Goal: Information Seeking & Learning: Find specific fact

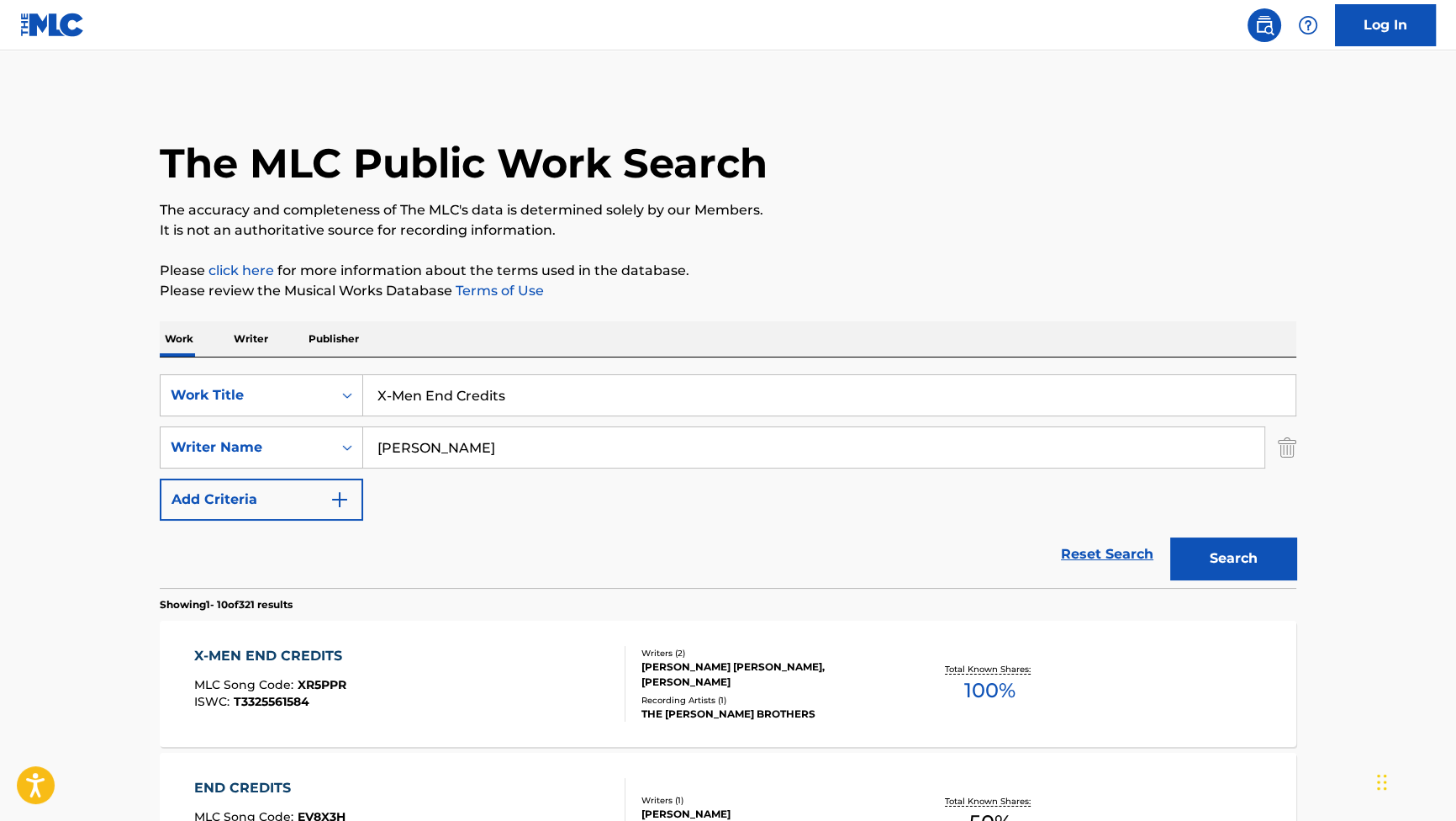
click at [379, 645] on div "X-MEN END CREDITS MLC Song Code : XR5PPR ISWC : T3325561584" at bounding box center [410, 683] width 432 height 76
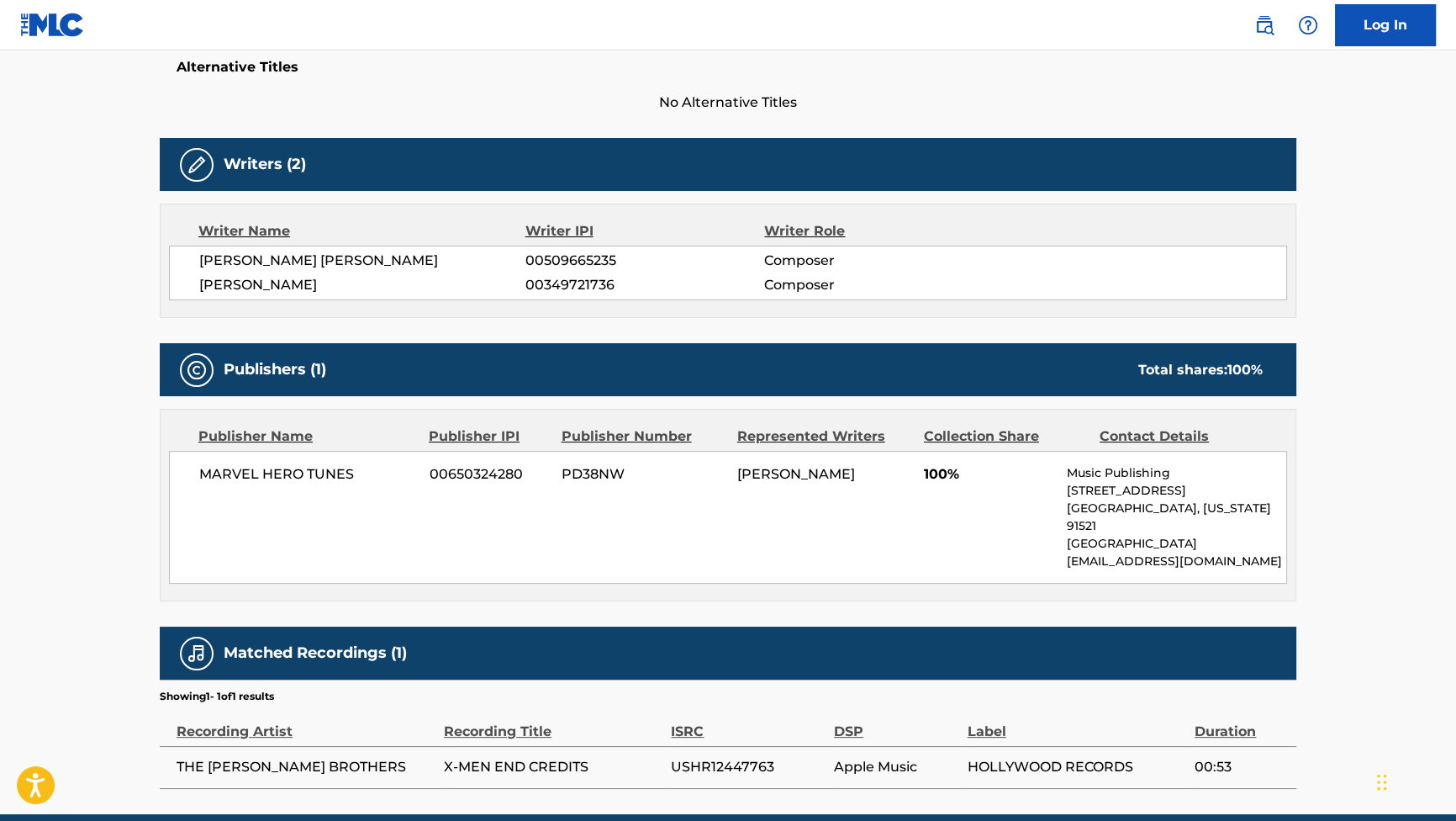
scroll to position [458, 0]
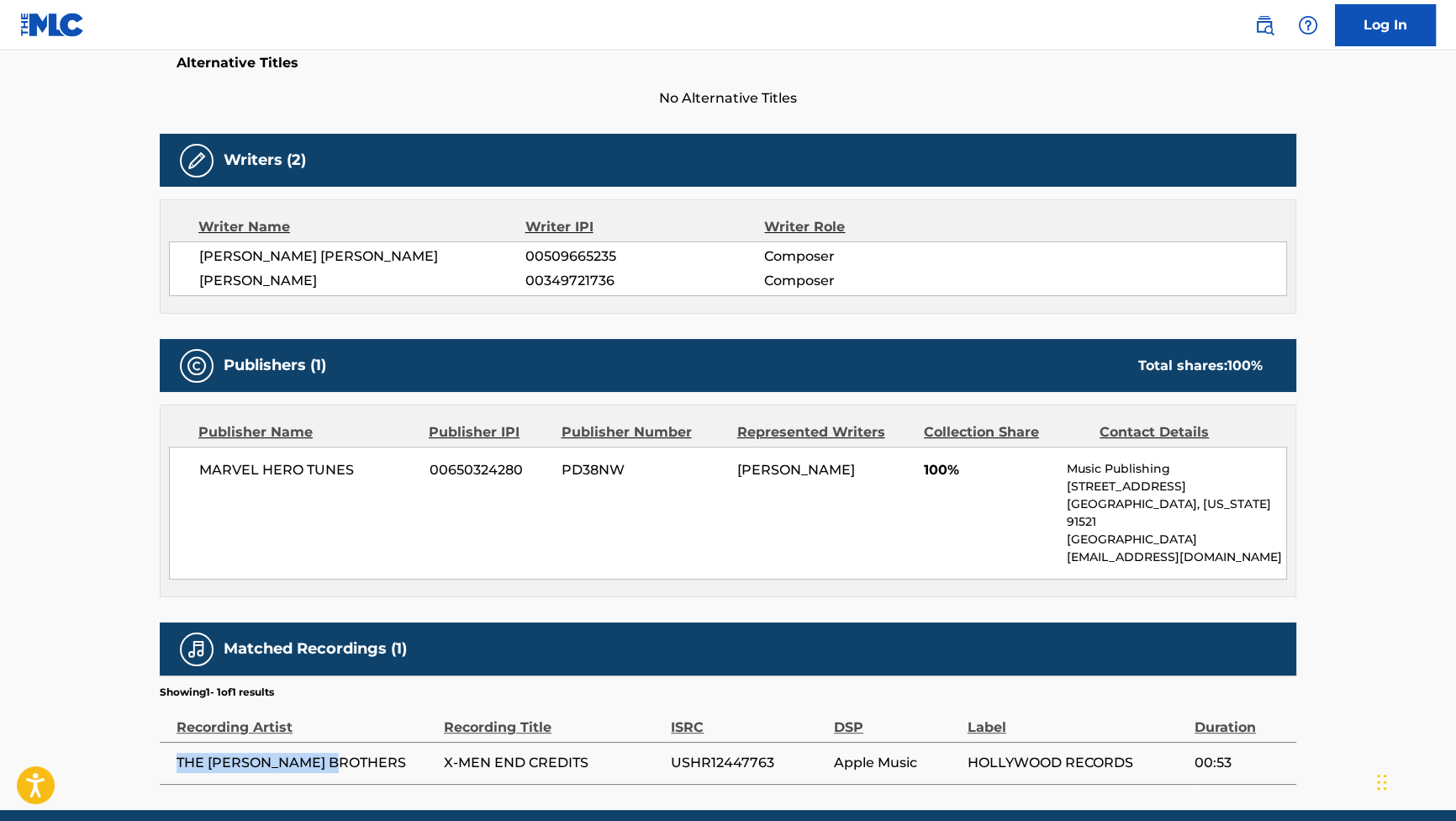
drag, startPoint x: 353, startPoint y: 746, endPoint x: 176, endPoint y: 739, distance: 177.1
click at [177, 753] on span "THE [PERSON_NAME] BROTHERS" at bounding box center [306, 762] width 259 height 20
click at [557, 499] on div "MARVEL HERO TUNES 00650324280 PD38NW [PERSON_NAME] 100% Music Publishing [STREE…" at bounding box center [728, 513] width 1119 height 133
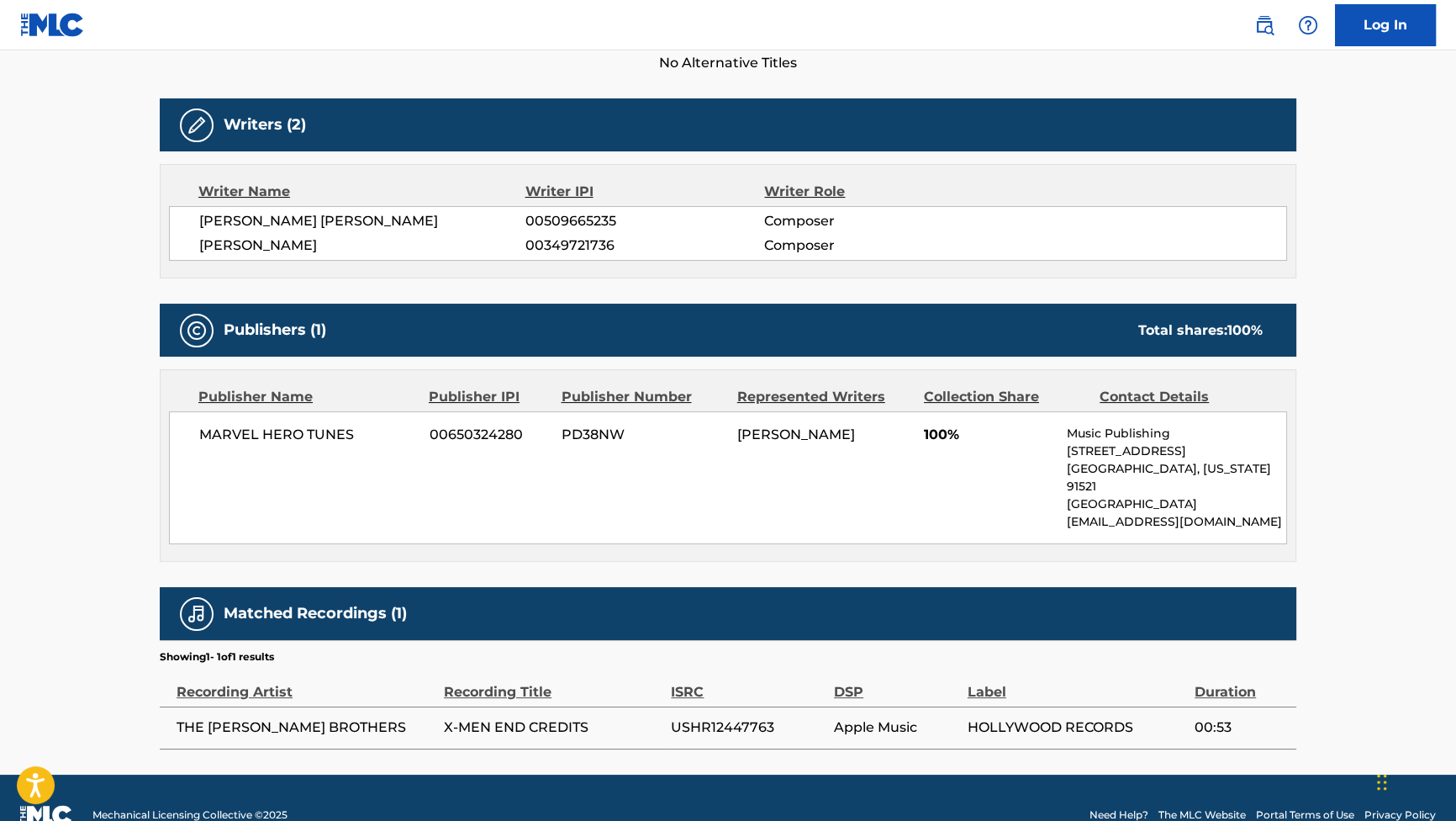
scroll to position [508, 0]
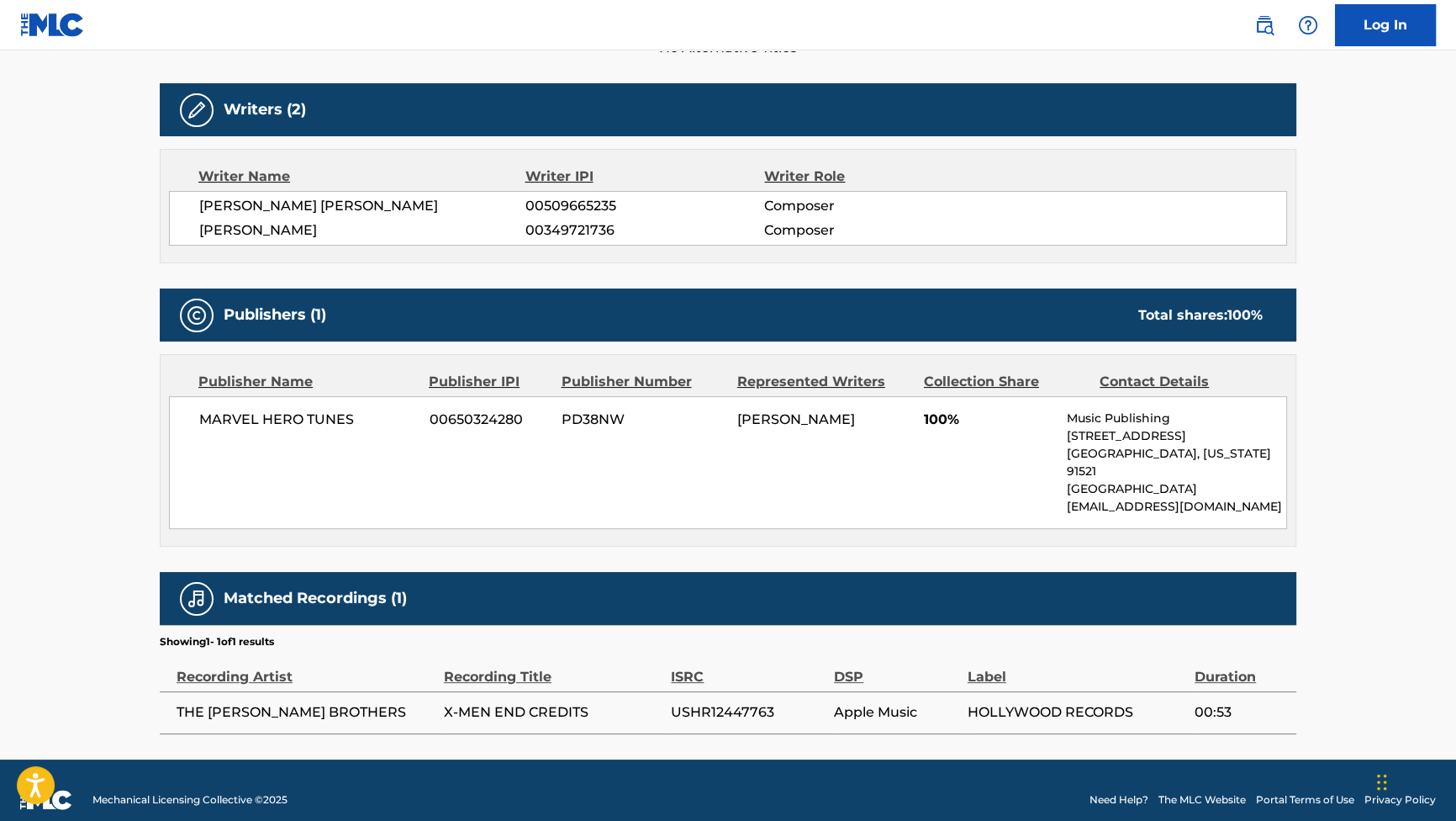
drag, startPoint x: 370, startPoint y: 221, endPoint x: 315, endPoint y: 227, distance: 55.3
click at [315, 227] on span "[PERSON_NAME]" at bounding box center [362, 230] width 326 height 20
copy span "[PERSON_NAME]"
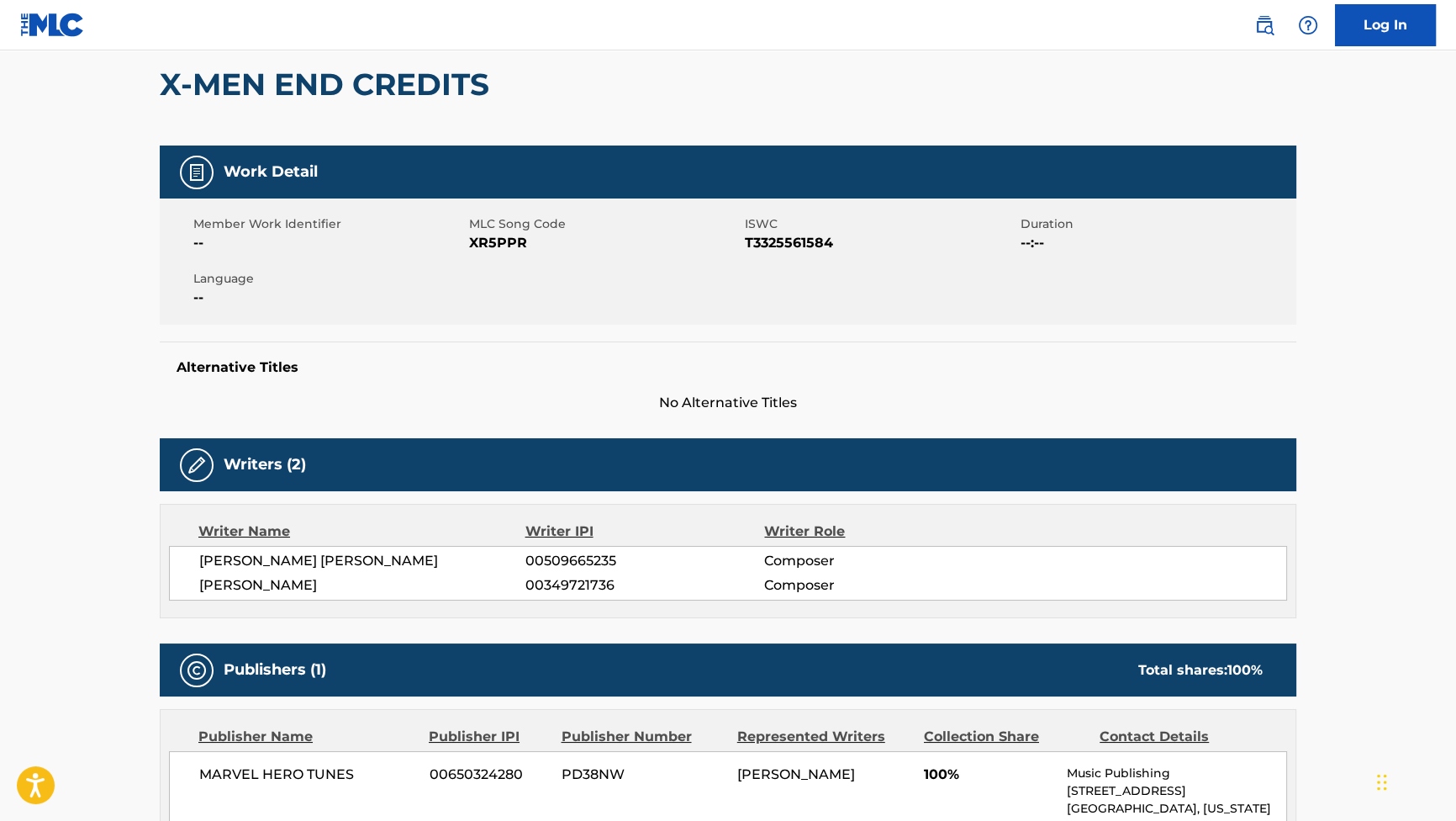
scroll to position [50, 0]
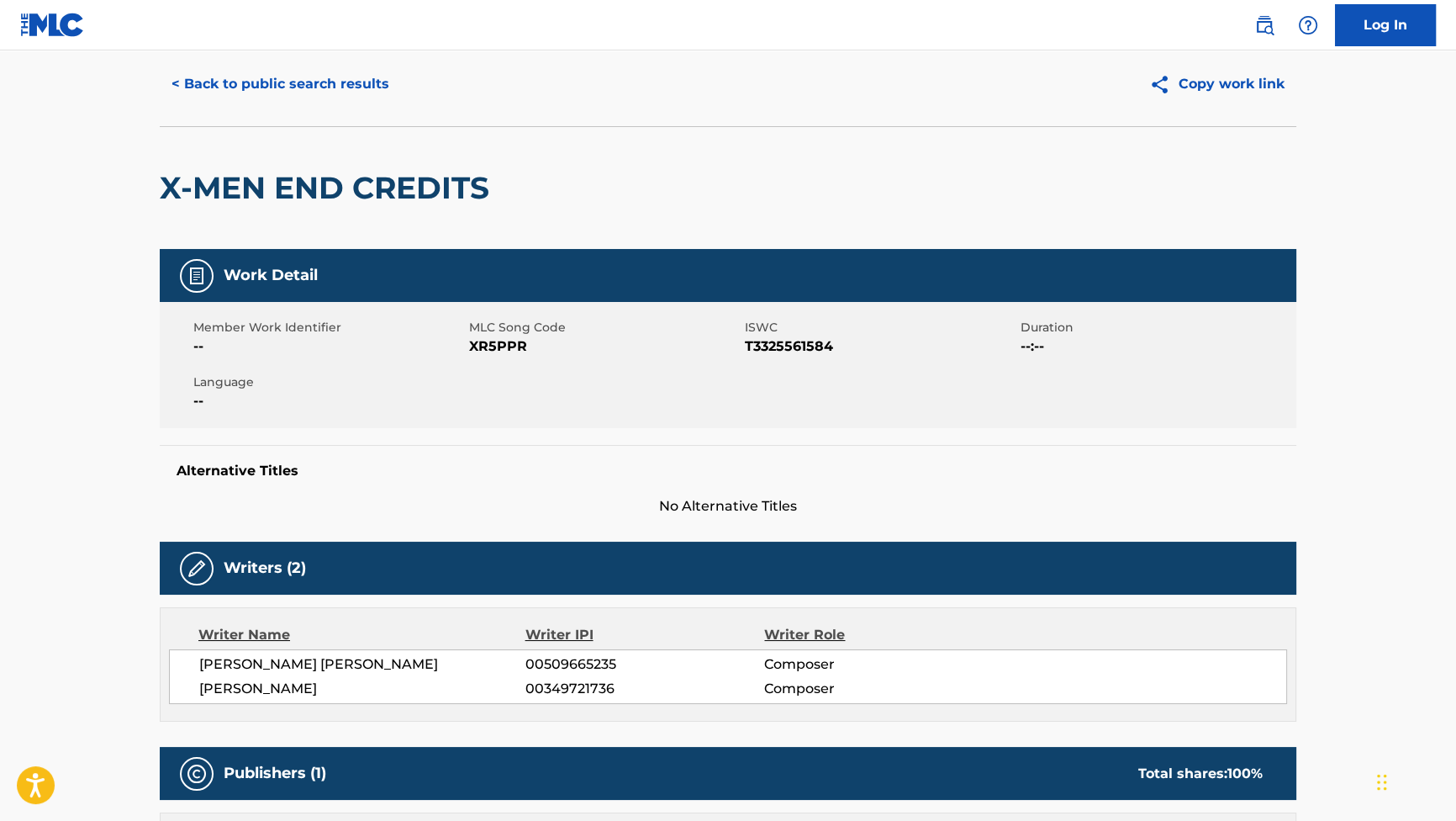
click at [370, 73] on button "< Back to public search results" at bounding box center [280, 84] width 241 height 42
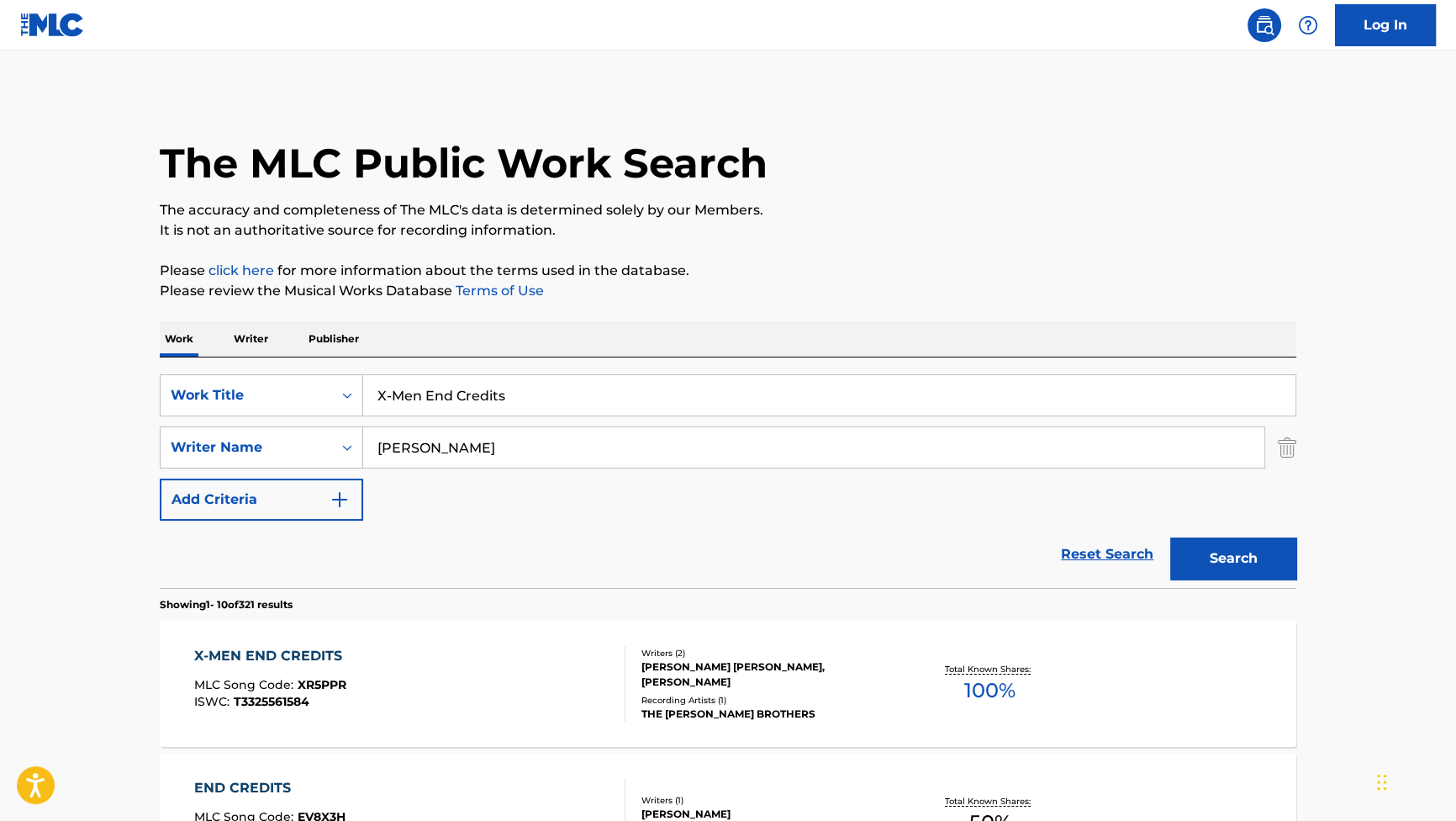
drag, startPoint x: 565, startPoint y: 397, endPoint x: 230, endPoint y: 355, distance: 337.6
click at [243, 359] on div "SearchWithCriteriab2f53146-9eec-4024-a9f5-657f81fca84a Work Title X-Men End Cre…" at bounding box center [728, 472] width 1137 height 231
paste input "She's Back"
drag, startPoint x: 1249, startPoint y: 550, endPoint x: 1254, endPoint y: 529, distance: 21.6
click at [1249, 550] on button "Search" at bounding box center [1233, 558] width 126 height 42
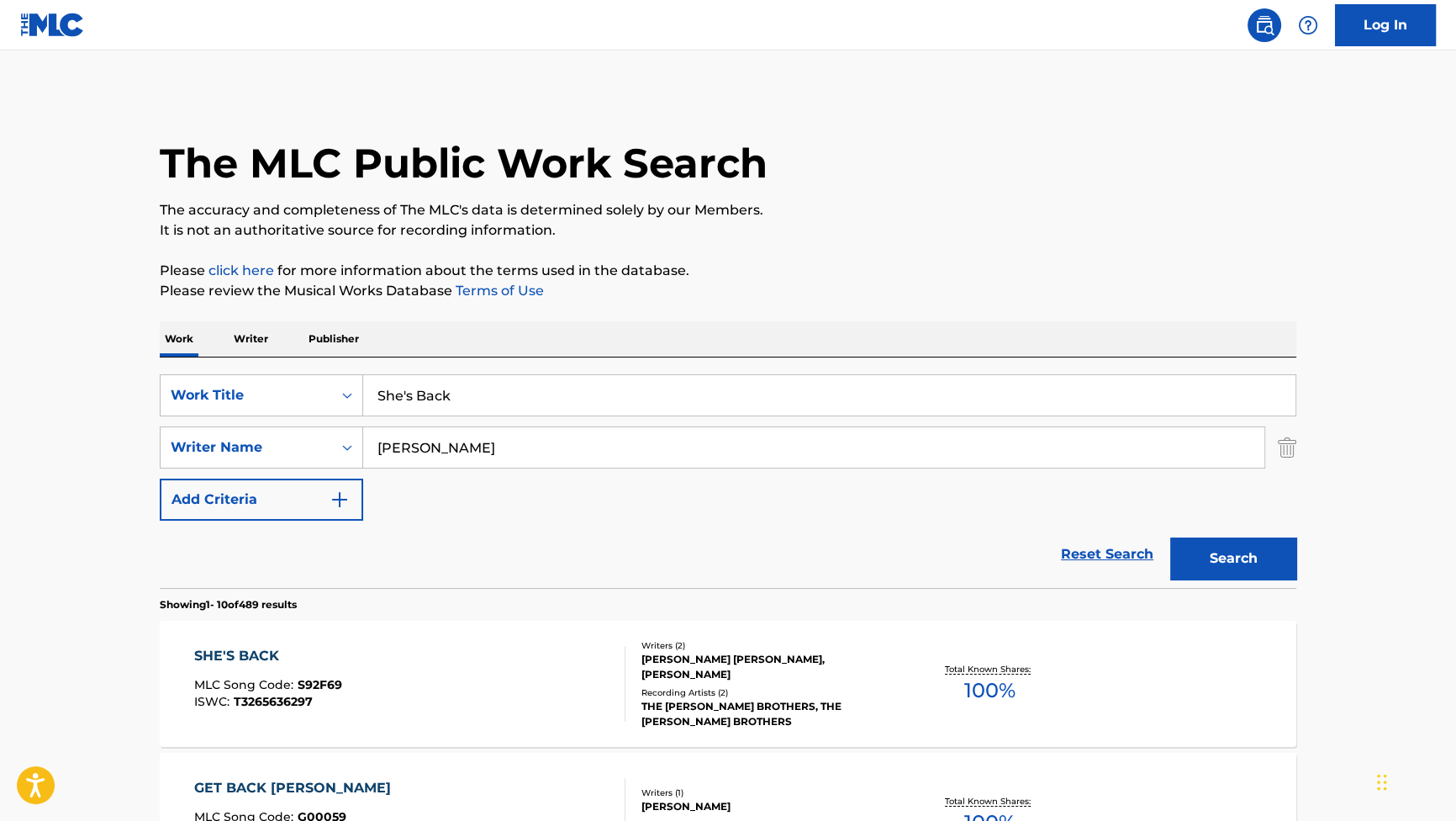
drag, startPoint x: 475, startPoint y: 447, endPoint x: 193, endPoint y: 355, distance: 296.6
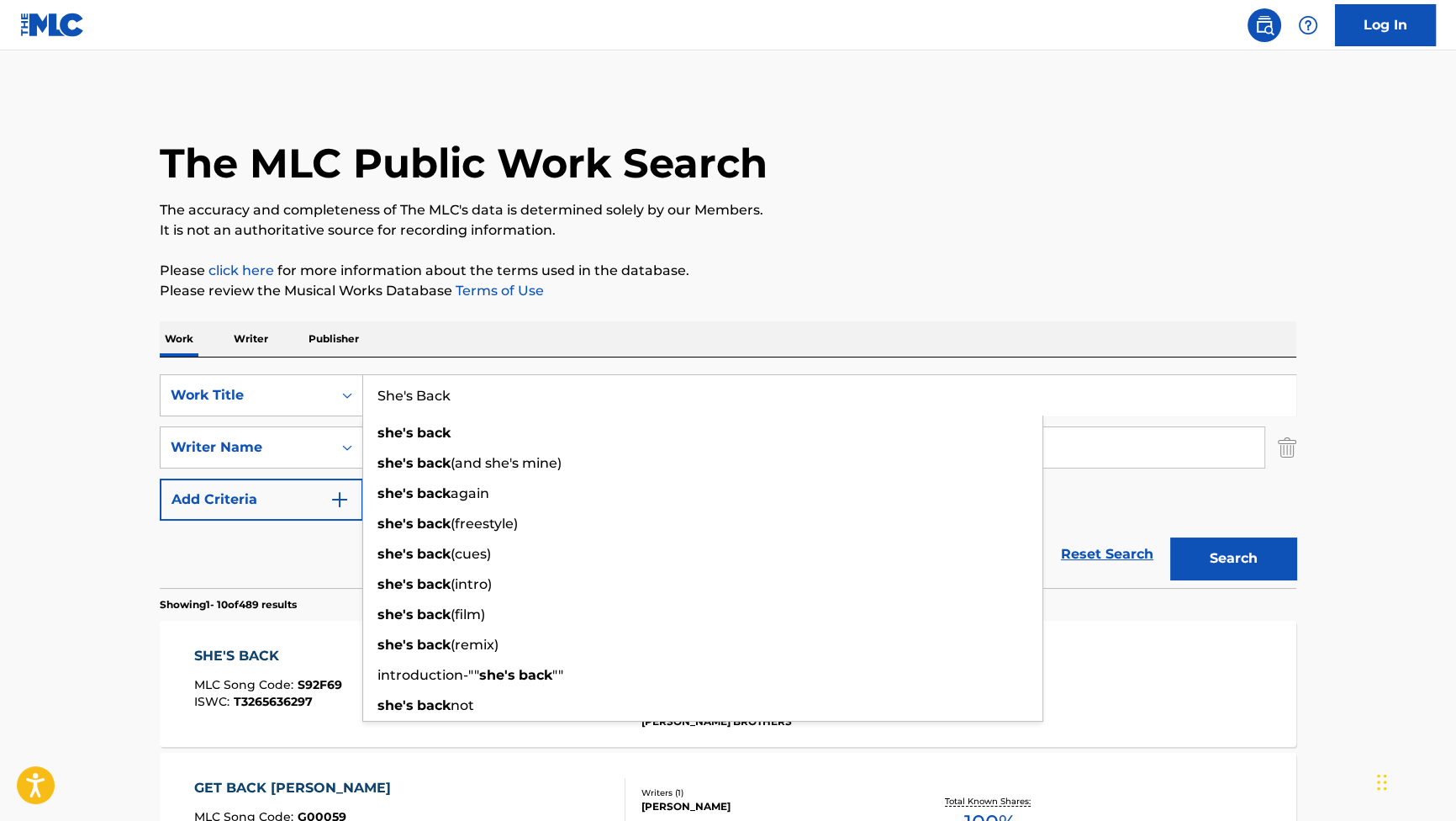
drag, startPoint x: 527, startPoint y: 406, endPoint x: 202, endPoint y: 323, distance: 335.4
paste input "Requiem to Friends"
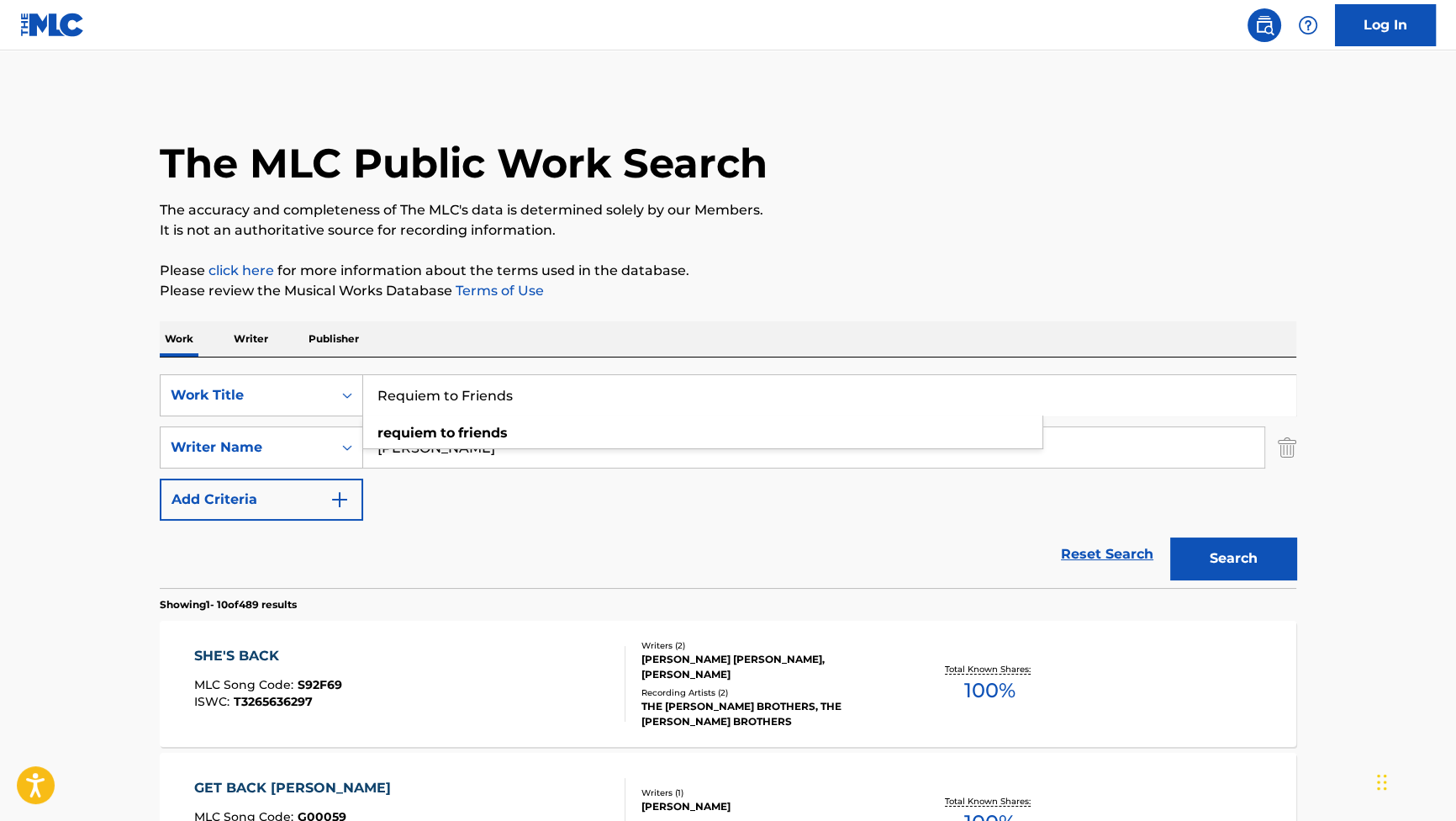
type input "Requiem to Friends"
click at [1242, 553] on button "Search" at bounding box center [1233, 558] width 126 height 42
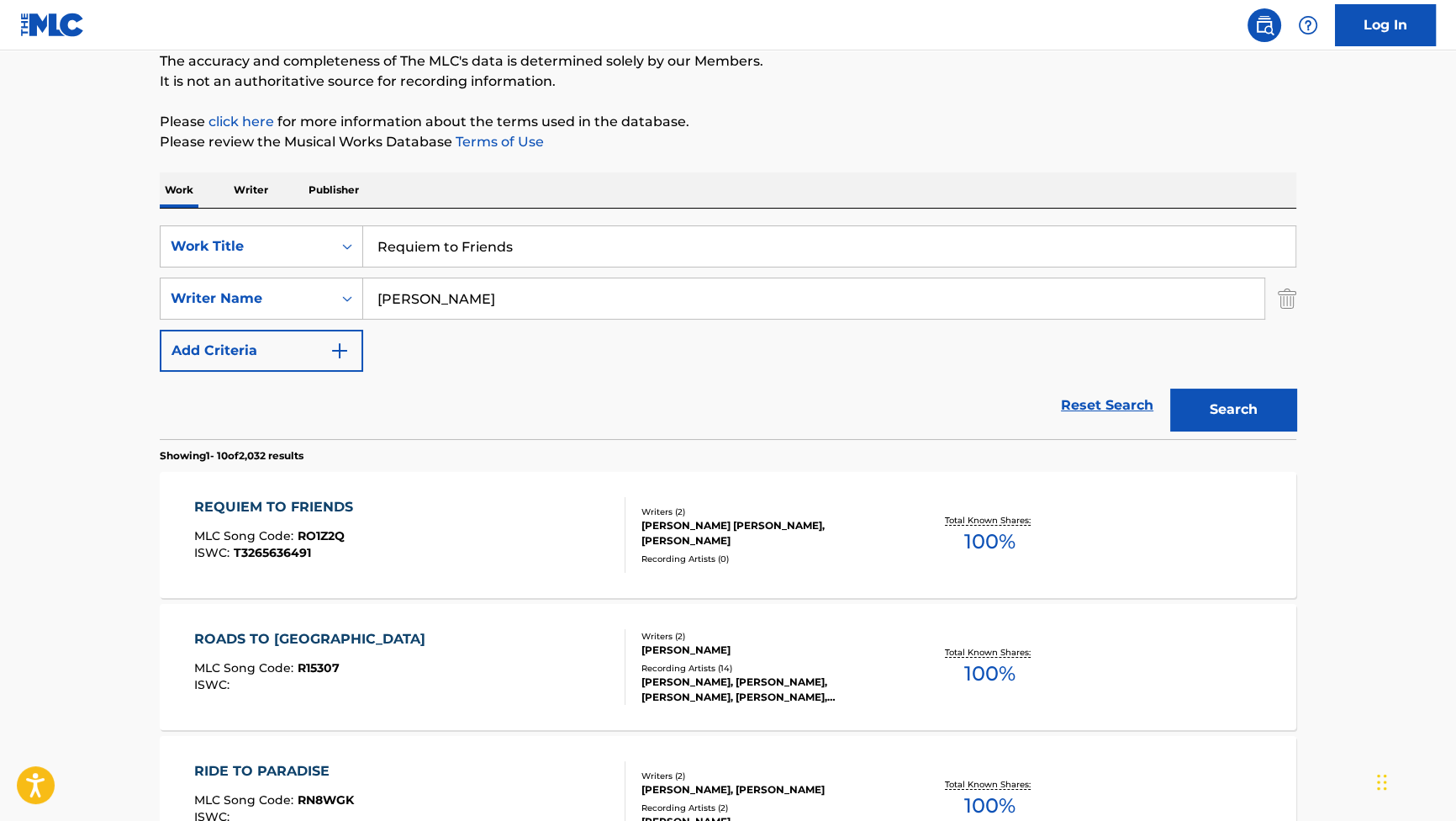
scroll to position [152, 0]
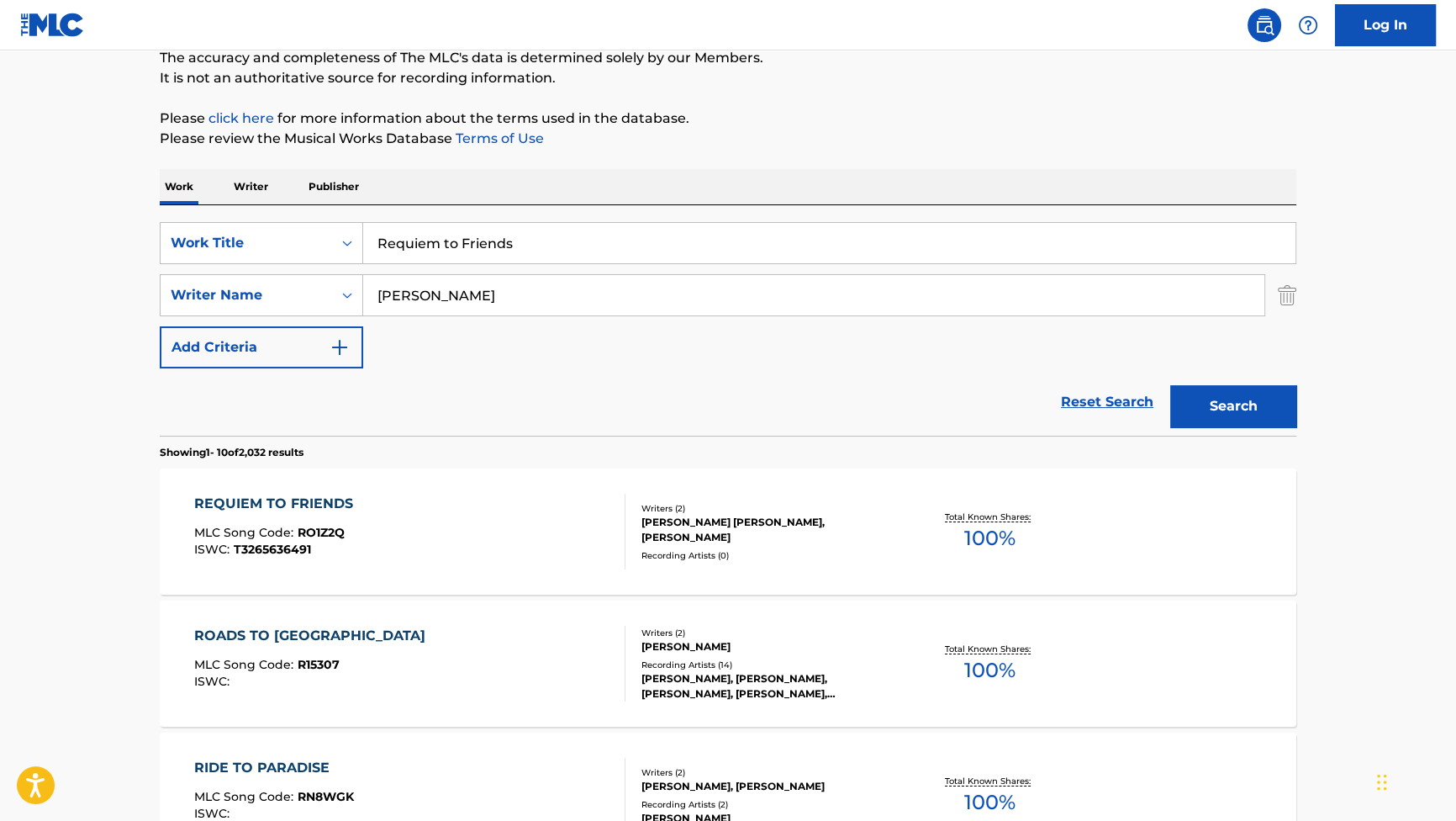
click at [312, 498] on div "REQUIEM TO FRIENDS" at bounding box center [278, 503] width 167 height 20
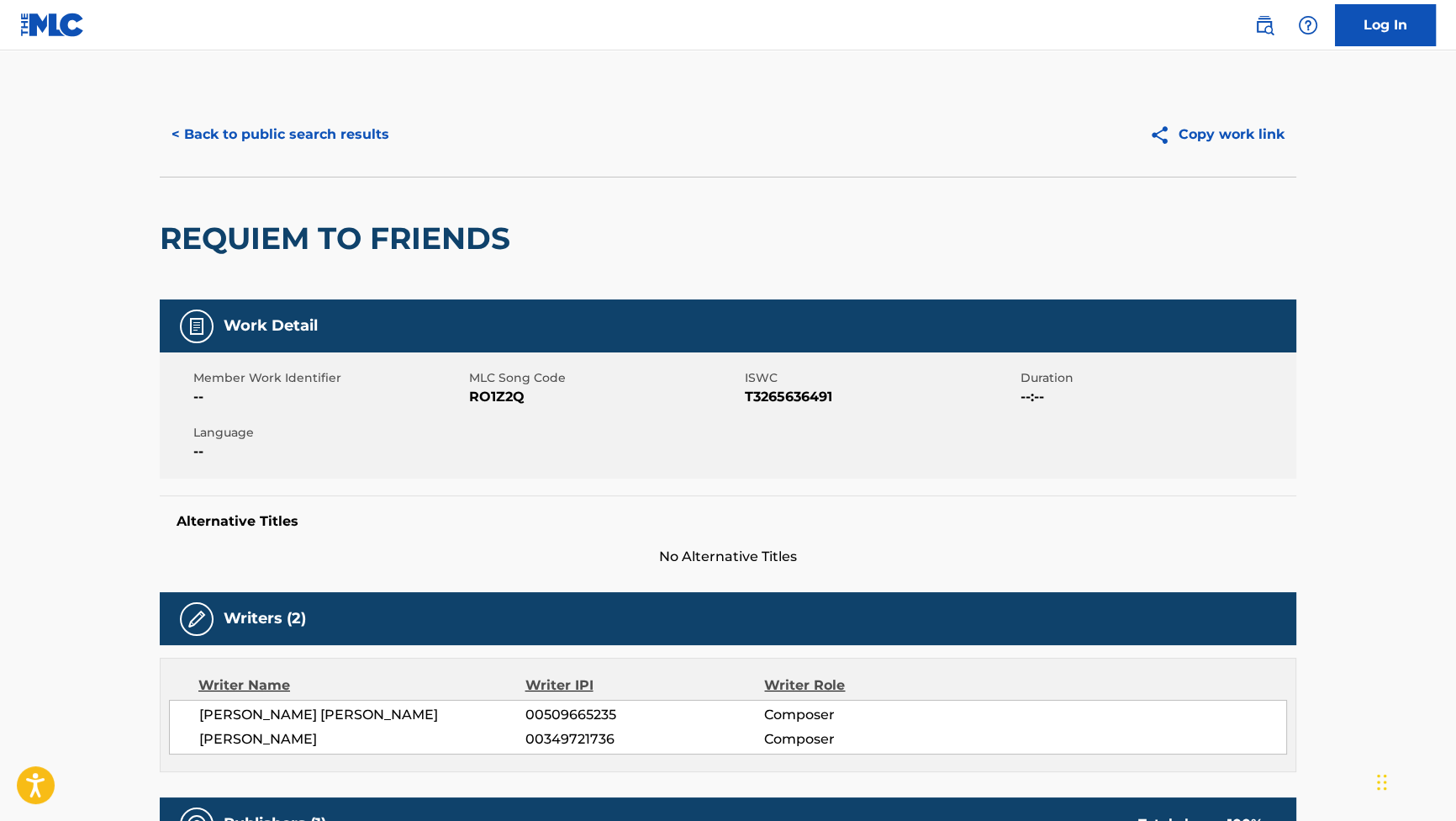
click at [290, 125] on button "< Back to public search results" at bounding box center [280, 134] width 241 height 42
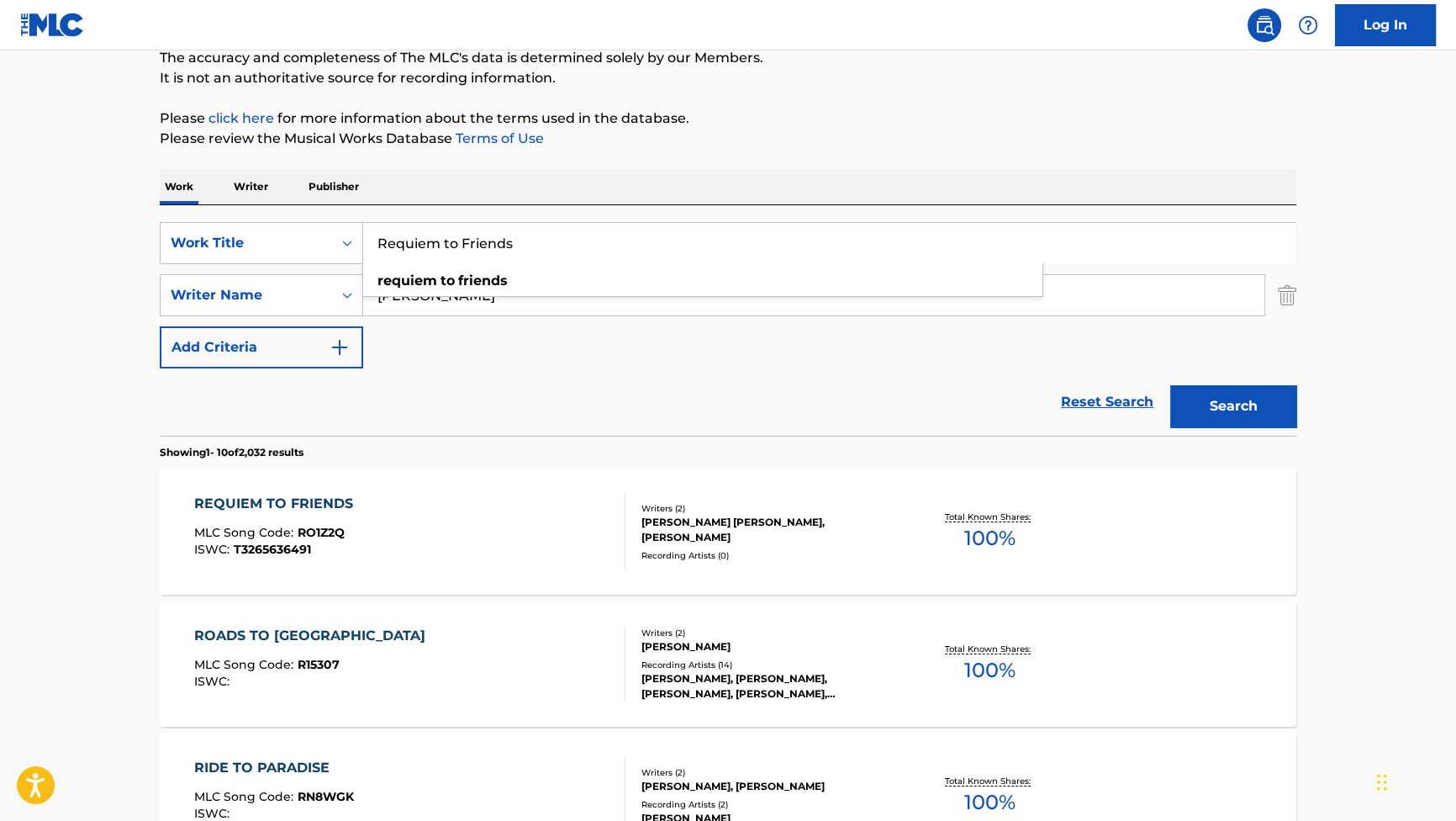
drag, startPoint x: 586, startPoint y: 247, endPoint x: 245, endPoint y: 177, distance: 348.1
paste input "[PERSON_NAME] the Savior"
type input "[PERSON_NAME] the Savior"
click at [1190, 402] on button "Search" at bounding box center [1233, 406] width 126 height 42
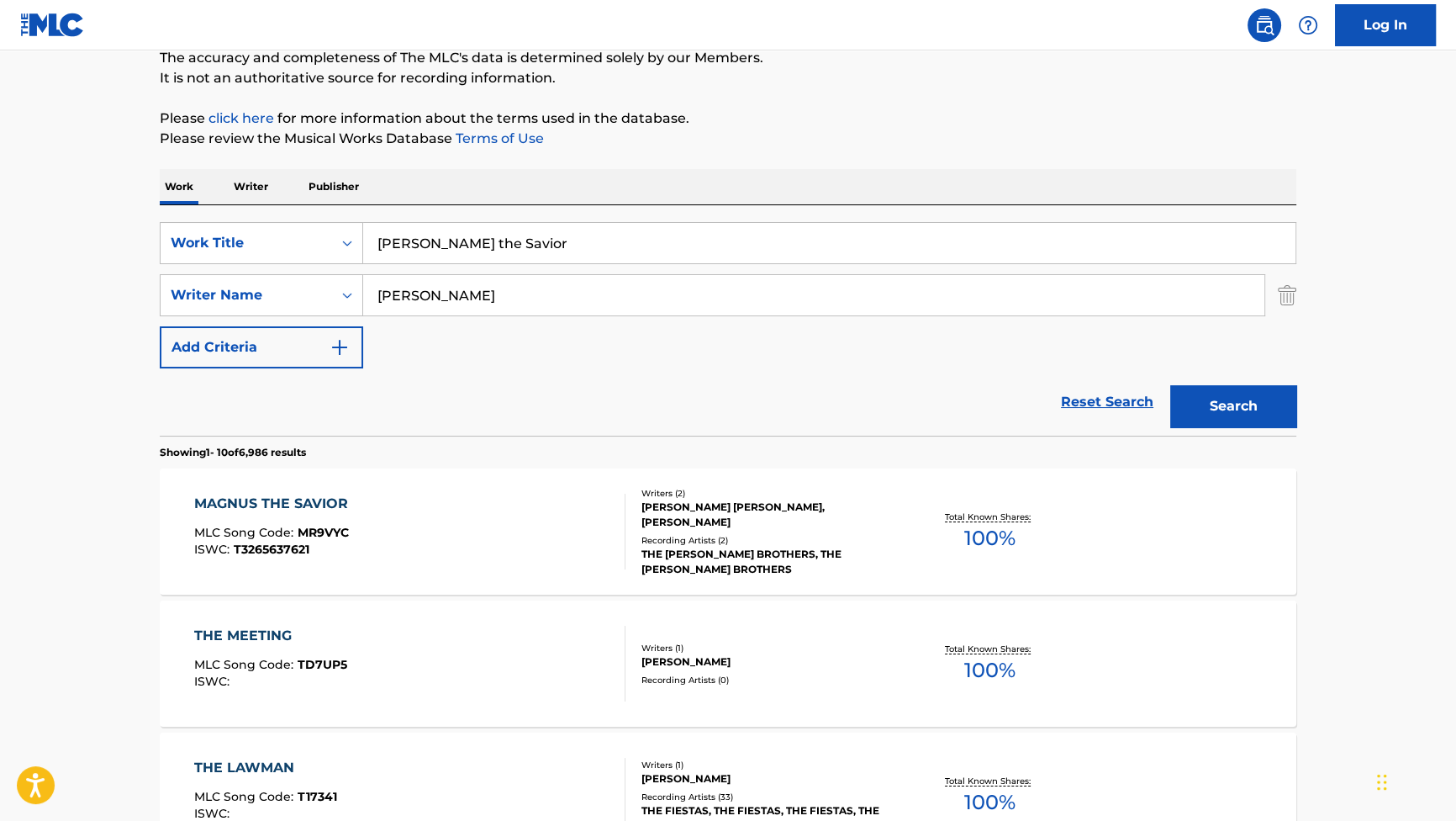
click at [239, 496] on div "MAGNUS THE SAVIOR" at bounding box center [276, 503] width 163 height 20
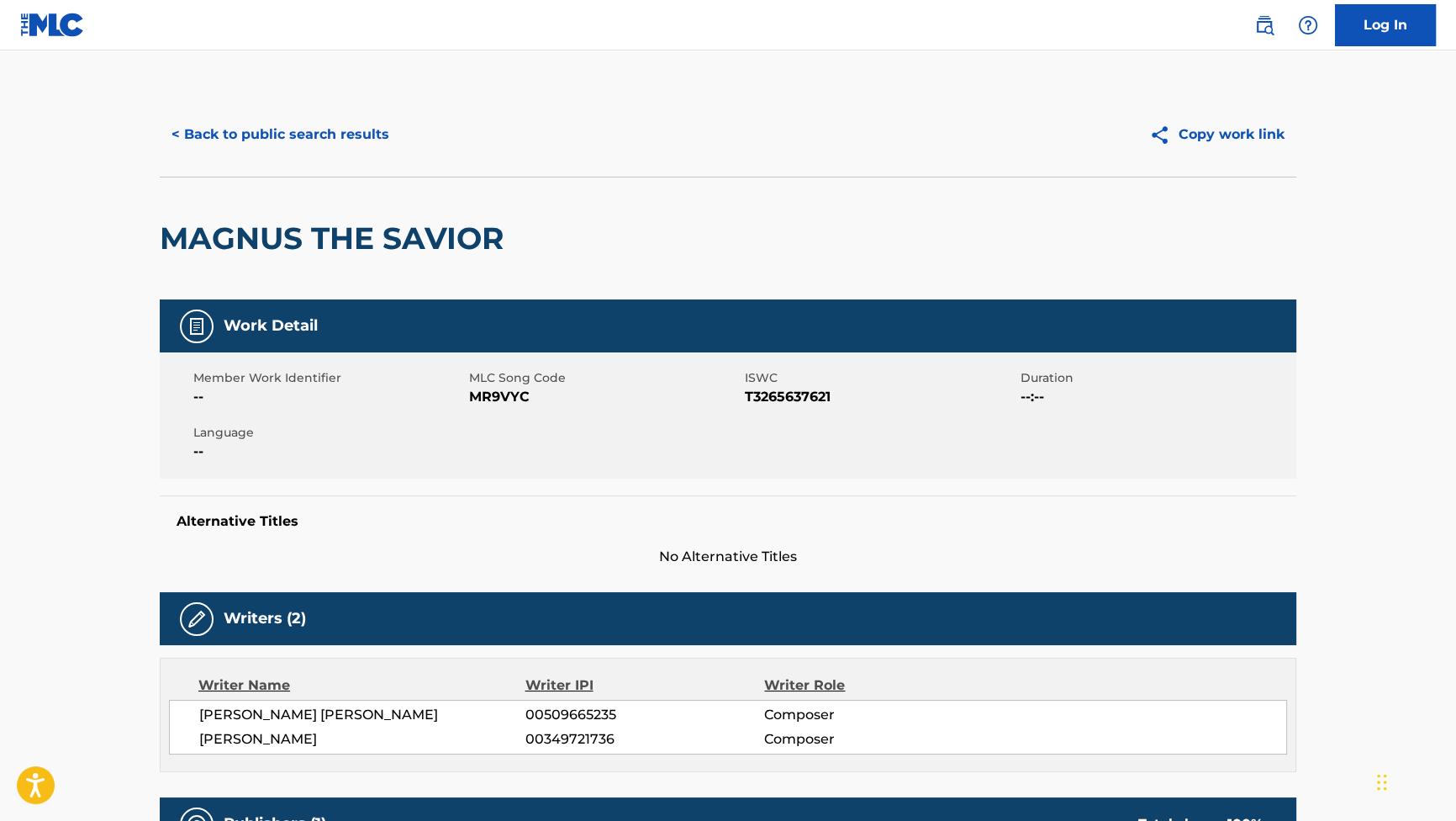
click at [364, 154] on button "< Back to public search results" at bounding box center [280, 134] width 241 height 42
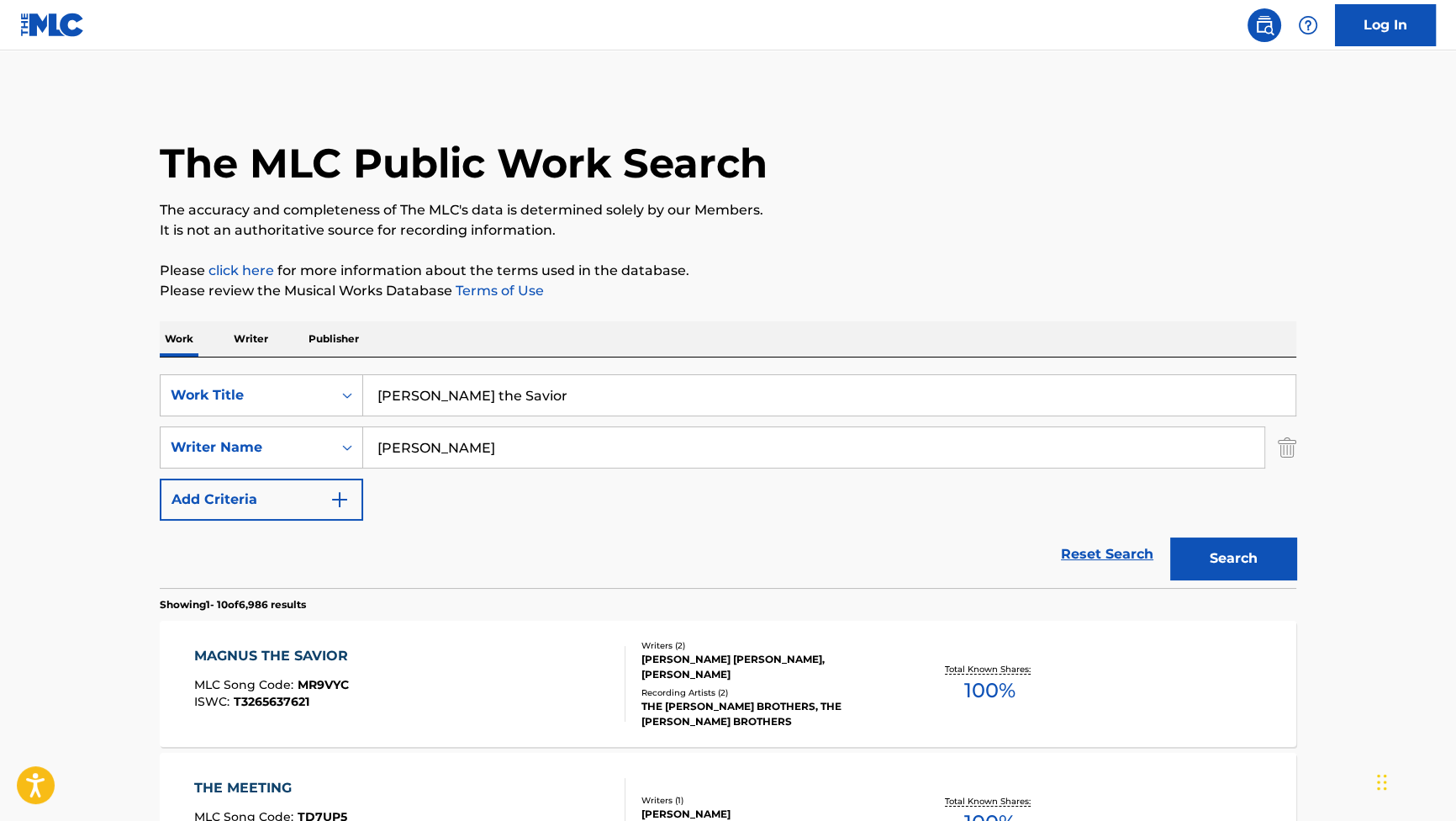
scroll to position [152, 0]
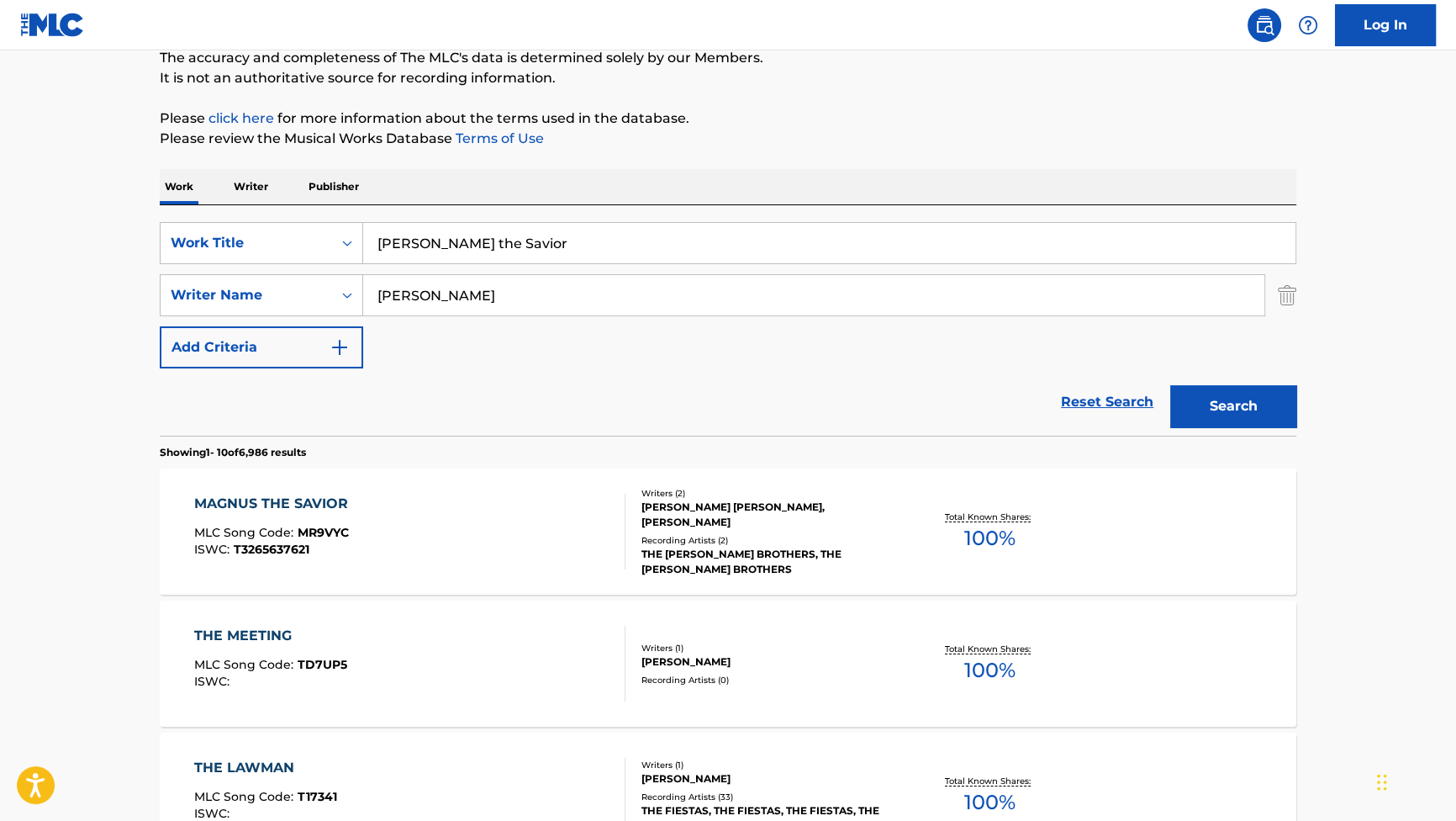
drag, startPoint x: 600, startPoint y: 251, endPoint x: 139, endPoint y: 160, distance: 469.9
paste input "X-Men End Credits"
type input "X-Men End Credits"
click at [1171, 385] on button "Search" at bounding box center [1233, 406] width 126 height 42
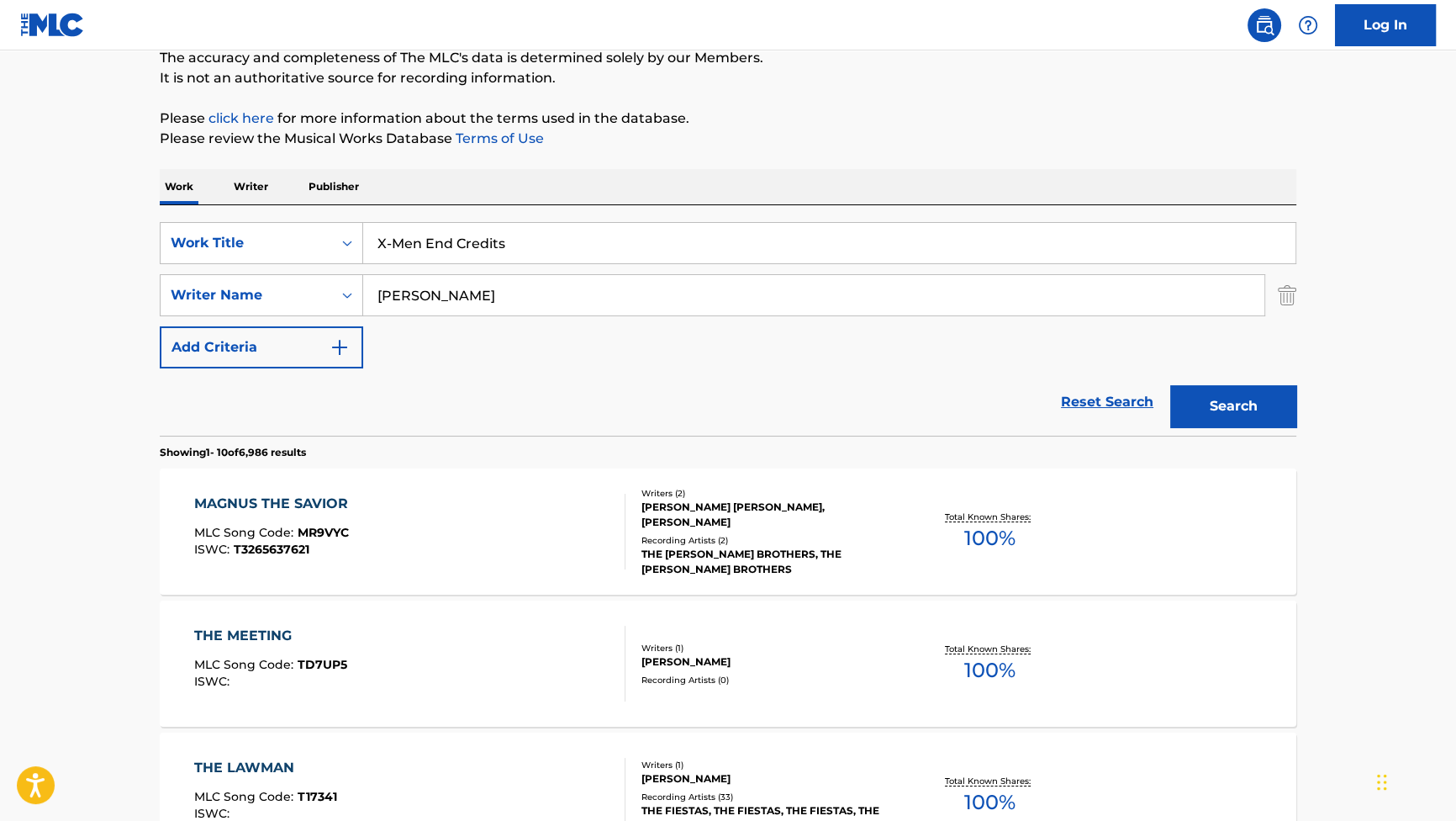
scroll to position [0, 0]
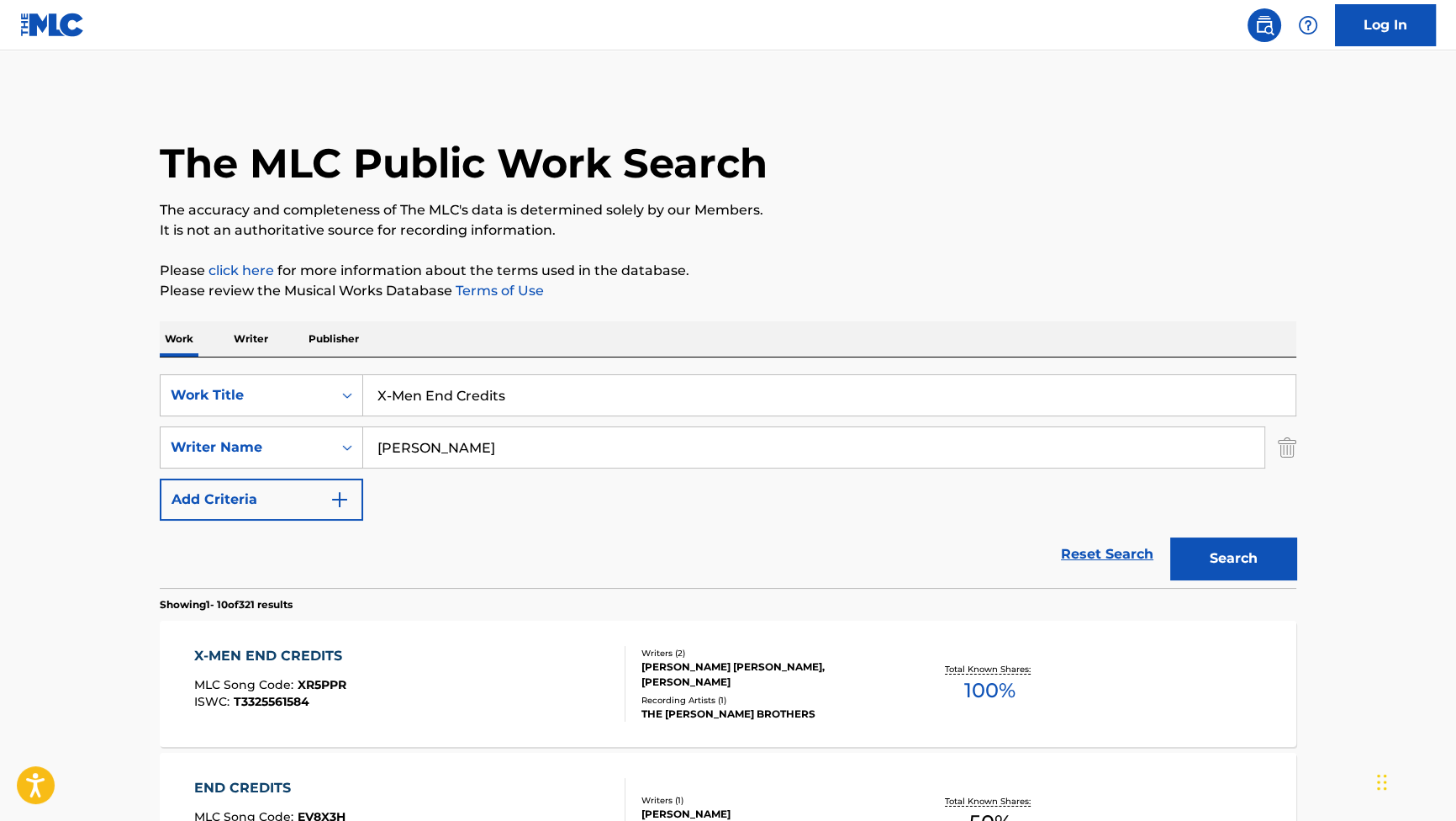
click at [304, 642] on div "X-MEN END CREDITS MLC Song Code : XR5PPR ISWC : T3325561584 Writers ( 2 ) [PERS…" at bounding box center [728, 683] width 1137 height 126
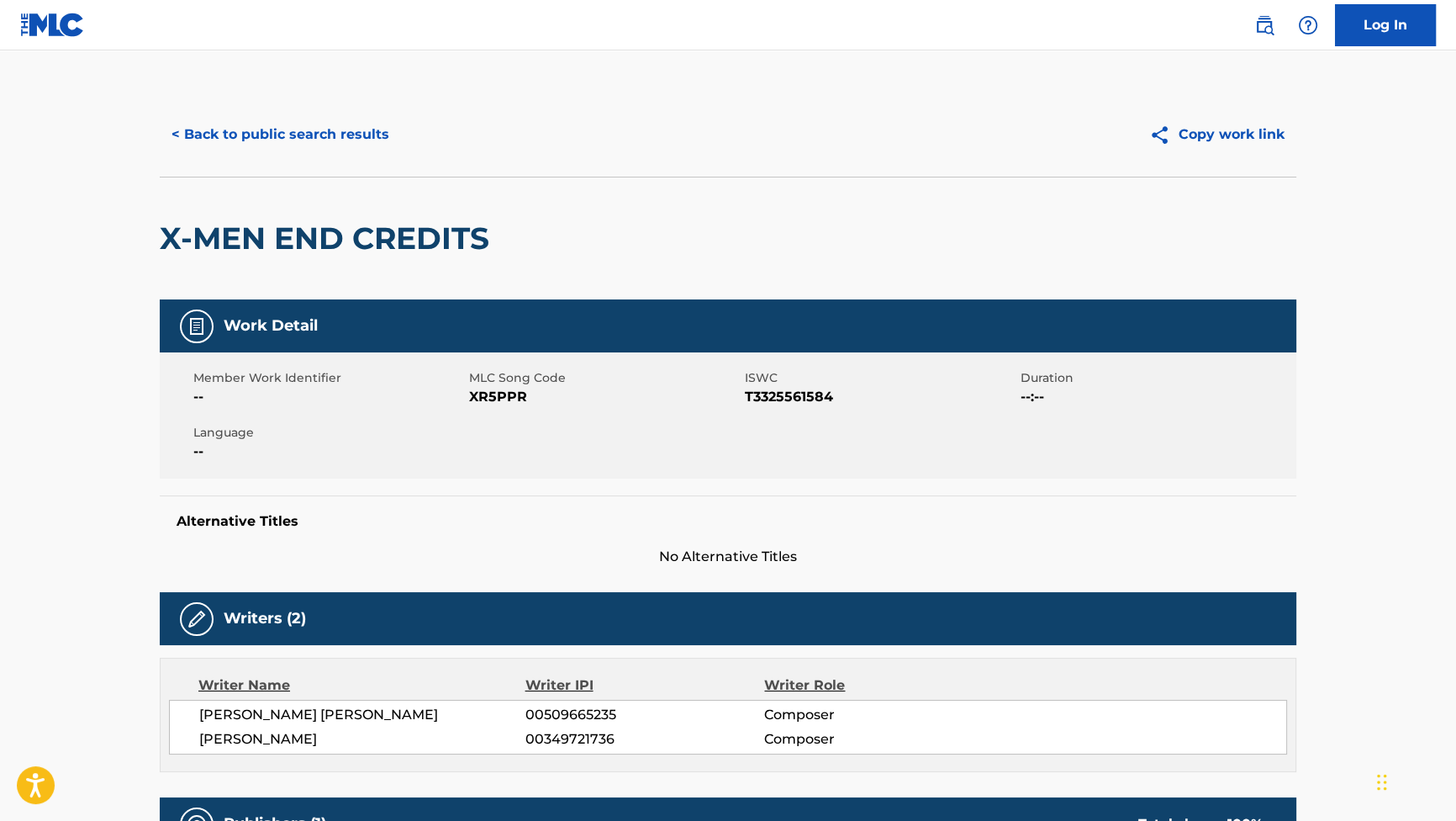
click at [279, 134] on button "< Back to public search results" at bounding box center [280, 134] width 241 height 42
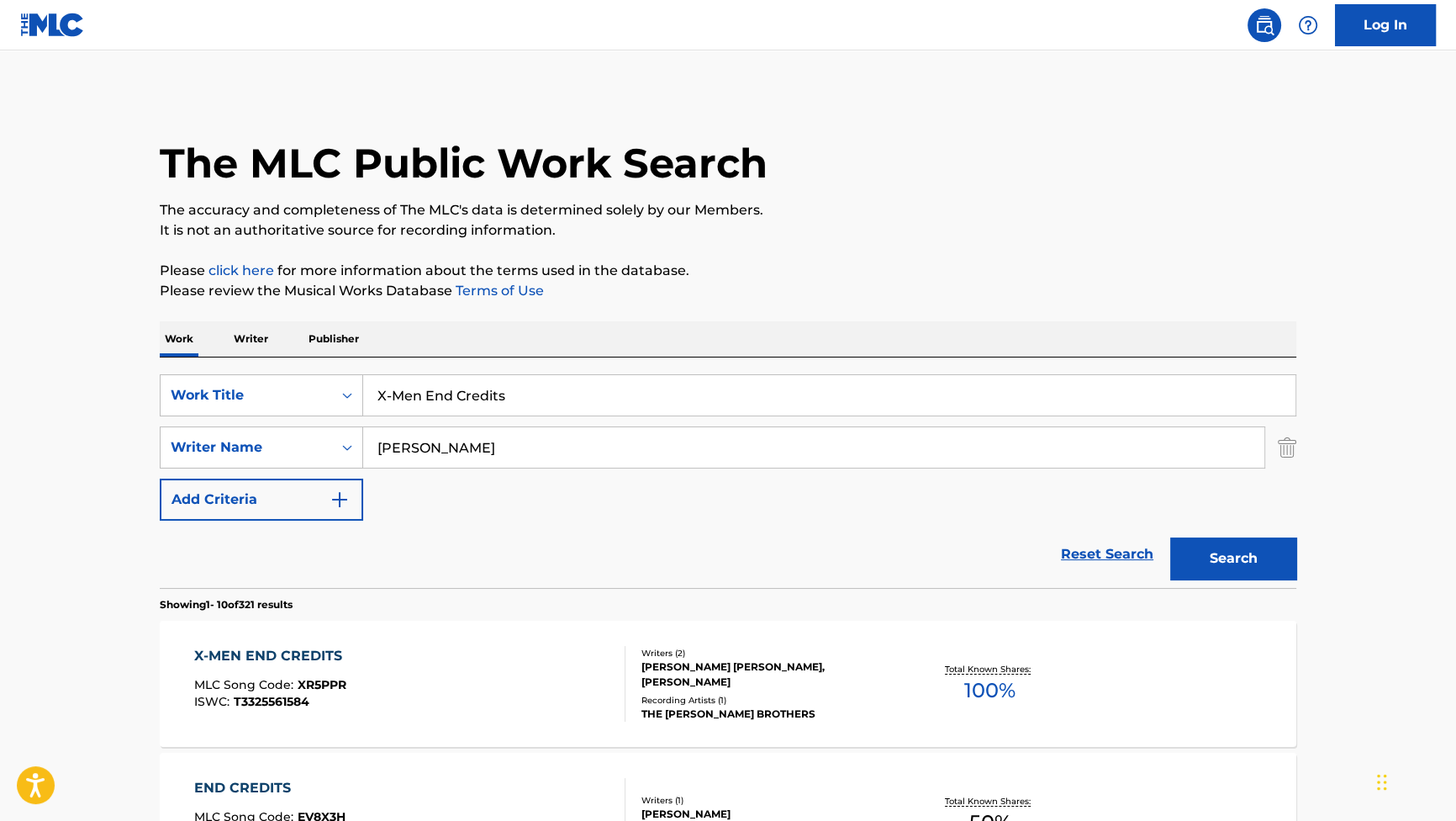
drag, startPoint x: 570, startPoint y: 406, endPoint x: 137, endPoint y: 369, distance: 434.6
paste input "Busy Bee"
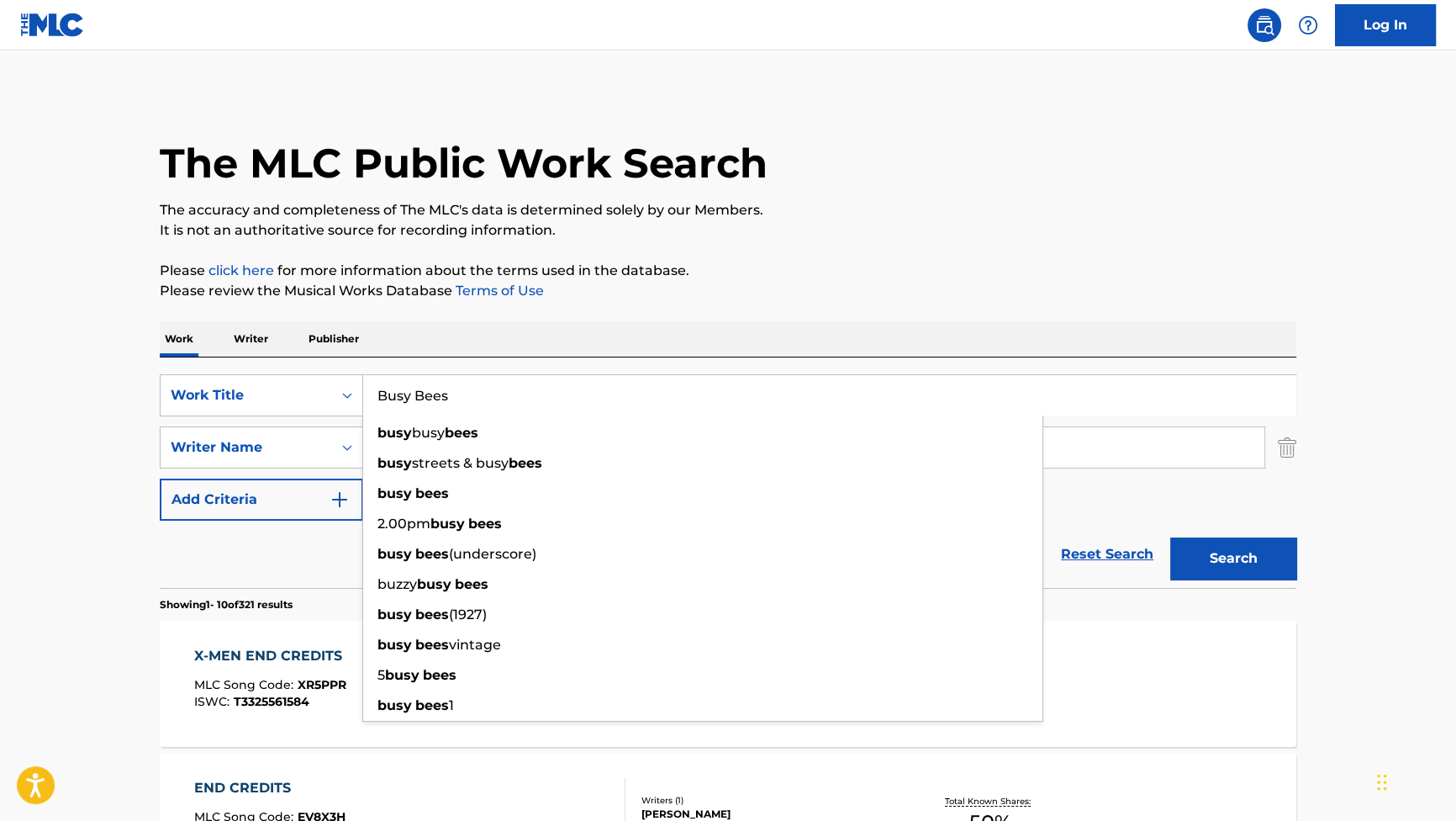
type input "Busy Bees"
click at [1256, 561] on button "Search" at bounding box center [1233, 558] width 126 height 42
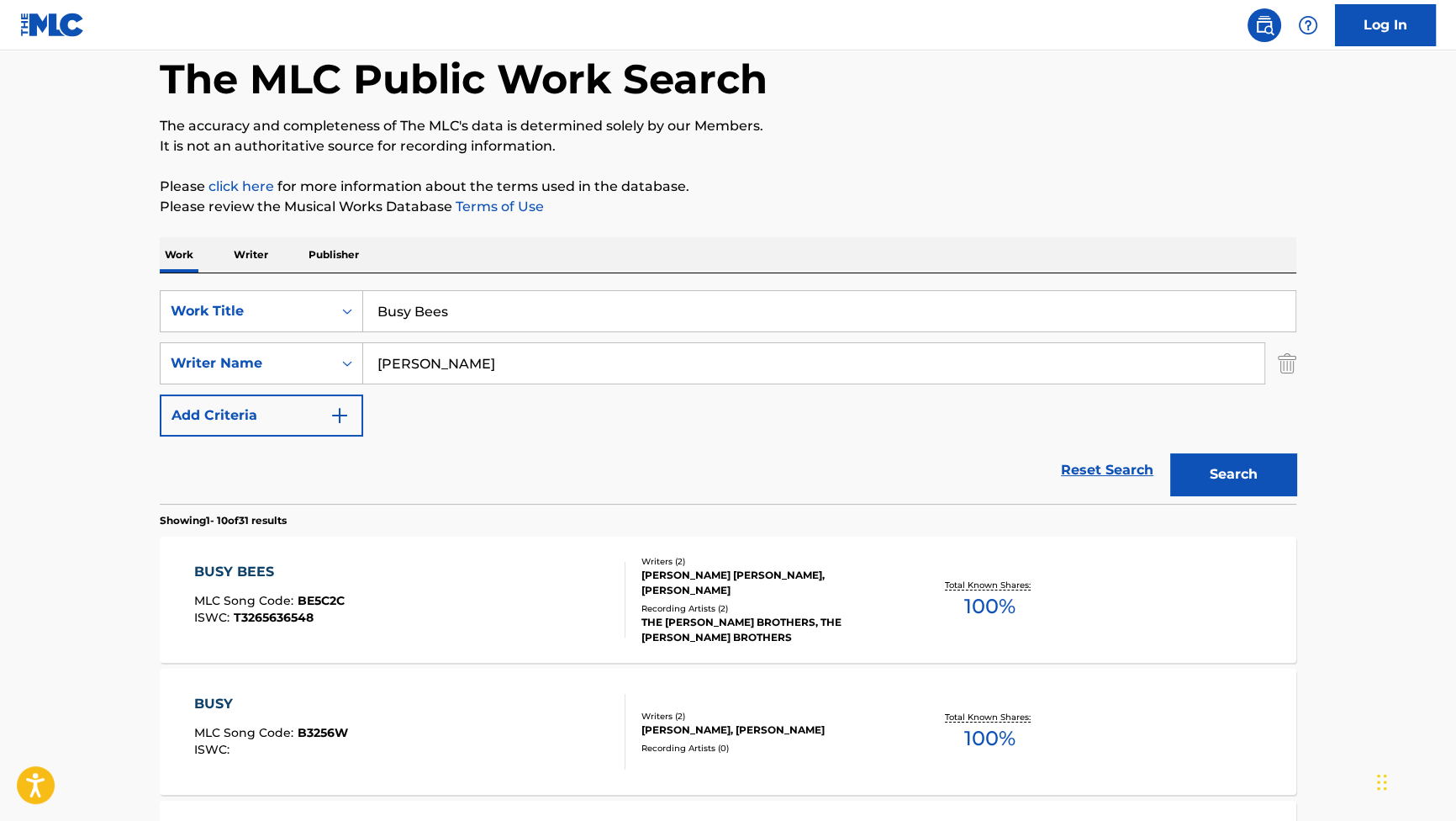
scroll to position [152, 0]
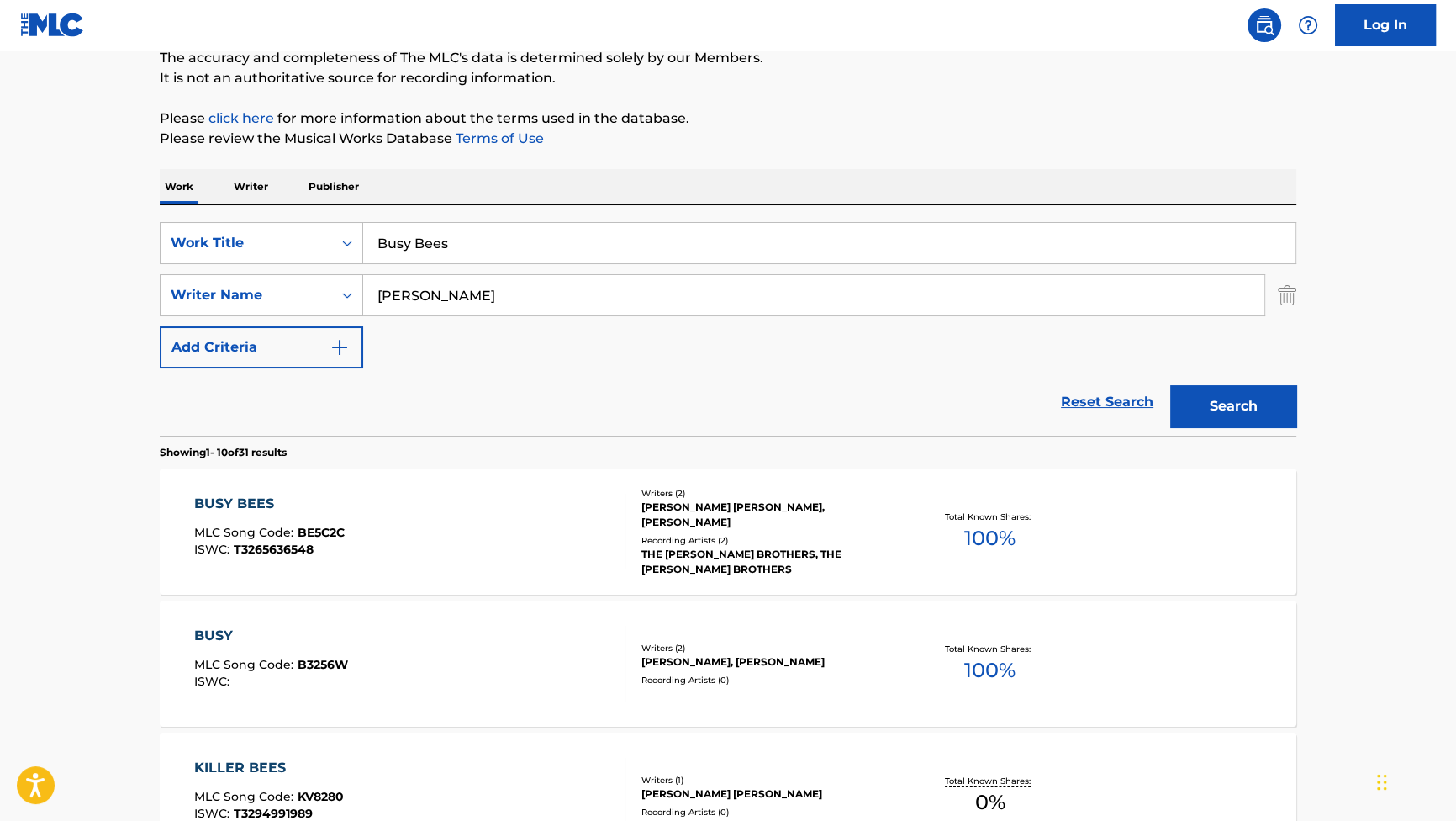
click at [265, 488] on div "BUSY BEES MLC Song Code : BE5C2C ISWC : T3265636548 Writers ( 2 ) [PERSON_NAME]…" at bounding box center [728, 531] width 1137 height 126
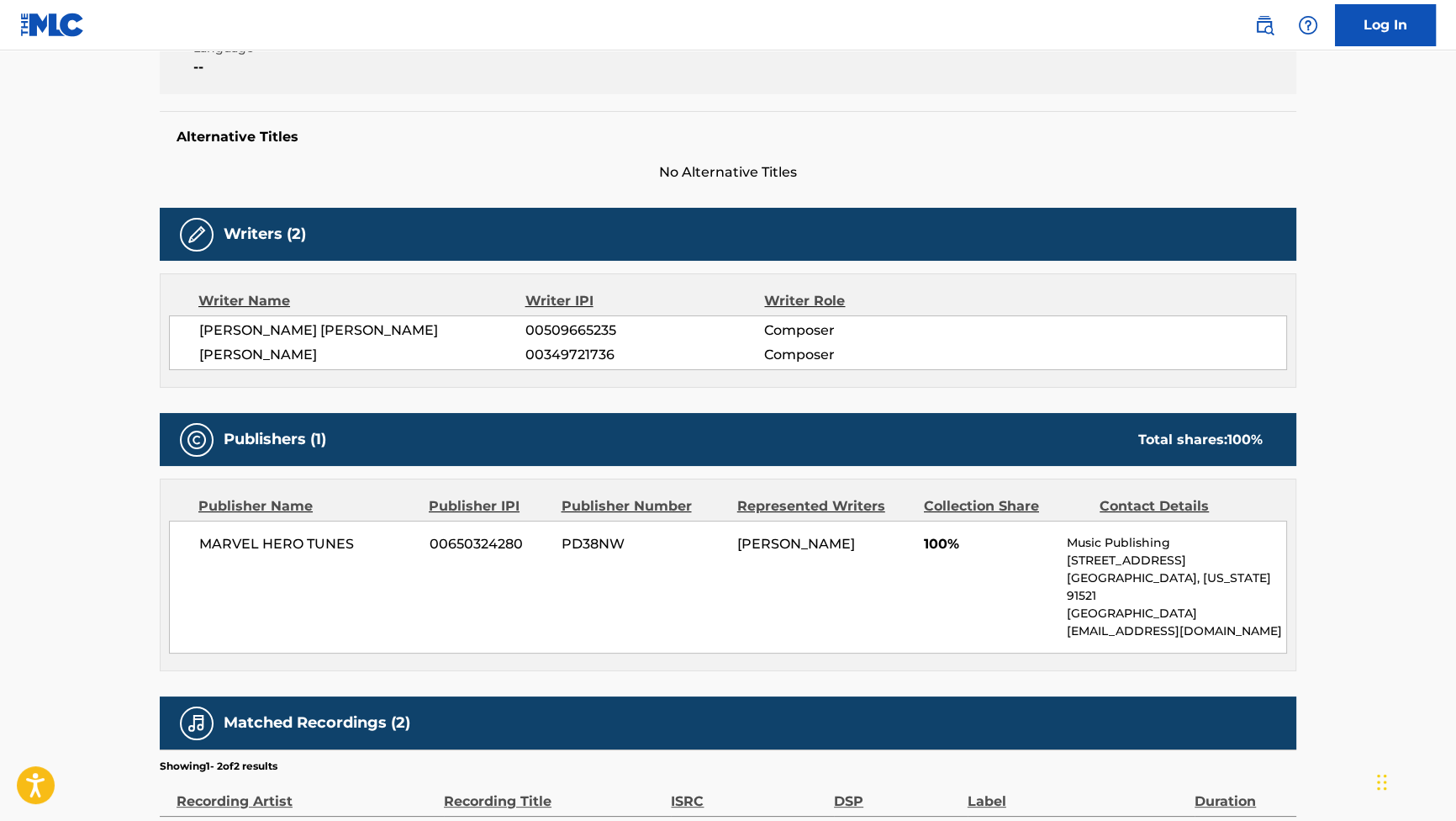
scroll to position [535, 0]
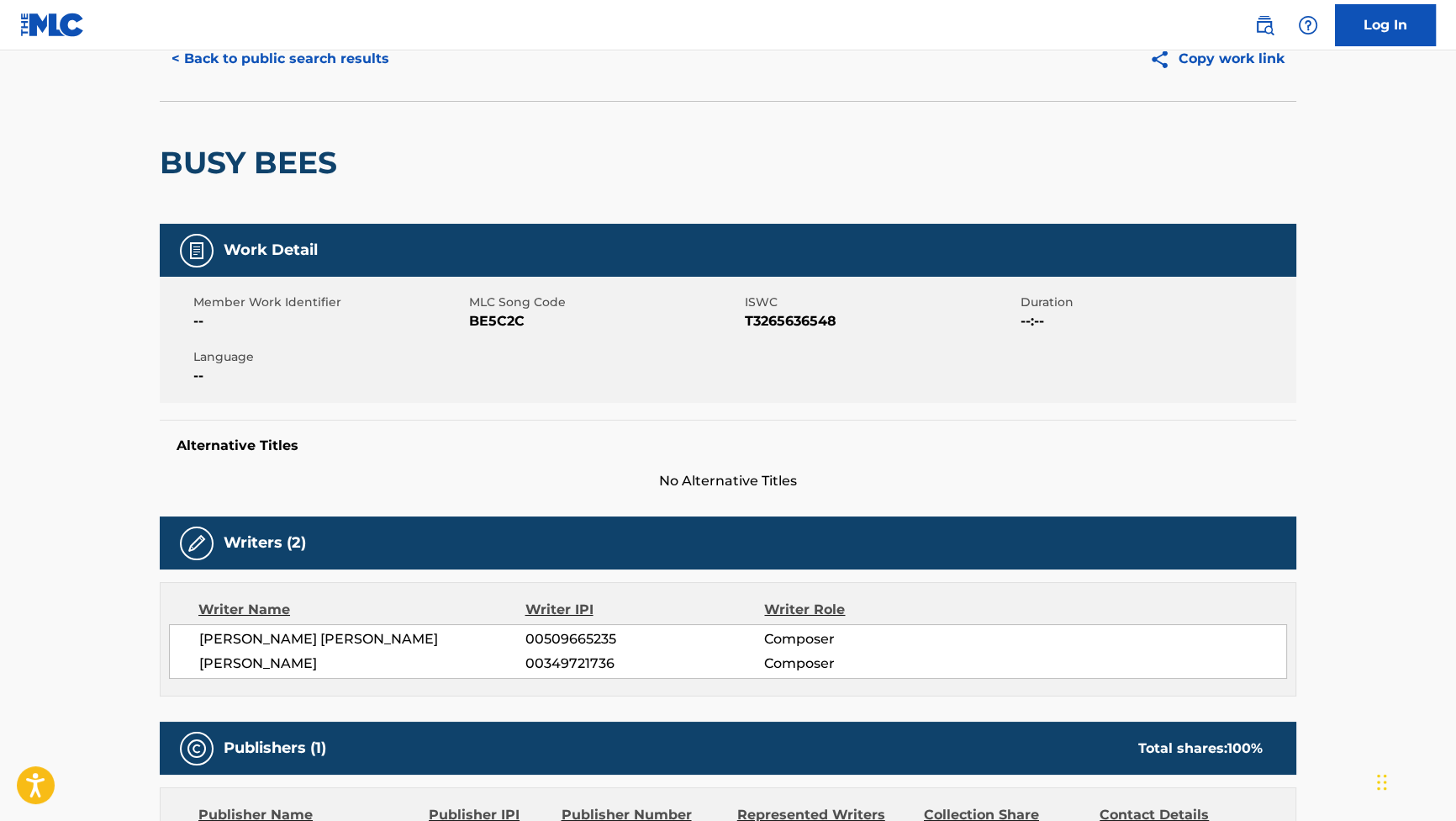
click at [330, 61] on button "< Back to public search results" at bounding box center [280, 59] width 241 height 42
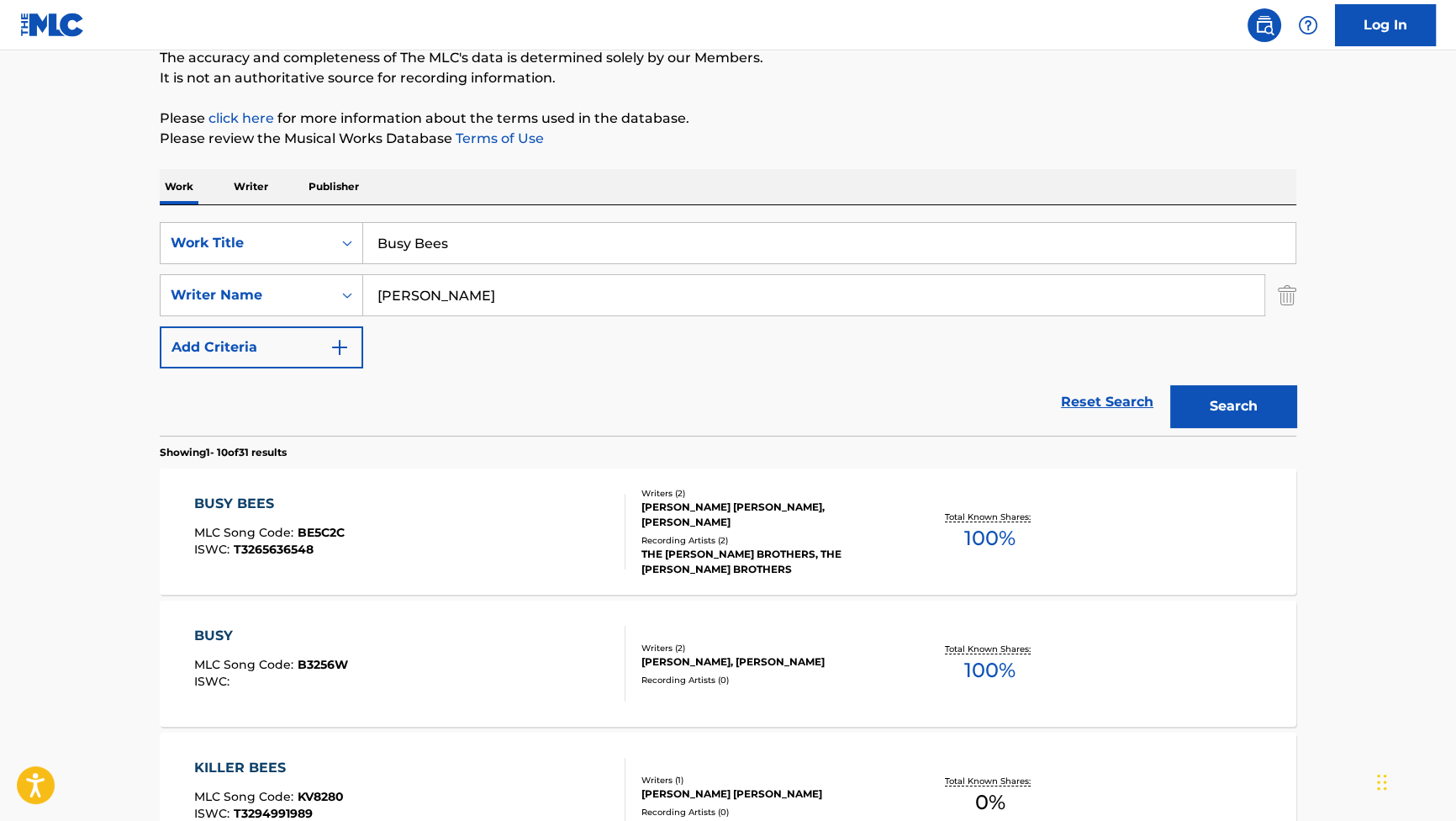
drag, startPoint x: 572, startPoint y: 248, endPoint x: 195, endPoint y: 201, distance: 379.9
click at [225, 206] on div "SearchWithCriteriab2f53146-9eec-4024-a9f5-657f81fca84a Work Title Busy Bees Sea…" at bounding box center [728, 320] width 1137 height 231
paste input "Rising Water"
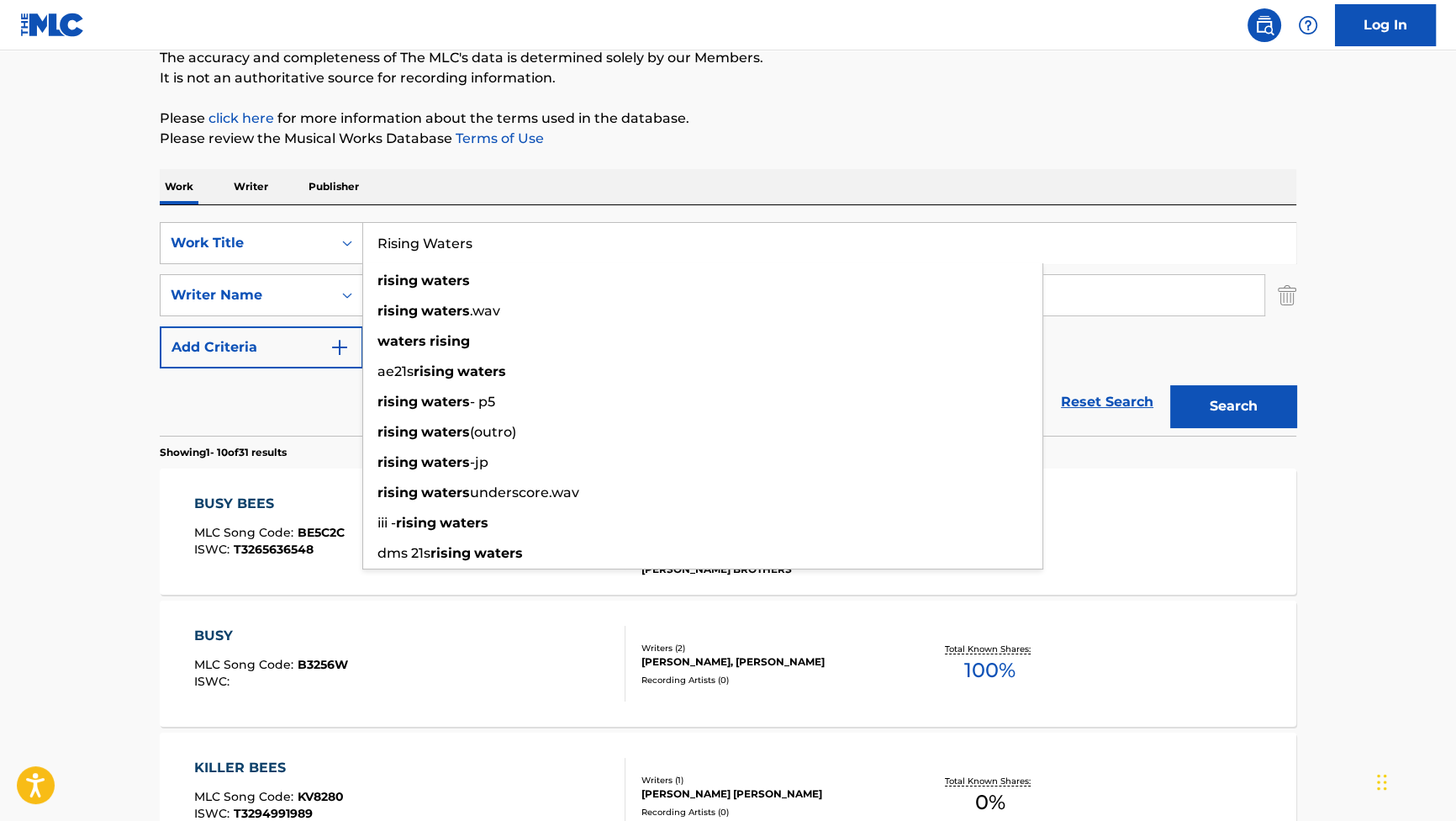
type input "Rising Waters"
click at [1256, 394] on button "Search" at bounding box center [1233, 406] width 126 height 42
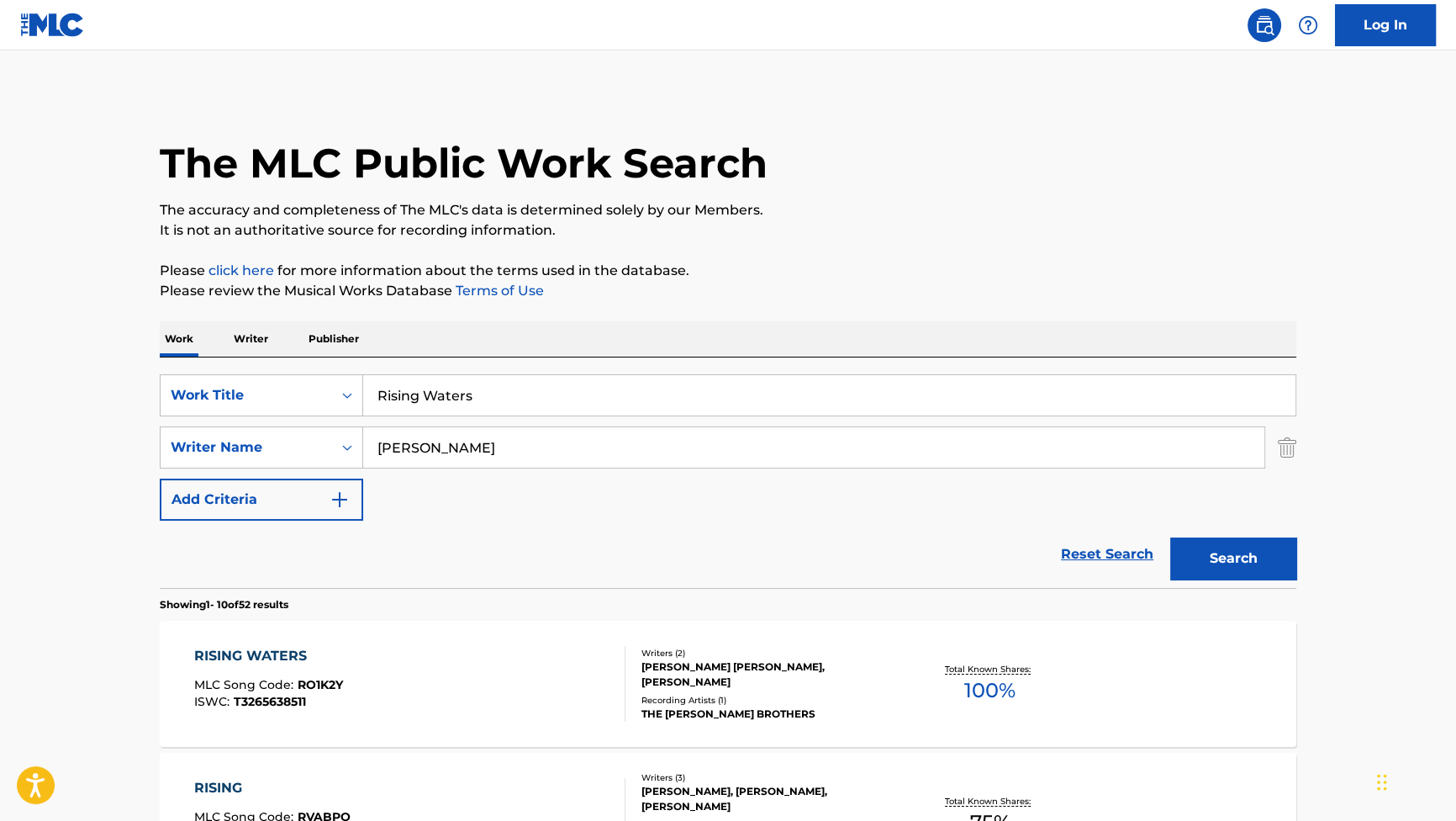
click at [288, 659] on div "RISING WATERS" at bounding box center [269, 655] width 149 height 20
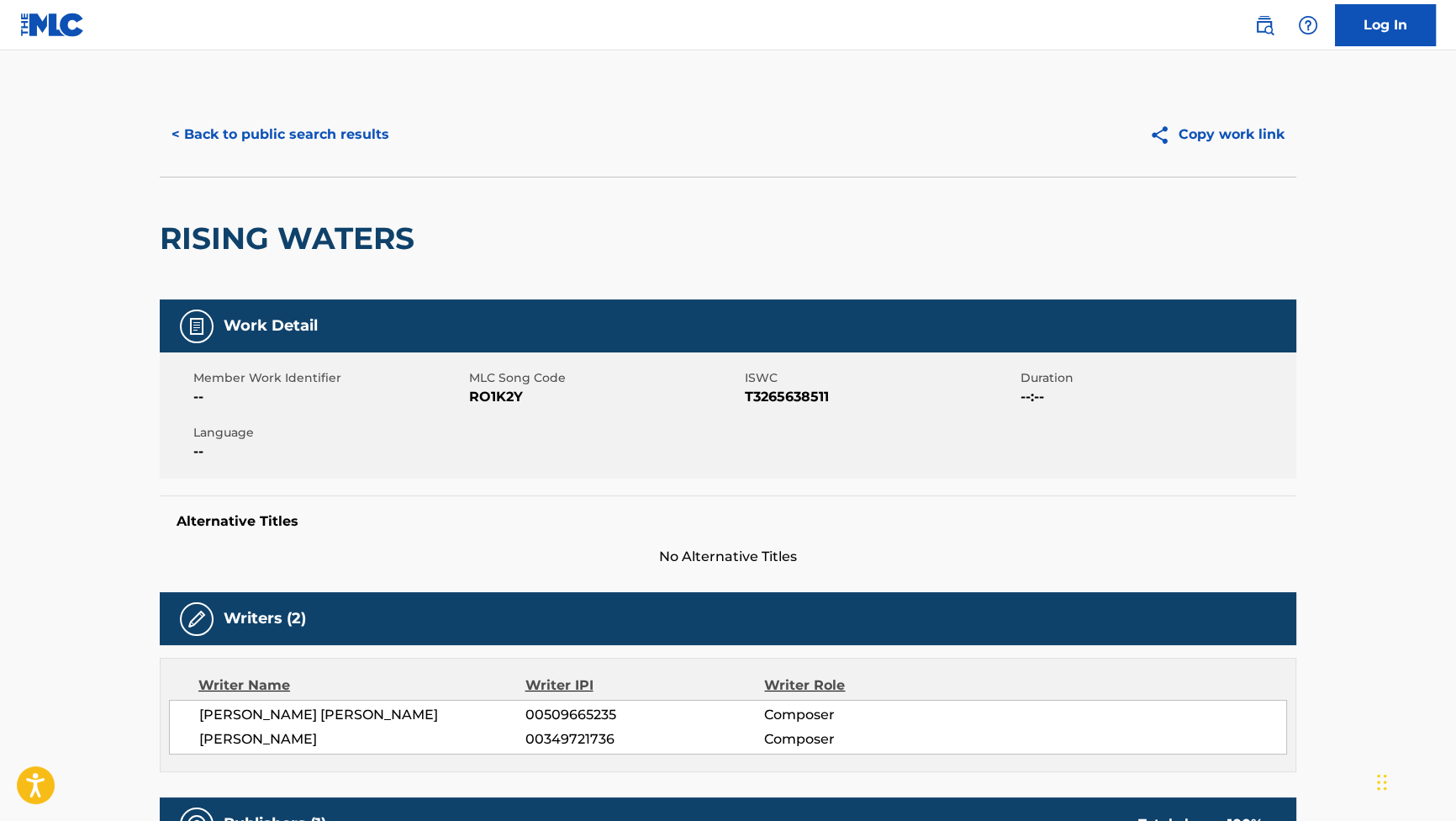
click at [243, 139] on button "< Back to public search results" at bounding box center [280, 134] width 241 height 42
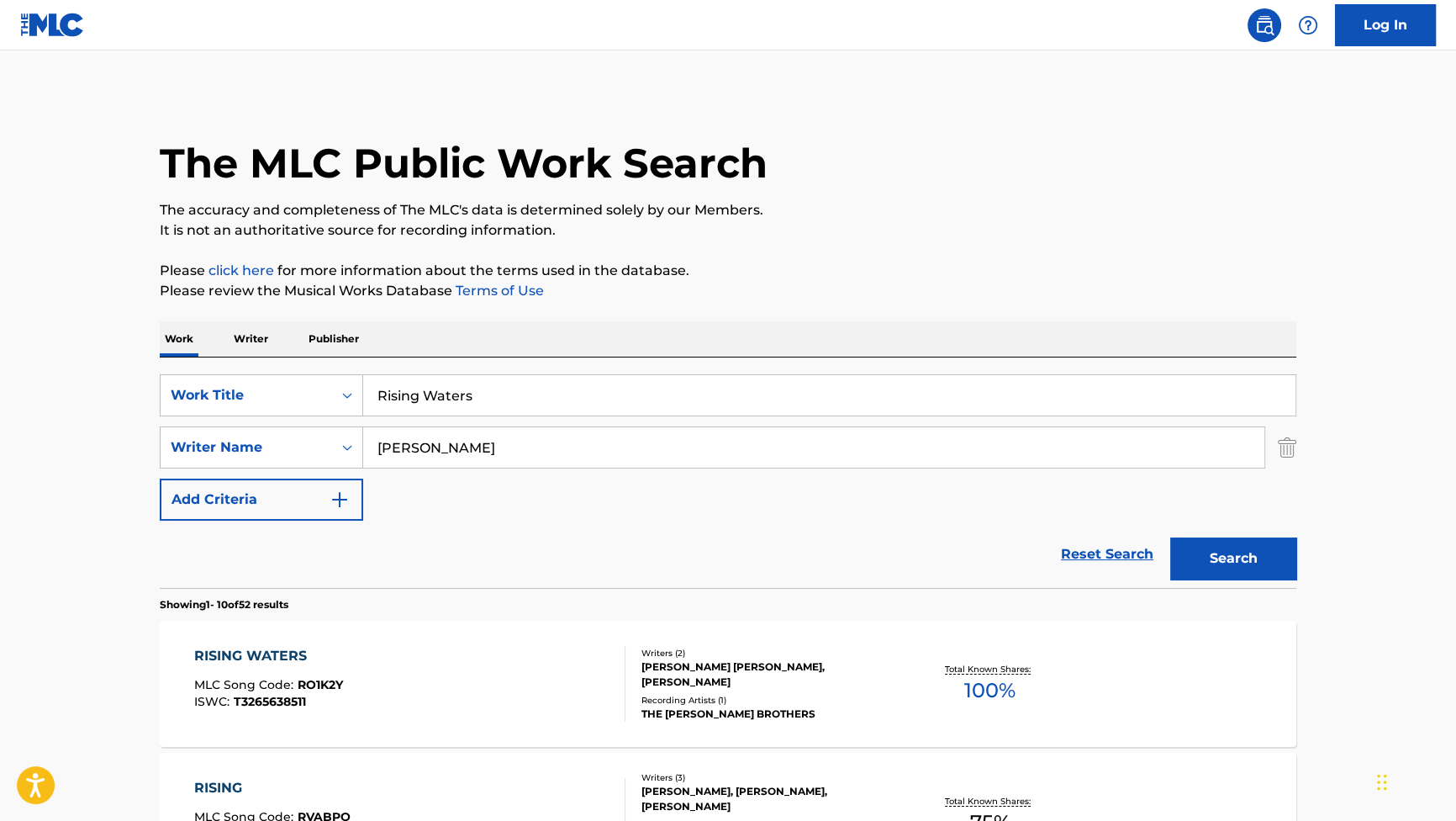
drag, startPoint x: 528, startPoint y: 393, endPoint x: 196, endPoint y: 317, distance: 340.6
paste input "Fight for Yourself"
type input "Fight for Yourself"
click at [1263, 556] on button "Search" at bounding box center [1233, 558] width 126 height 42
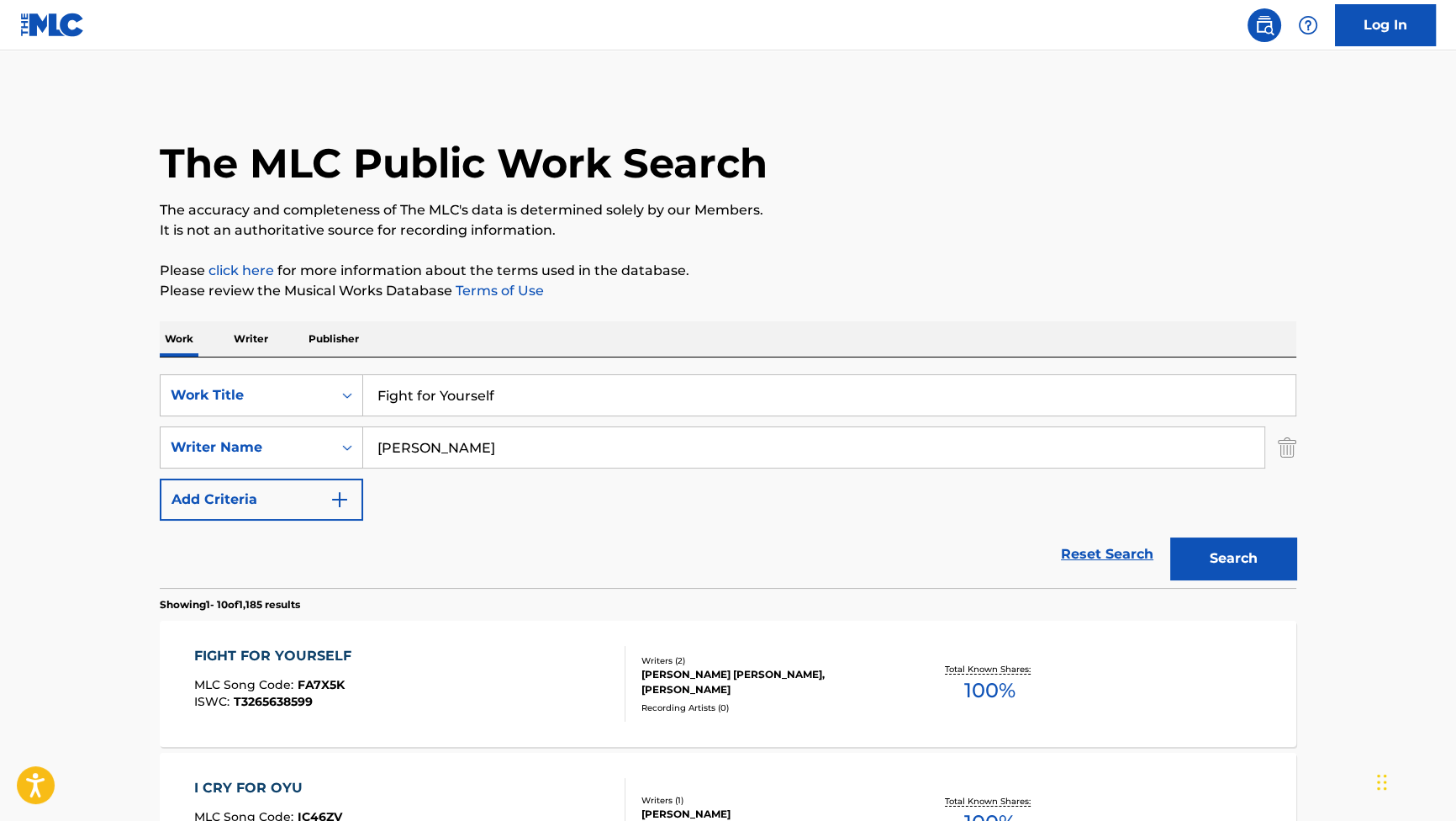
click at [341, 670] on div "FIGHT FOR YOURSELF MLC Song Code : FA7X5K ISWC : T3265638599" at bounding box center [277, 683] width 165 height 76
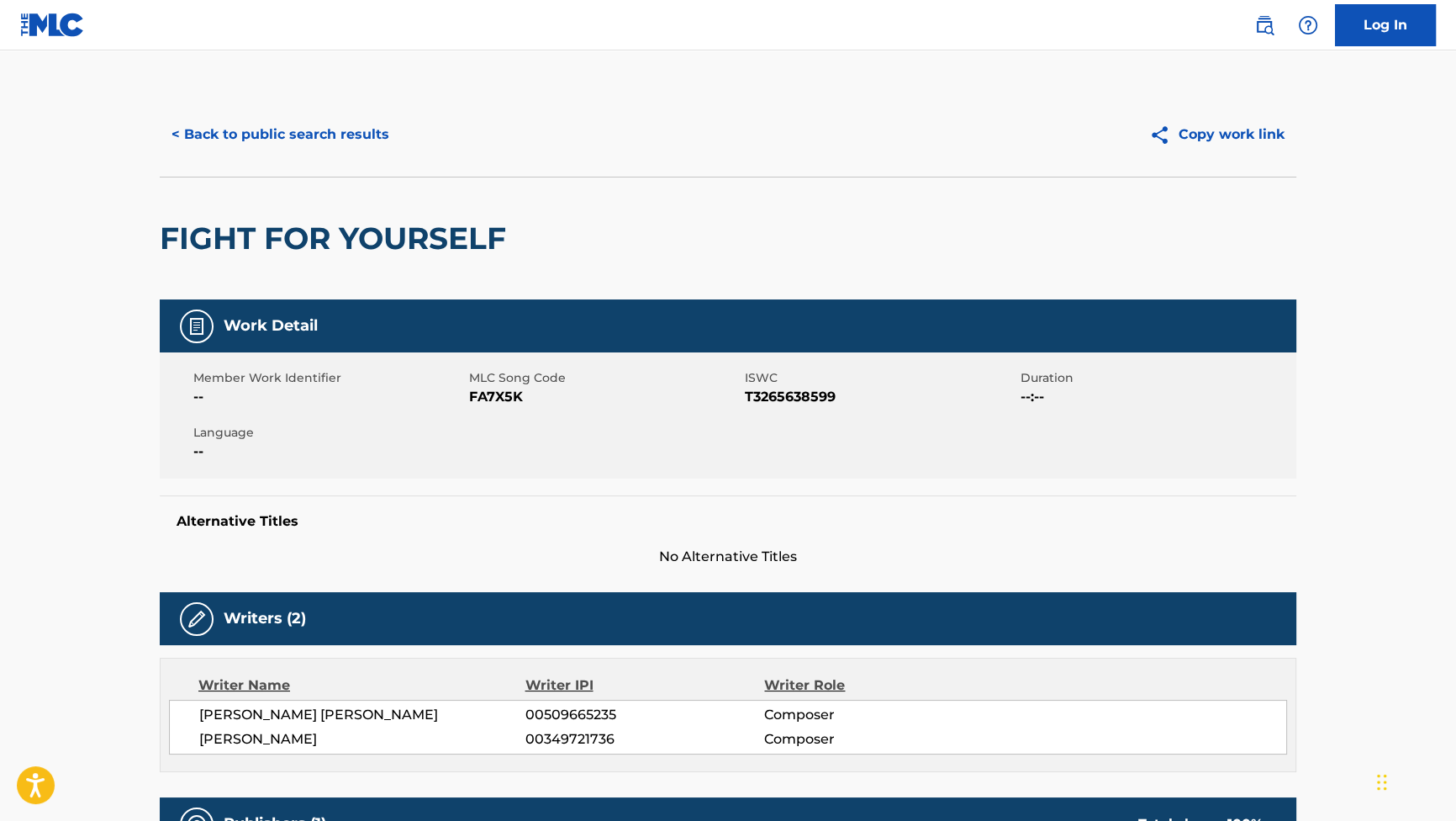
click at [298, 123] on button "< Back to public search results" at bounding box center [280, 134] width 241 height 42
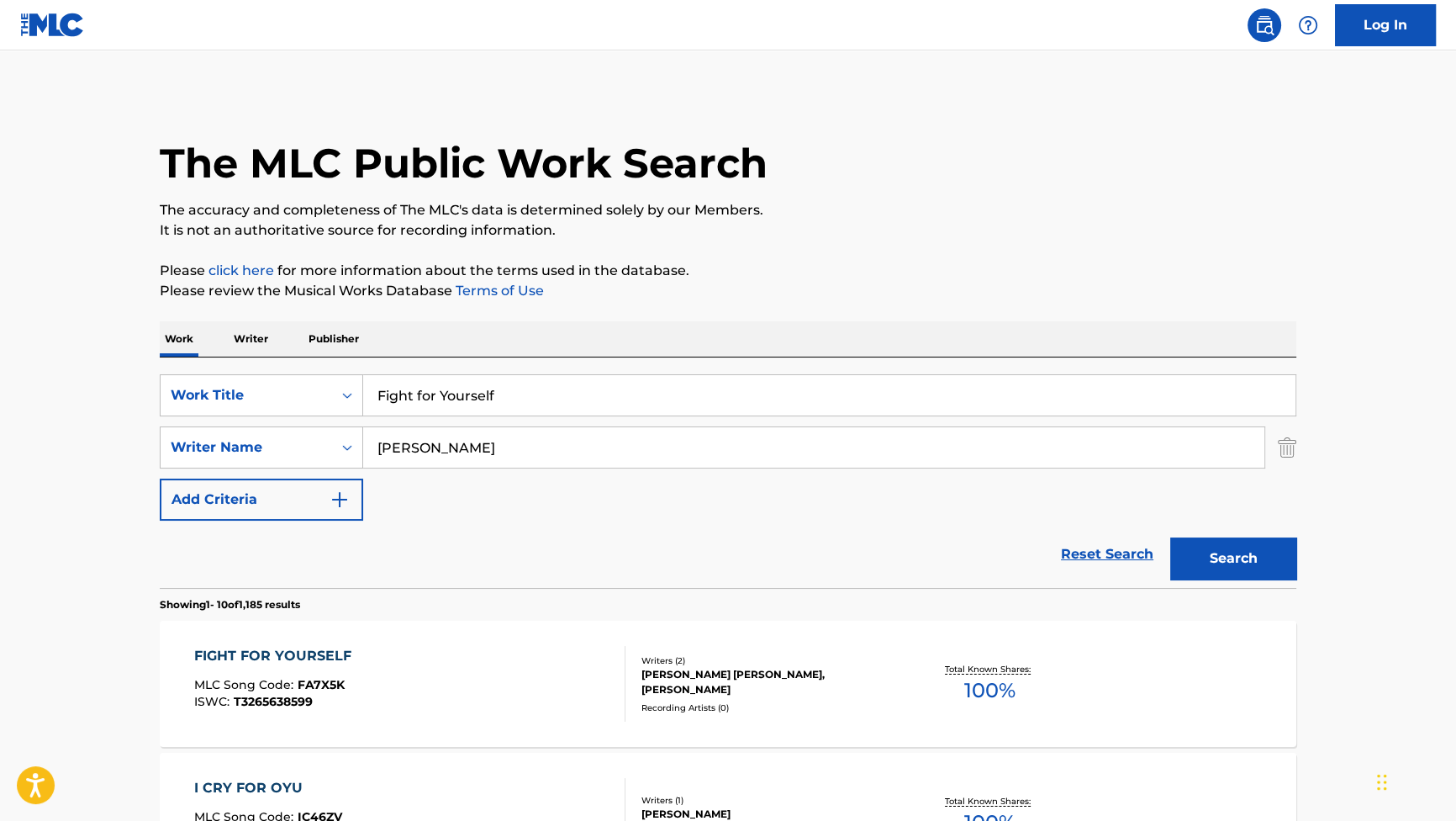
drag, startPoint x: 563, startPoint y: 393, endPoint x: 331, endPoint y: 354, distance: 235.3
paste input "Give Them the Forecast"
type input "Give Them the Forecast"
click at [1203, 555] on button "Search" at bounding box center [1233, 558] width 126 height 42
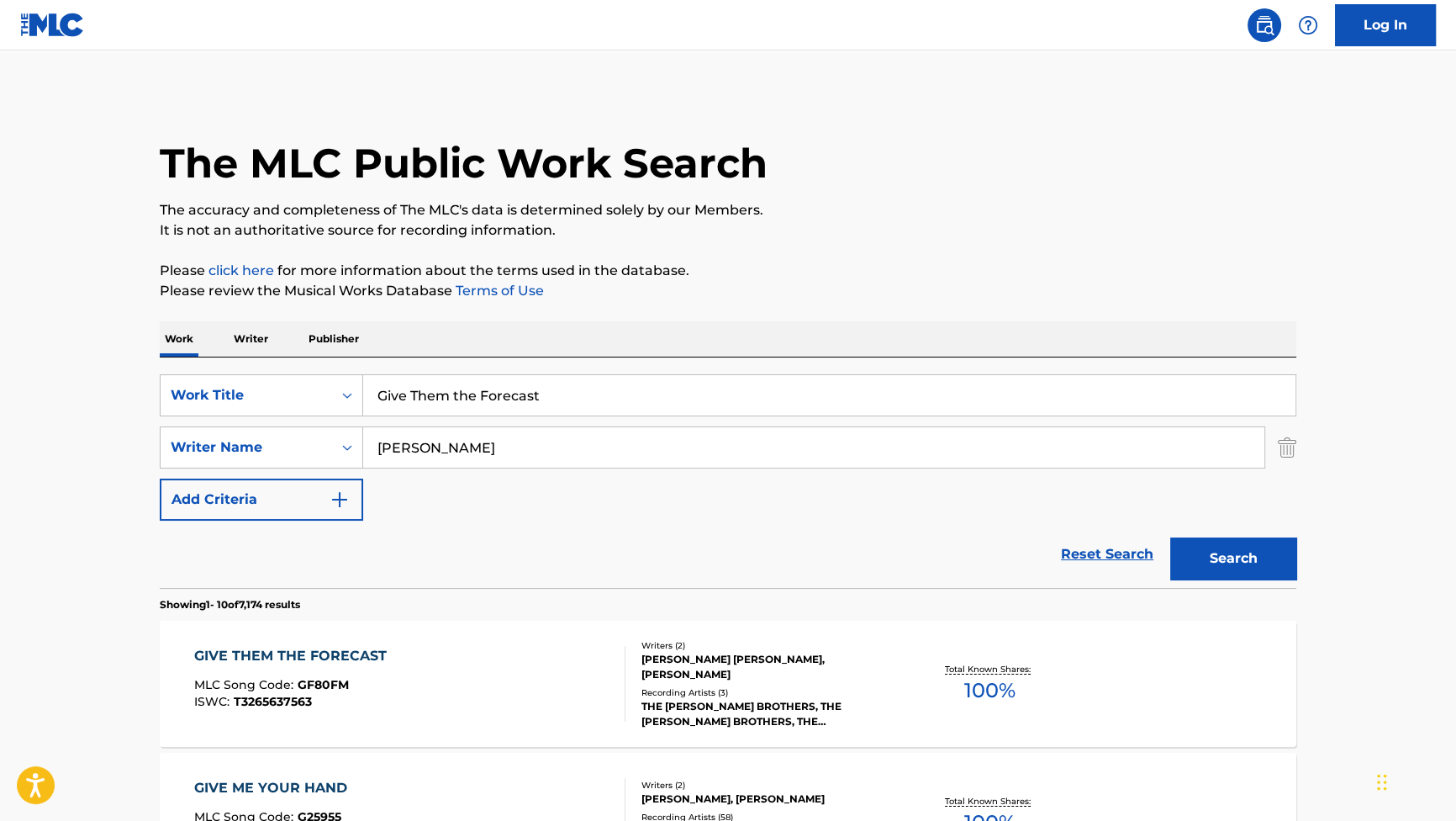
click at [296, 659] on div "GIVE THEM THE FORECAST" at bounding box center [295, 655] width 201 height 20
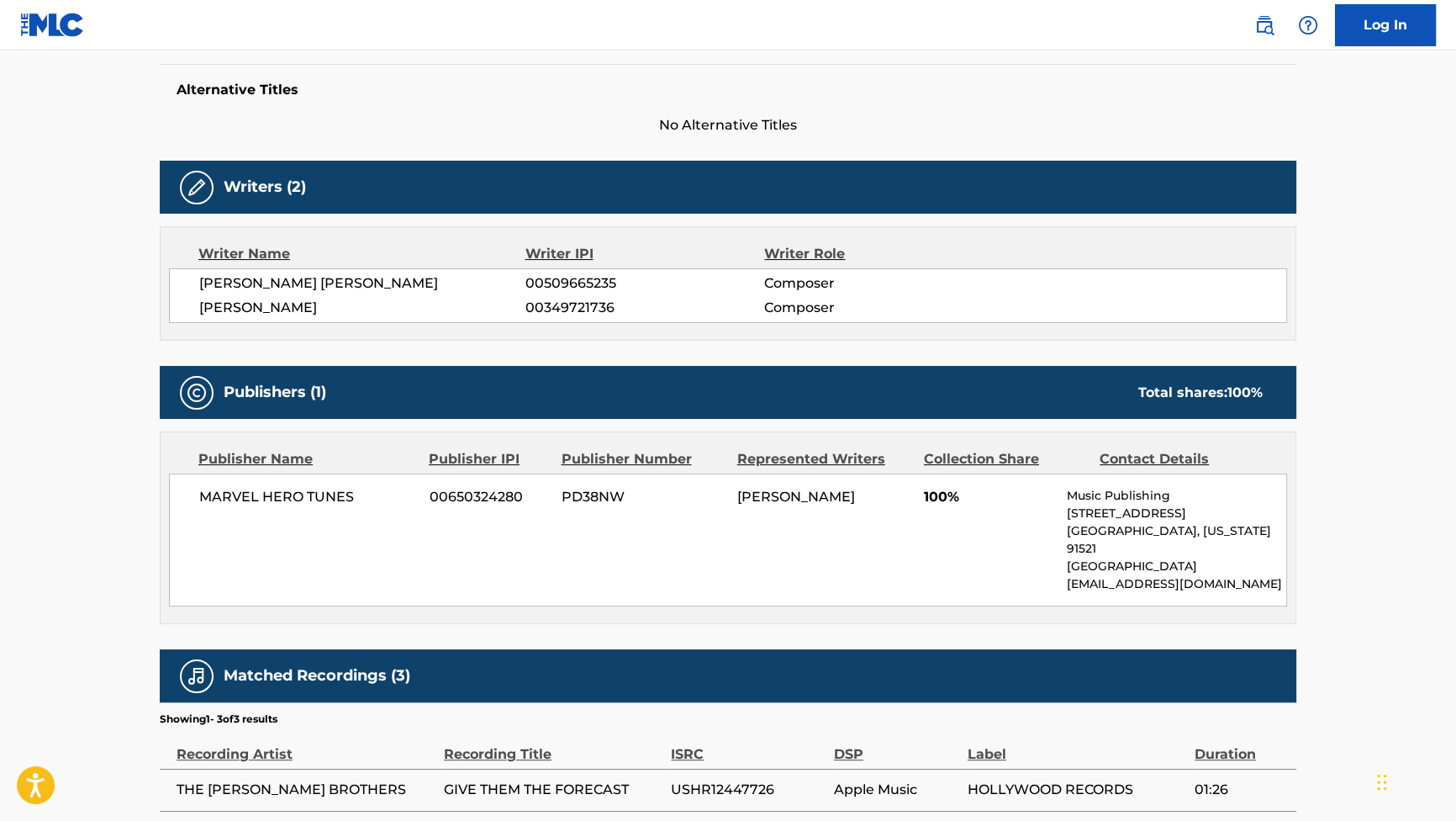
scroll to position [458, 0]
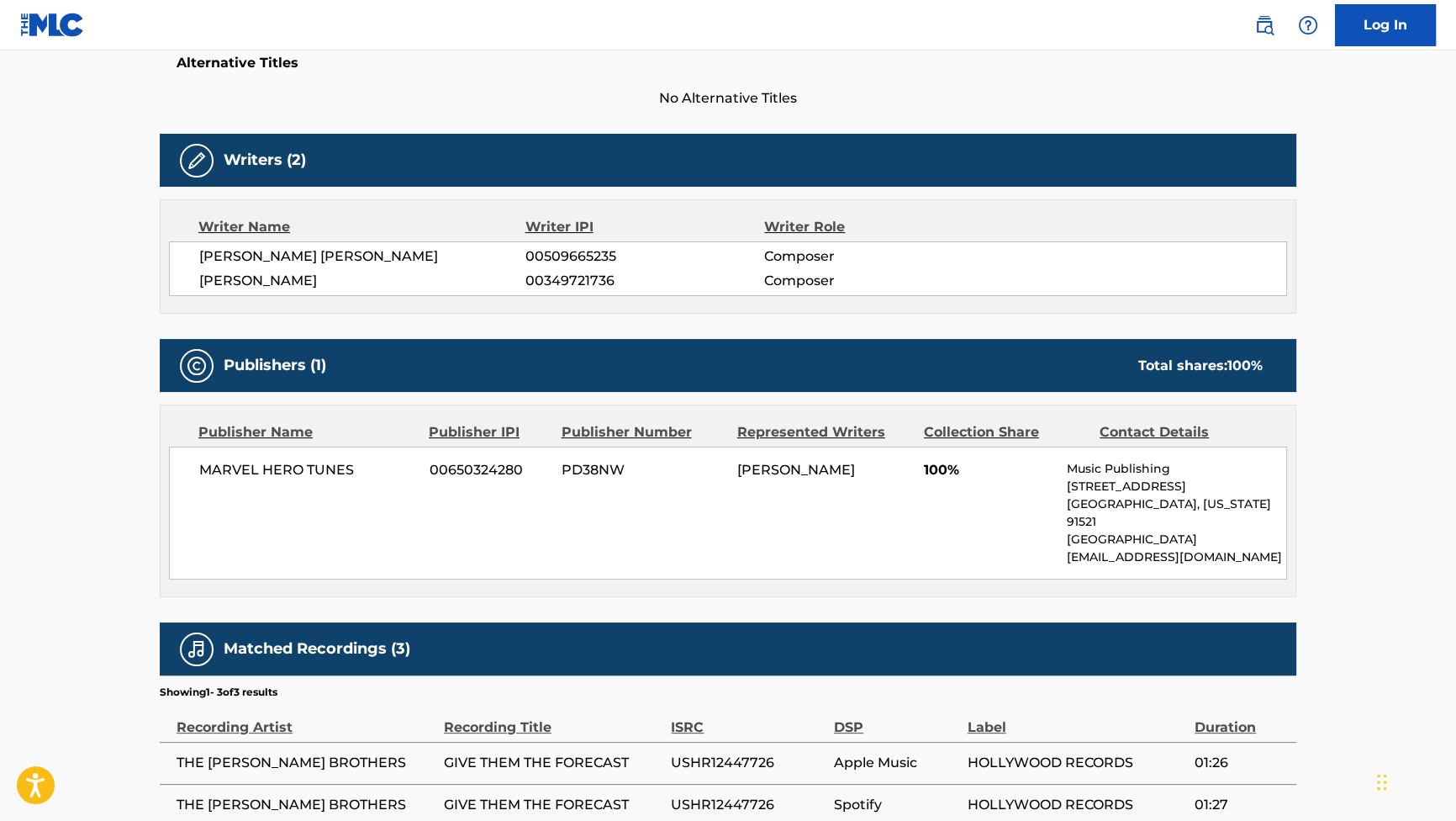
drag, startPoint x: 512, startPoint y: 351, endPoint x: 512, endPoint y: 363, distance: 12.0
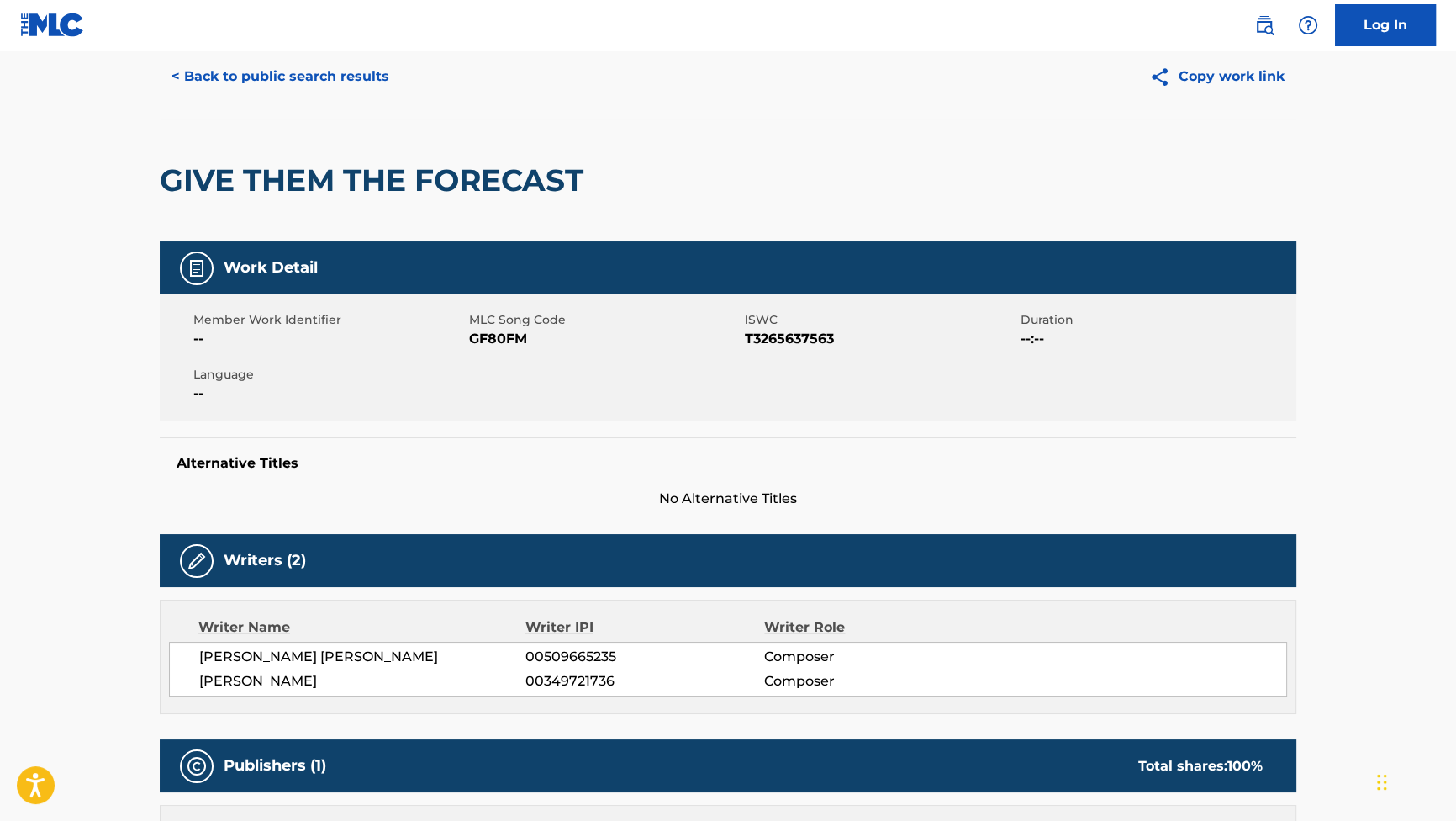
scroll to position [0, 0]
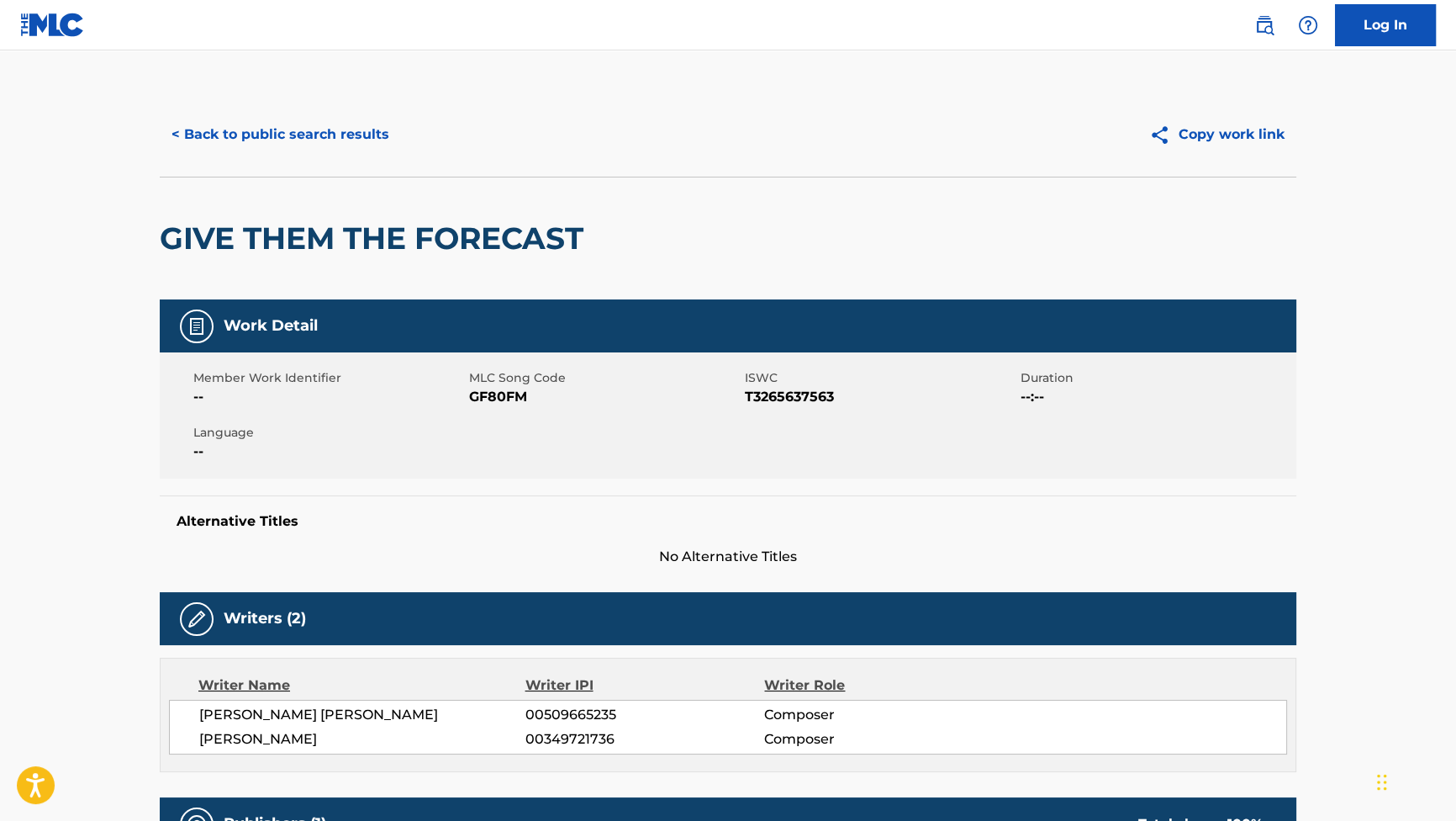
click at [307, 122] on button "< Back to public search results" at bounding box center [280, 134] width 241 height 42
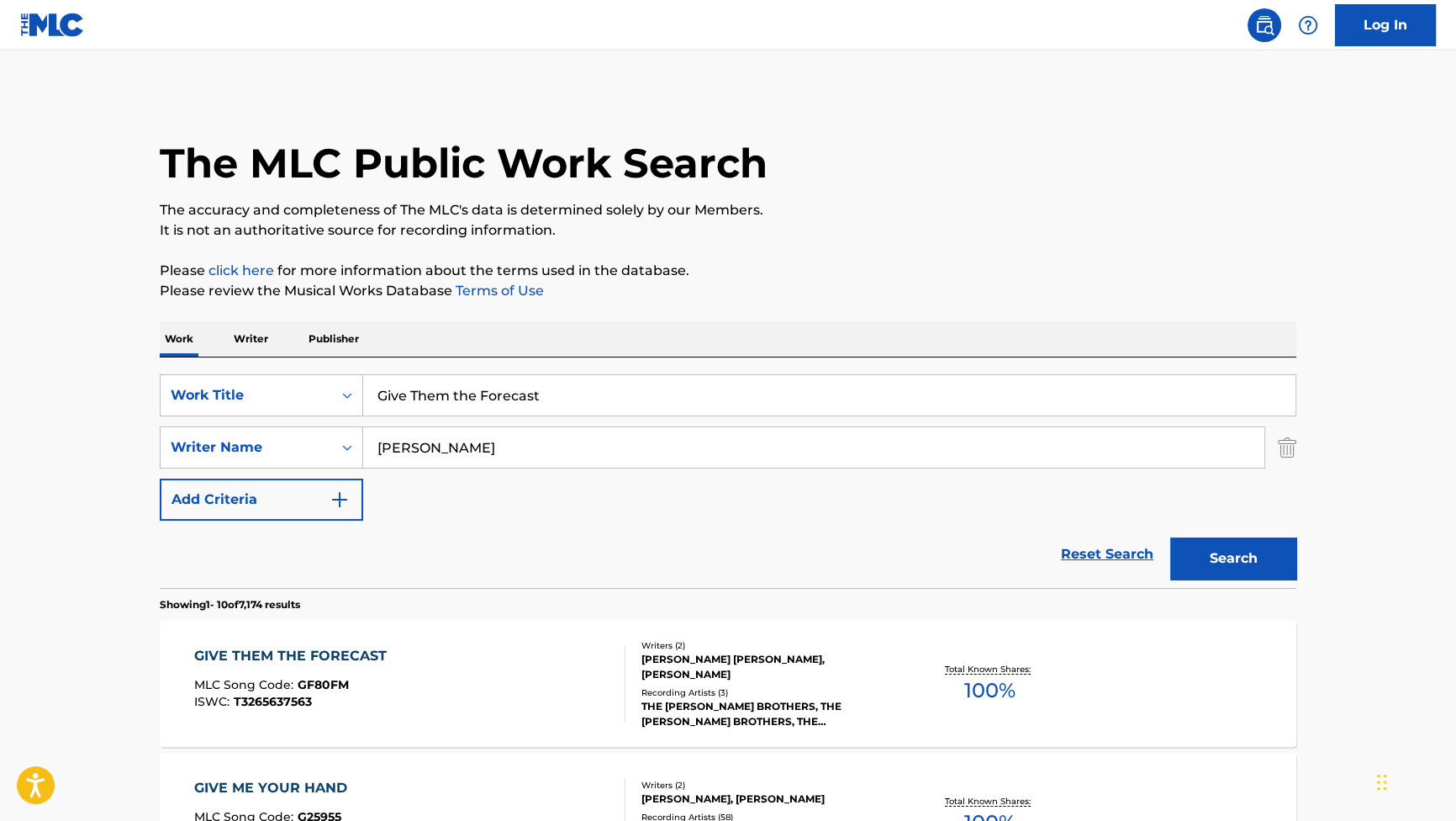
drag, startPoint x: 611, startPoint y: 397, endPoint x: 293, endPoint y: 370, distance: 319.1
click at [293, 370] on div "SearchWithCriteriab2f53146-9eec-4024-a9f5-657f81fca84a Work Title Give Them the…" at bounding box center [728, 472] width 1137 height 231
paste input "You Hurt Me"
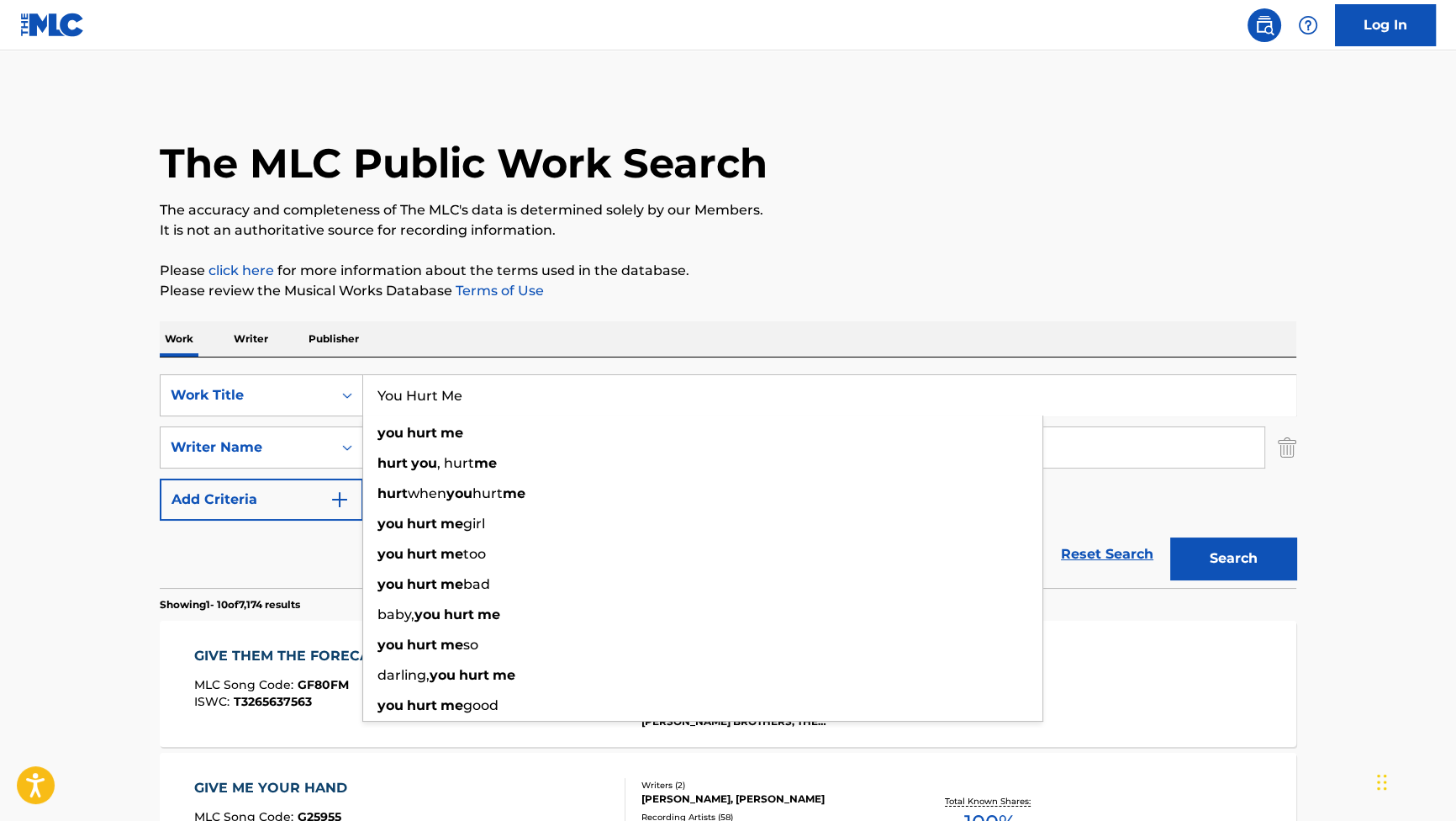
type input "You Hurt Me"
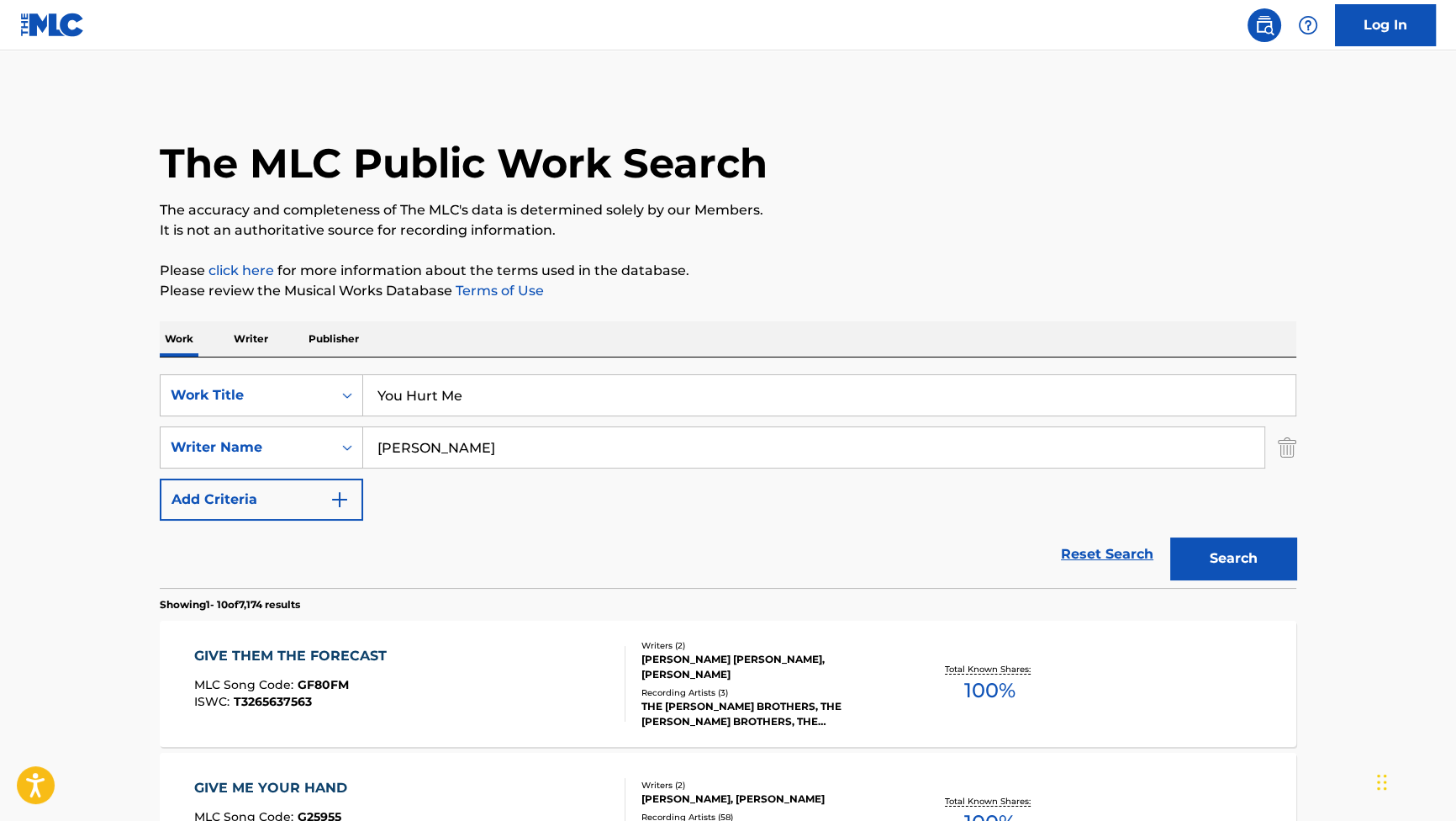
drag, startPoint x: 1270, startPoint y: 564, endPoint x: 1275, endPoint y: 519, distance: 45.3
click at [1268, 564] on button "Search" at bounding box center [1233, 558] width 126 height 42
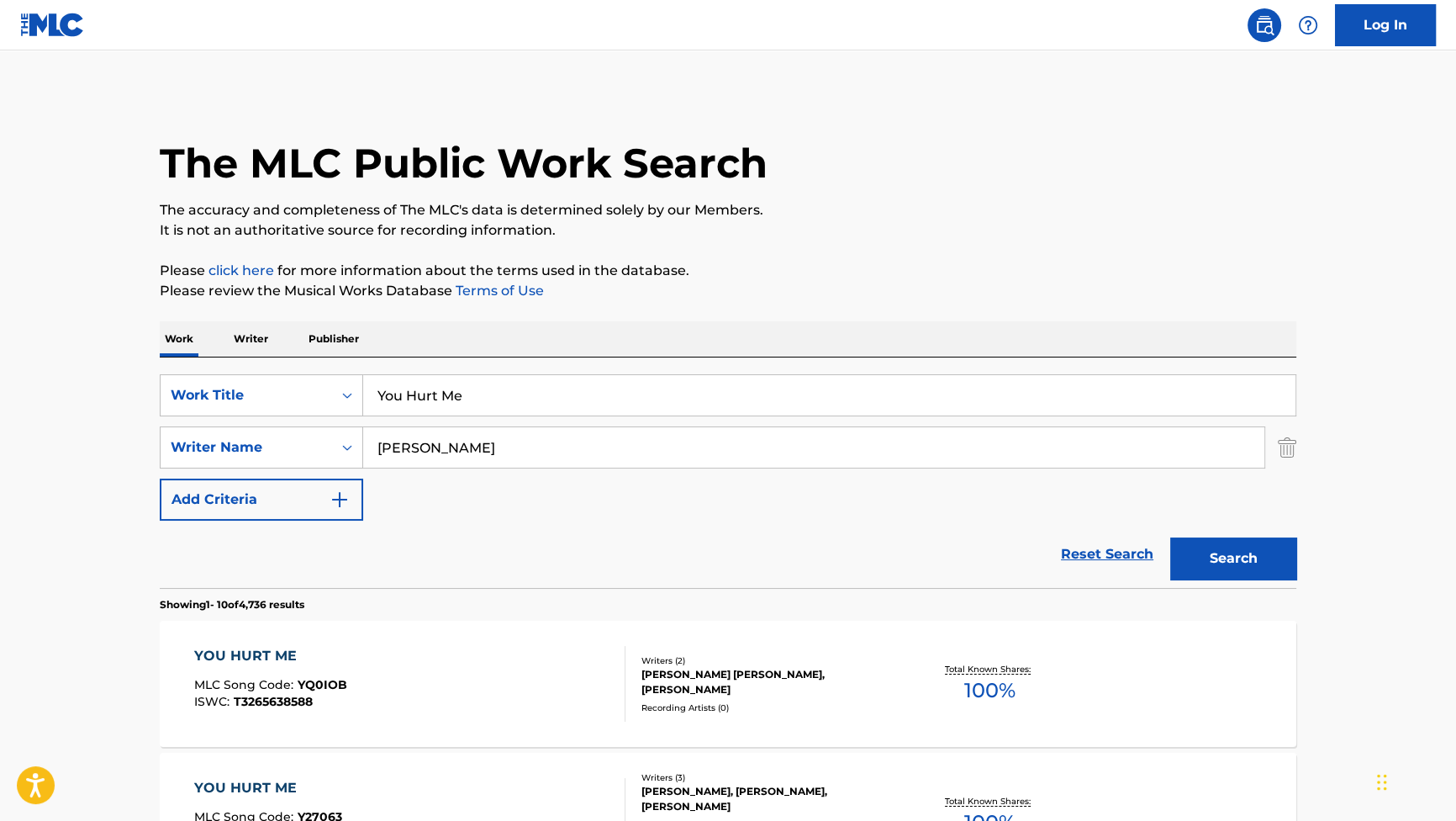
drag, startPoint x: 521, startPoint y: 393, endPoint x: 177, endPoint y: 317, distance: 352.3
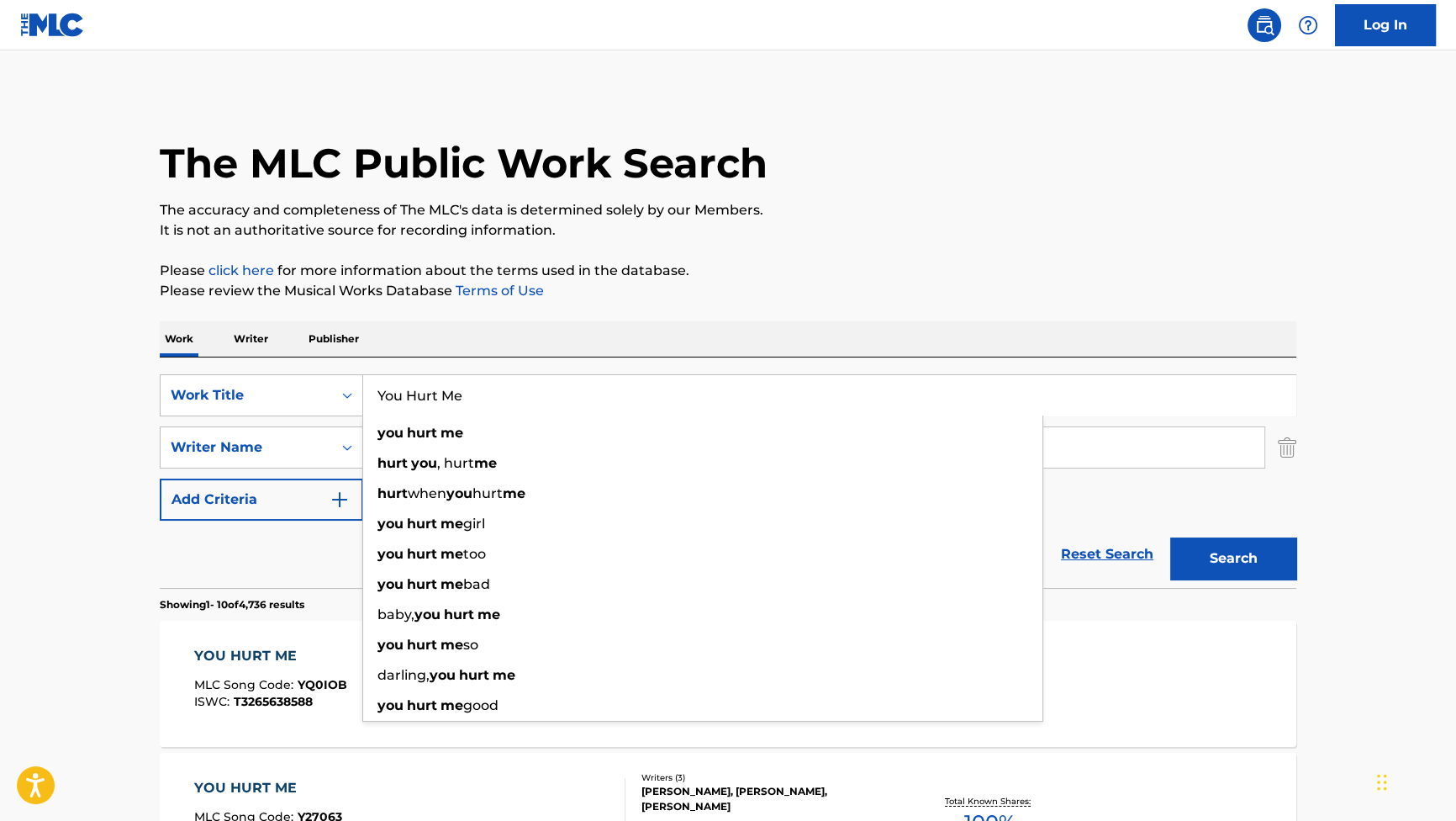
click at [1246, 555] on button "Search" at bounding box center [1233, 558] width 126 height 42
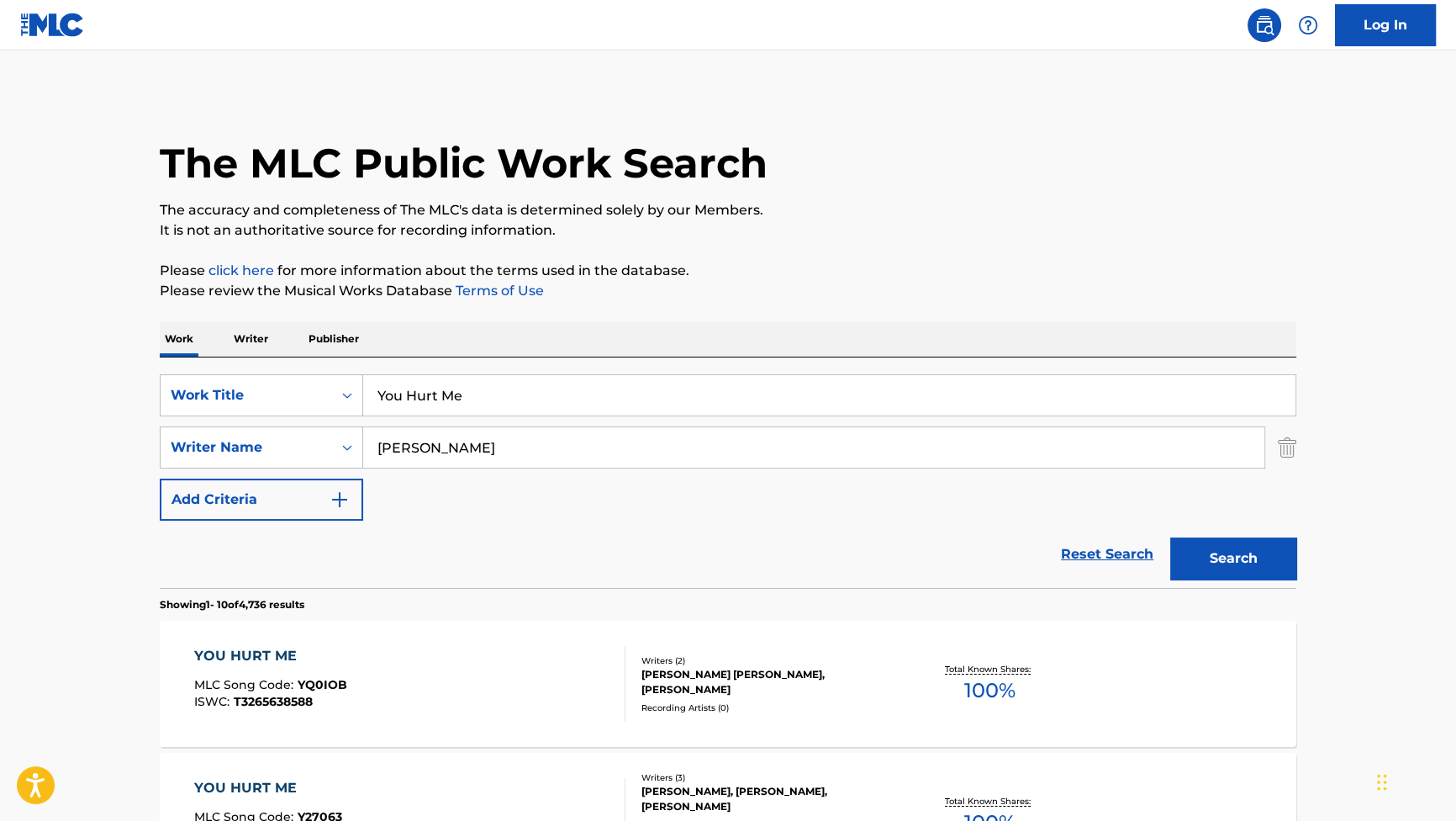
click at [226, 662] on div "YOU HURT ME" at bounding box center [271, 655] width 153 height 20
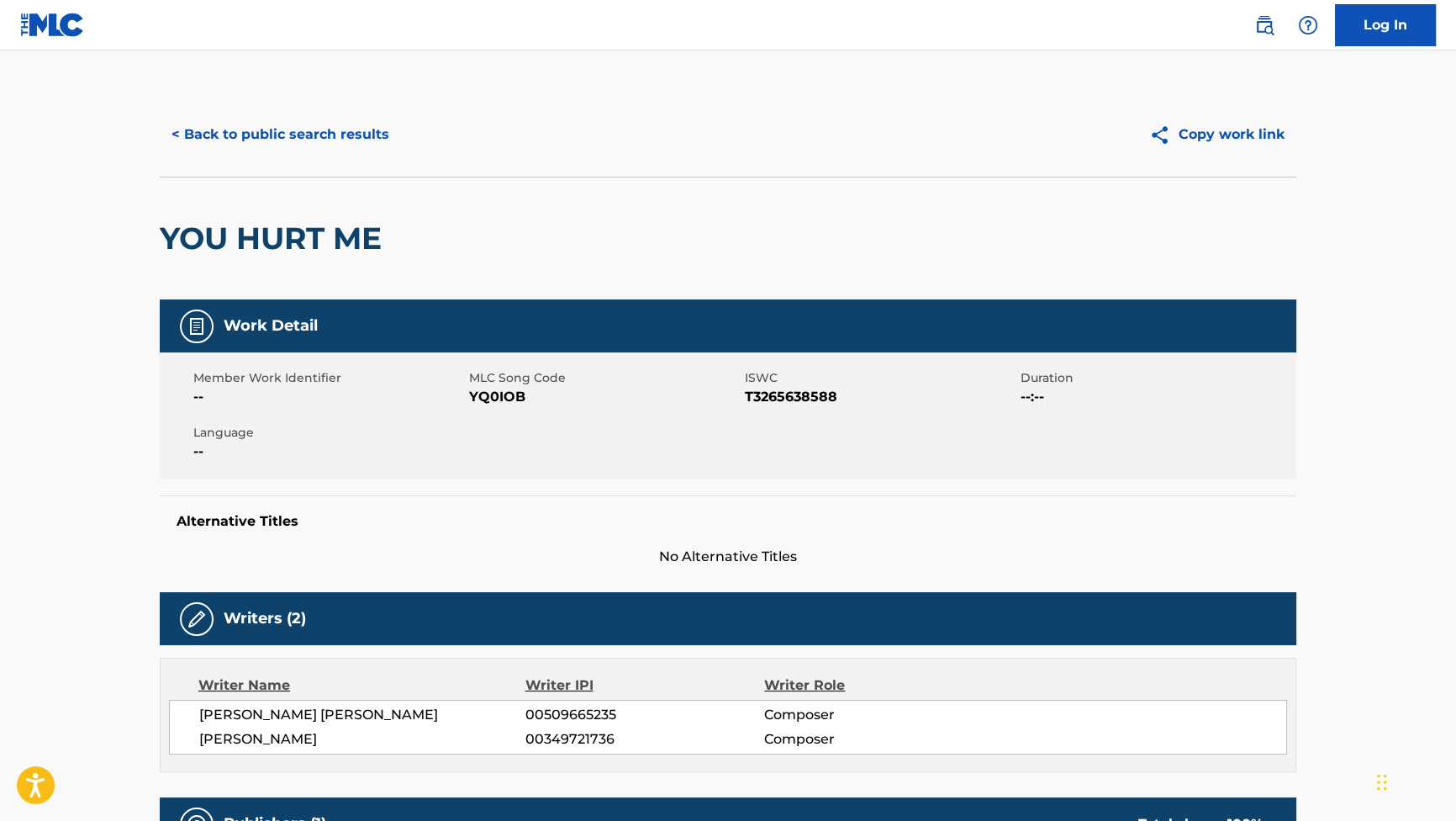
click at [269, 137] on button "< Back to public search results" at bounding box center [280, 134] width 241 height 42
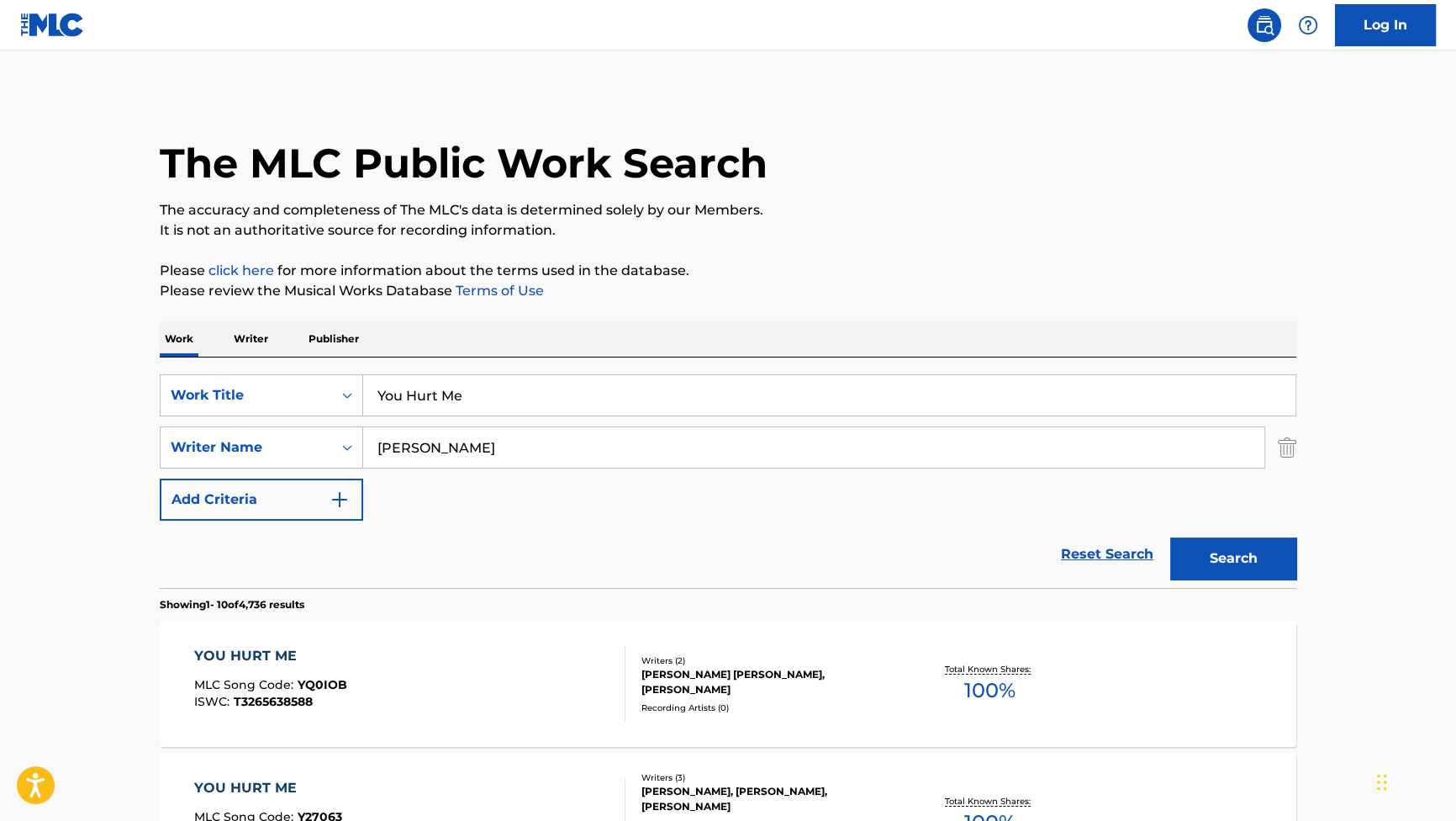
drag, startPoint x: 504, startPoint y: 395, endPoint x: 177, endPoint y: 330, distance: 333.4
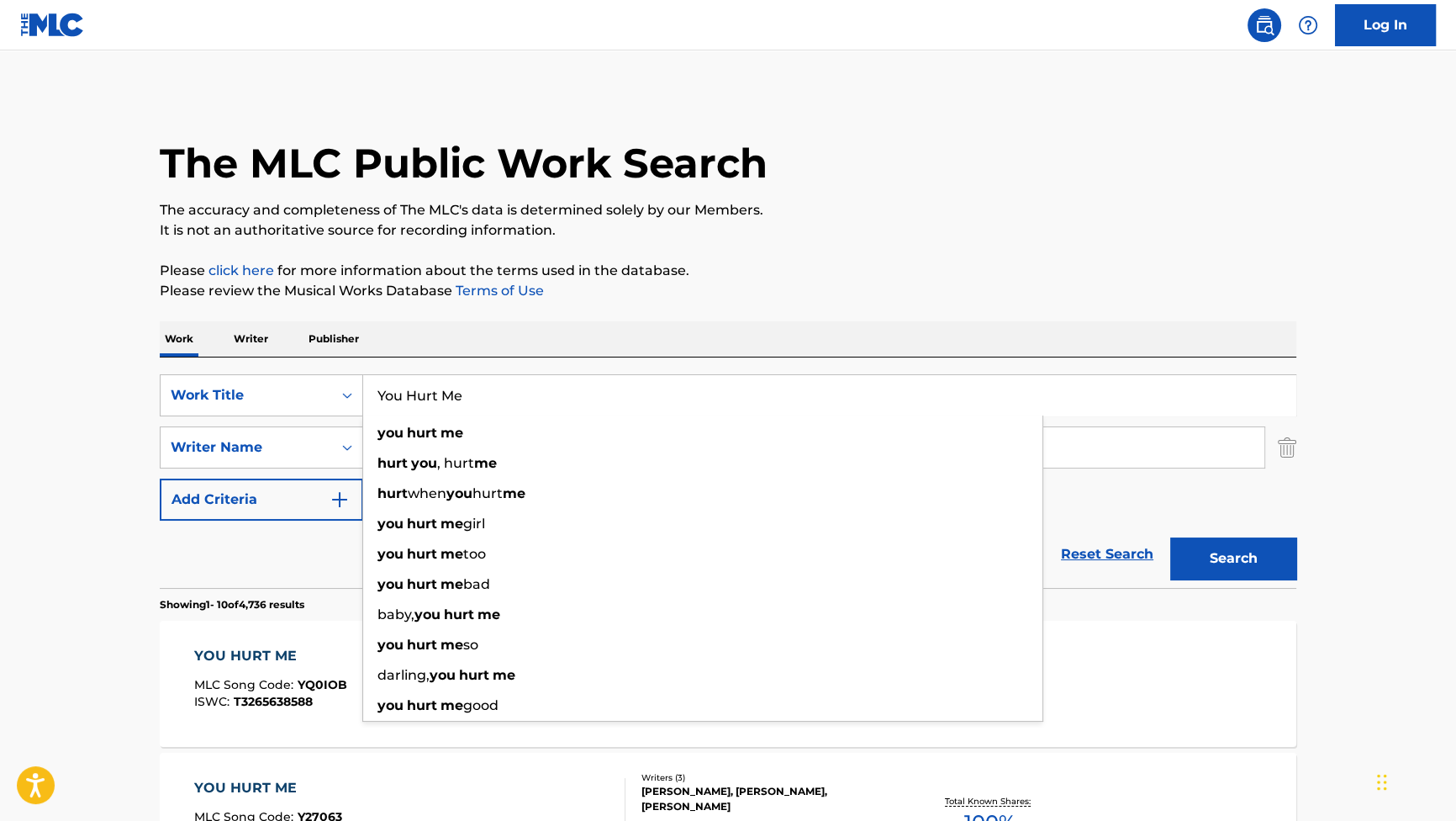
paste input "Invasion"
type input "Invasion"
click at [1205, 546] on button "Search" at bounding box center [1233, 558] width 126 height 42
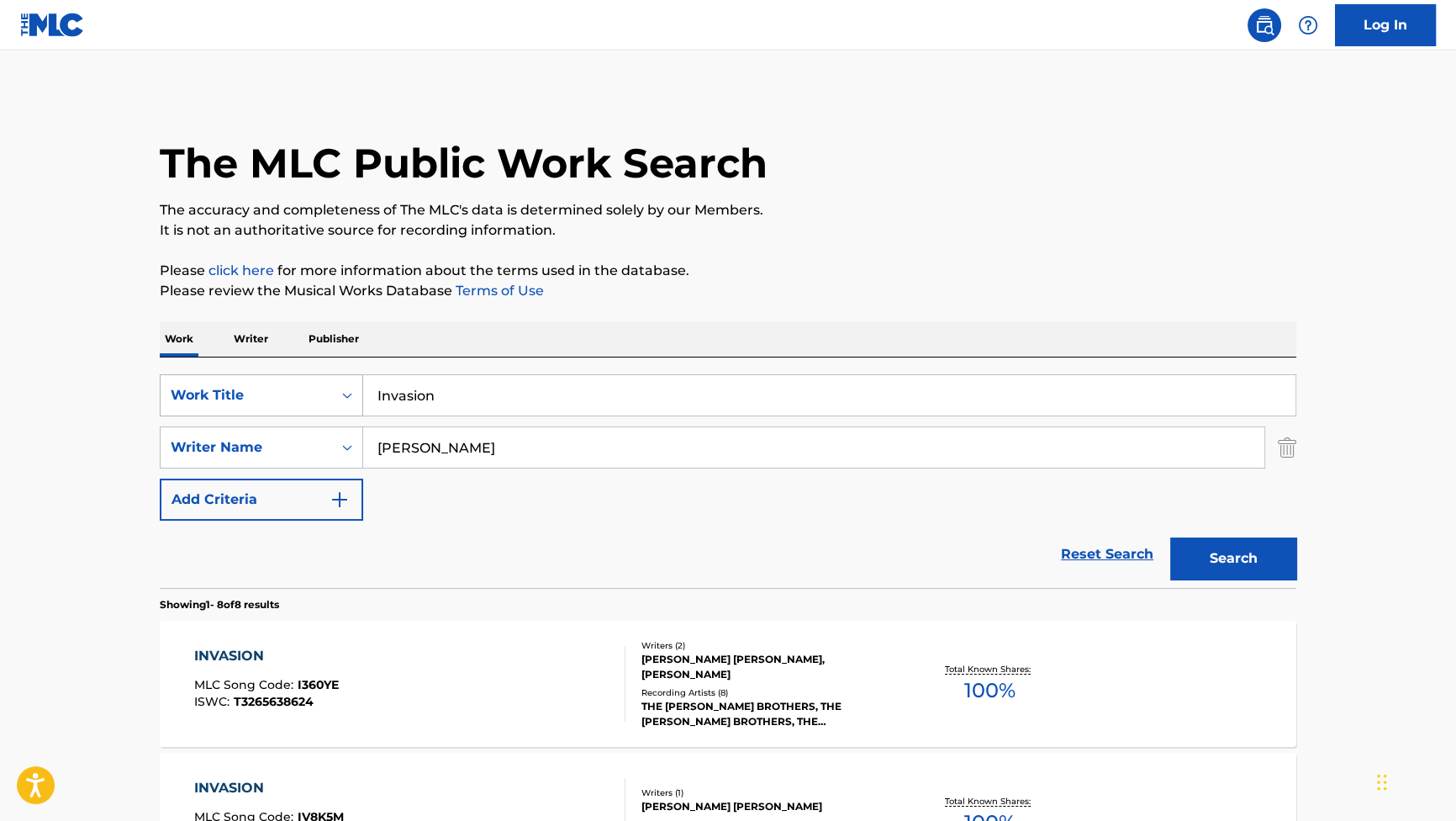
drag, startPoint x: 517, startPoint y: 398, endPoint x: 237, endPoint y: 402, distance: 280.0
click at [279, 409] on div "SearchWithCriteriab2f53146-9eec-4024-a9f5-657f81fca84a Work Title Invasion" at bounding box center [728, 395] width 1137 height 42
click at [1195, 545] on button "Search" at bounding box center [1233, 558] width 126 height 42
click at [316, 640] on div "INVASION MLC Song Code : I360YE ISWC : T3265638624 Writers ( 2 ) [PERSON_NAME] …" at bounding box center [728, 683] width 1137 height 126
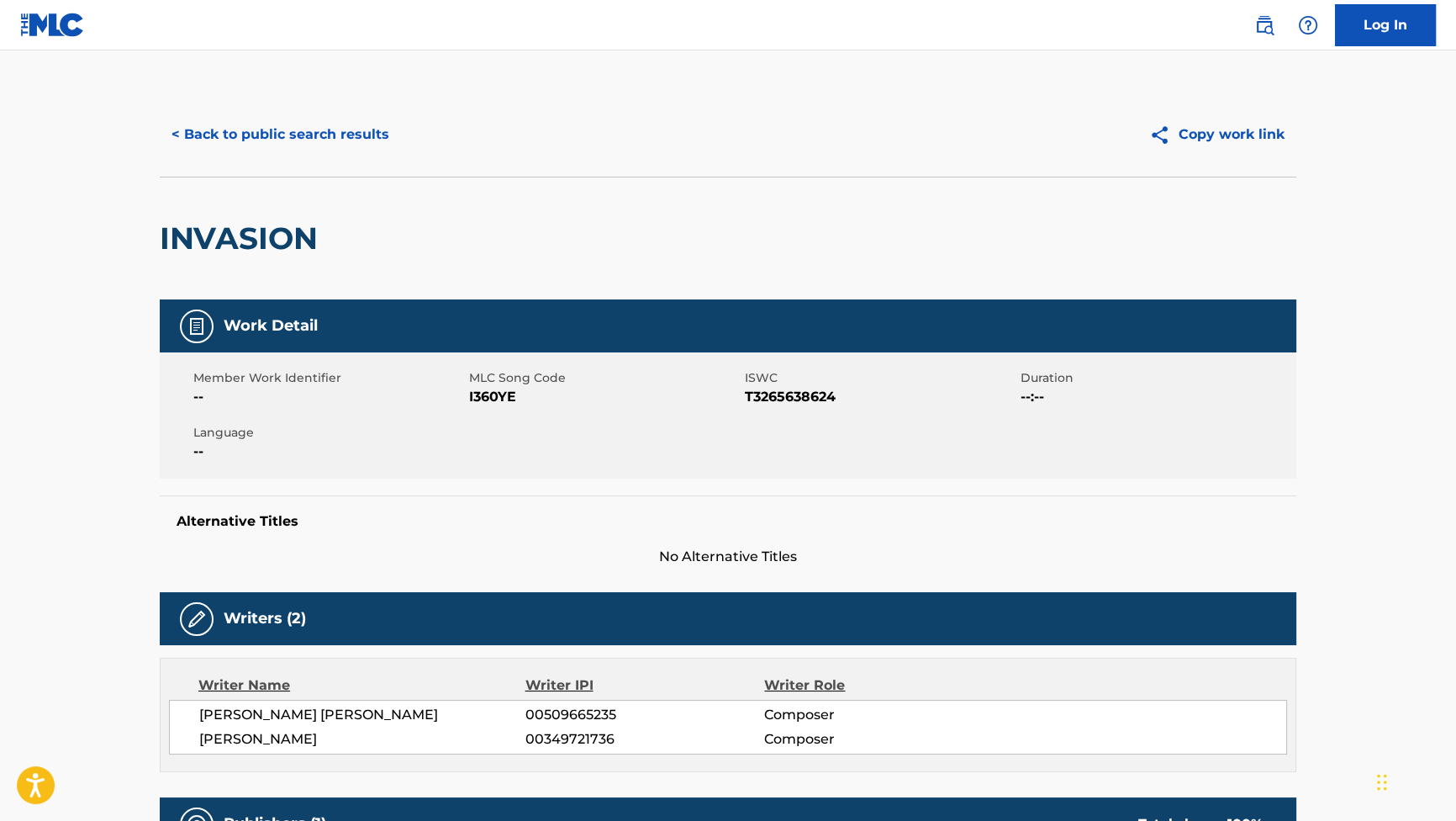
click at [310, 142] on button "< Back to public search results" at bounding box center [280, 134] width 241 height 42
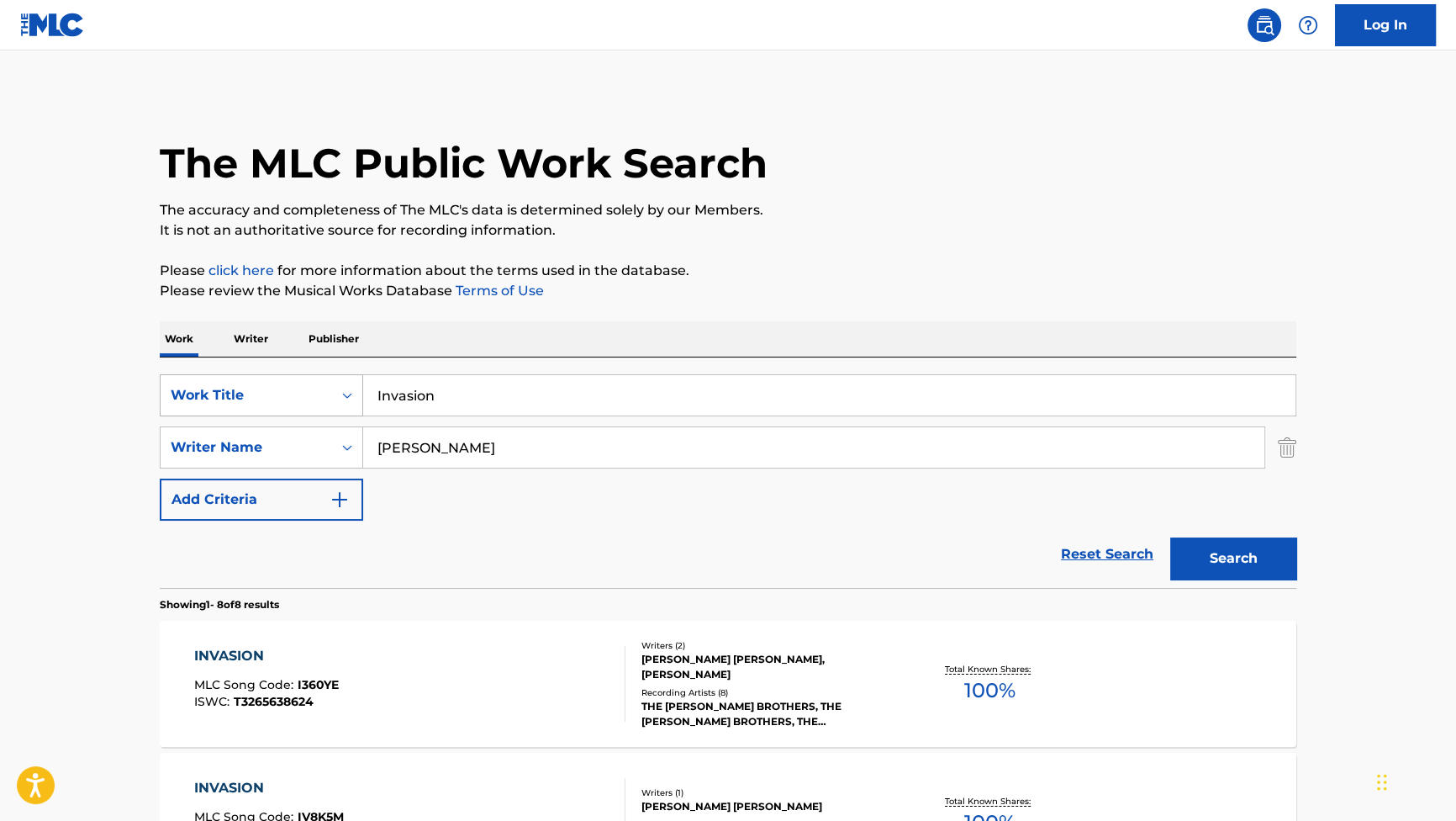
drag, startPoint x: 505, startPoint y: 452, endPoint x: 202, endPoint y: 407, distance: 306.3
click at [211, 408] on div "SearchWithCriteriab2f53146-9eec-4024-a9f5-657f81fca84a Work Title Invasion Sear…" at bounding box center [728, 447] width 1137 height 146
paste input "Boss Battle"
type input "Boss Battle"
click at [1219, 554] on button "Search" at bounding box center [1233, 558] width 126 height 42
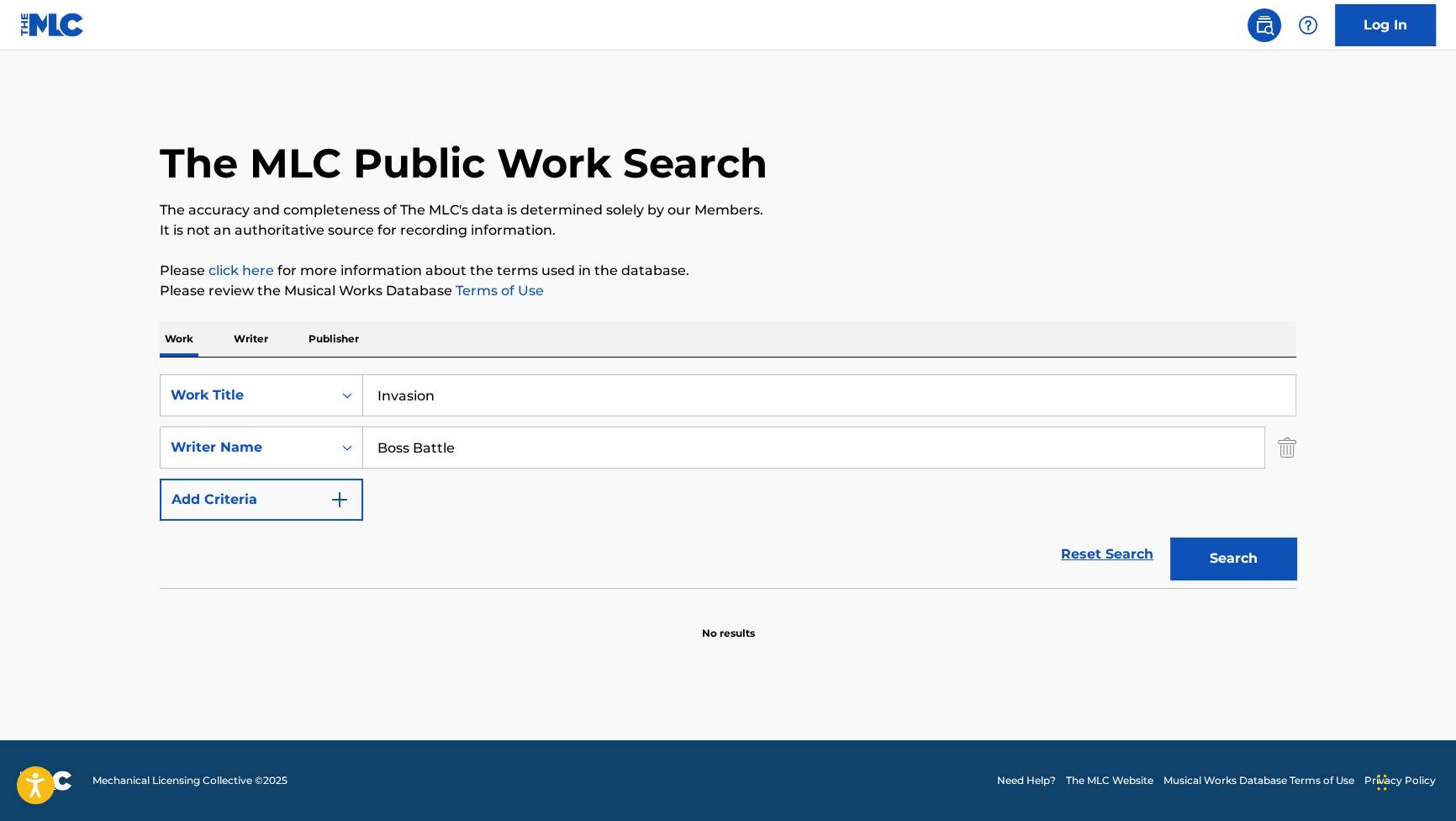
click at [487, 402] on input "Invasion" at bounding box center [829, 395] width 933 height 41
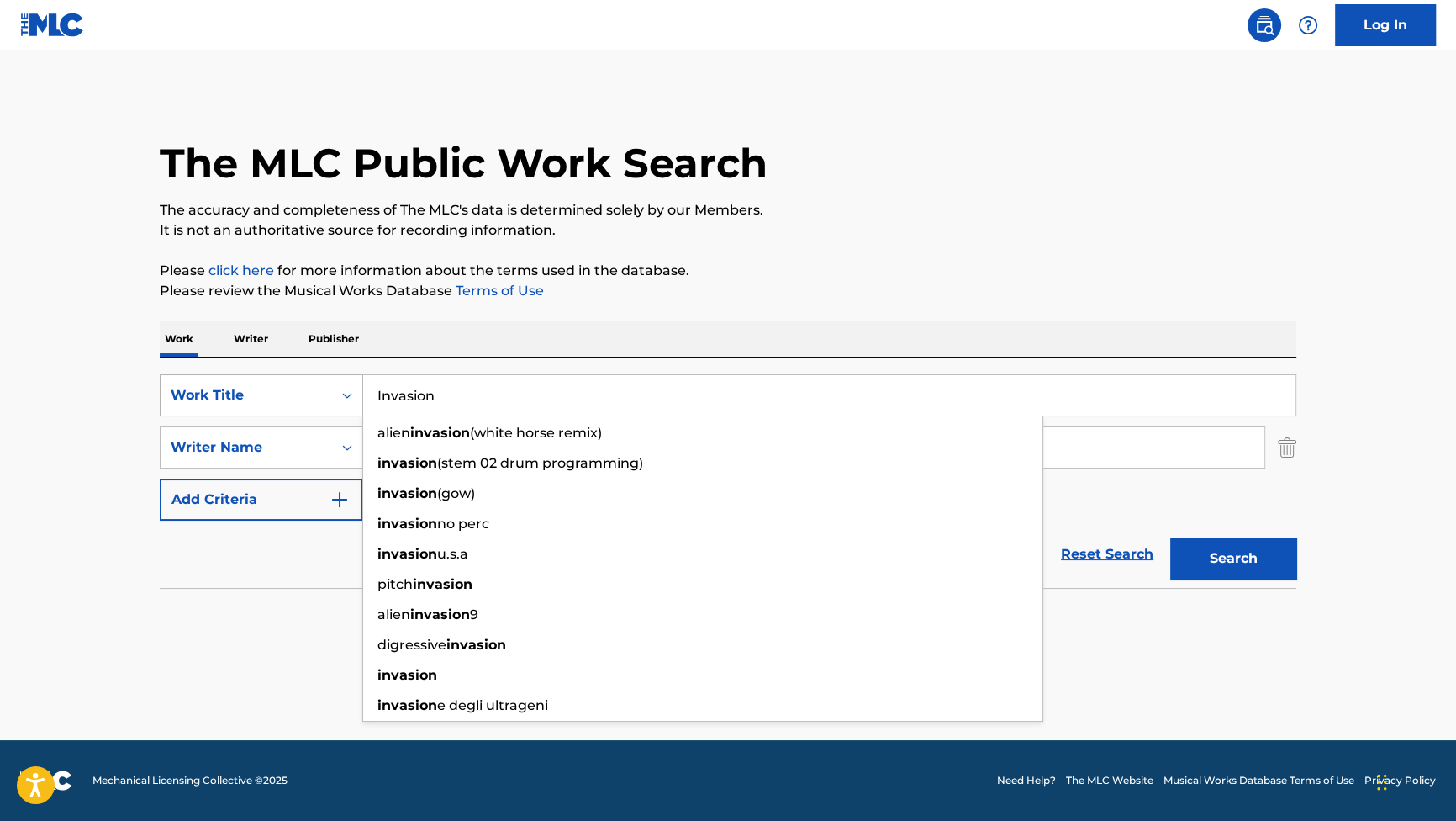
drag, startPoint x: 487, startPoint y: 402, endPoint x: 215, endPoint y: 376, distance: 273.2
click at [215, 376] on div "SearchWithCriteriab2f53146-9eec-4024-a9f5-657f81fca84a Work Title Invasion alie…" at bounding box center [728, 395] width 1137 height 42
paste input "Boss Battle"
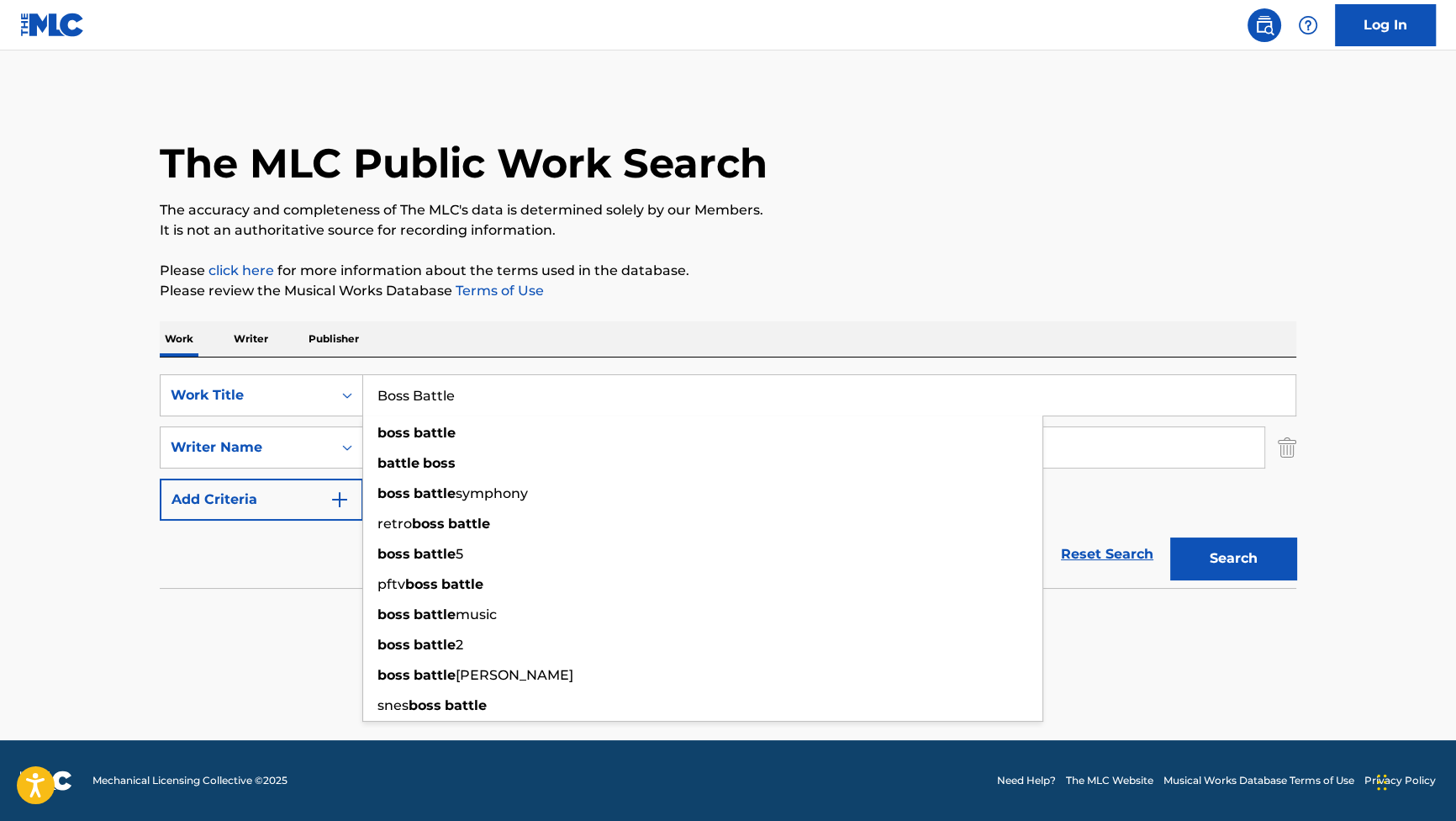
type input "Boss Battle"
click at [519, 324] on div "Work Writer Publisher" at bounding box center [728, 338] width 1137 height 35
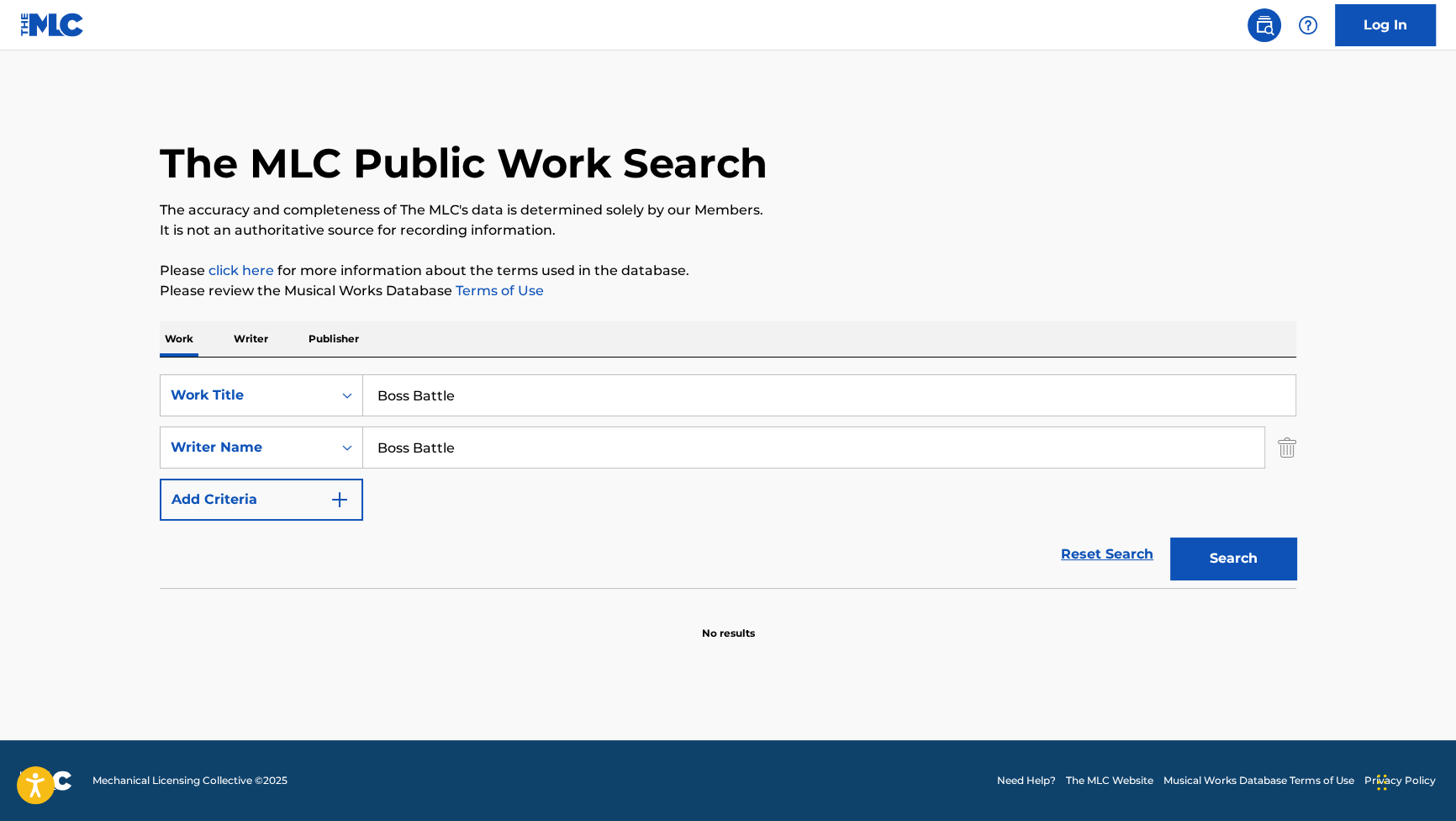
drag, startPoint x: 469, startPoint y: 453, endPoint x: 158, endPoint y: 404, distance: 314.8
click at [160, 405] on div "SearchWithCriteriab2f53146-9eec-4024-a9f5-657f81fca84a Work Title Boss Battle S…" at bounding box center [728, 447] width 1137 height 146
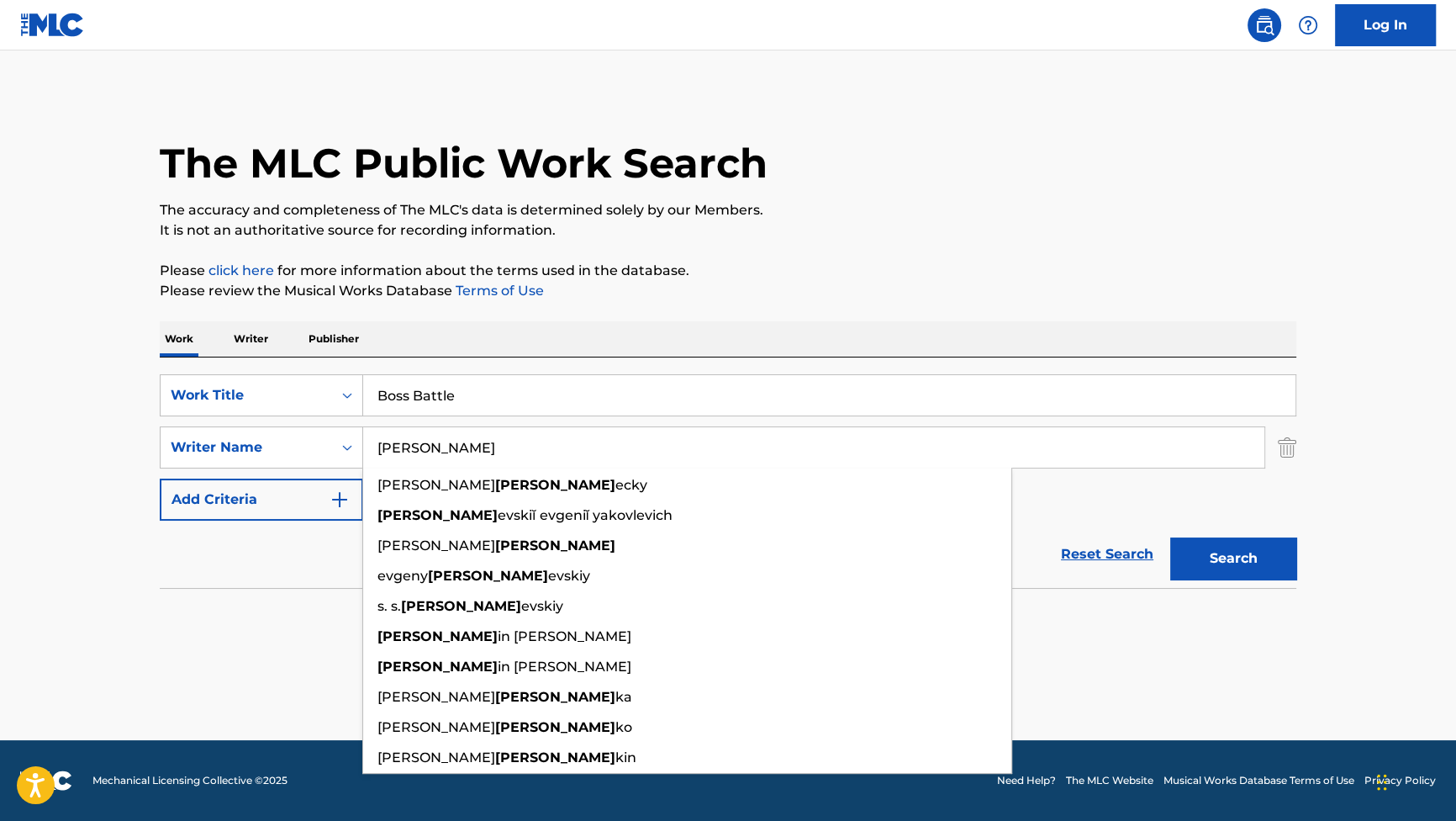
type input "[PERSON_NAME]"
click at [1171, 538] on button "Search" at bounding box center [1233, 558] width 126 height 42
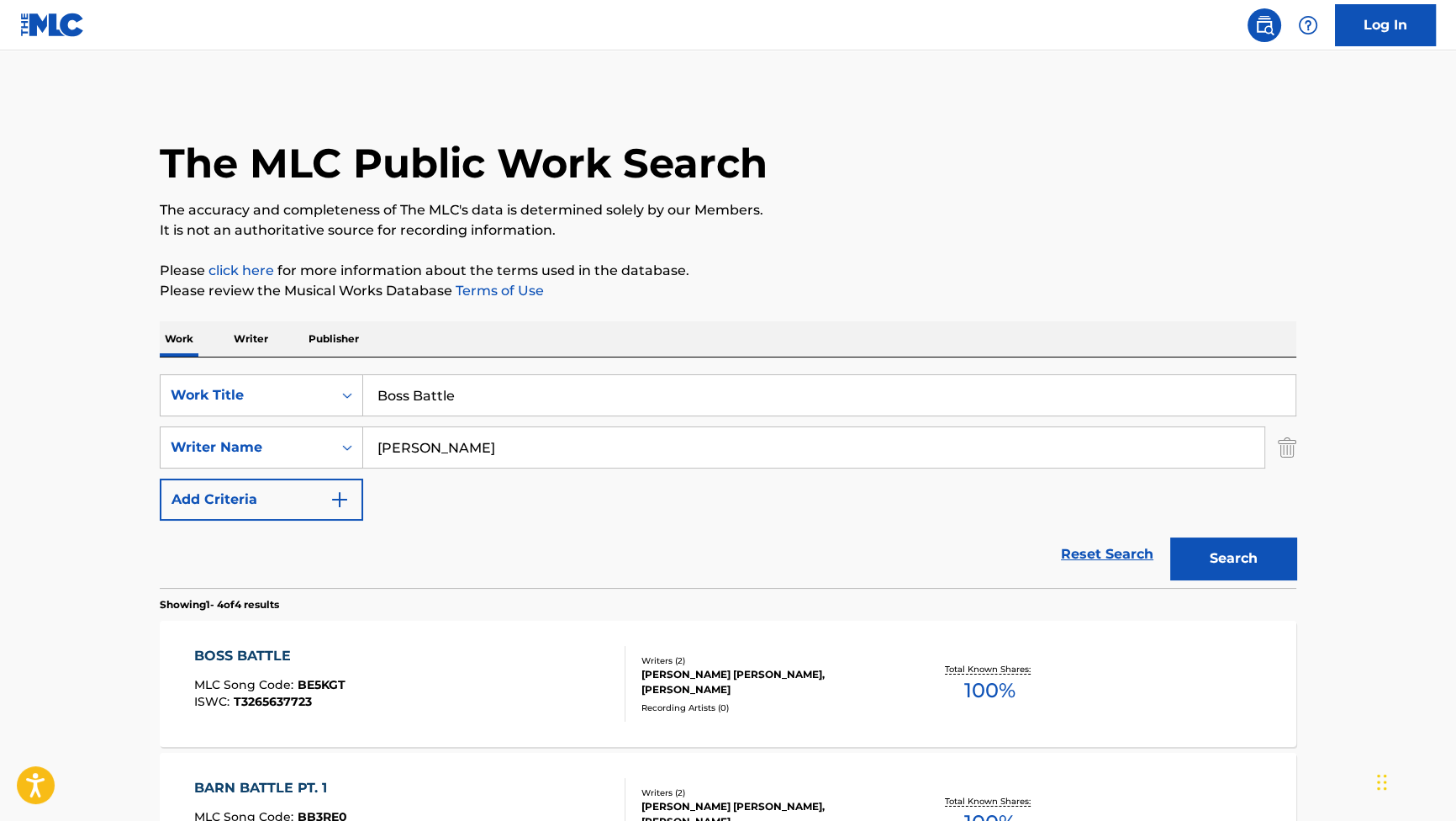
click at [291, 663] on div "BOSS BATTLE" at bounding box center [270, 655] width 151 height 20
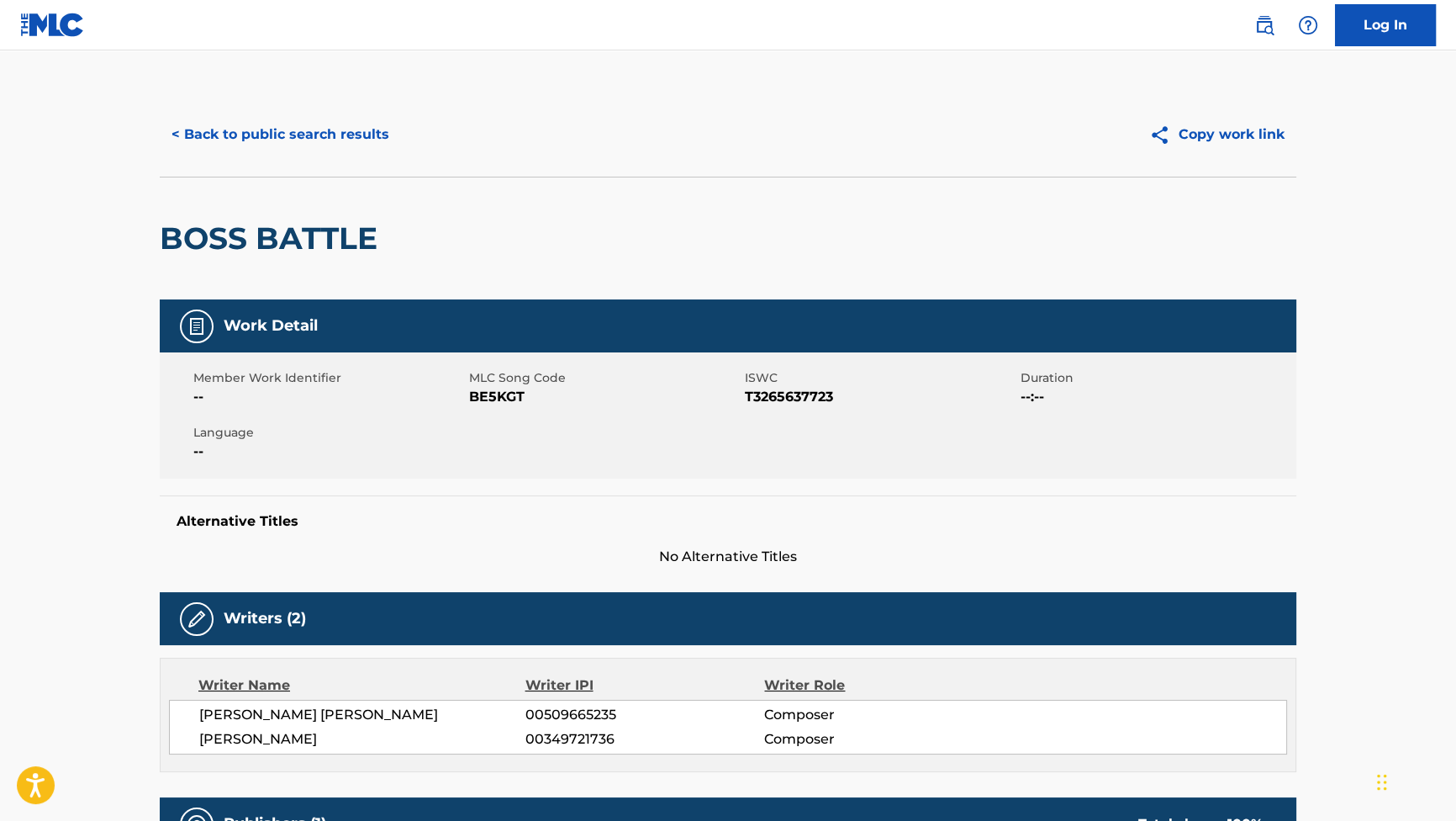
click at [311, 129] on button "< Back to public search results" at bounding box center [280, 134] width 241 height 42
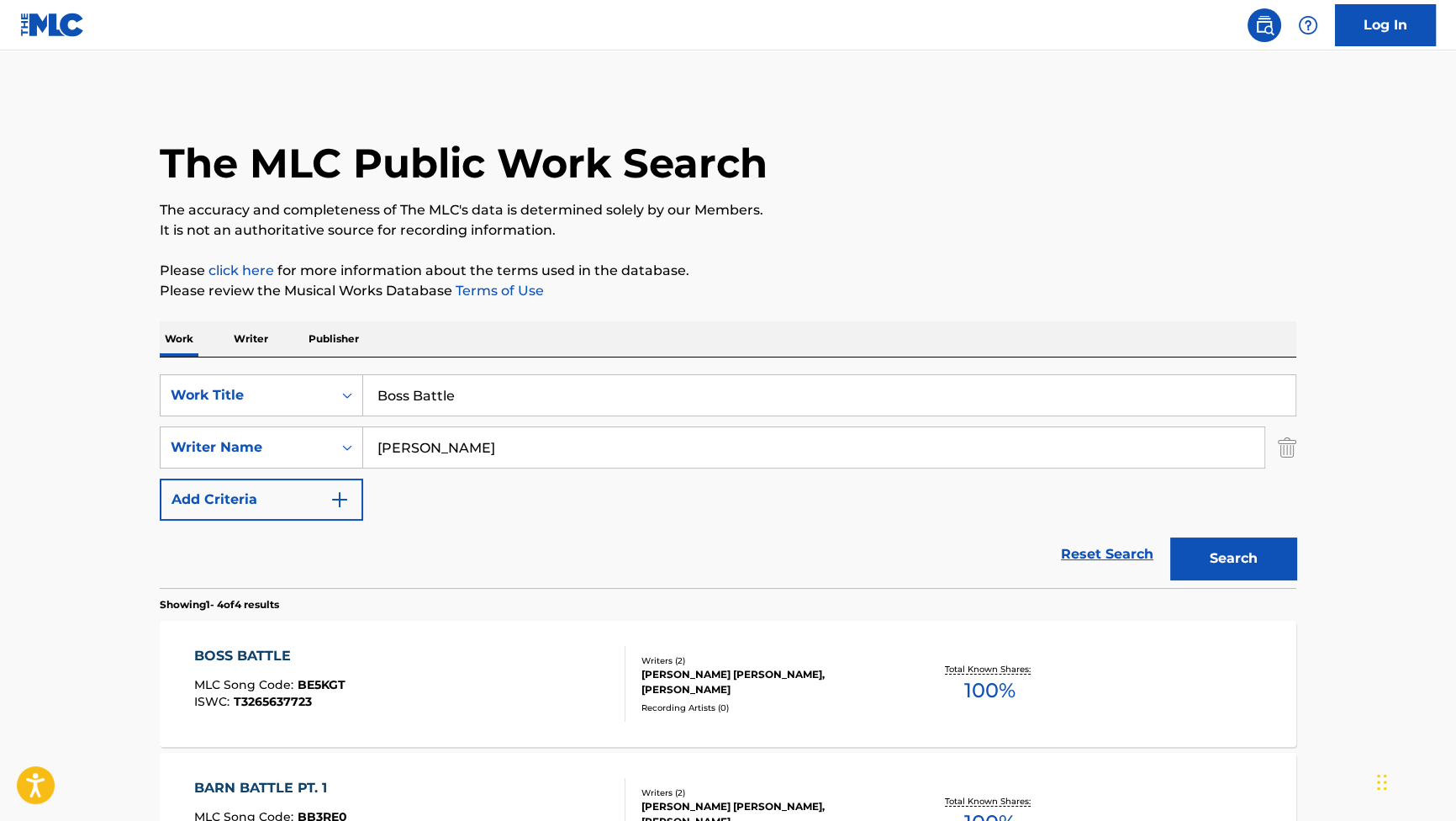
drag, startPoint x: 483, startPoint y: 392, endPoint x: 213, endPoint y: 369, distance: 271.0
click at [248, 376] on div "SearchWithCriteriab2f53146-9eec-4024-a9f5-657f81fca84a Work Title Boss Battle" at bounding box center [728, 395] width 1137 height 42
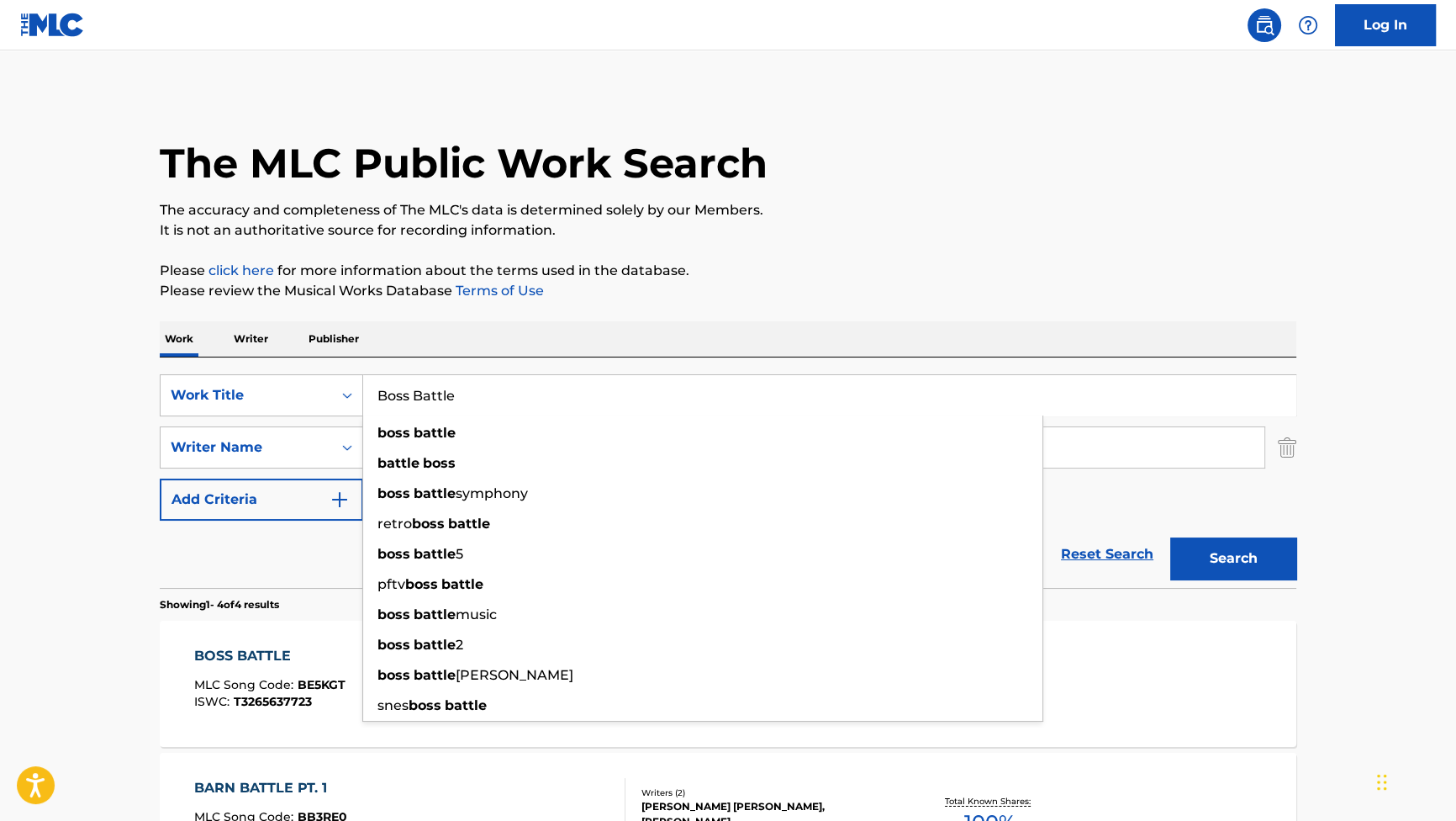
paste input "etrayal or Forgiveness"
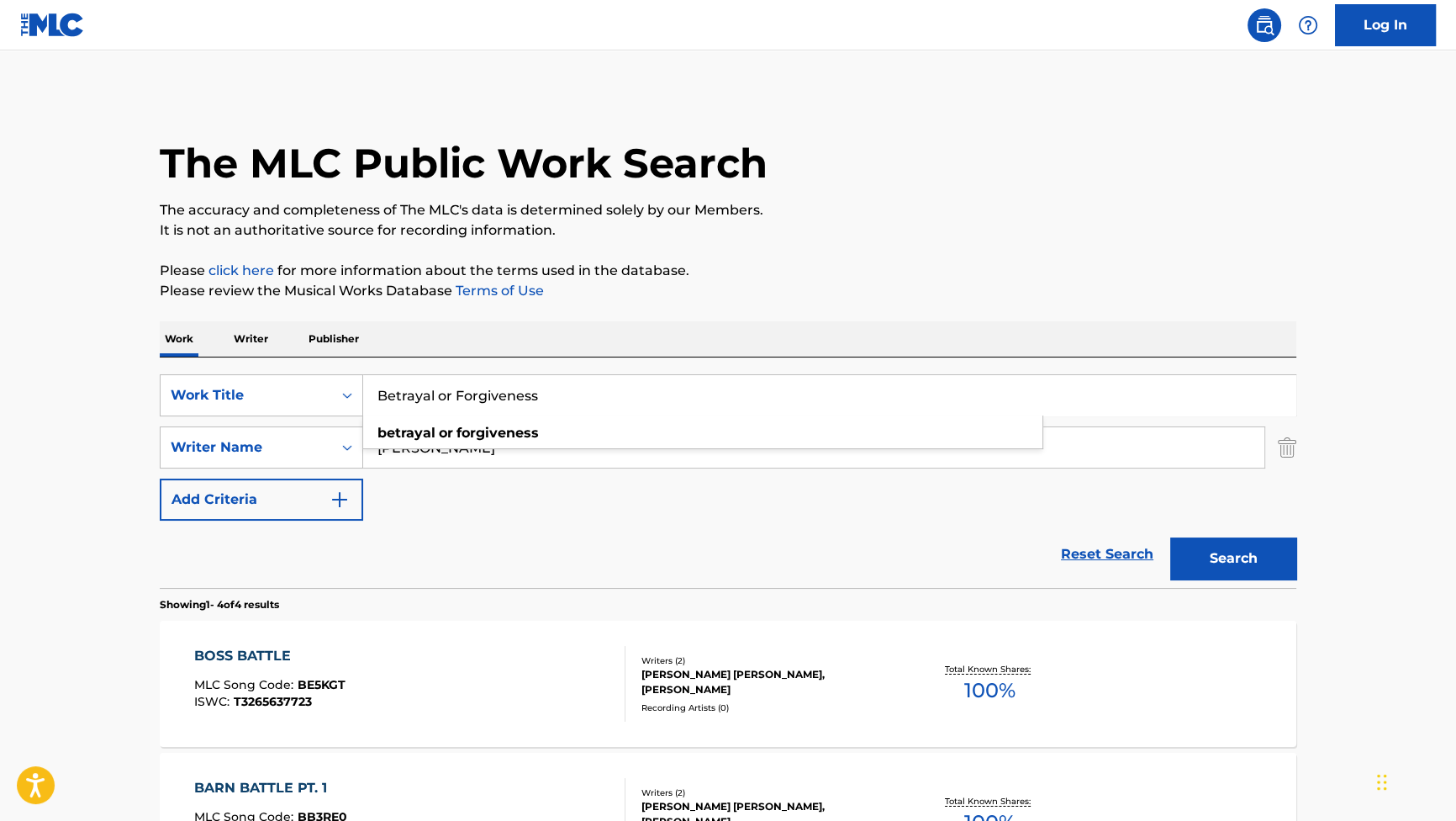
type input "Betrayal or Forgiveness"
click at [1197, 545] on button "Search" at bounding box center [1233, 558] width 126 height 42
click at [293, 646] on div "BETRAYAL OR FORGIVENESS" at bounding box center [301, 655] width 214 height 20
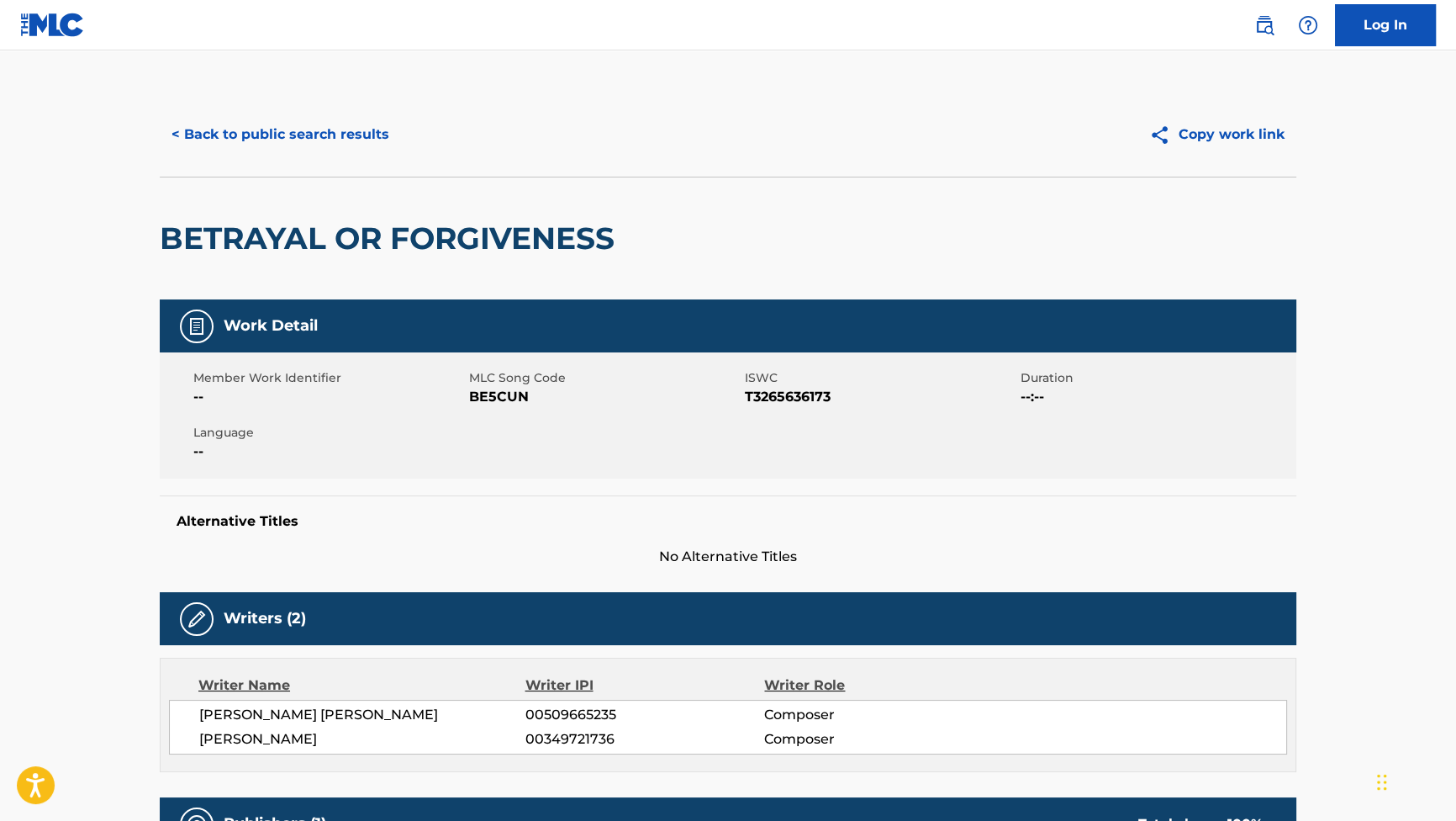
click at [311, 127] on button "< Back to public search results" at bounding box center [280, 134] width 241 height 42
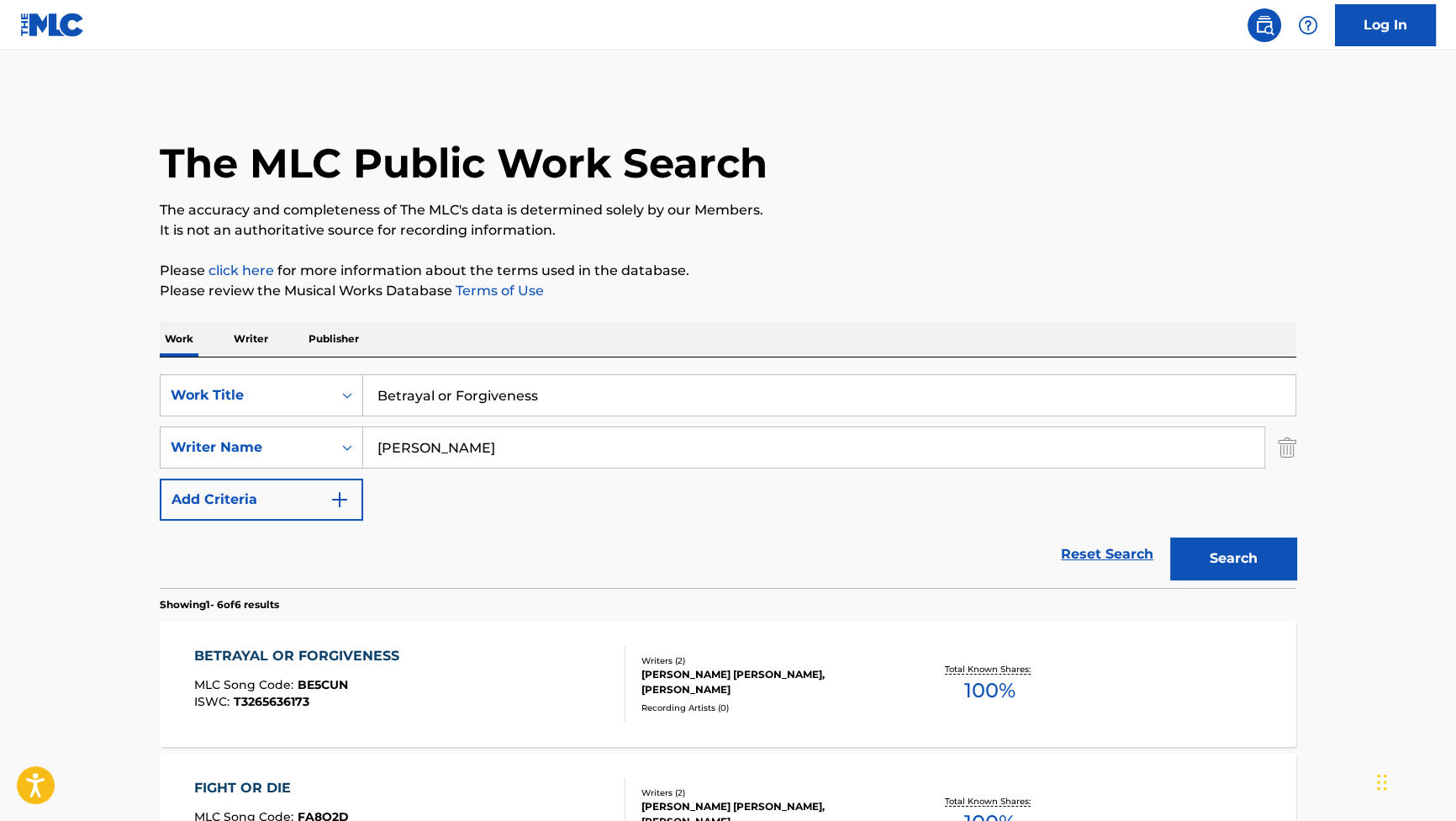
drag, startPoint x: 574, startPoint y: 402, endPoint x: 244, endPoint y: 359, distance: 332.8
click at [276, 361] on div "SearchWithCriteriab2f53146-9eec-4024-a9f5-657f81fca84a Work Title Betrayal or F…" at bounding box center [728, 472] width 1137 height 231
paste input "Nightcrawler"
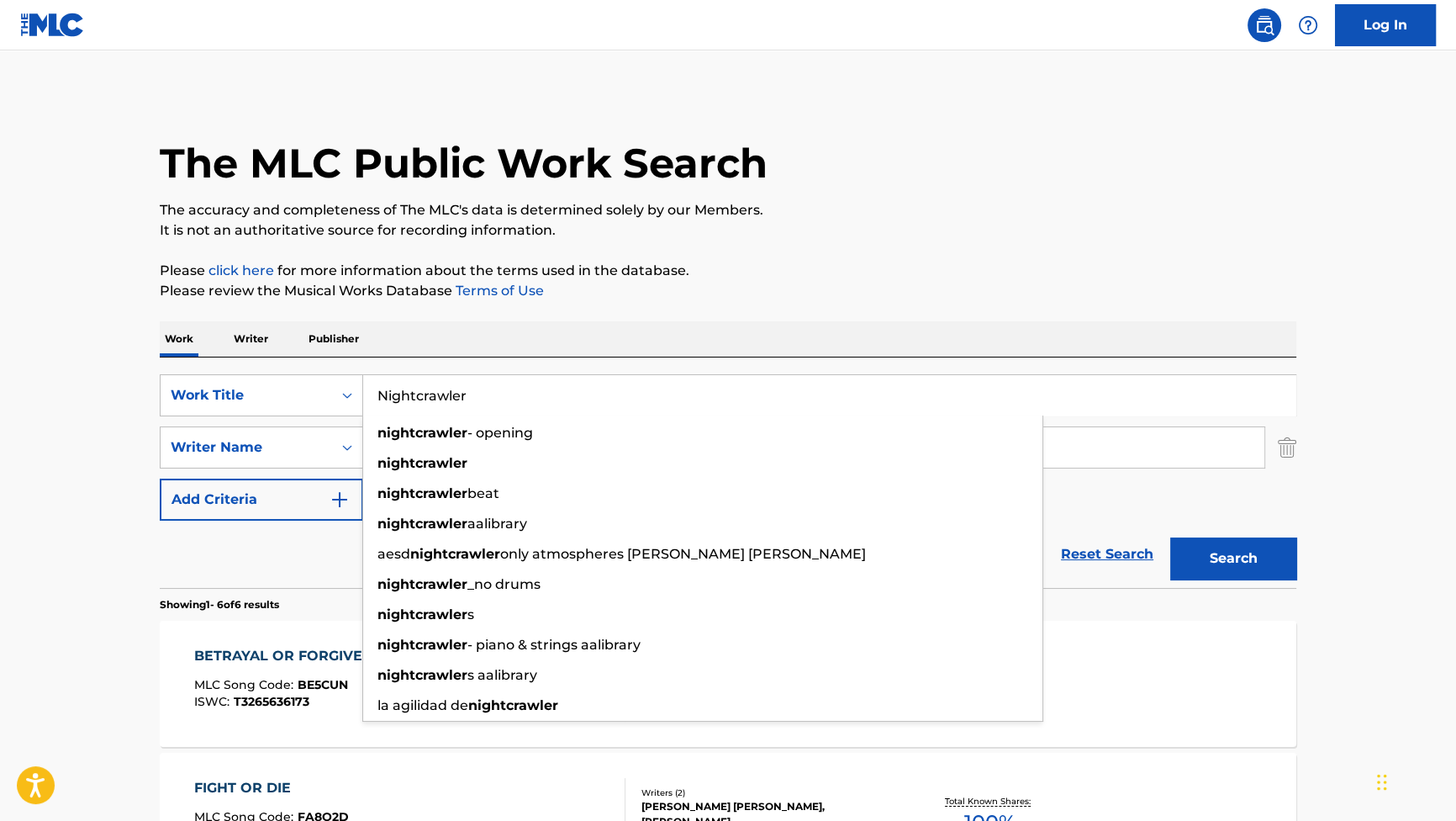
type input "Nightcrawler"
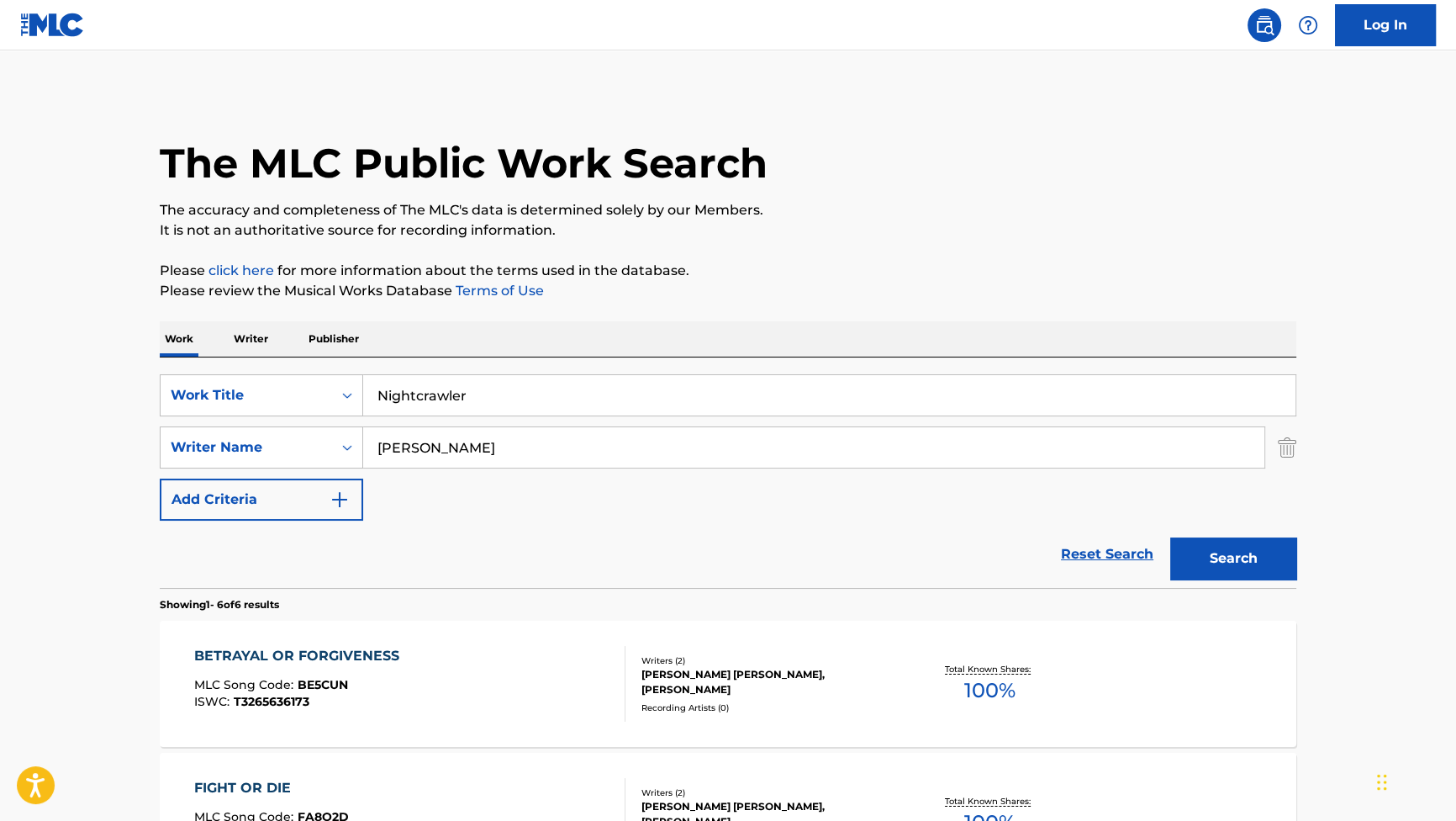
click at [1233, 548] on button "Search" at bounding box center [1233, 558] width 126 height 42
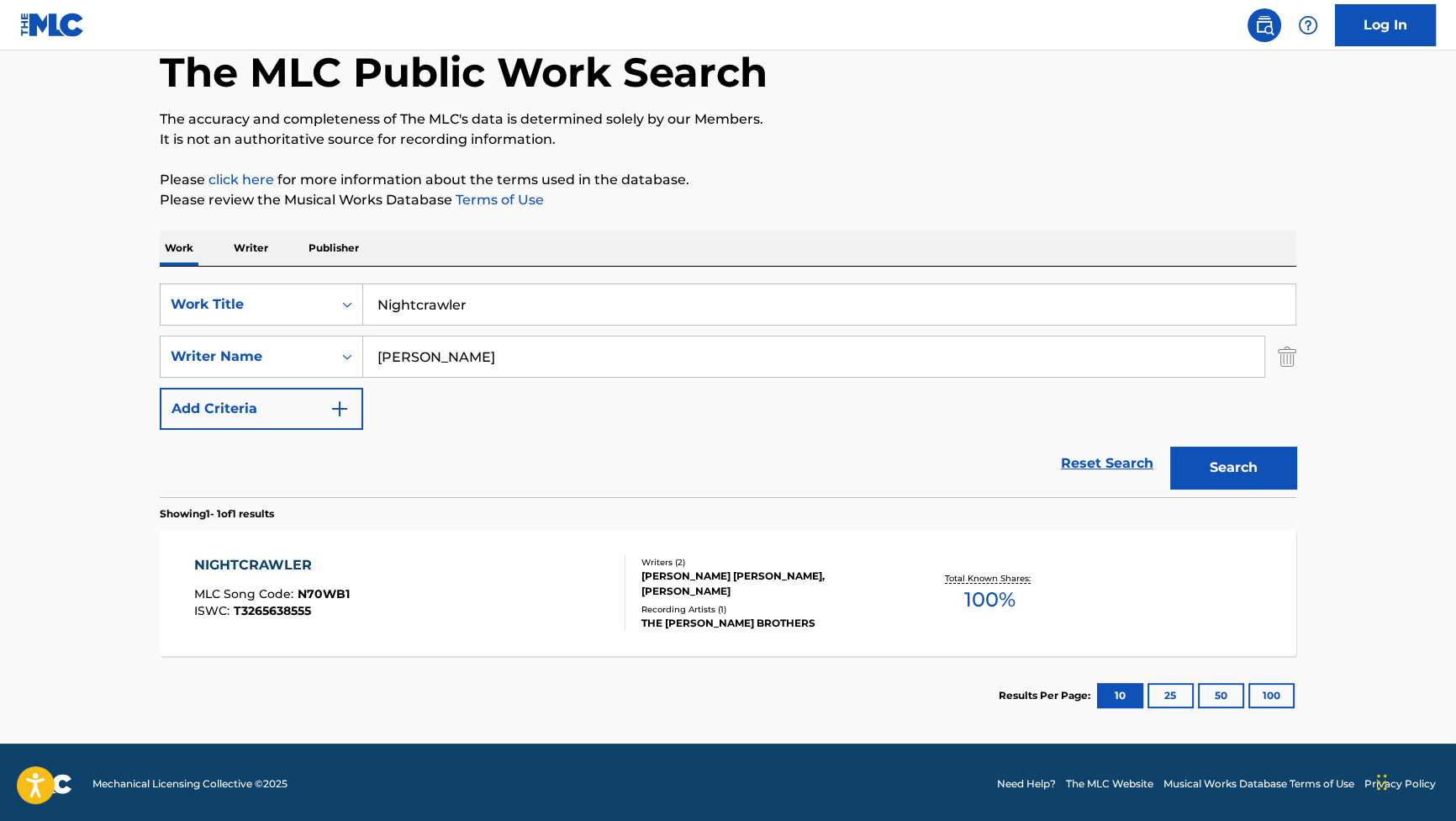
scroll to position [93, 0]
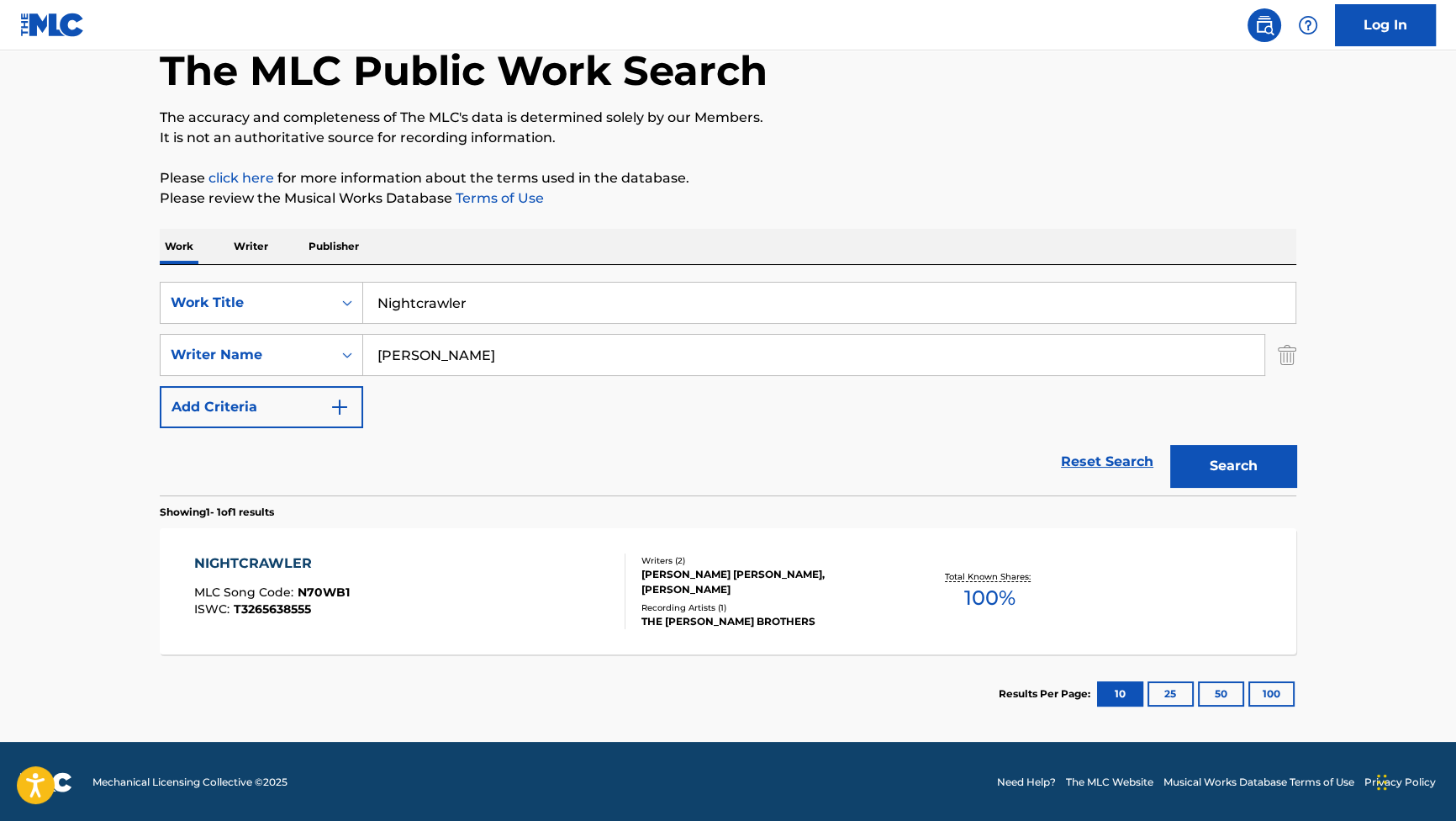
click at [240, 565] on div "NIGHTCRAWLER" at bounding box center [272, 563] width 156 height 20
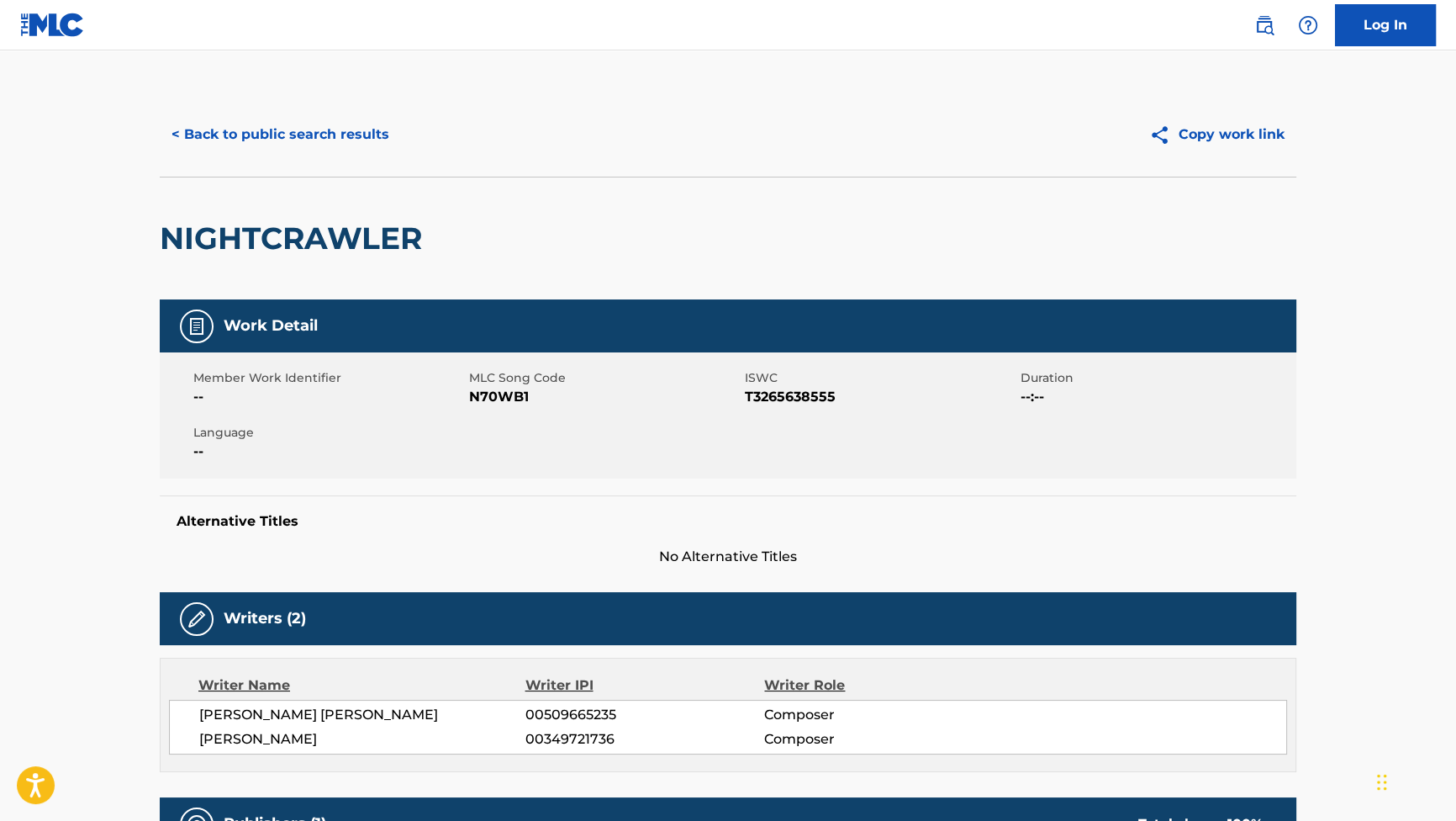
click at [334, 126] on button "< Back to public search results" at bounding box center [280, 134] width 241 height 42
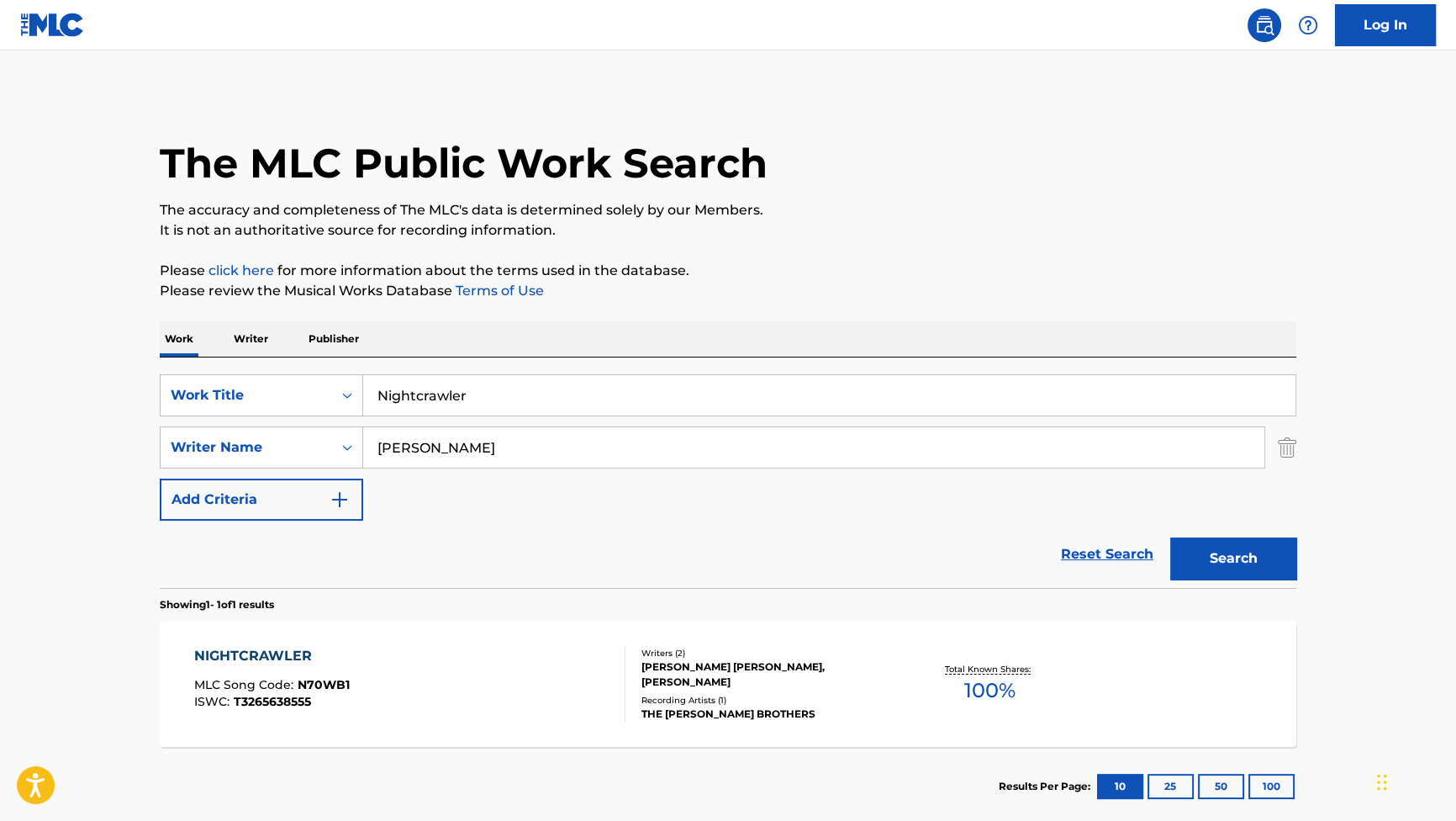
drag, startPoint x: 515, startPoint y: 407, endPoint x: 19, endPoint y: 334, distance: 501.3
click at [22, 335] on main "The MLC Public Work Search The accuracy and completeness of The MLC's data is d…" at bounding box center [728, 441] width 1456 height 783
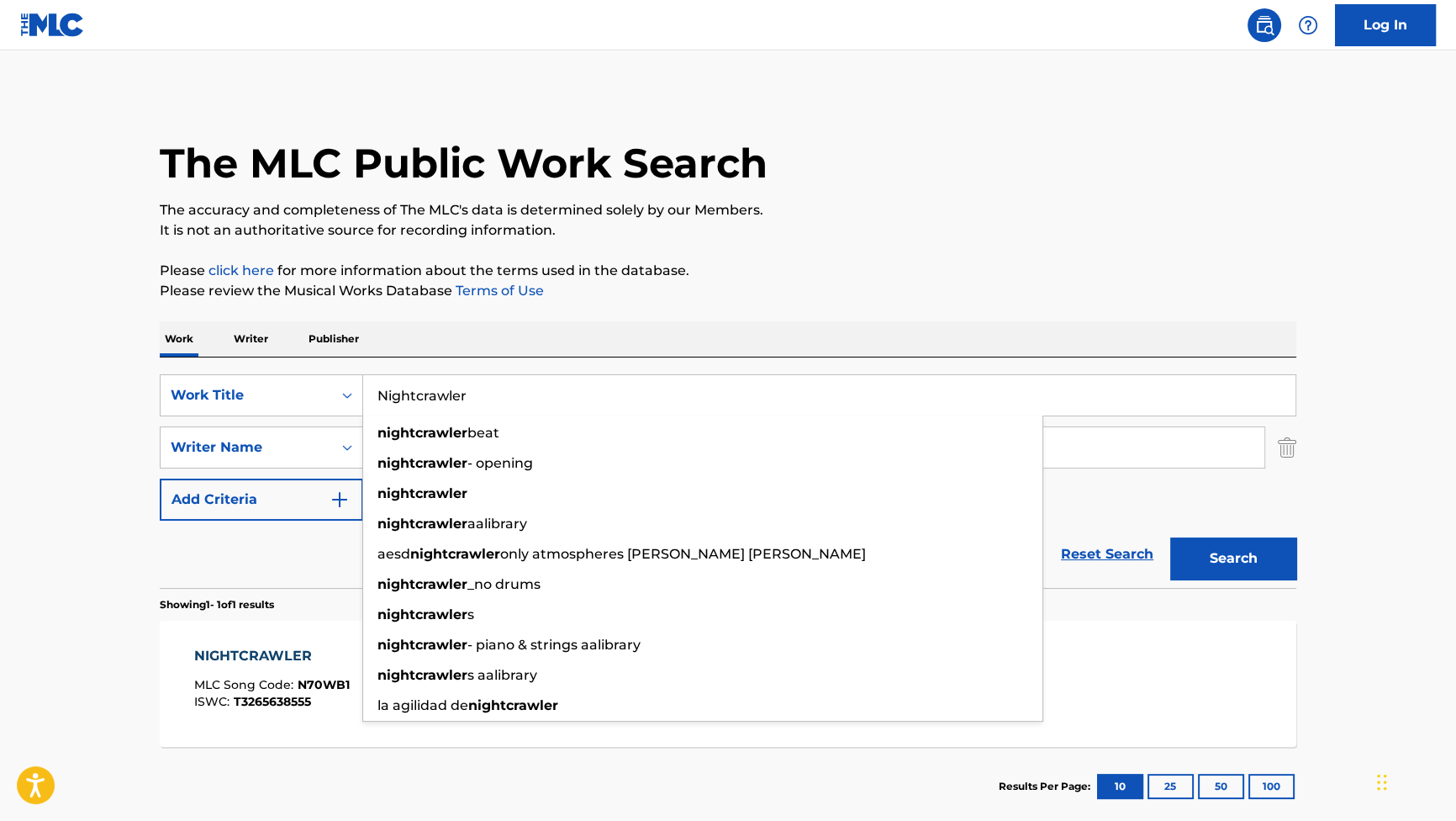
paste input "Sentinels Attack"
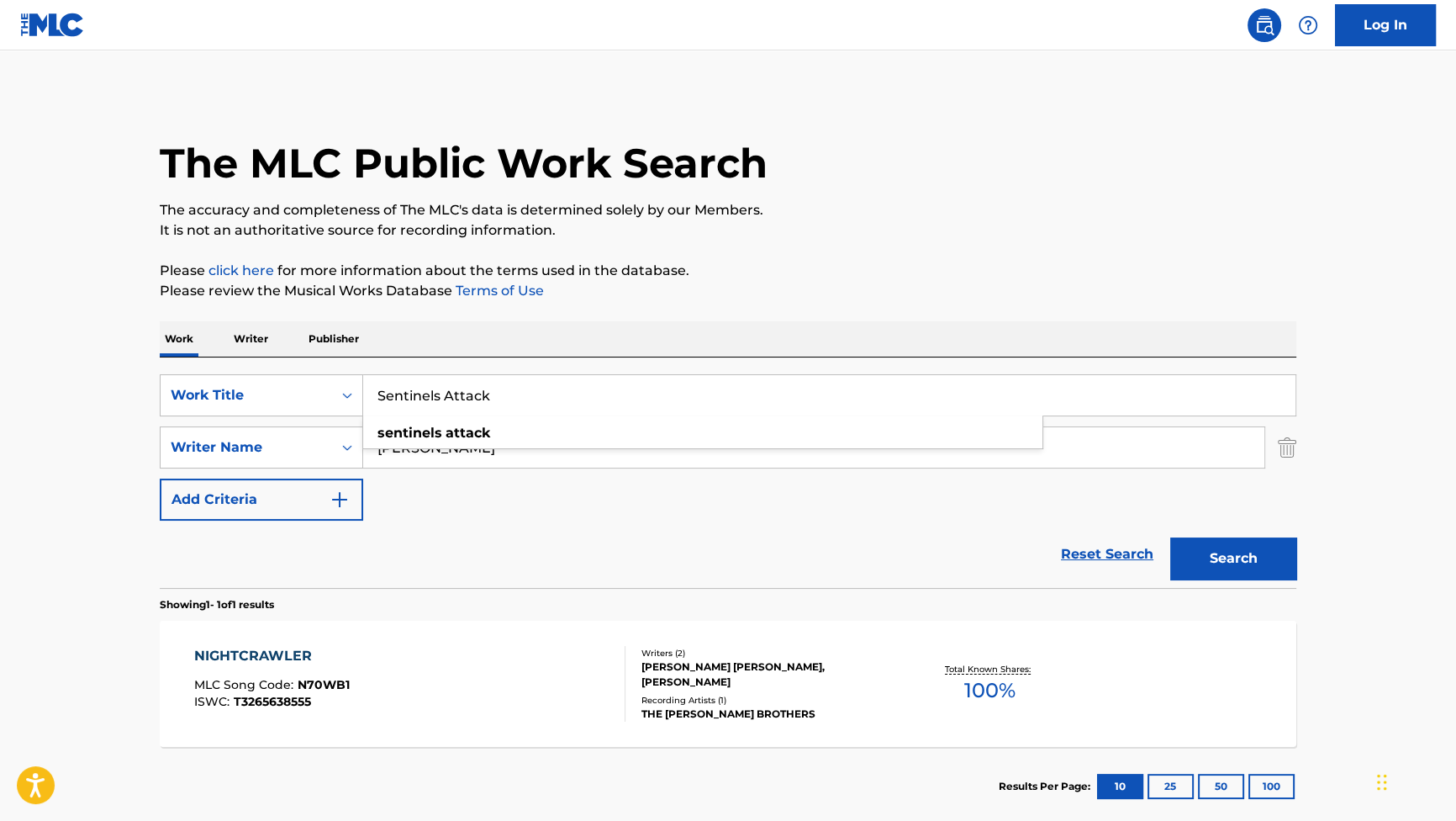
type input "Sentinels Attack"
click at [1253, 573] on button "Search" at bounding box center [1233, 558] width 126 height 42
click at [318, 672] on div "SENTINELS ATTACK MLC Song Code : S86K9R ISWC : T3265636231" at bounding box center [269, 683] width 150 height 76
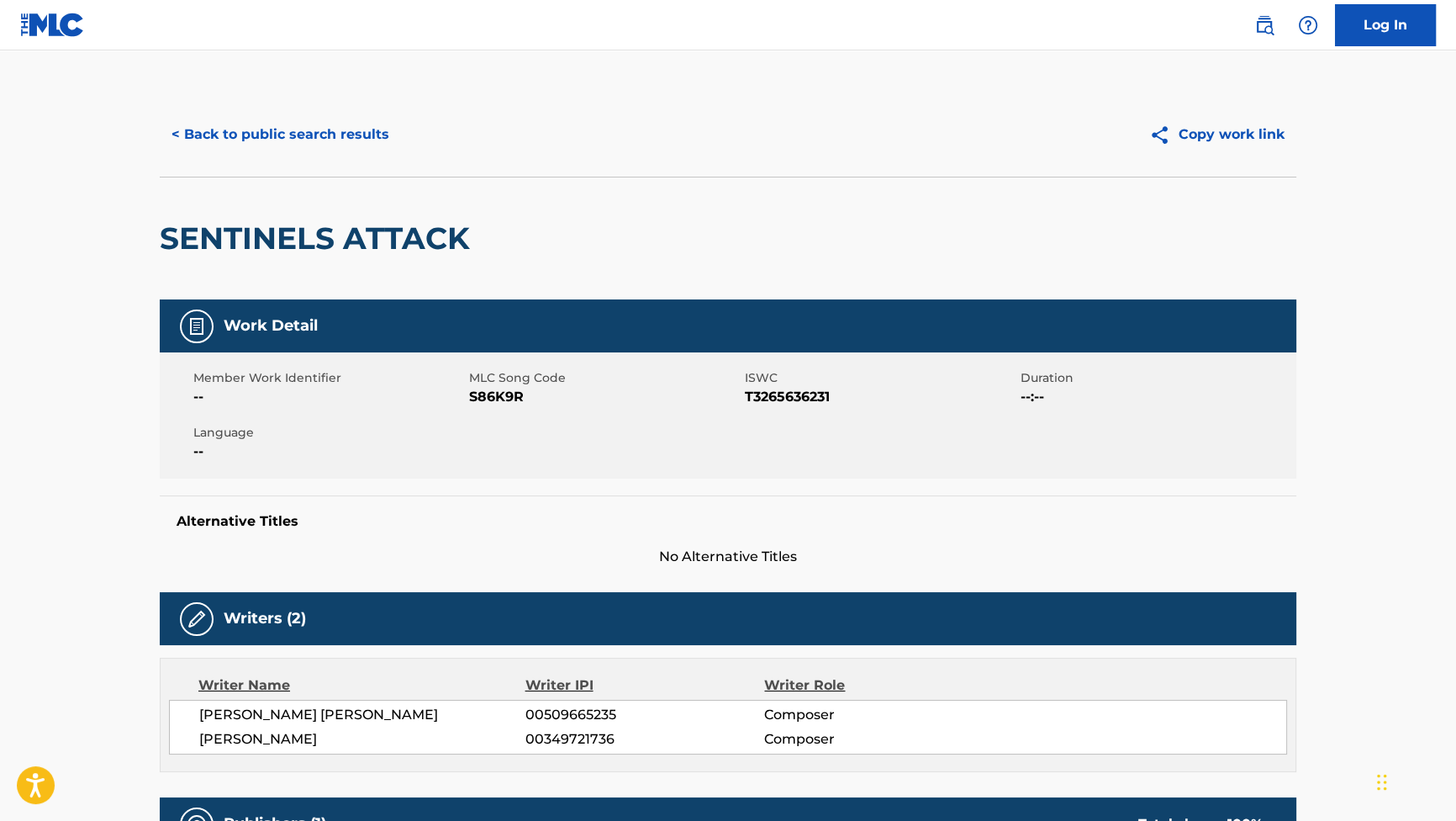
click at [300, 136] on button "< Back to public search results" at bounding box center [280, 134] width 241 height 42
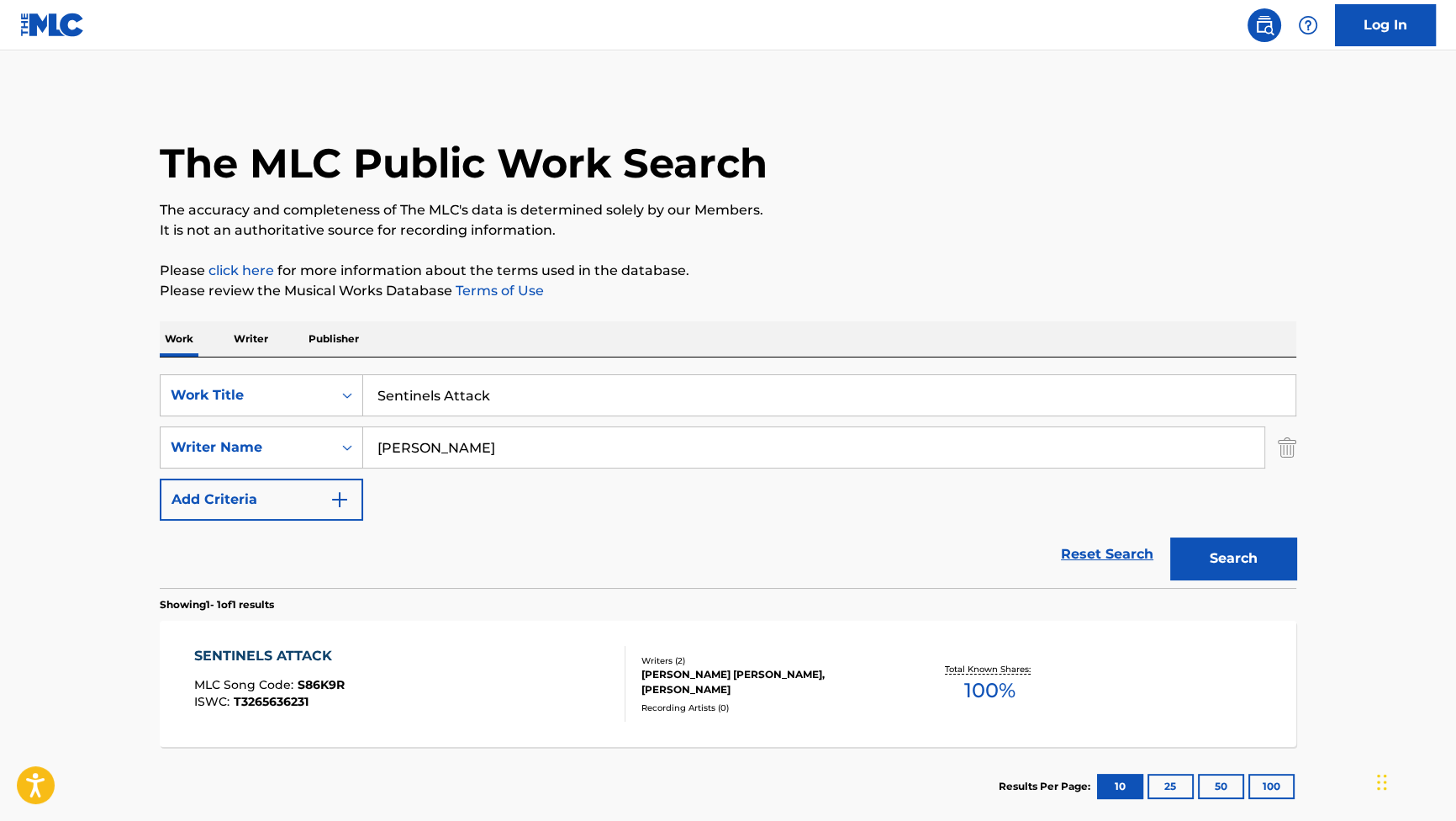
drag, startPoint x: 357, startPoint y: 355, endPoint x: 309, endPoint y: 343, distance: 49.5
click at [323, 348] on div "Work Writer Publisher SearchWithCriteriab2f53146-9eec-4024-a9f5-657f81fca84a Wo…" at bounding box center [728, 573] width 1137 height 505
paste input "Too Little Too Late"
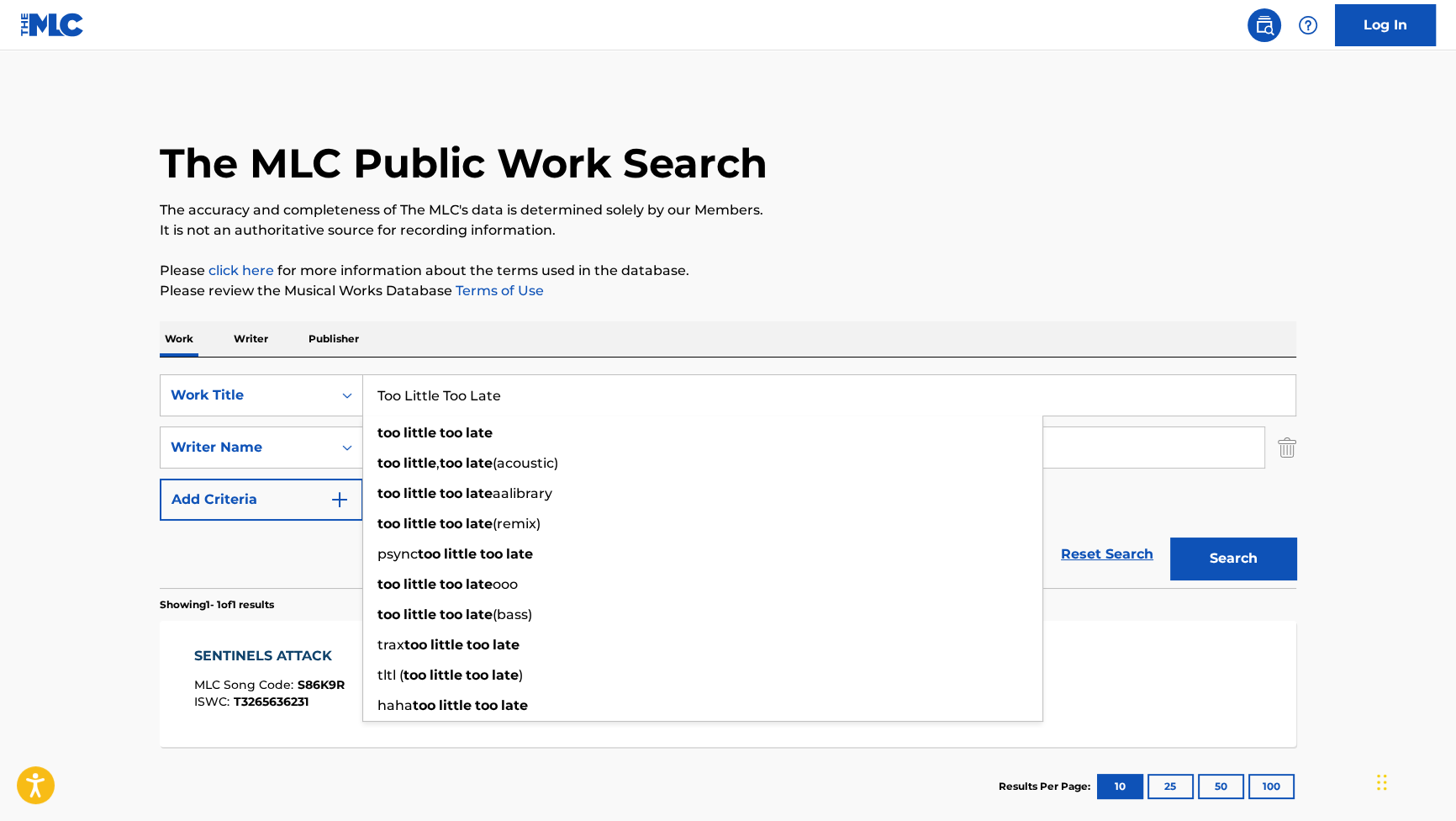
type input "Too Little Too Late"
click at [1251, 549] on button "Search" at bounding box center [1233, 558] width 126 height 42
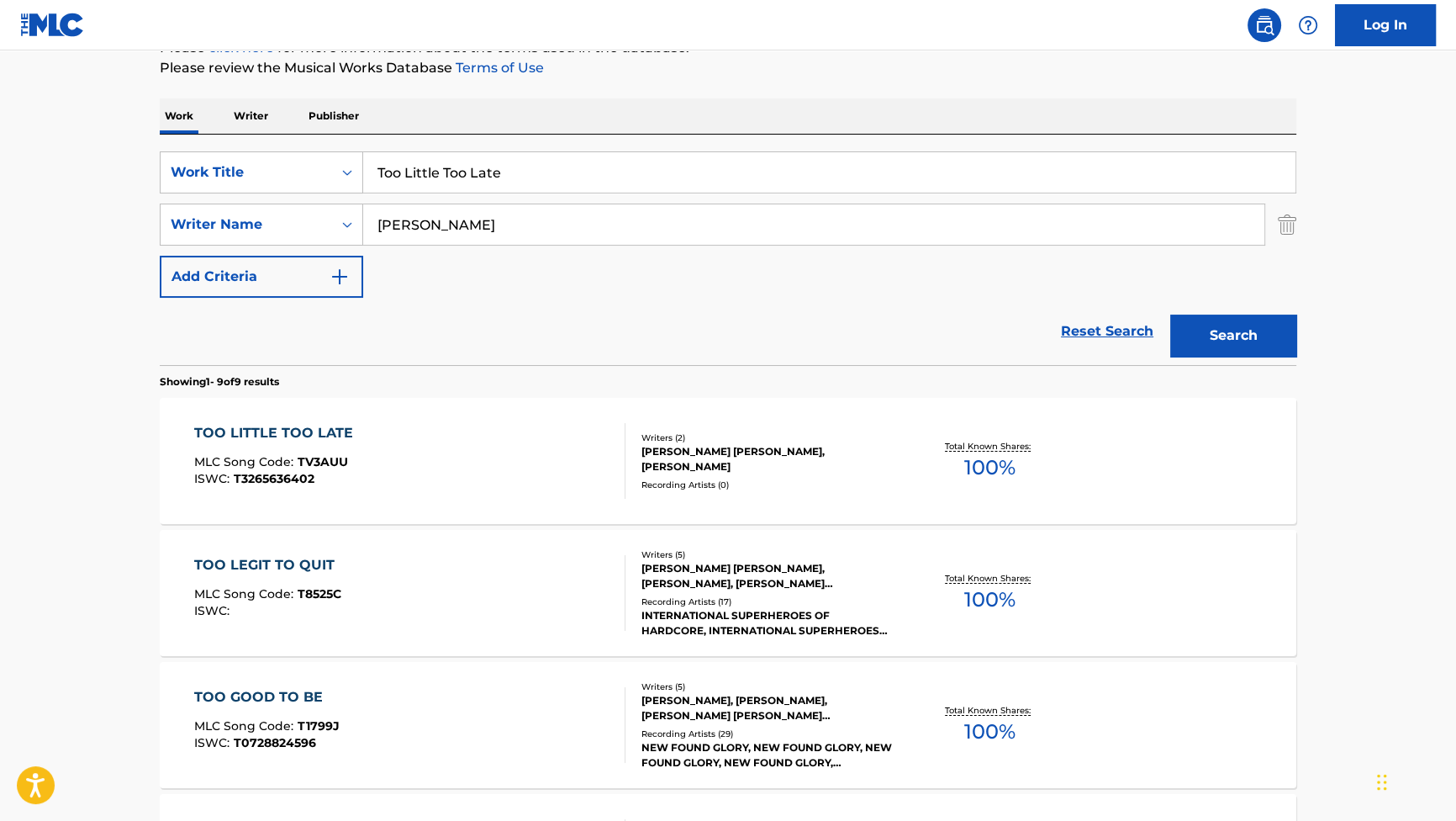
scroll to position [305, 0]
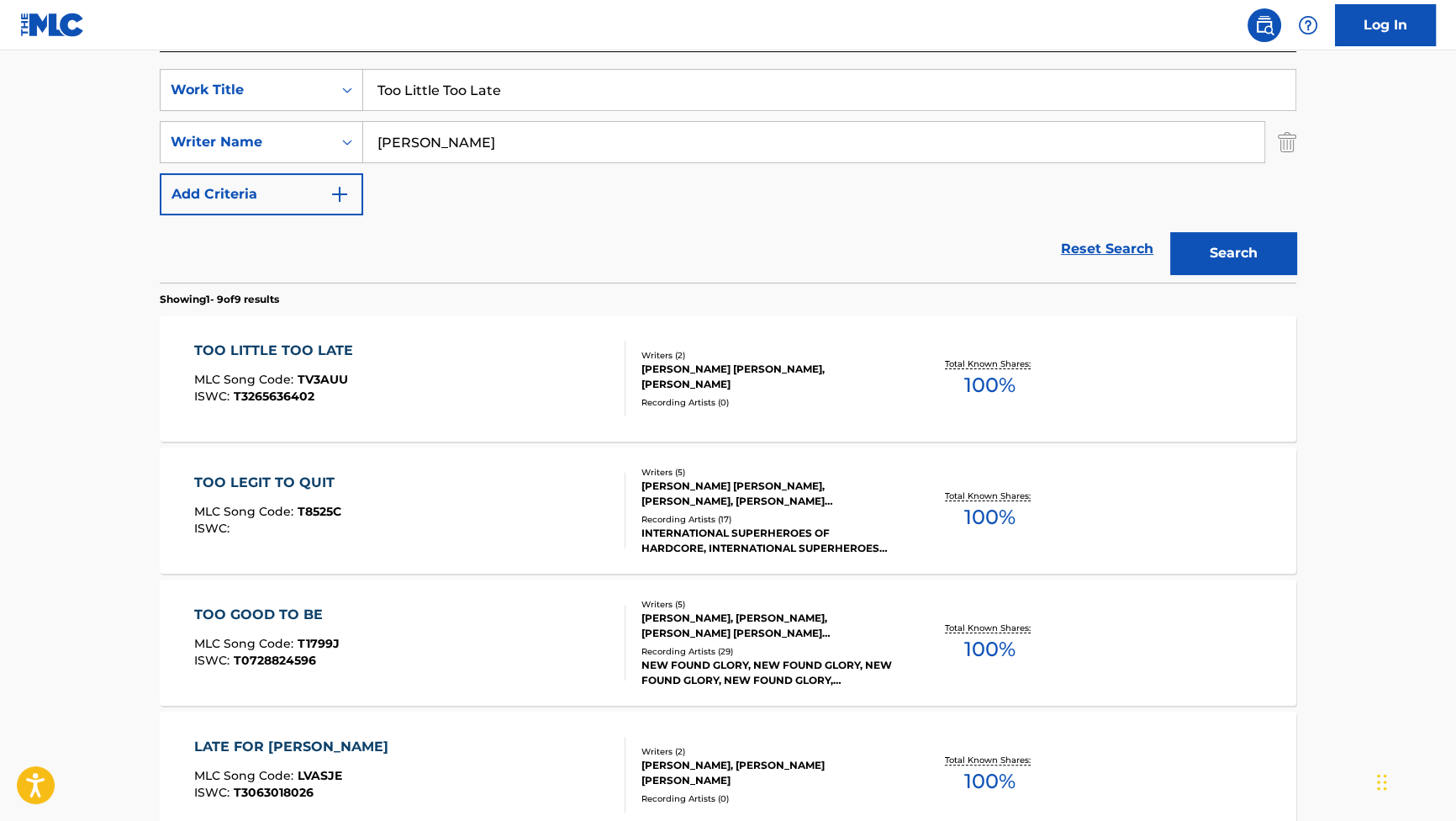
click at [395, 377] on div "TOO LITTLE TOO LATE MLC Song Code : TV3AUU ISWC : T3265636402" at bounding box center [410, 378] width 432 height 76
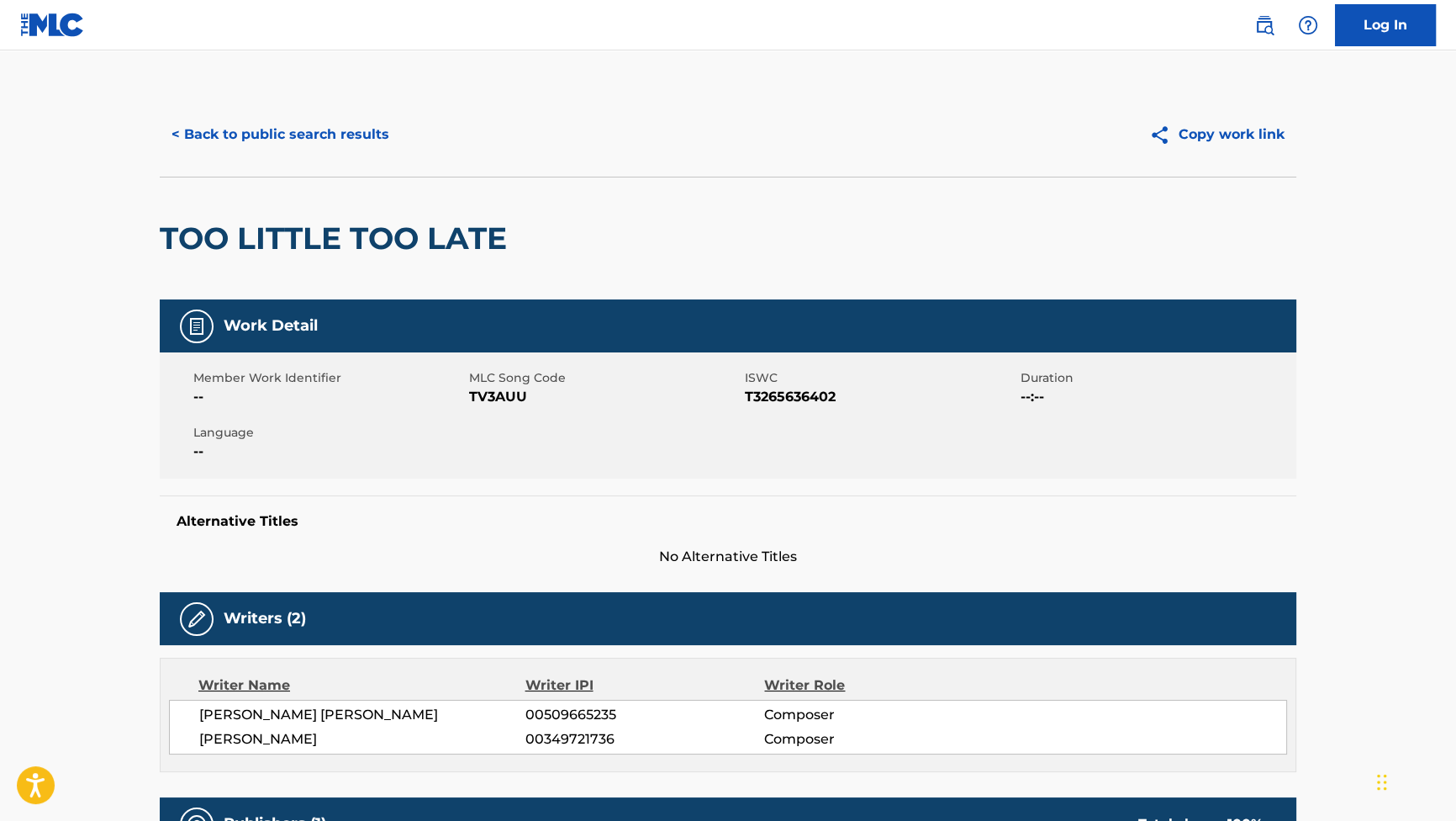
click at [332, 127] on button "< Back to public search results" at bounding box center [280, 134] width 241 height 42
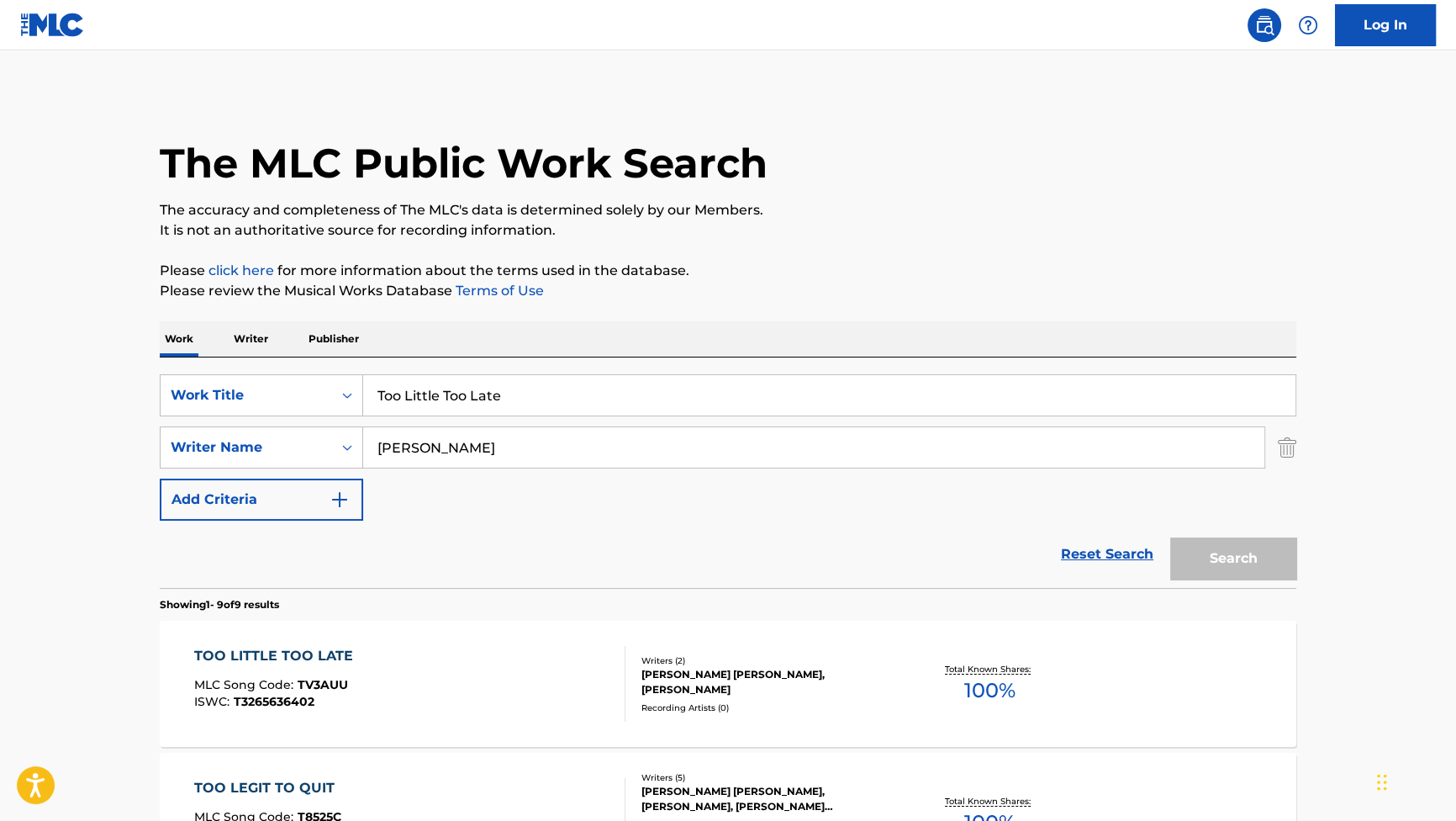
scroll to position [305, 0]
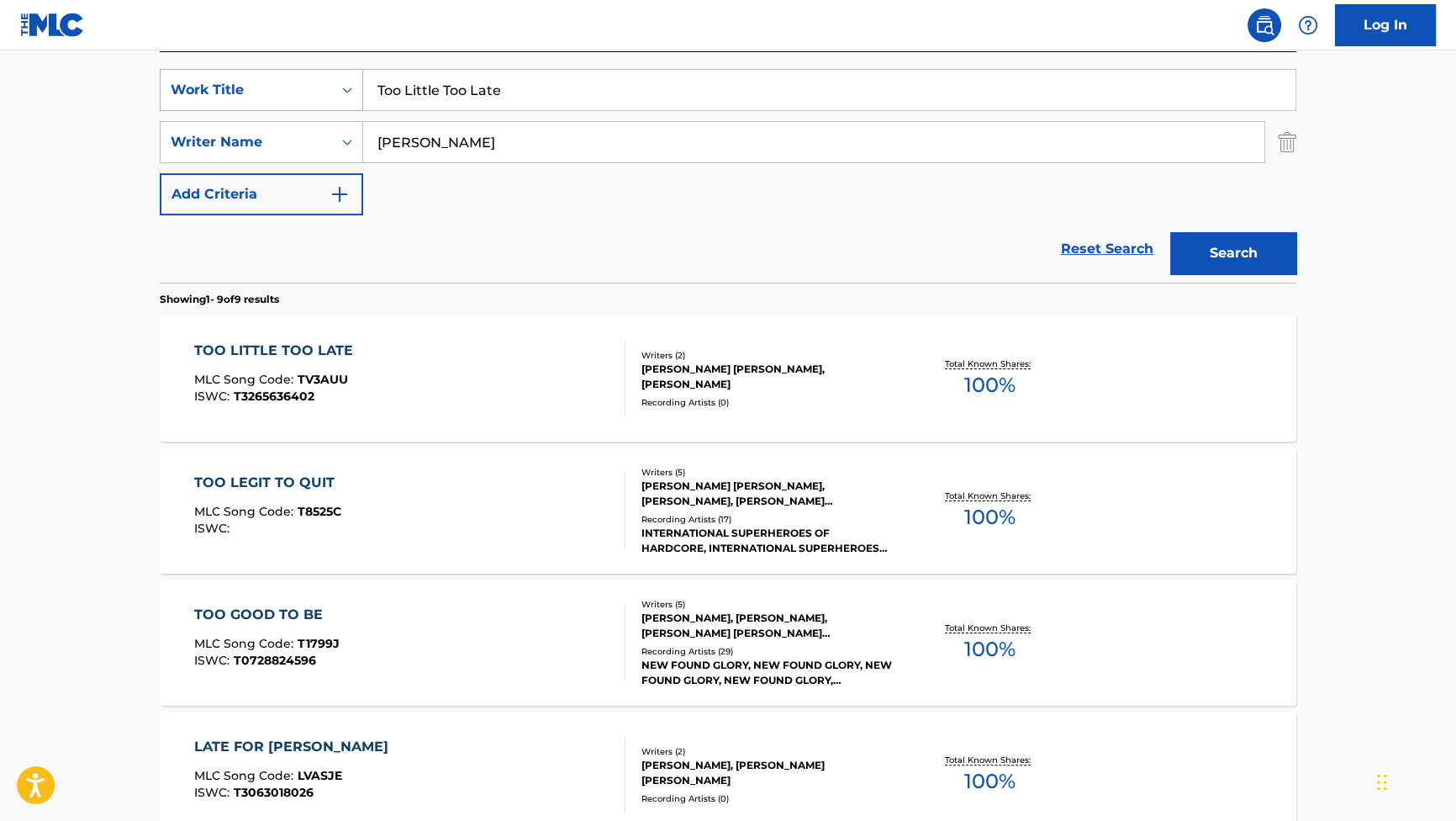
drag, startPoint x: 476, startPoint y: 146, endPoint x: 283, endPoint y: 99, distance: 198.6
click at [286, 100] on div "SearchWithCriteriab2f53146-9eec-4024-a9f5-657f81fca84a Work Title Too Little To…" at bounding box center [728, 142] width 1137 height 146
paste input "In Hell"
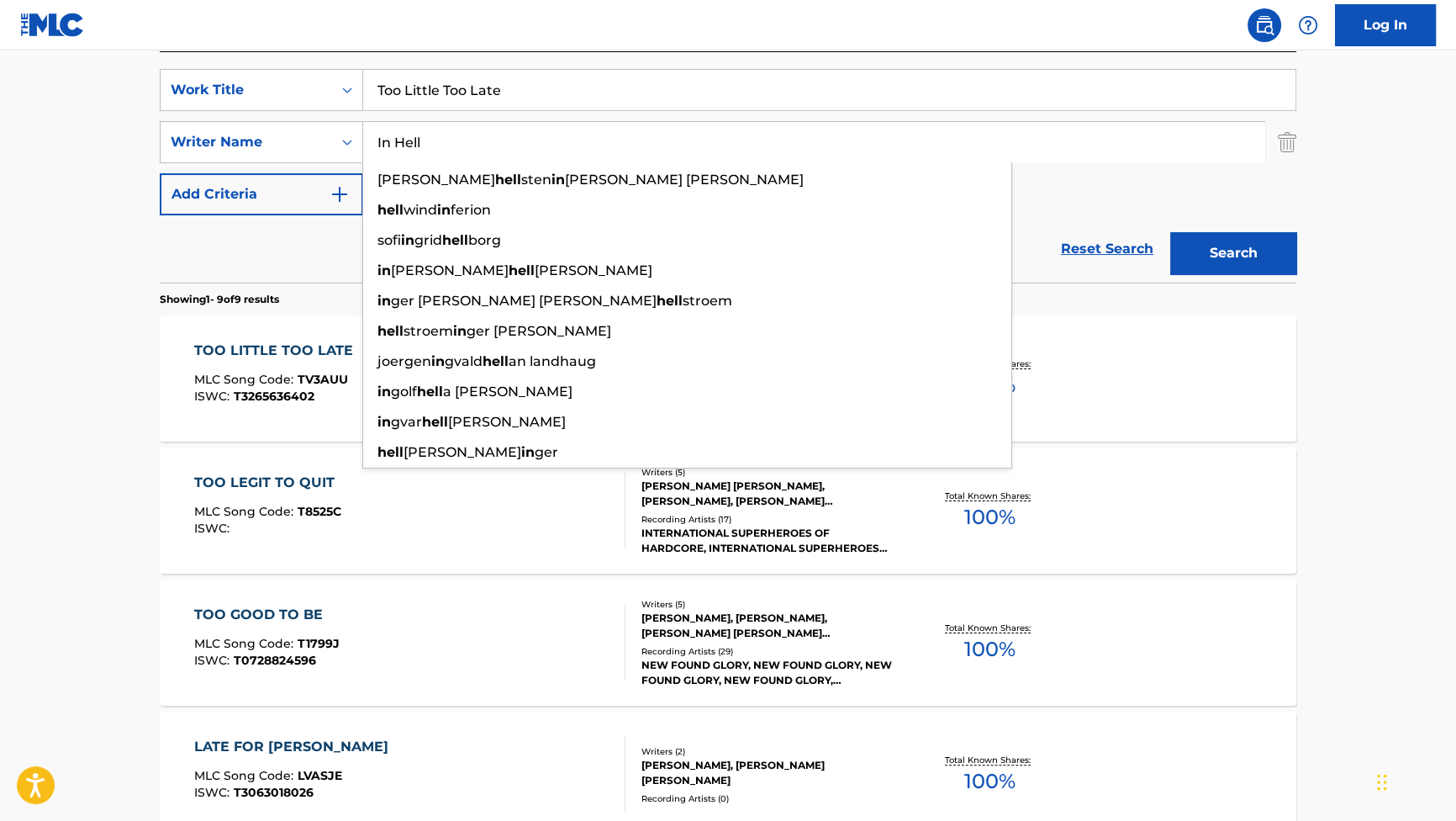
type input "In Hell"
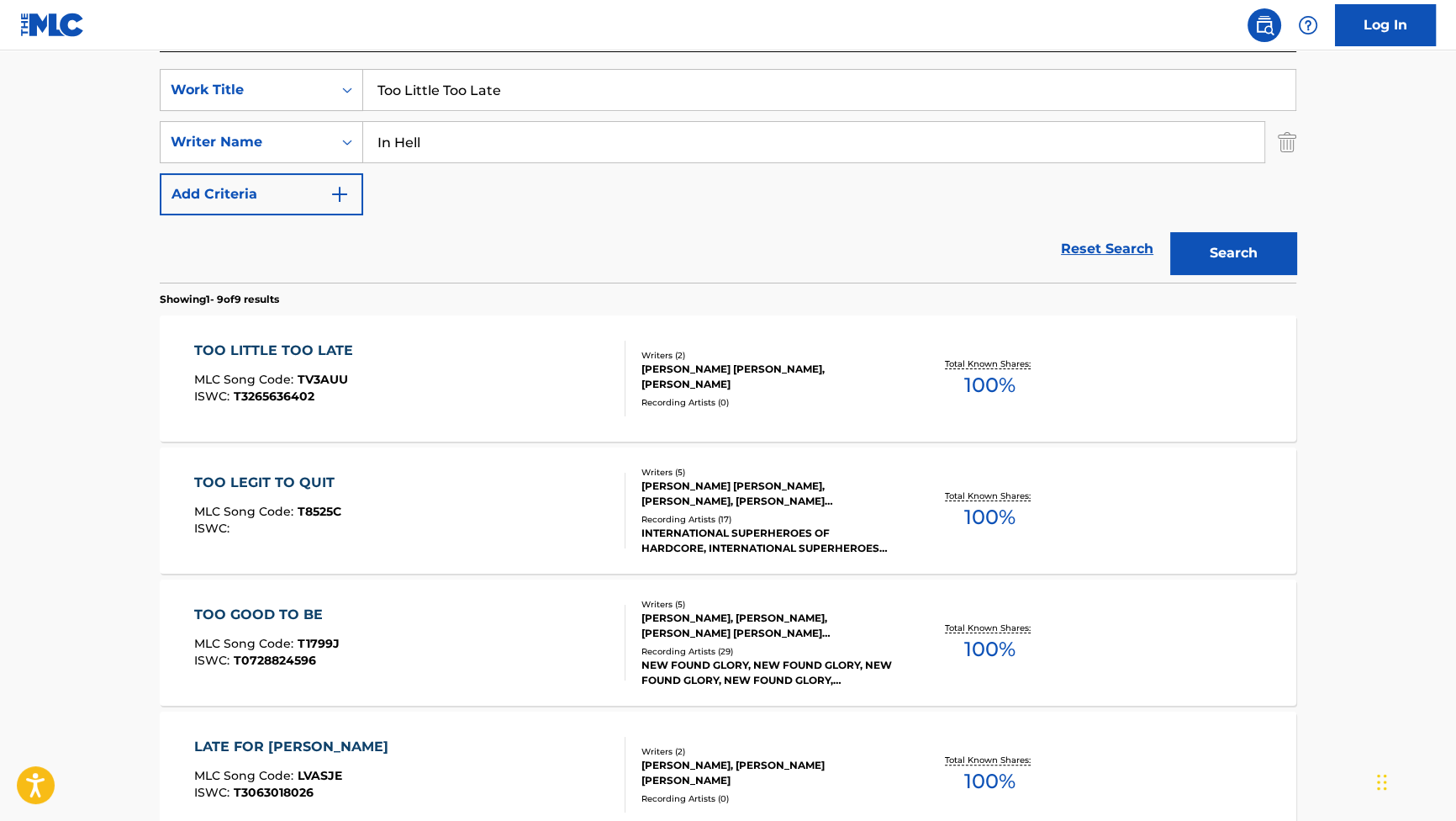
click at [1224, 240] on button "Search" at bounding box center [1233, 253] width 126 height 42
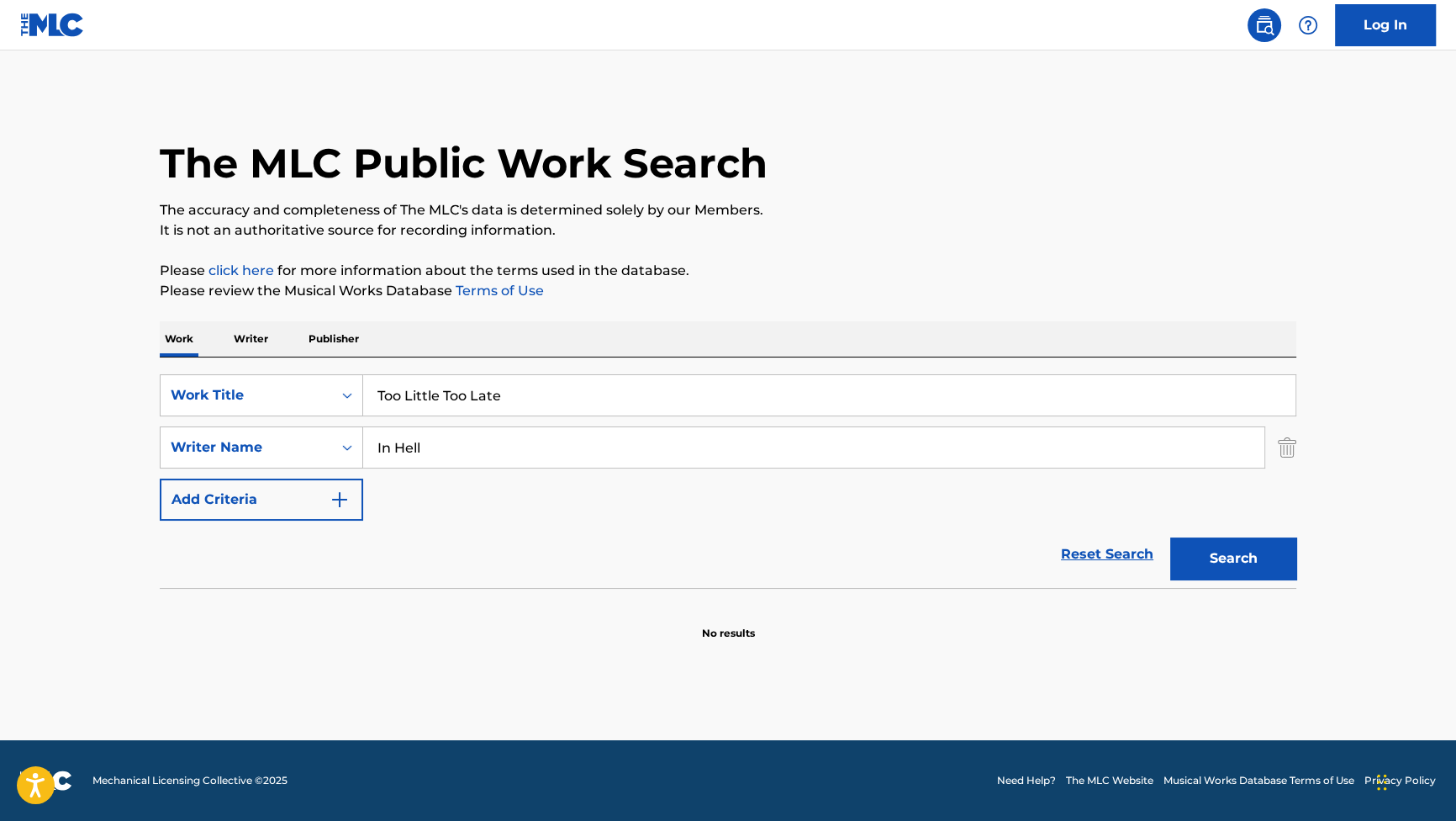
drag, startPoint x: 582, startPoint y: 402, endPoint x: 108, endPoint y: 345, distance: 477.4
click at [111, 345] on main "The MLC Public Work Search The accuracy and completeness of The MLC's data is d…" at bounding box center [728, 395] width 1456 height 690
paste input "In Hell"
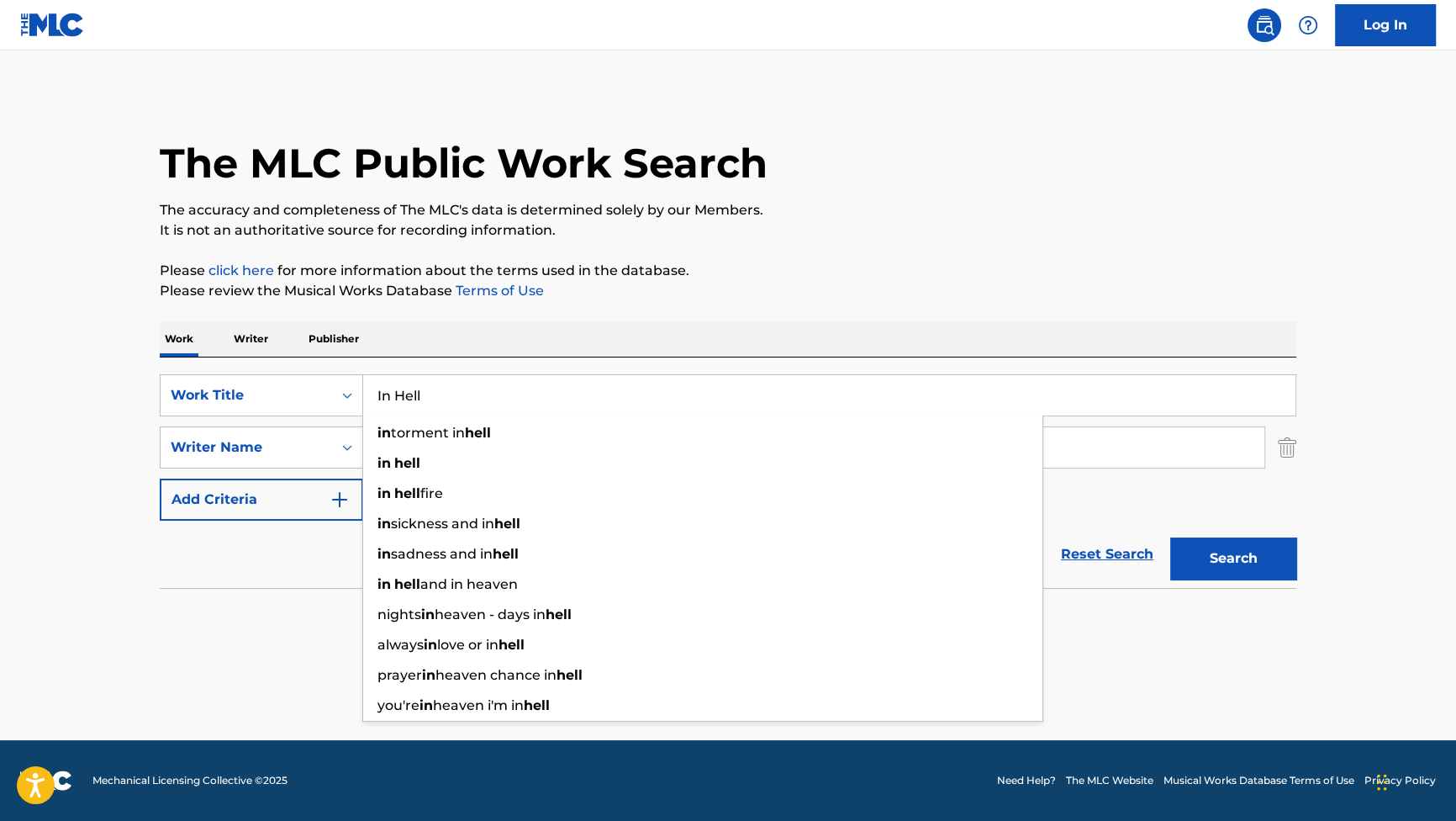
type input "In Hell"
click at [700, 317] on div "The MLC Public Work Search The accuracy and completeness of The MLC's data is d…" at bounding box center [728, 367] width 1177 height 548
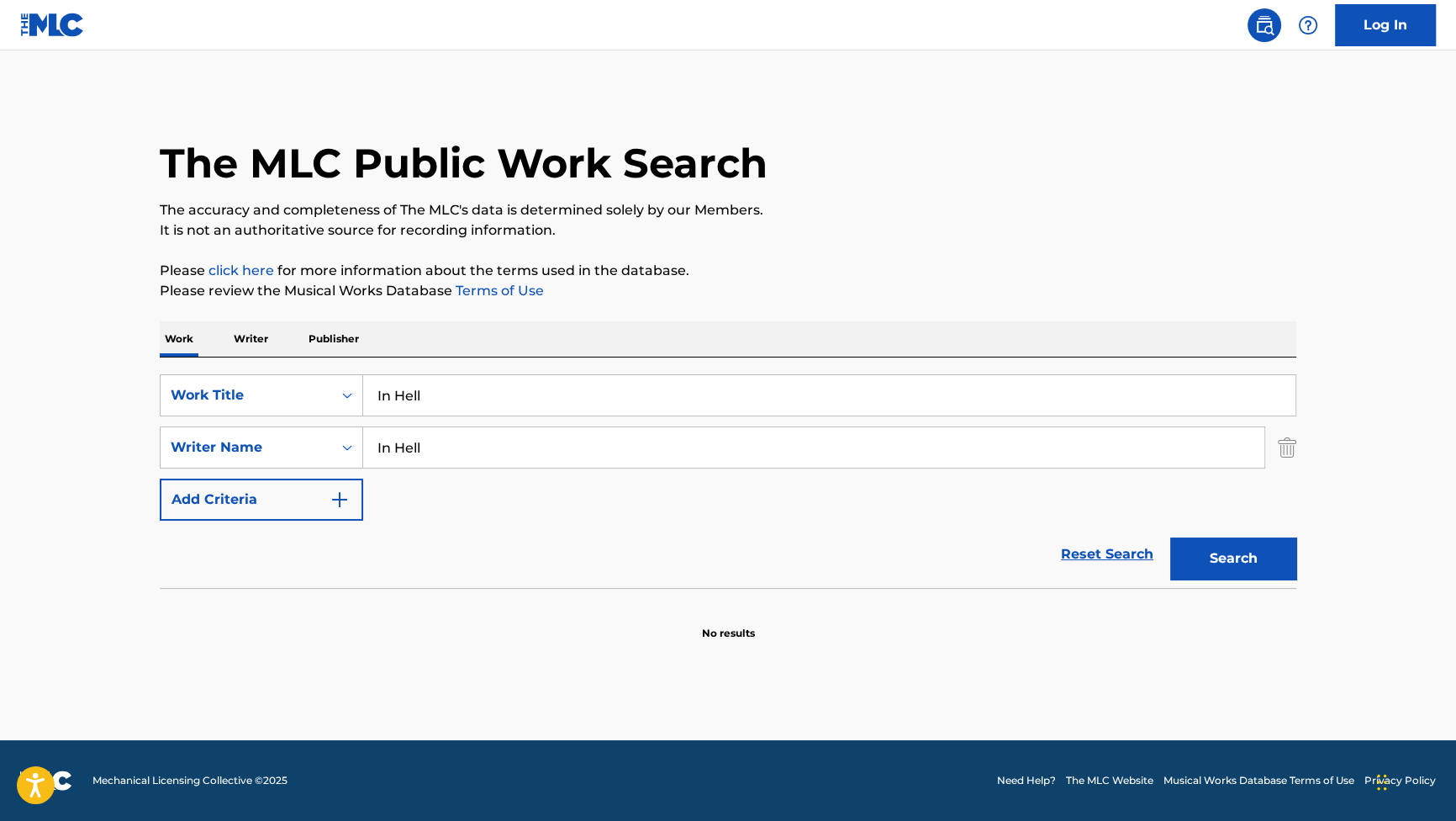
drag, startPoint x: 327, startPoint y: 439, endPoint x: 67, endPoint y: 370, distance: 269.0
click at [134, 389] on main "The MLC Public Work Search The accuracy and completeness of The MLC's data is d…" at bounding box center [728, 395] width 1456 height 690
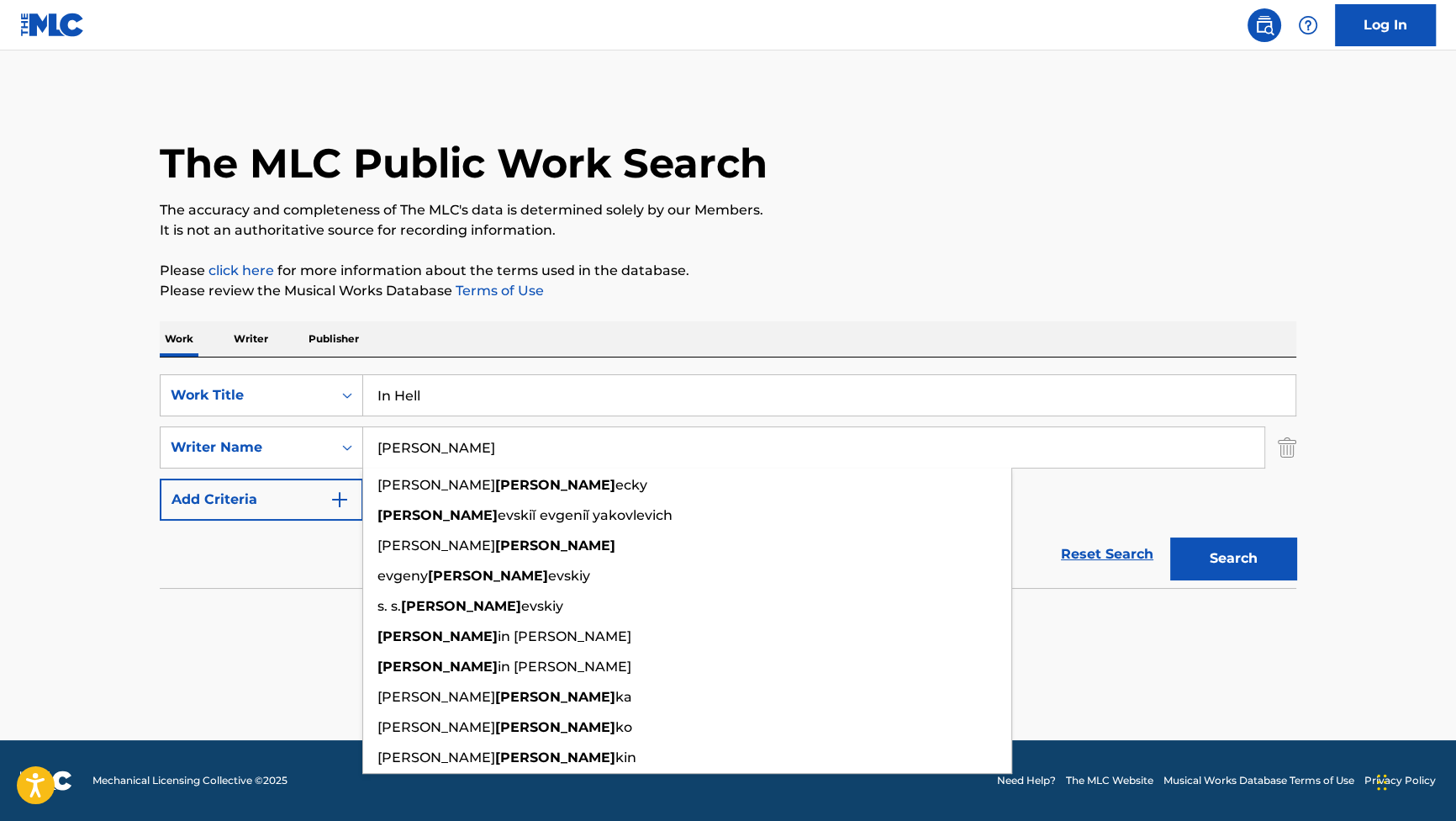
type input "[PERSON_NAME]"
click at [1171, 538] on button "Search" at bounding box center [1233, 558] width 126 height 42
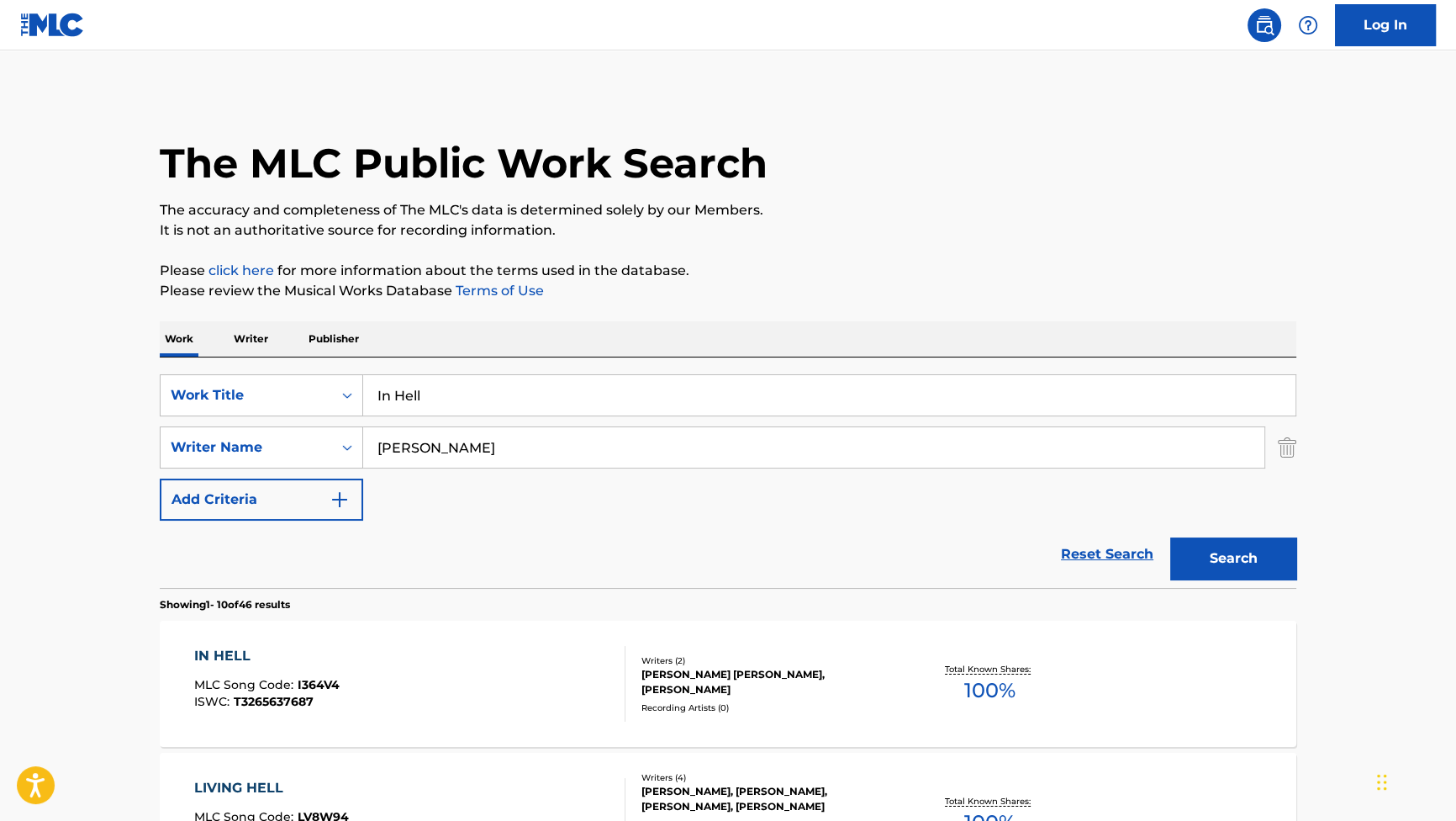
click at [268, 684] on span "MLC Song Code :" at bounding box center [246, 684] width 103 height 15
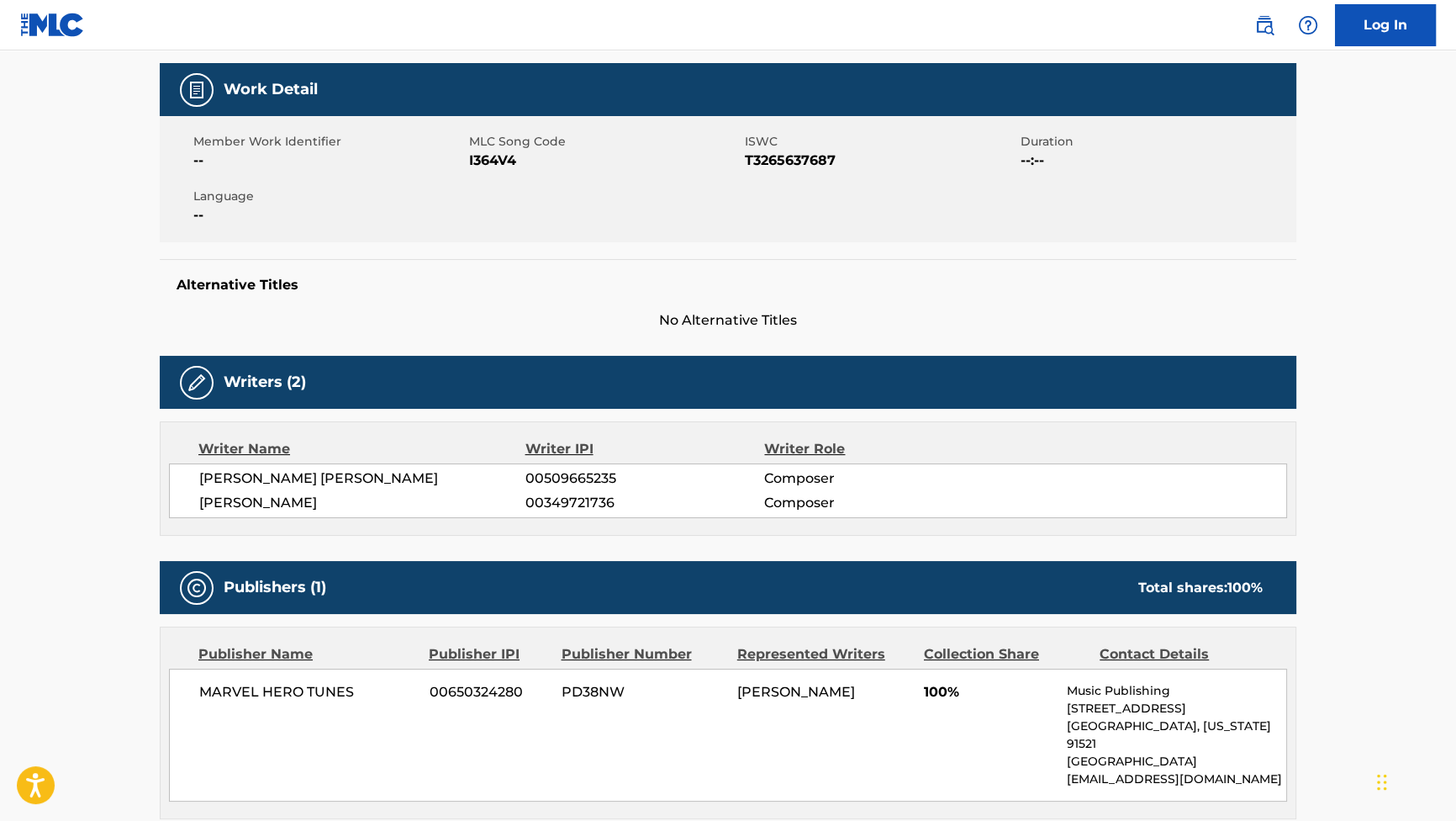
scroll to position [76, 0]
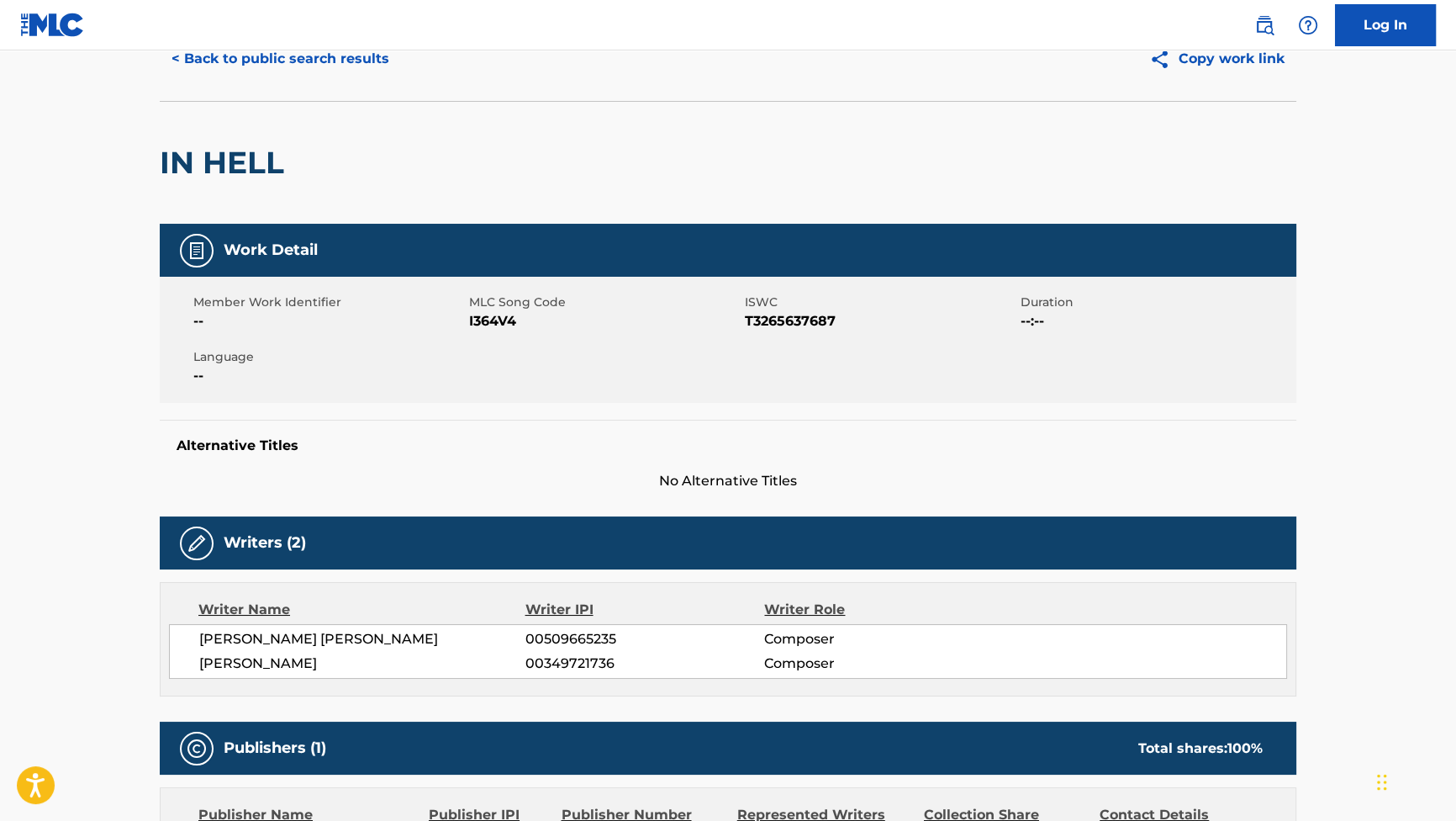
click at [262, 71] on button "< Back to public search results" at bounding box center [280, 59] width 241 height 42
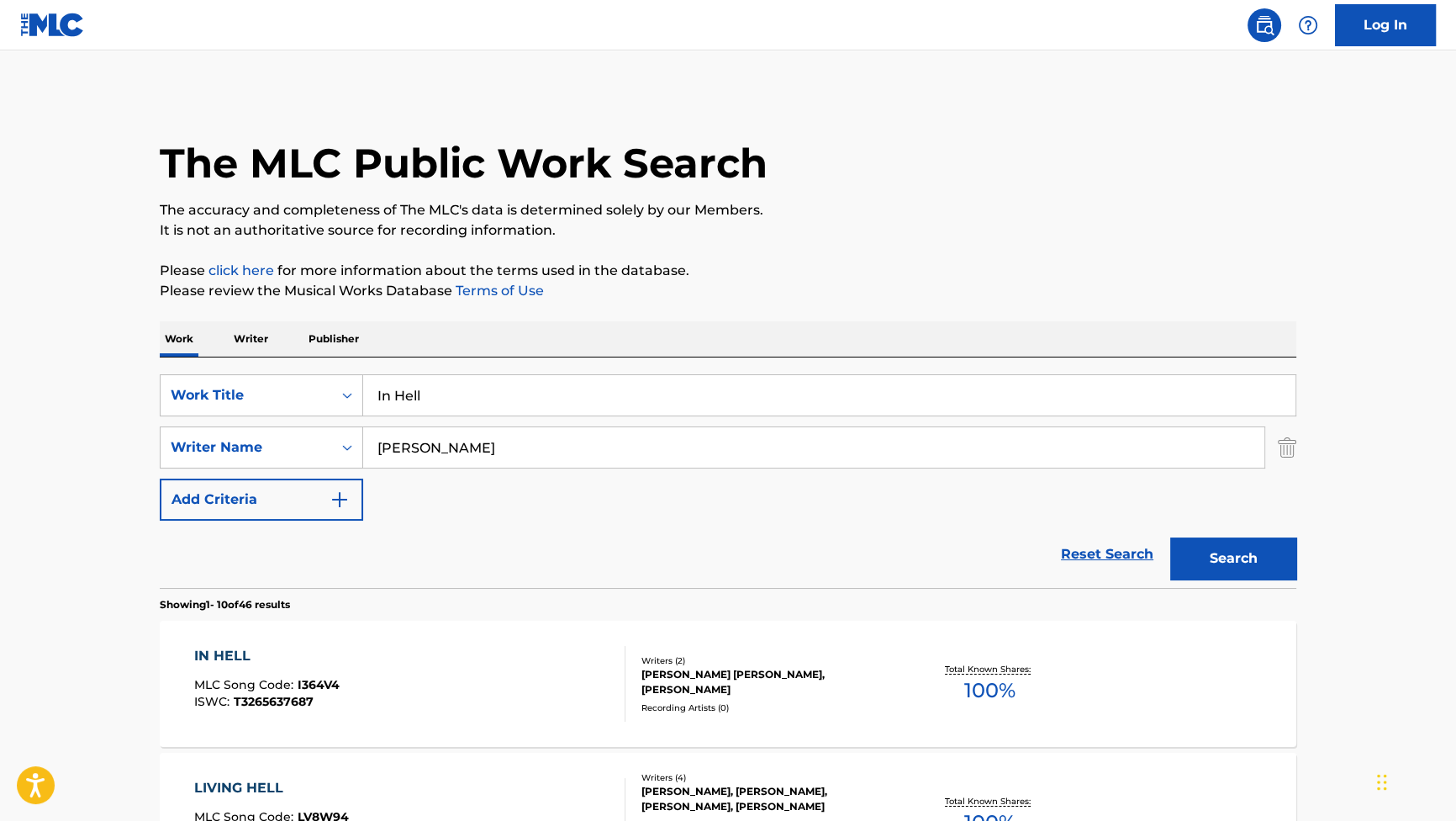
drag, startPoint x: 468, startPoint y: 402, endPoint x: 210, endPoint y: 323, distance: 269.8
type input "x"
click at [1193, 540] on button "Search" at bounding box center [1233, 558] width 126 height 42
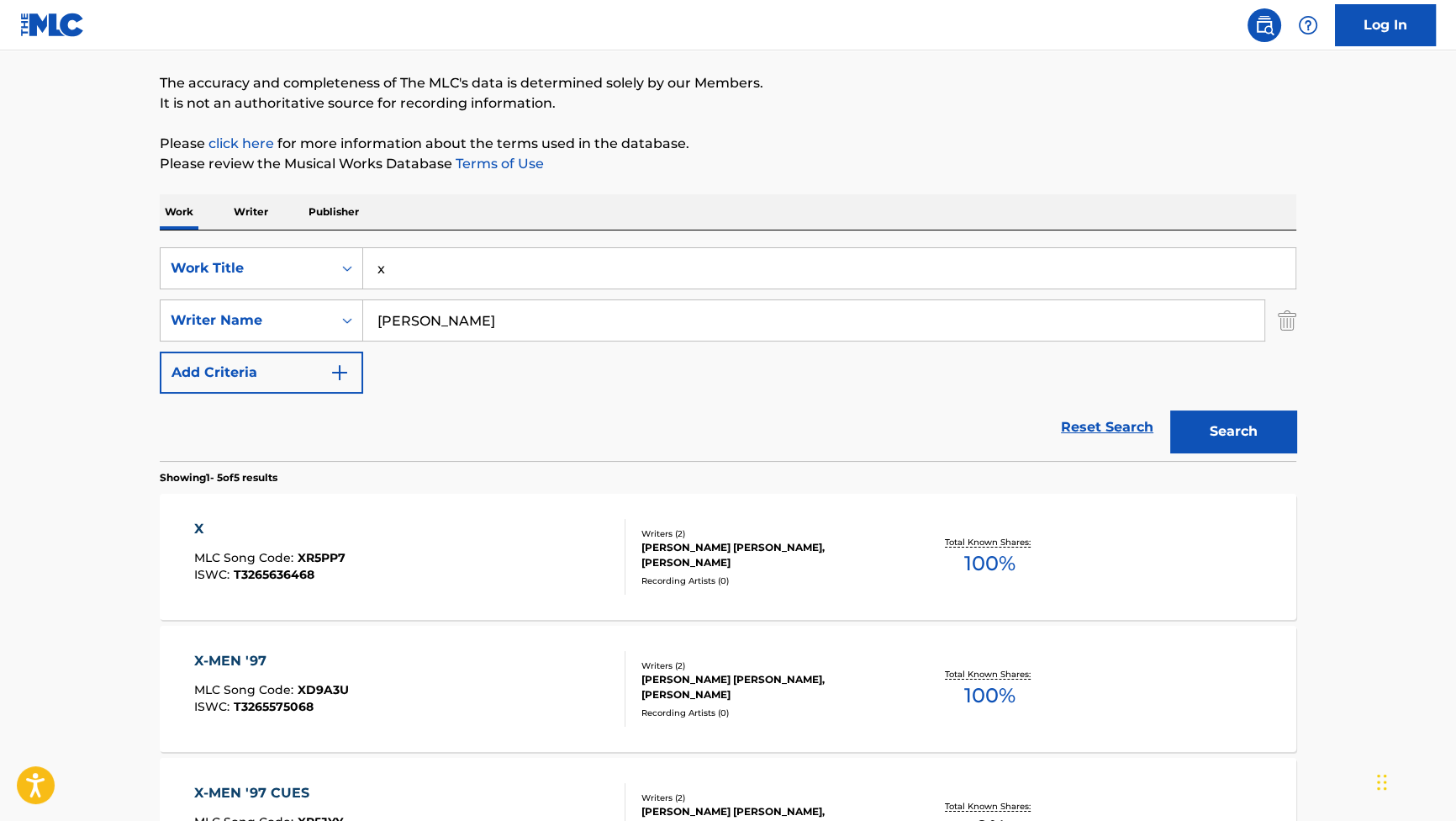
scroll to position [152, 0]
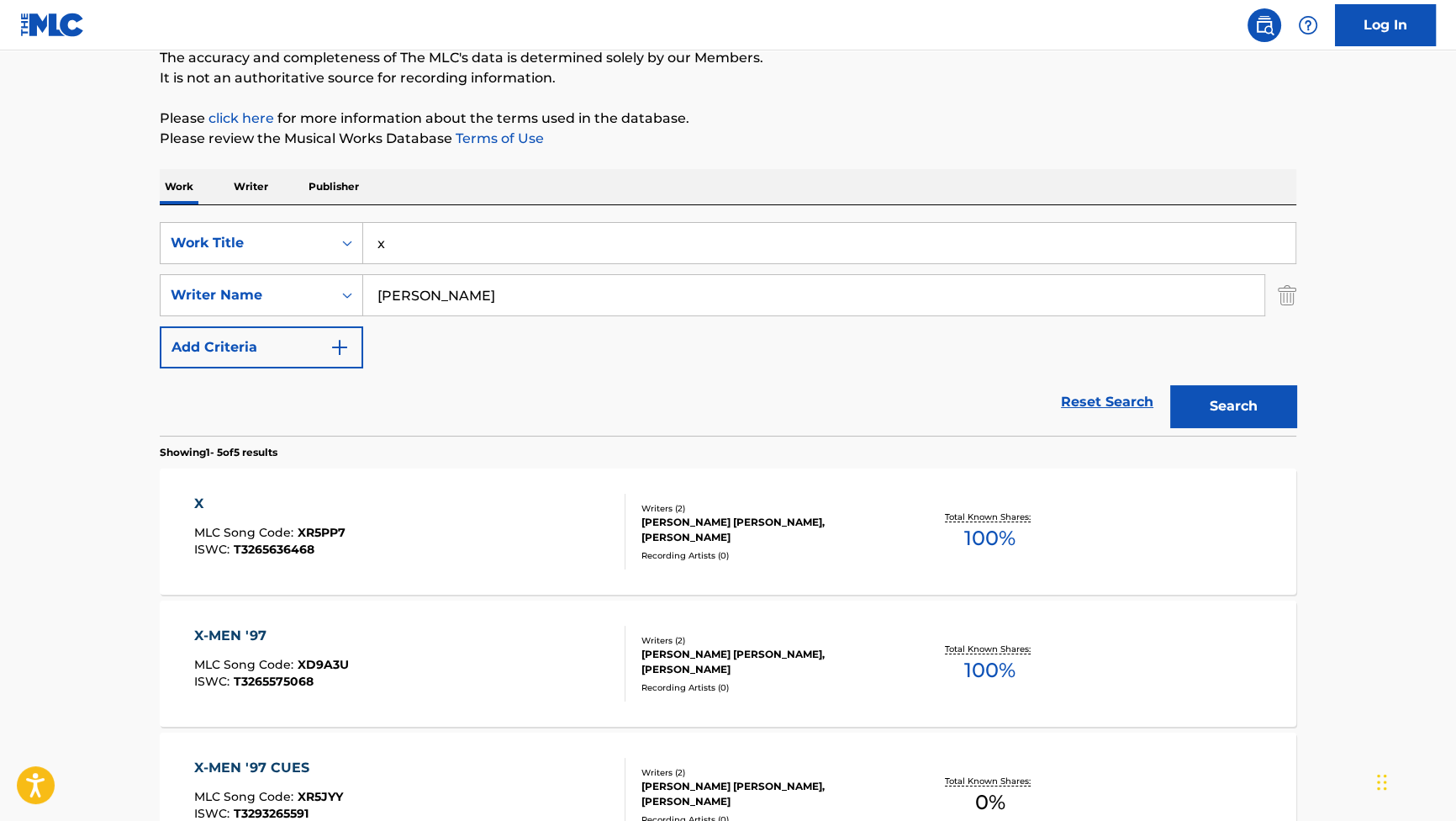
click at [210, 524] on span "MLC Song Code :" at bounding box center [246, 532] width 103 height 15
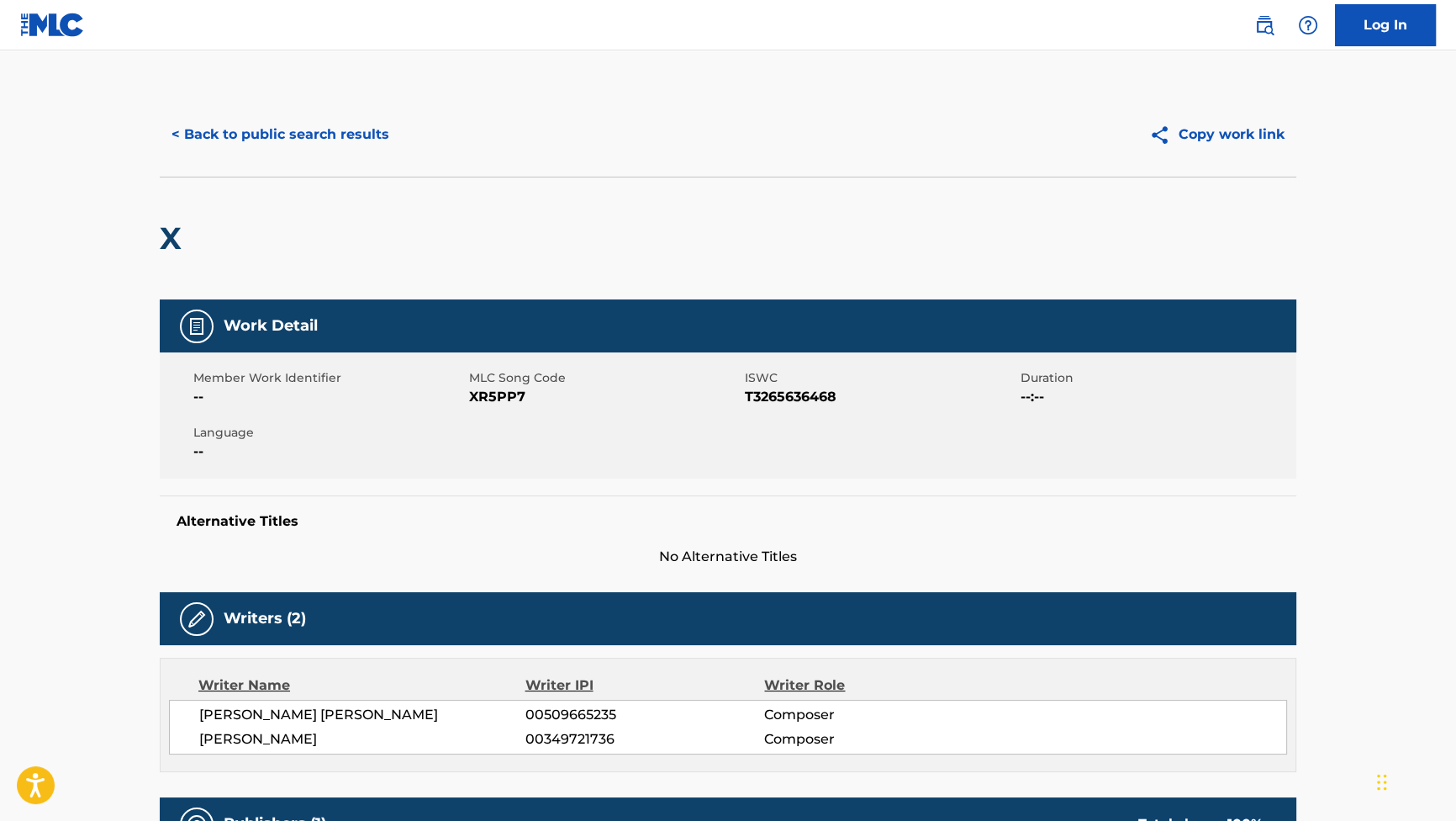
click at [357, 146] on button "< Back to public search results" at bounding box center [280, 134] width 241 height 42
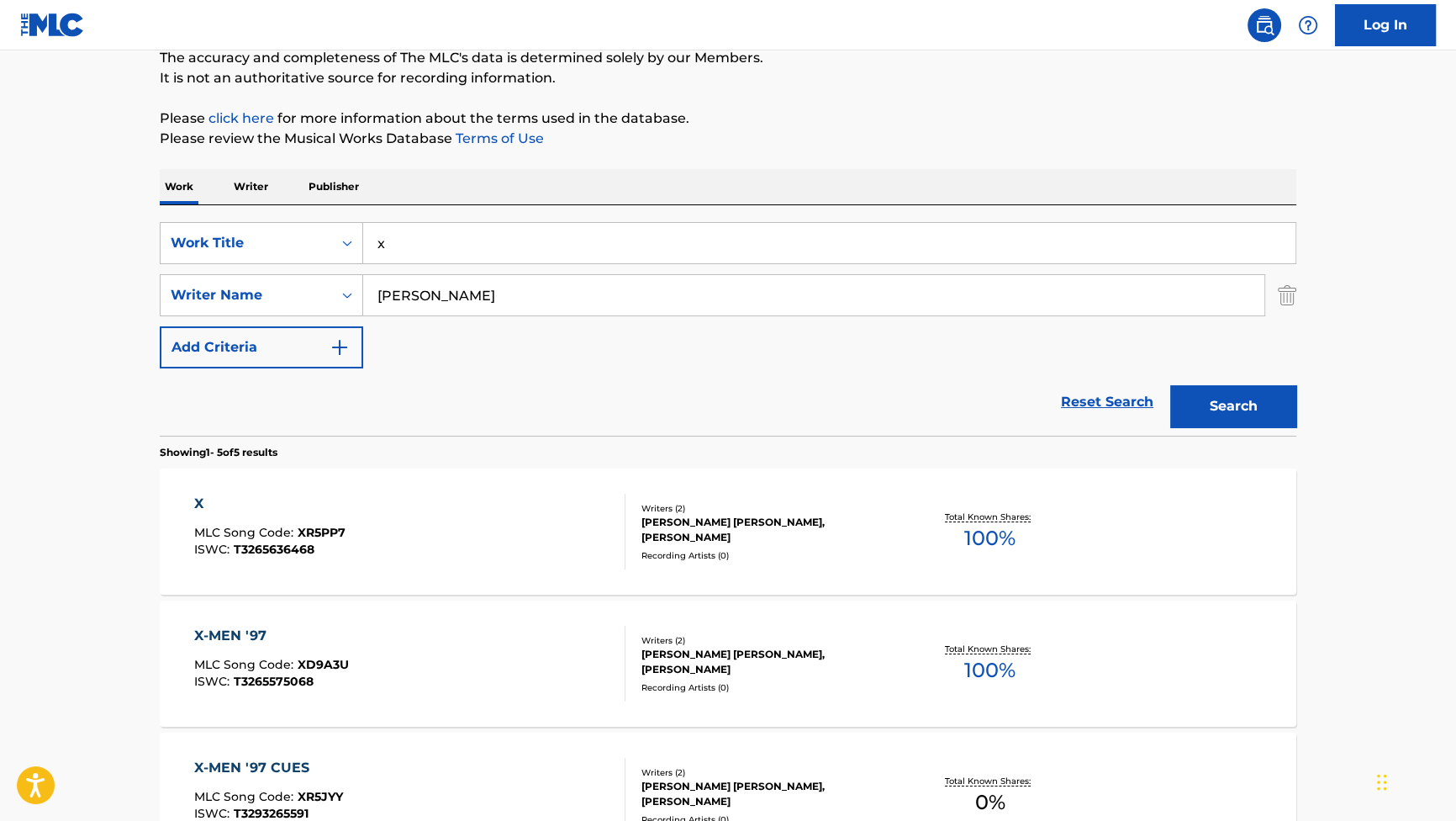
drag, startPoint x: 462, startPoint y: 254, endPoint x: 197, endPoint y: 213, distance: 268.2
click at [197, 213] on div "SearchWithCriteriab2f53146-9eec-4024-a9f5-657f81fca84a Work Title x SearchWithC…" at bounding box center [728, 320] width 1137 height 231
paste input "The [PERSON_NAME]"
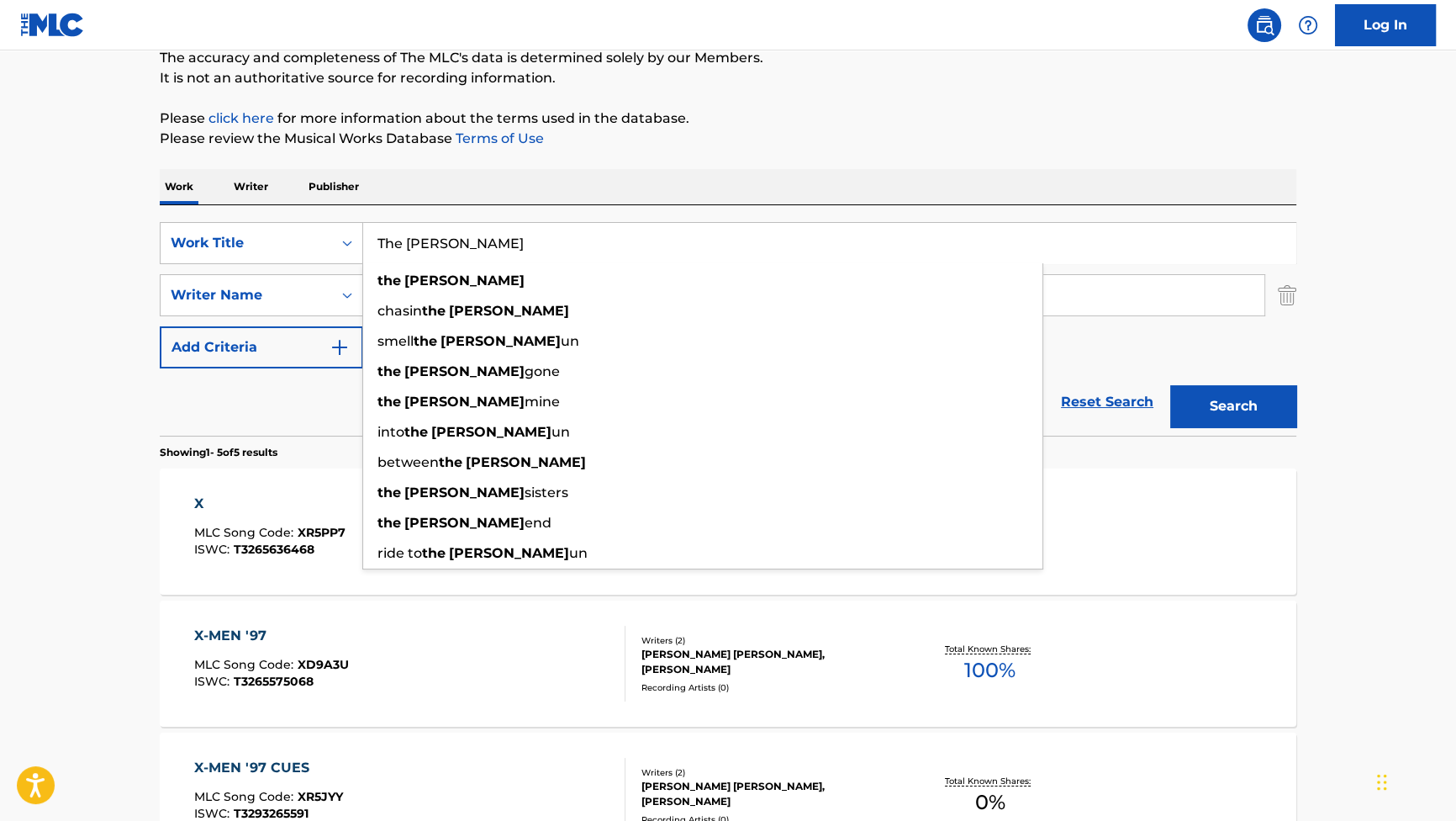
type input "The [PERSON_NAME]"
click at [1235, 411] on button "Search" at bounding box center [1233, 406] width 126 height 42
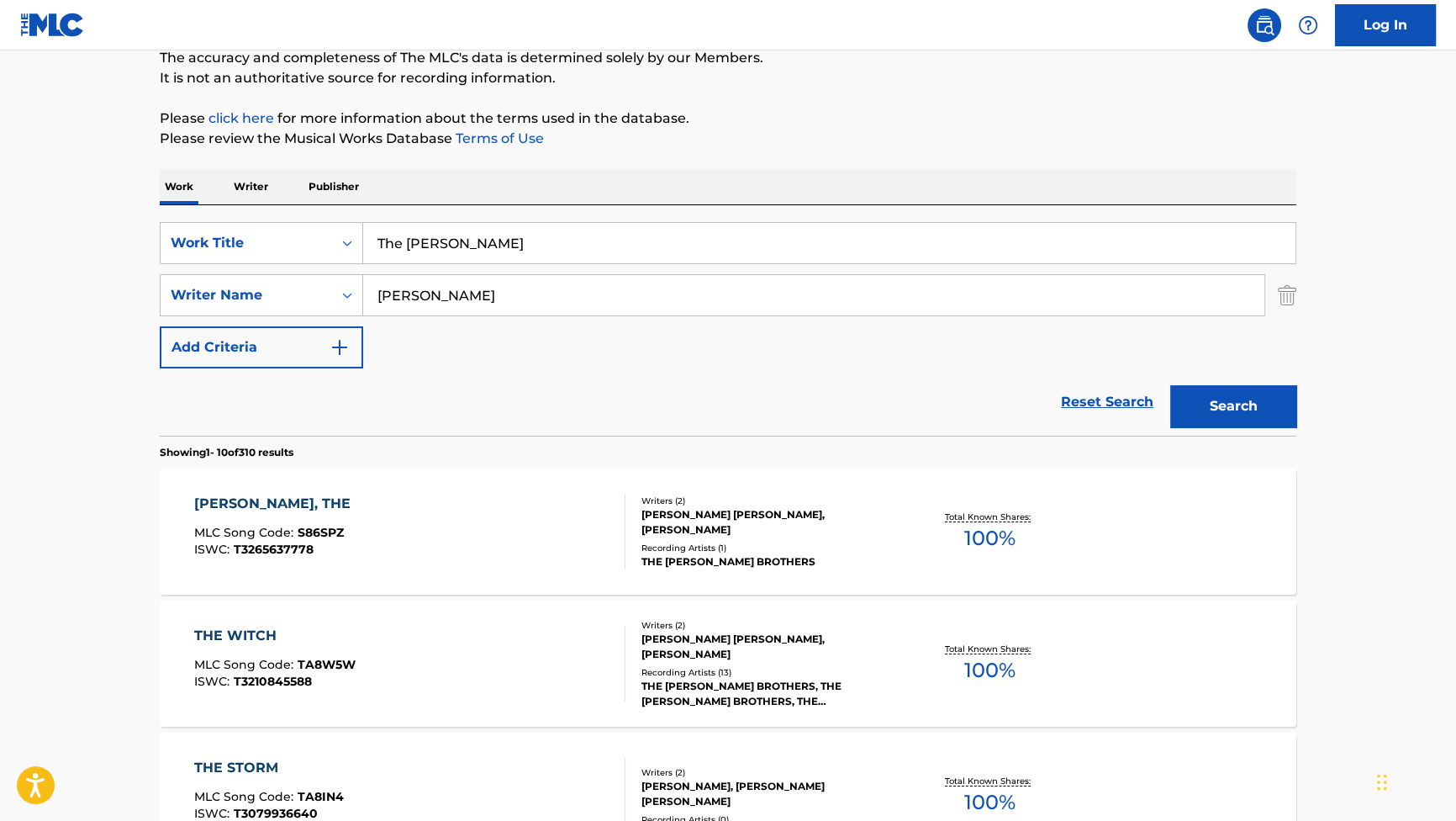
click at [295, 506] on div "[PERSON_NAME], THE" at bounding box center [277, 503] width 164 height 20
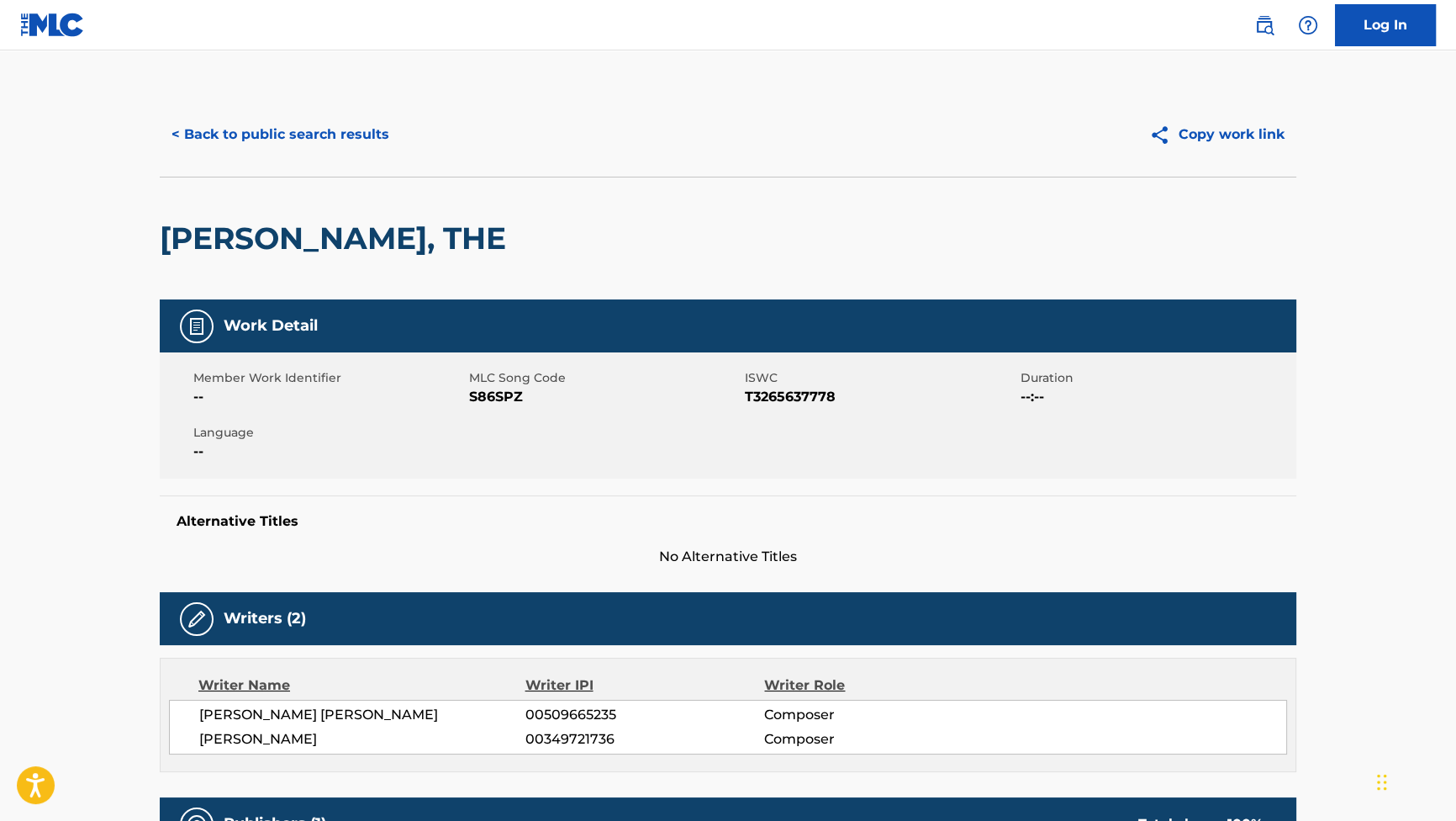
click at [321, 153] on button "< Back to public search results" at bounding box center [280, 134] width 241 height 42
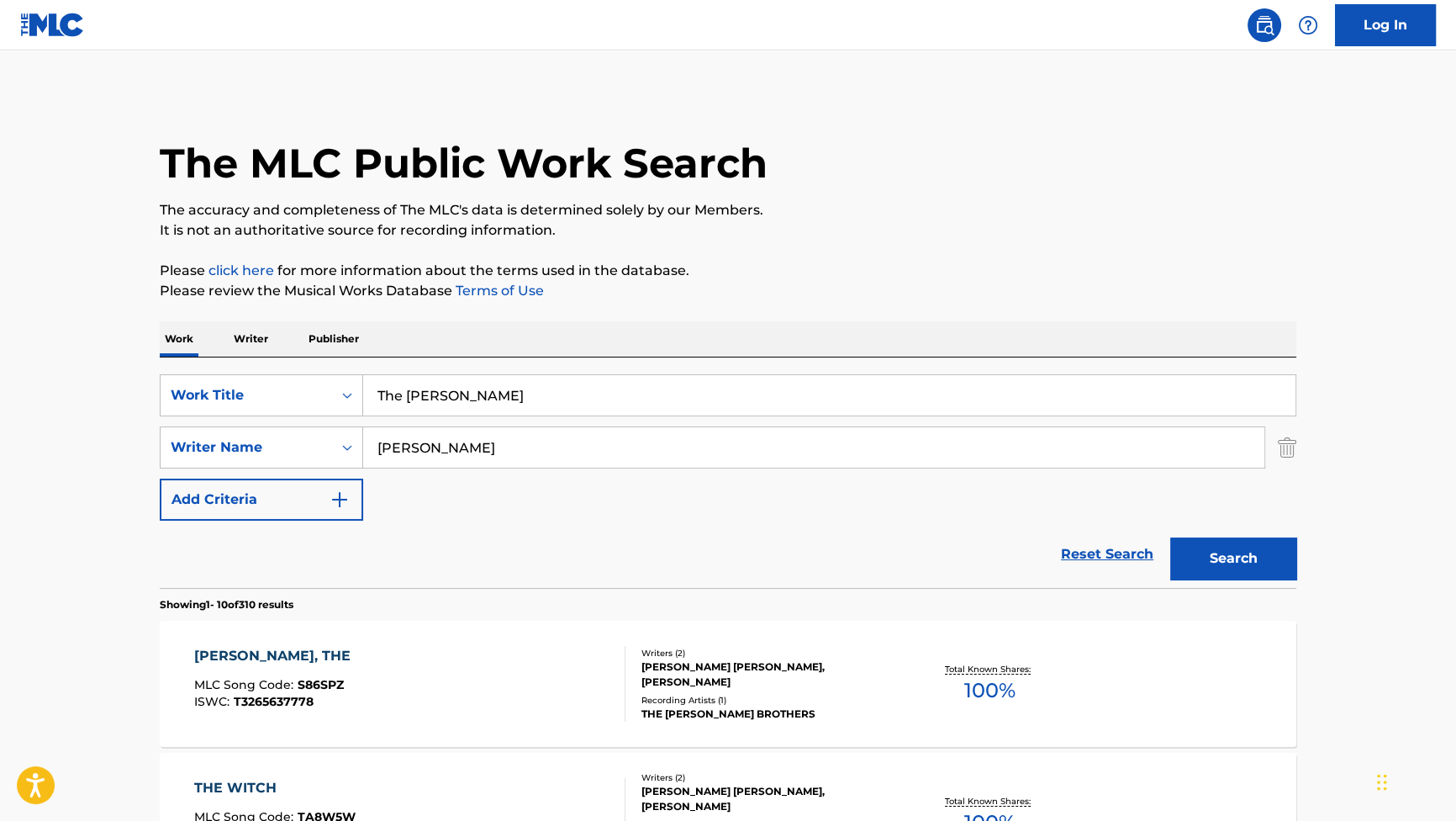
scroll to position [152, 0]
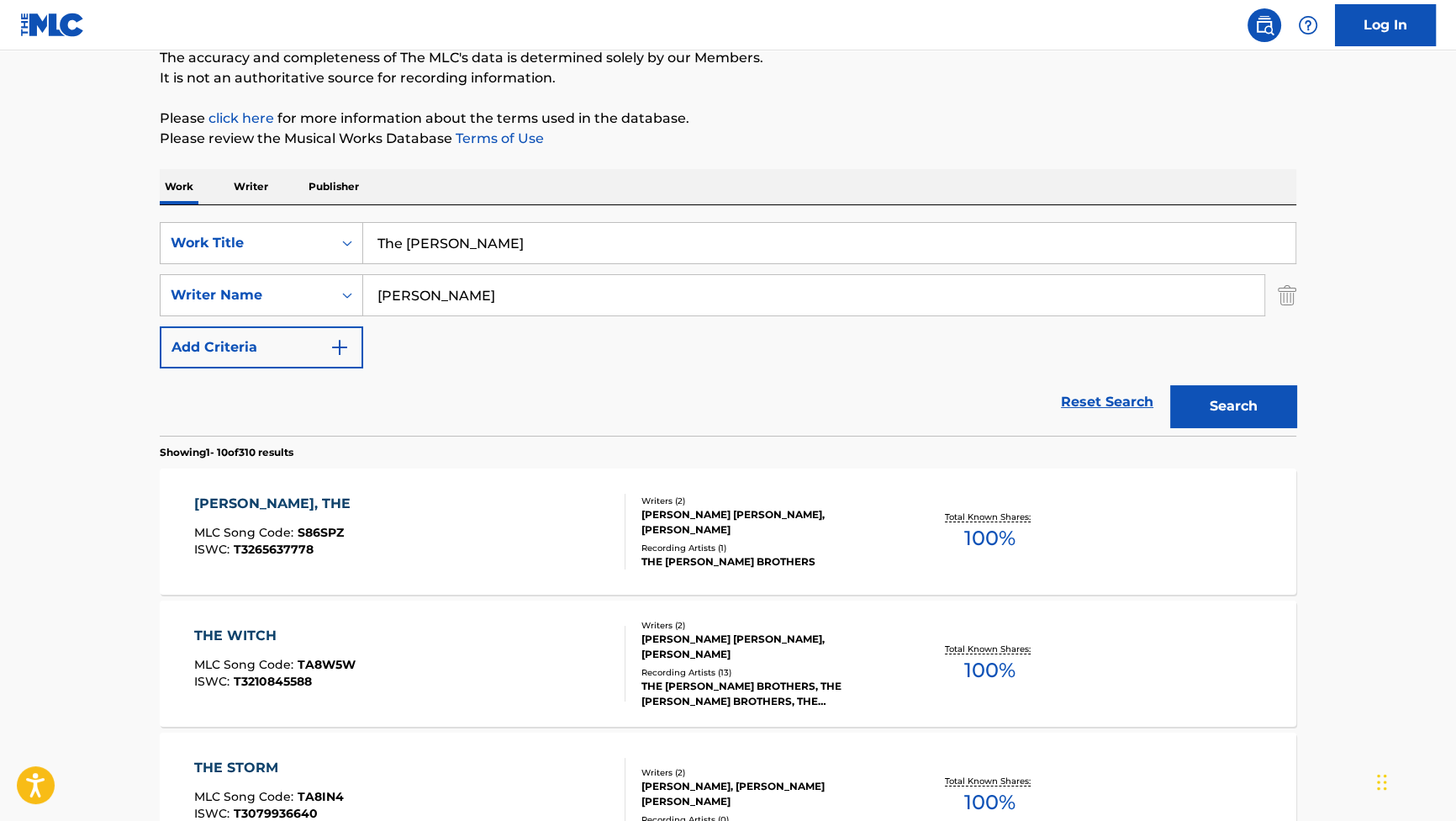
drag, startPoint x: 516, startPoint y: 256, endPoint x: 124, endPoint y: 194, distance: 396.9
paste input "ime Manipulation"
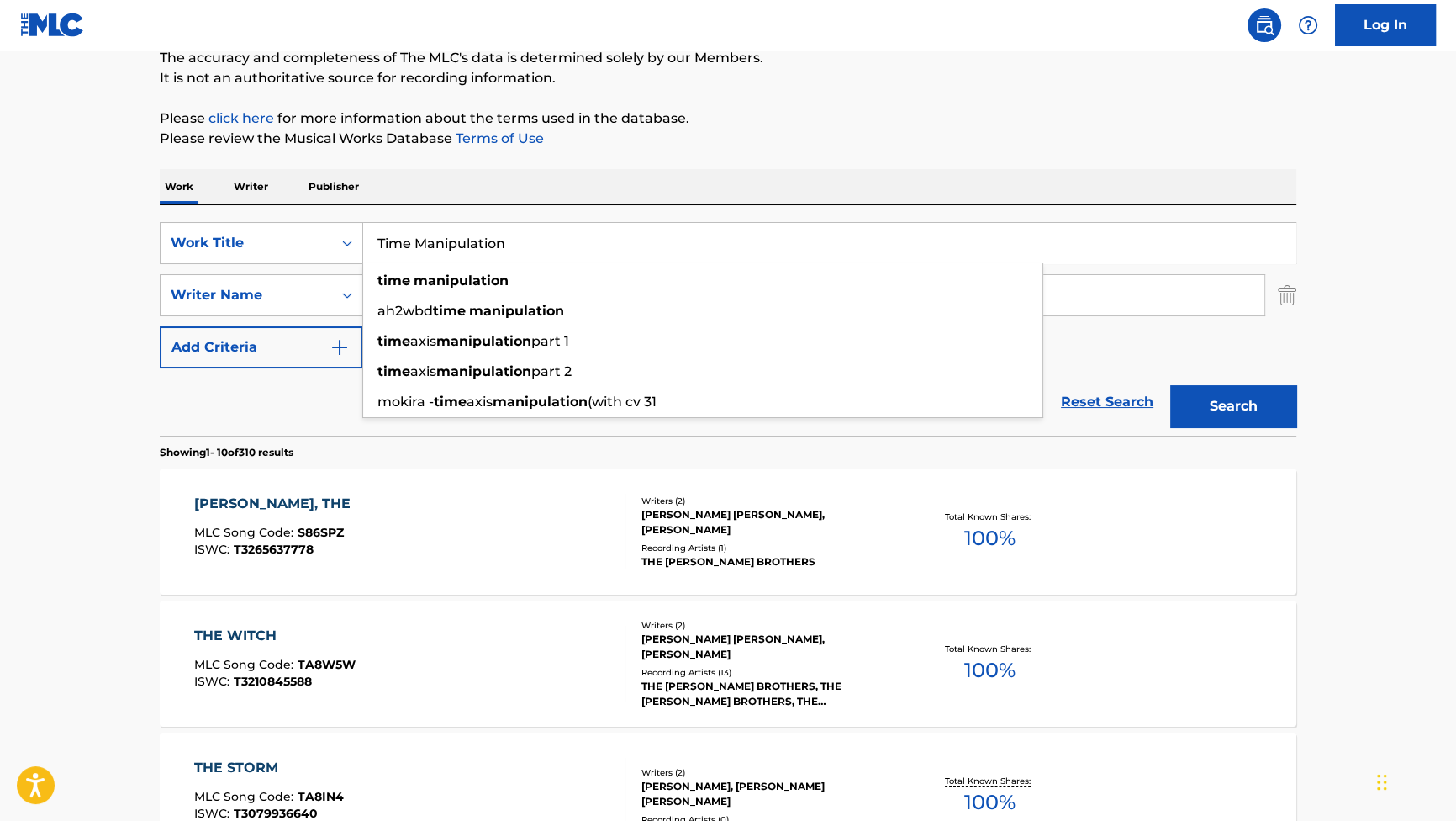
type input "Time Manipulation"
click at [1204, 394] on button "Search" at bounding box center [1233, 406] width 126 height 42
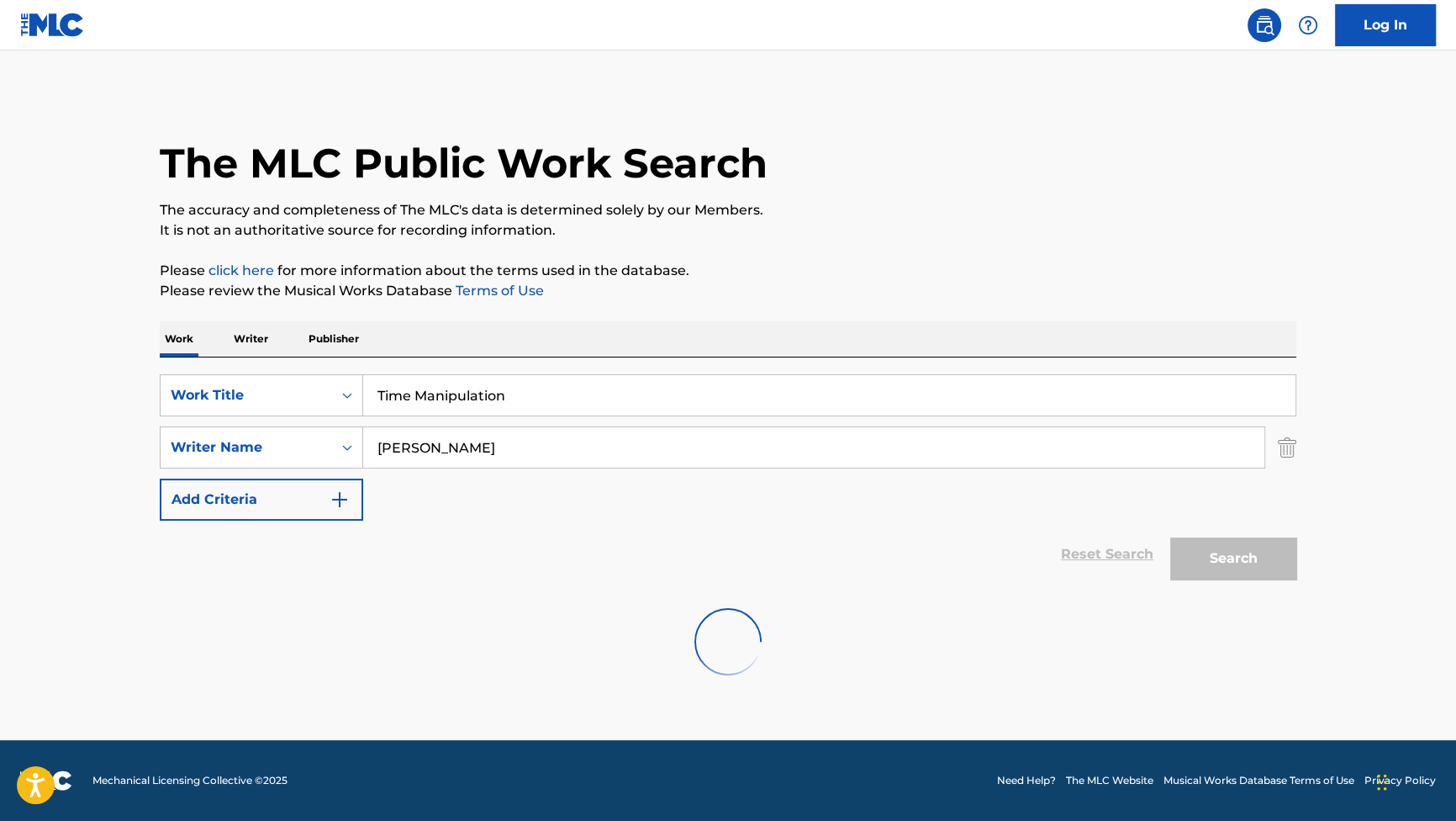
scroll to position [0, 0]
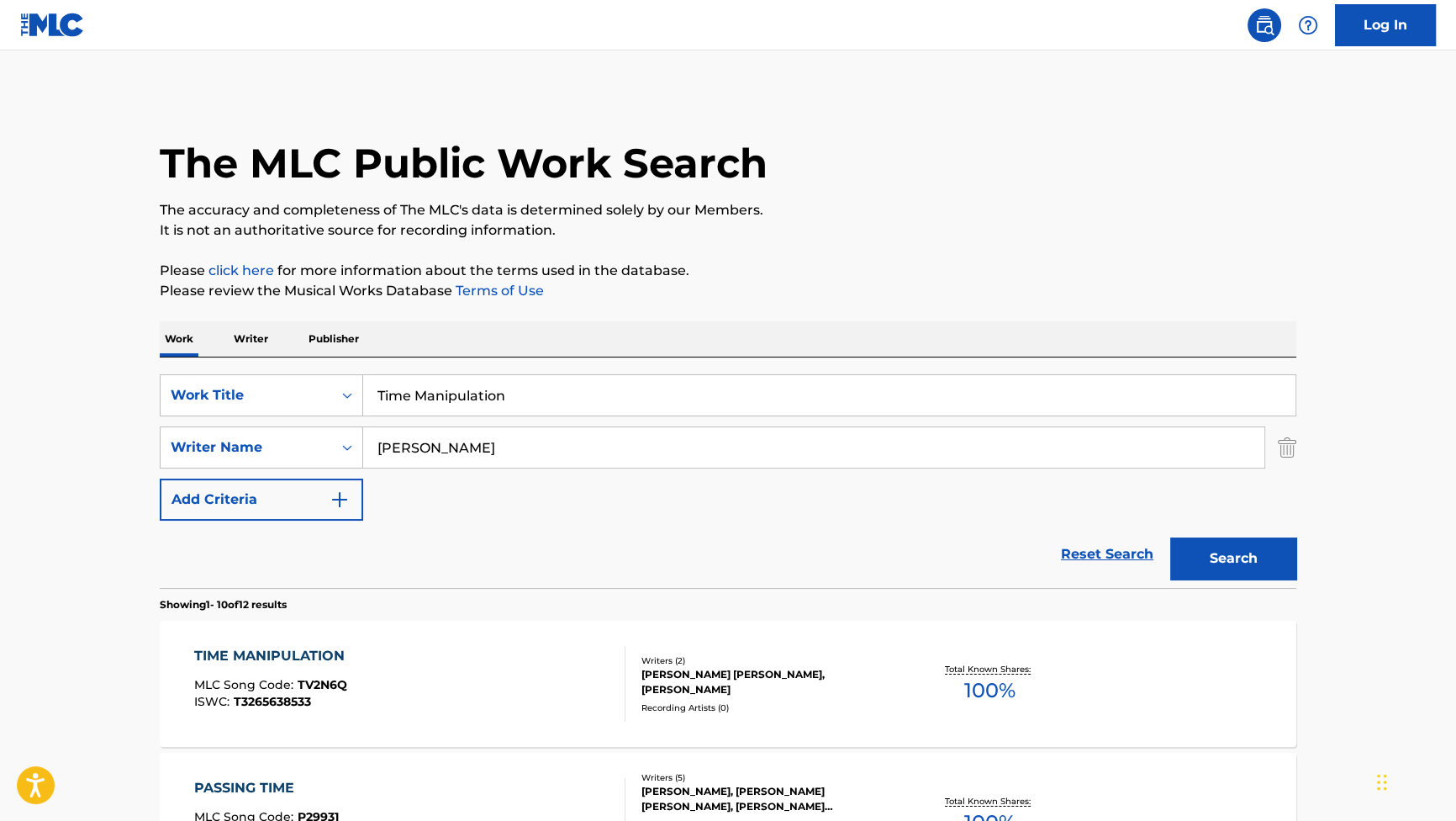
click at [387, 642] on div "TIME MANIPULATION MLC Song Code : TV2N6Q ISWC : T3265638533 Writers ( 2 ) [PERS…" at bounding box center [728, 683] width 1137 height 126
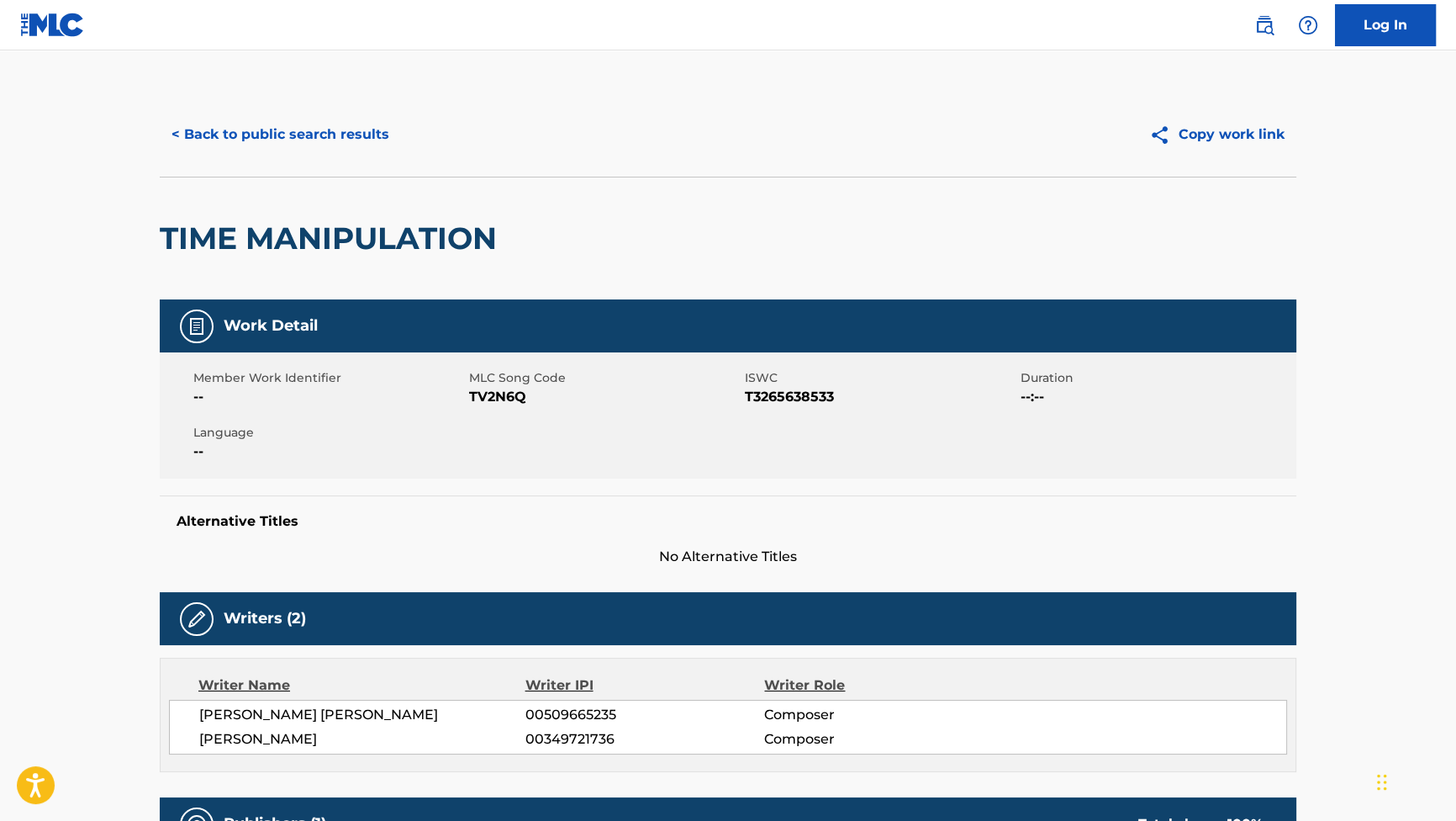
click at [323, 131] on button "< Back to public search results" at bounding box center [280, 134] width 241 height 42
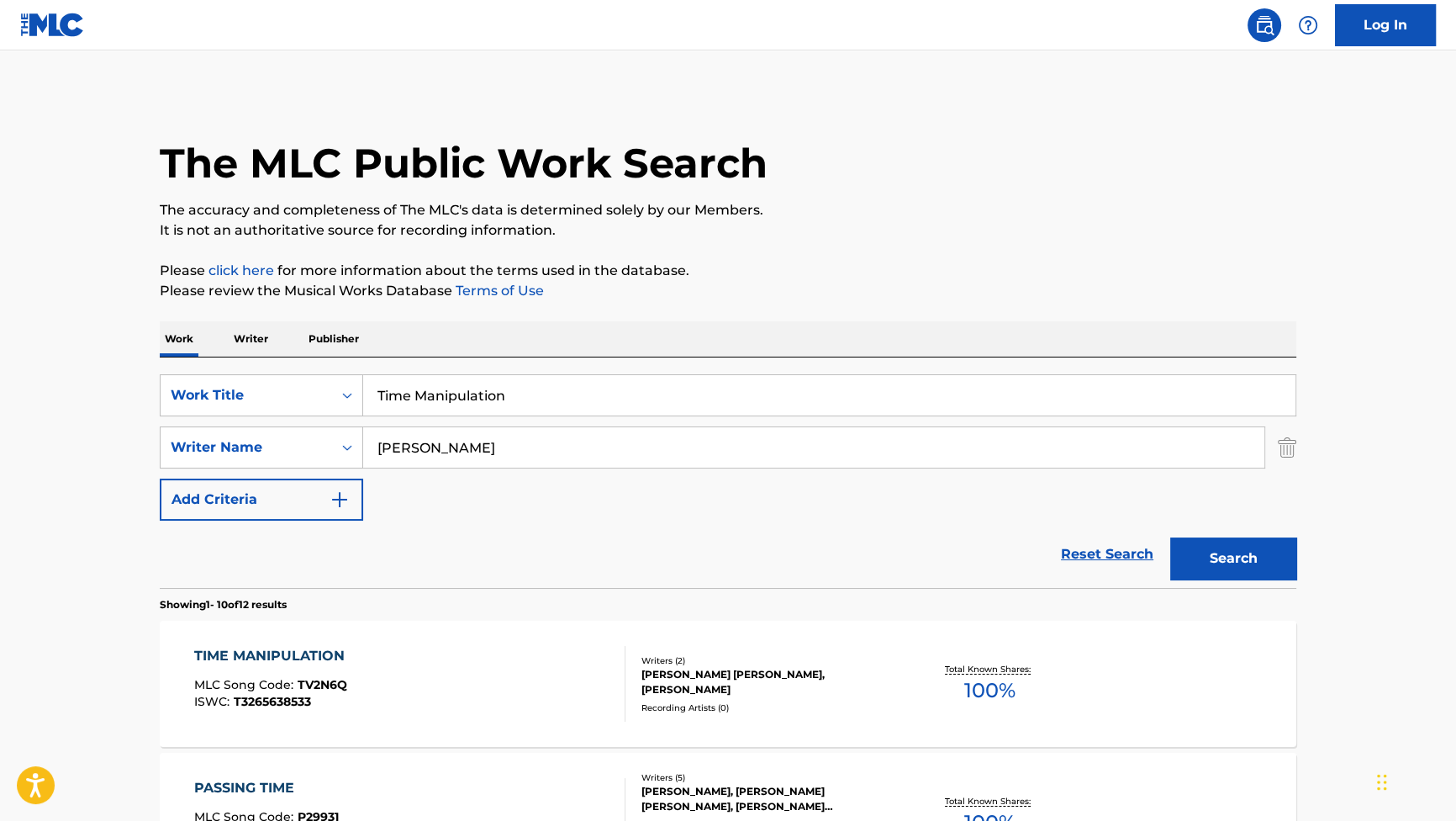
click at [262, 653] on div "TIME MANIPULATION" at bounding box center [274, 655] width 159 height 20
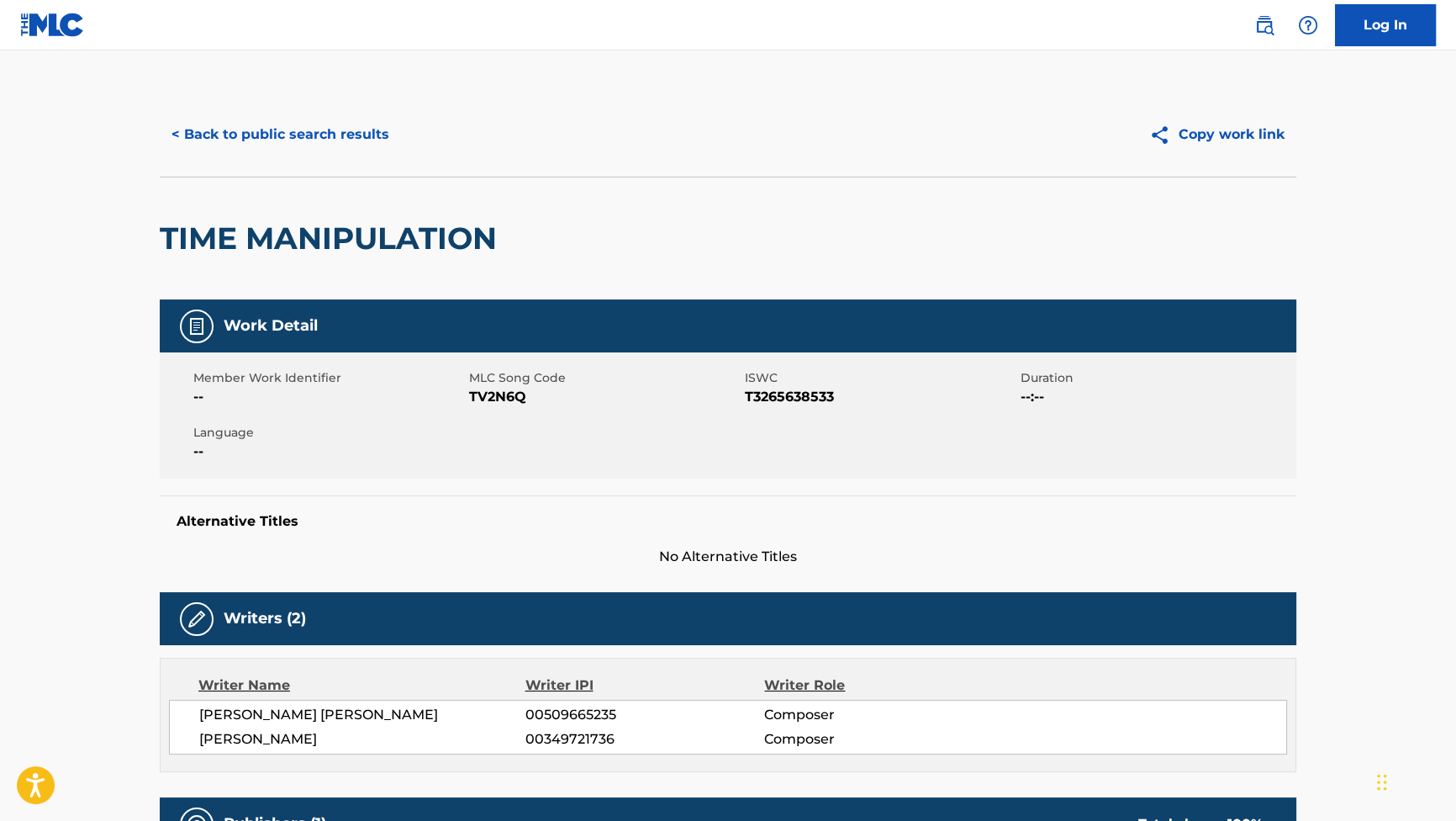
click at [220, 144] on button "< Back to public search results" at bounding box center [280, 134] width 241 height 42
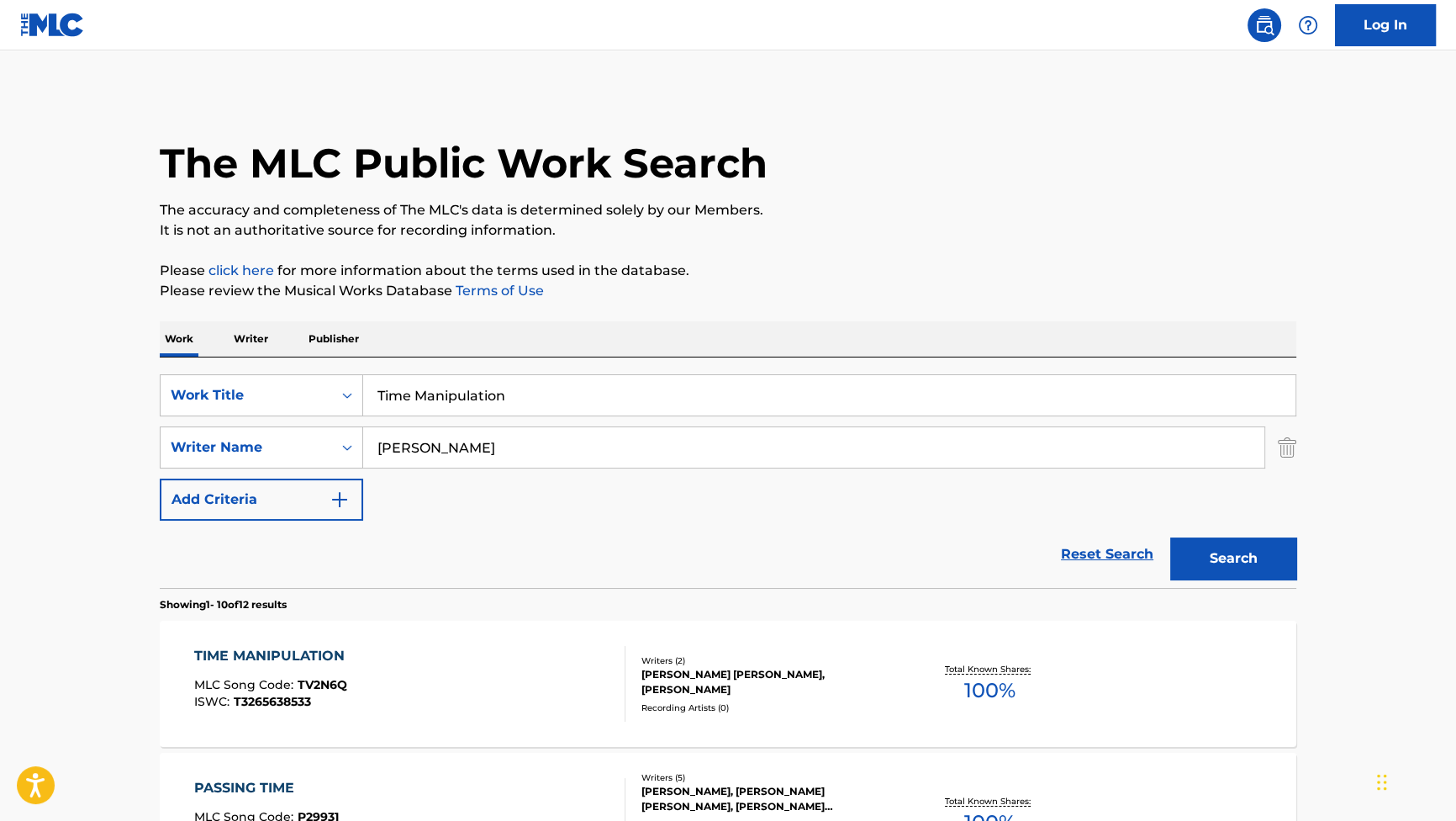
drag, startPoint x: 536, startPoint y: 402, endPoint x: 111, endPoint y: 366, distance: 426.5
paste input "Break I"
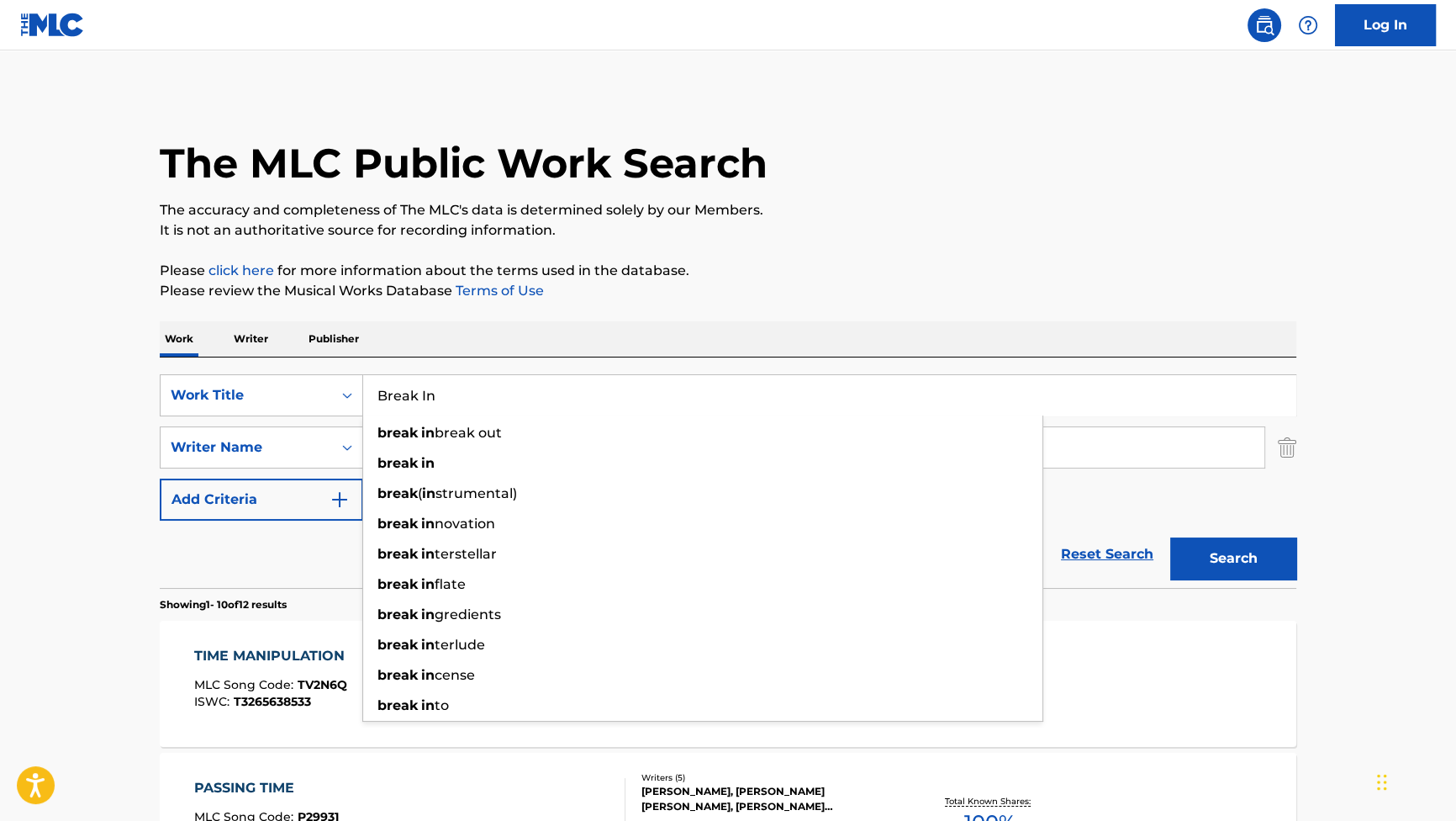
type input "Break In"
drag, startPoint x: 1234, startPoint y: 546, endPoint x: 1253, endPoint y: 456, distance: 92.0
click at [1234, 546] on button "Search" at bounding box center [1233, 558] width 126 height 42
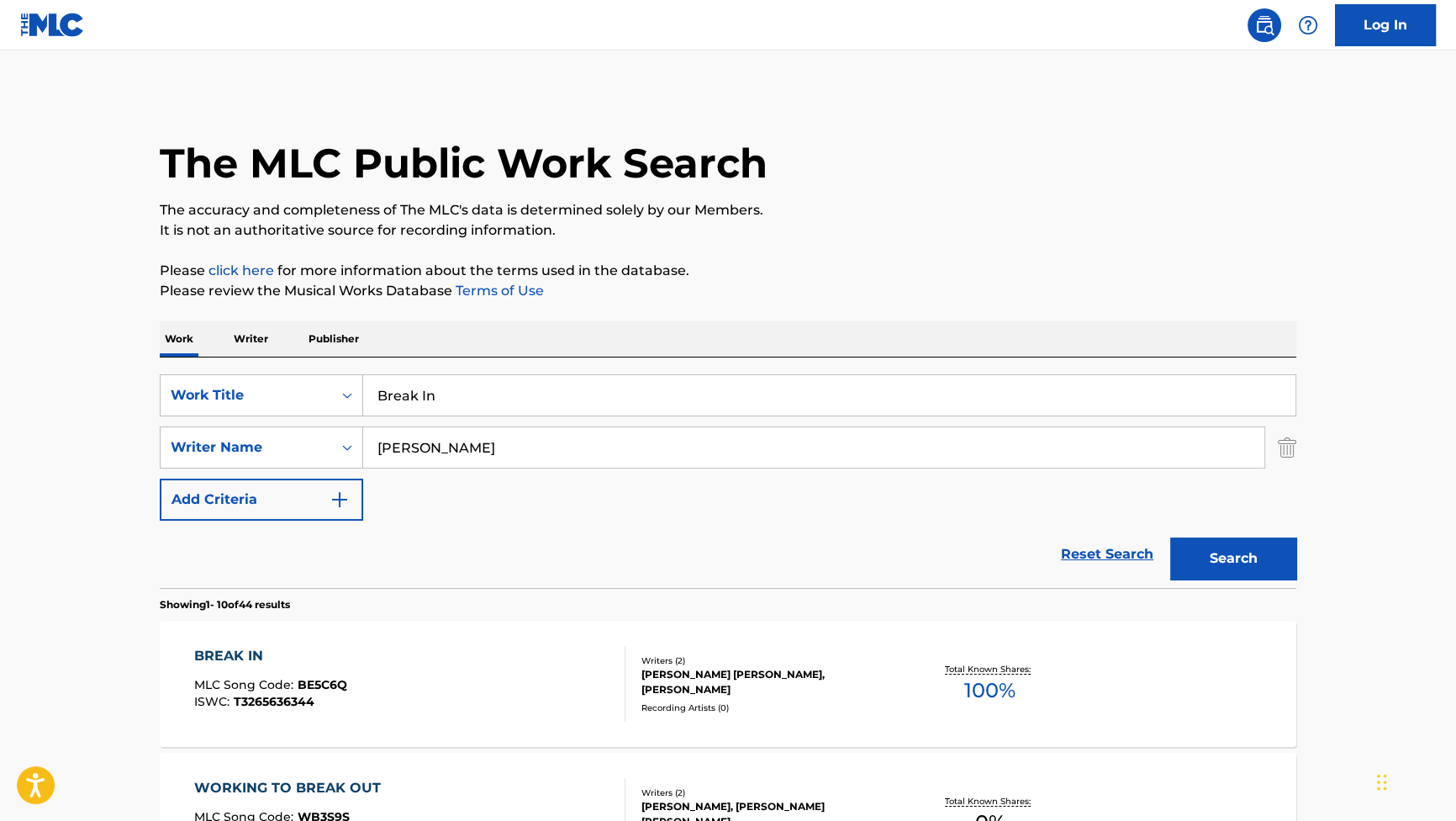
click at [312, 667] on div "BREAK IN MLC Song Code : BE5C6Q ISWC : T3265636344" at bounding box center [271, 683] width 153 height 76
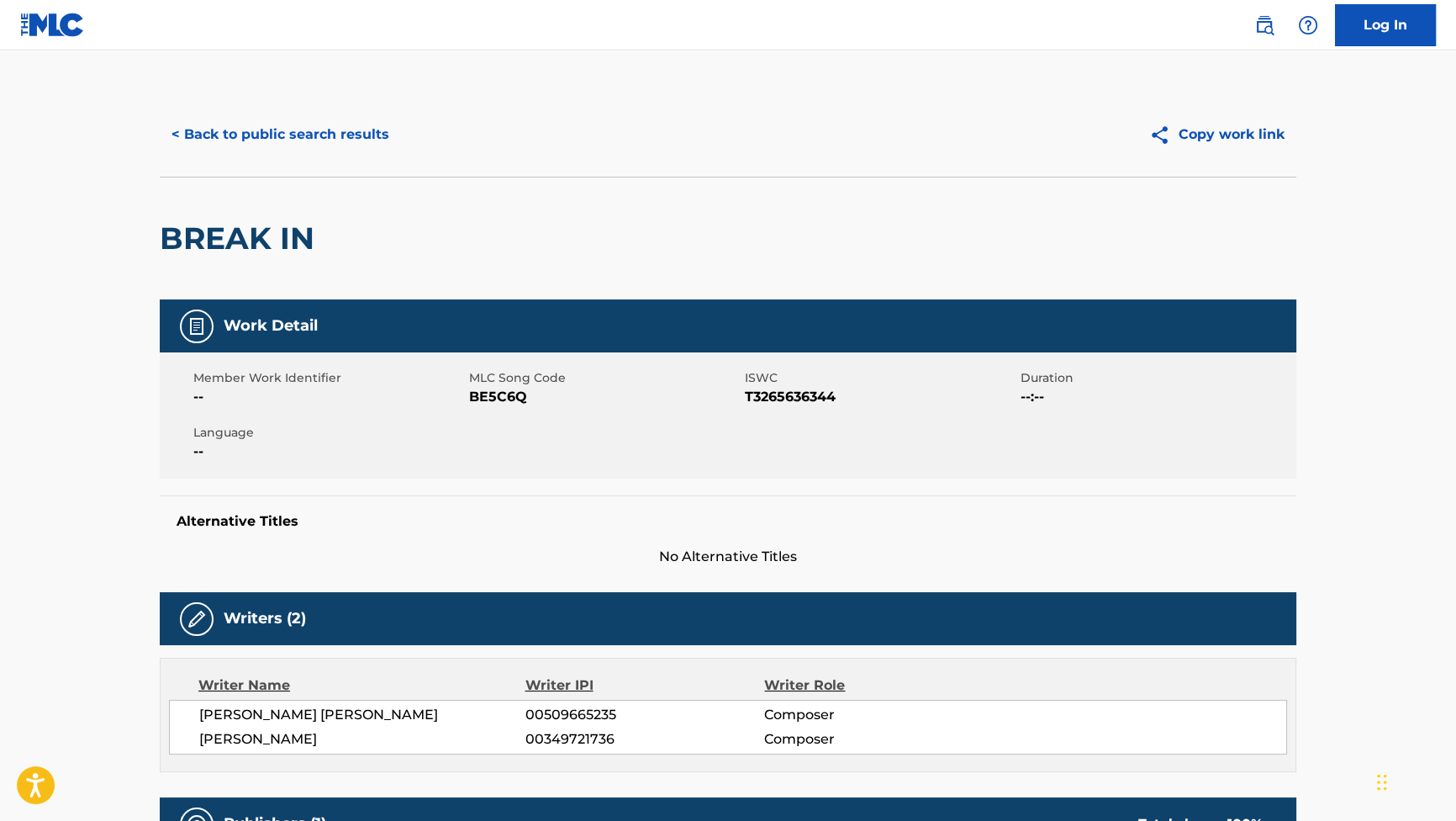
click at [324, 128] on button "< Back to public search results" at bounding box center [280, 134] width 241 height 42
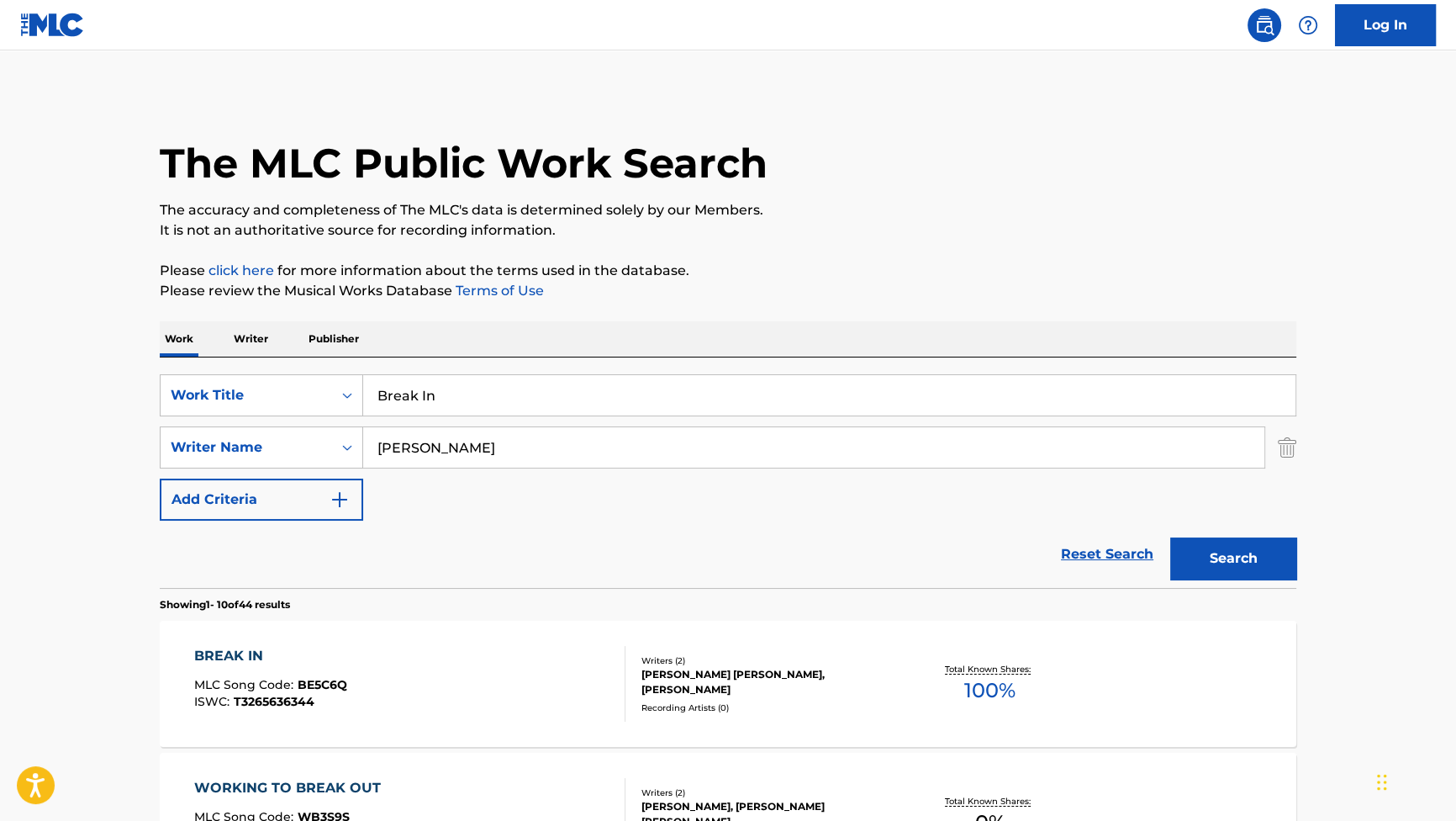
drag, startPoint x: 488, startPoint y: 397, endPoint x: 210, endPoint y: 351, distance: 281.8
paste input "A Peaceful Life"
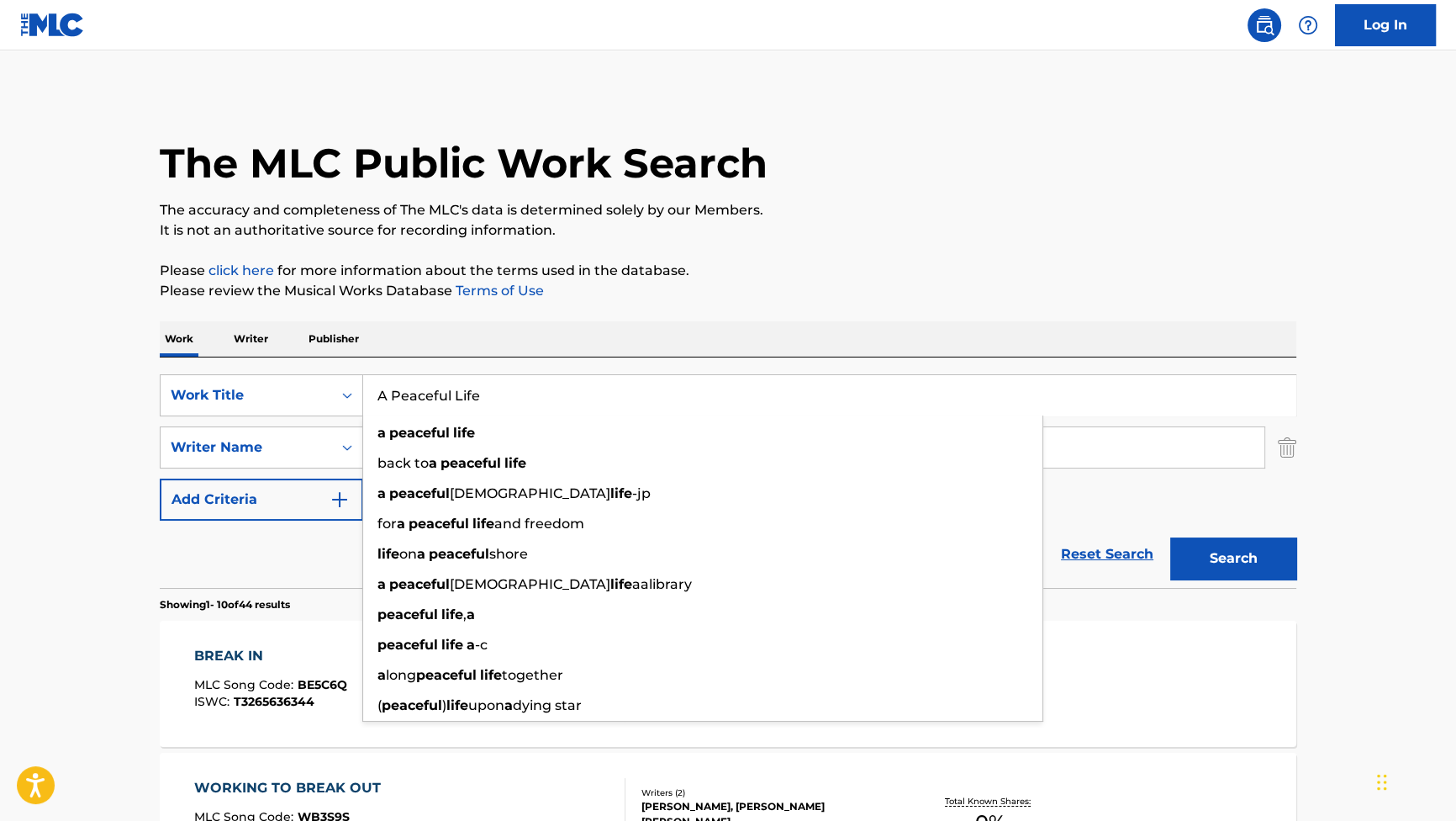
type input "A Peaceful Life"
click at [1239, 539] on button "Search" at bounding box center [1233, 558] width 126 height 42
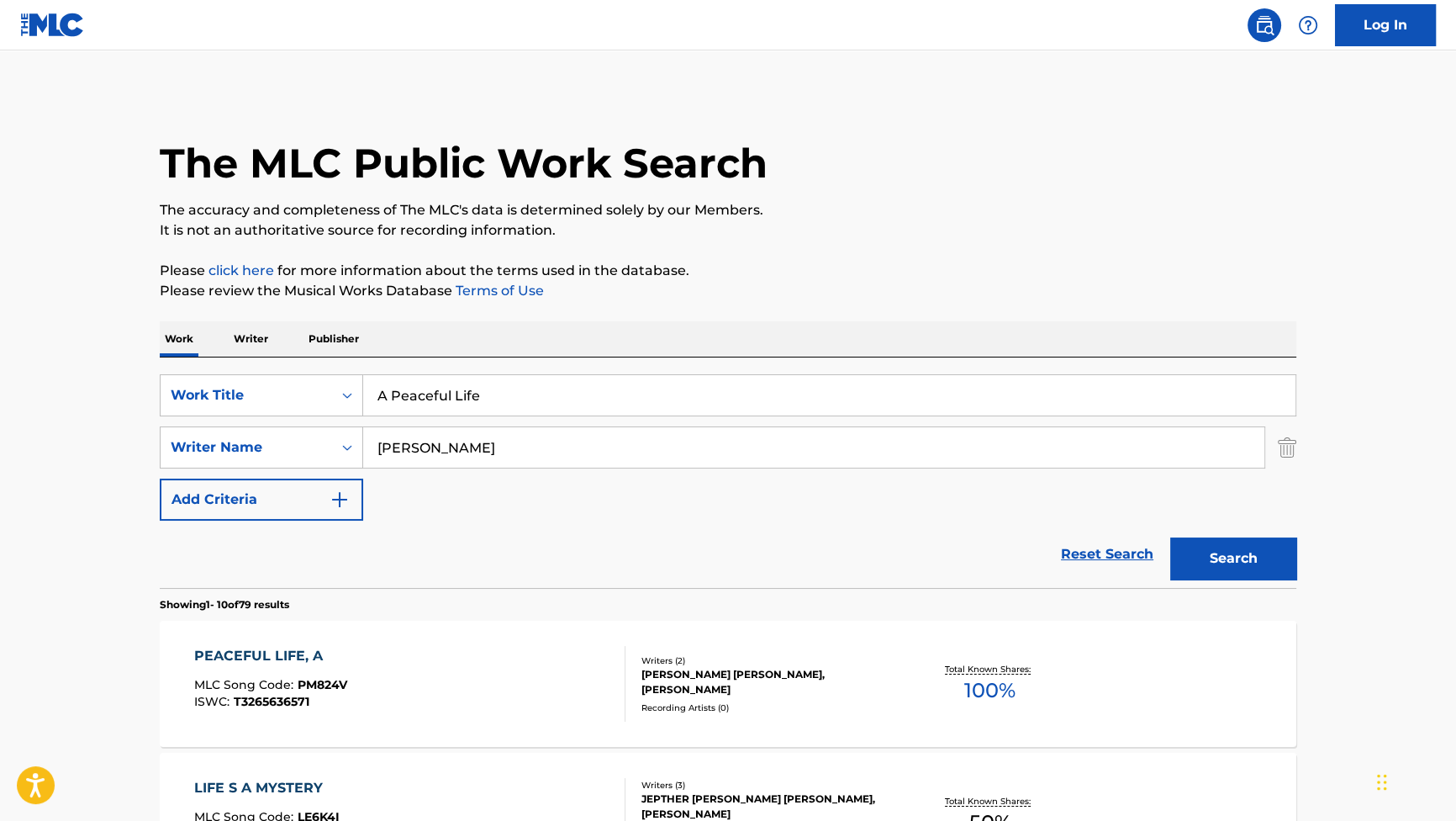
click at [297, 673] on div "PEACEFUL LIFE, A MLC Song Code : PM824V ISWC : T3265636571" at bounding box center [271, 683] width 153 height 76
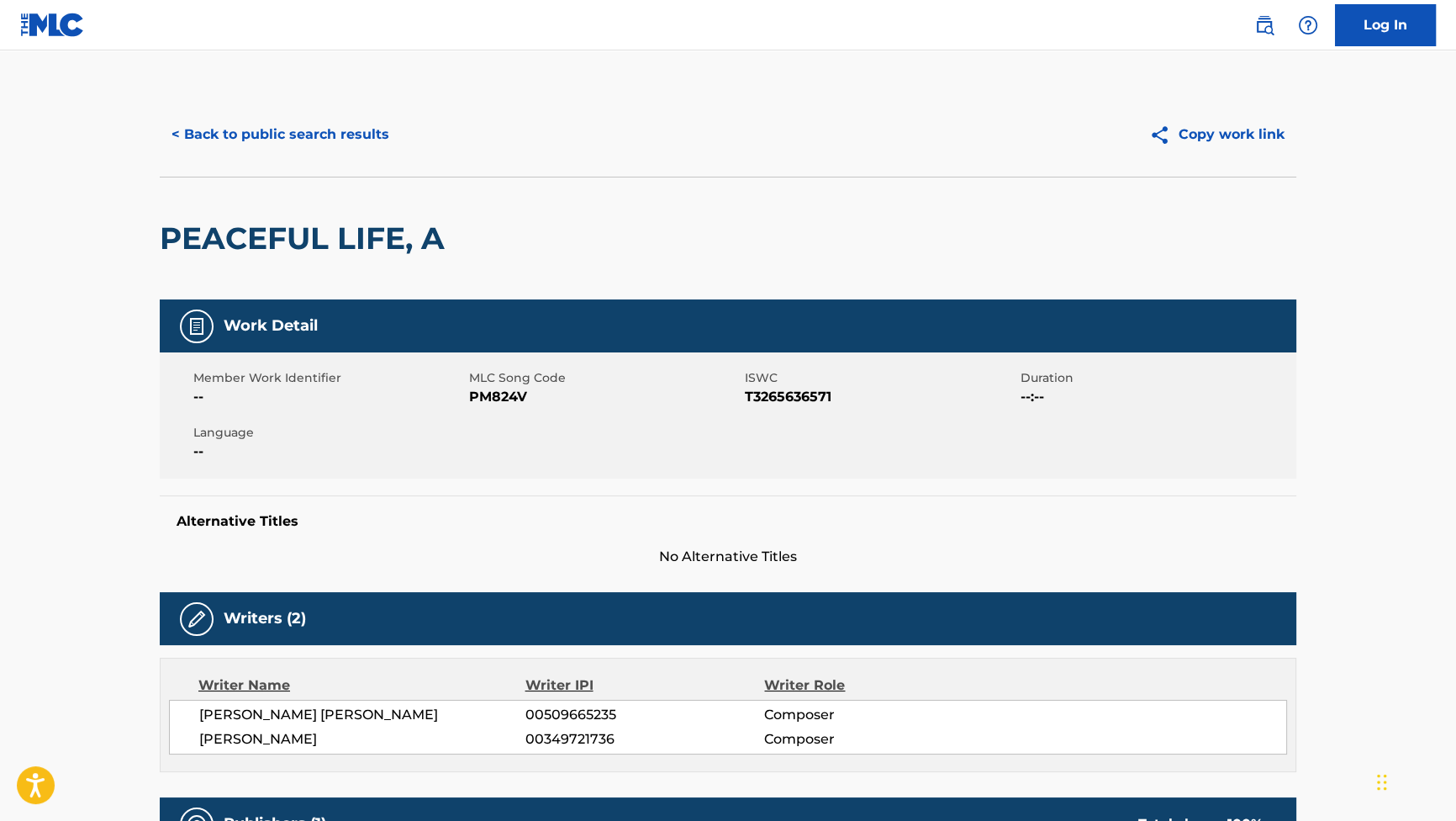
click at [294, 137] on button "< Back to public search results" at bounding box center [280, 134] width 241 height 42
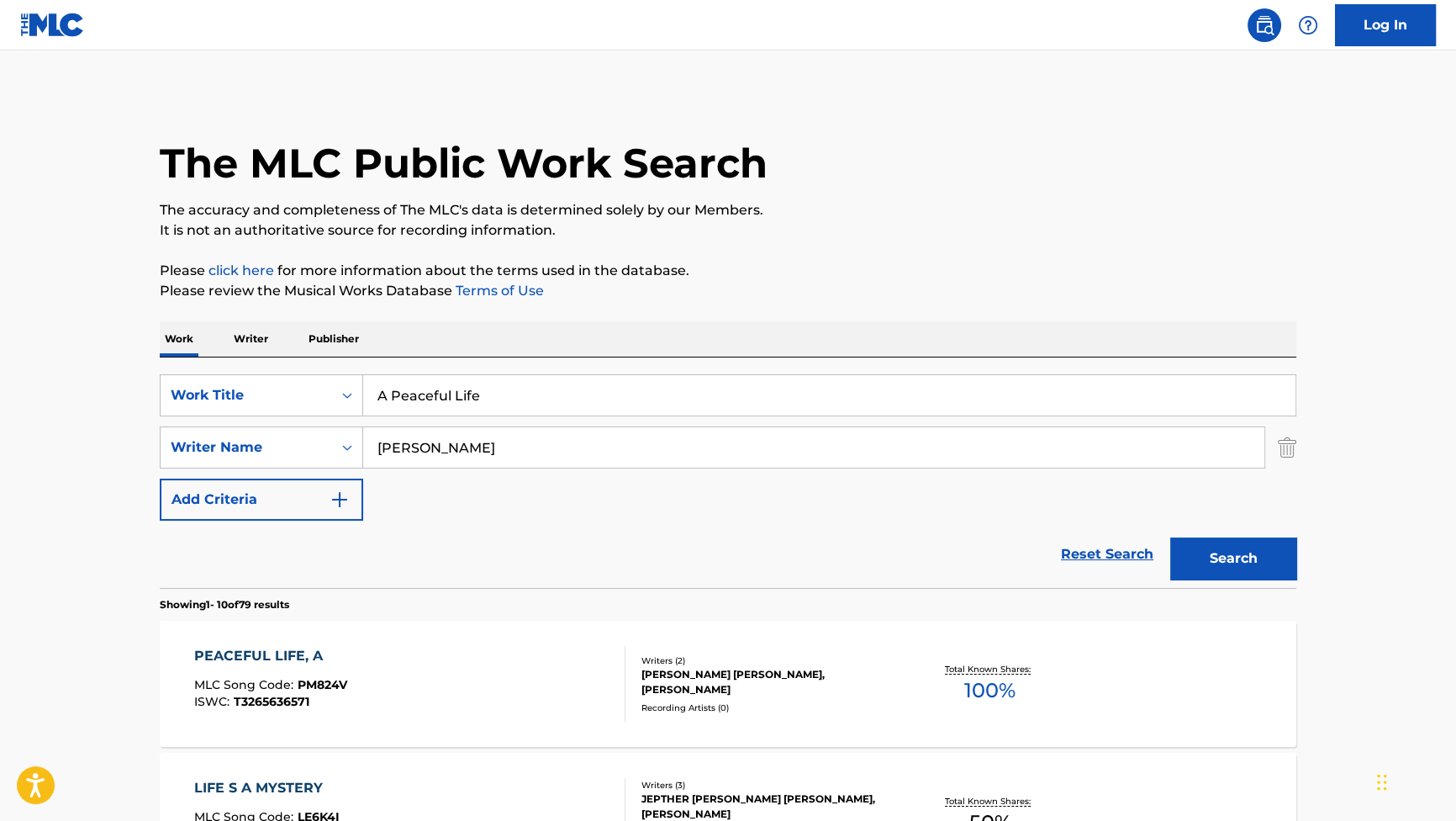
drag, startPoint x: 502, startPoint y: 383, endPoint x: 252, endPoint y: 328, distance: 256.0
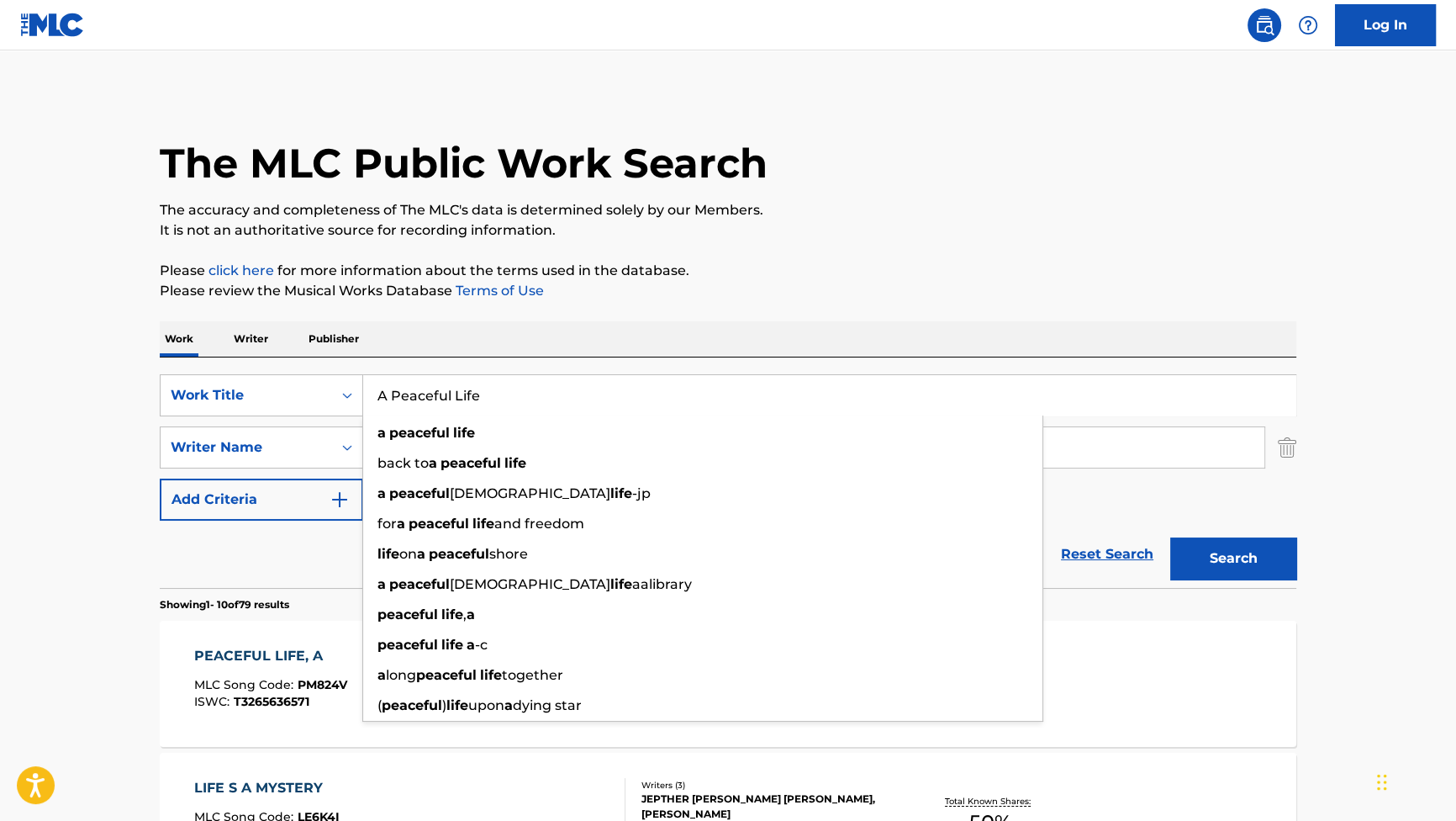
paste input "We Need You"
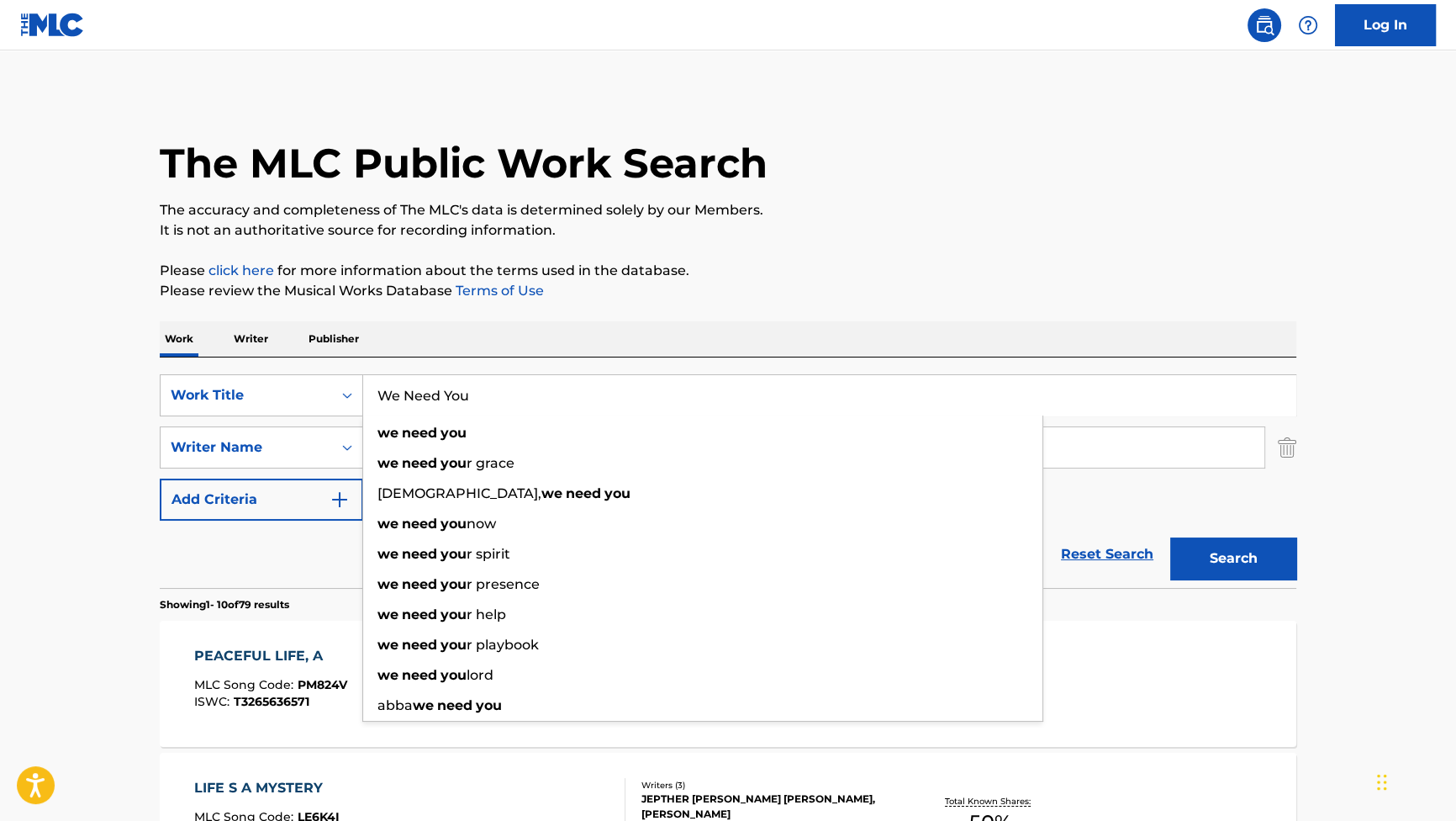
type input "We Need You"
click at [1182, 556] on button "Search" at bounding box center [1233, 558] width 126 height 42
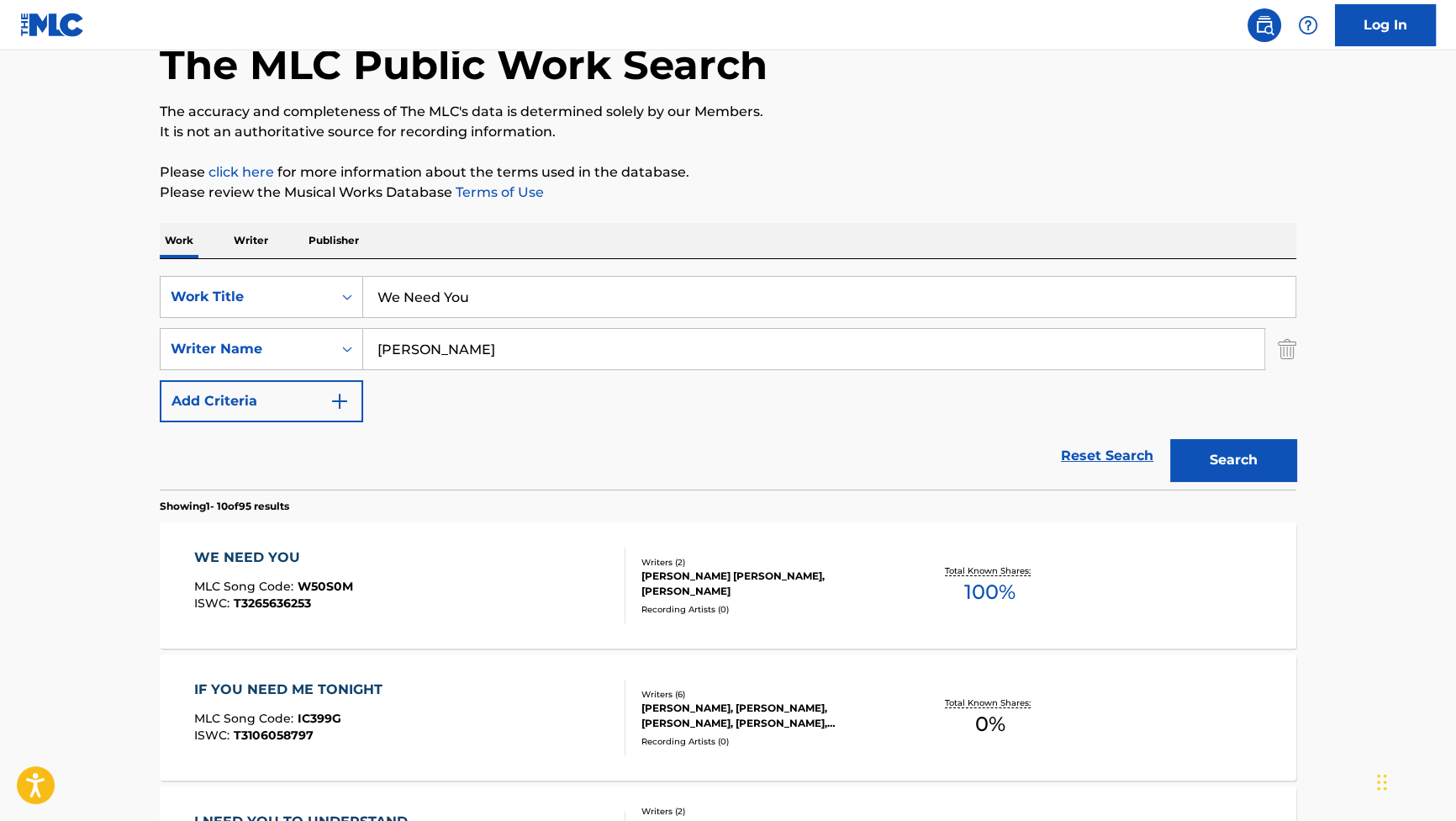
scroll to position [152, 0]
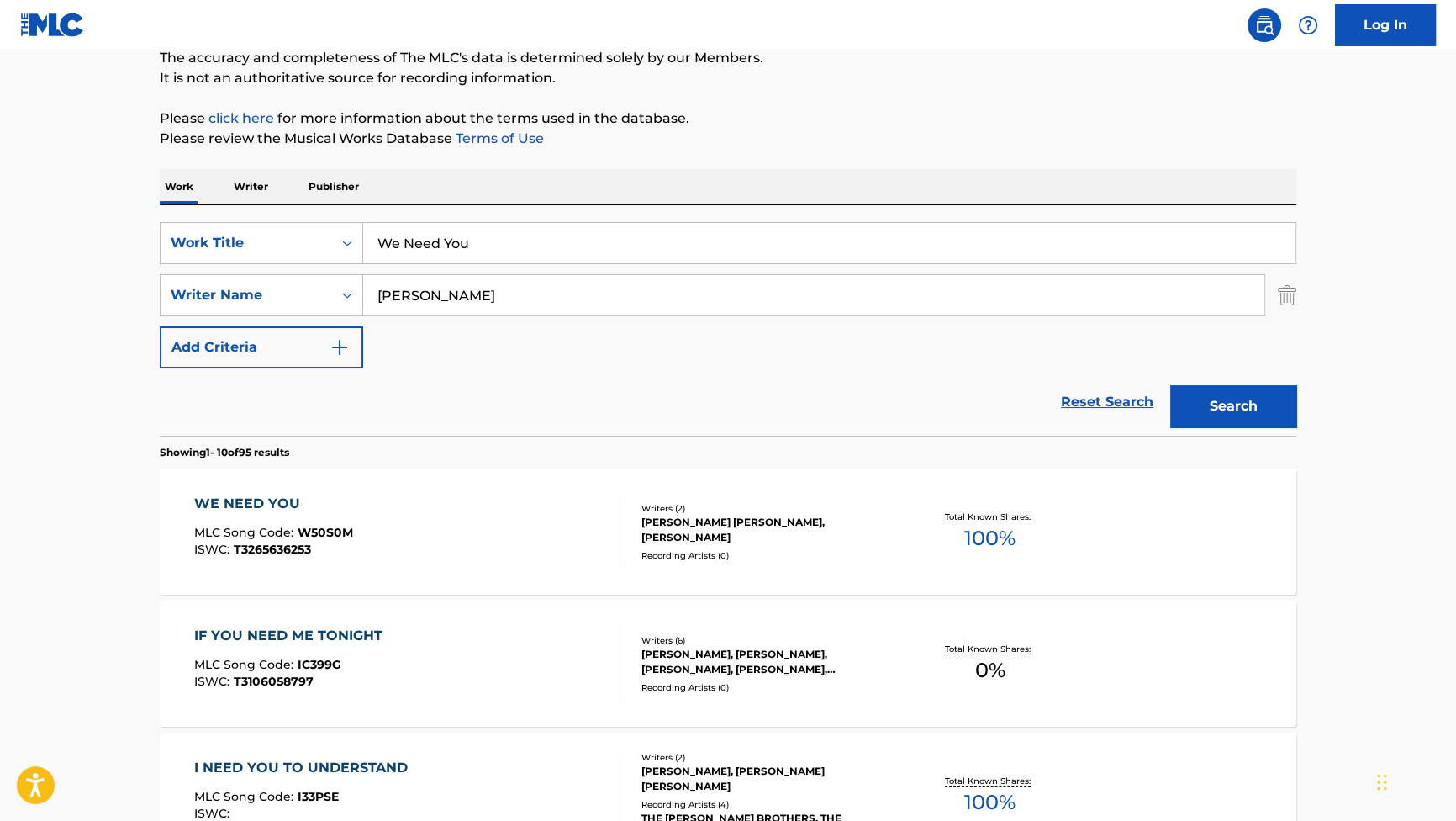
click at [286, 491] on div "WE NEED YOU MLC Song Code : W50S0M ISWC : T3265636253 Writers ( 2 ) [PERSON_NAM…" at bounding box center [728, 531] width 1137 height 126
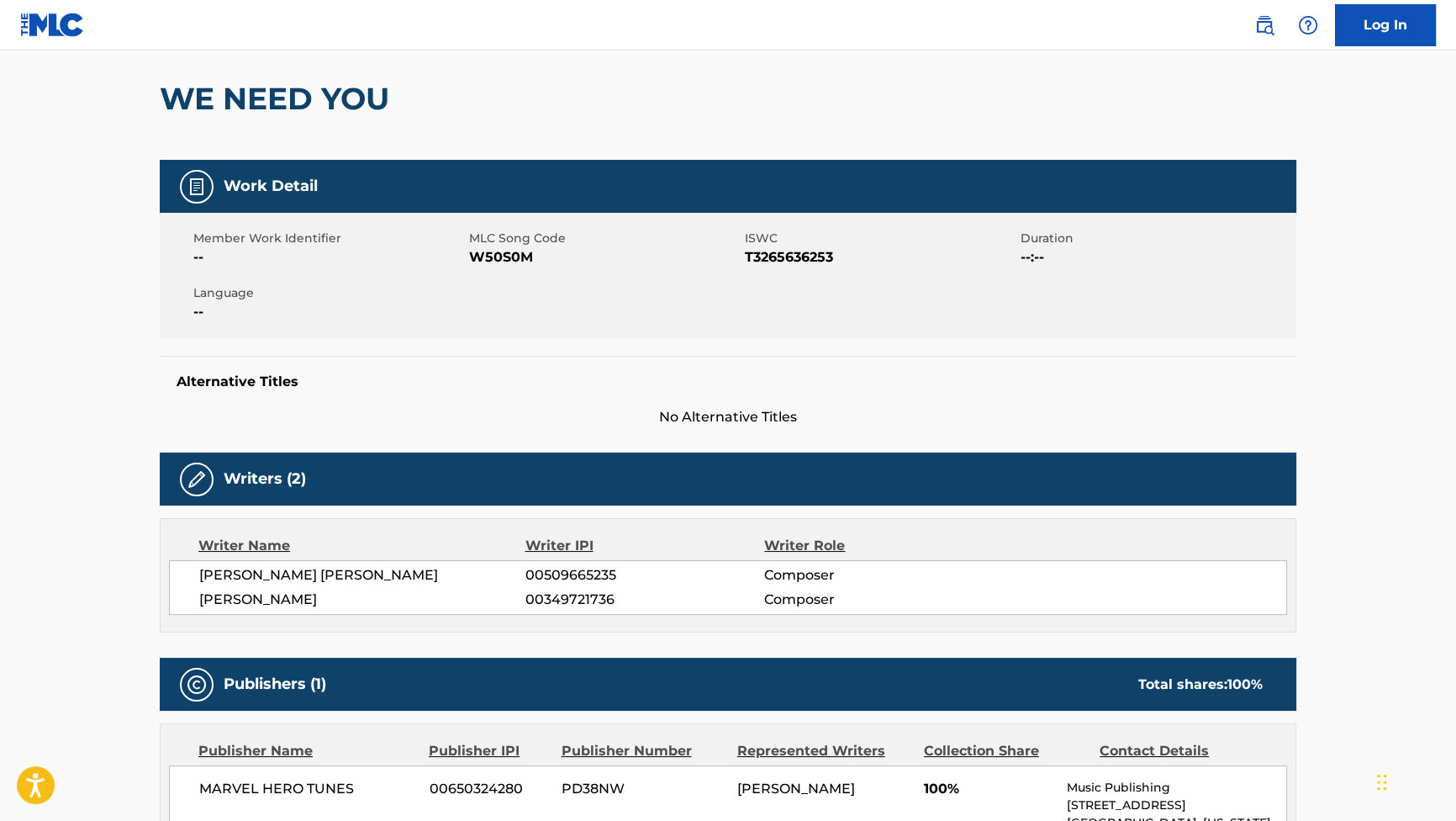
scroll to position [72, 0]
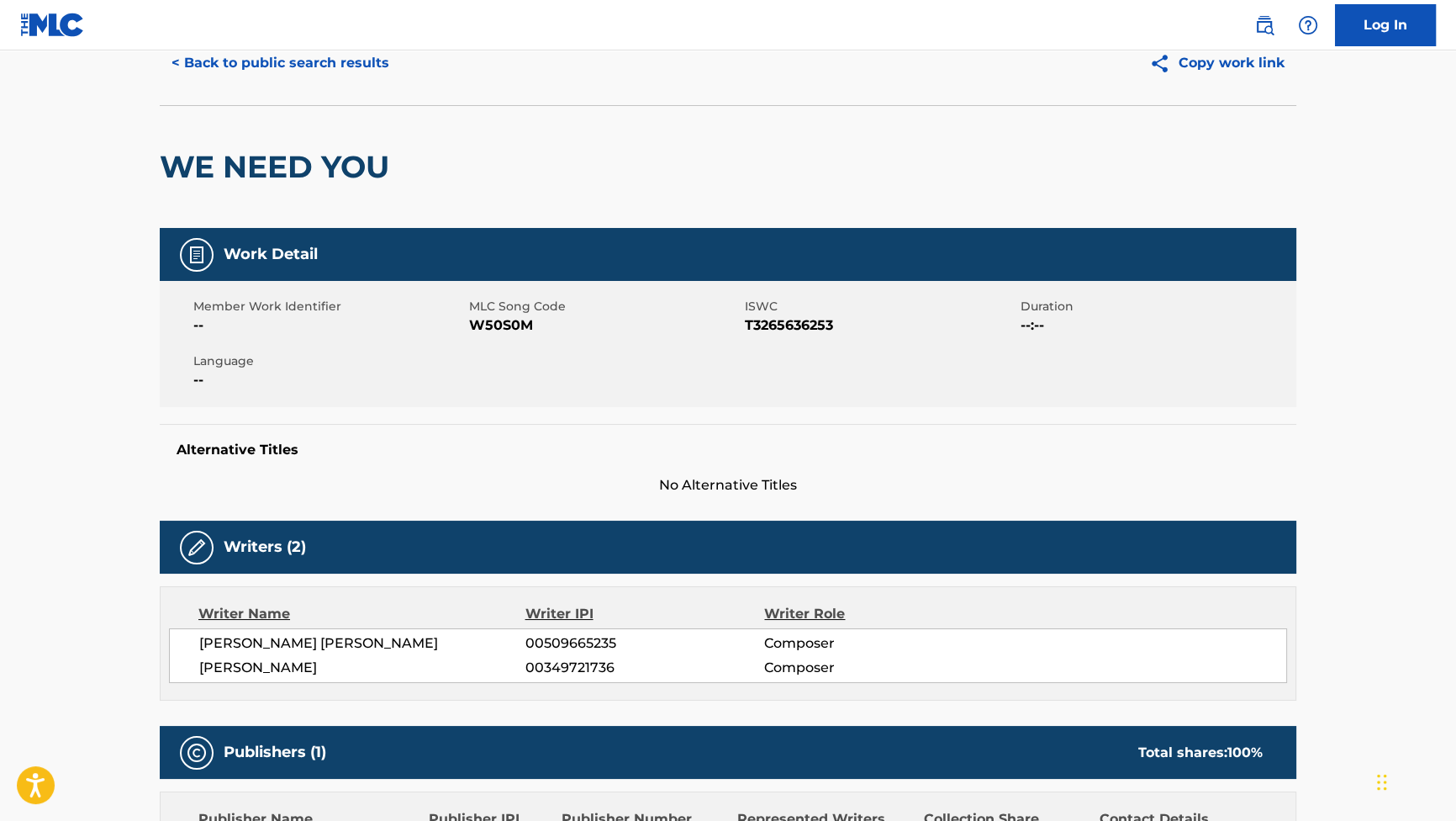
click at [358, 71] on button "< Back to public search results" at bounding box center [280, 62] width 241 height 42
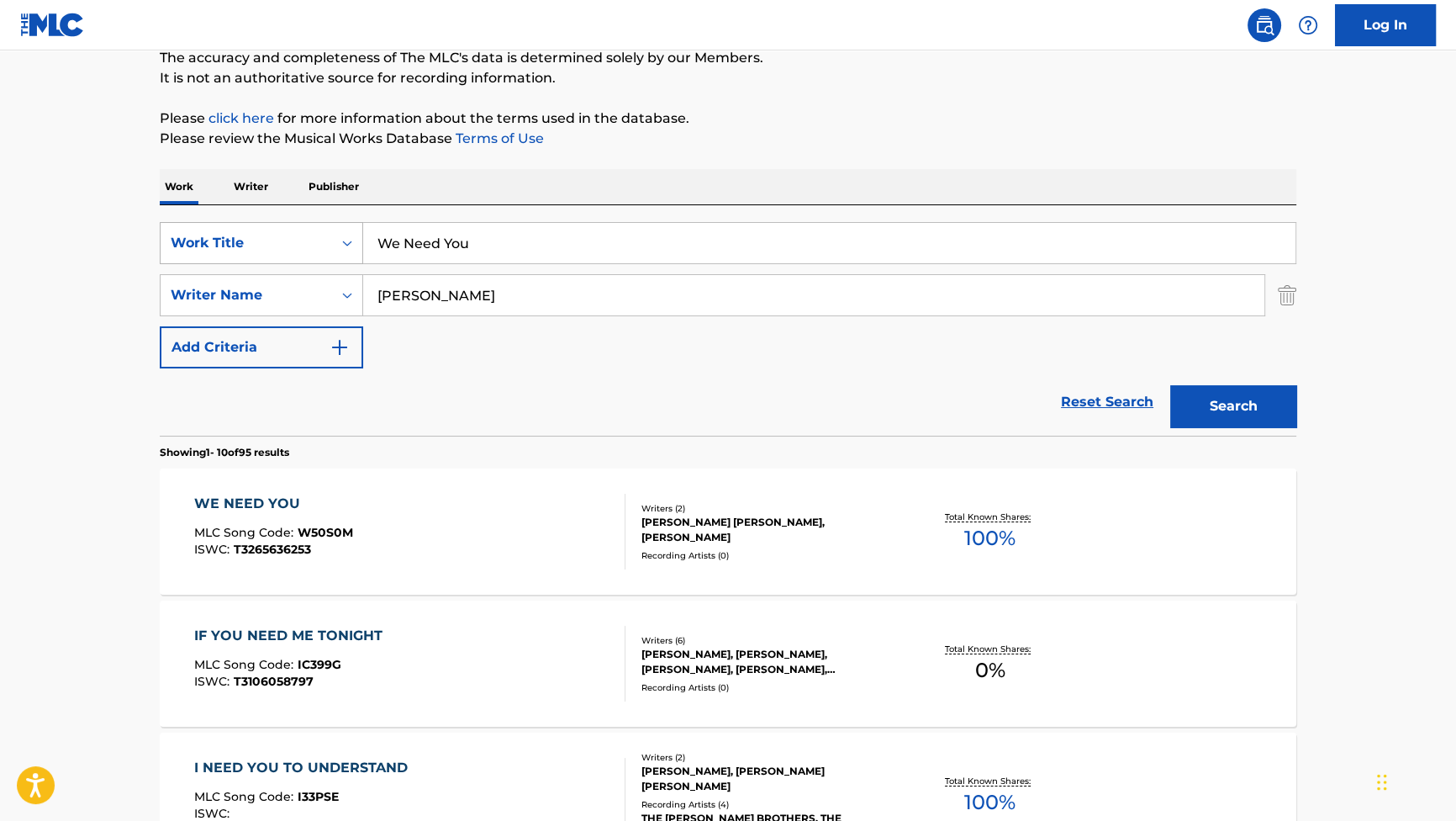
drag, startPoint x: 526, startPoint y: 253, endPoint x: 229, endPoint y: 244, distance: 297.1
click at [232, 244] on div "SearchWithCriteriab2f53146-9eec-4024-a9f5-657f81fca84a Work Title We Need You" at bounding box center [728, 243] width 1137 height 42
paste input "Metal Bends"
type input "Metal Bends"
click at [1216, 415] on button "Search" at bounding box center [1233, 406] width 126 height 42
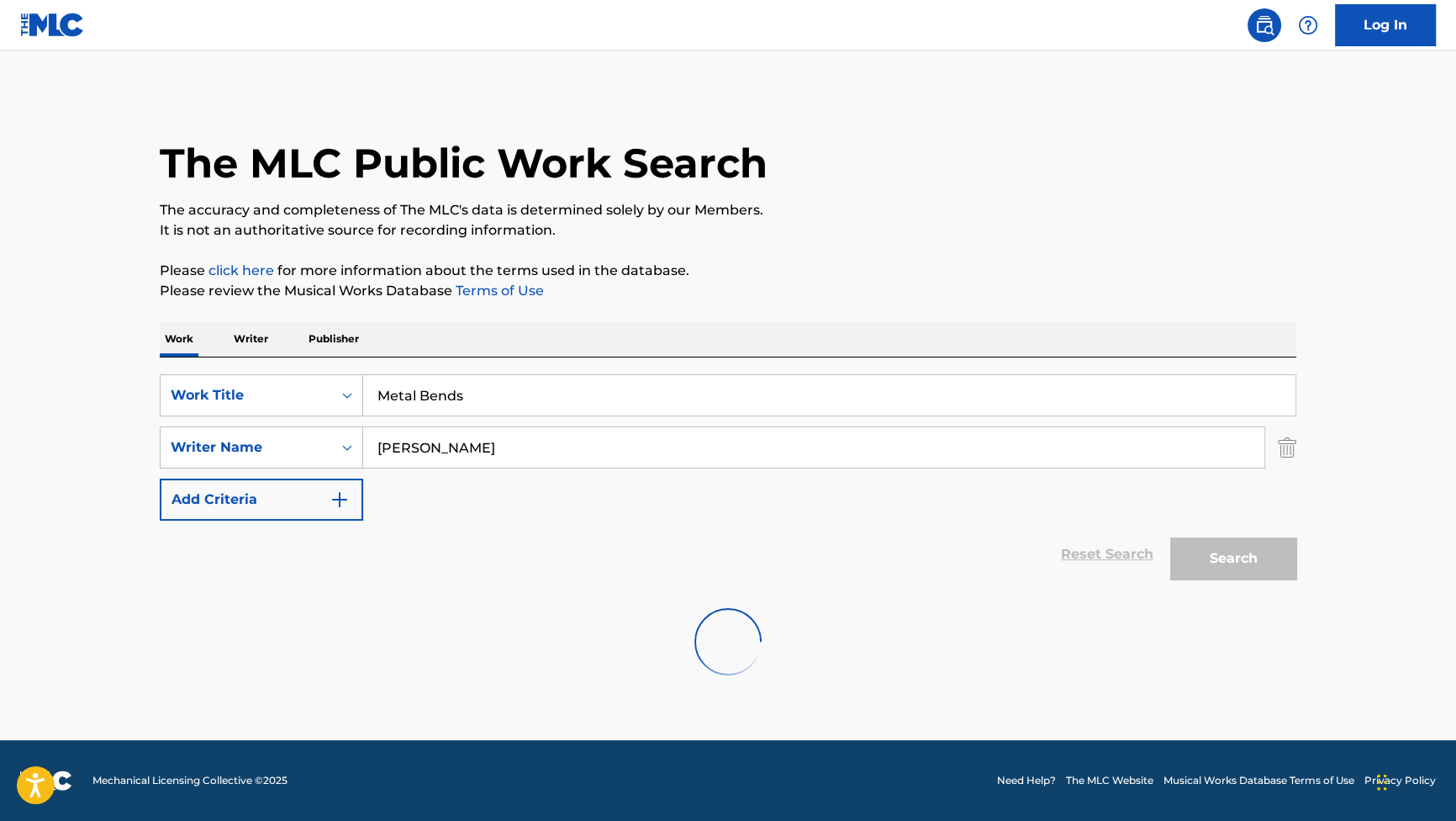
scroll to position [0, 0]
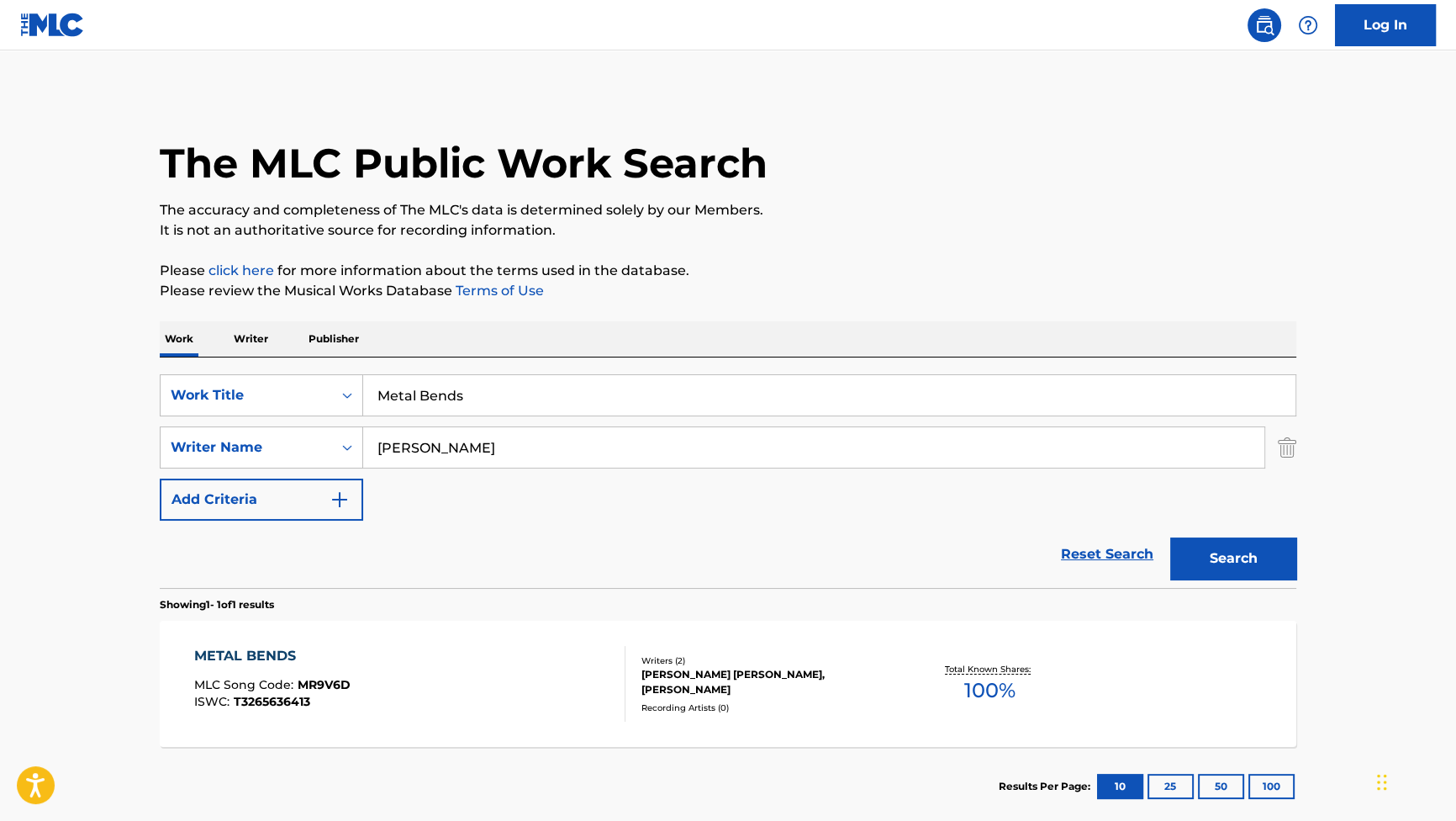
click at [253, 661] on div "METAL BENDS" at bounding box center [273, 655] width 157 height 20
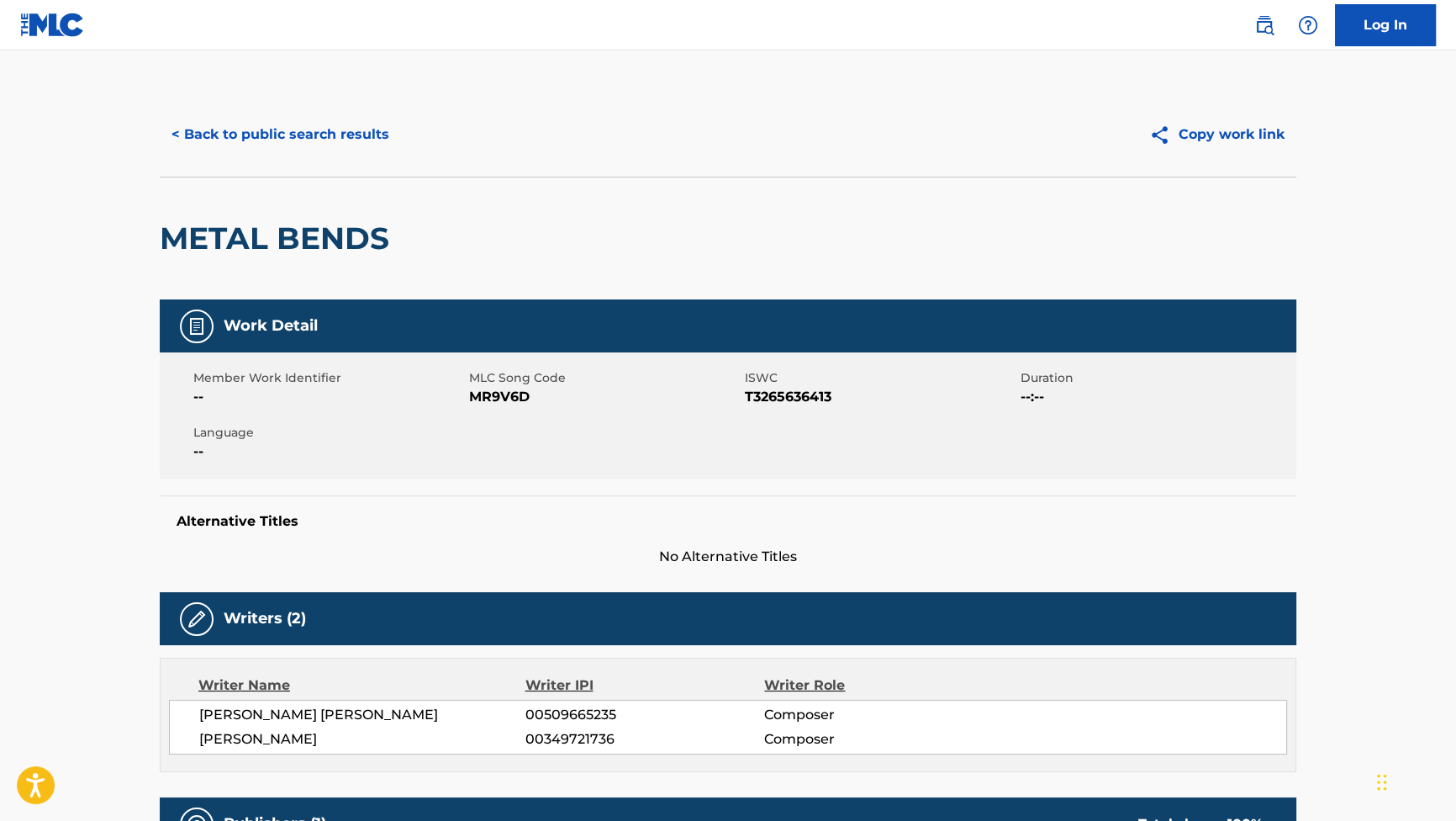
click at [328, 151] on button "< Back to public search results" at bounding box center [280, 134] width 241 height 42
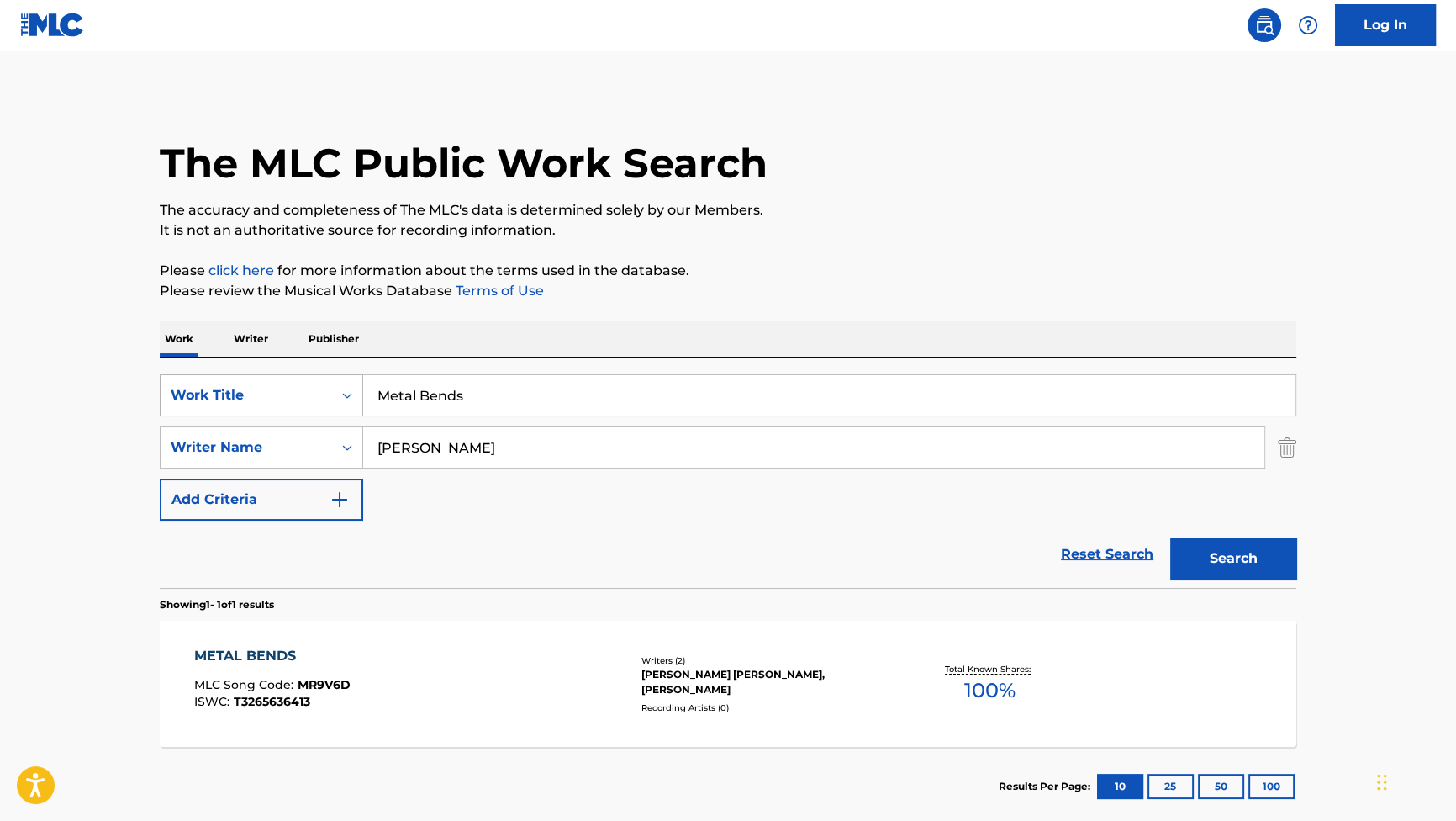
drag, startPoint x: 484, startPoint y: 392, endPoint x: 219, endPoint y: 388, distance: 265.0
click at [219, 388] on div "SearchWithCriteriab2f53146-9eec-4024-a9f5-657f81fca84a Work Title Metal Bends" at bounding box center [728, 395] width 1137 height 42
paste input "Rising Up"
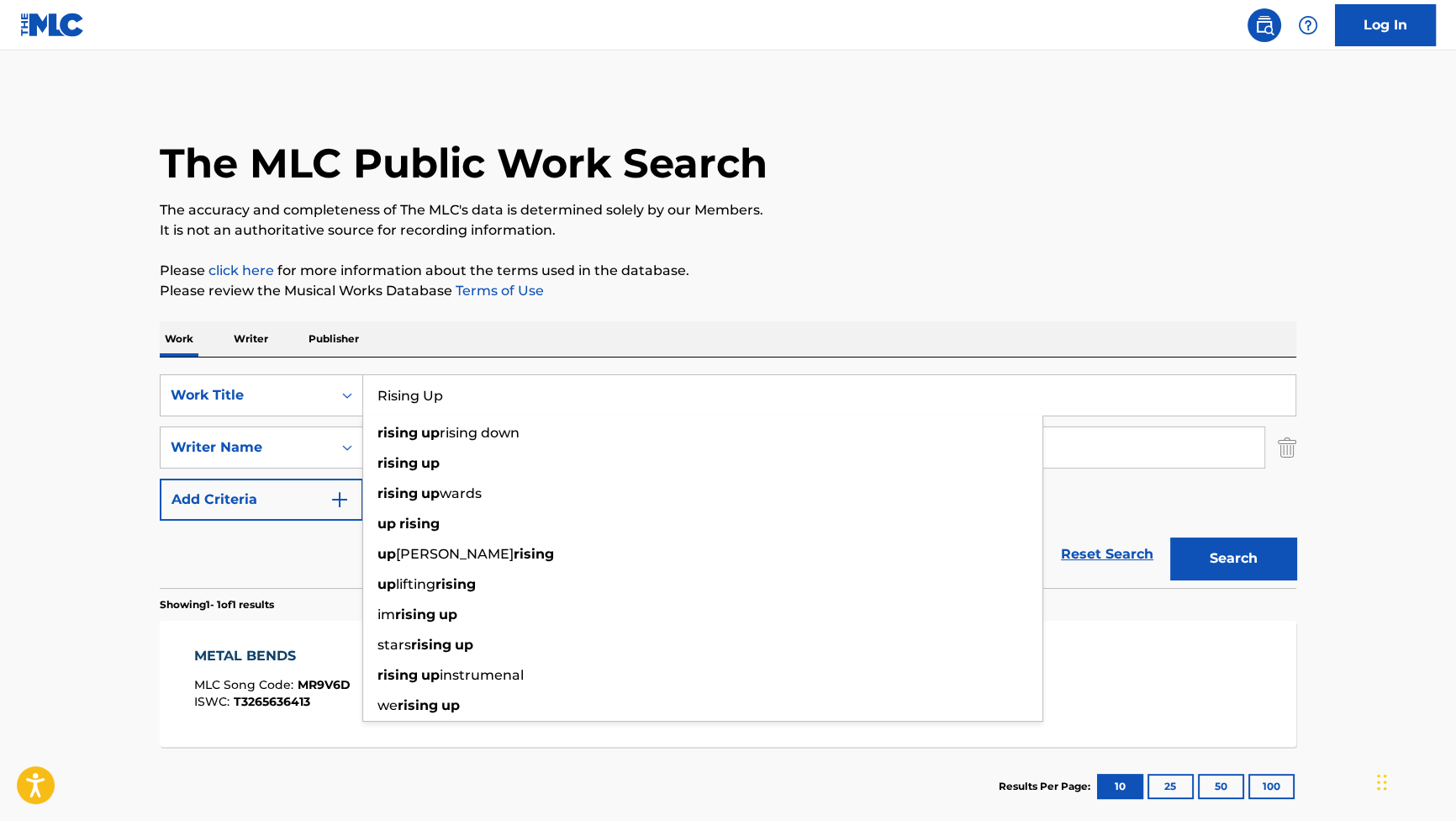
type input "Rising Up"
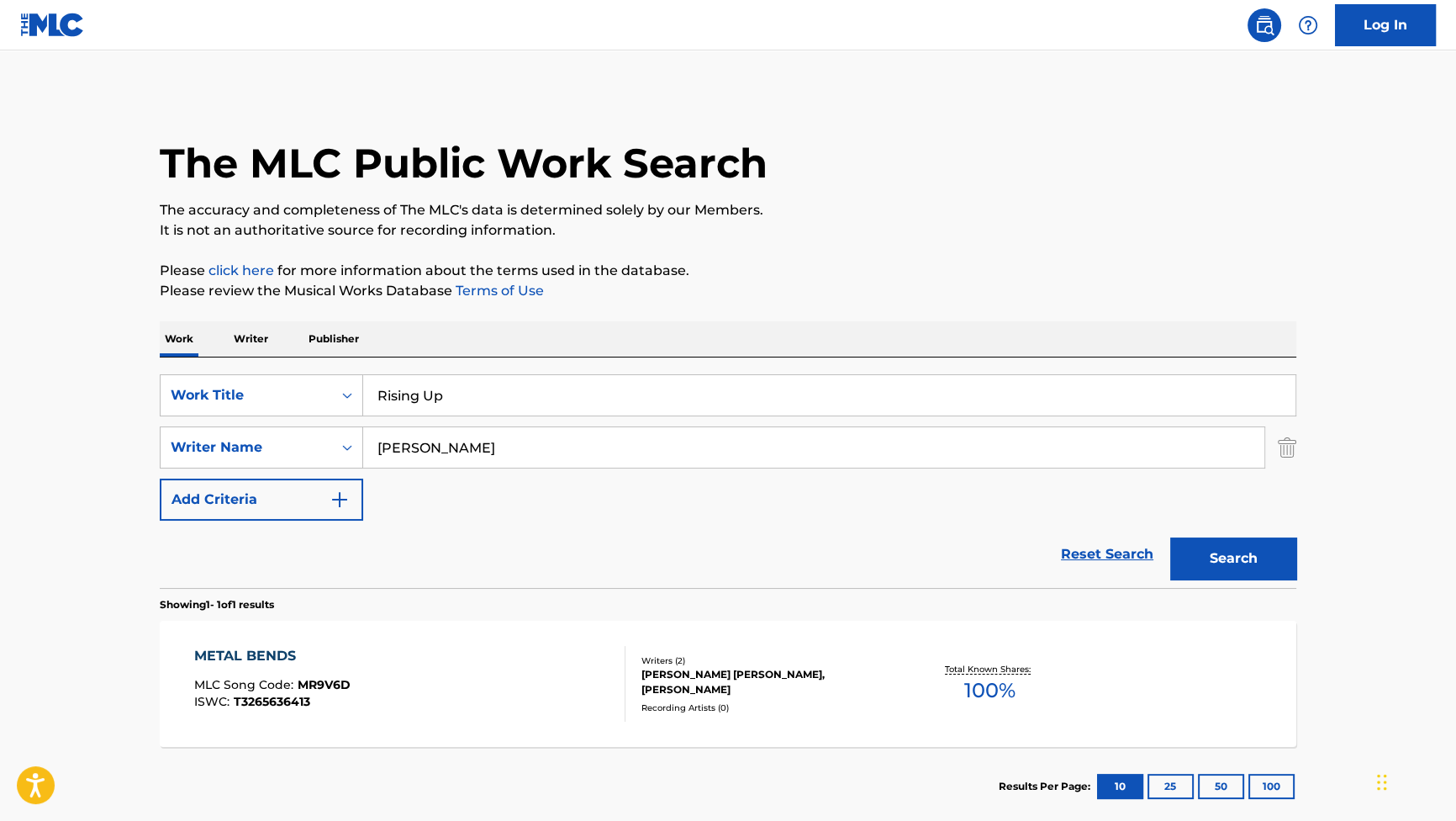
click at [1209, 555] on button "Search" at bounding box center [1233, 558] width 126 height 42
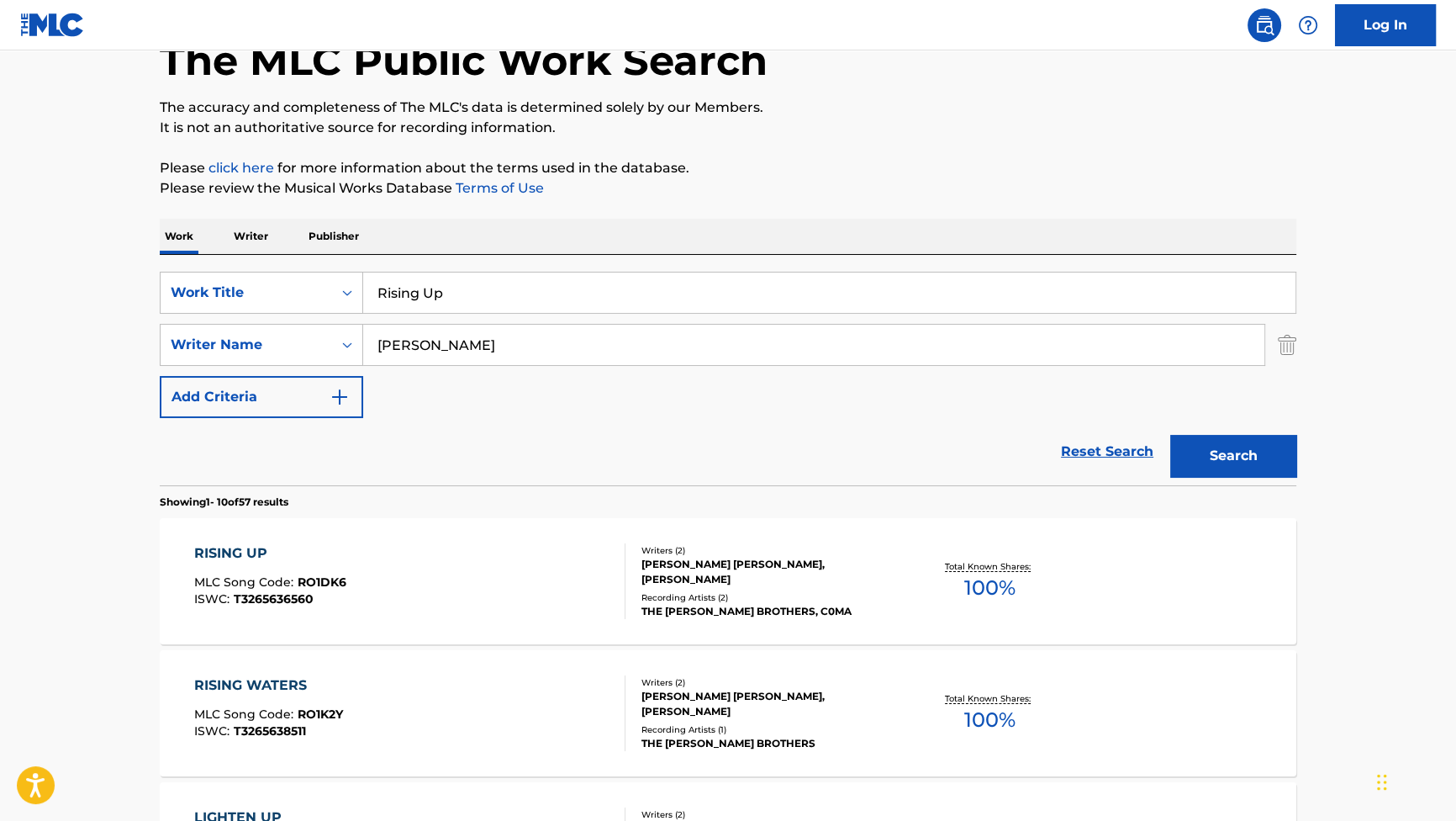
scroll to position [229, 0]
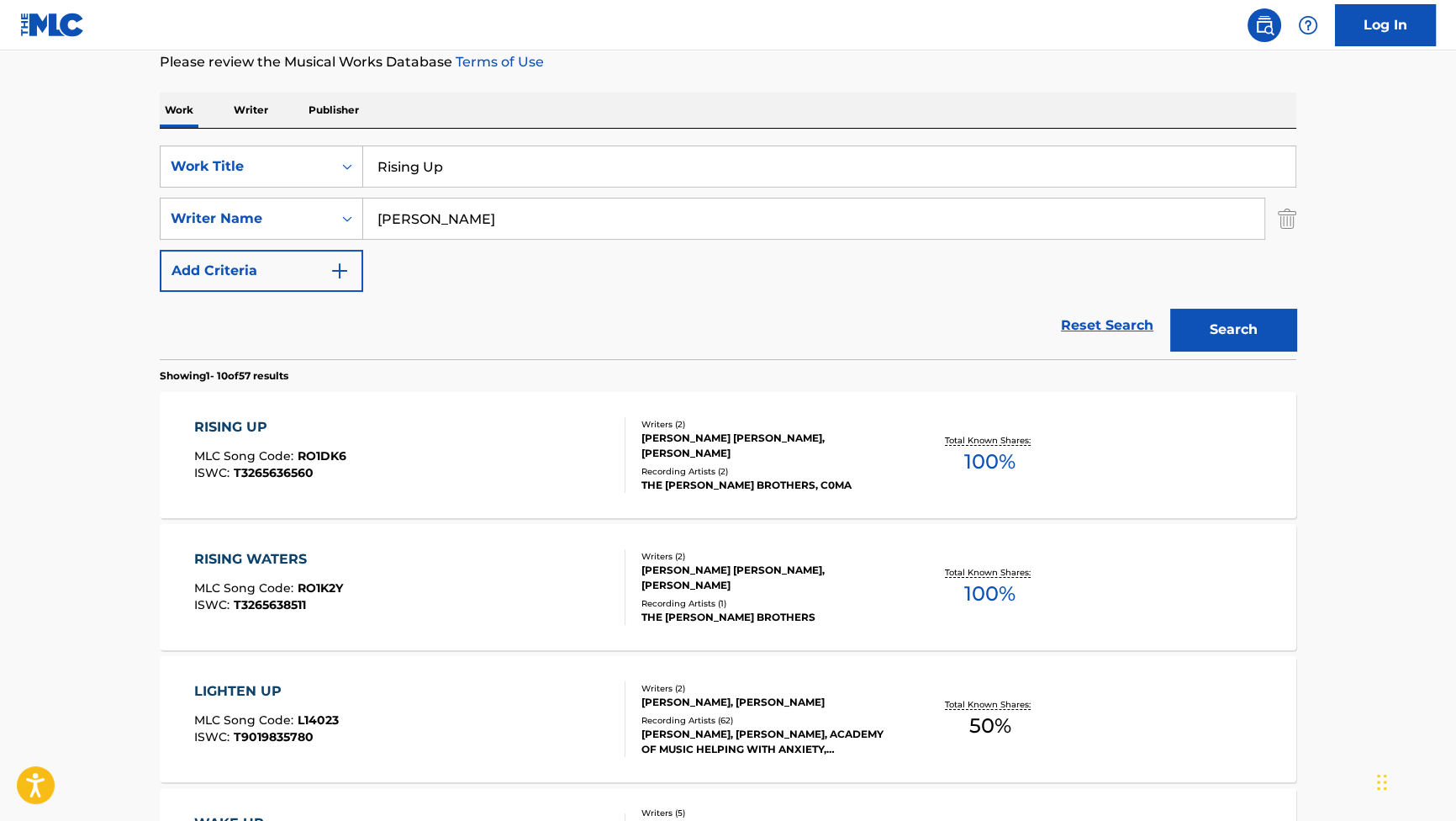
click at [223, 428] on div "RISING UP" at bounding box center [270, 426] width 152 height 20
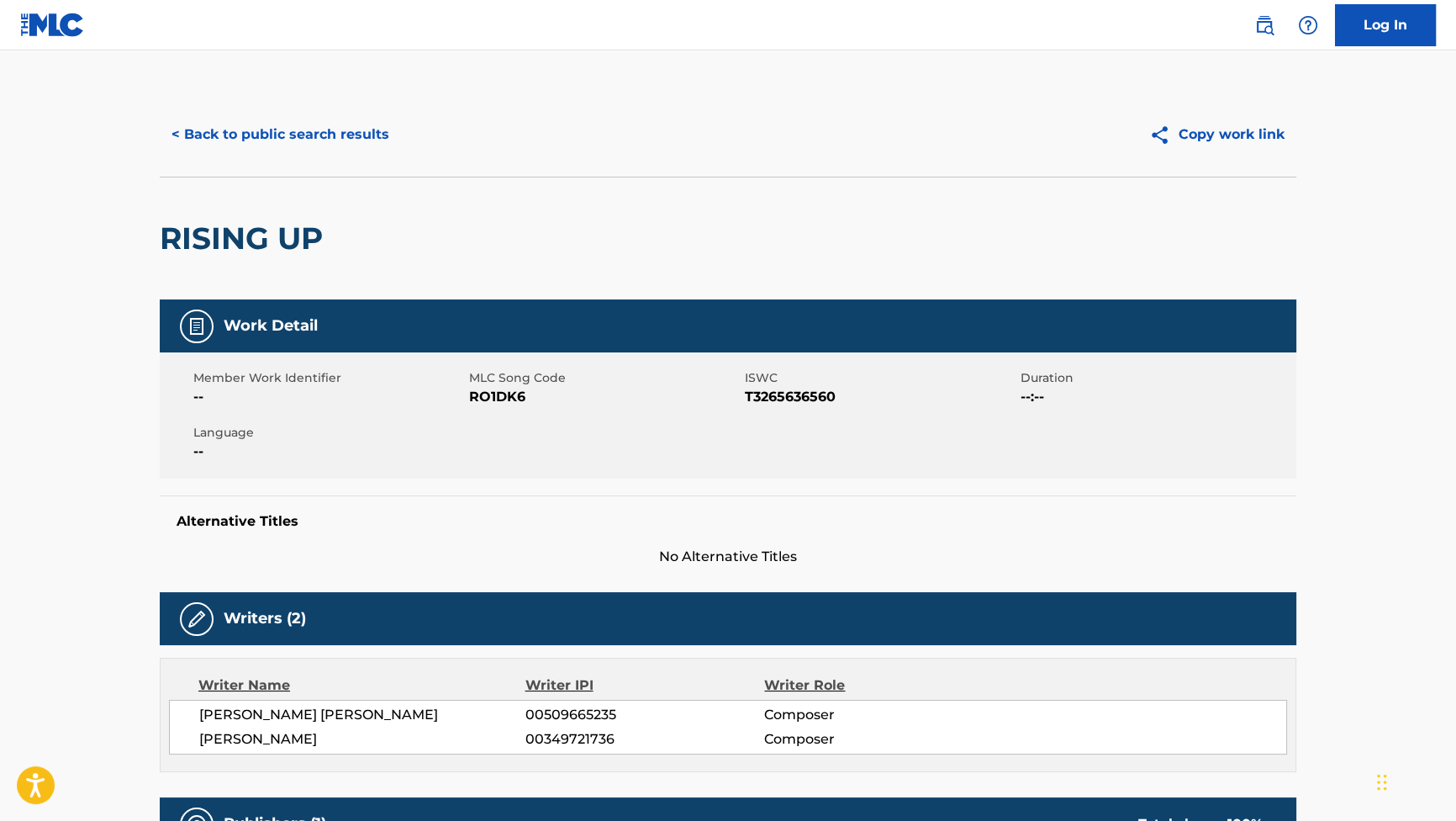
click at [368, 137] on button "< Back to public search results" at bounding box center [280, 134] width 241 height 42
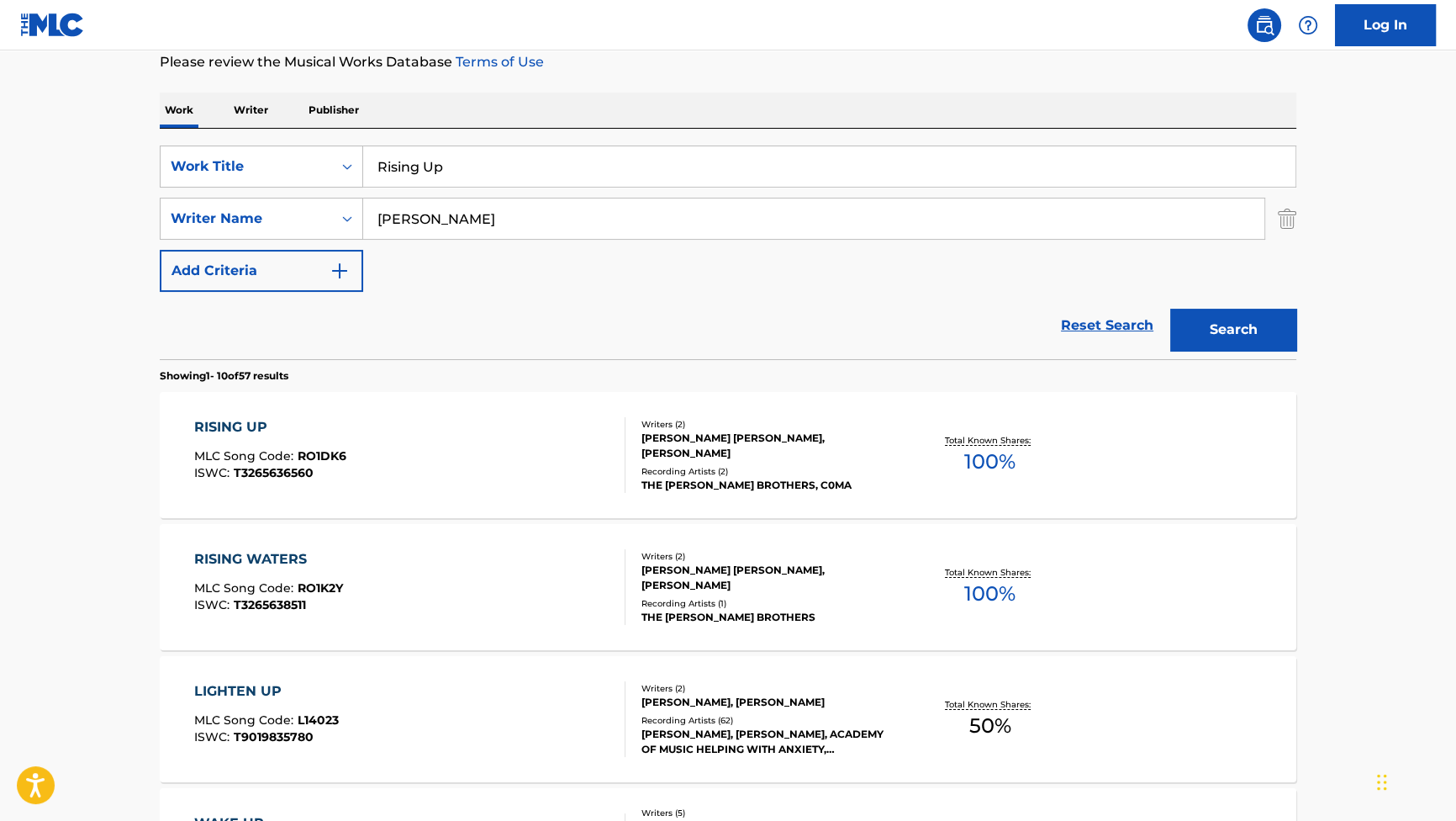
drag, startPoint x: 478, startPoint y: 168, endPoint x: 227, endPoint y: 136, distance: 253.0
click at [231, 137] on div "SearchWithCriteriab2f53146-9eec-4024-a9f5-657f81fca84a Work Title Rising Up Sea…" at bounding box center [728, 244] width 1137 height 231
paste input "Bonding Time"
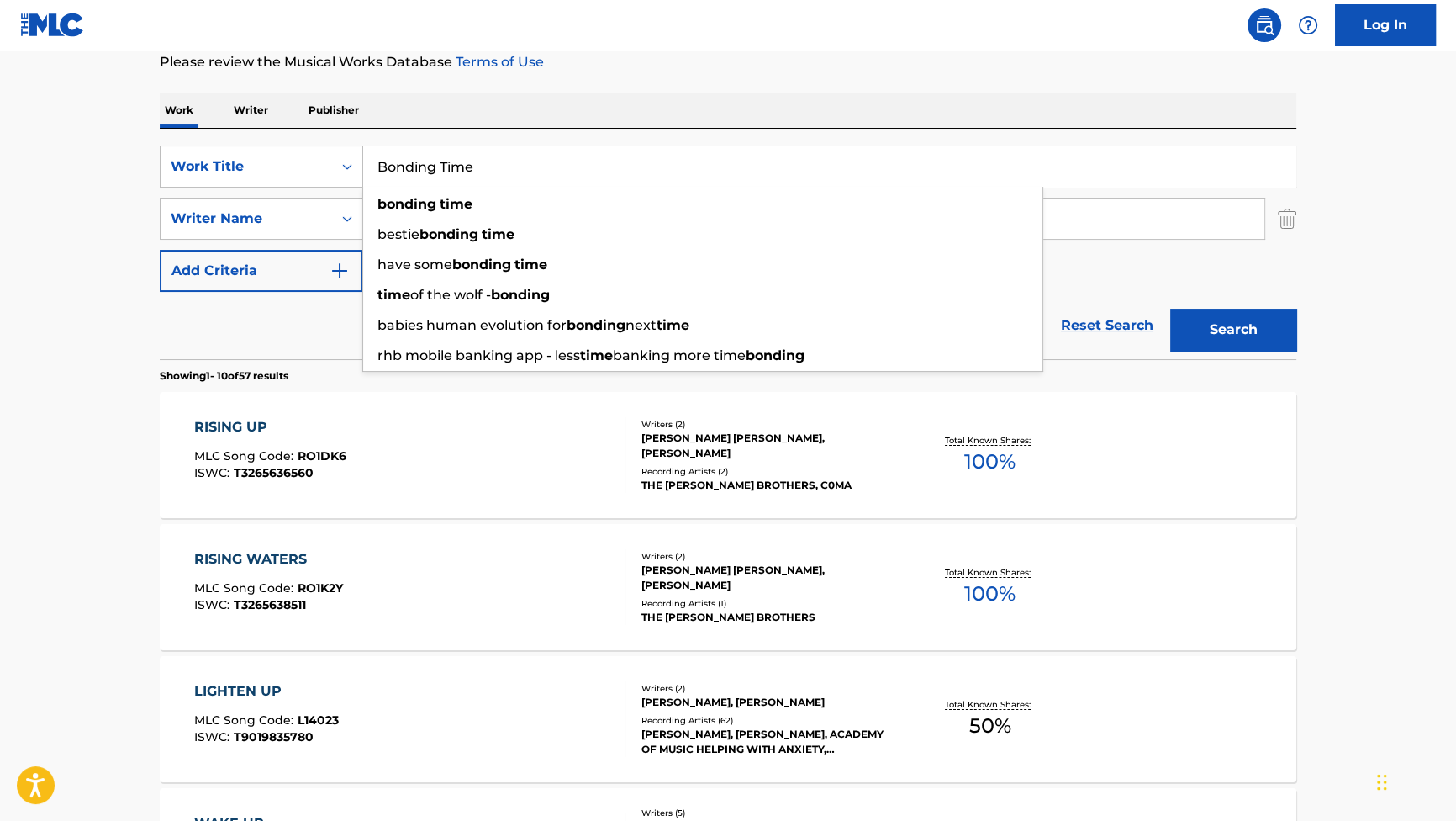
type input "Bonding Time"
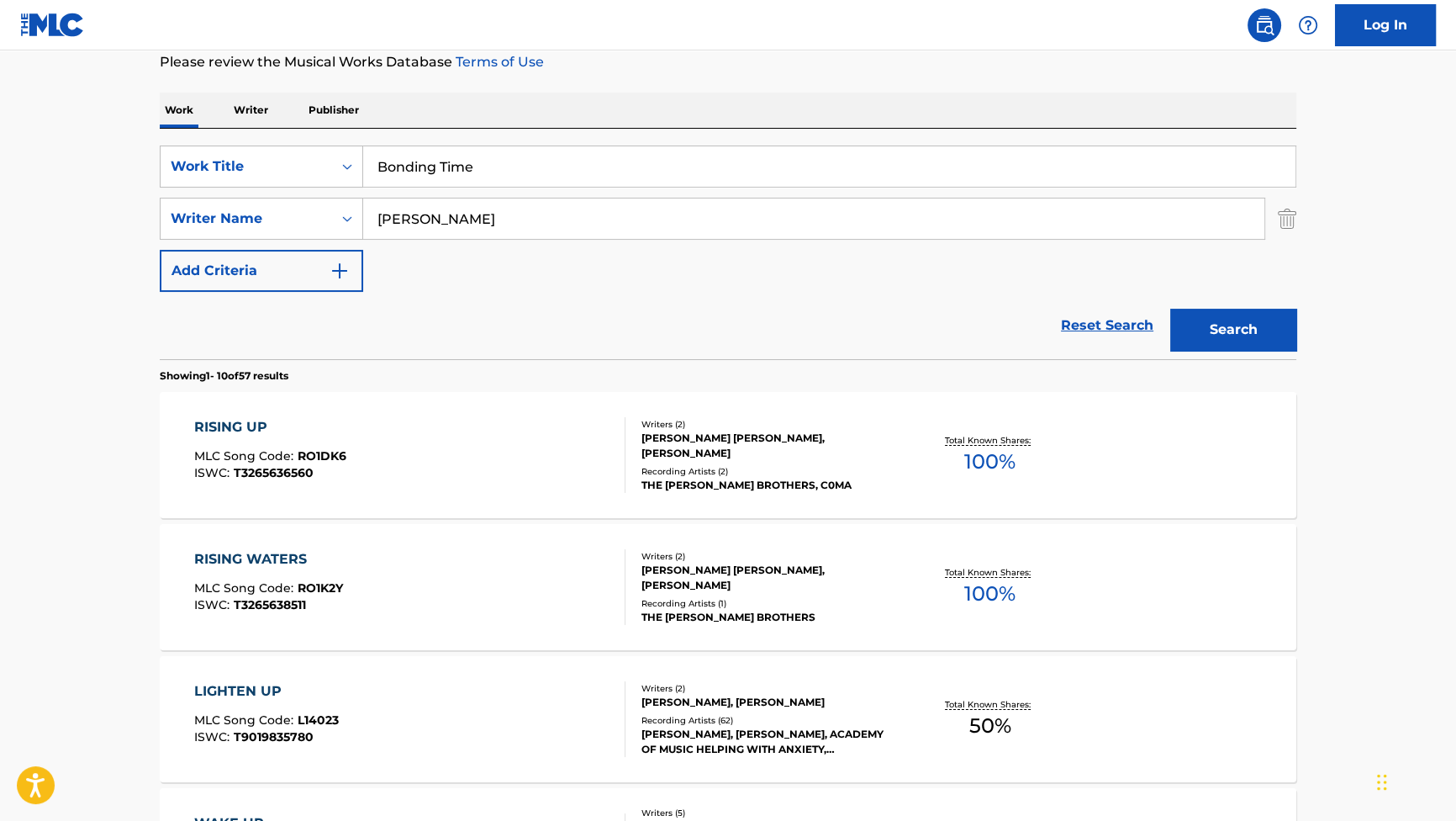
click at [1209, 313] on button "Search" at bounding box center [1233, 330] width 126 height 42
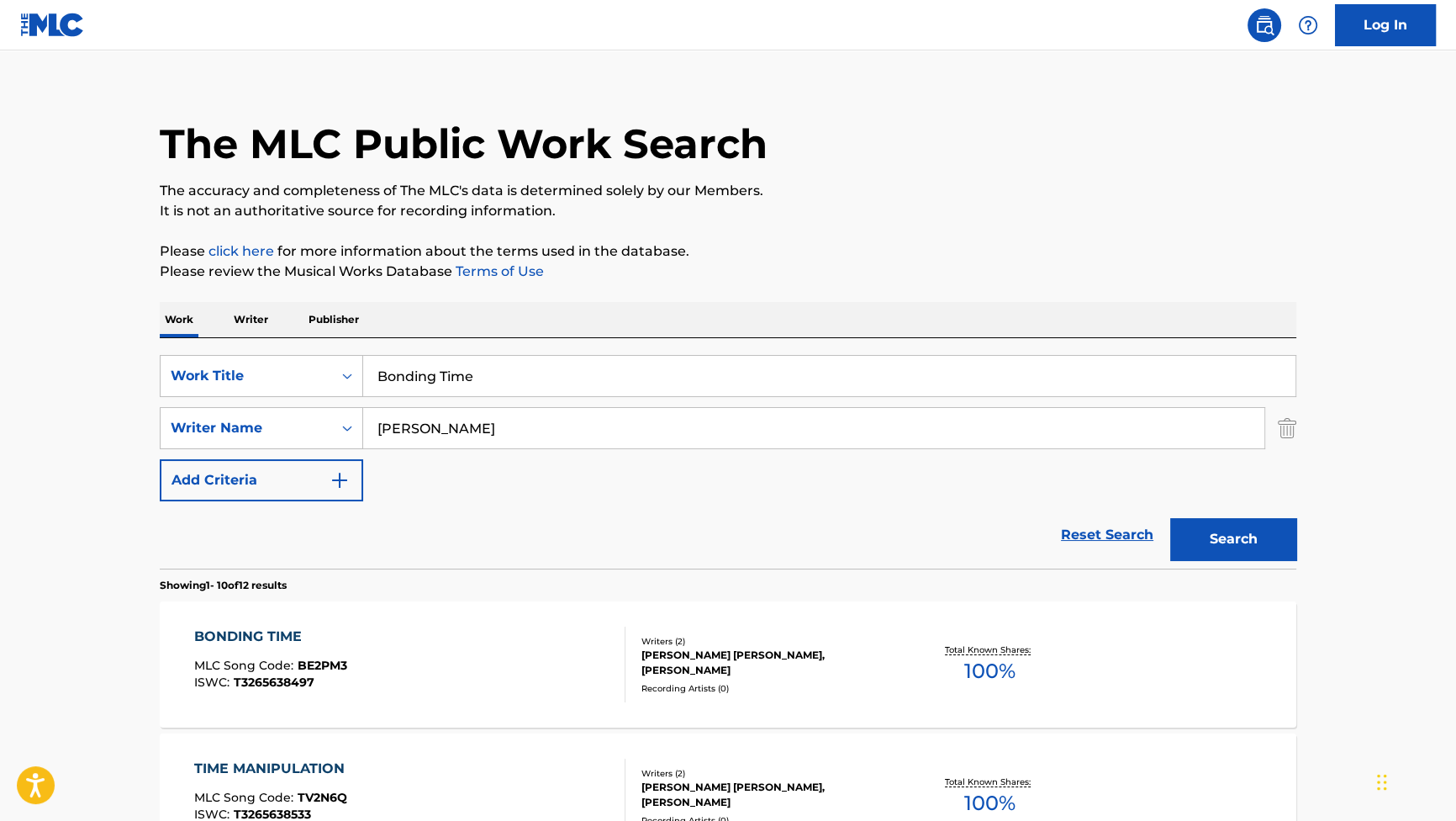
scroll to position [76, 0]
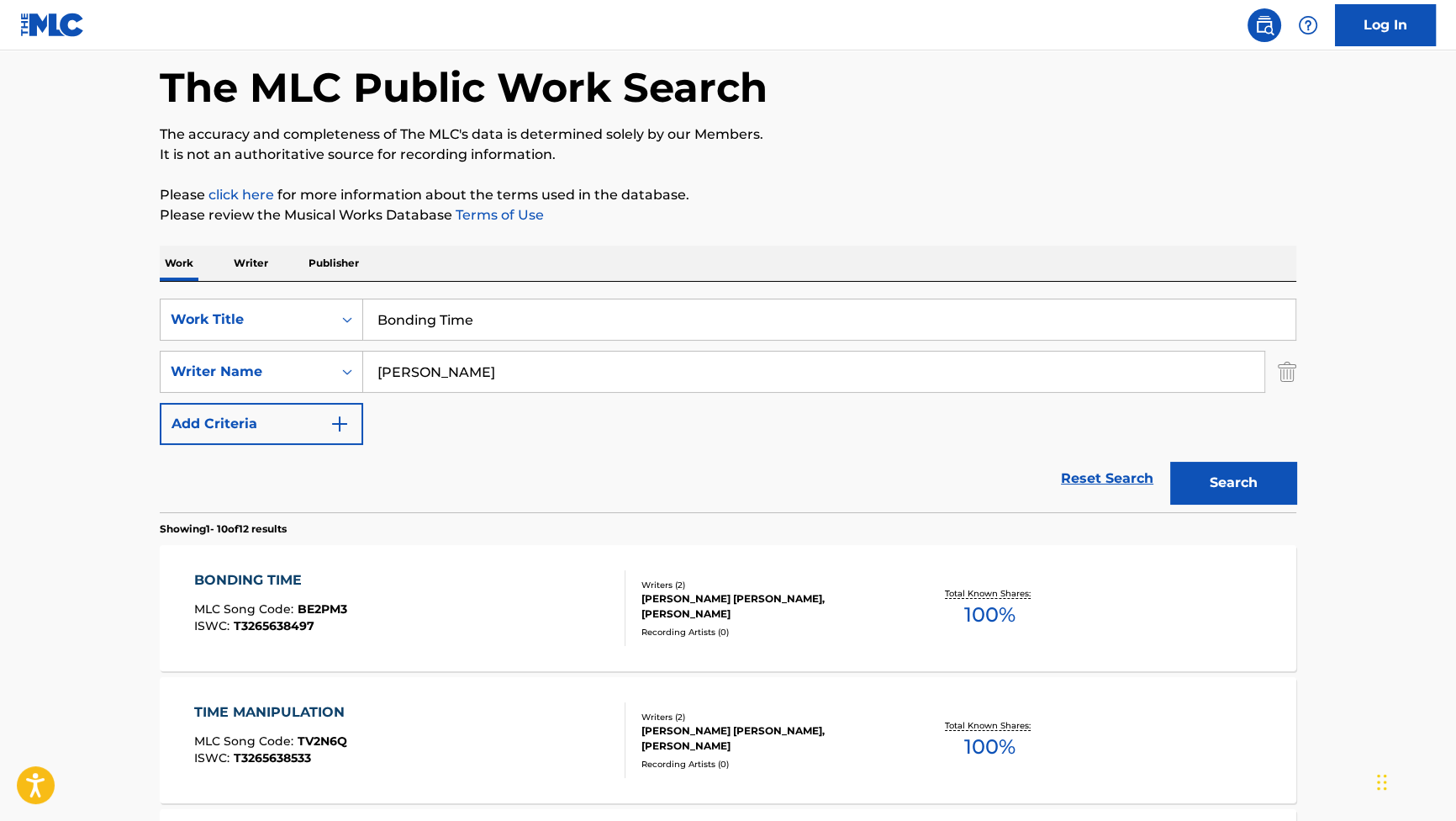
click at [220, 590] on div "BONDING TIME MLC Song Code : BE2PM3 ISWC : T3265638497" at bounding box center [271, 607] width 153 height 76
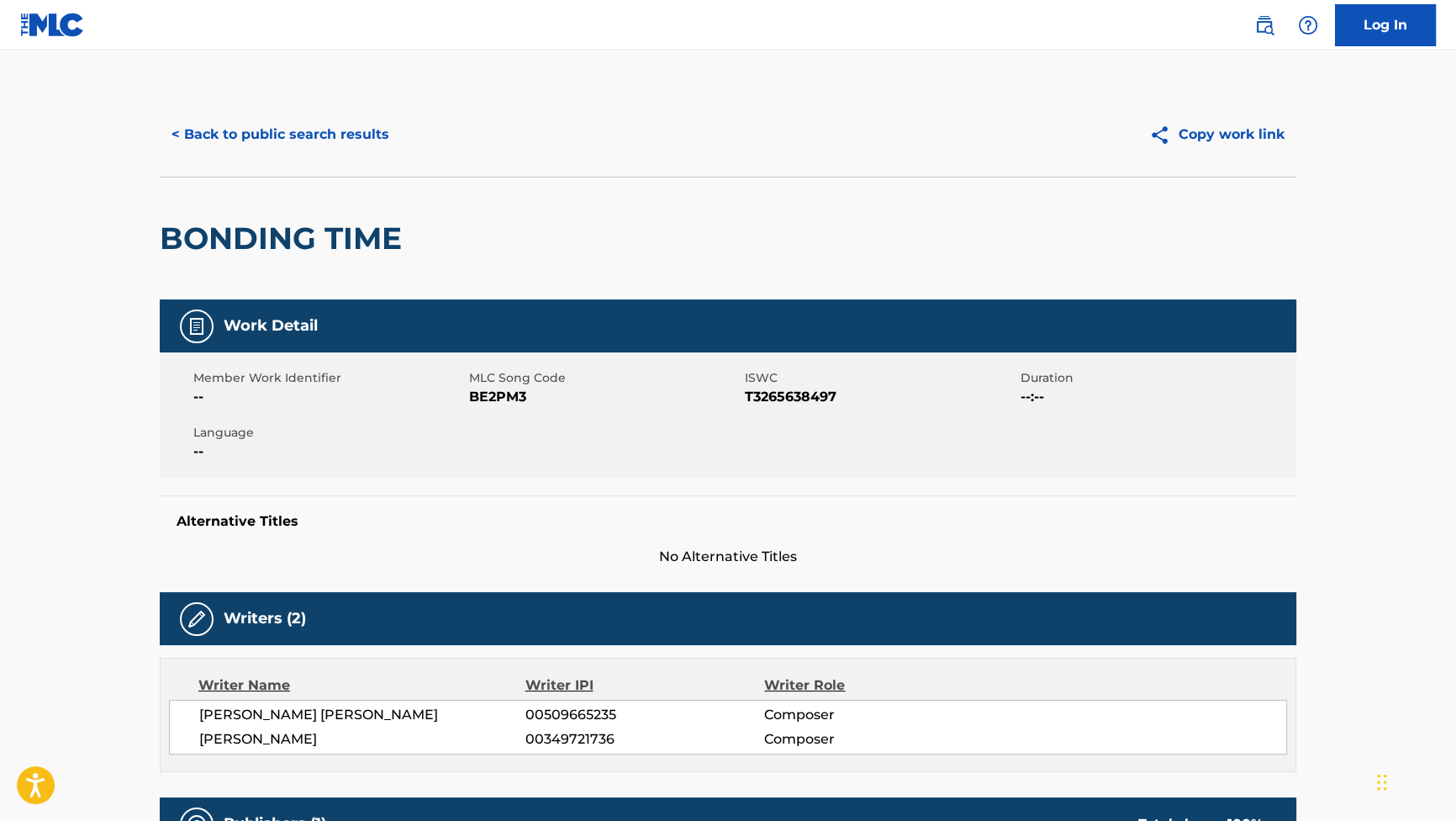
click at [367, 141] on button "< Back to public search results" at bounding box center [280, 134] width 241 height 42
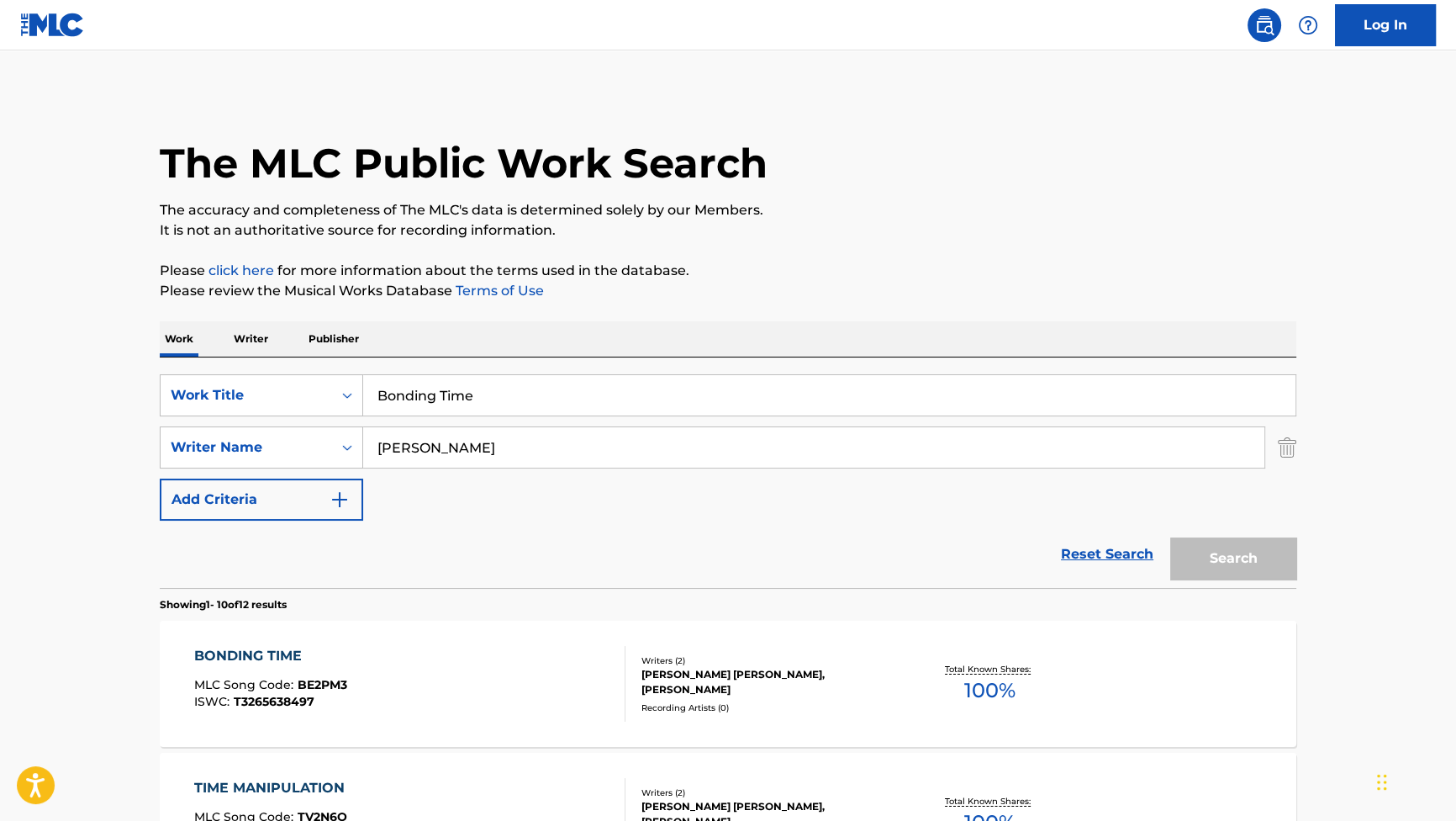
scroll to position [76, 0]
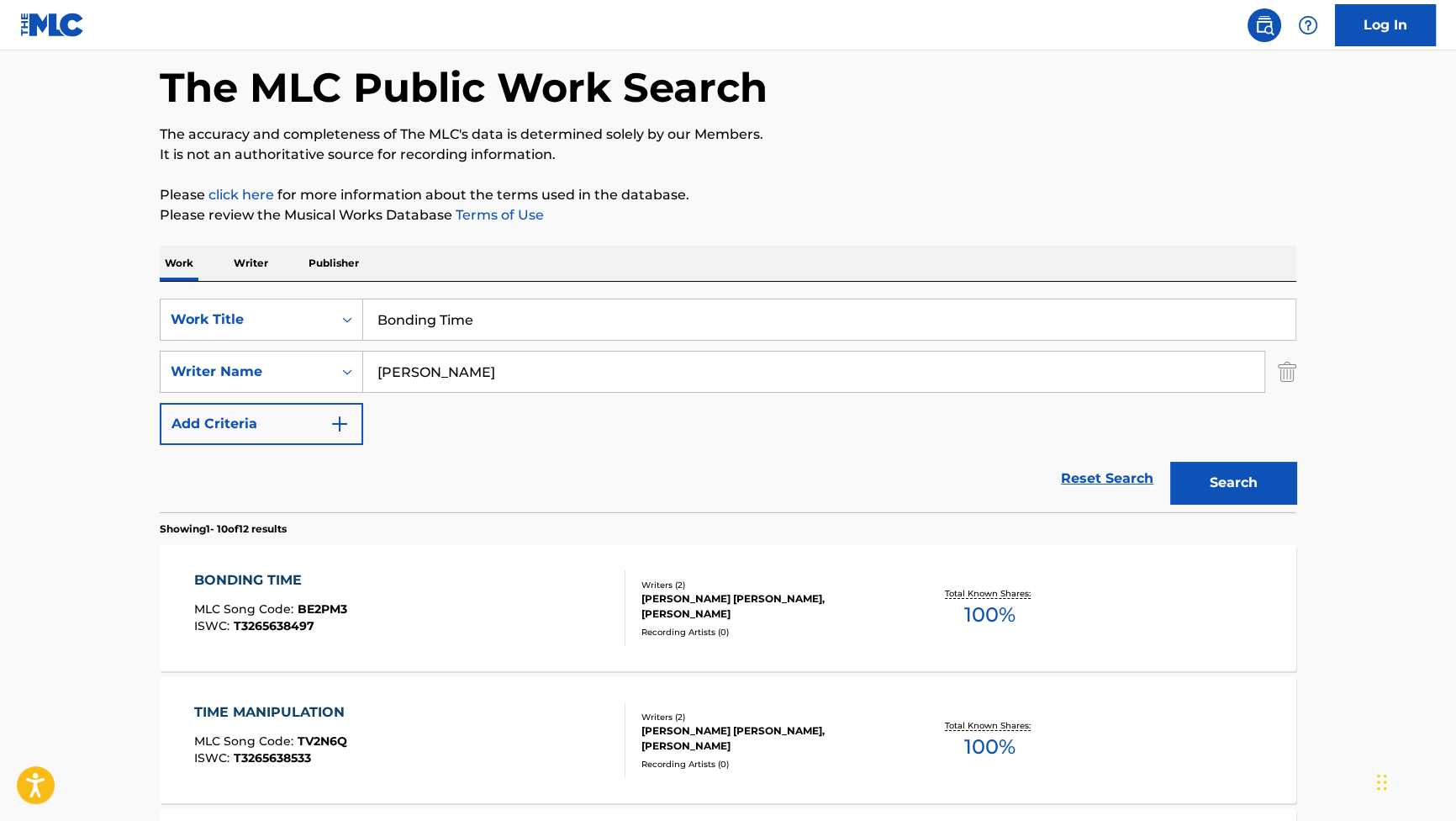
drag, startPoint x: 504, startPoint y: 311, endPoint x: 115, endPoint y: 243, distance: 394.9
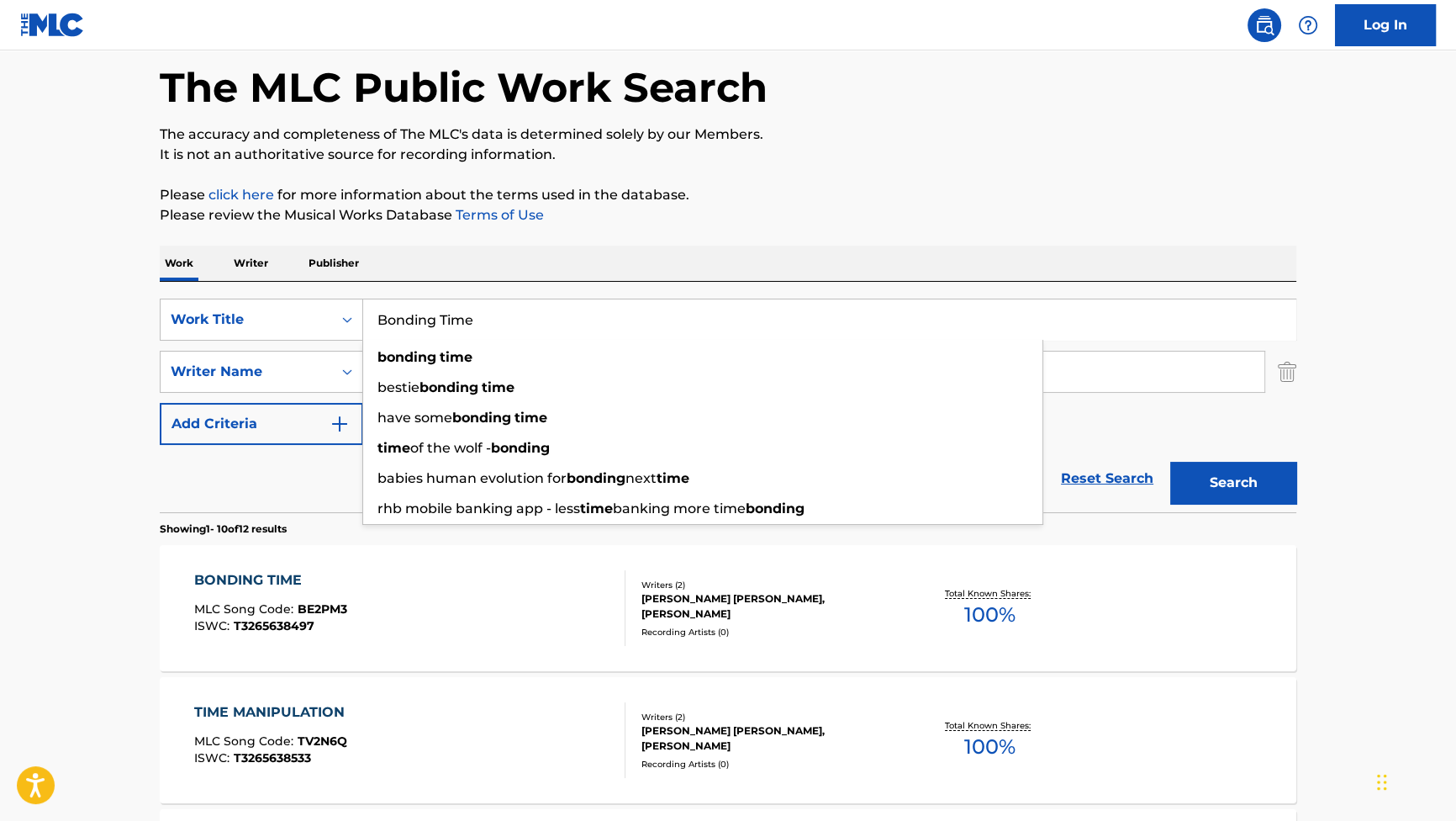
paste input "Sisterhood"
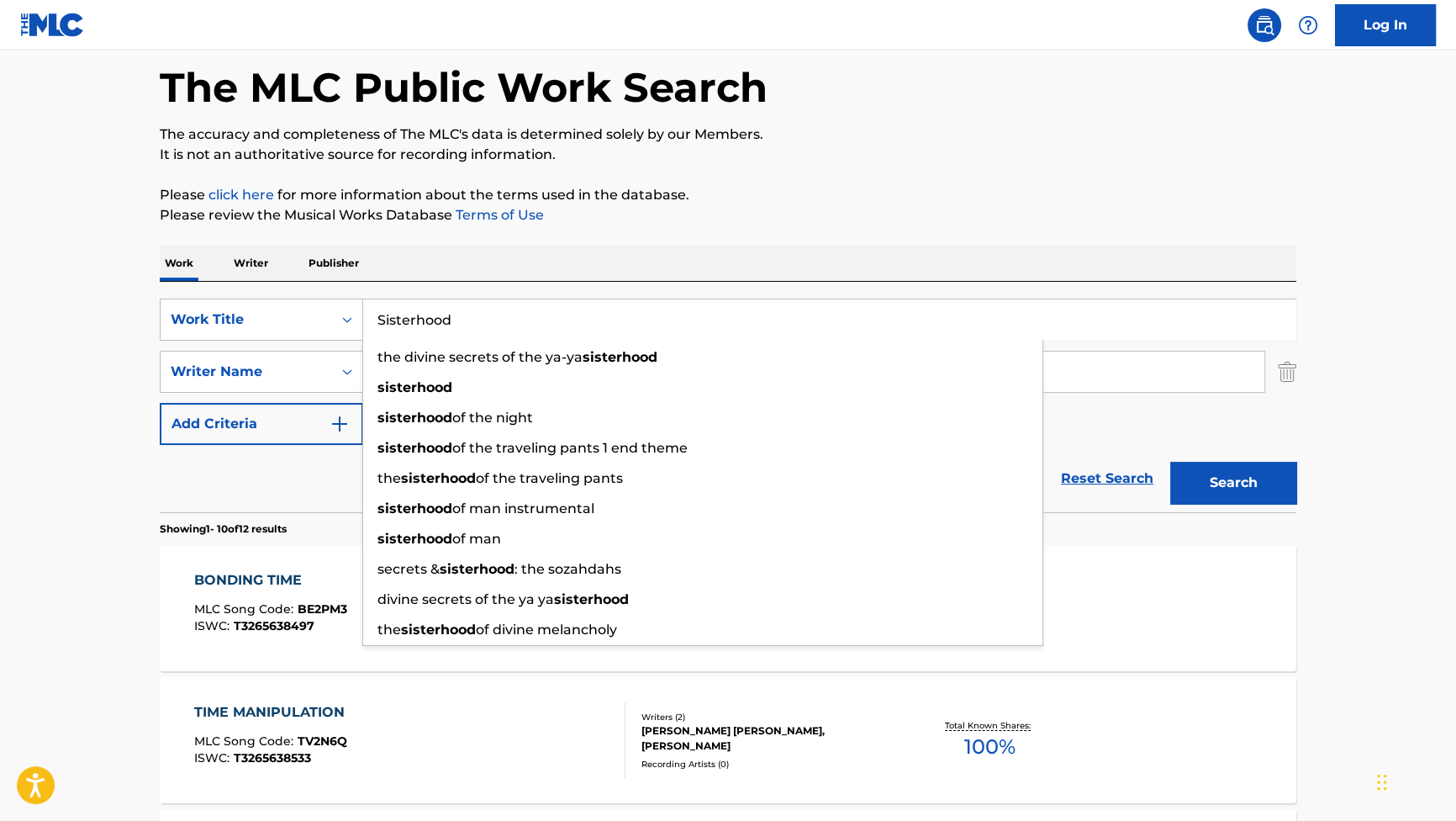
type input "Sisterhood"
click at [1190, 457] on div "Search" at bounding box center [1229, 478] width 134 height 67
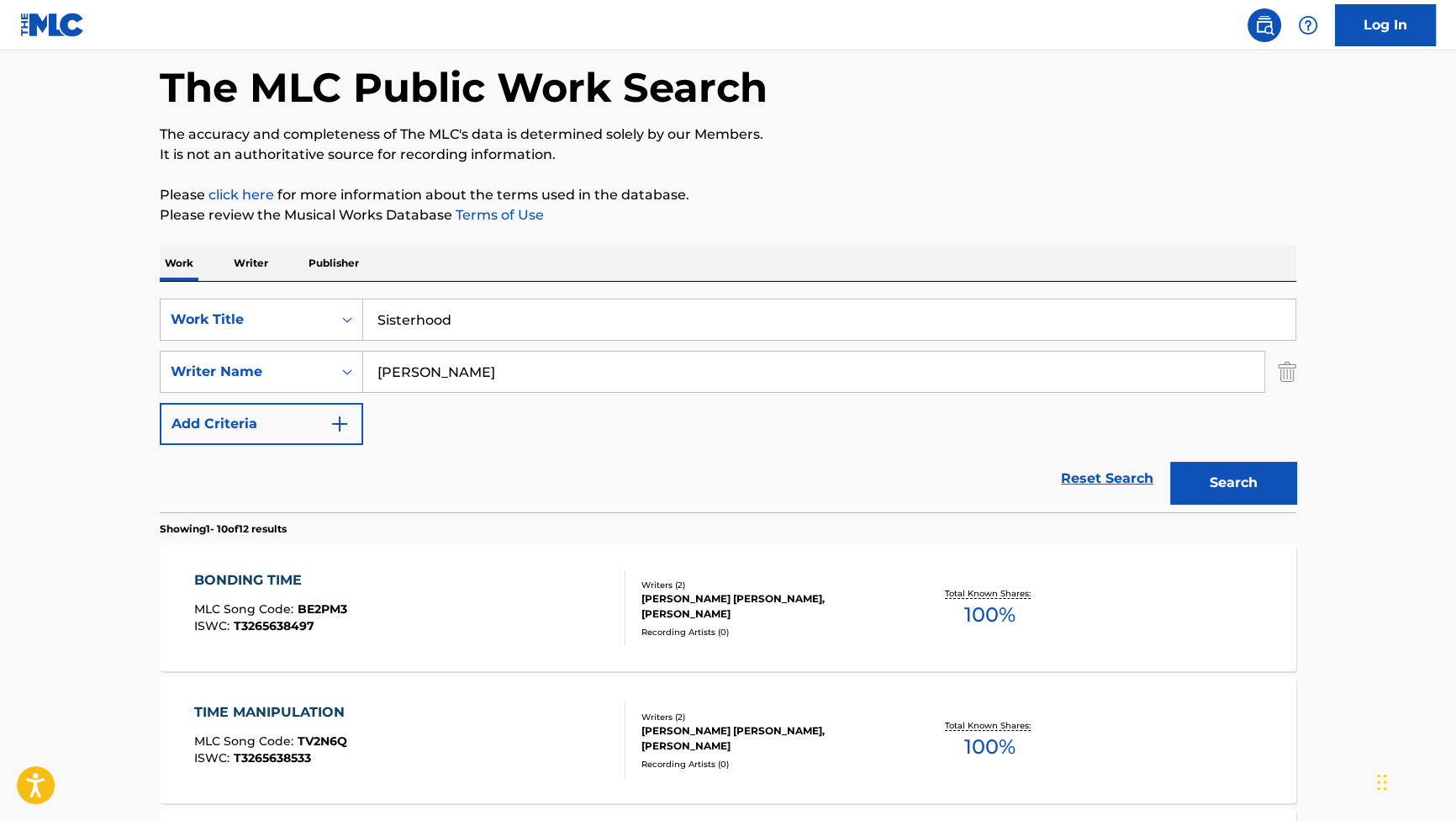
click at [1196, 475] on button "Search" at bounding box center [1233, 483] width 126 height 42
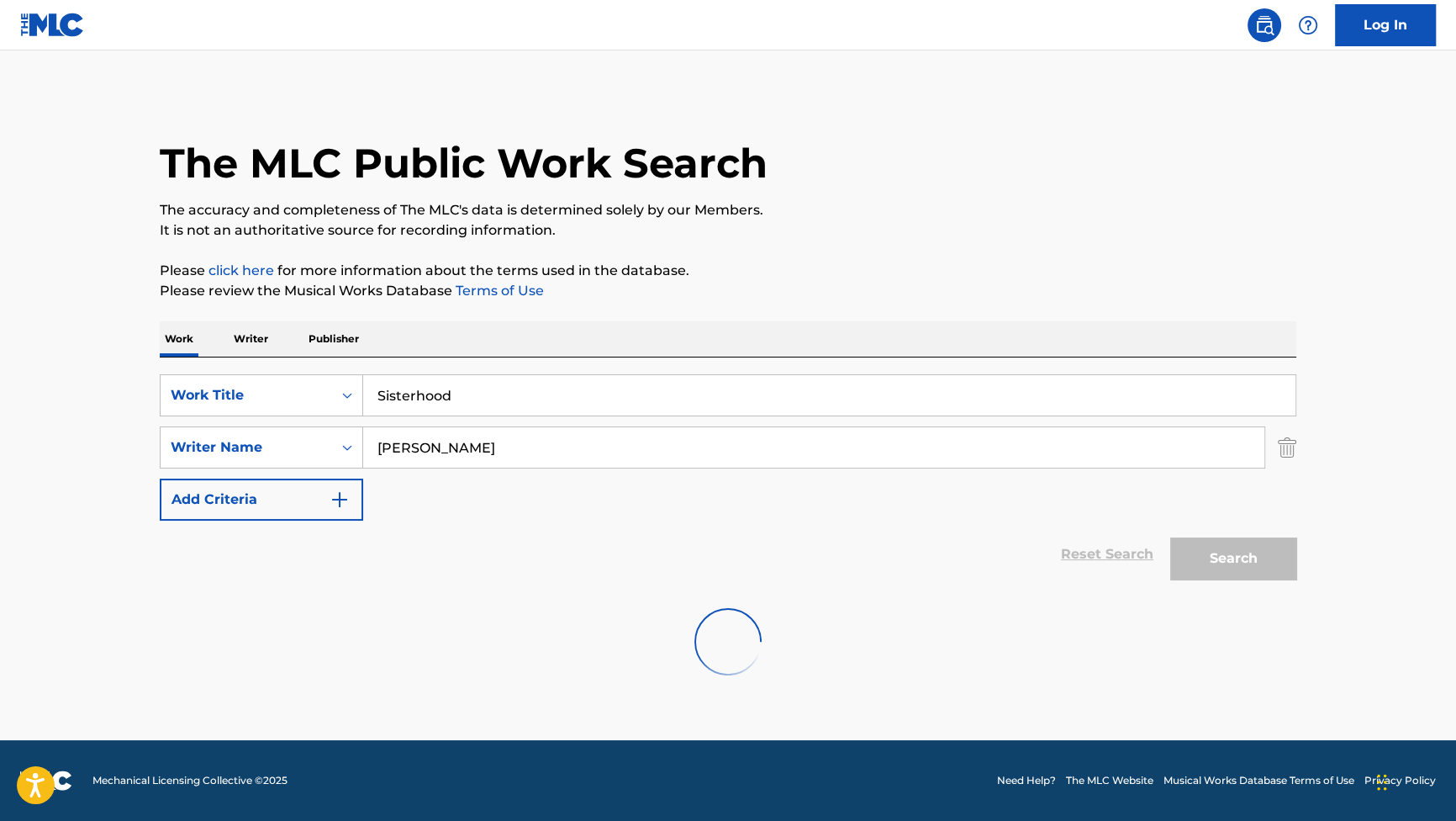
scroll to position [0, 0]
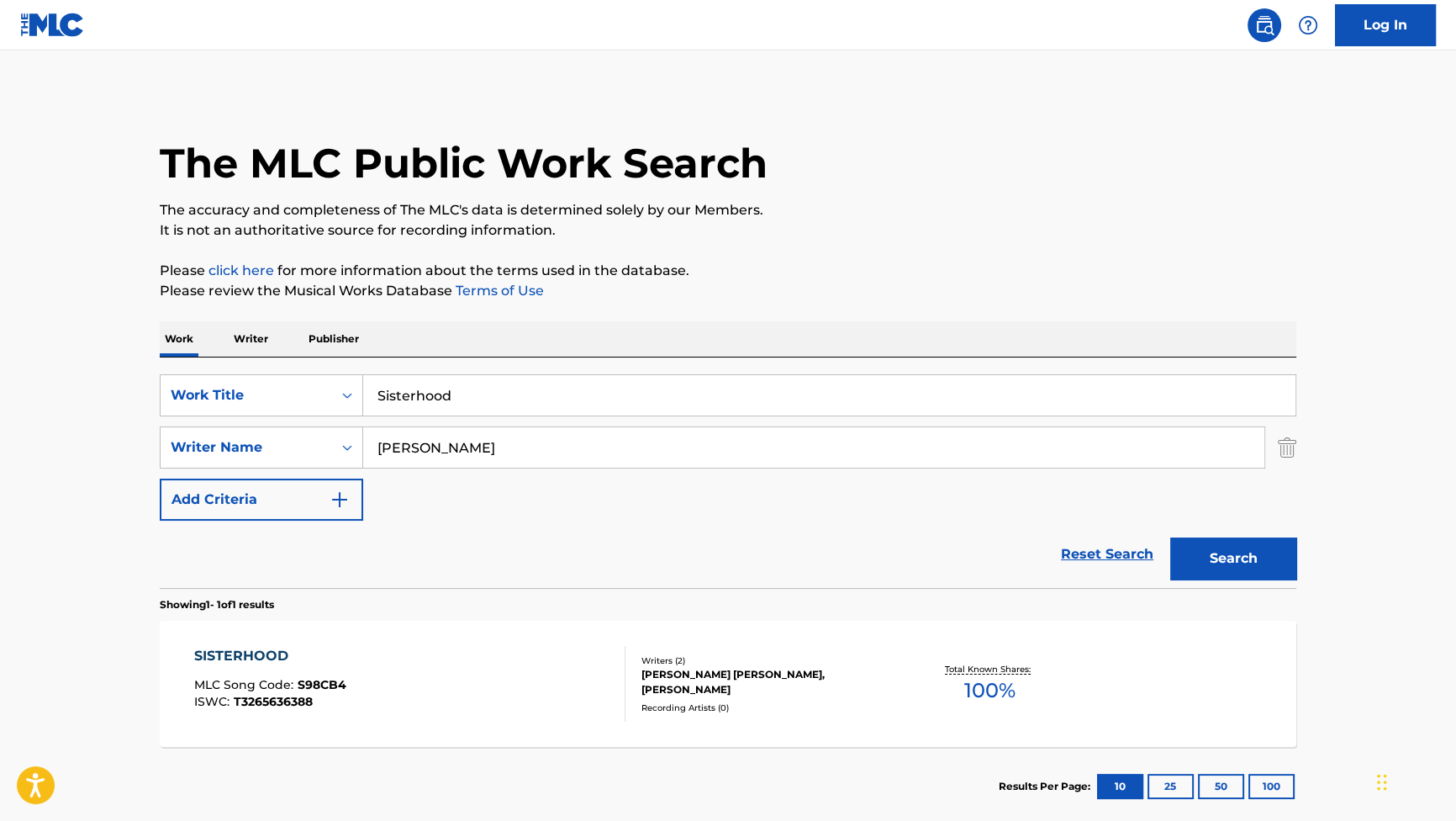
click at [287, 659] on div "SISTERHOOD" at bounding box center [270, 655] width 152 height 20
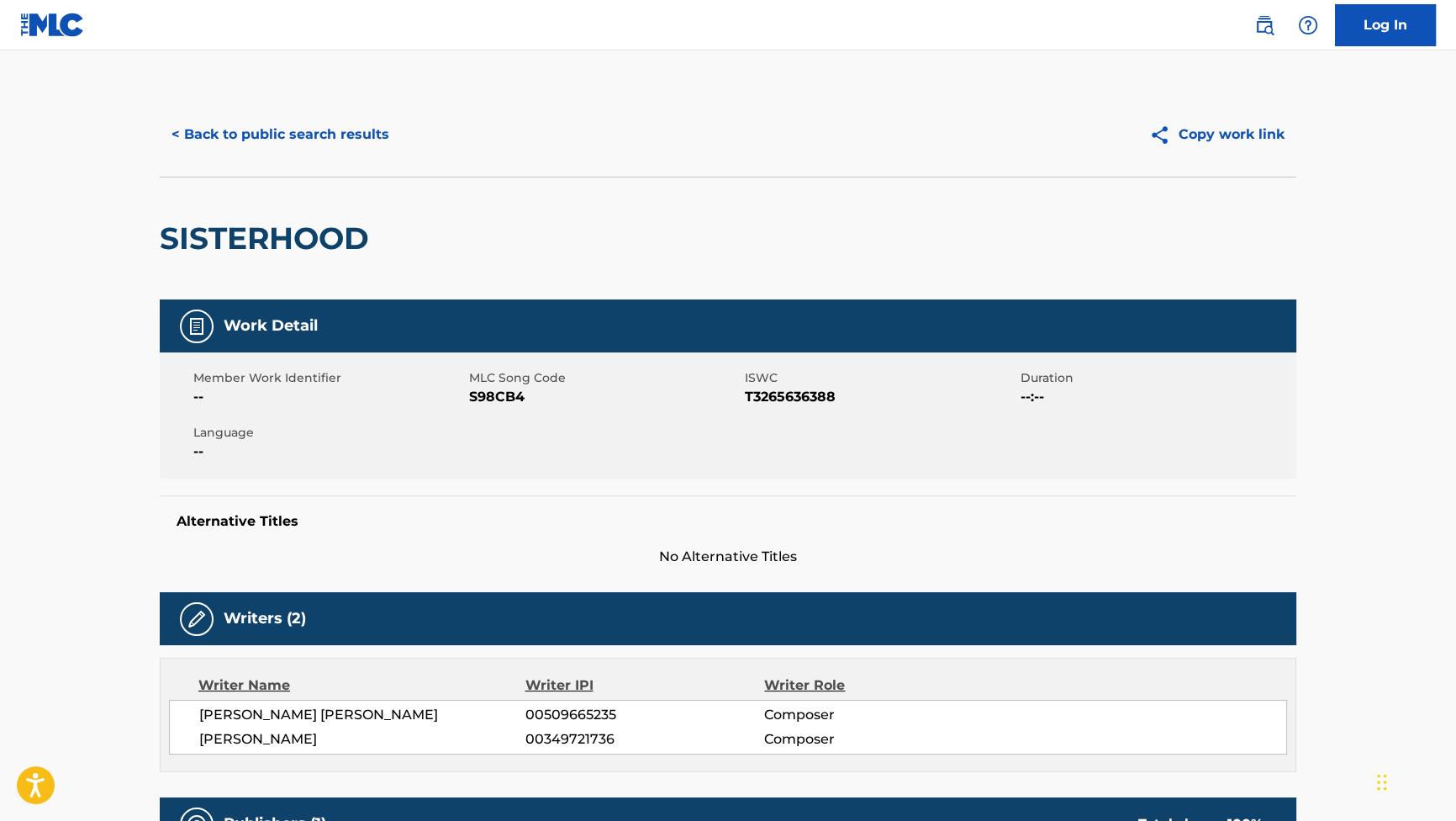
click at [338, 130] on button "< Back to public search results" at bounding box center [280, 134] width 241 height 42
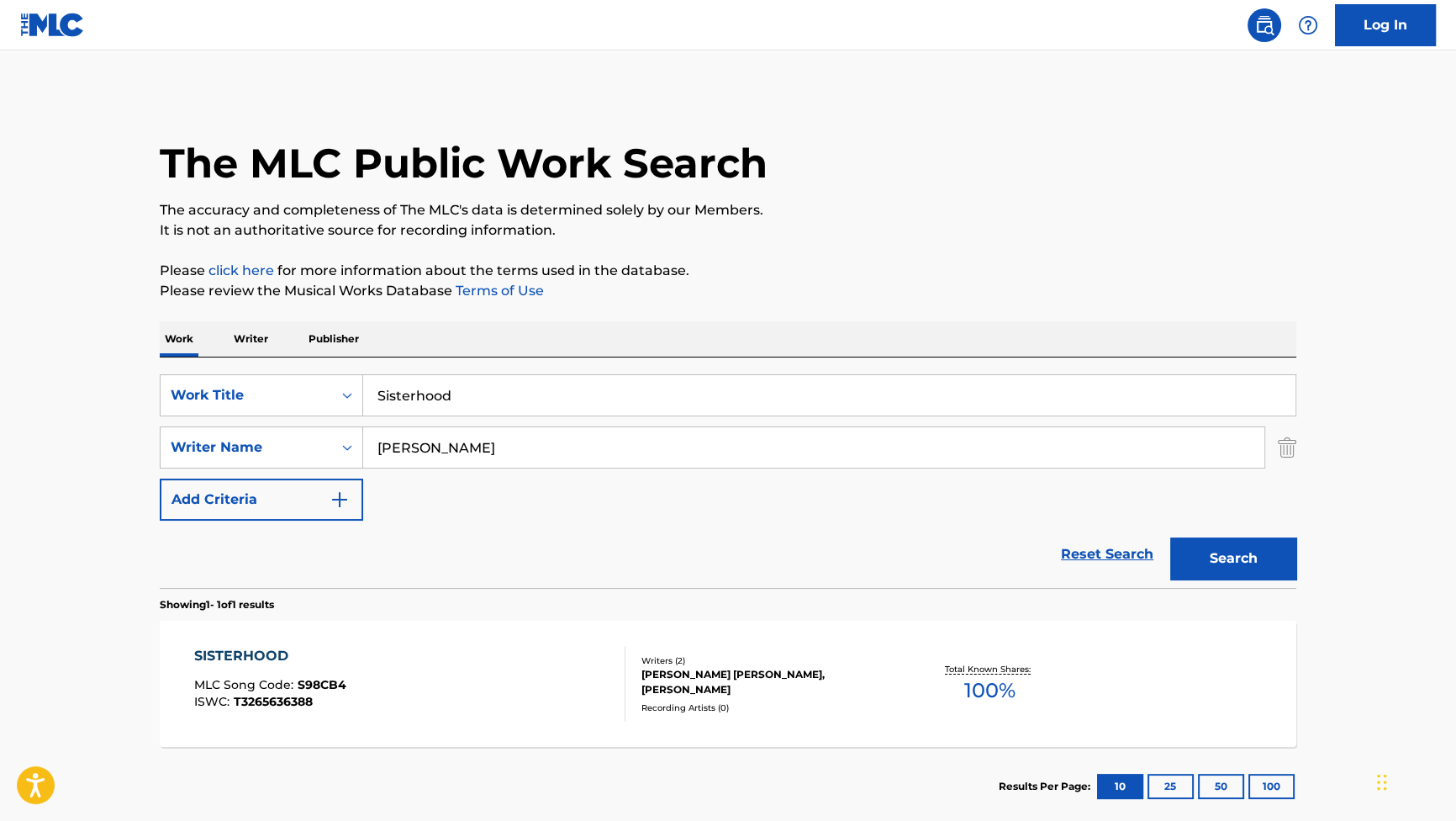
drag, startPoint x: 495, startPoint y: 401, endPoint x: 218, endPoint y: 351, distance: 281.5
click at [222, 352] on div "Work Writer Publisher SearchWithCriteriab2f53146-9eec-4024-a9f5-657f81fca84a Wo…" at bounding box center [728, 573] width 1137 height 505
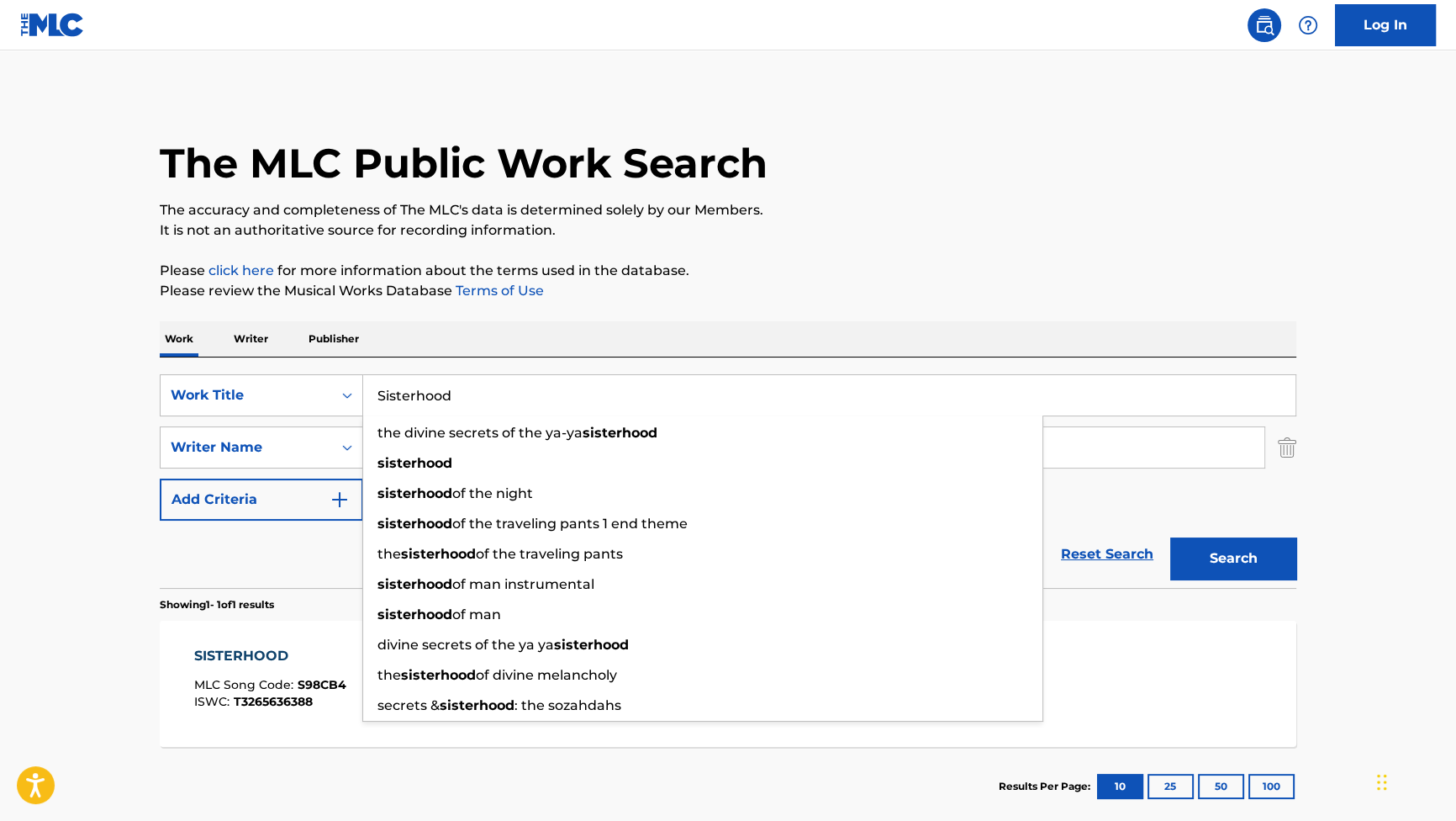
paste input "Trails of Love"
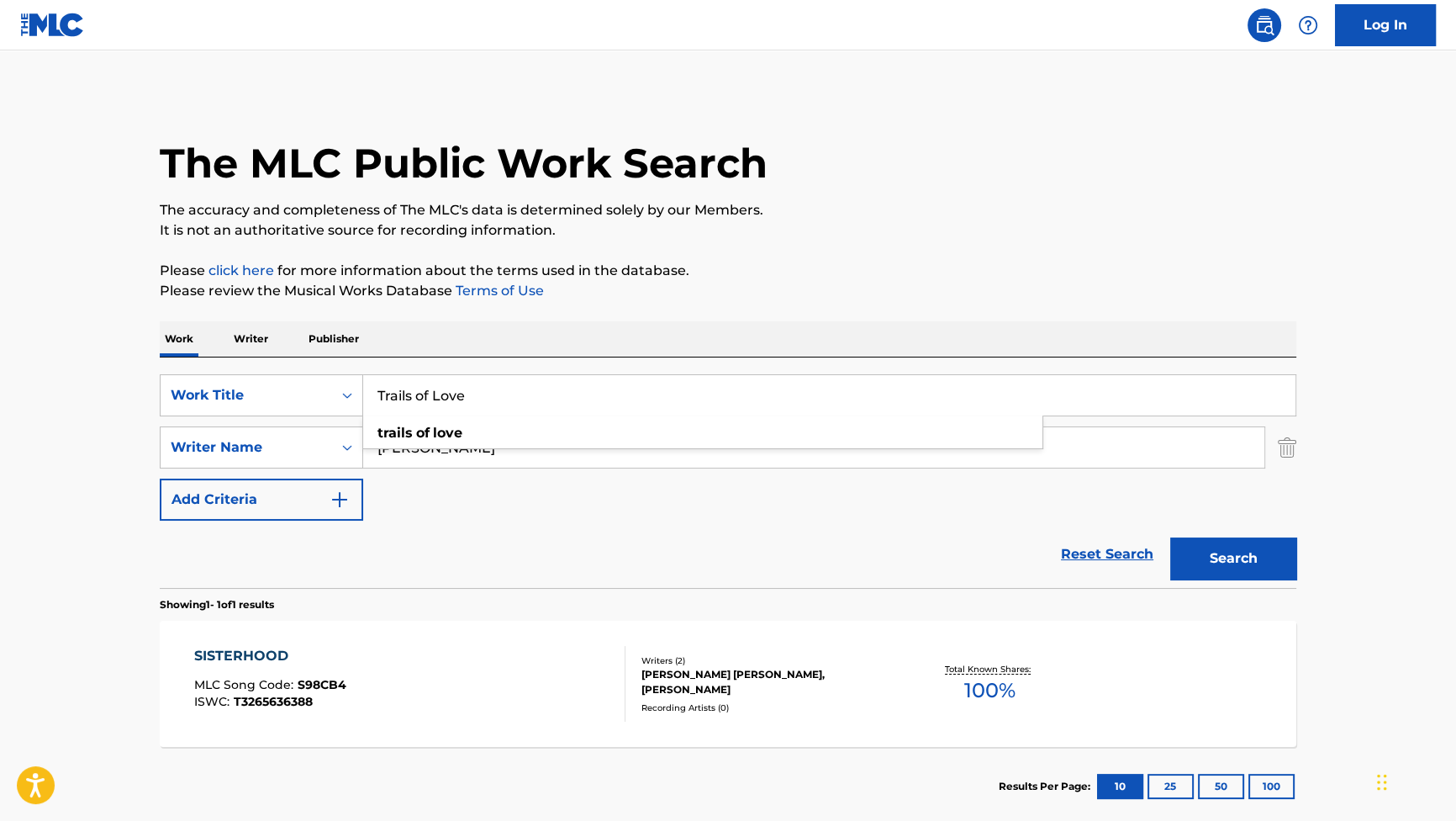
type input "Trails of Love"
click at [1211, 540] on button "Search" at bounding box center [1233, 558] width 126 height 42
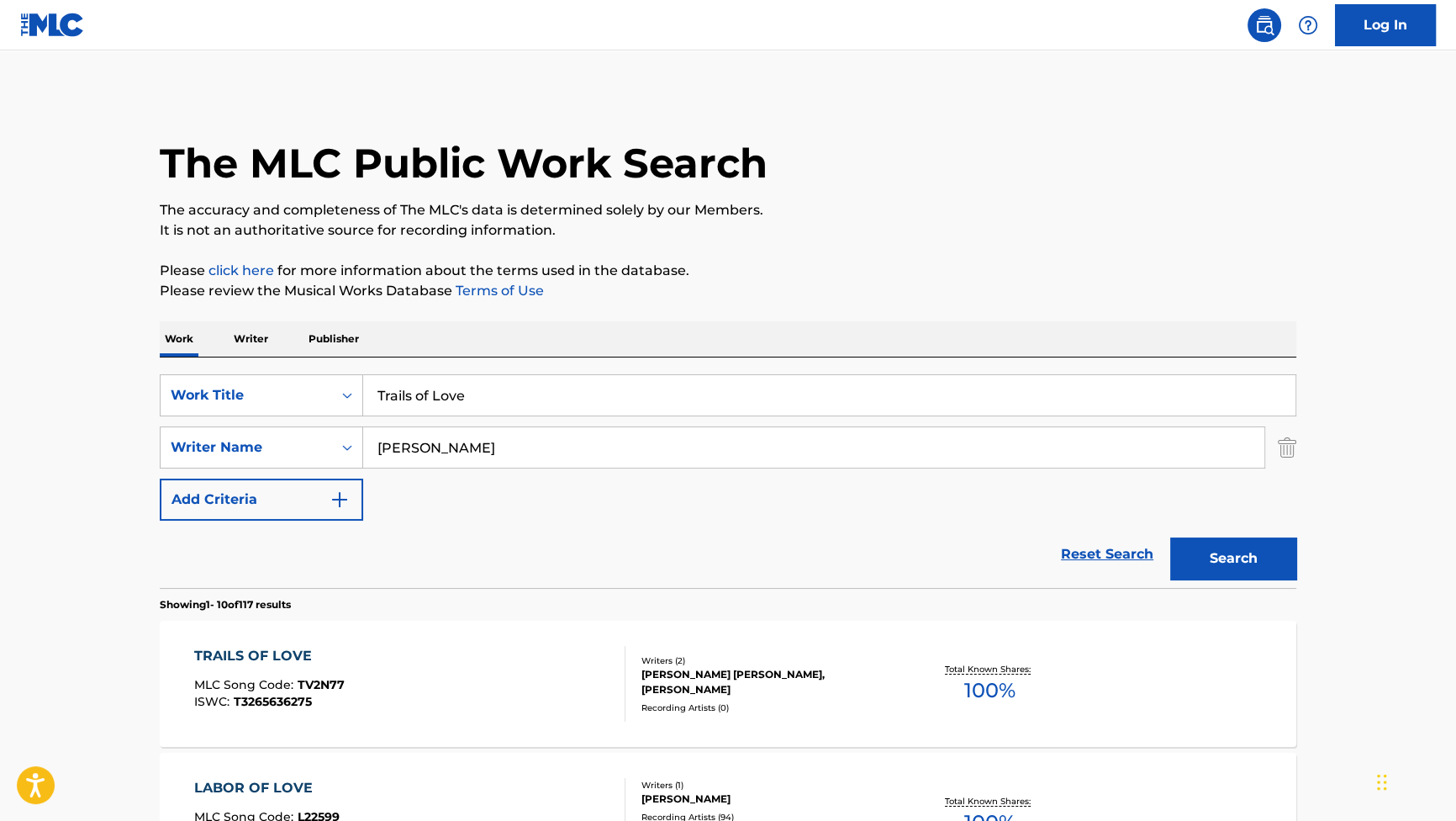
click at [373, 646] on div "TRAILS OF LOVE MLC Song Code : TV2N77 ISWC : T3265636275" at bounding box center [410, 683] width 432 height 76
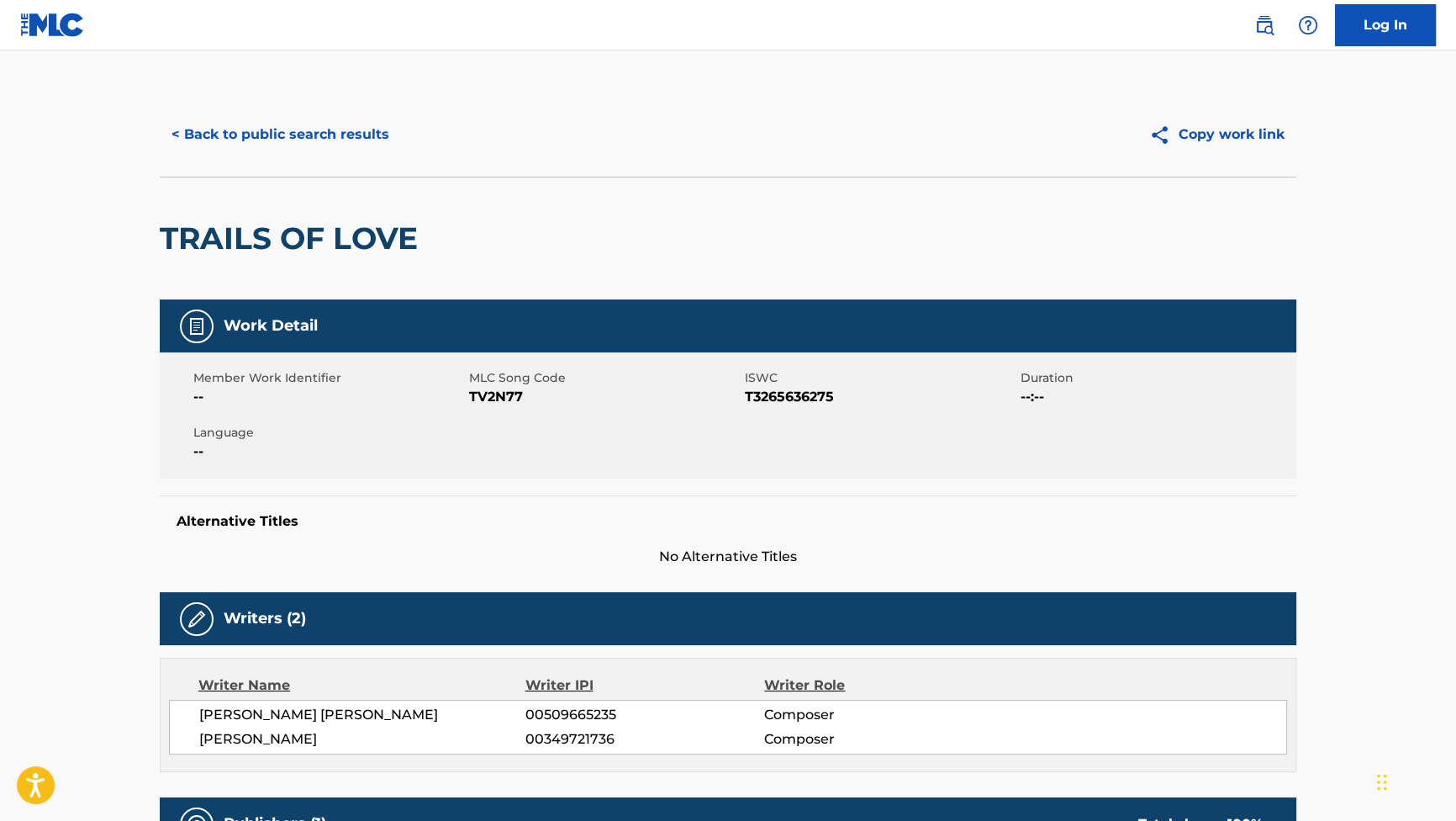
click at [347, 138] on button "< Back to public search results" at bounding box center [280, 134] width 241 height 42
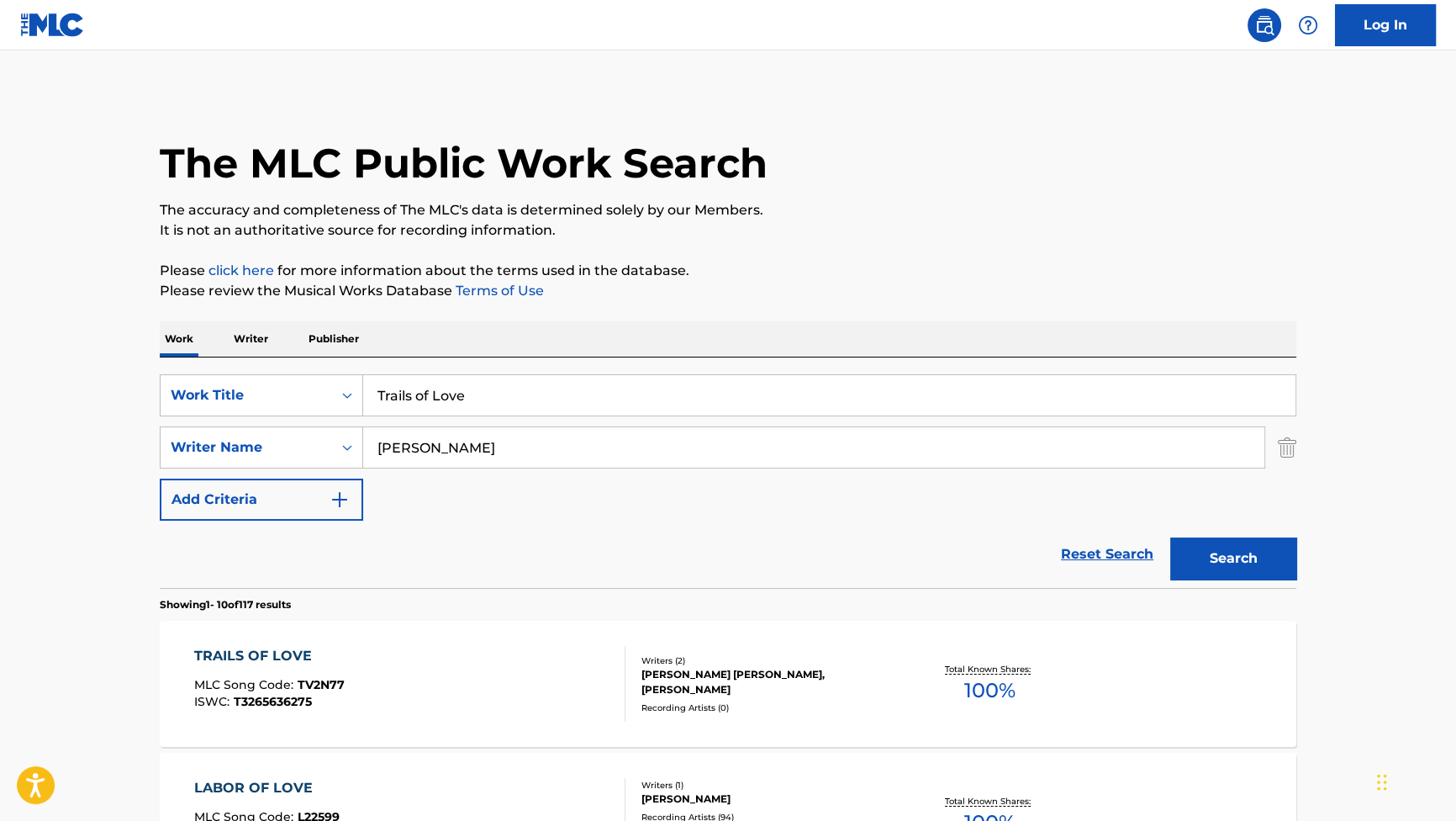
drag, startPoint x: 502, startPoint y: 402, endPoint x: 188, endPoint y: 368, distance: 315.8
click at [188, 368] on div "SearchWithCriteriab2f53146-9eec-4024-a9f5-657f81fca84a Work Title Trails of Lov…" at bounding box center [728, 472] width 1137 height 231
paste input "Goodby"
type input "Goodbye"
click at [1212, 551] on button "Search" at bounding box center [1233, 558] width 126 height 42
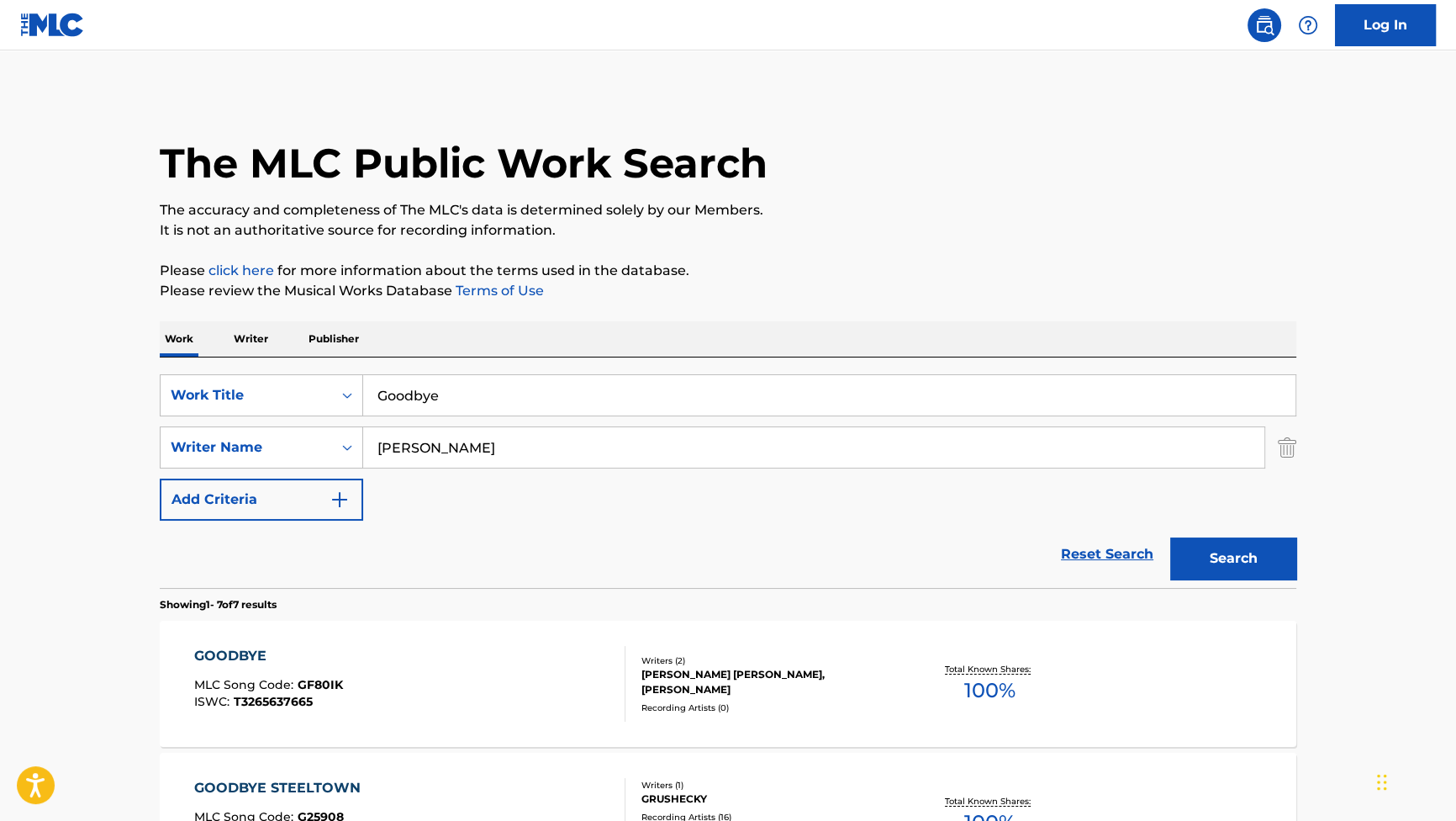
click at [245, 669] on div "GOODBYE MLC Song Code : GF80IK ISWC : T3265637665" at bounding box center [269, 683] width 149 height 76
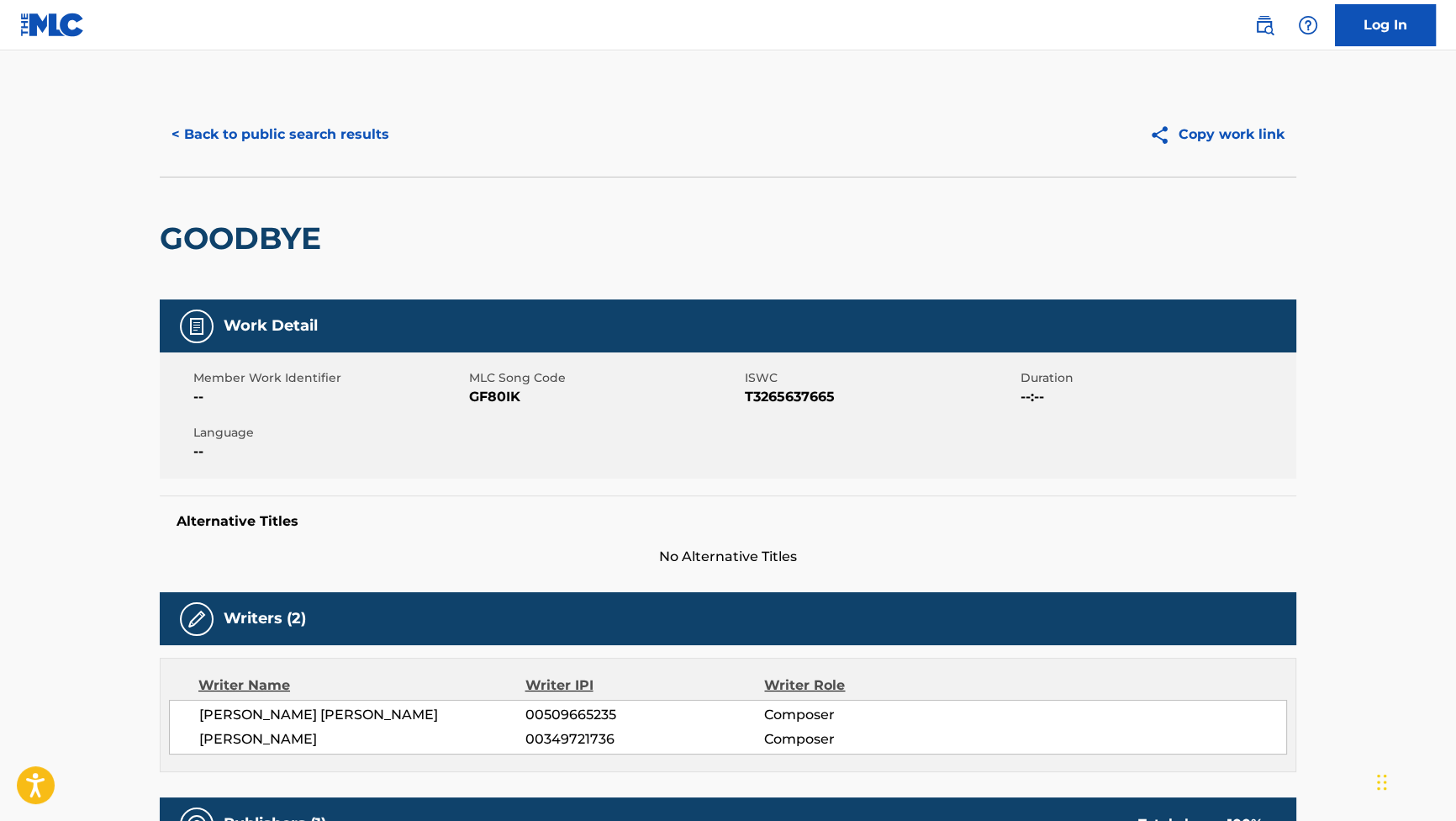
click at [358, 139] on button "< Back to public search results" at bounding box center [280, 134] width 241 height 42
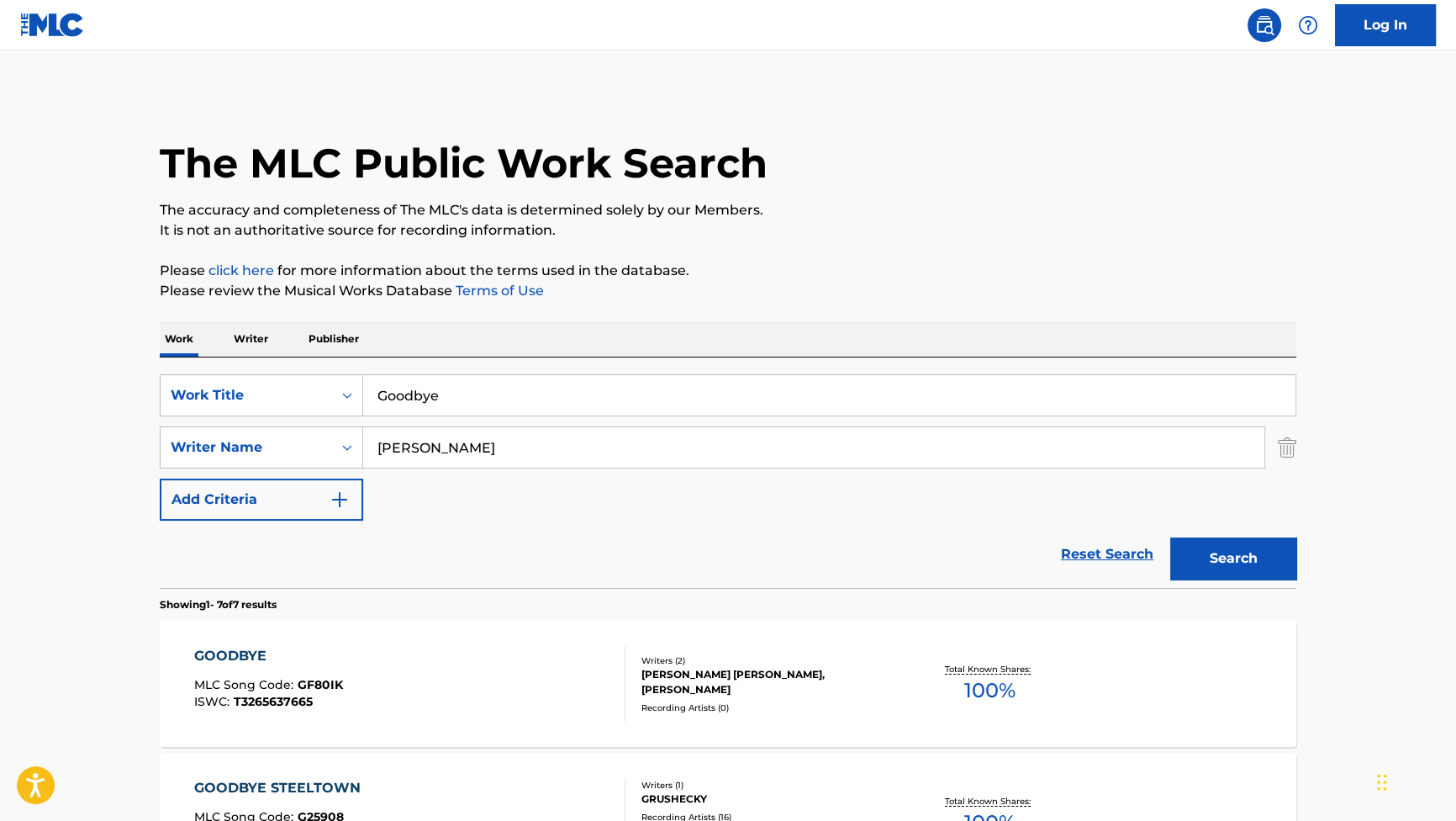
drag, startPoint x: 525, startPoint y: 392, endPoint x: 304, endPoint y: 353, distance: 224.4
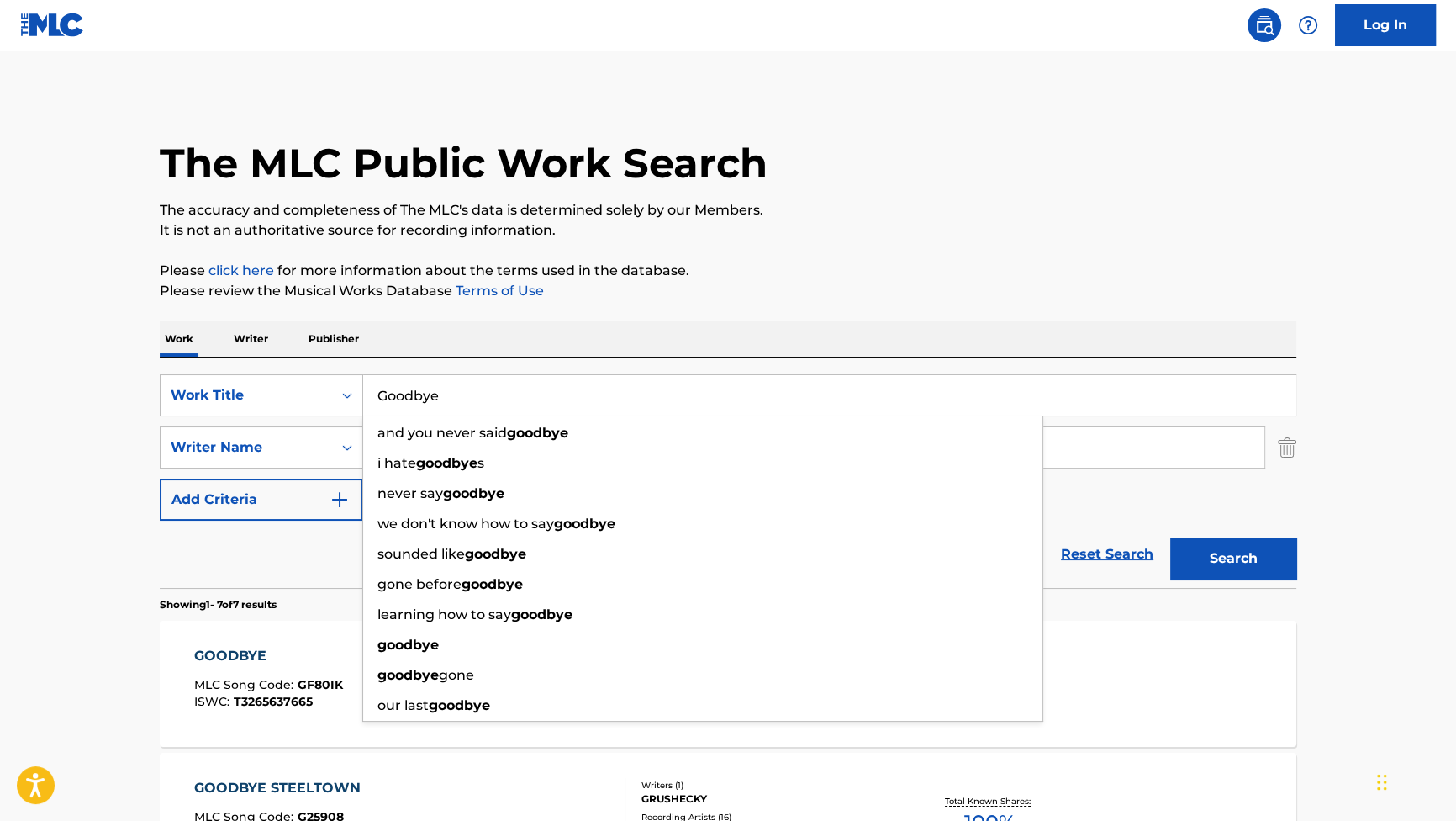
paste input "Fate of the X-Men"
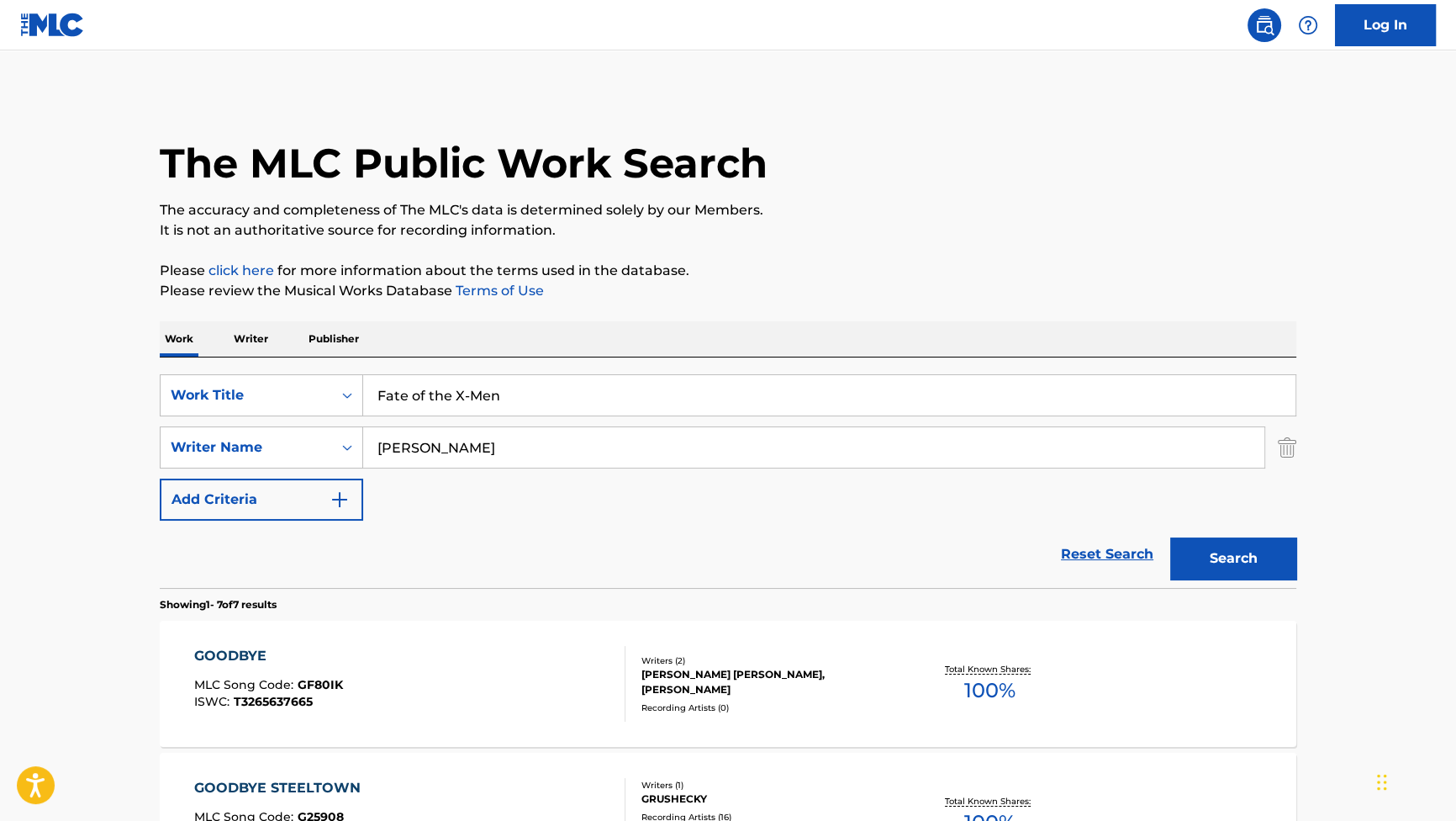
type input "Fate of the X-Men"
click at [1255, 558] on button "Search" at bounding box center [1233, 558] width 126 height 42
click at [277, 653] on div "FATE OF THE X-MEN" at bounding box center [270, 655] width 152 height 20
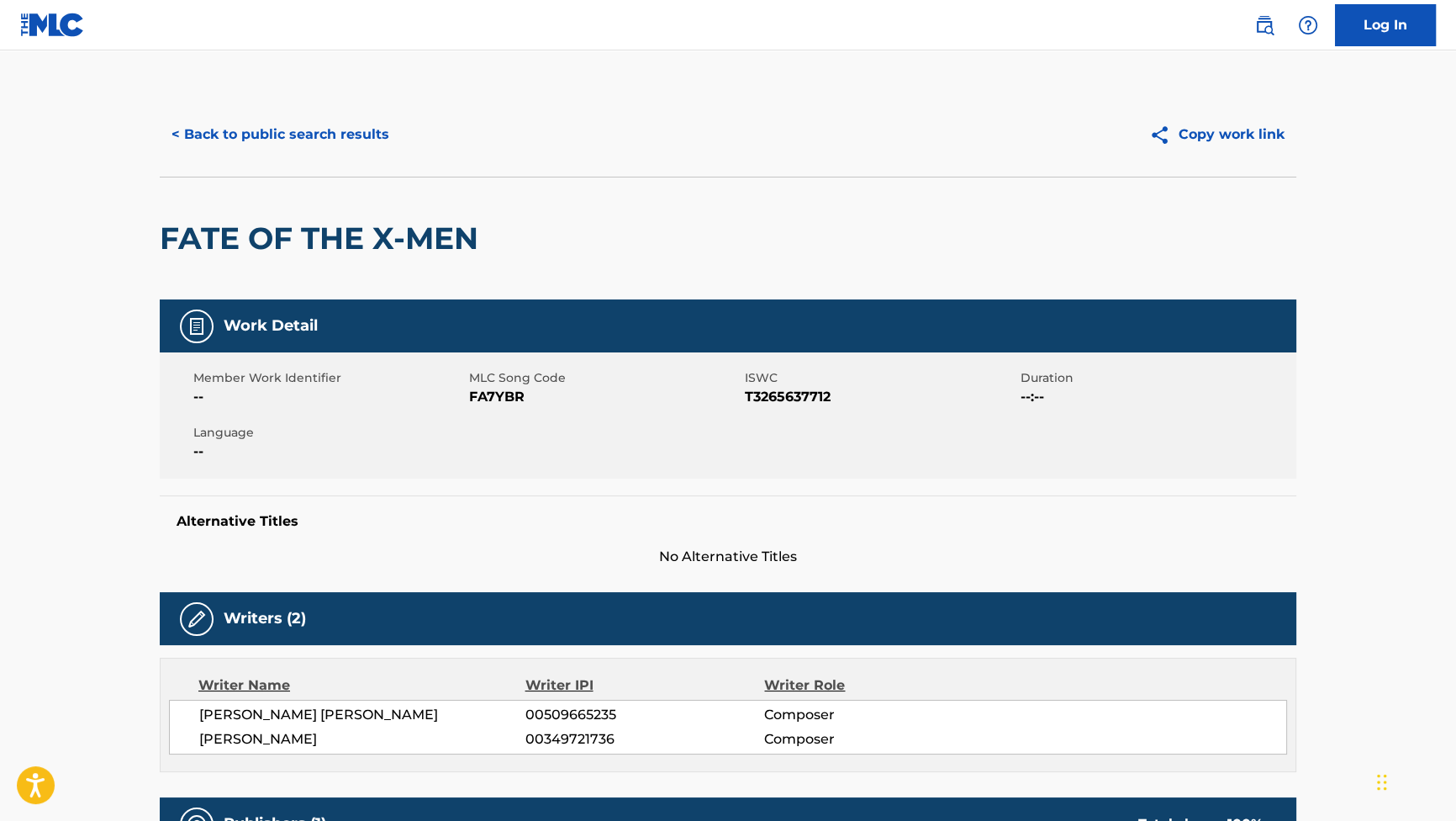
click at [325, 132] on button "< Back to public search results" at bounding box center [280, 134] width 241 height 42
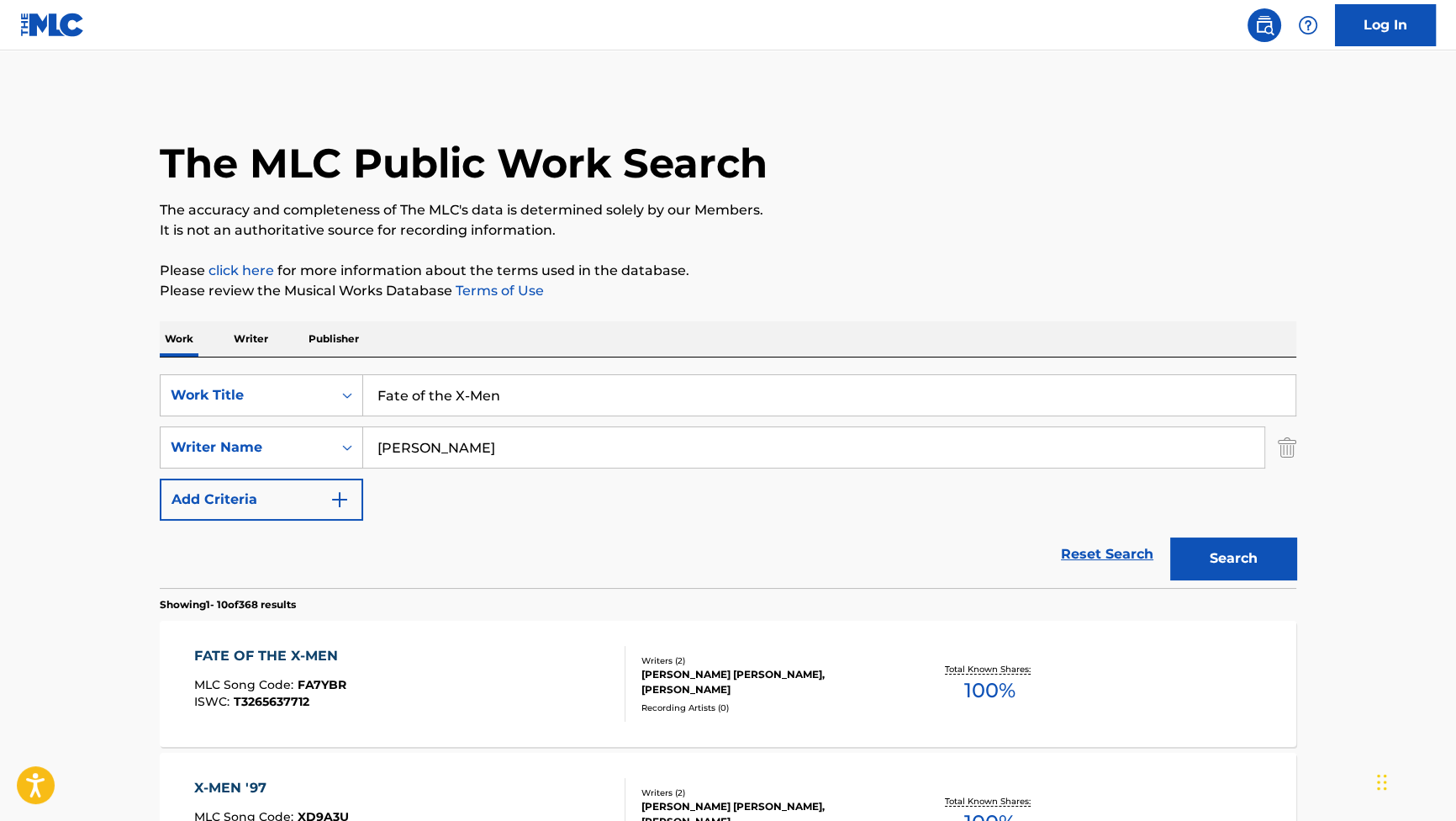
drag, startPoint x: 557, startPoint y: 395, endPoint x: 200, endPoint y: 334, distance: 362.2
paste input "Man vs. Machine"
type input "Man vs. Machine"
click at [1229, 562] on button "Search" at bounding box center [1233, 558] width 126 height 42
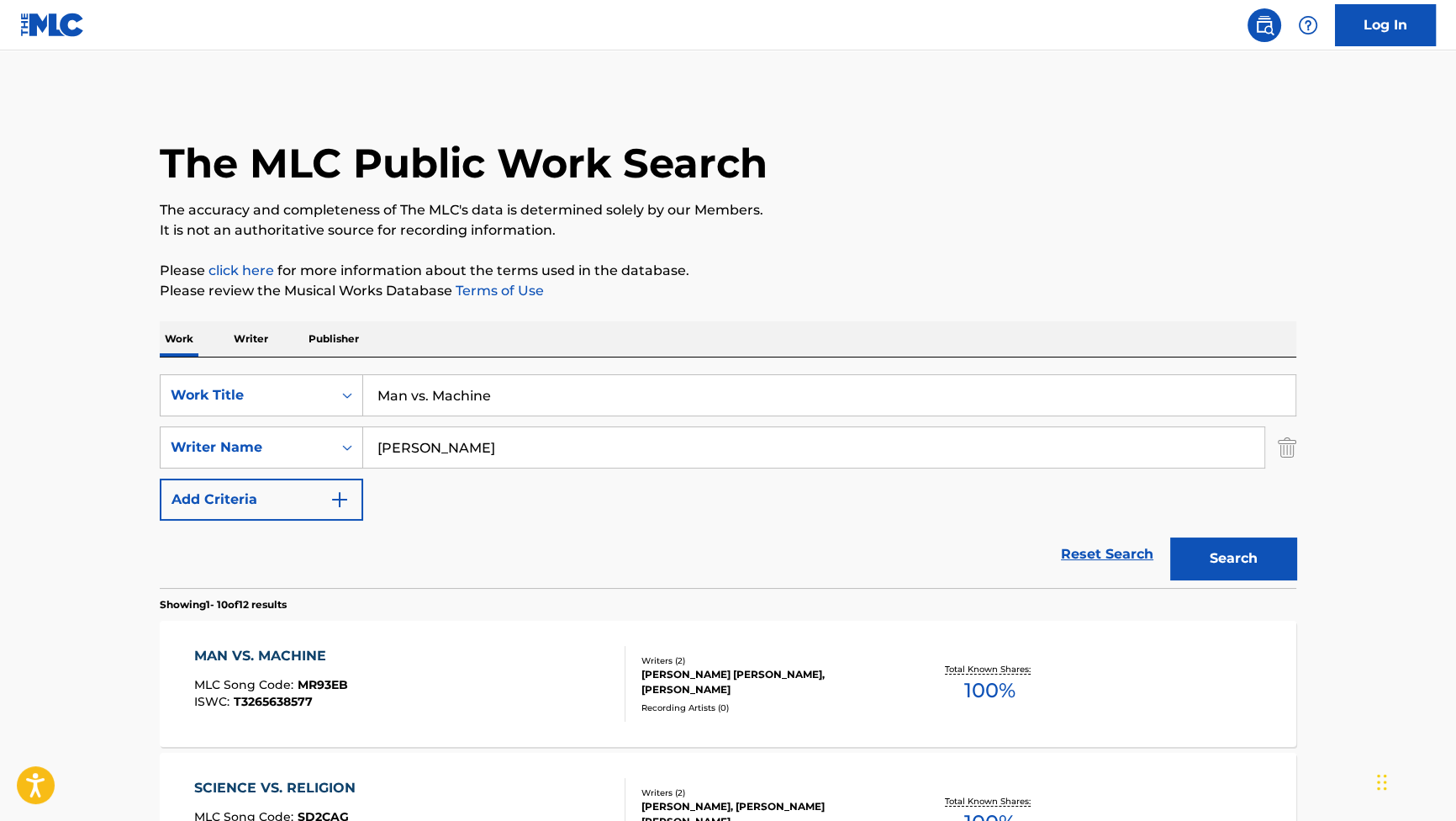
click at [325, 659] on div "MAN VS. MACHINE" at bounding box center [271, 655] width 154 height 20
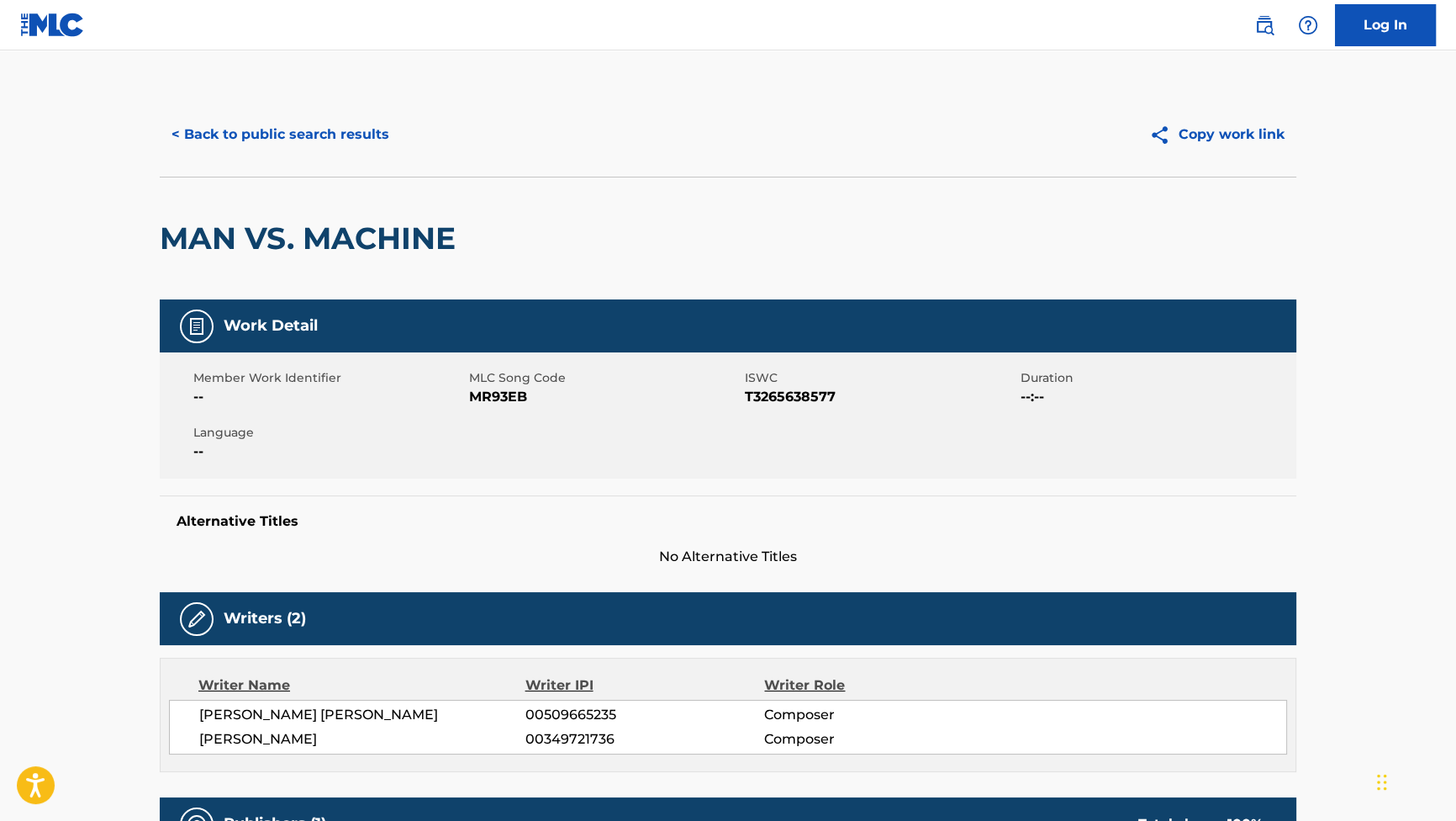
click at [370, 126] on button "< Back to public search results" at bounding box center [280, 134] width 241 height 42
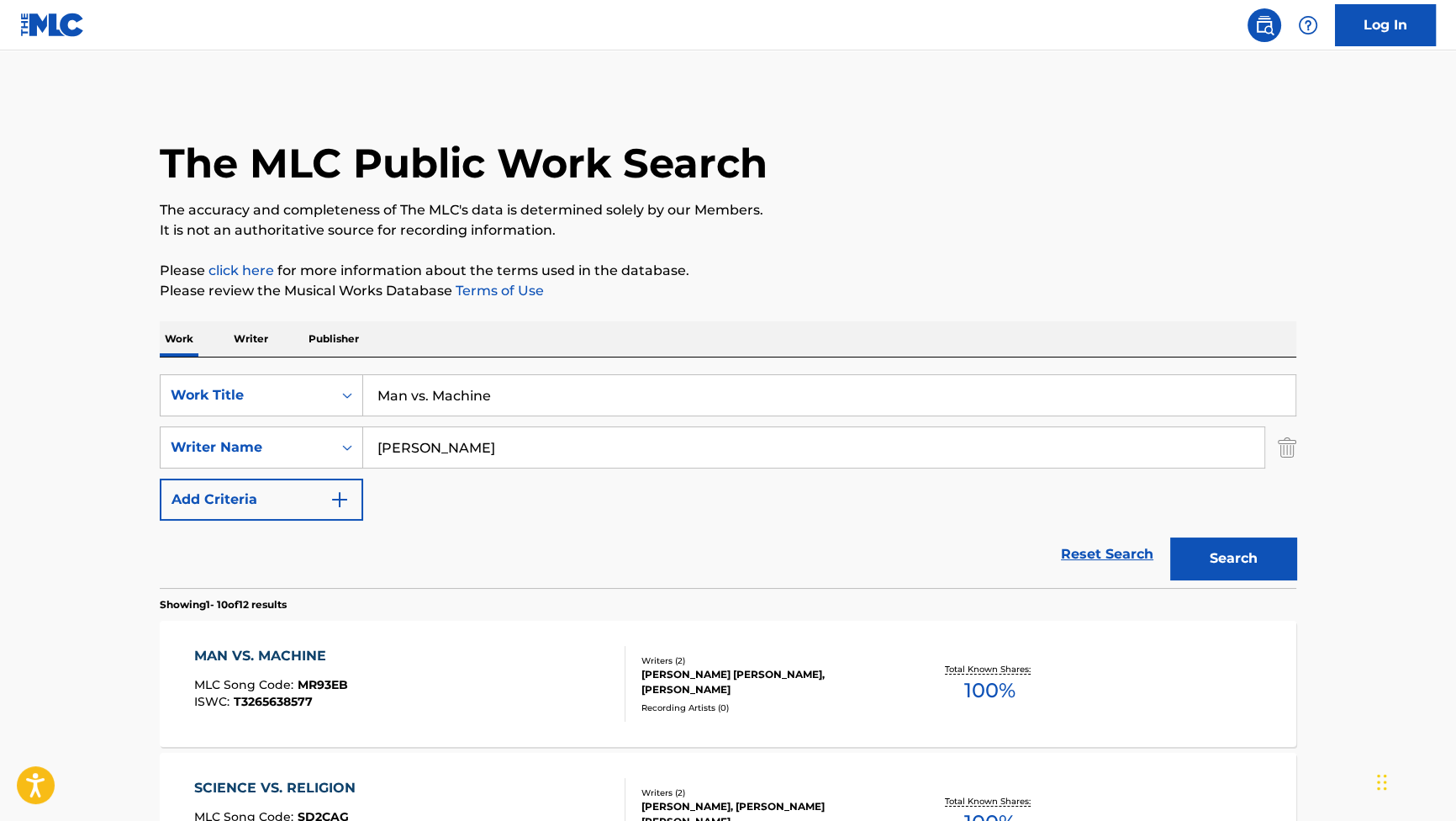
drag, startPoint x: 523, startPoint y: 392, endPoint x: 383, endPoint y: 361, distance: 143.4
click at [391, 363] on div "SearchWithCriteriab2f53146-9eec-4024-a9f5-657f81fca84a Work Title Man vs. Machi…" at bounding box center [728, 472] width 1137 height 231
click at [432, 217] on p "The accuracy and completeness of The MLC's data is determined solely by our Mem…" at bounding box center [728, 210] width 1137 height 20
click at [437, 673] on div "MAN VS. MACHINE MLC Song Code : MR93EB ISWC : T3265638577" at bounding box center [410, 683] width 432 height 76
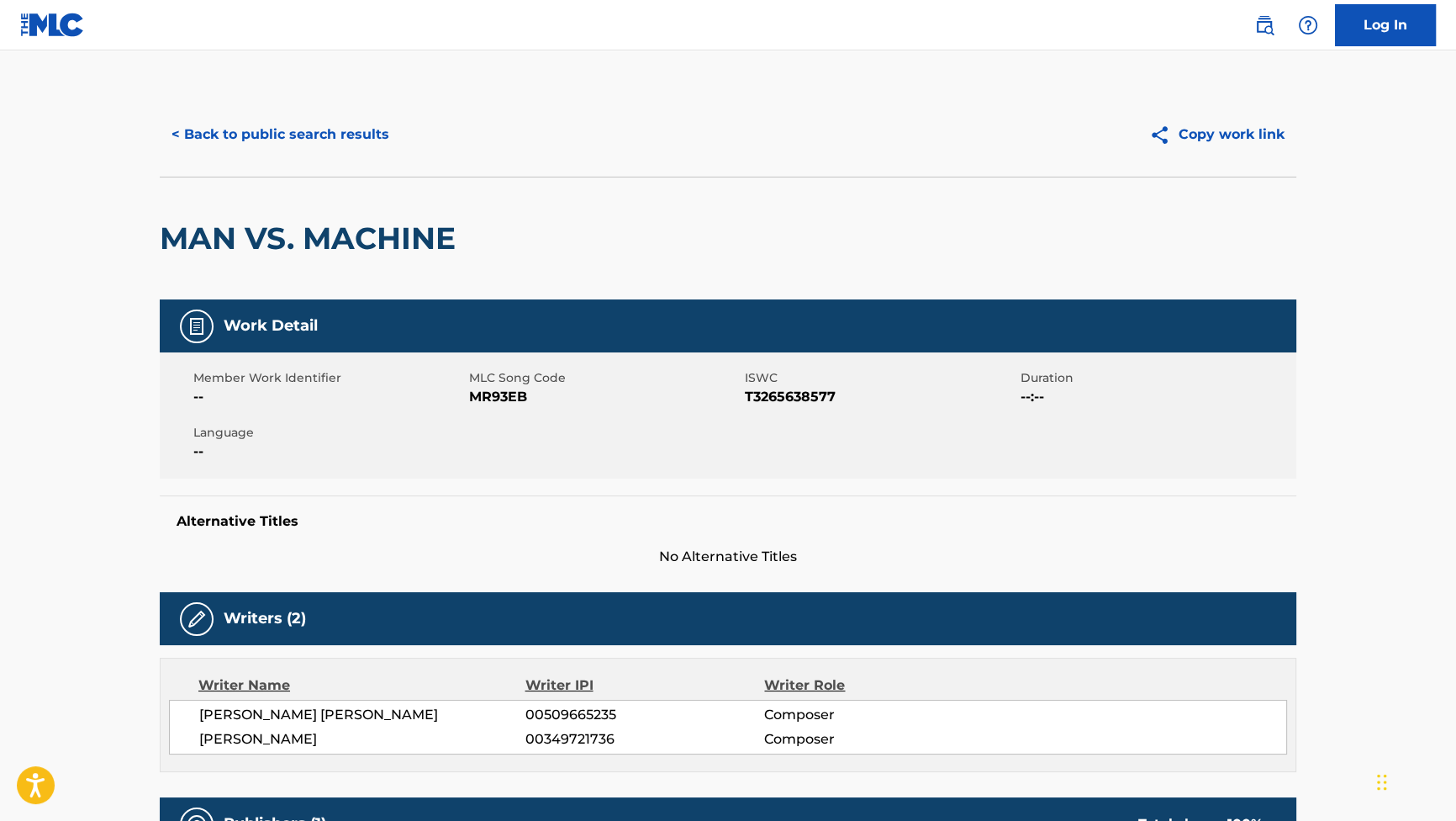
click at [379, 145] on button "< Back to public search results" at bounding box center [280, 134] width 241 height 42
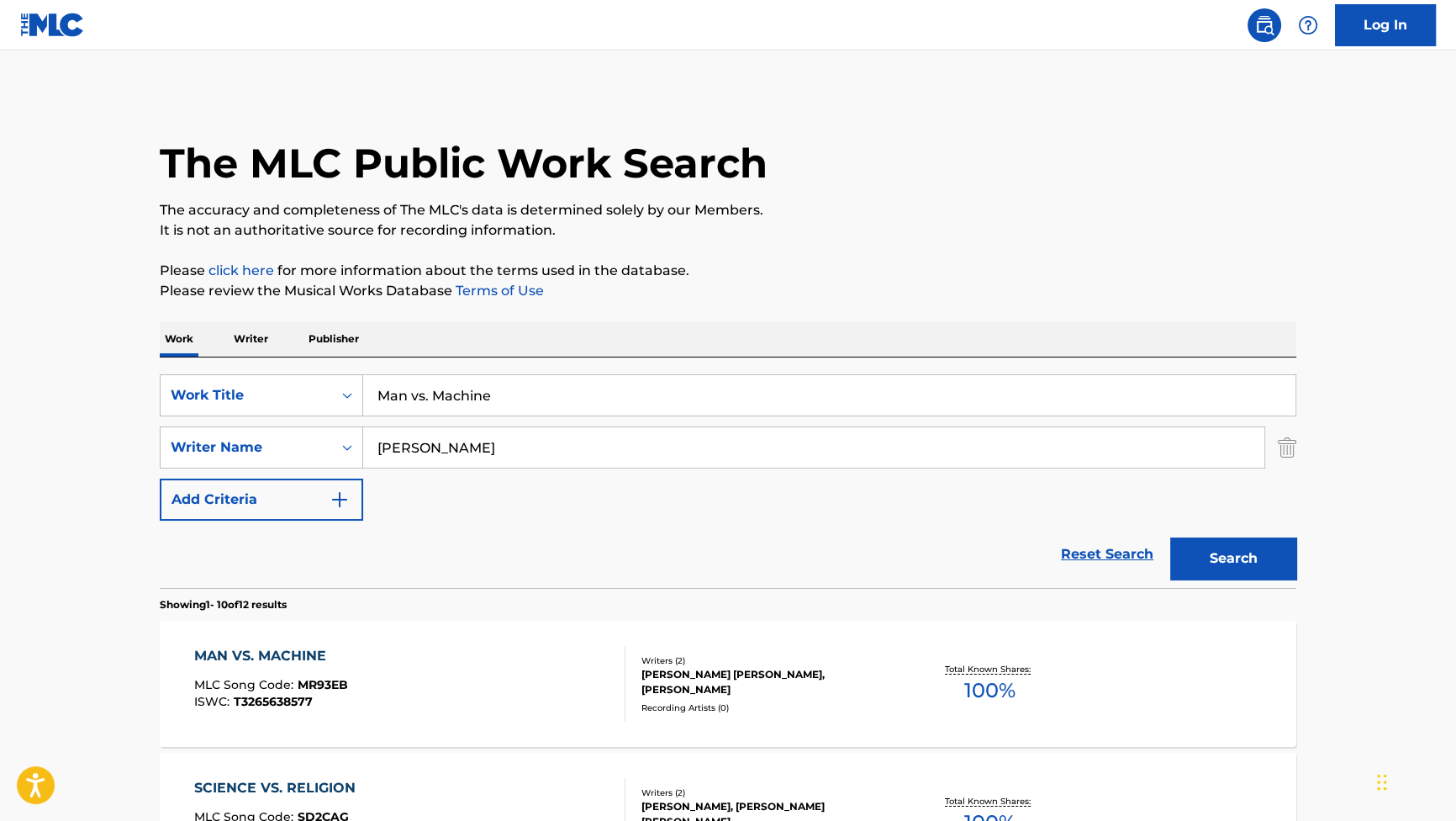
drag, startPoint x: 509, startPoint y: 384, endPoint x: 202, endPoint y: 360, distance: 307.9
click at [202, 360] on div "SearchWithCriteriab2f53146-9eec-4024-a9f5-657f81fca84a Work Title Man vs. Machi…" at bounding box center [728, 472] width 1137 height 231
paste input "Galactic Peac"
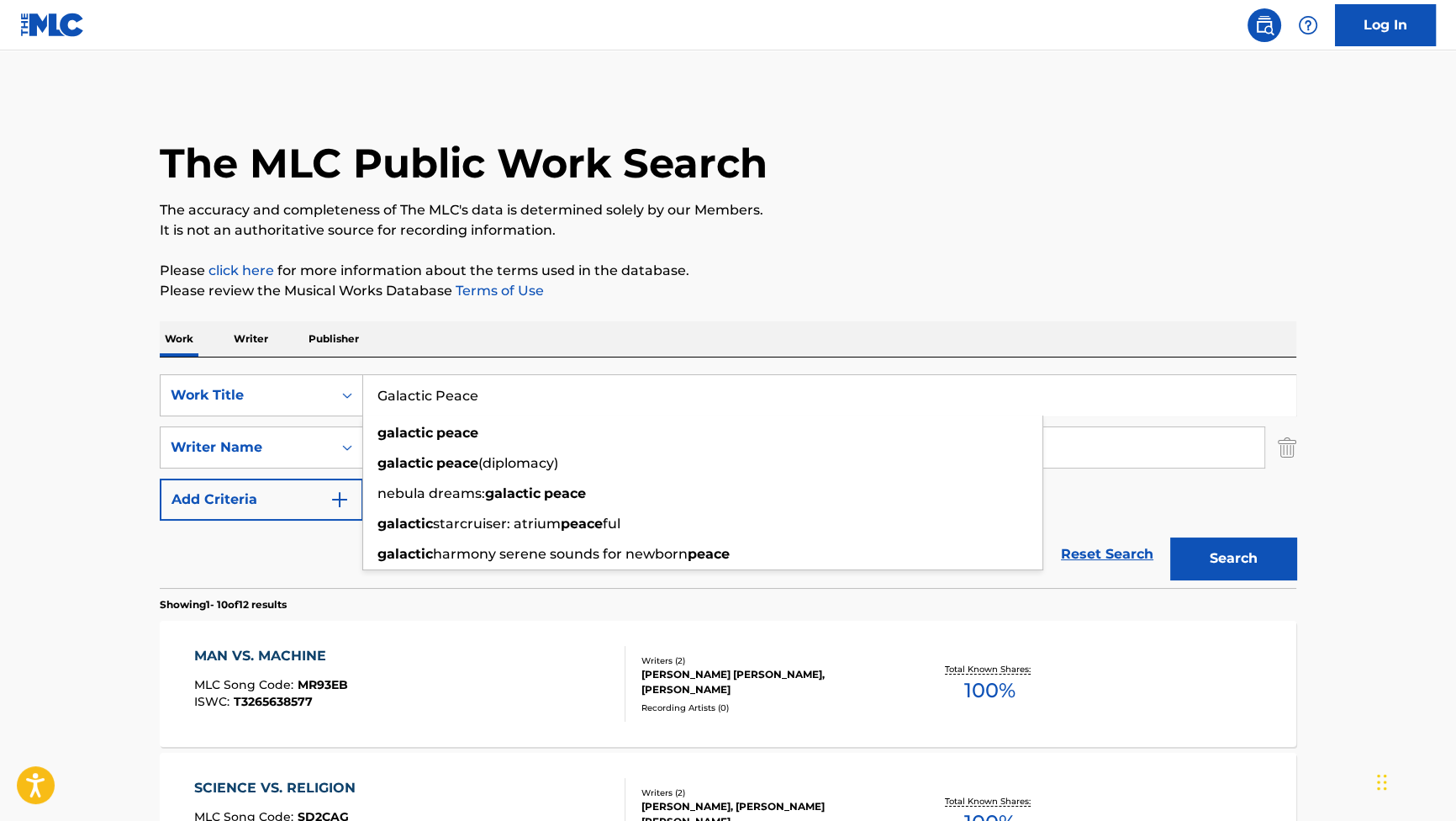
type input "Galactic Peace"
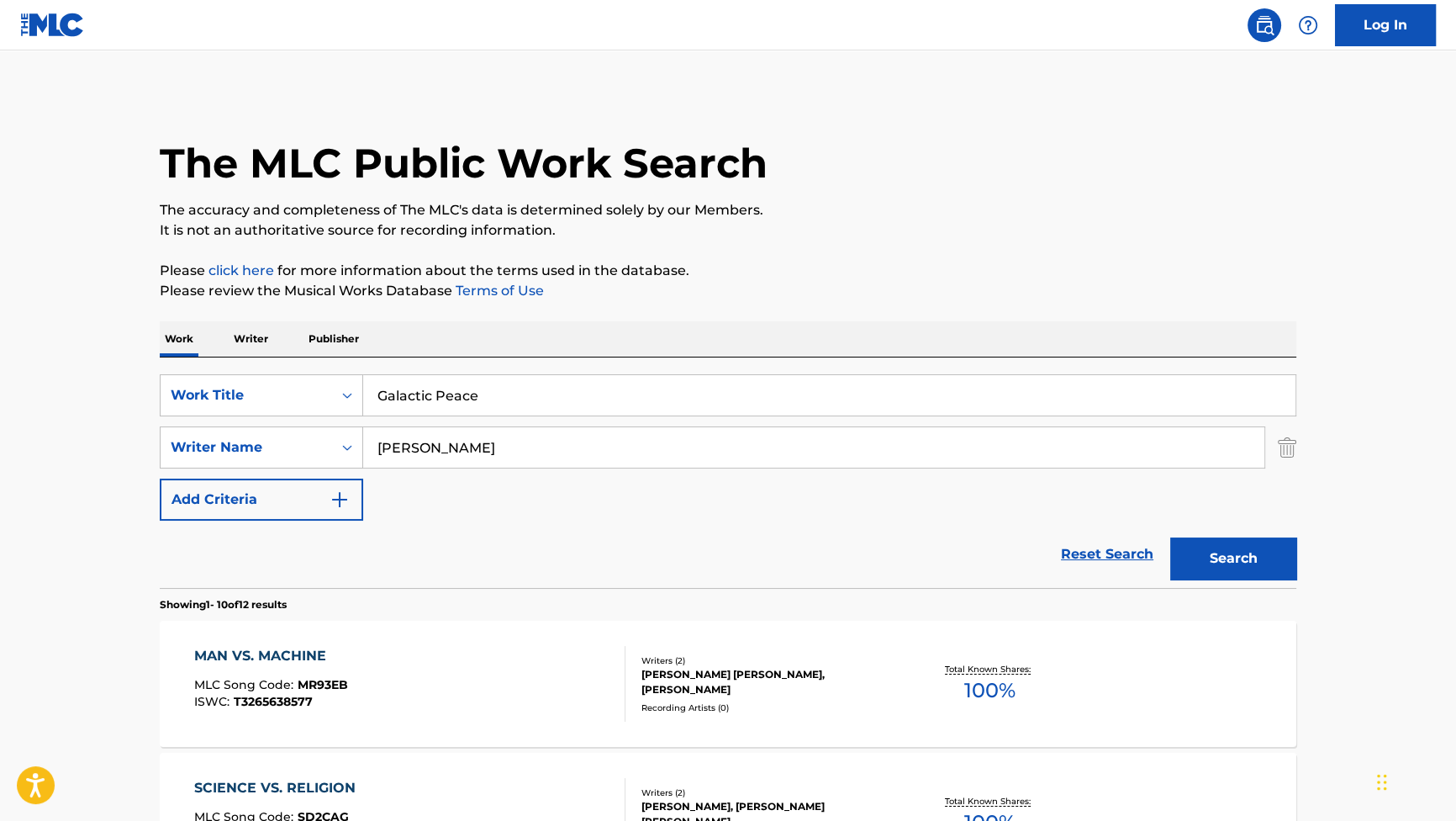
click at [1257, 546] on button "Search" at bounding box center [1233, 558] width 126 height 42
click at [286, 638] on div "GALACTIC PEACE MLC Song Code : GF80PX ISWC : T3265638475 Writers ( 2 ) [PERSON_…" at bounding box center [728, 683] width 1137 height 126
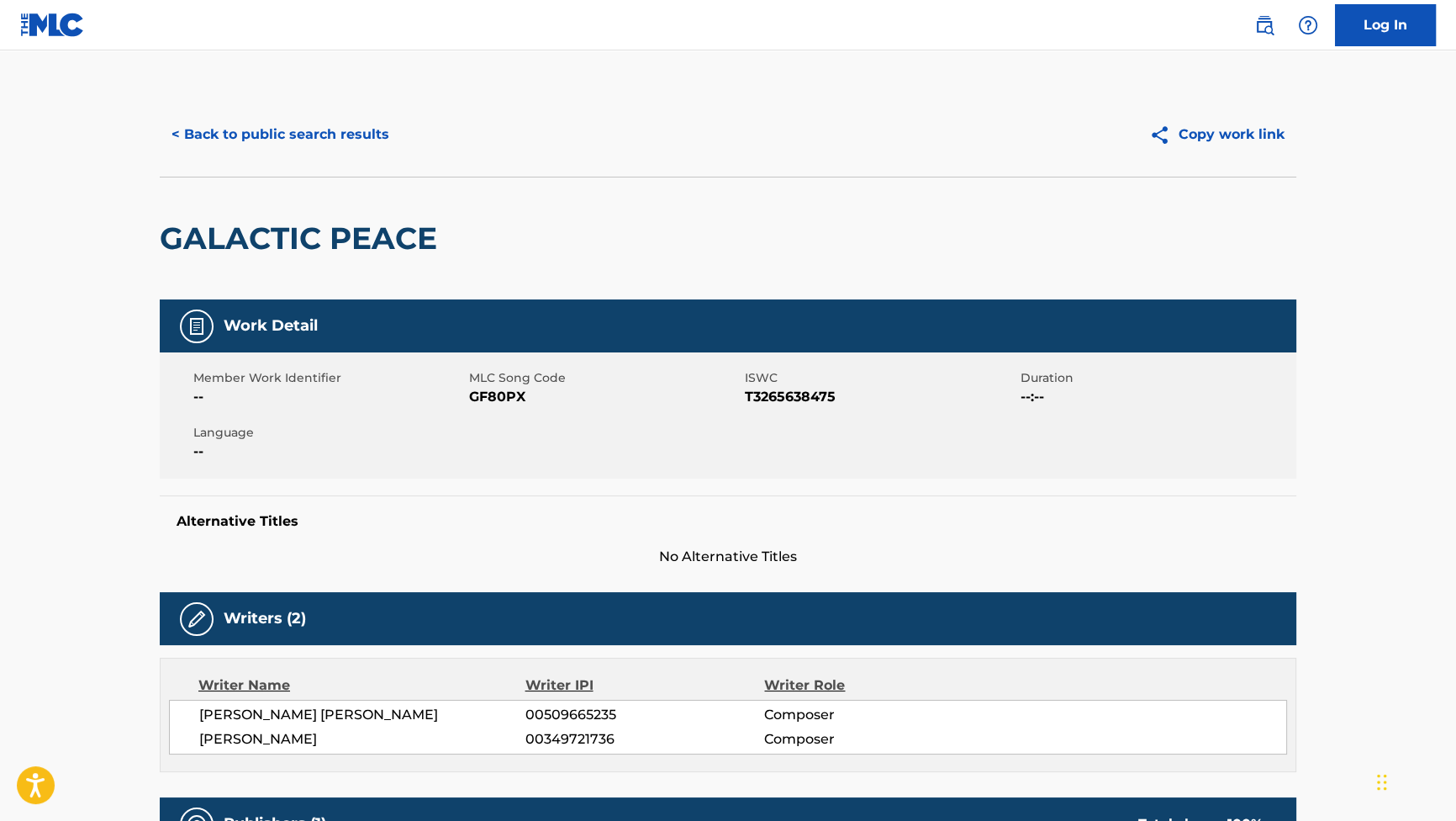
click at [339, 140] on button "< Back to public search results" at bounding box center [280, 134] width 241 height 42
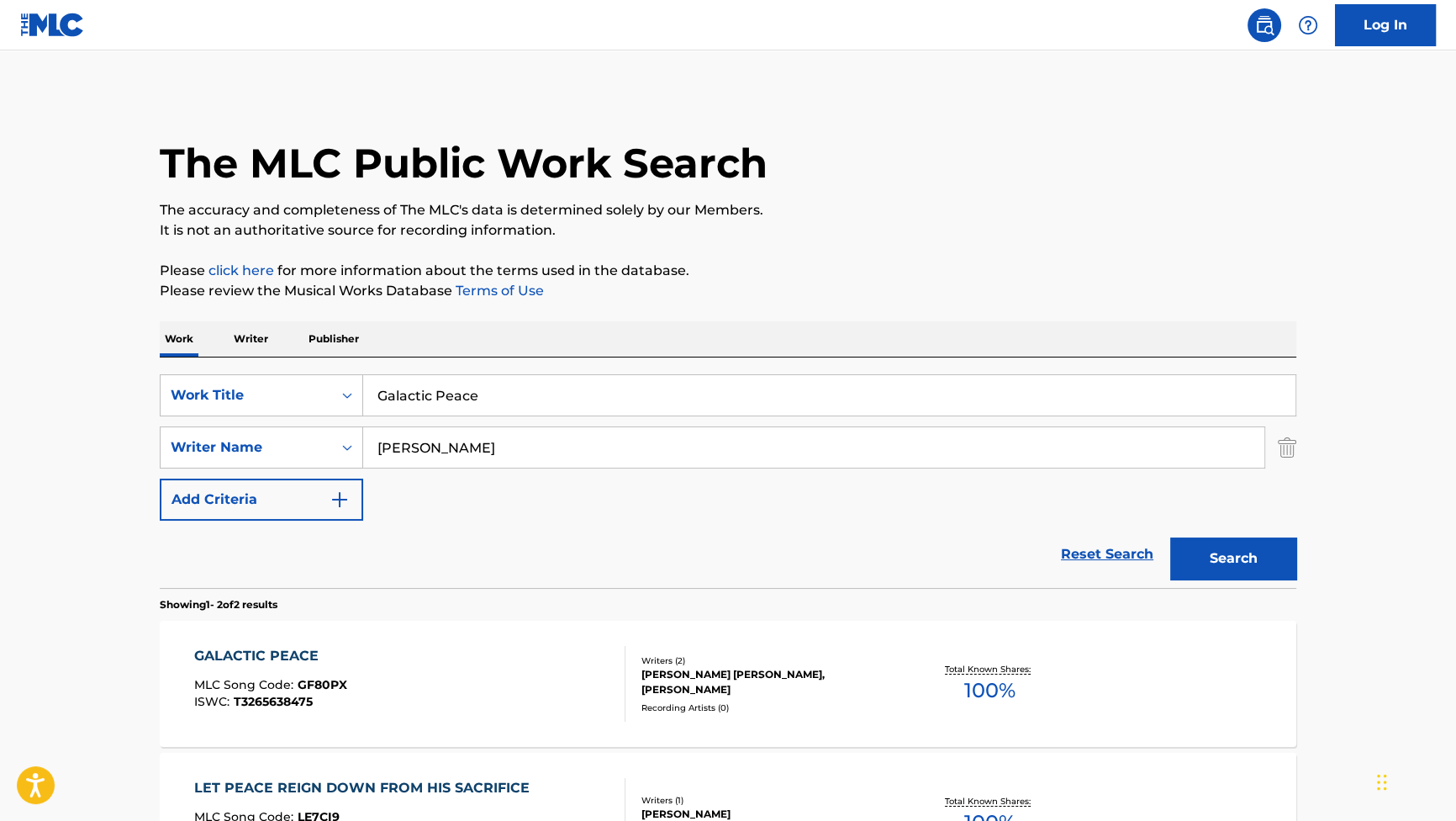
drag, startPoint x: 632, startPoint y: 379, endPoint x: 327, endPoint y: 348, distance: 306.6
click at [327, 348] on div "Work Writer Publisher SearchWithCriteriab2f53146-9eec-4024-a9f5-657f81fca84a Wo…" at bounding box center [728, 640] width 1137 height 637
click at [628, 267] on p "Please click here for more information about the terms used in the database." at bounding box center [728, 270] width 1137 height 20
click at [1254, 561] on button "Search" at bounding box center [1233, 558] width 126 height 42
click at [288, 633] on div "GALACTIC PEACE MLC Song Code : GF80PX ISWC : T3265638475 Writers ( 2 ) [PERSON_…" at bounding box center [728, 683] width 1137 height 126
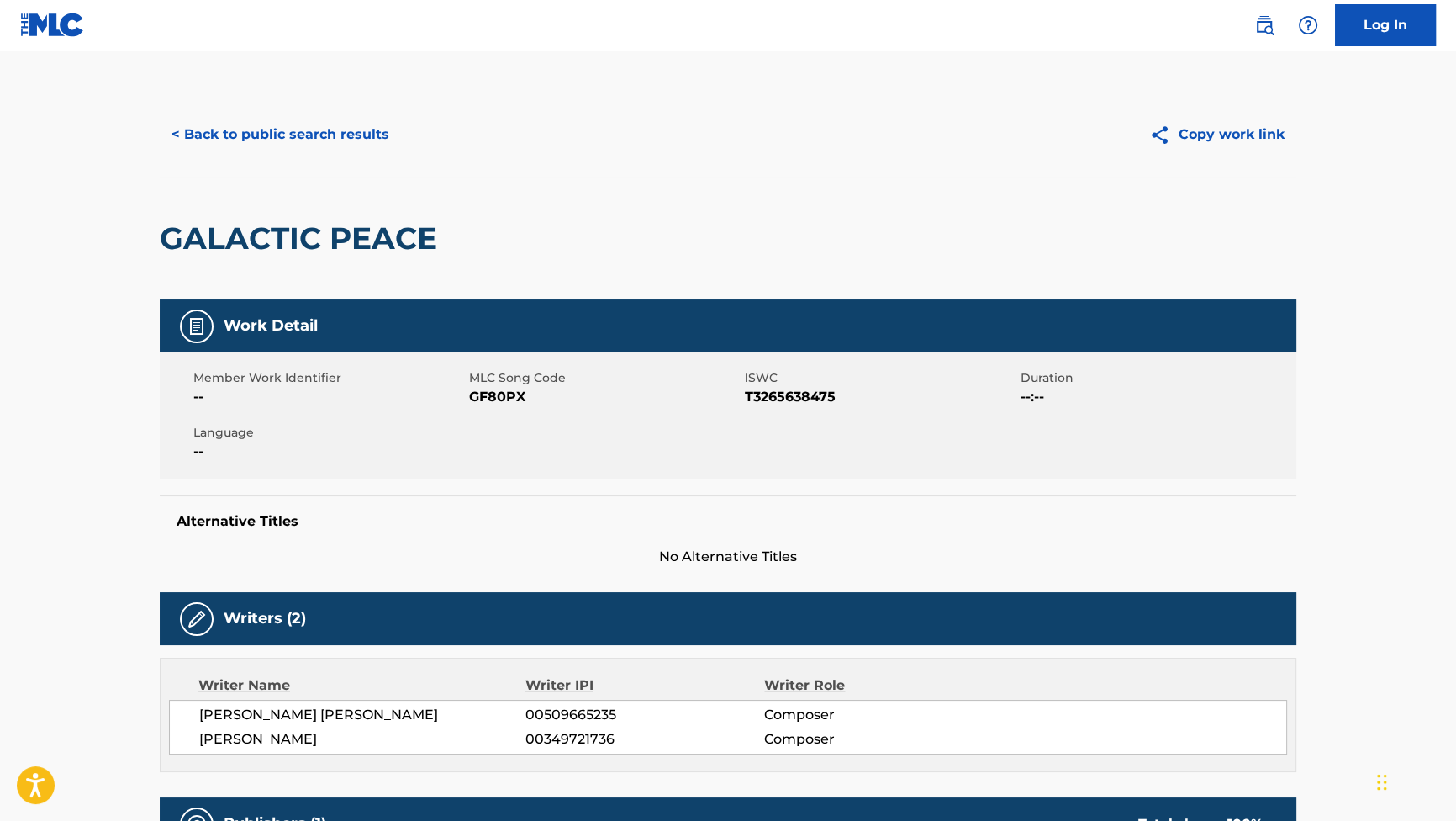
click at [347, 142] on button "< Back to public search results" at bounding box center [280, 134] width 241 height 42
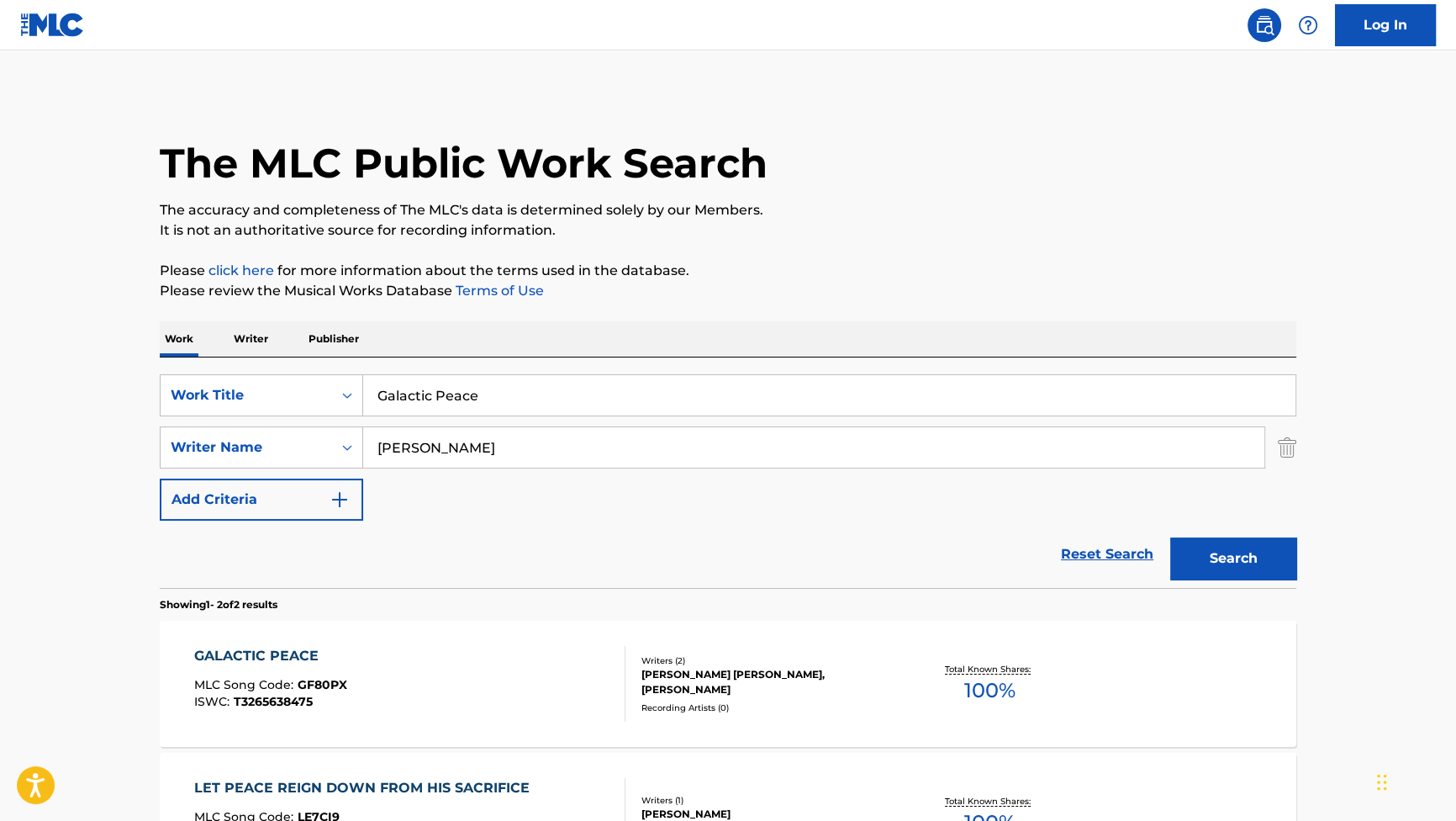
drag, startPoint x: 551, startPoint y: 385, endPoint x: 77, endPoint y: 316, distance: 479.0
click at [57, 311] on main "The MLC Public Work Search The accuracy and completeness of The MLC's data is d…" at bounding box center [728, 507] width 1456 height 915
paste input "Remember Who You Ar"
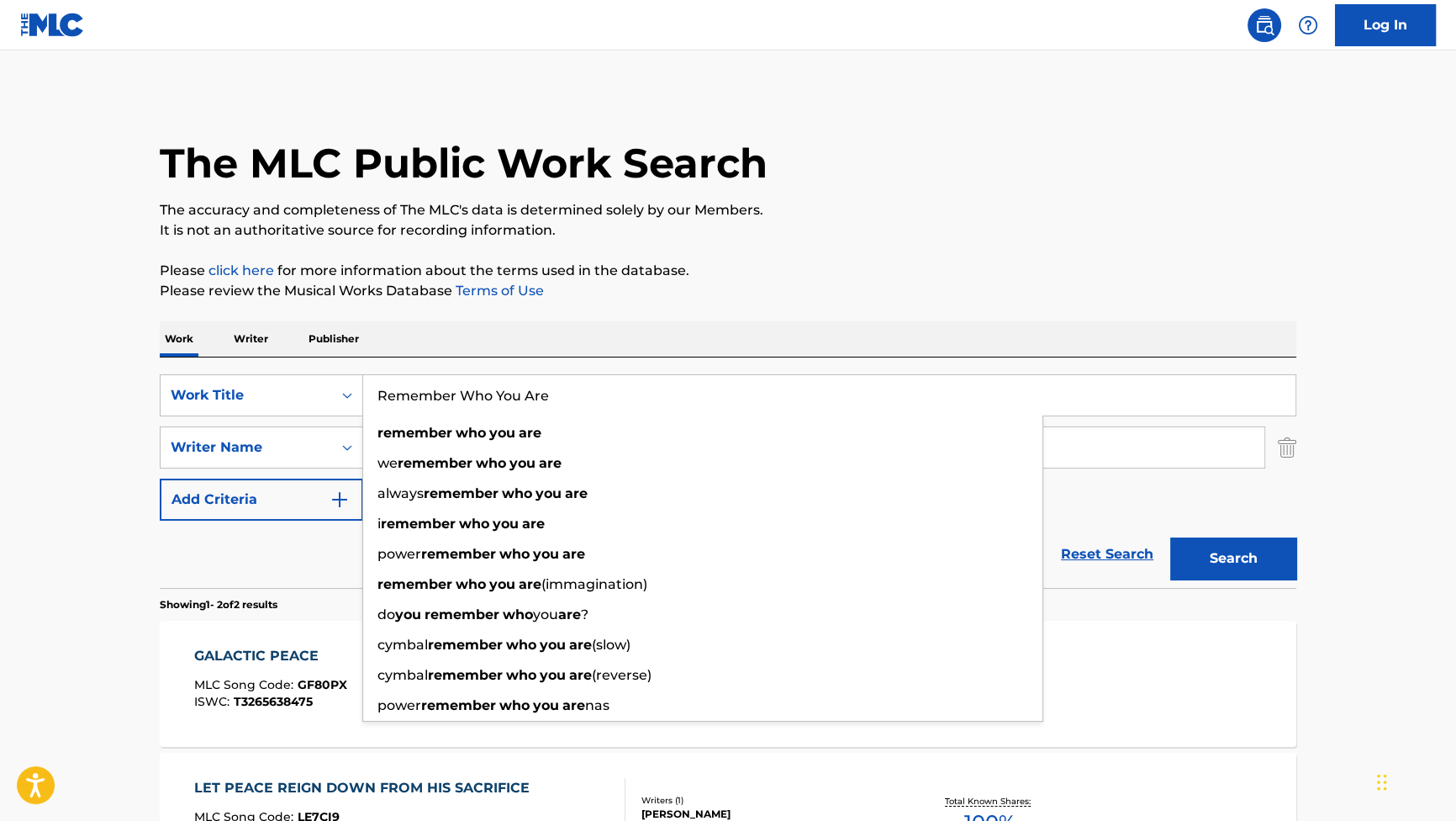
type input "Remember Who You Are"
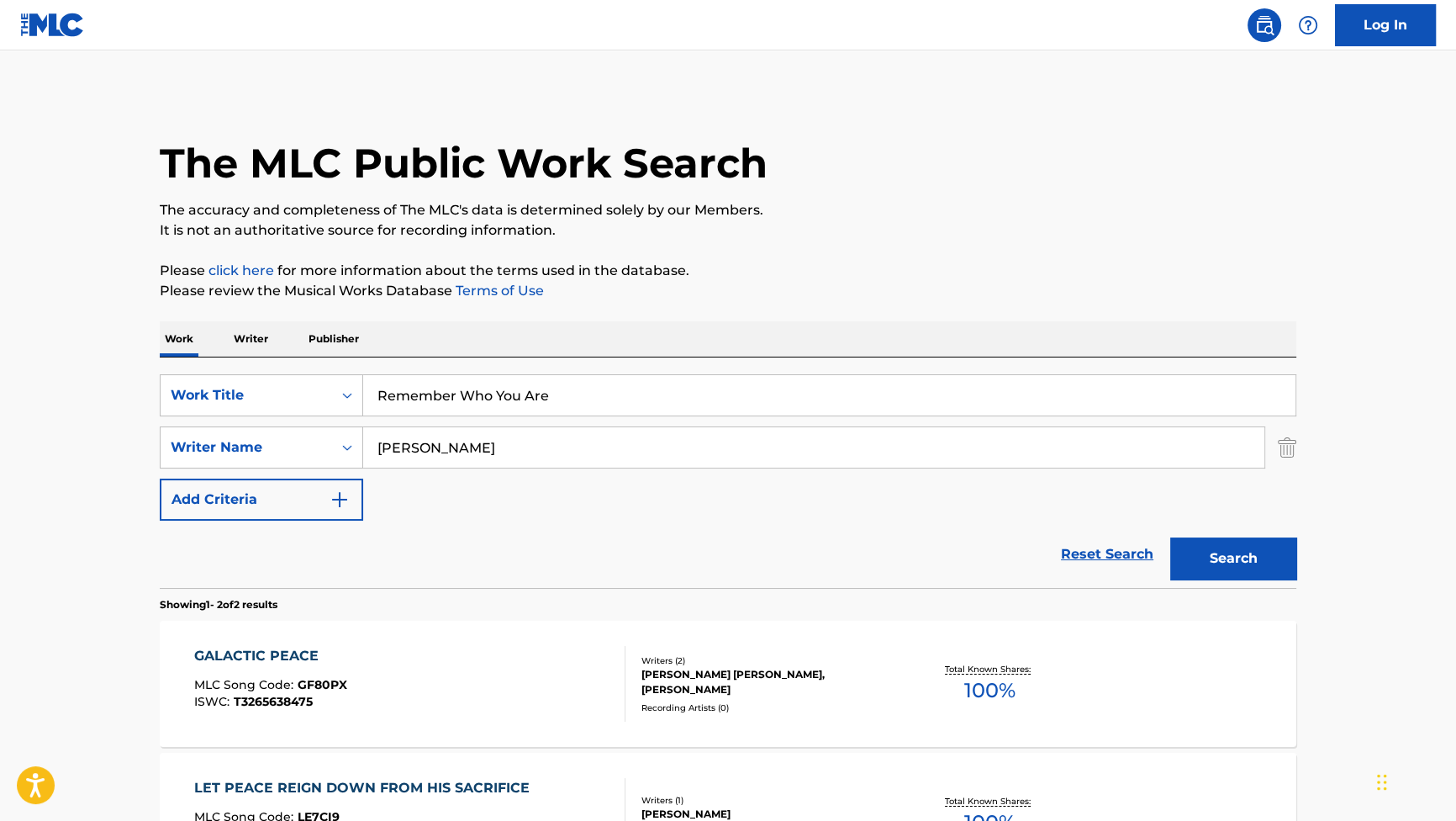
click at [1277, 541] on button "Search" at bounding box center [1233, 558] width 126 height 42
click at [333, 641] on div "REMEMBER WHO YOU ARE MLC Song Code : RO0Q7S ISWC : T3265636480 Writers ( 2 ) [P…" at bounding box center [728, 683] width 1137 height 126
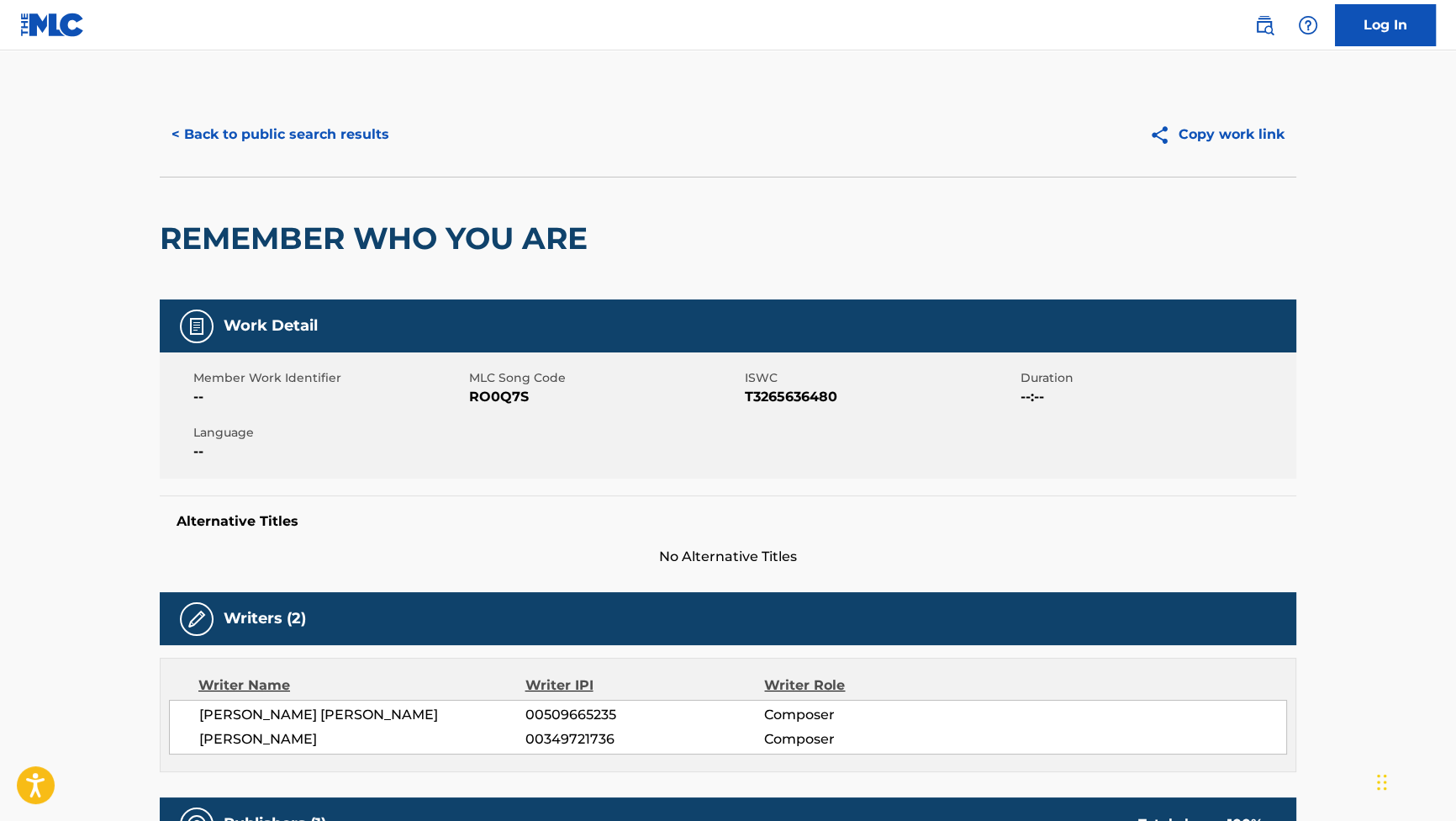
click at [353, 125] on button "< Back to public search results" at bounding box center [280, 134] width 241 height 42
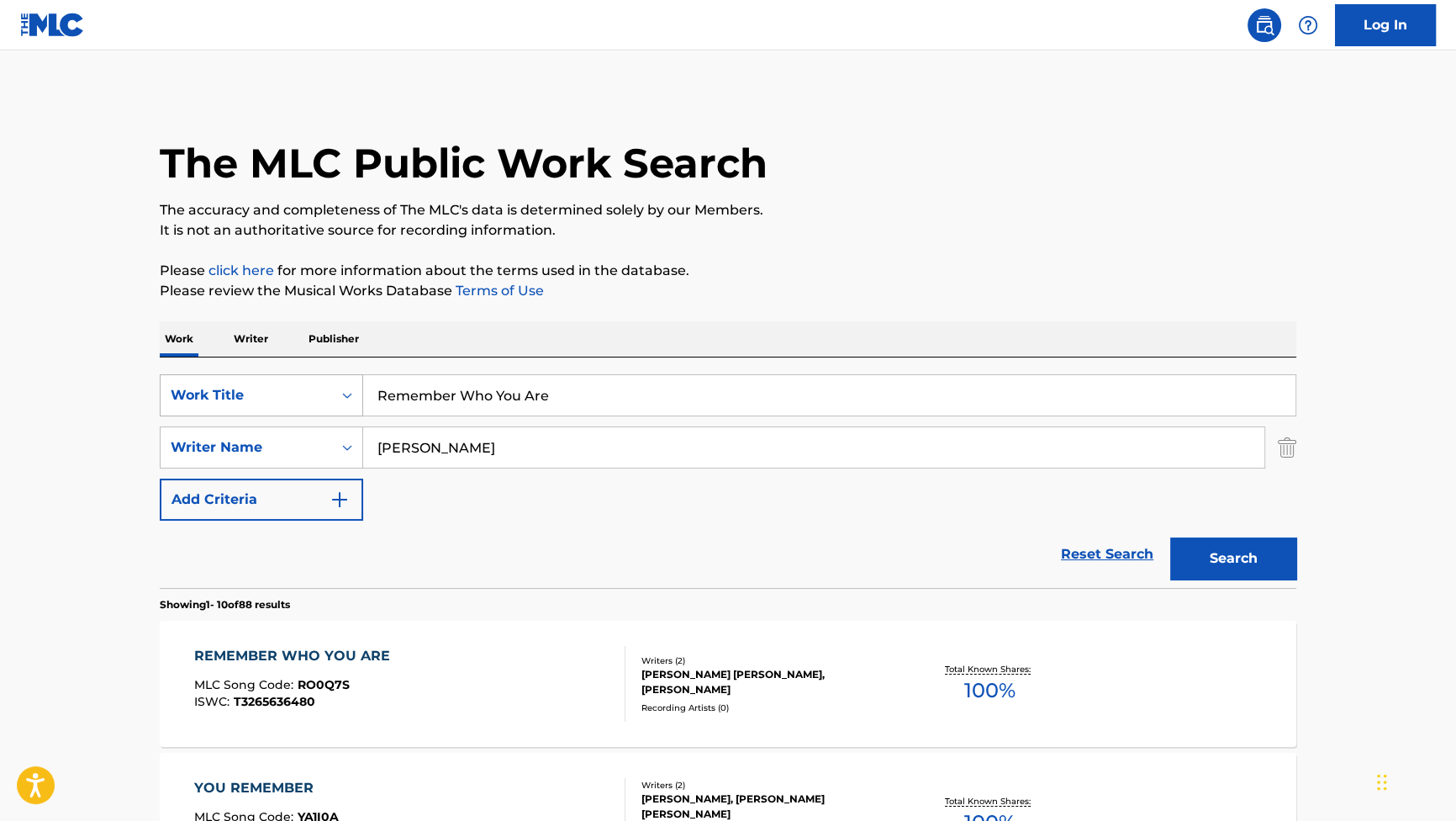
drag, startPoint x: 576, startPoint y: 403, endPoint x: 237, endPoint y: 402, distance: 339.0
click at [237, 402] on div "SearchWithCriteriab2f53146-9eec-4024-a9f5-657f81fca84a Work Title Remember Who …" at bounding box center [728, 395] width 1137 height 42
paste input "What Have You Done?"
type input "What Have You Done?"
click at [1261, 564] on button "Search" at bounding box center [1233, 558] width 126 height 42
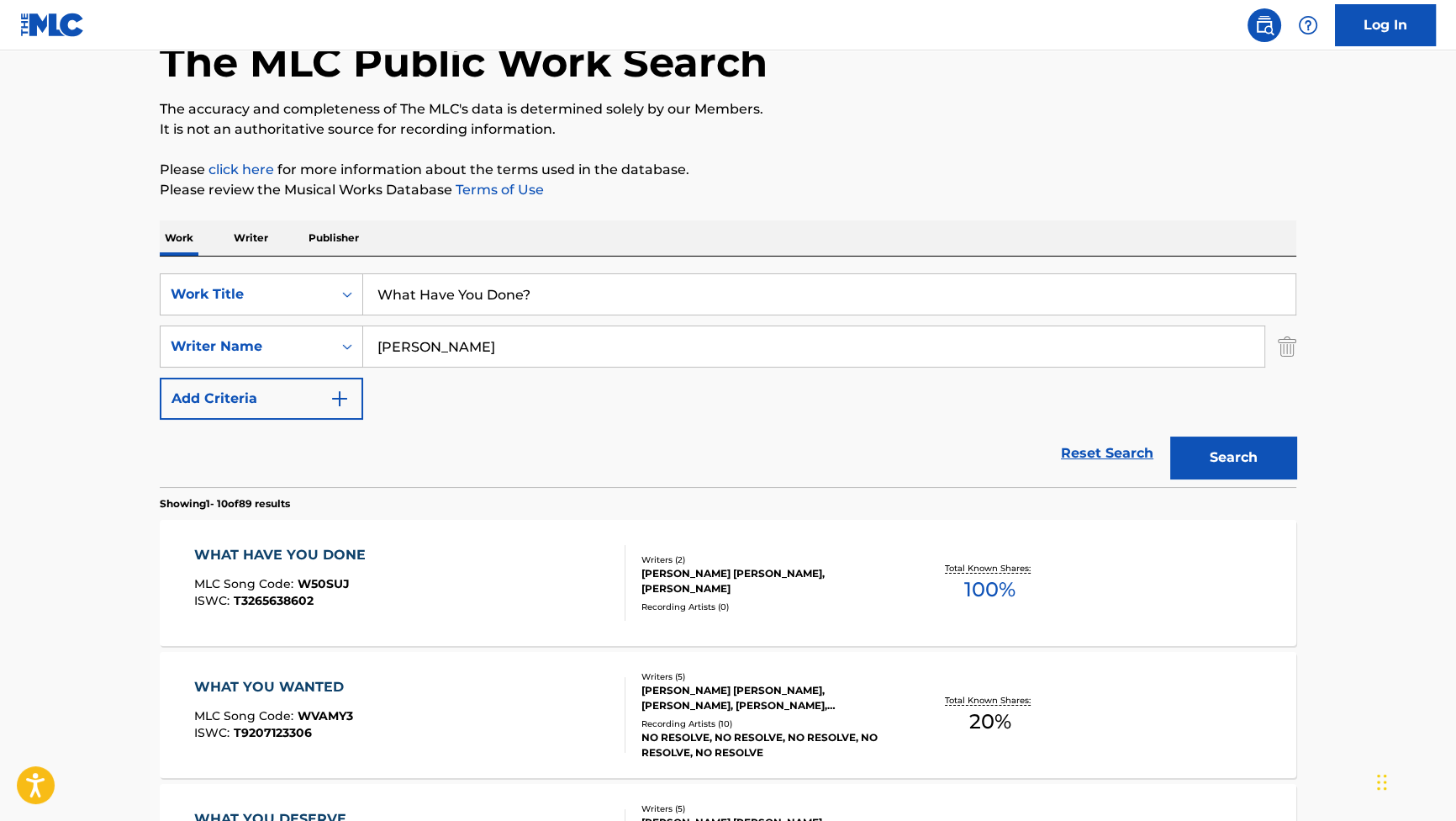
scroll to position [229, 0]
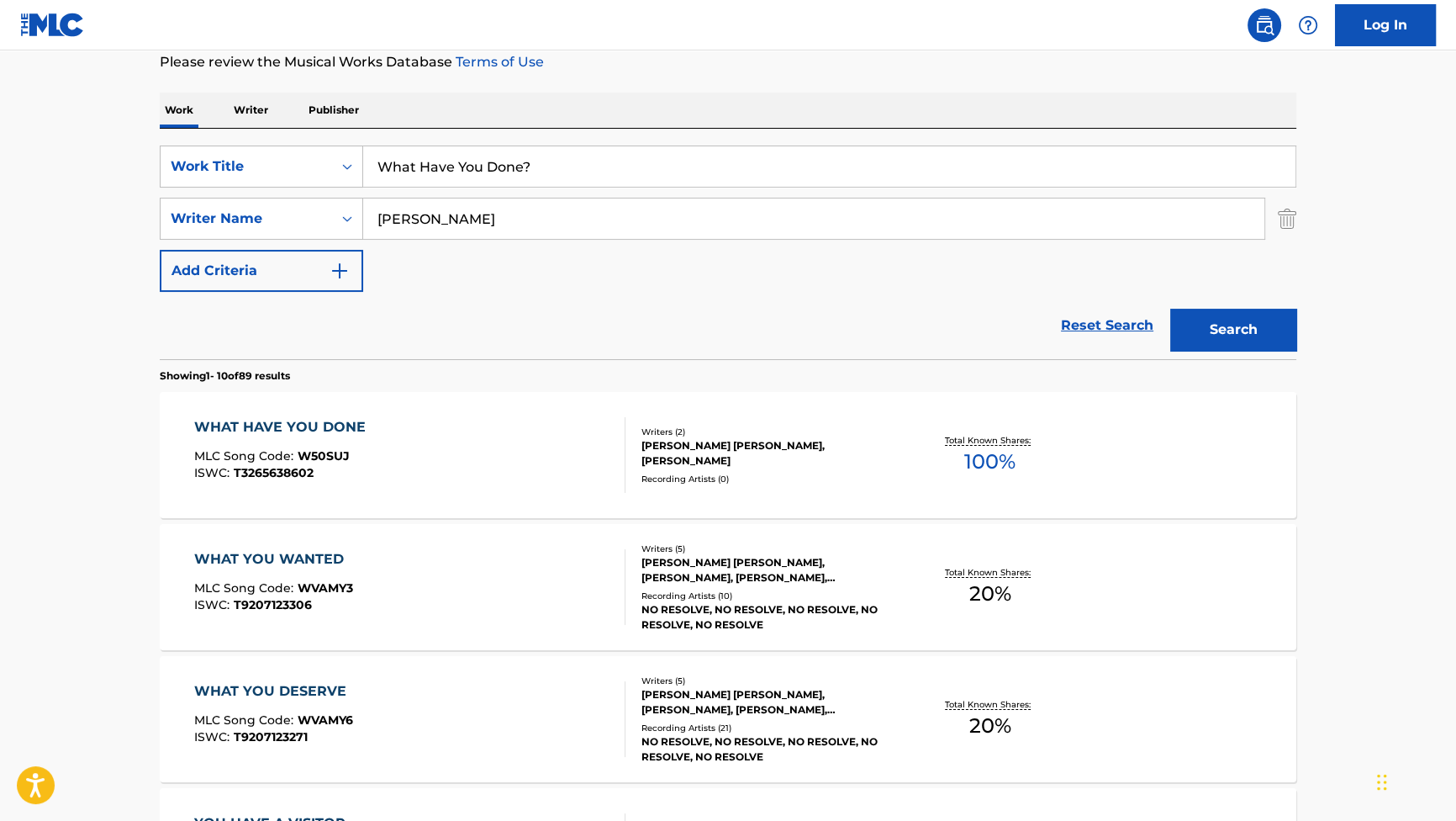
click at [439, 447] on div "WHAT HAVE YOU DONE MLC Song Code : W50SUJ ISWC : T3265638602" at bounding box center [410, 454] width 432 height 76
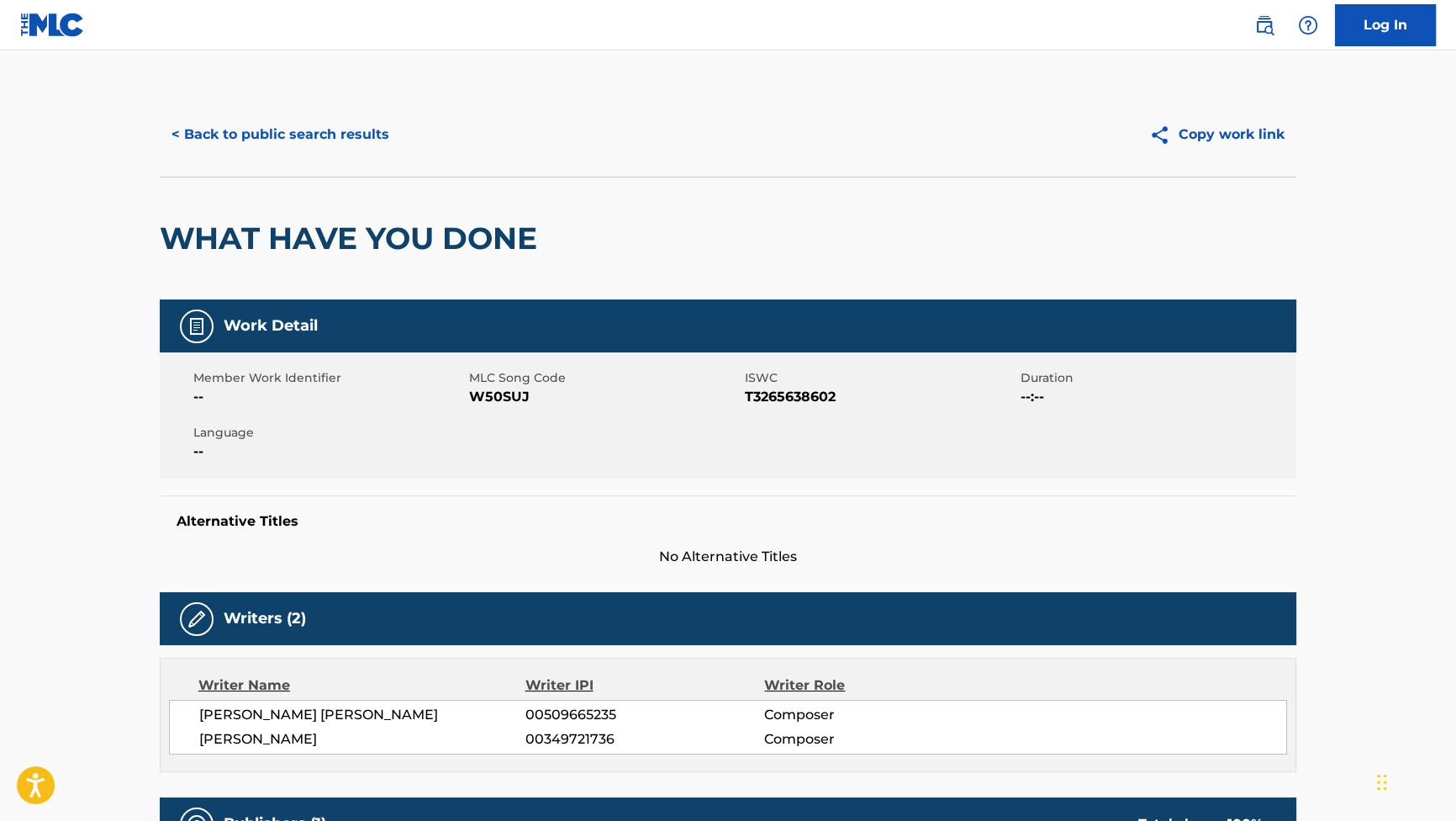
click at [358, 128] on button "< Back to public search results" at bounding box center [280, 134] width 241 height 42
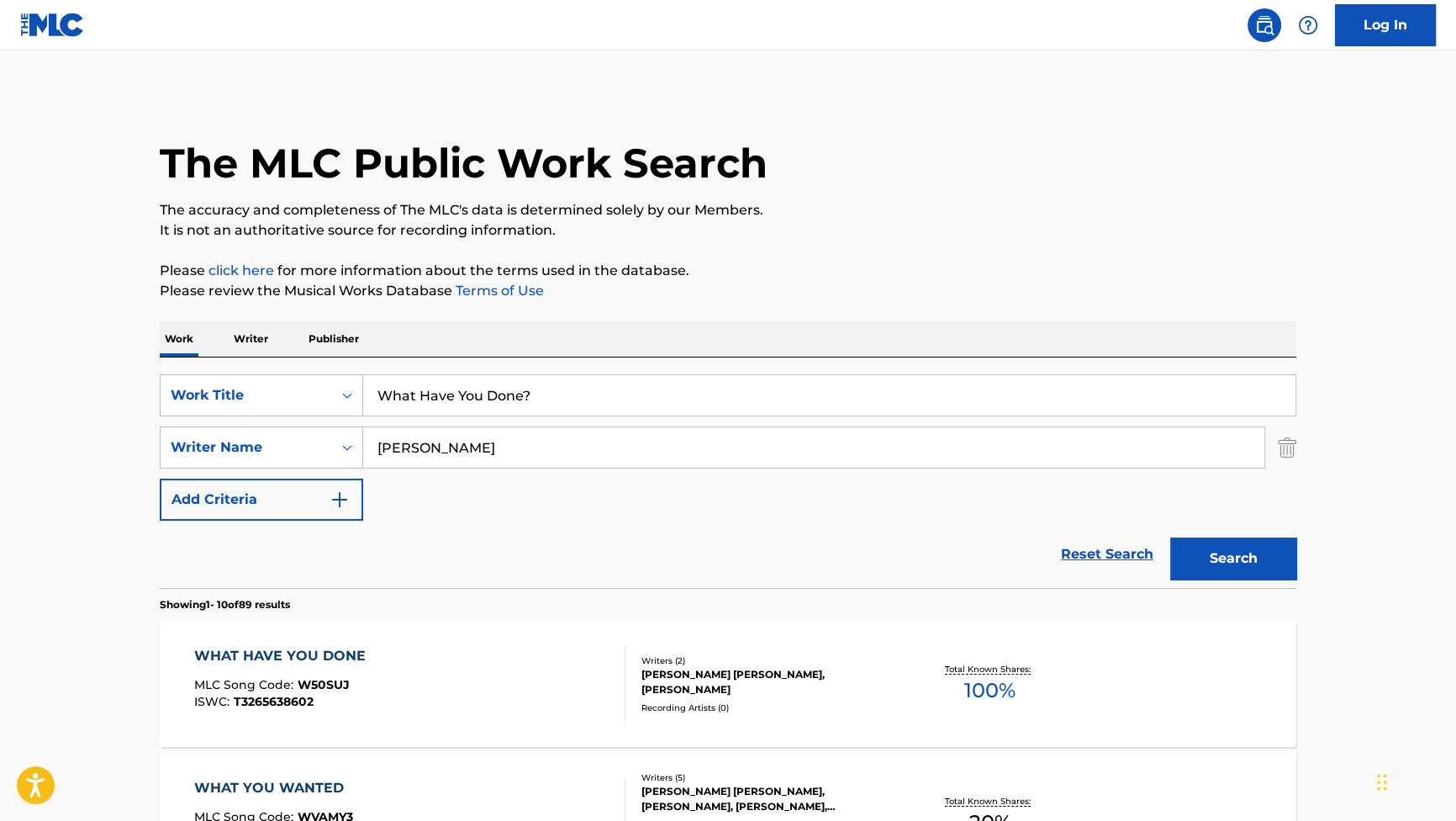
scroll to position [229, 0]
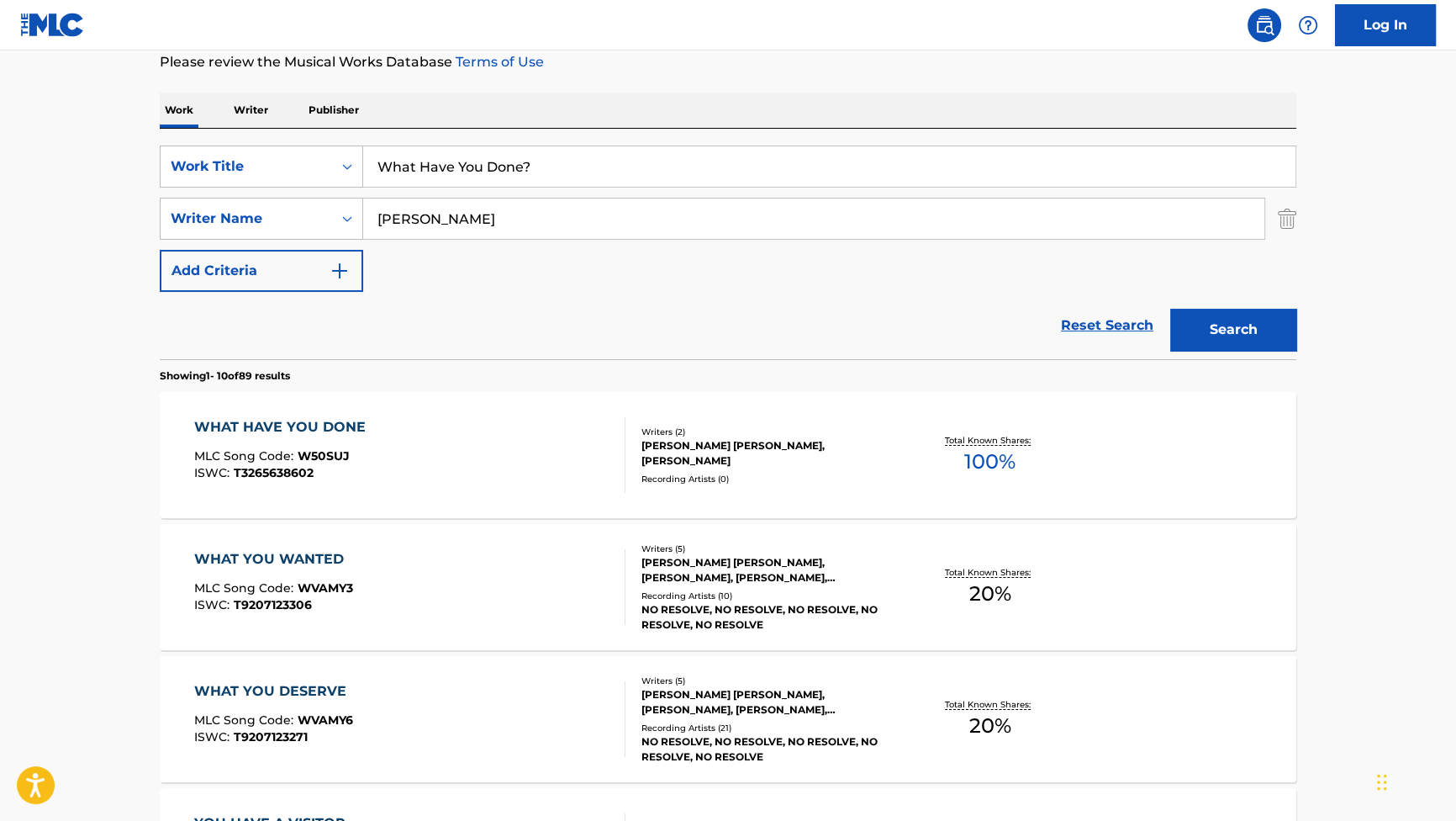
drag, startPoint x: 457, startPoint y: 165, endPoint x: 177, endPoint y: 134, distance: 281.7
click at [177, 134] on div "SearchWithCriteriab2f53146-9eec-4024-a9f5-657f81fca84a Work Title What Have You…" at bounding box center [728, 244] width 1137 height 231
paste input "The Trial of Magneto"
type input "The Trial of Magneto"
click at [1201, 323] on button "Search" at bounding box center [1233, 330] width 126 height 42
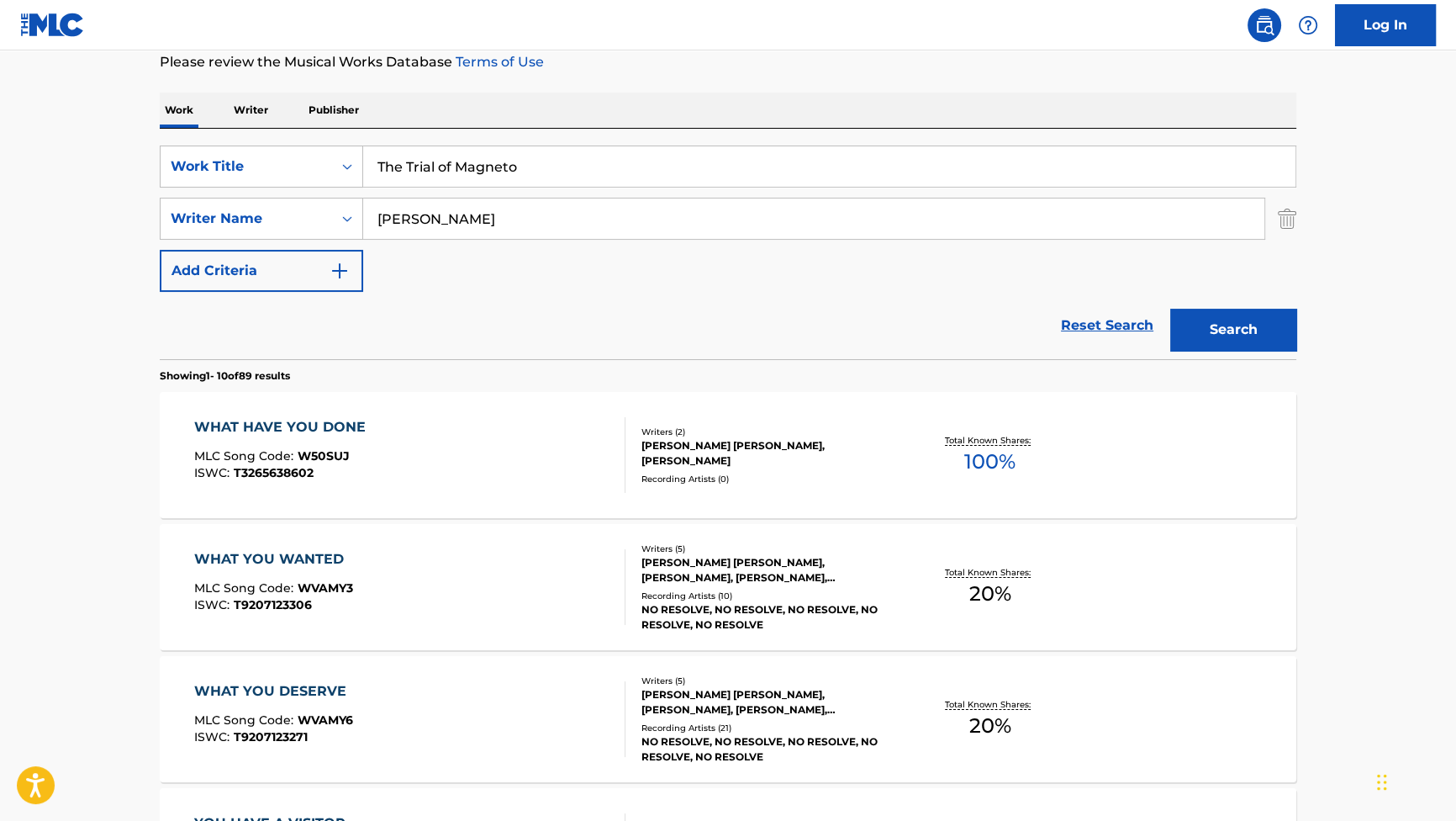
scroll to position [0, 0]
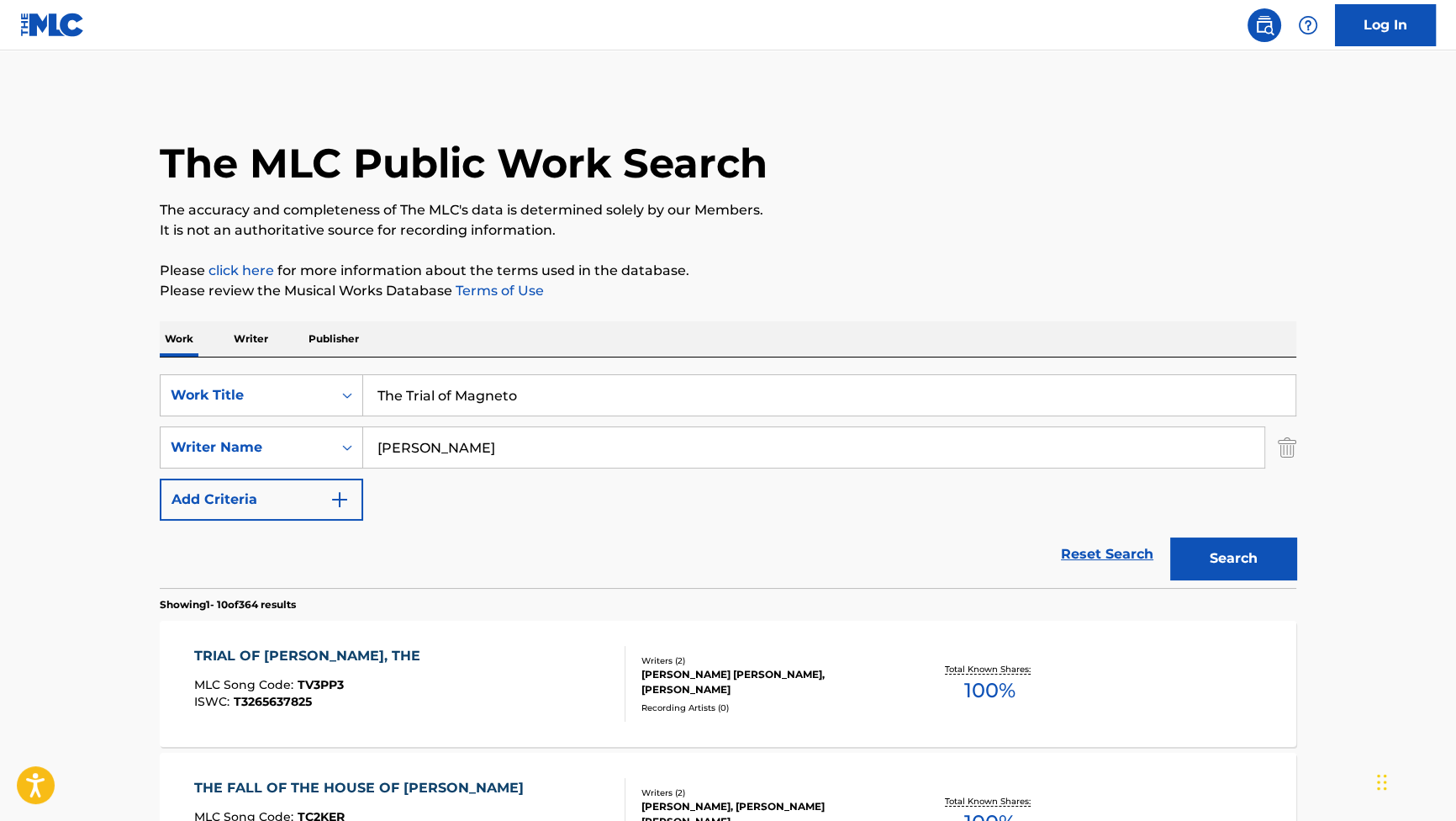
click at [319, 658] on div "TRIAL OF [PERSON_NAME], THE" at bounding box center [312, 655] width 234 height 20
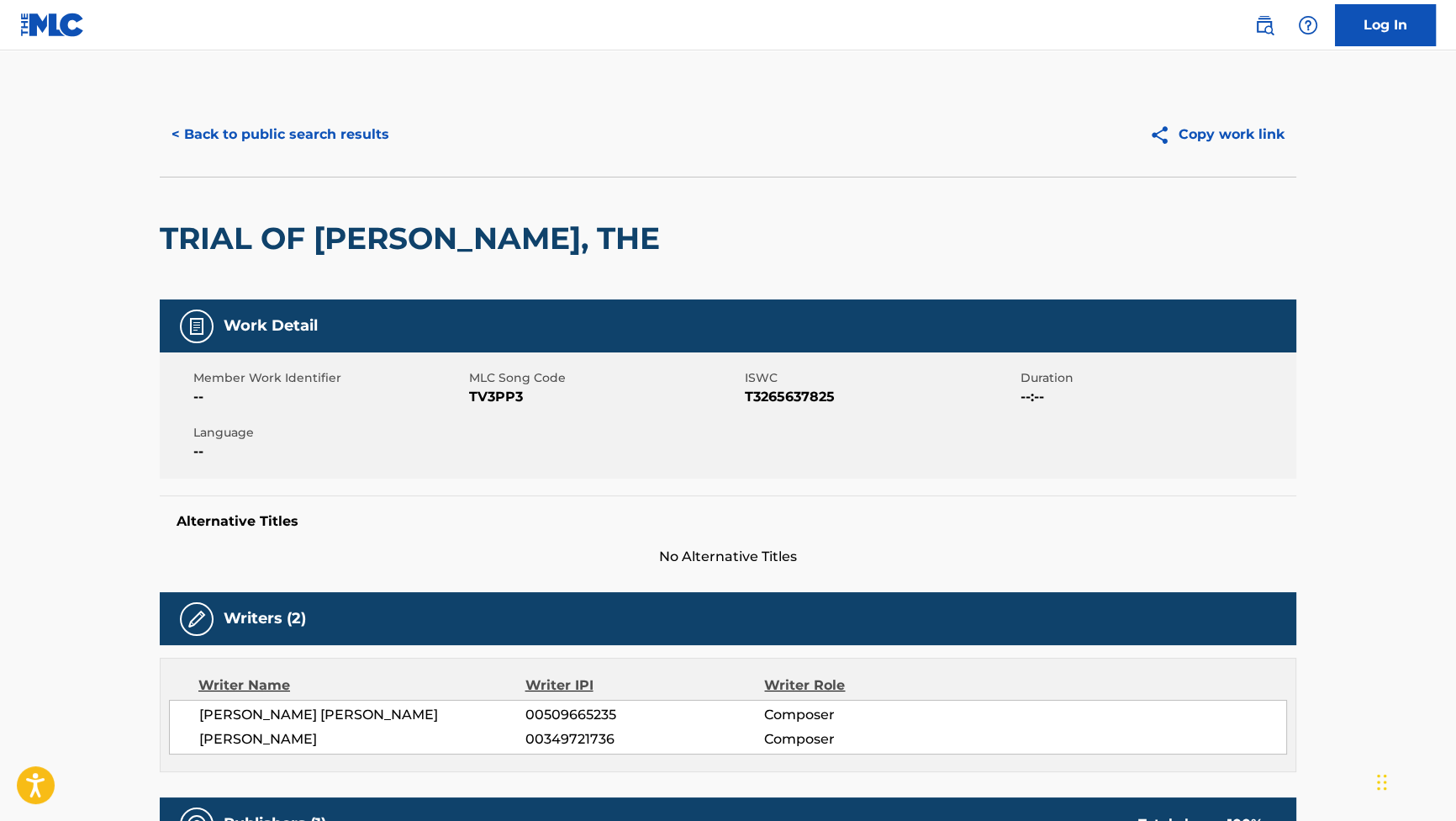
click at [366, 145] on button "< Back to public search results" at bounding box center [280, 134] width 241 height 42
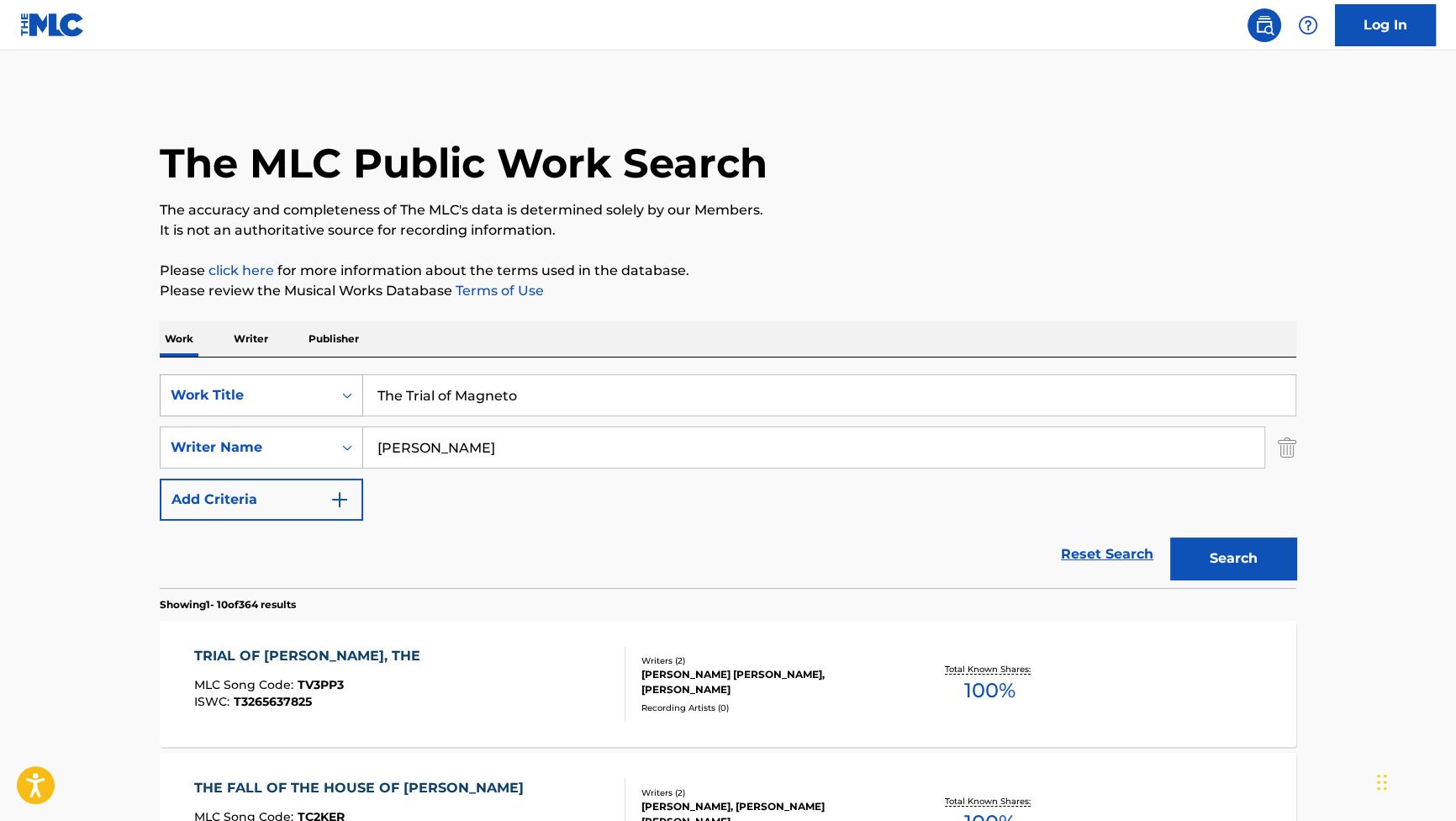
drag, startPoint x: 543, startPoint y: 409, endPoint x: 300, endPoint y: 373, distance: 245.7
click at [300, 374] on div "SearchWithCriteriab2f53146-9eec-4024-a9f5-657f81fca84a Work Title The Trial of …" at bounding box center [728, 395] width 1137 height 42
paste input "Bad Odds"
type input "Bad Odds"
click at [1252, 560] on button "Search" at bounding box center [1233, 558] width 126 height 42
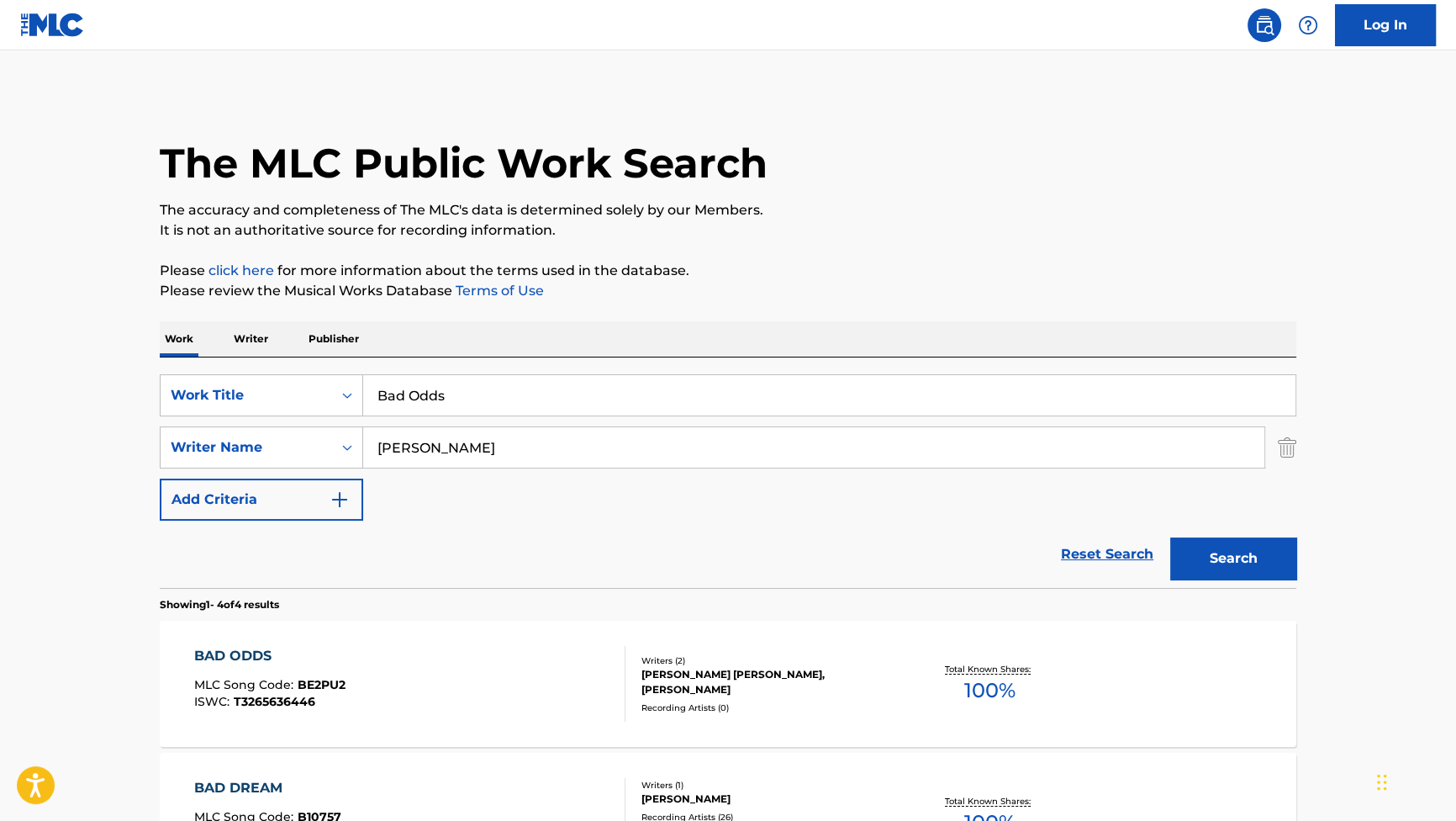
click at [268, 666] on div "BAD ODDS MLC Song Code : BE2PU2 ISWC : T3265636446" at bounding box center [270, 683] width 151 height 76
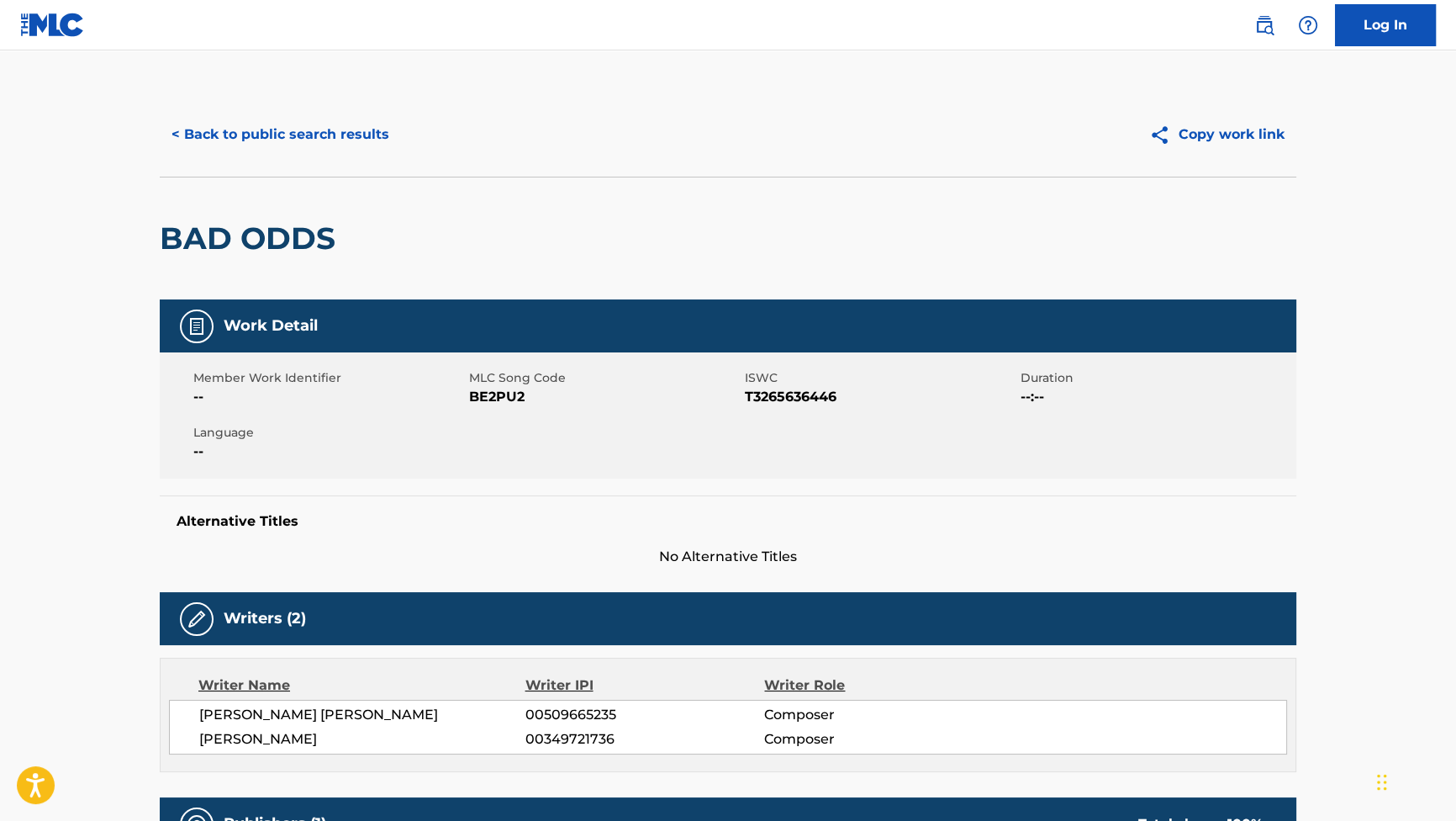
click at [370, 124] on button "< Back to public search results" at bounding box center [280, 134] width 241 height 42
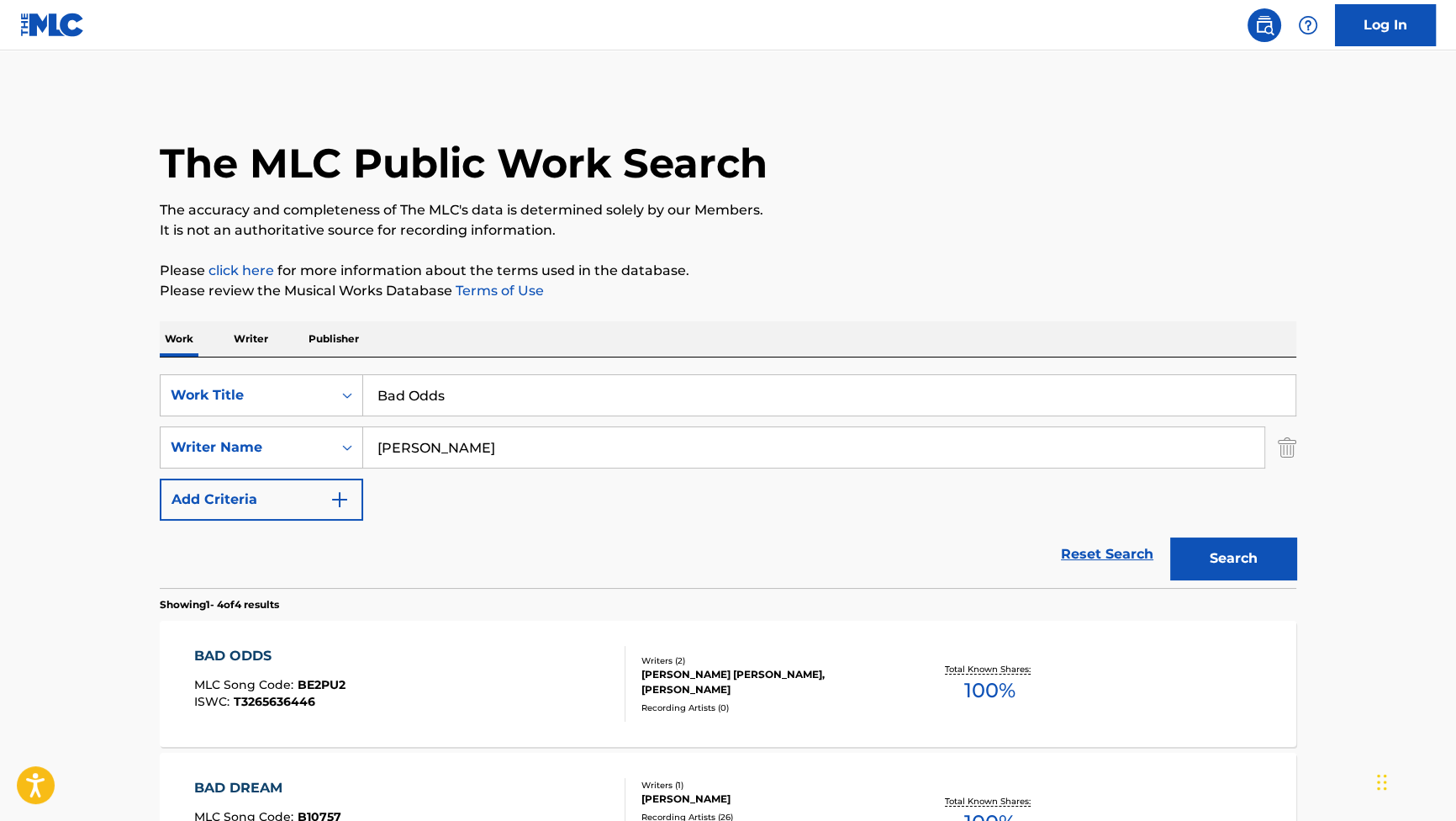
drag, startPoint x: 513, startPoint y: 413, endPoint x: 275, endPoint y: 342, distance: 248.4
click at [279, 344] on div "Work Writer Publisher SearchWithCriteriab2f53146-9eec-4024-a9f5-657f81fca84a Wo…" at bounding box center [728, 771] width 1137 height 900
paste input "Fight or Die"
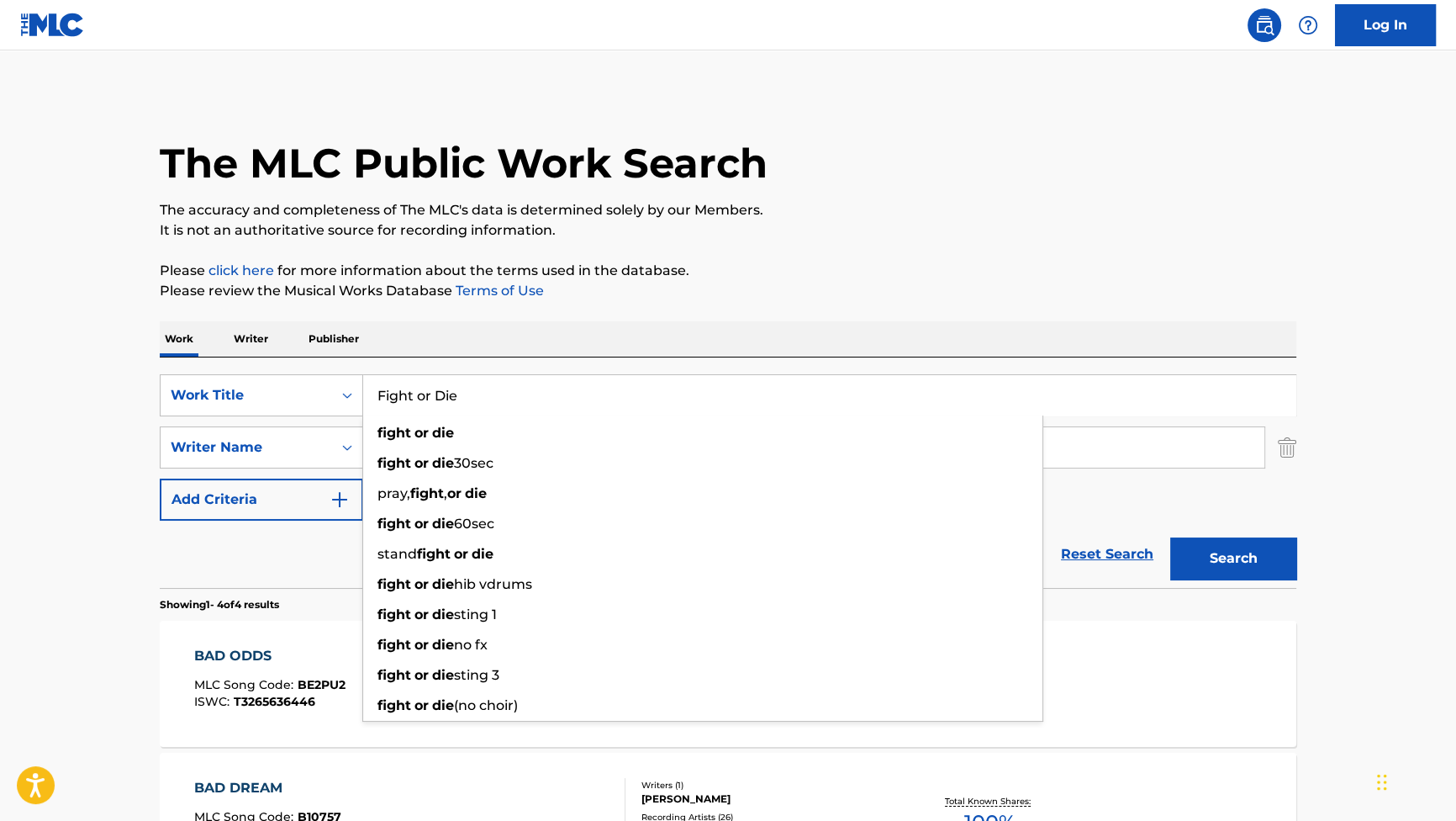
type input "Fight or Die"
click at [1255, 546] on button "Search" at bounding box center [1233, 558] width 126 height 42
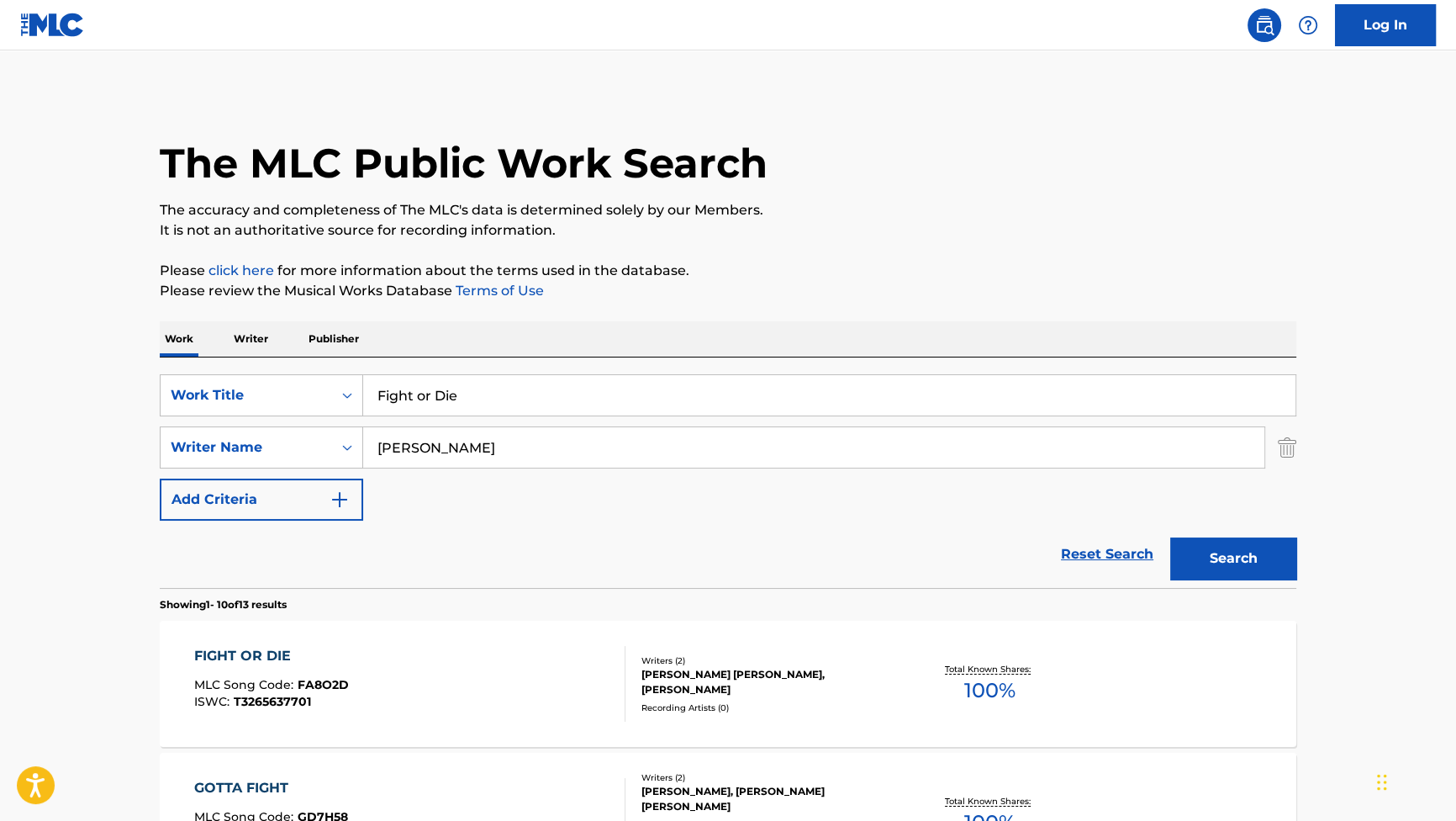
click at [614, 675] on div at bounding box center [618, 683] width 13 height 76
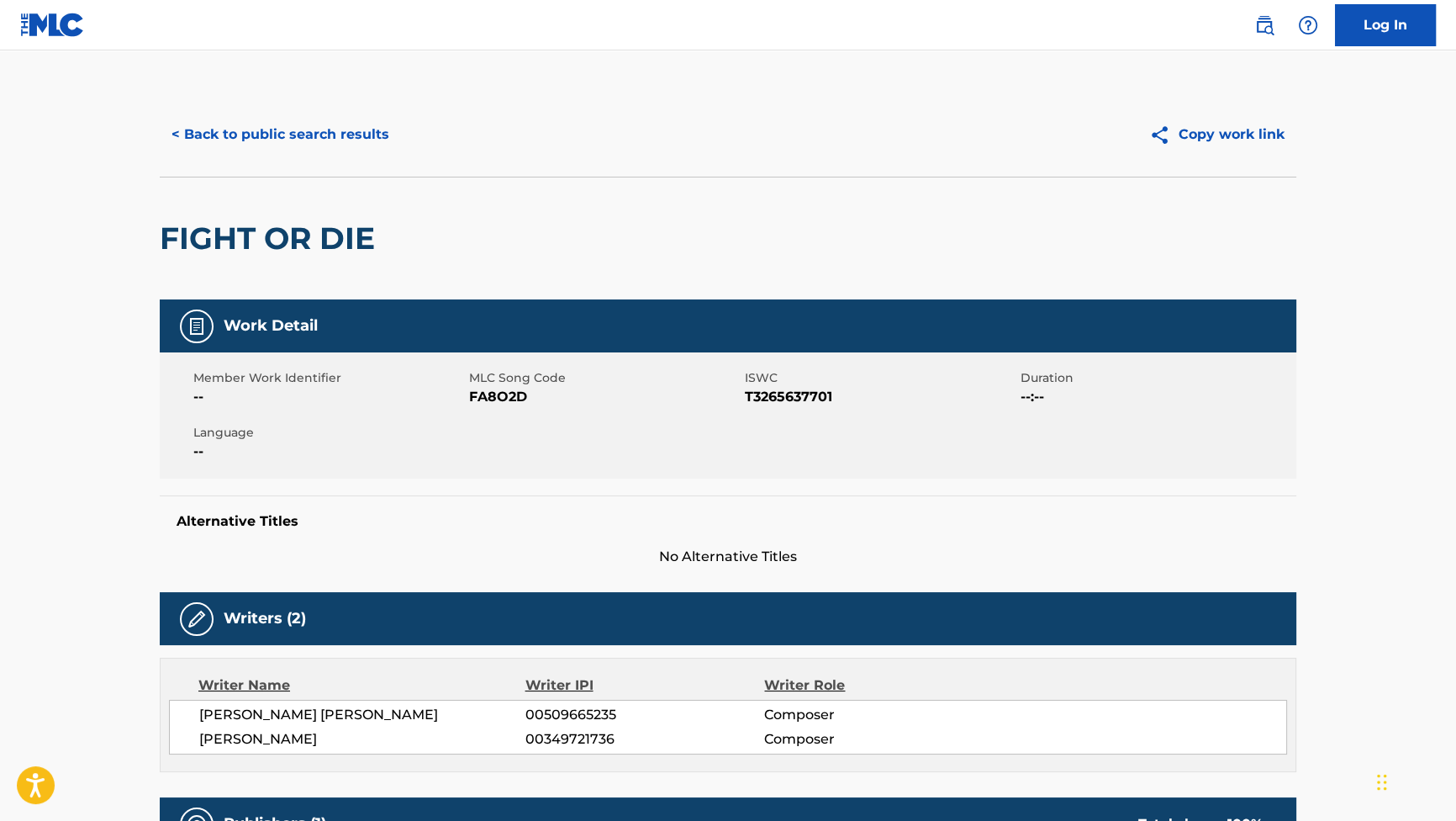
click at [364, 148] on button "< Back to public search results" at bounding box center [280, 134] width 241 height 42
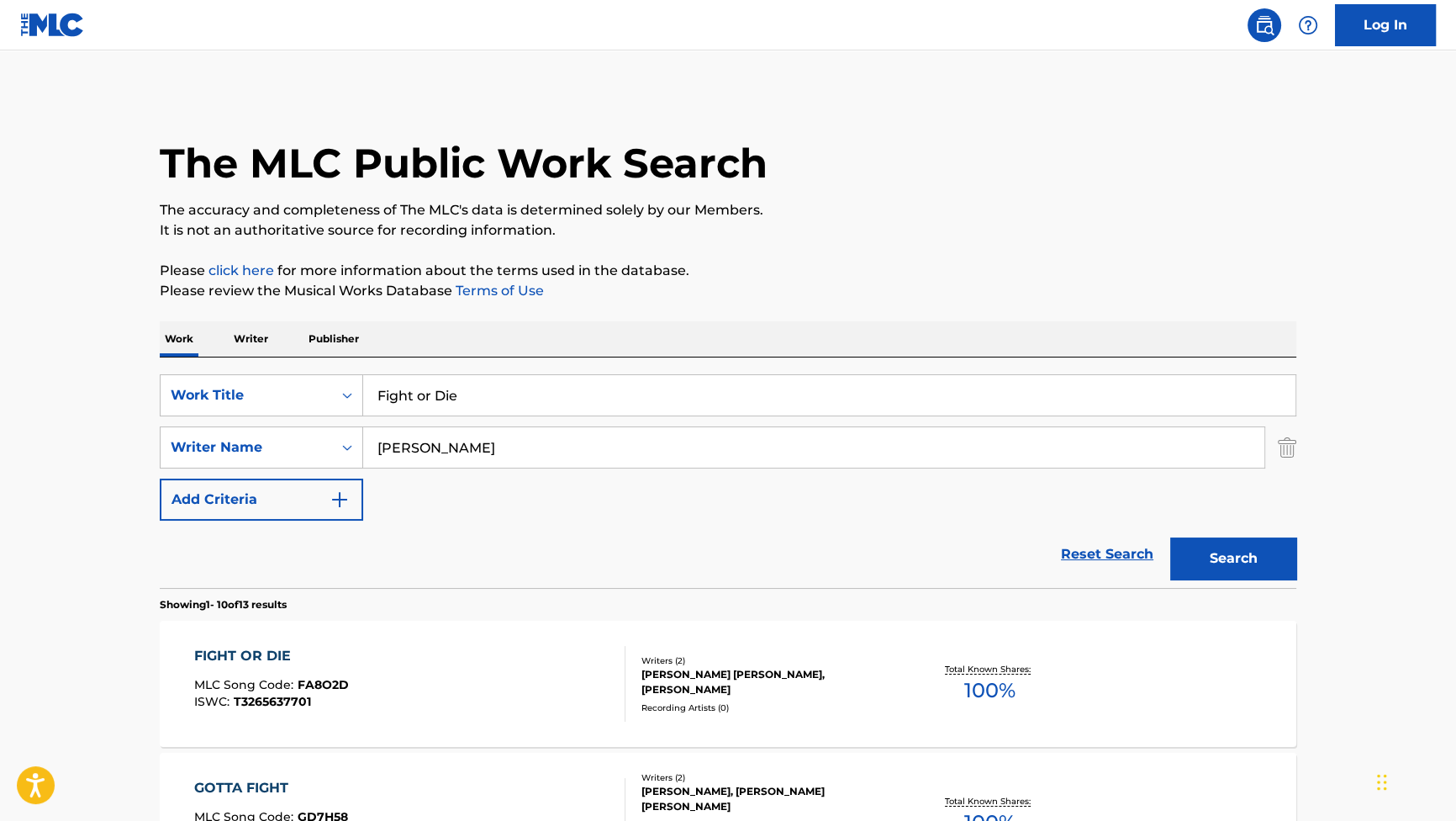
drag, startPoint x: 513, startPoint y: 402, endPoint x: 188, endPoint y: 317, distance: 335.9
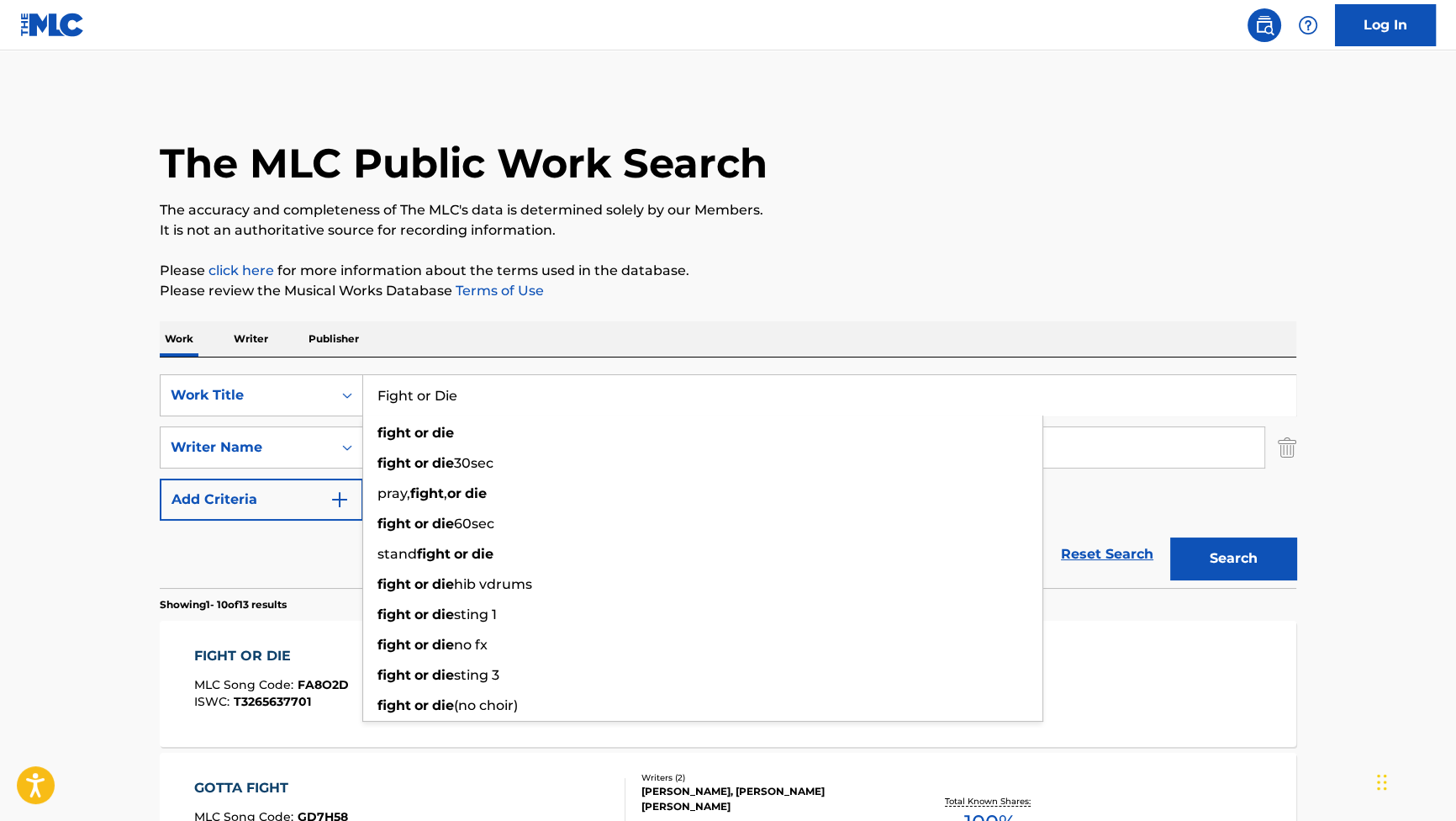
paste input "Work"
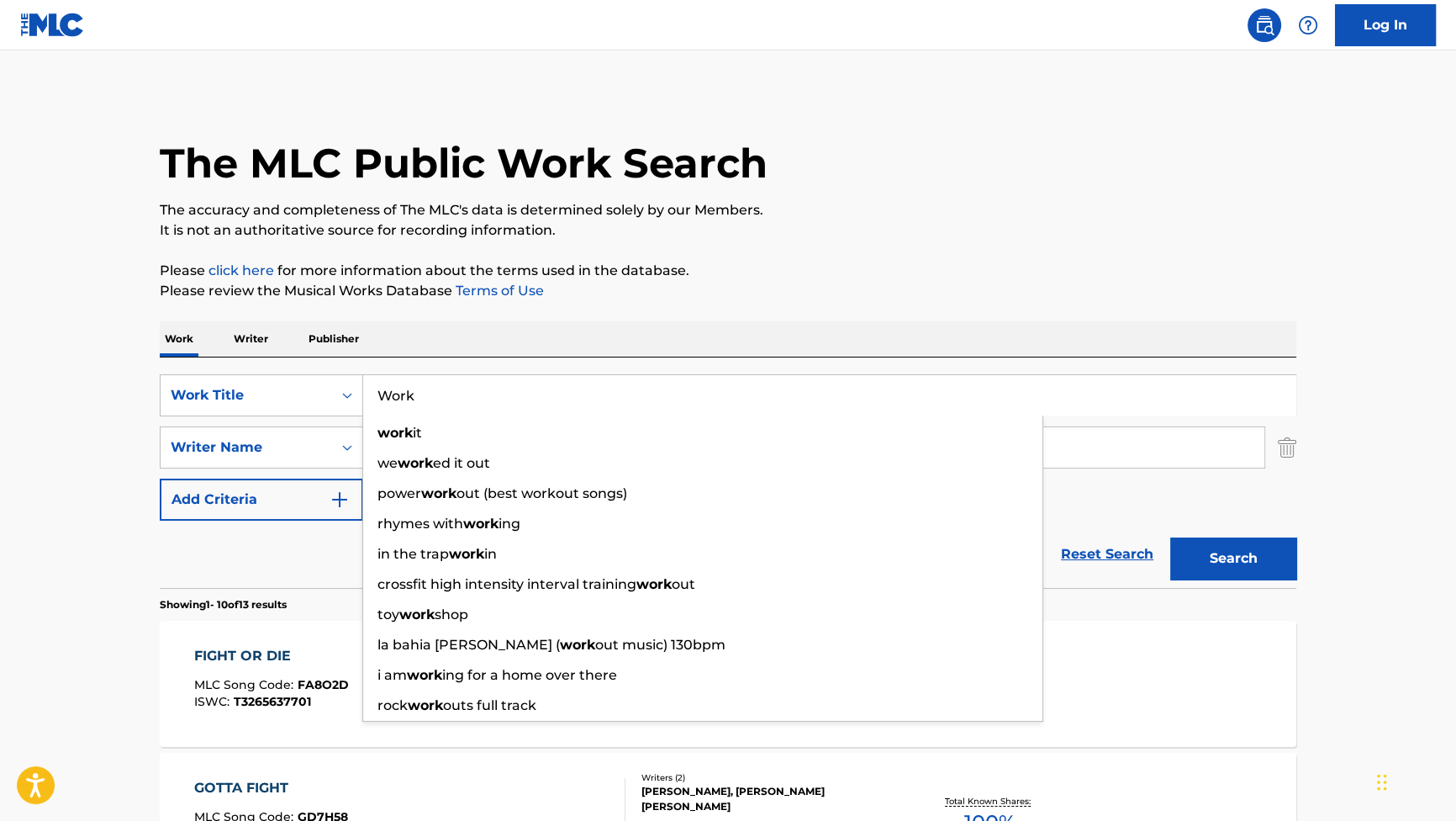
type input "Work"
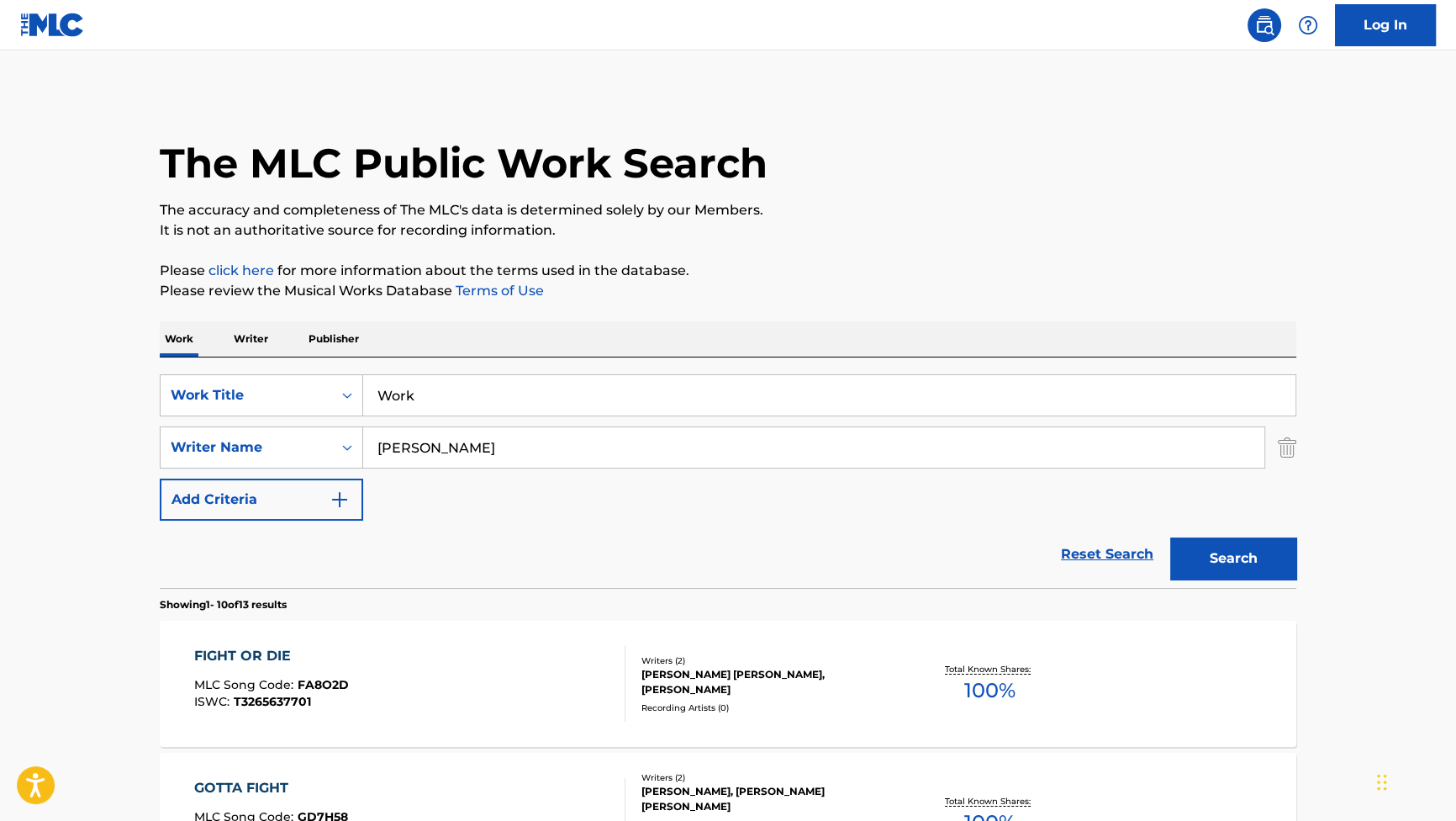
click at [608, 294] on p "Please review the Musical Works Database Terms of Use" at bounding box center [728, 290] width 1137 height 20
drag, startPoint x: 494, startPoint y: 438, endPoint x: 336, endPoint y: 404, distance: 161.6
click at [353, 410] on div "SearchWithCriteriab2f53146-9eec-4024-a9f5-657f81fca84a Work Title Work SearchWi…" at bounding box center [728, 447] width 1137 height 146
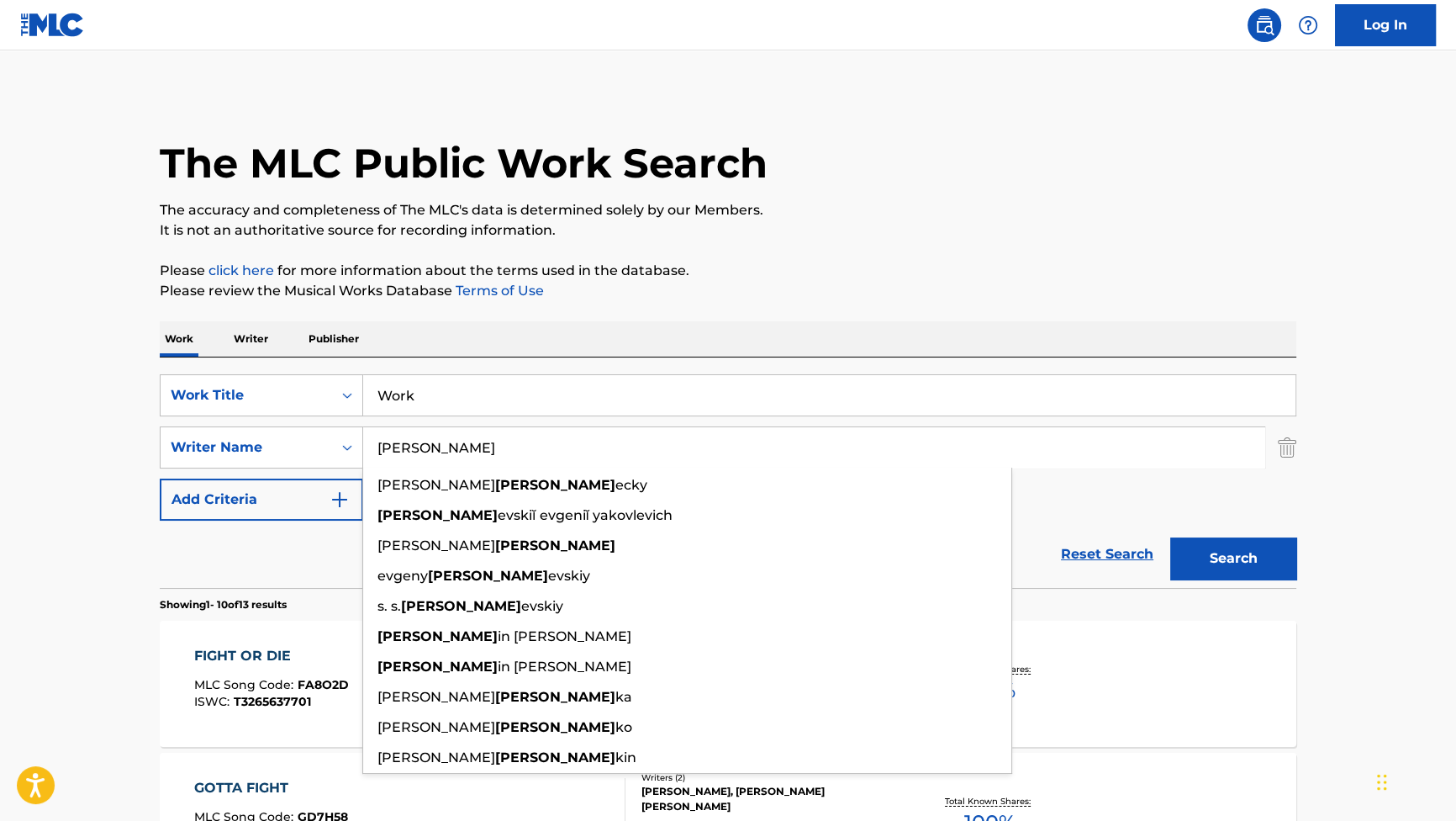
paste input "[PERSON_NAME]"
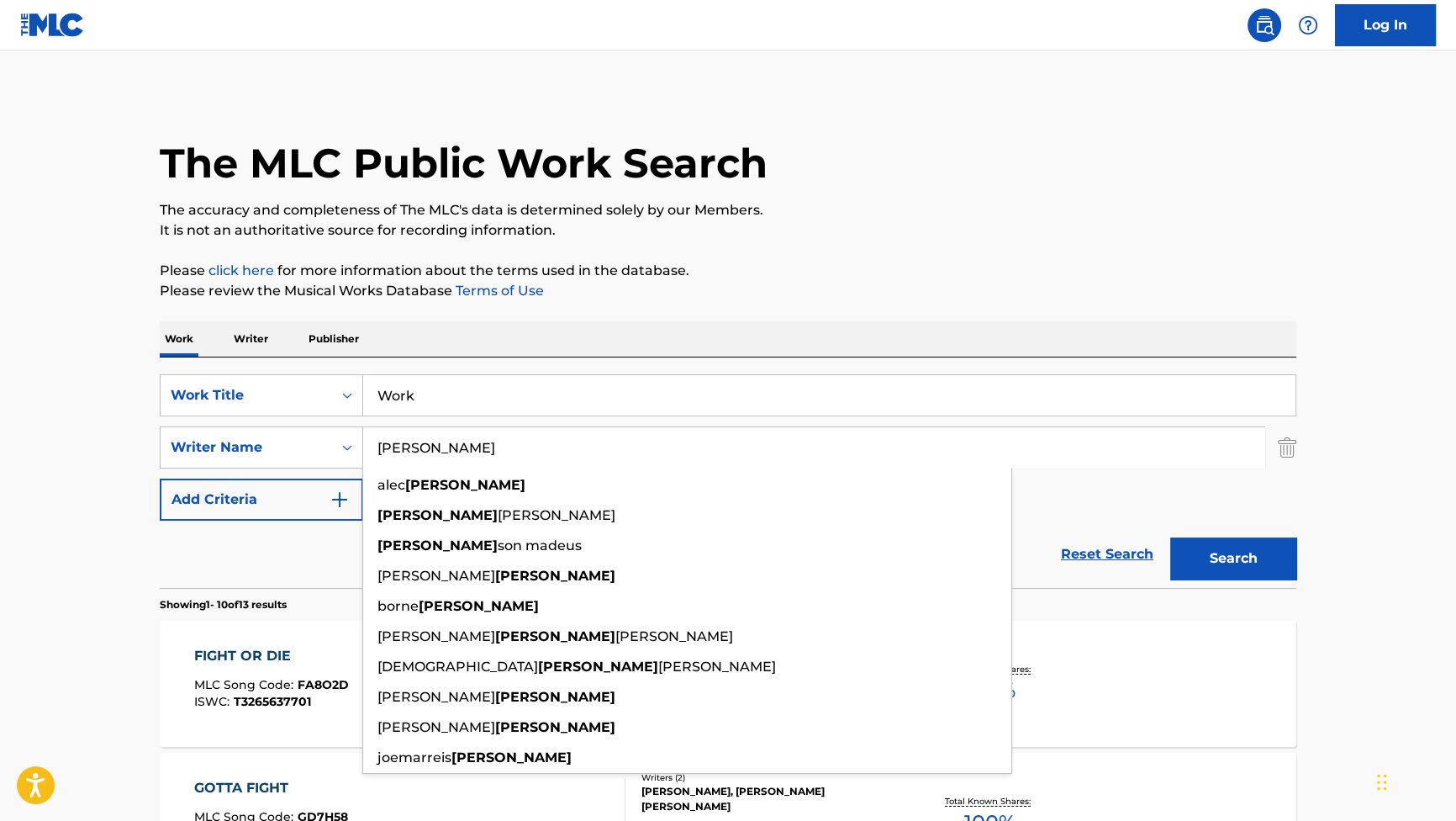
type input "[PERSON_NAME]"
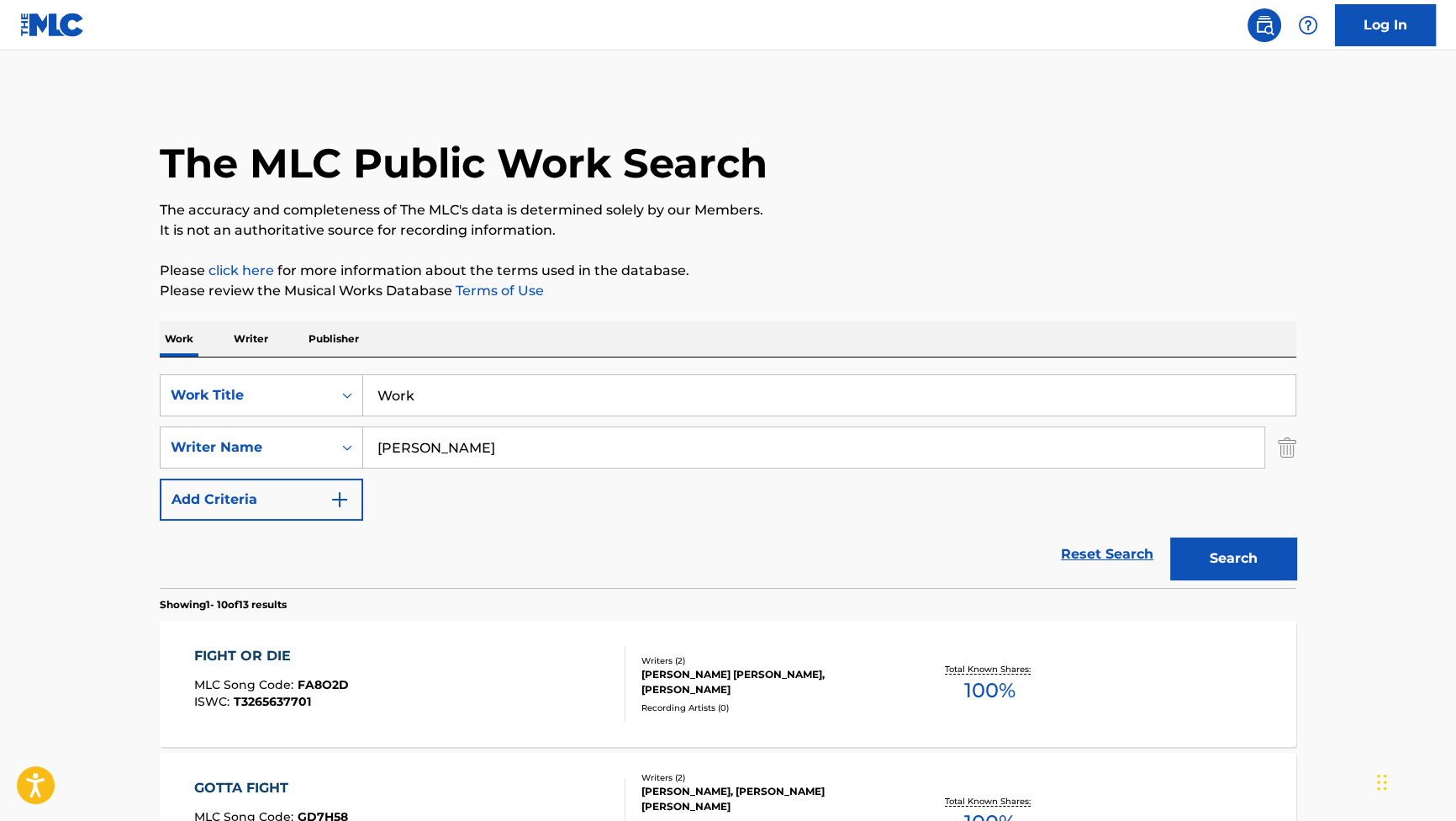
drag, startPoint x: 1211, startPoint y: 553, endPoint x: 1211, endPoint y: 542, distance: 11.0
click at [1211, 554] on button "Search" at bounding box center [1233, 558] width 126 height 42
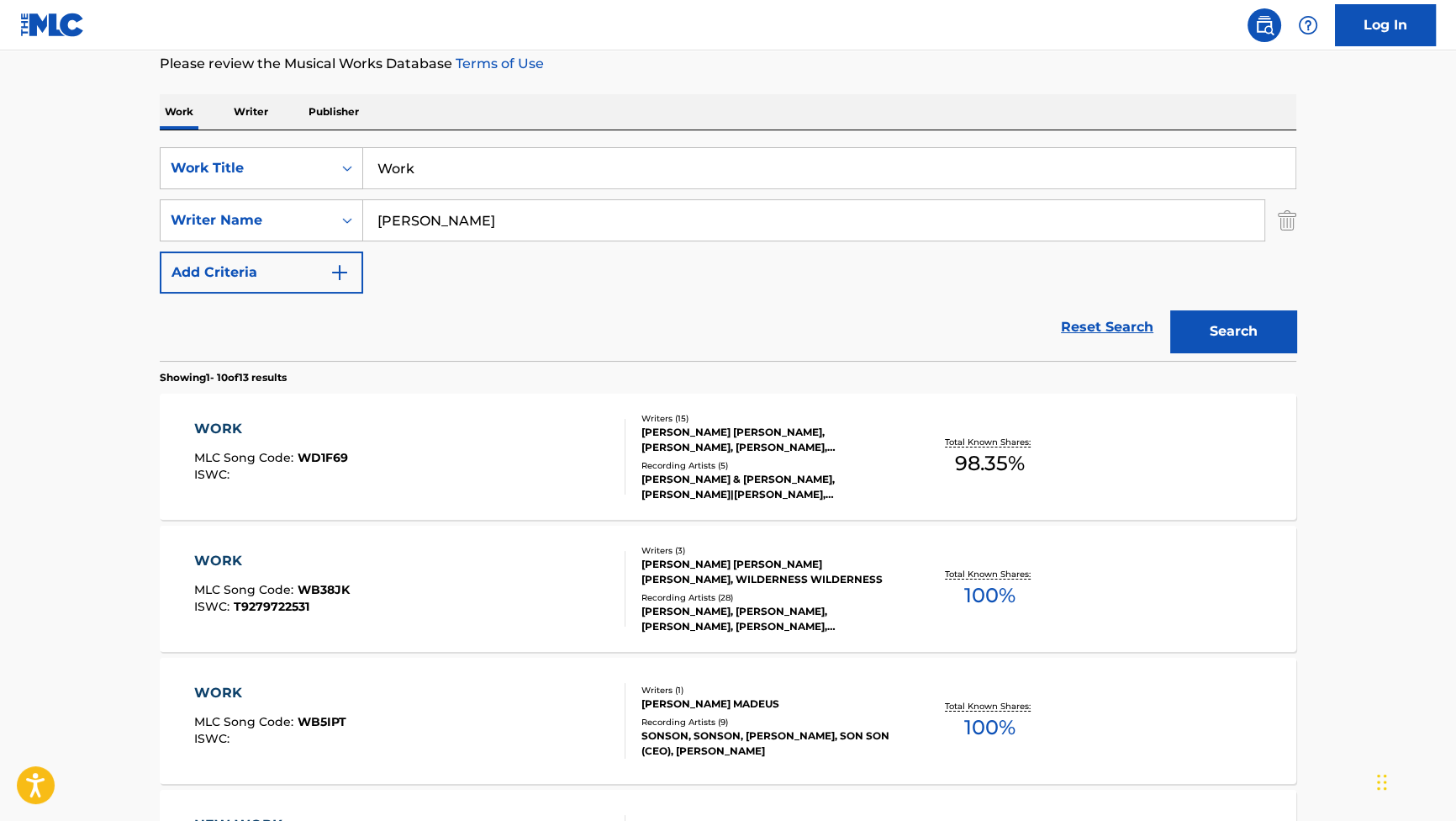
scroll to position [229, 0]
click at [271, 444] on div "WORK MLC Song Code : WD1F69 ISWC :" at bounding box center [271, 454] width 154 height 76
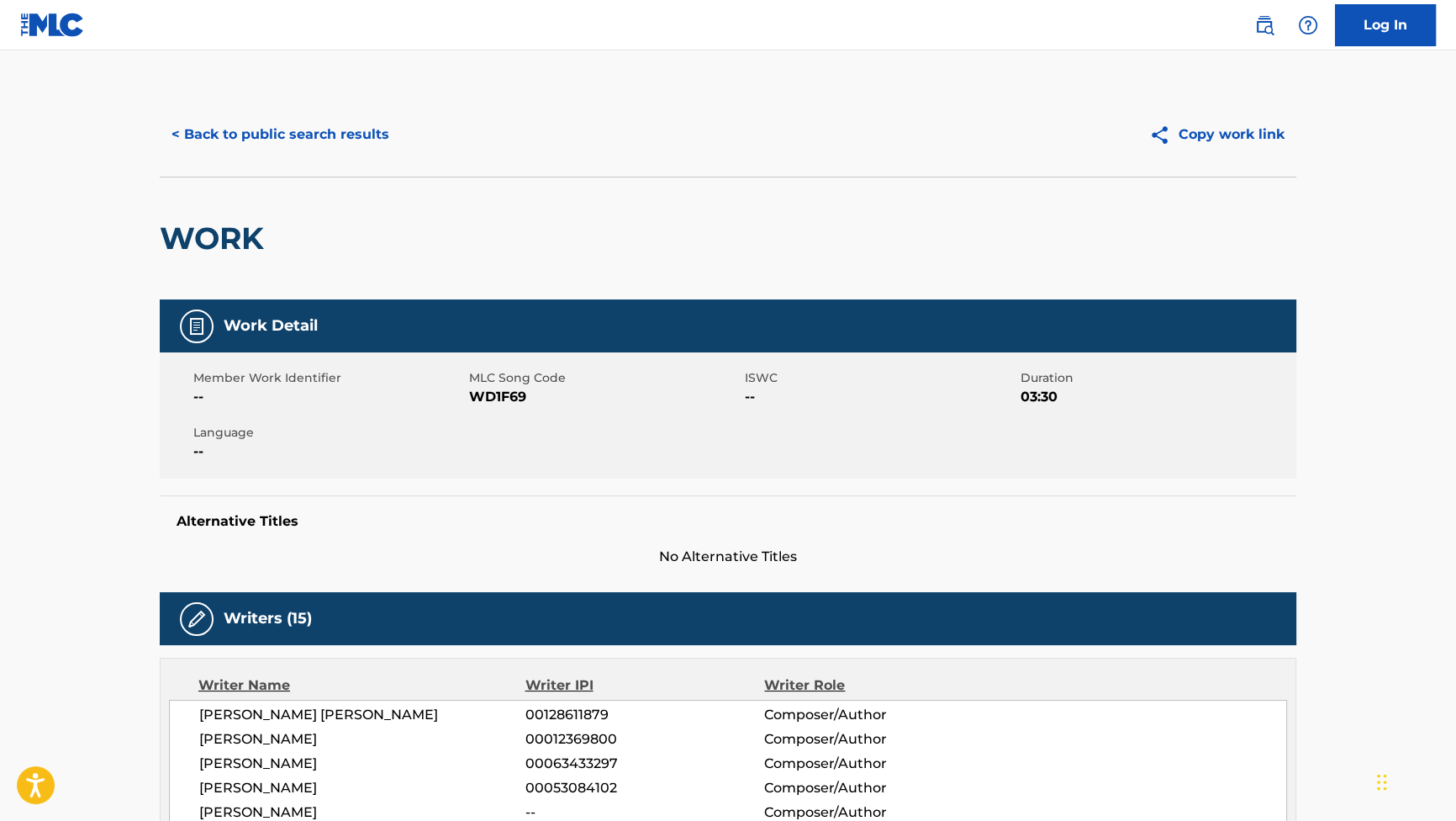
click at [397, 134] on button "< Back to public search results" at bounding box center [280, 134] width 241 height 42
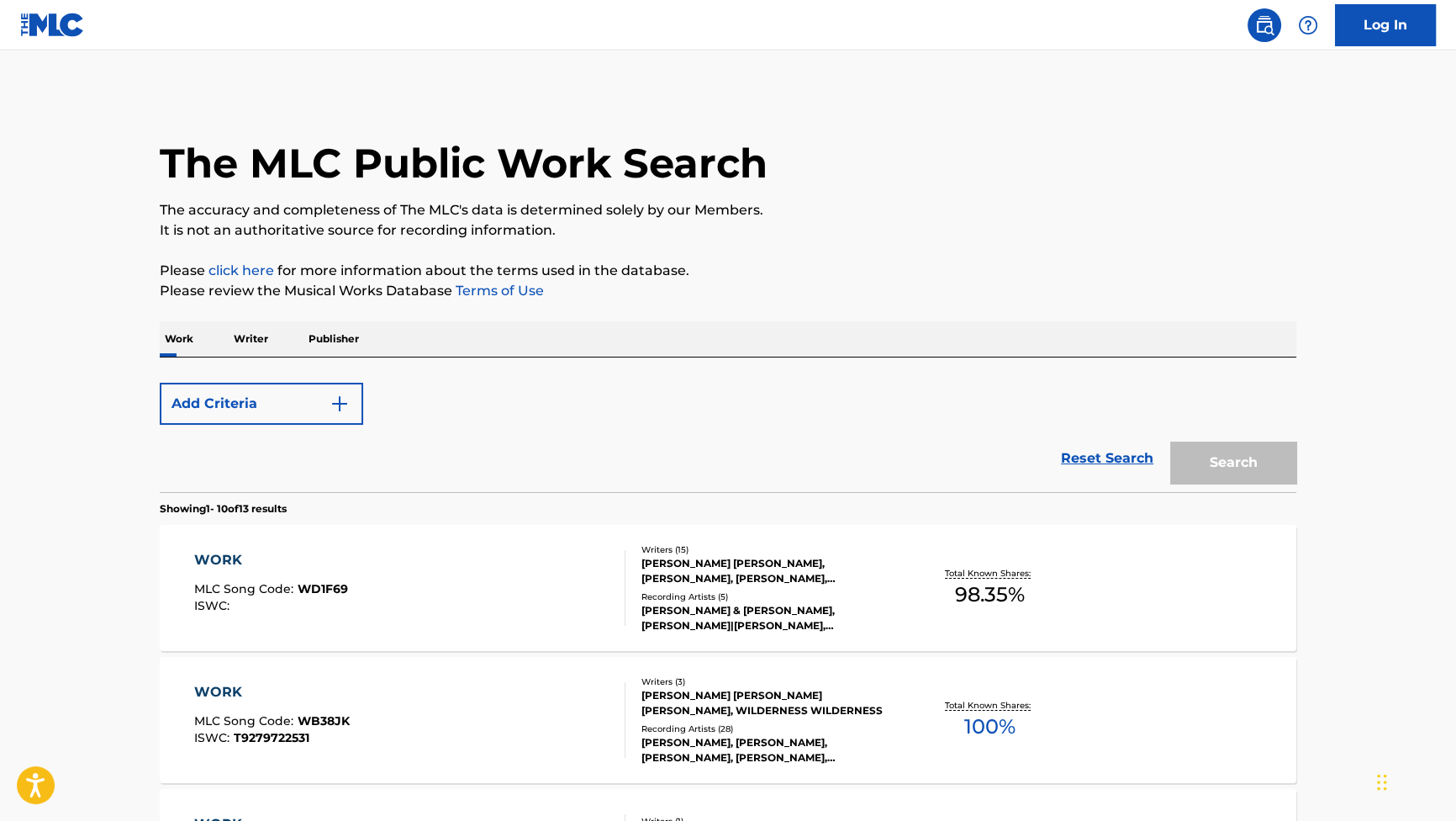
scroll to position [229, 0]
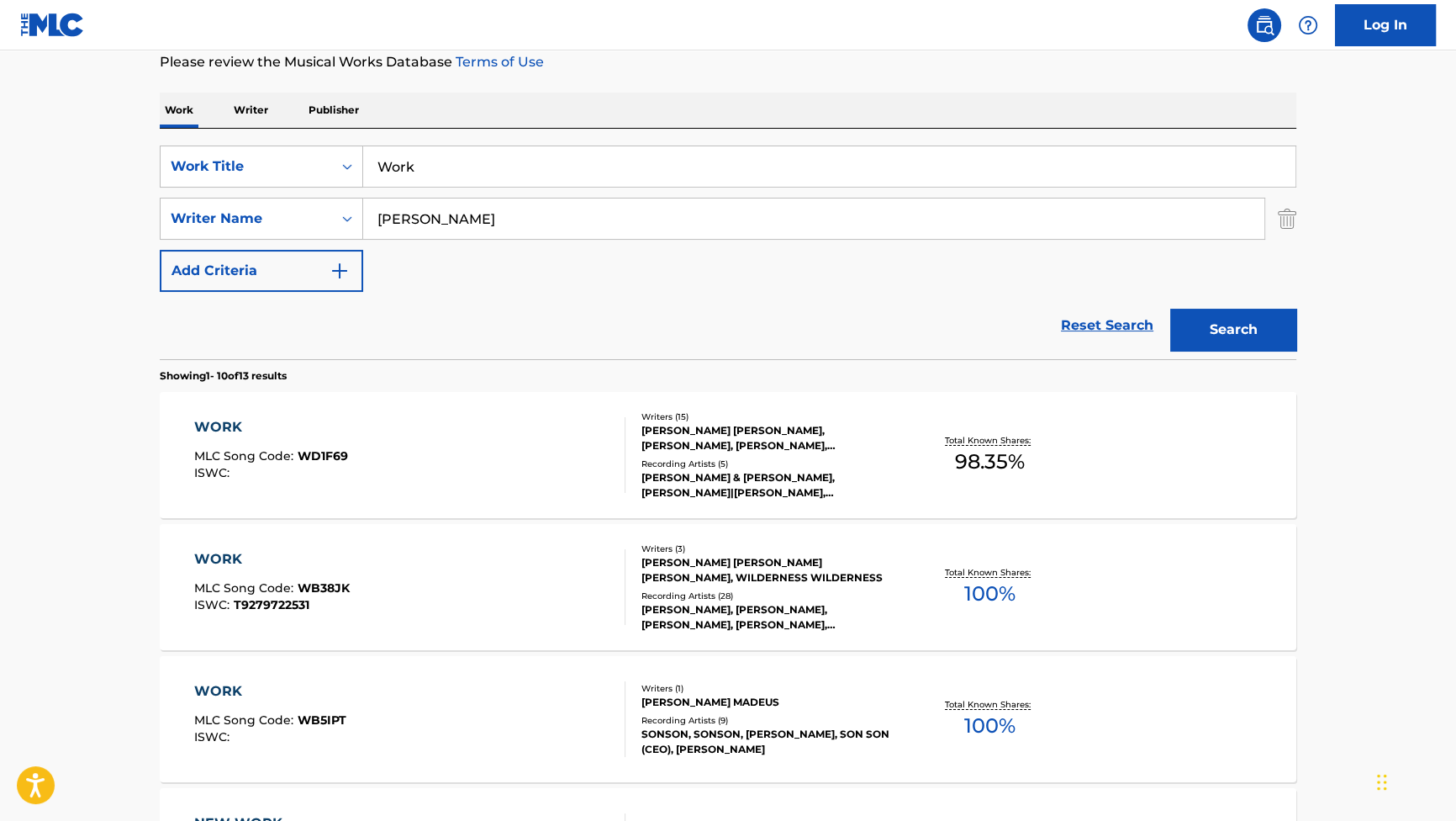
drag, startPoint x: 488, startPoint y: 167, endPoint x: 256, endPoint y: 110, distance: 238.9
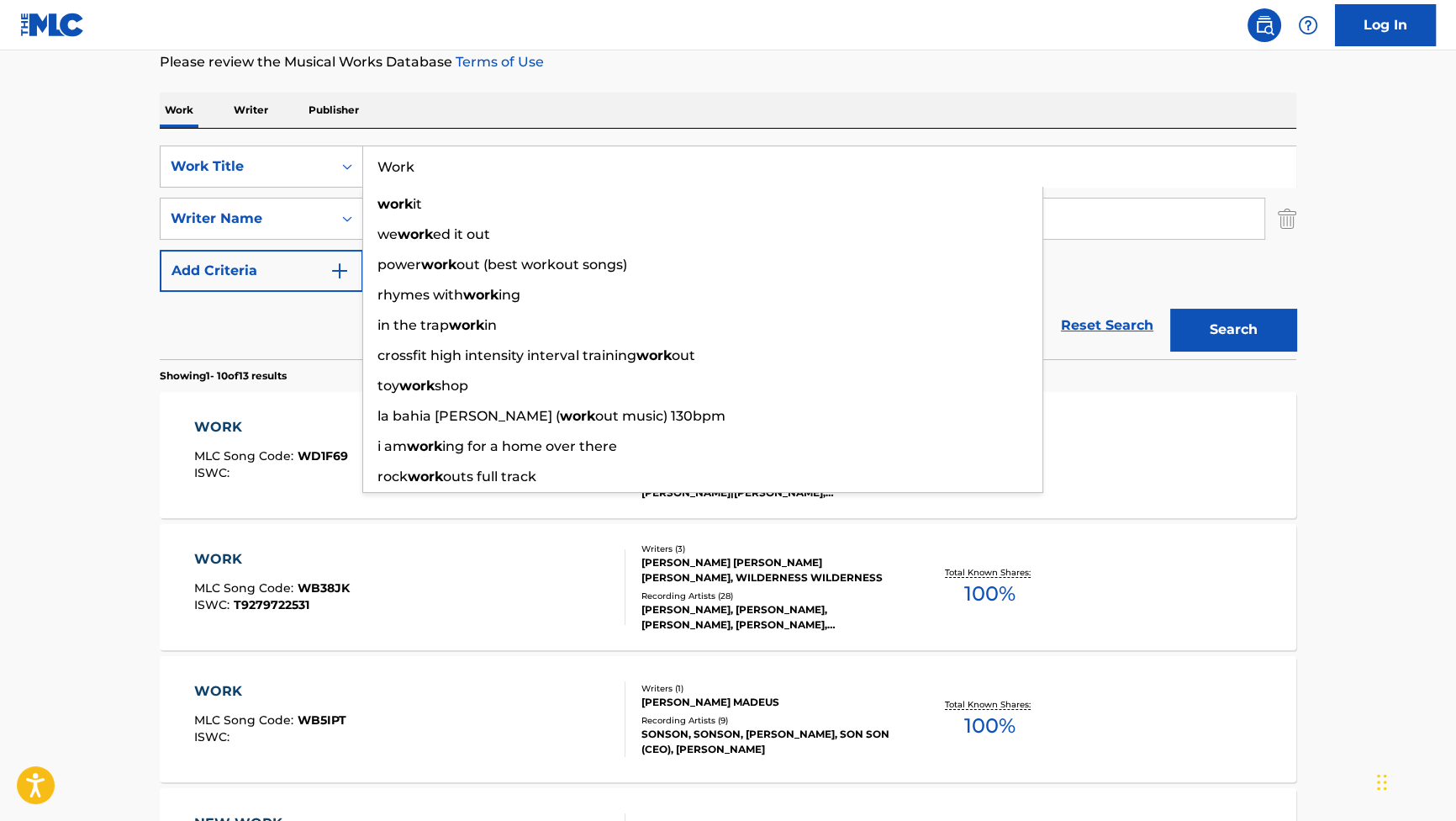
paste input "Breaking the Ice"
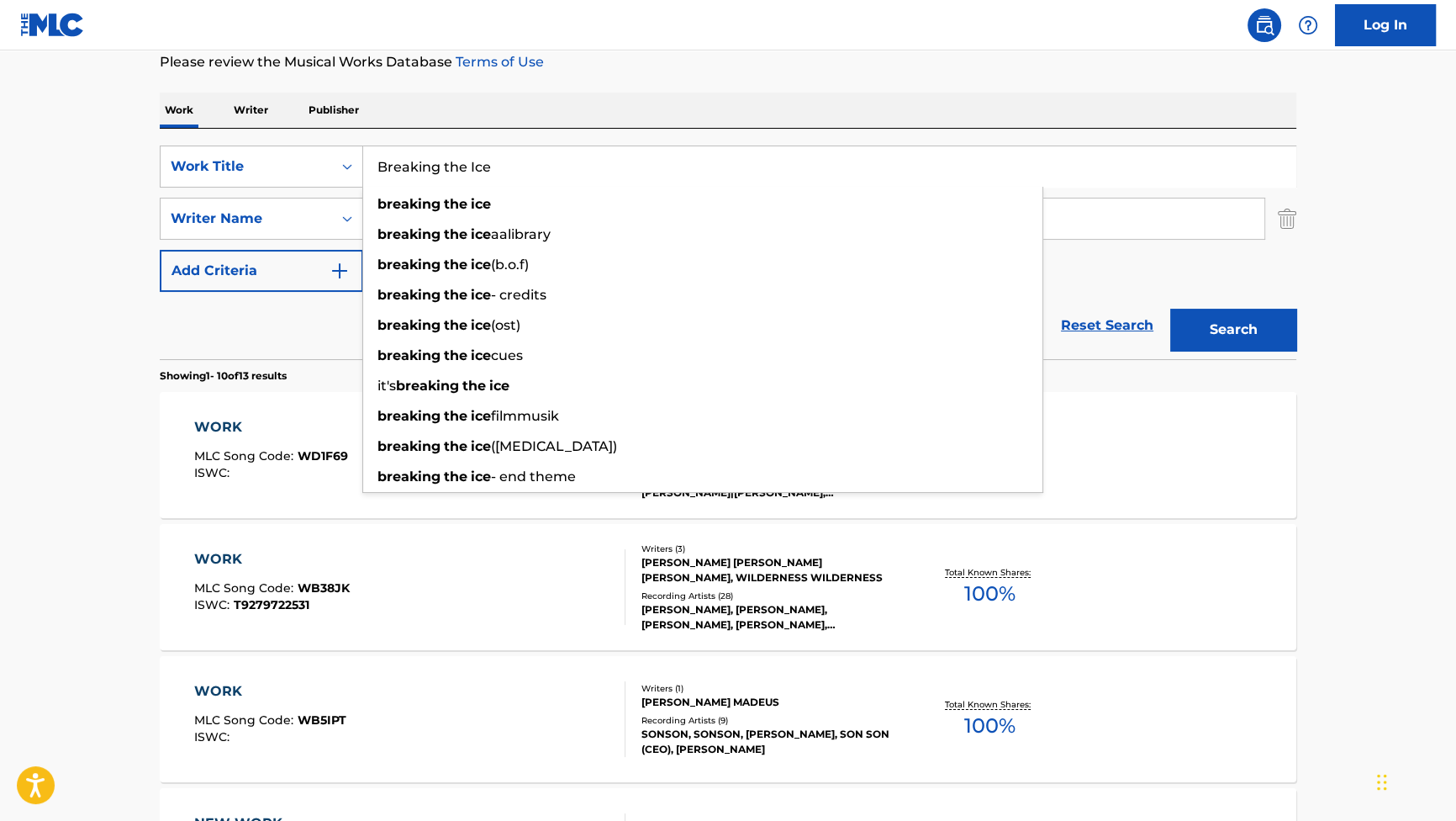
type input "Breaking the Ice"
click at [285, 337] on div "Reset Search Search" at bounding box center [728, 325] width 1137 height 67
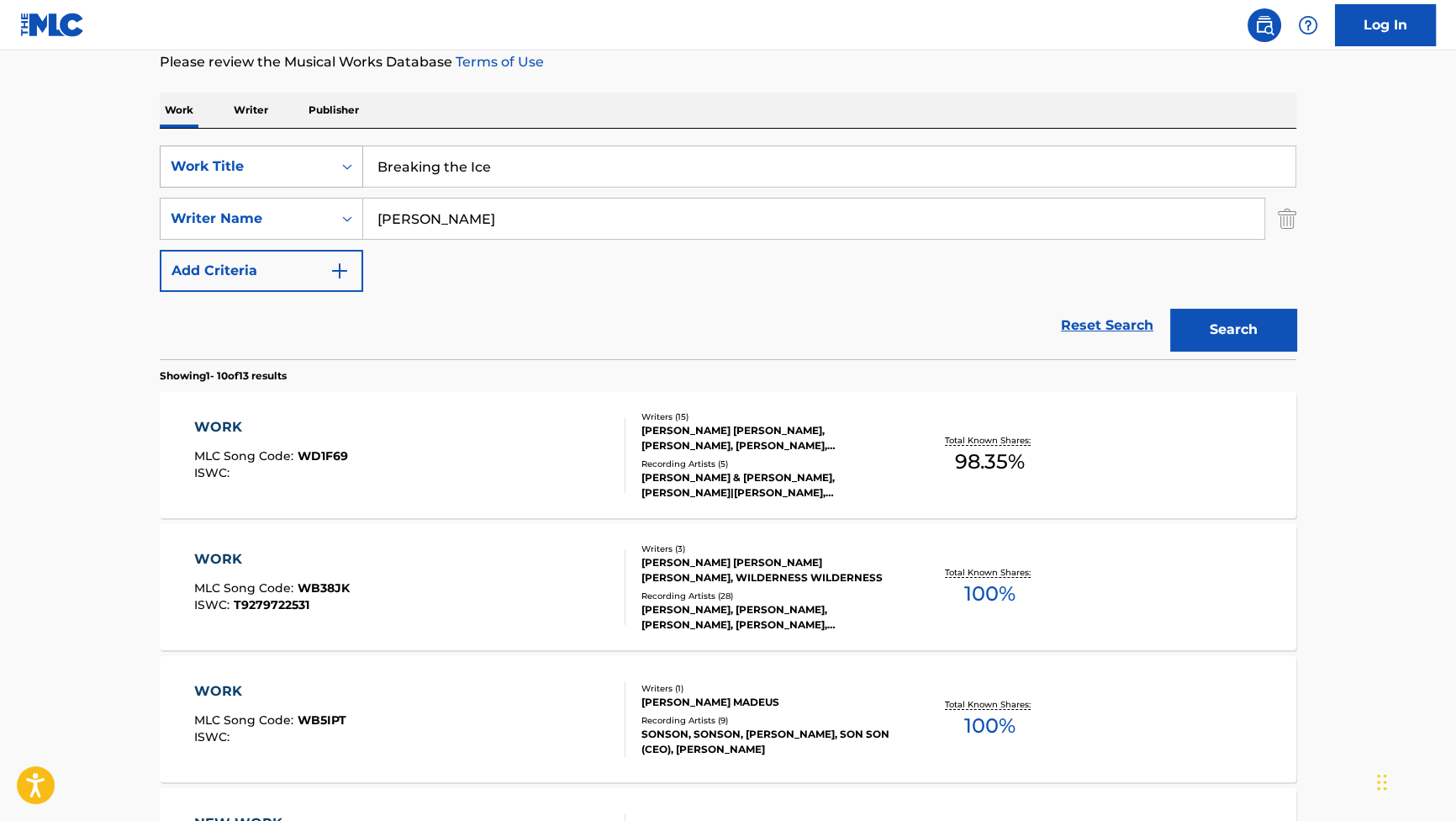
drag, startPoint x: 530, startPoint y: 220, endPoint x: 177, endPoint y: 168, distance: 356.8
click at [222, 174] on div "SearchWithCriteriab2f53146-9eec-4024-a9f5-657f81fca84a Work Title Breaking the …" at bounding box center [728, 218] width 1137 height 146
paste input "HORN"
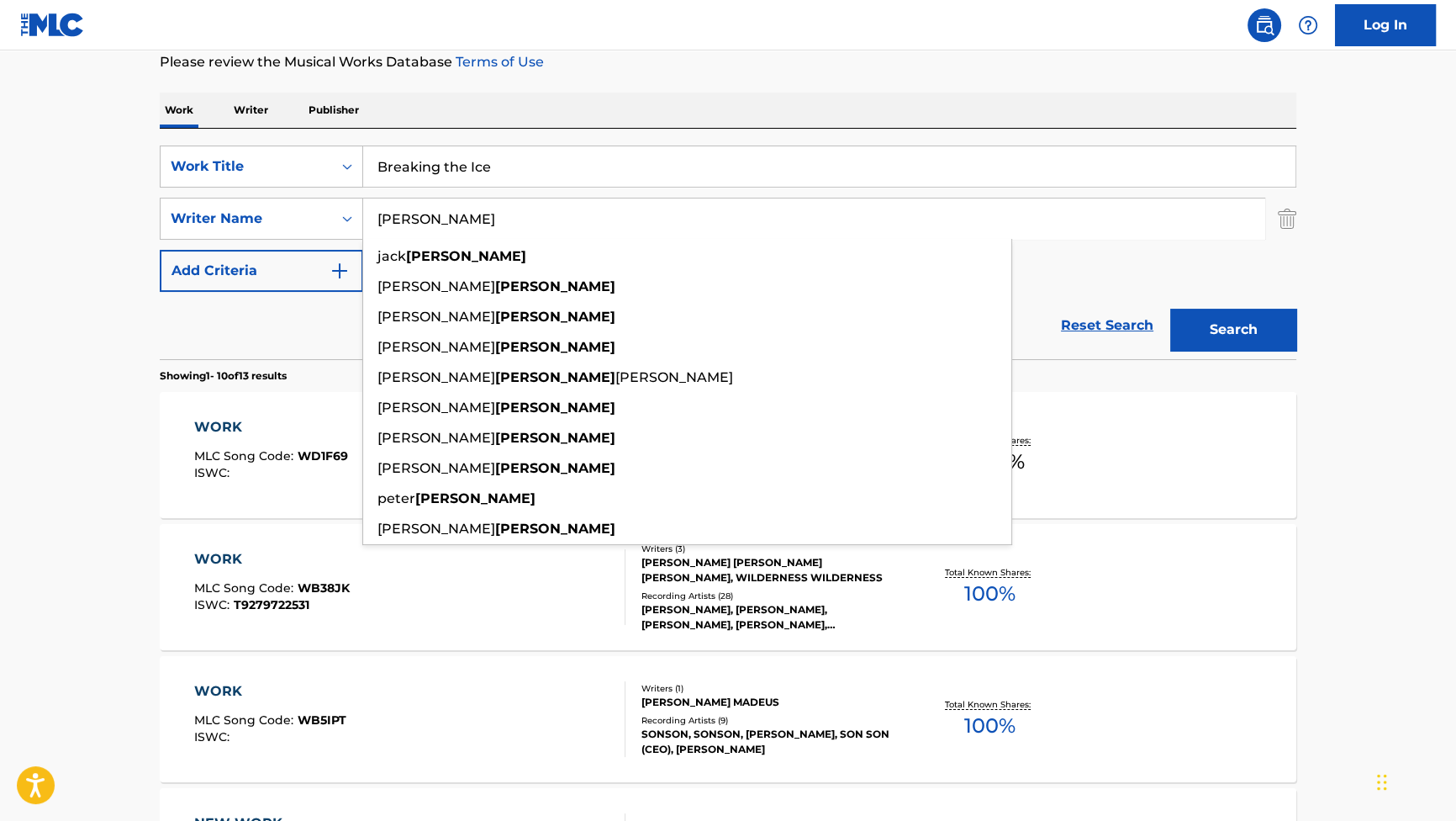
type input "[PERSON_NAME]"
click at [1213, 333] on button "Search" at bounding box center [1233, 330] width 126 height 42
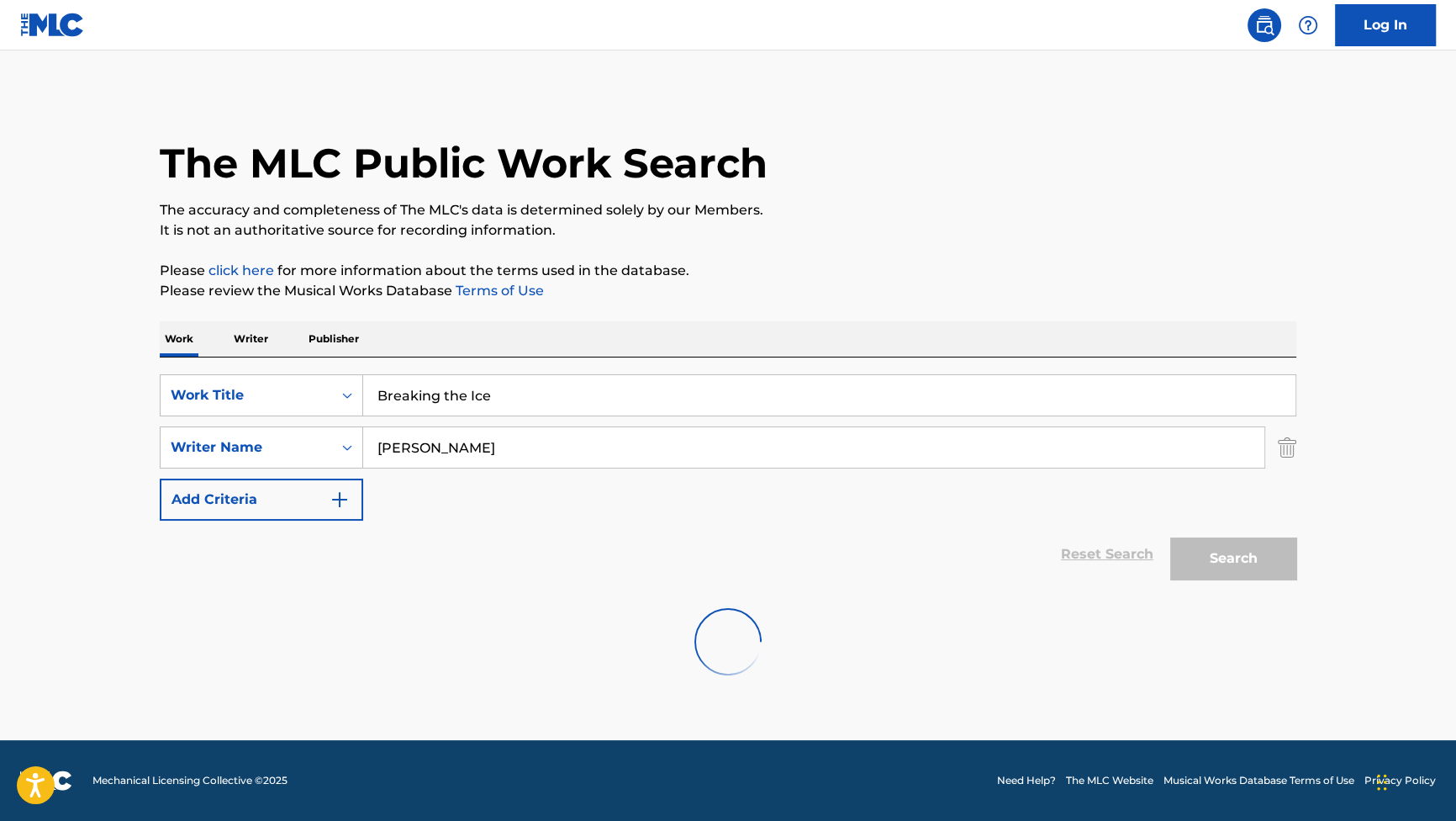
scroll to position [0, 0]
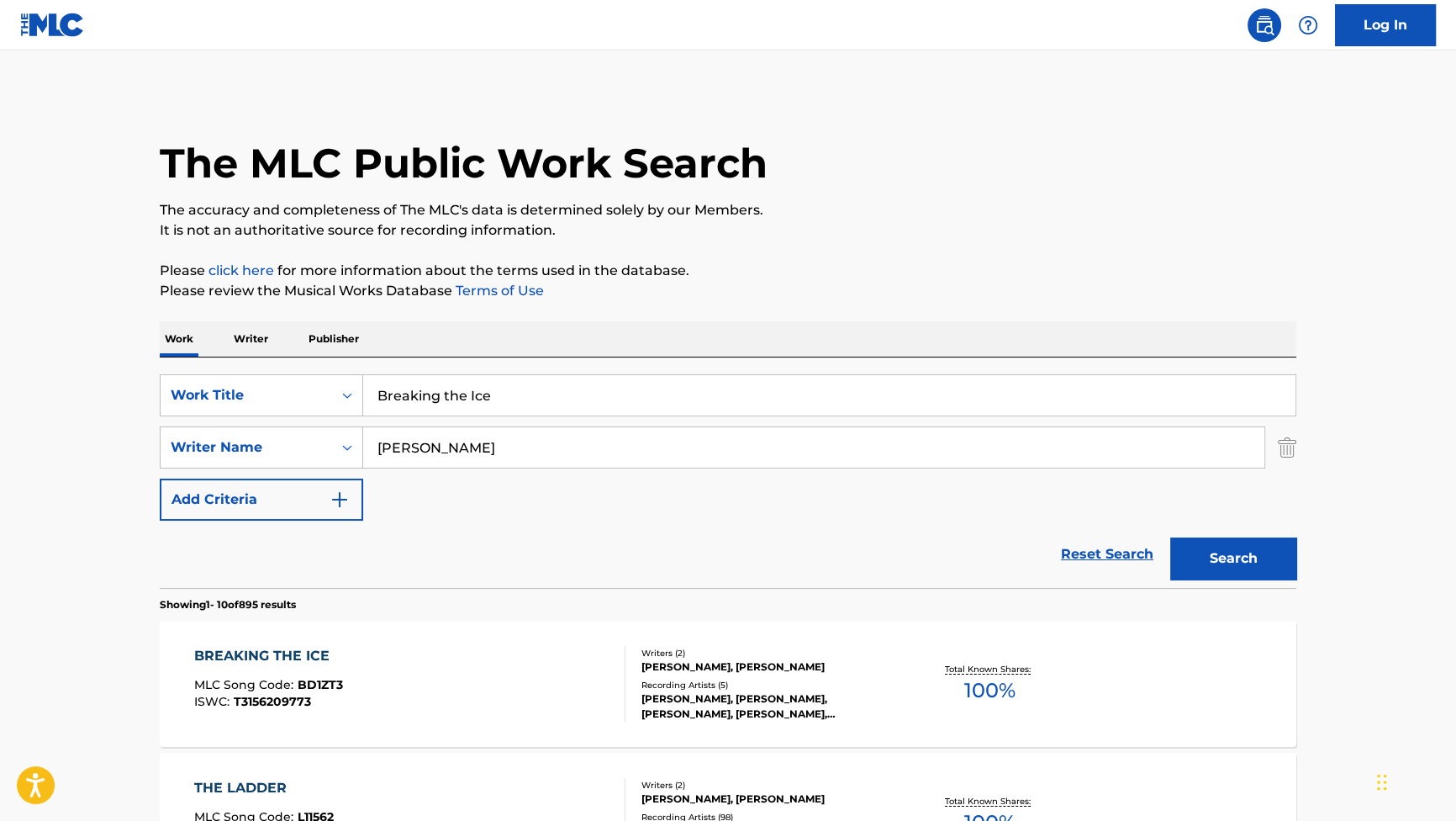
click at [249, 667] on div "BREAKING THE ICE MLC Song Code : BD1ZT3 ISWC : T3156209773" at bounding box center [269, 683] width 149 height 76
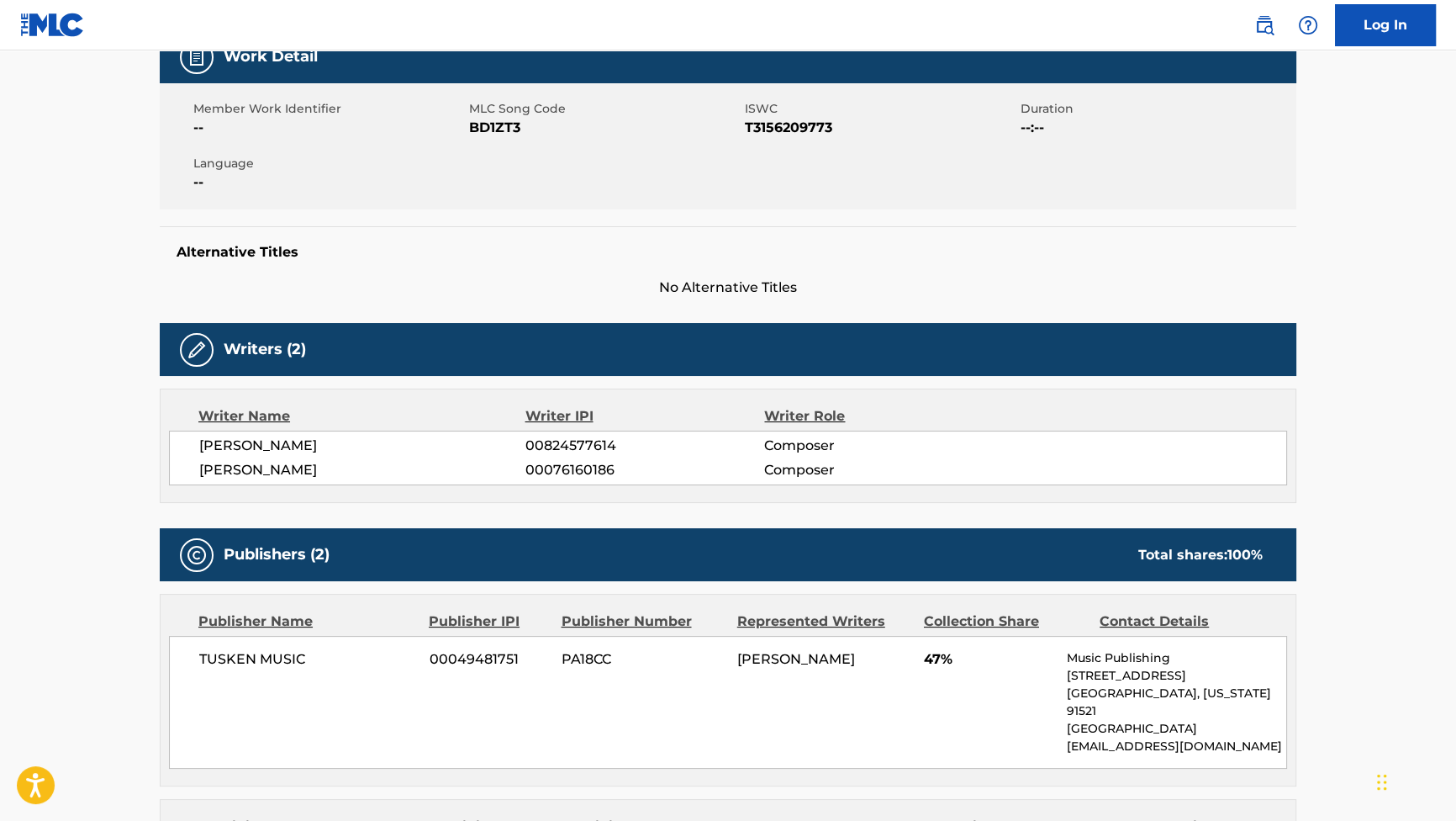
scroll to position [305, 0]
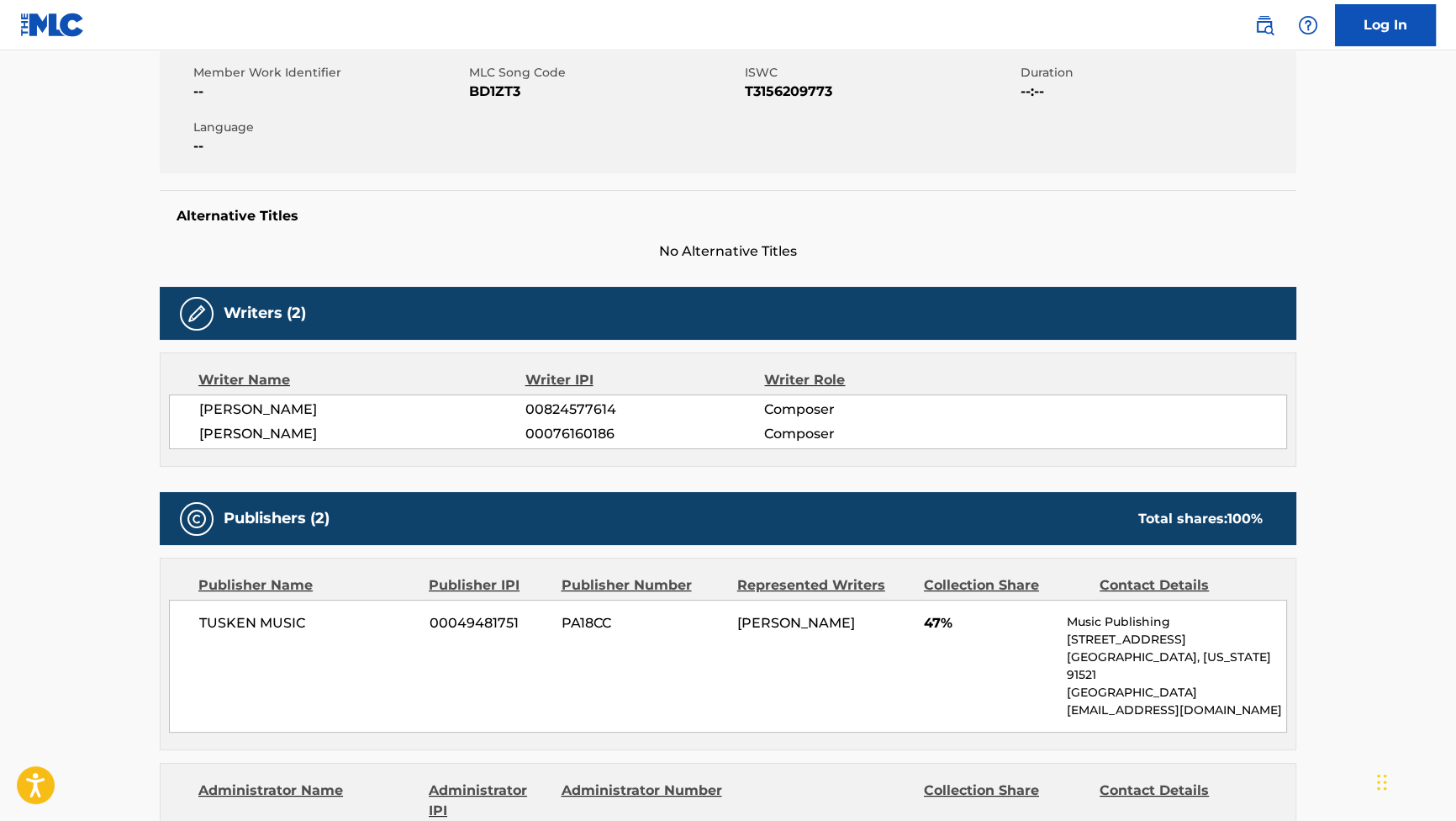
drag, startPoint x: 350, startPoint y: 402, endPoint x: 193, endPoint y: 406, distance: 157.1
click at [193, 406] on div "[PERSON_NAME] 00824577614 Composer [PERSON_NAME] 00076160186 Composer" at bounding box center [728, 421] width 1119 height 55
copy span "[PERSON_NAME]"
drag, startPoint x: 321, startPoint y: 430, endPoint x: 195, endPoint y: 437, distance: 126.2
click at [195, 437] on div "[PERSON_NAME] 00824577614 Composer [PERSON_NAME] 00076160186 Composer" at bounding box center [728, 421] width 1119 height 55
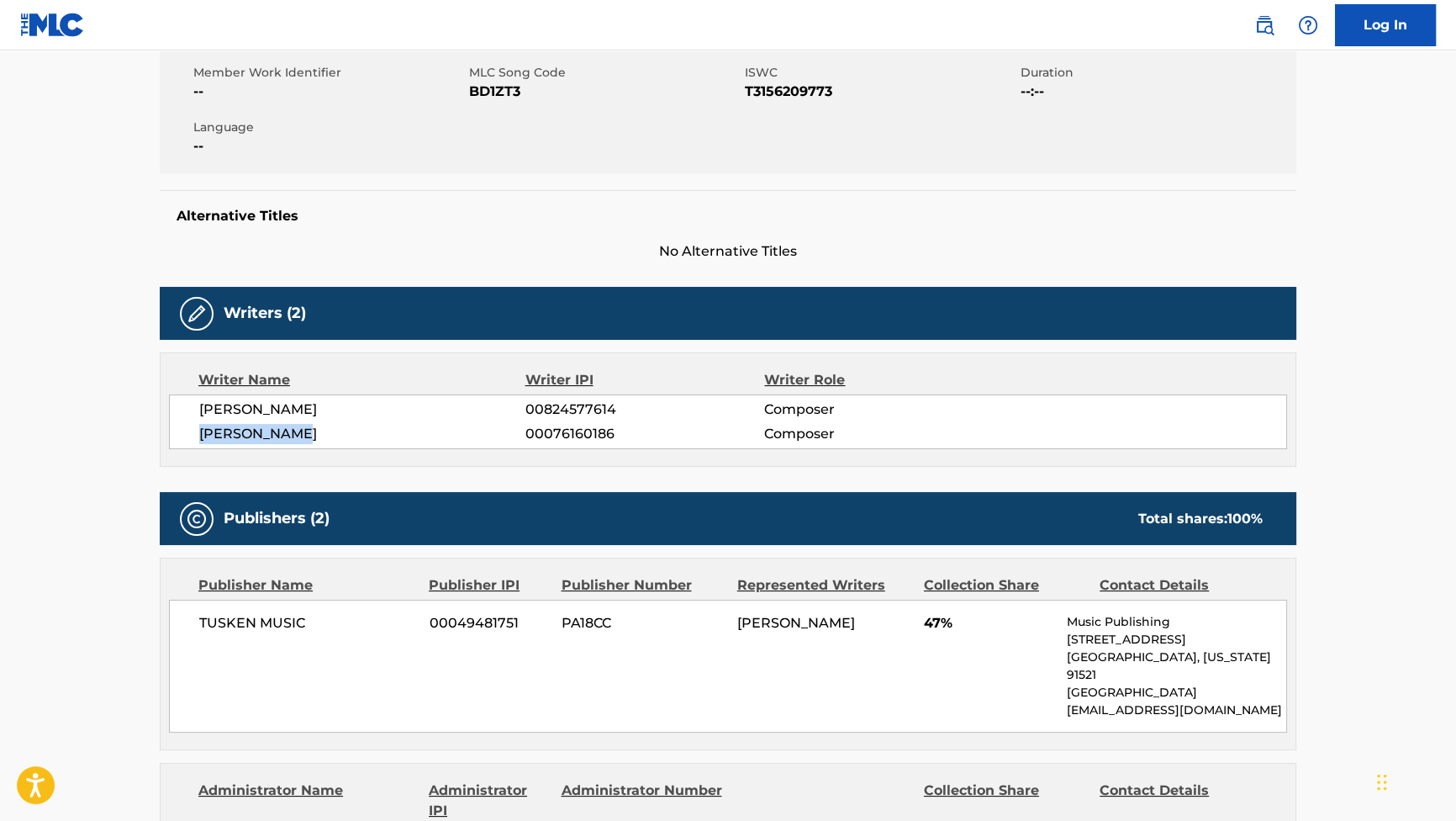
copy span "[PERSON_NAME]"
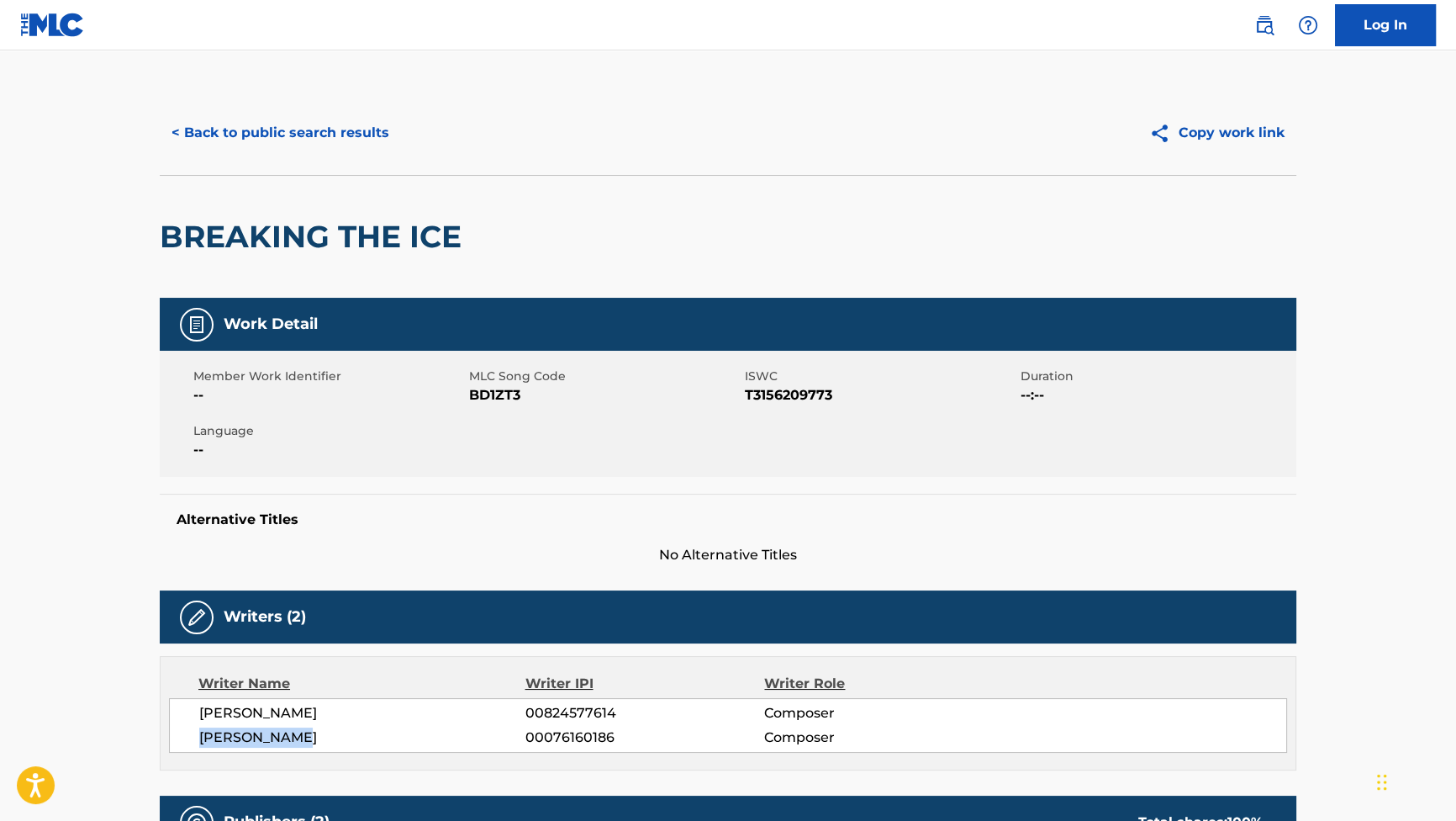
scroll to position [0, 0]
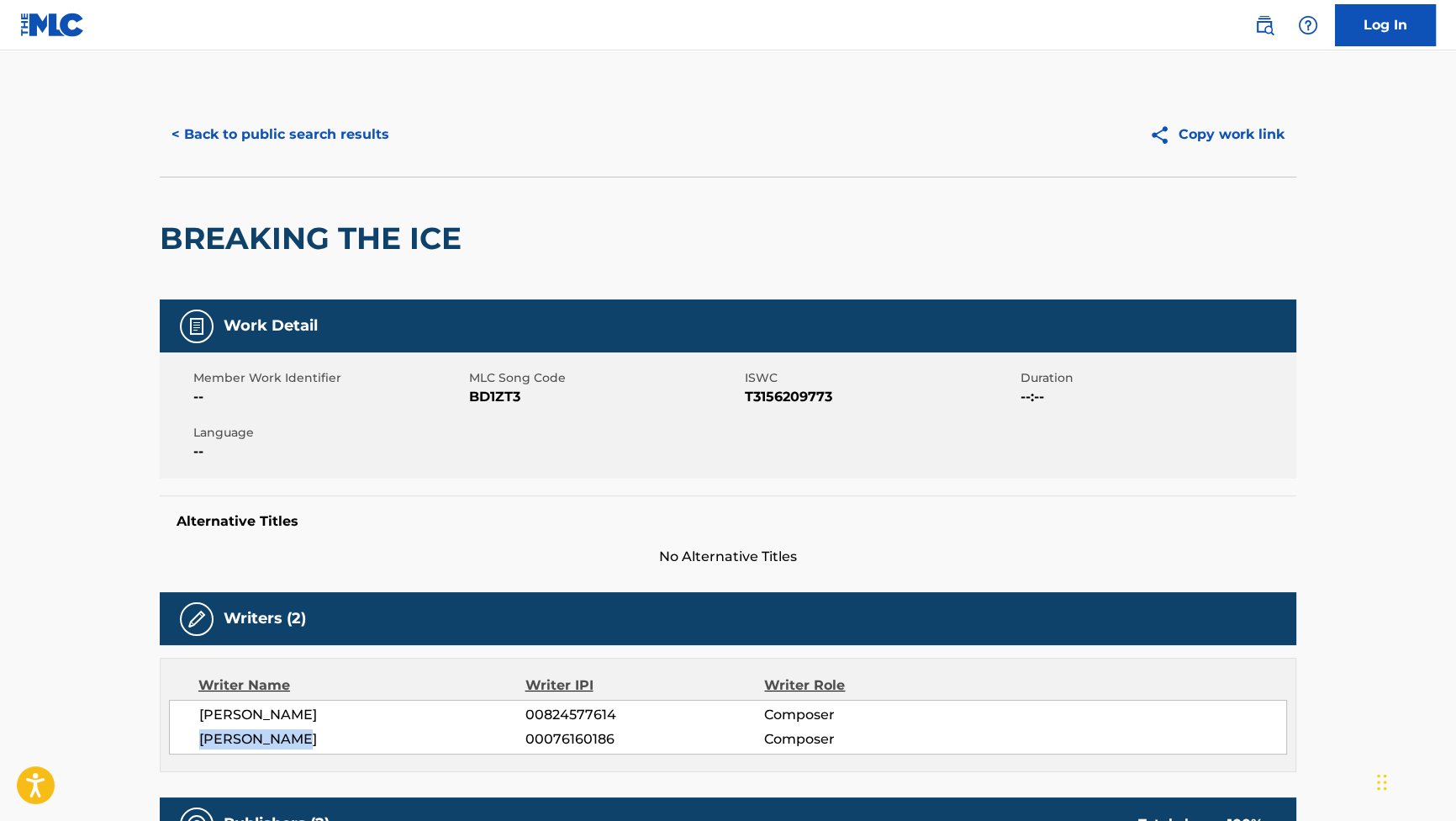
click at [317, 123] on button "< Back to public search results" at bounding box center [280, 134] width 241 height 42
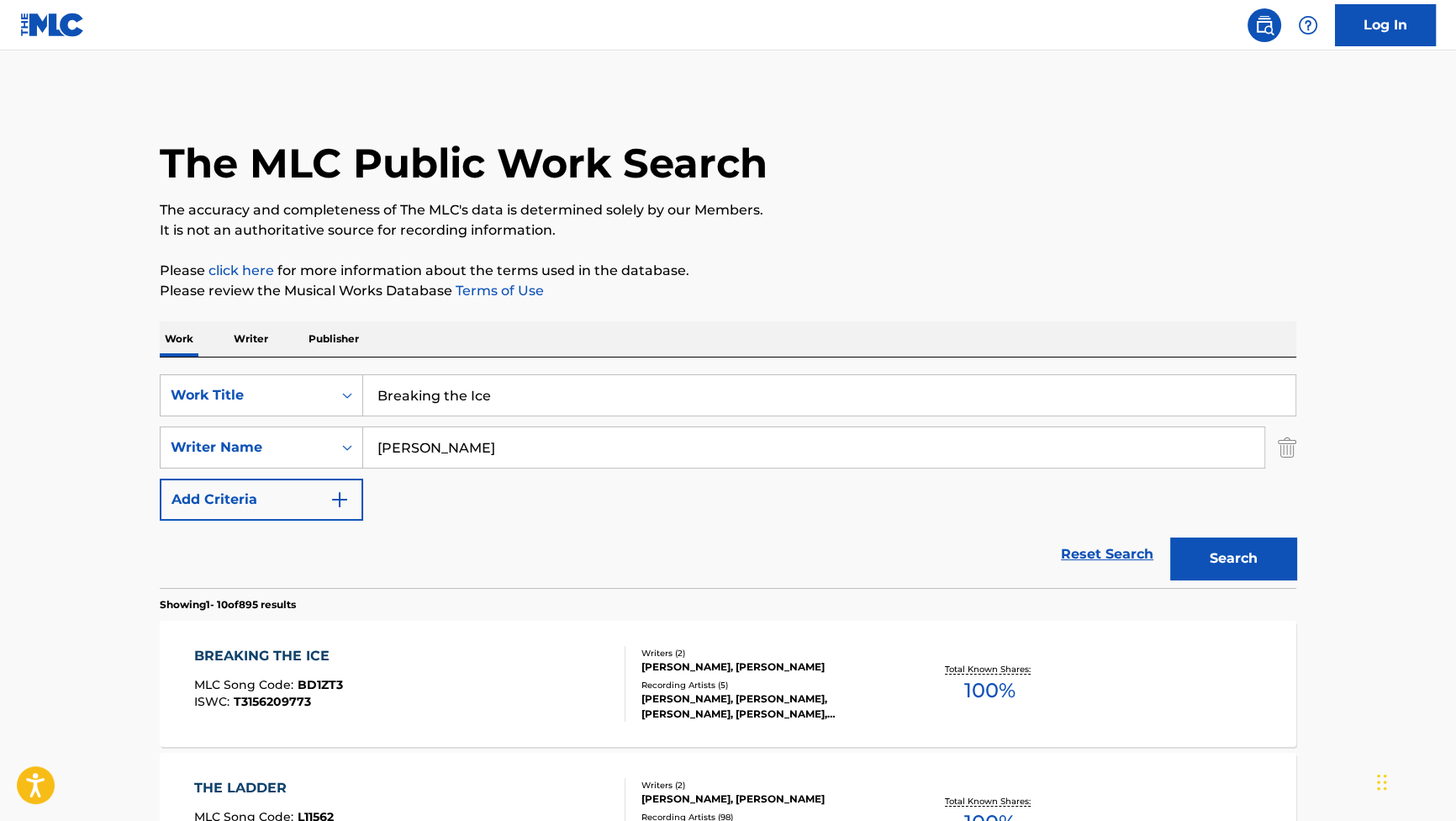
drag, startPoint x: 538, startPoint y: 393, endPoint x: 37, endPoint y: 308, distance: 508.2
paste input "Advi"
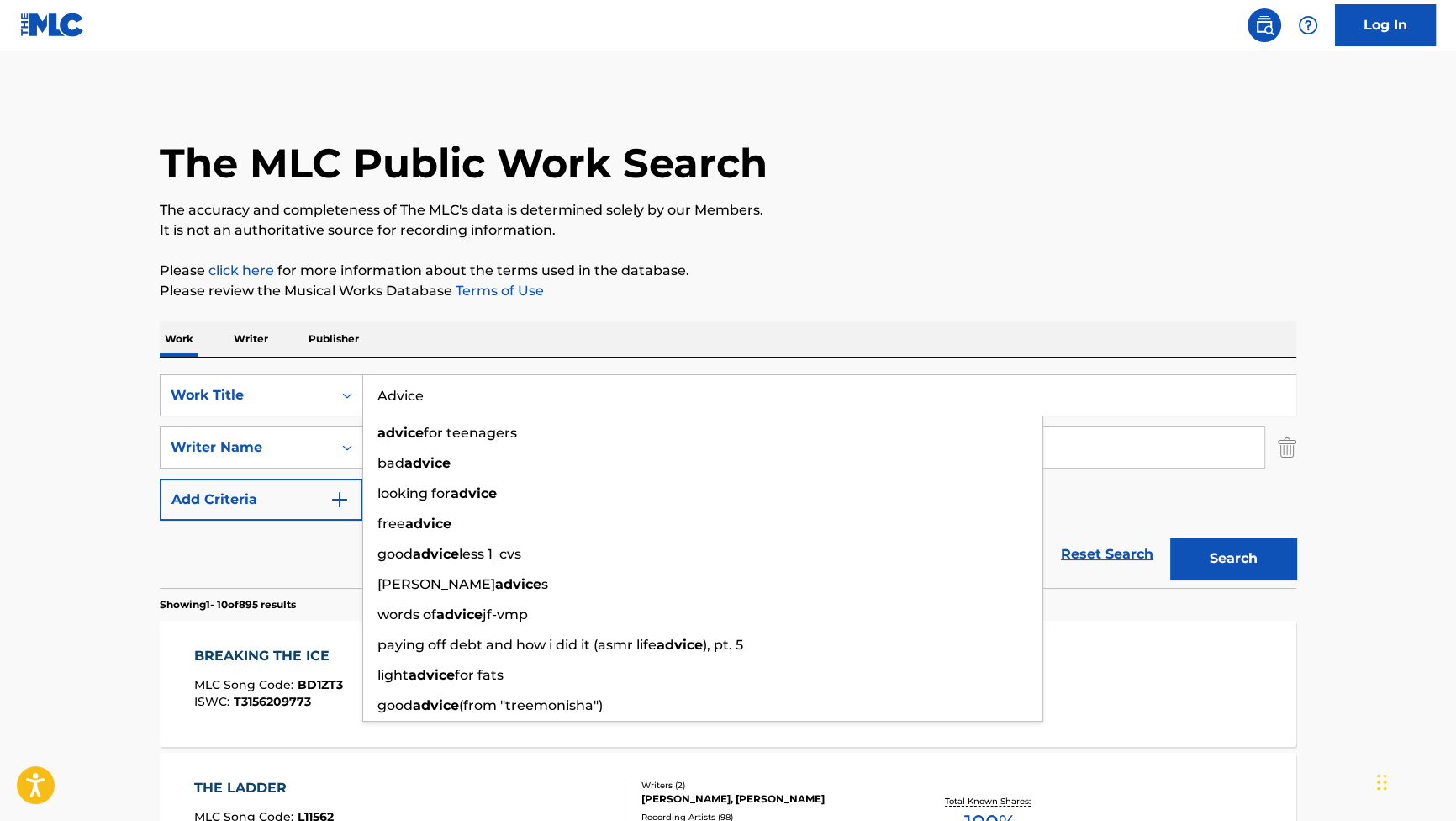
type input "Advice"
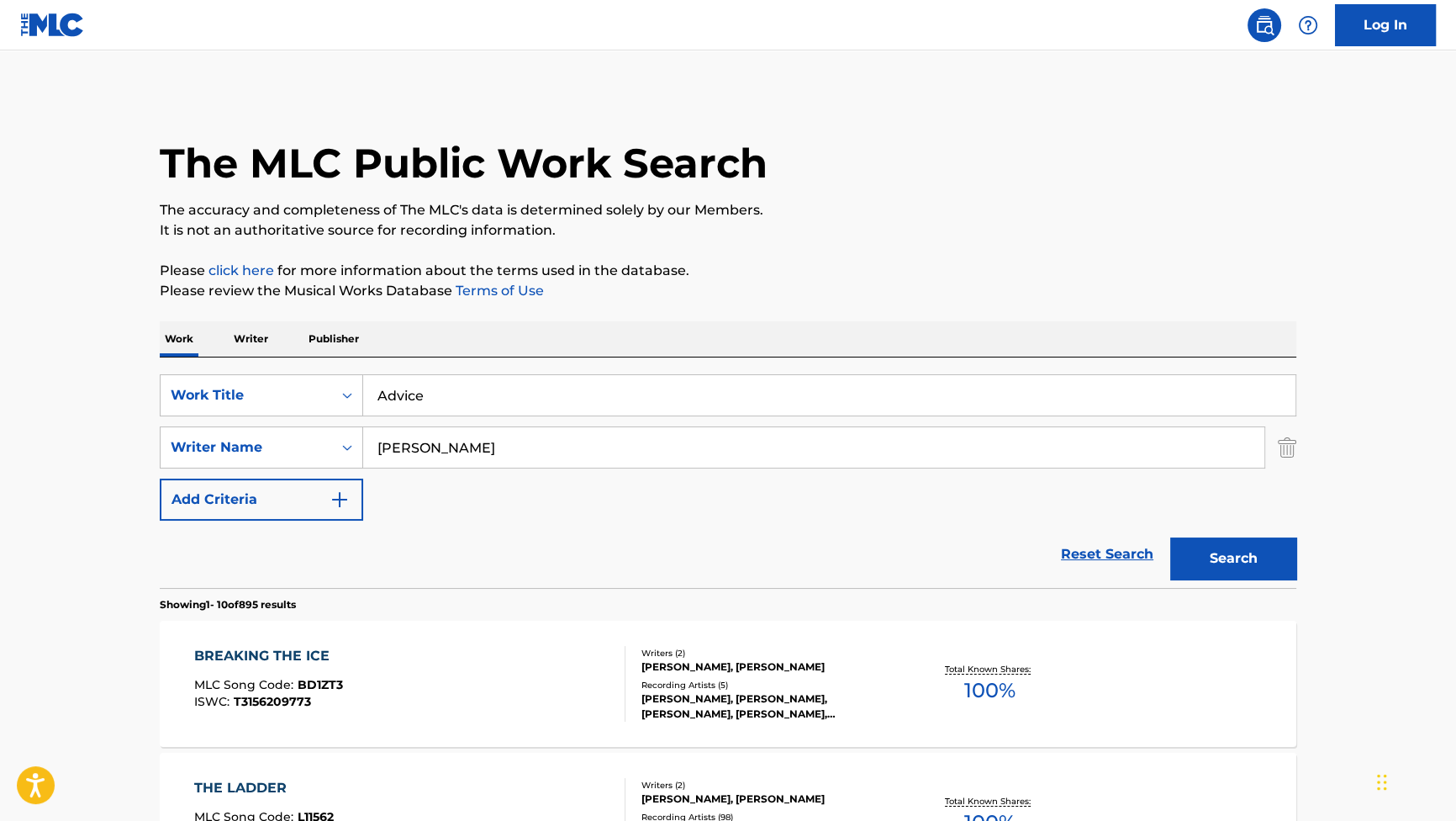
click at [925, 234] on p "It is not an authoritative source for recording information." at bounding box center [728, 230] width 1137 height 20
drag, startPoint x: 631, startPoint y: 432, endPoint x: 327, endPoint y: 426, distance: 304.1
click at [327, 426] on div "SearchWithCriteriad1817ca1-ac0f-4f7a-be78-53be83e84ef3 Writer Name [PERSON_NAME]" at bounding box center [728, 447] width 1137 height 42
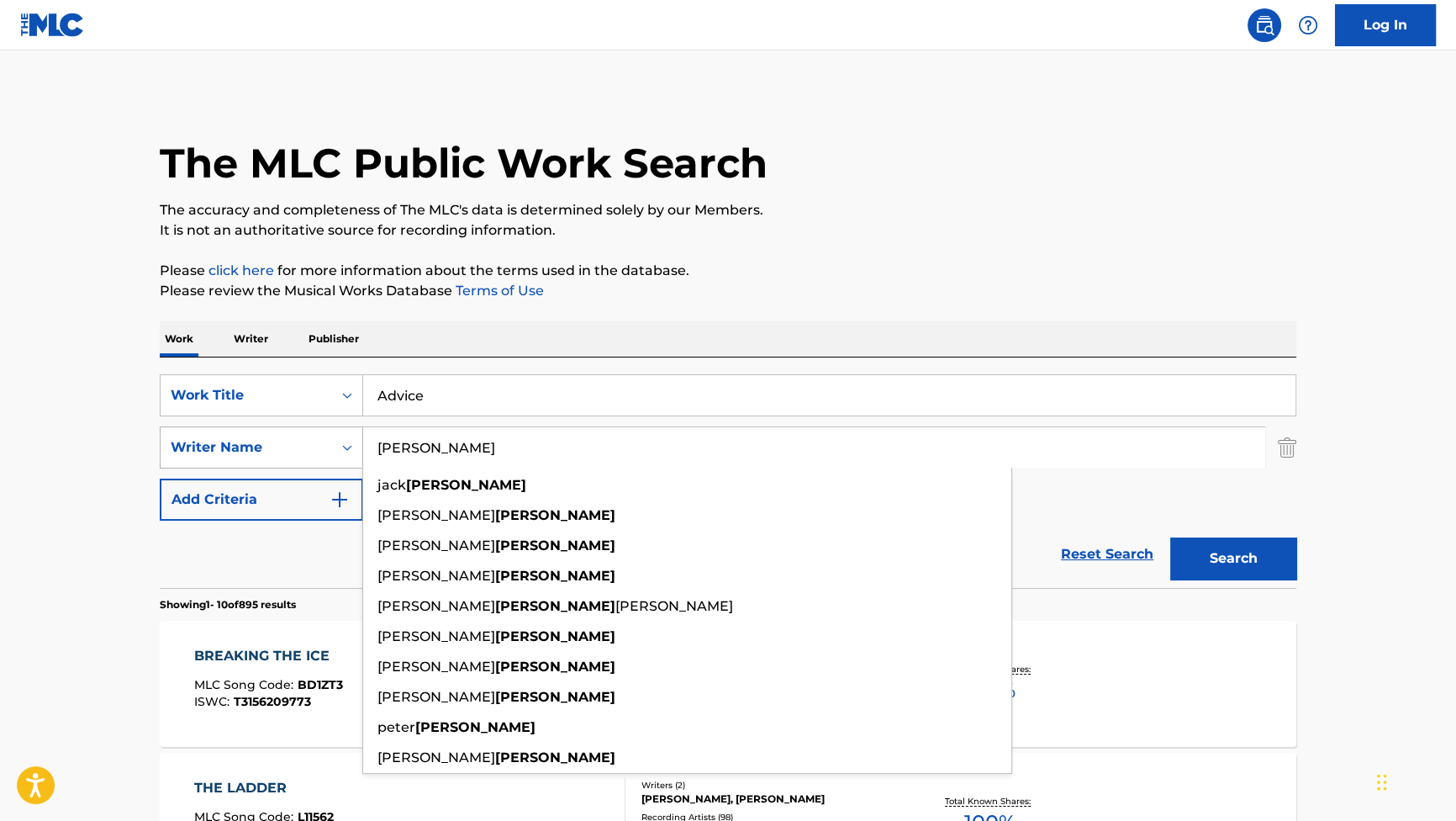
paste input "[PERSON_NAME]"
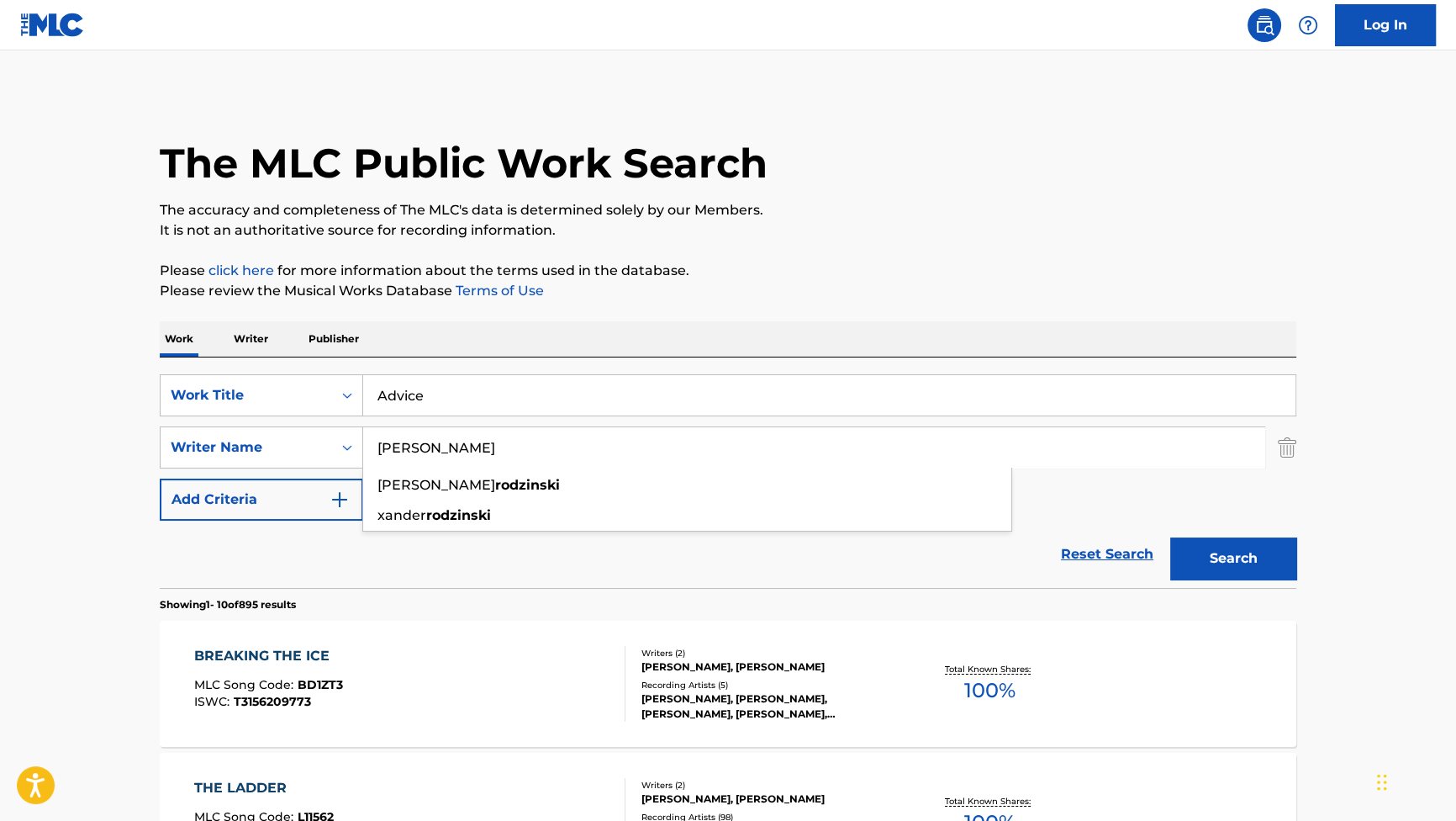
type input "[PERSON_NAME]"
click at [1244, 559] on button "Search" at bounding box center [1233, 558] width 126 height 42
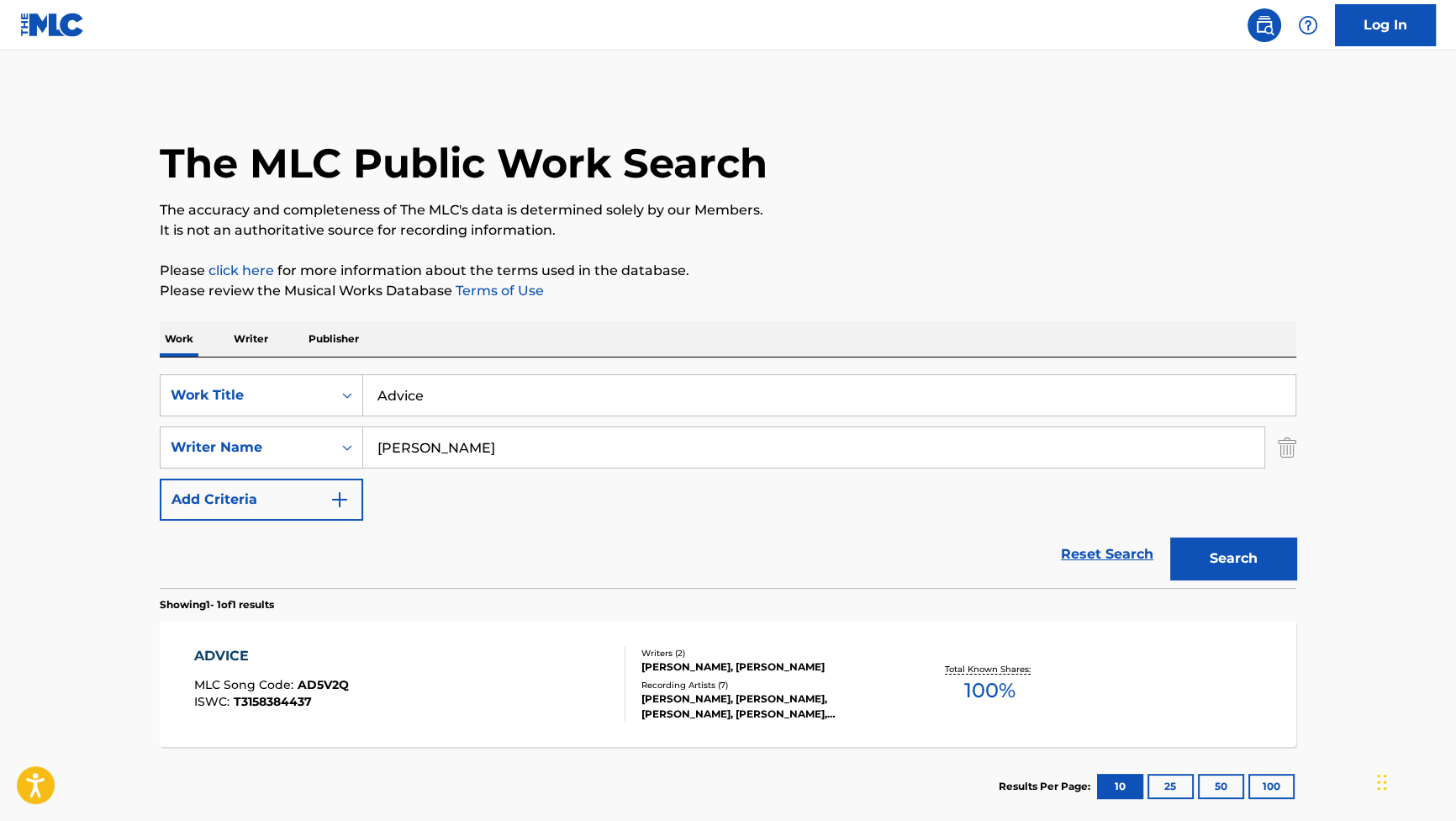
click at [235, 661] on div "ADVICE" at bounding box center [272, 655] width 155 height 20
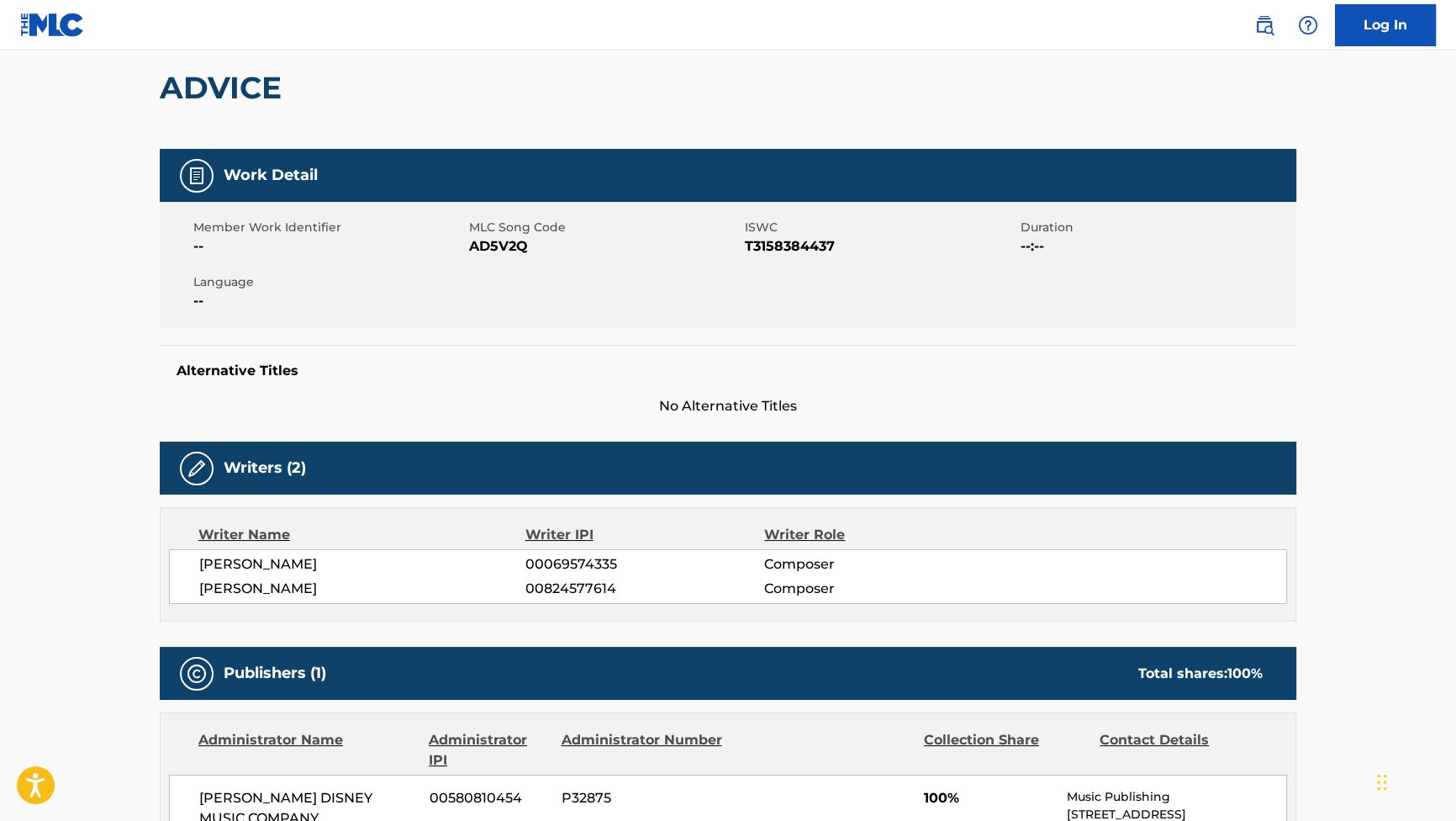
scroll to position [76, 0]
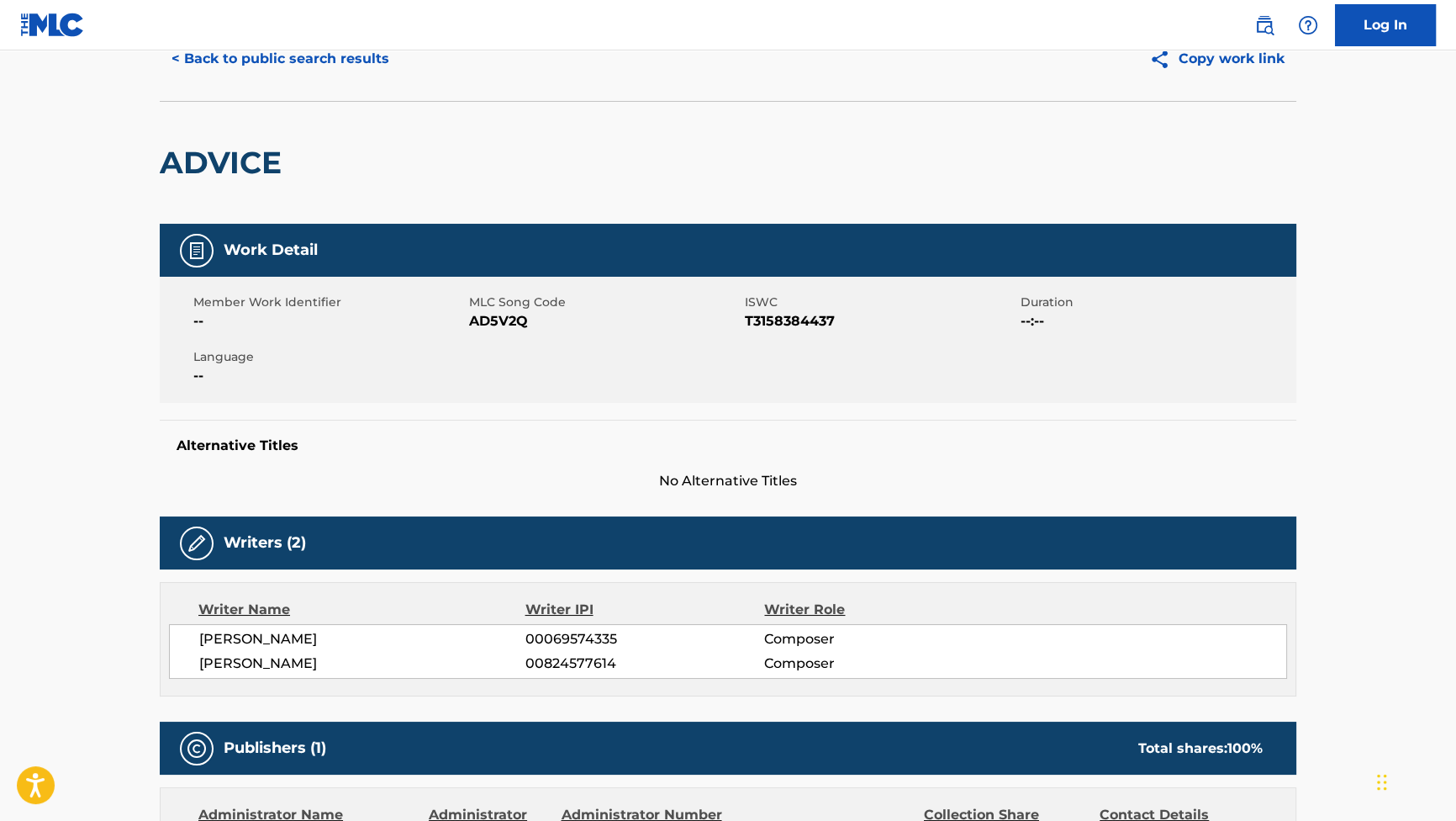
click at [319, 71] on button "< Back to public search results" at bounding box center [280, 59] width 241 height 42
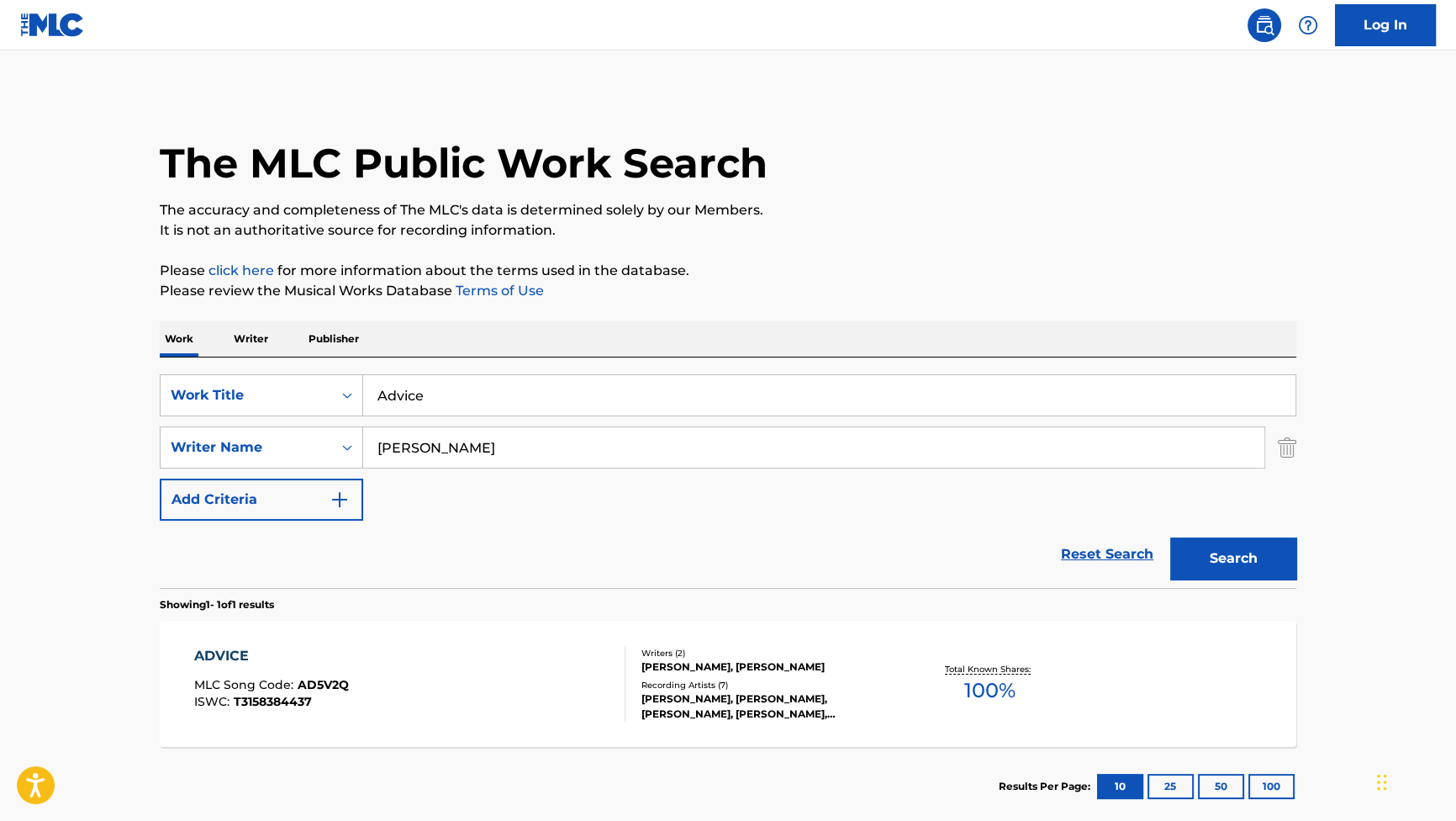
drag, startPoint x: 489, startPoint y: 388, endPoint x: 169, endPoint y: 314, distance: 328.4
click at [163, 316] on div "The MLC Public Work Search The accuracy and completeness of The MLC's data is d…" at bounding box center [728, 459] width 1177 height 733
paste input "Voices"
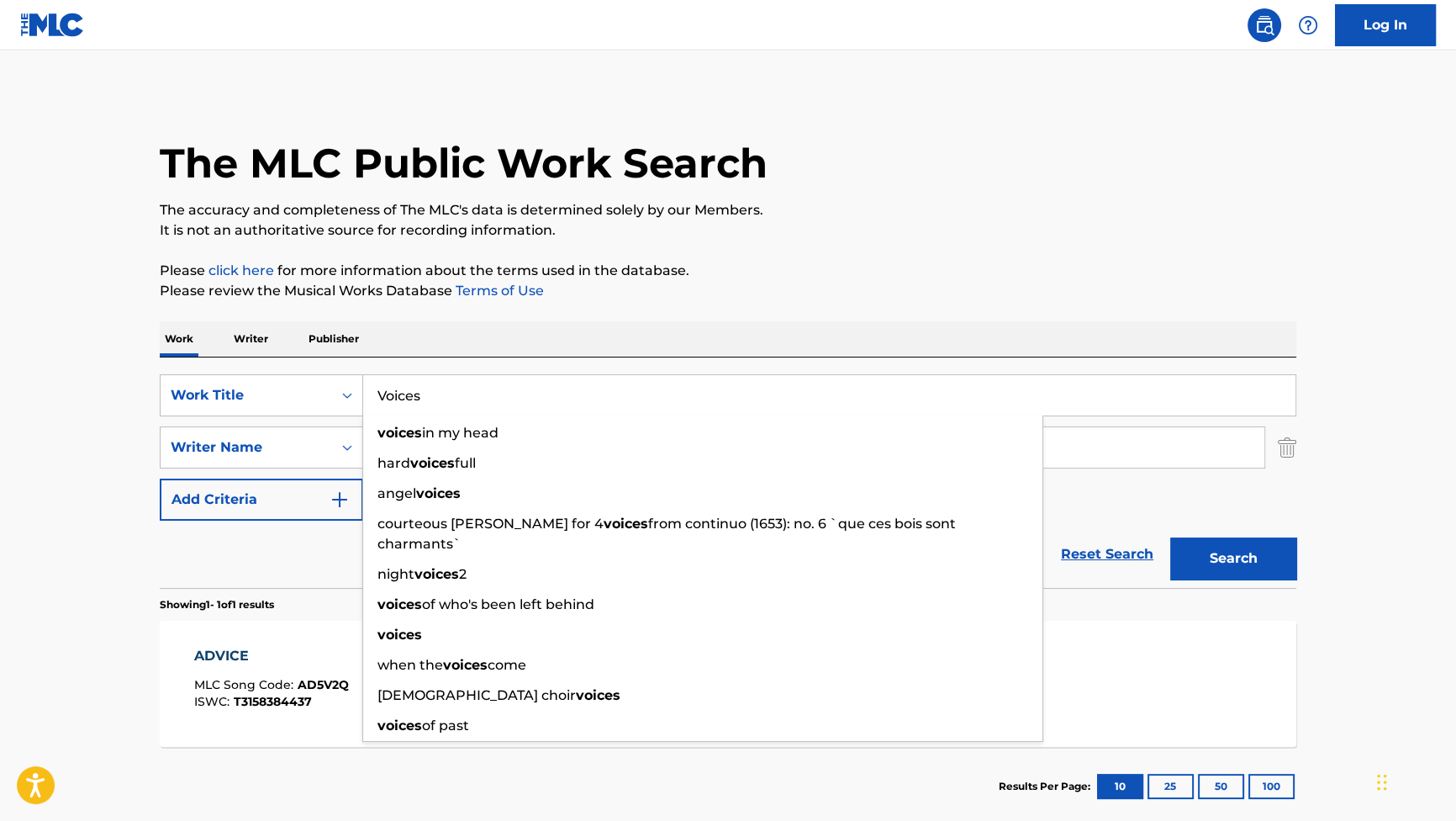
type input "Voices"
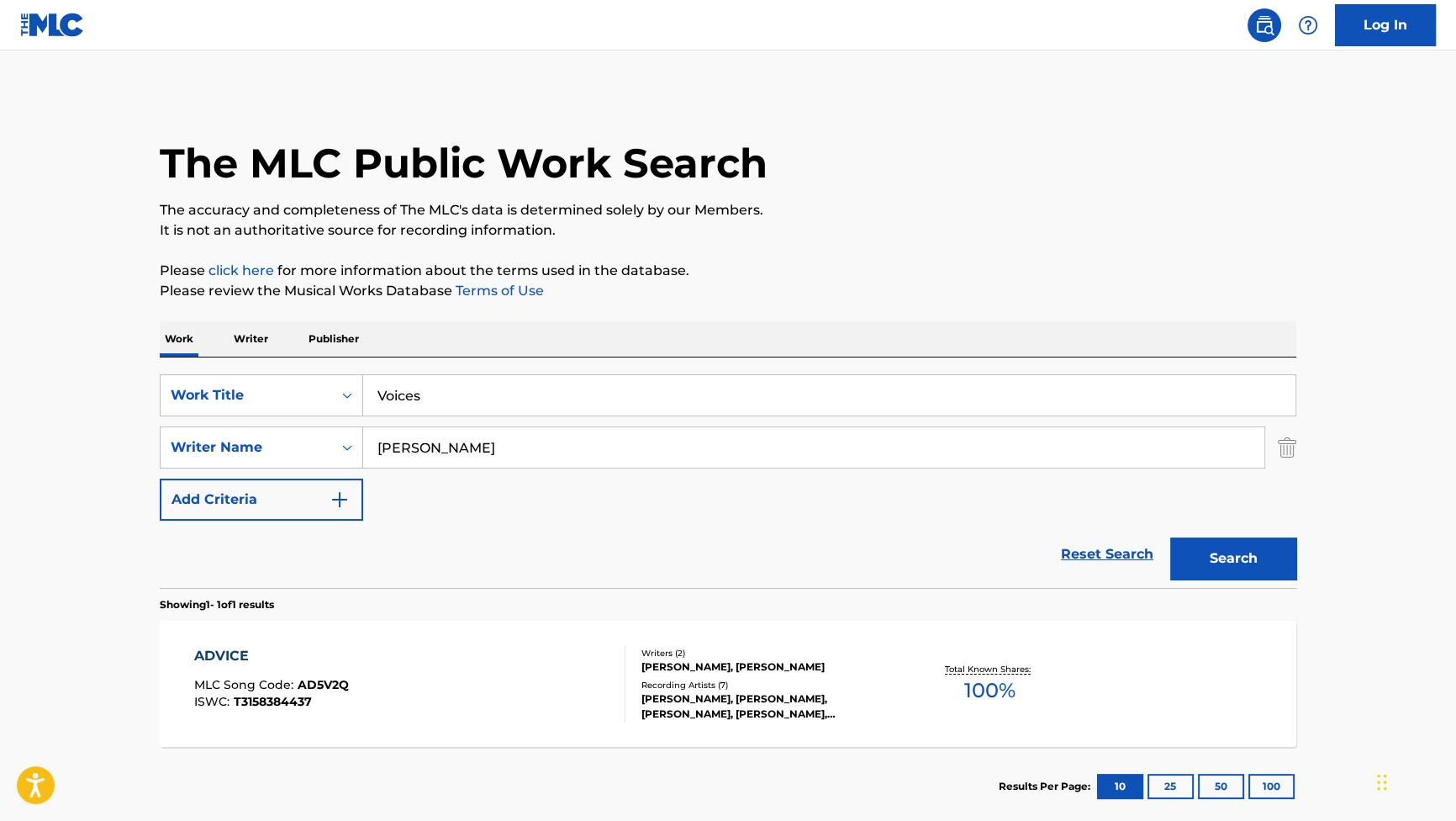
click at [1177, 570] on button "Search" at bounding box center [1233, 558] width 126 height 42
click at [241, 649] on div "VOICES" at bounding box center [269, 655] width 149 height 20
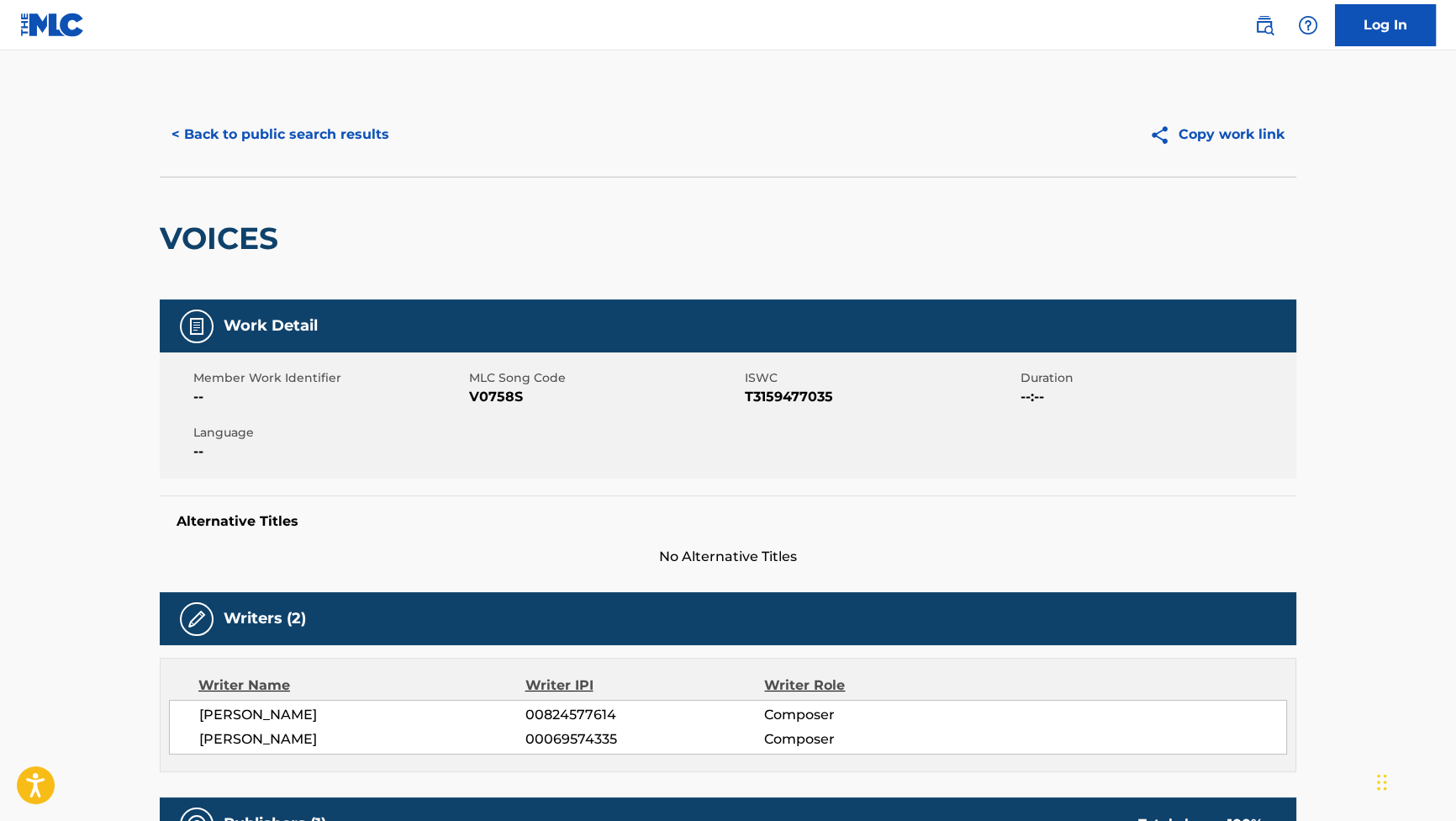
click at [361, 125] on button "< Back to public search results" at bounding box center [280, 134] width 241 height 42
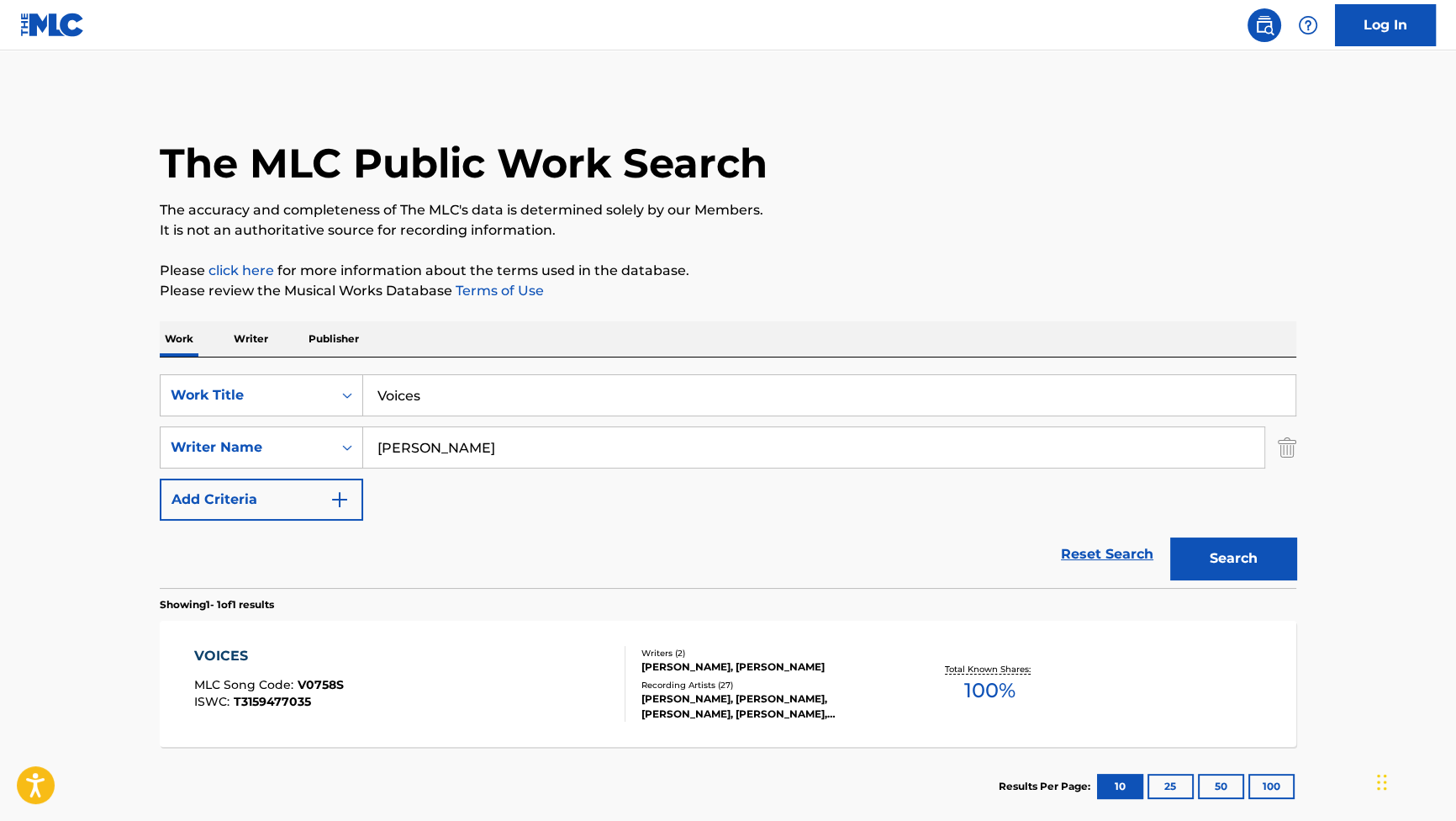
drag, startPoint x: 453, startPoint y: 410, endPoint x: 279, endPoint y: 241, distance: 242.6
click at [314, 370] on div "SearchWithCriteriab2f53146-9eec-4024-a9f5-657f81fca84a Work Title Voices Search…" at bounding box center [728, 472] width 1137 height 231
paste input "Time Out"
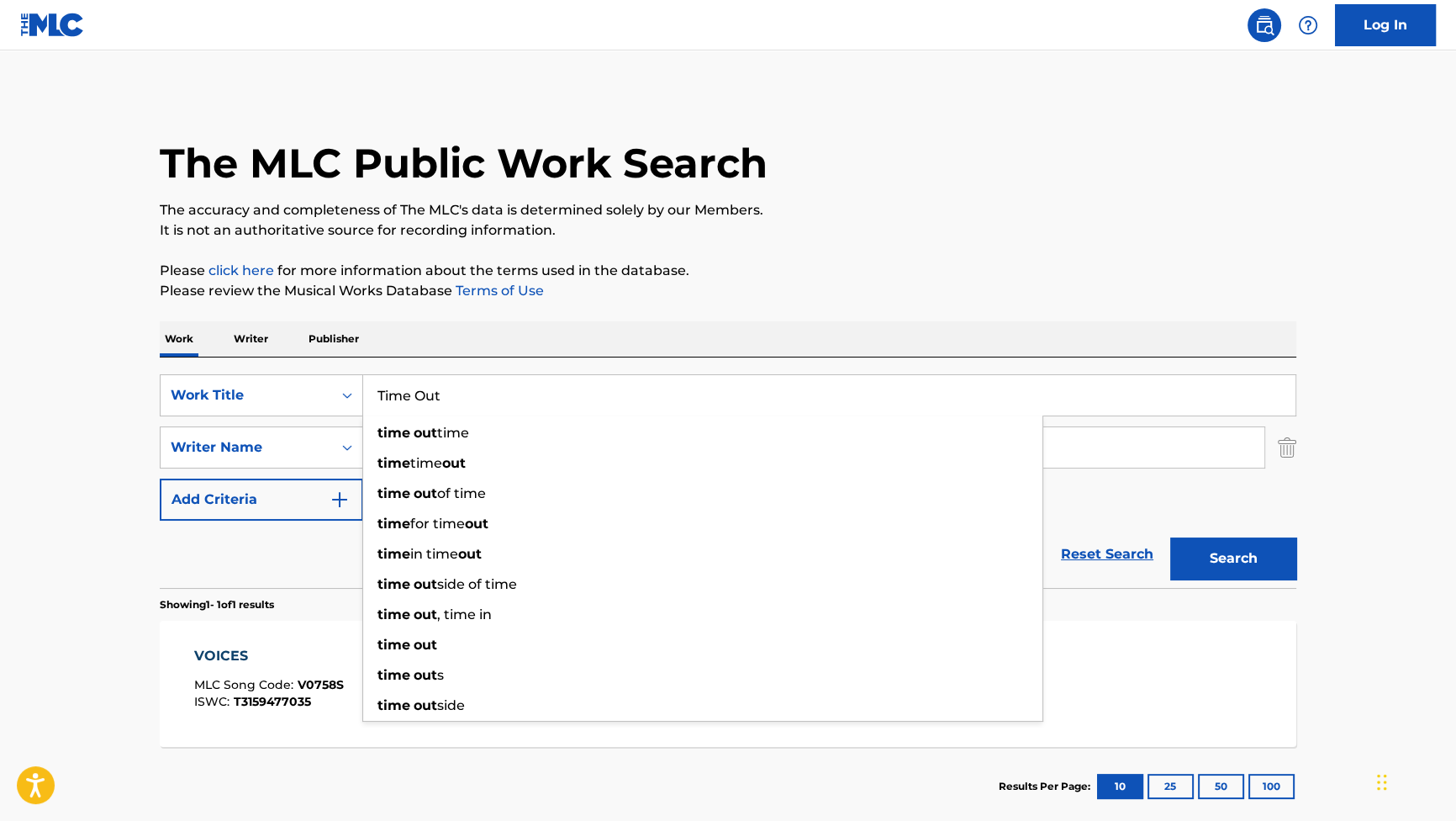
type input "Time Out"
click at [783, 210] on p "The accuracy and completeness of The MLC's data is determined solely by our Mem…" at bounding box center [728, 210] width 1137 height 20
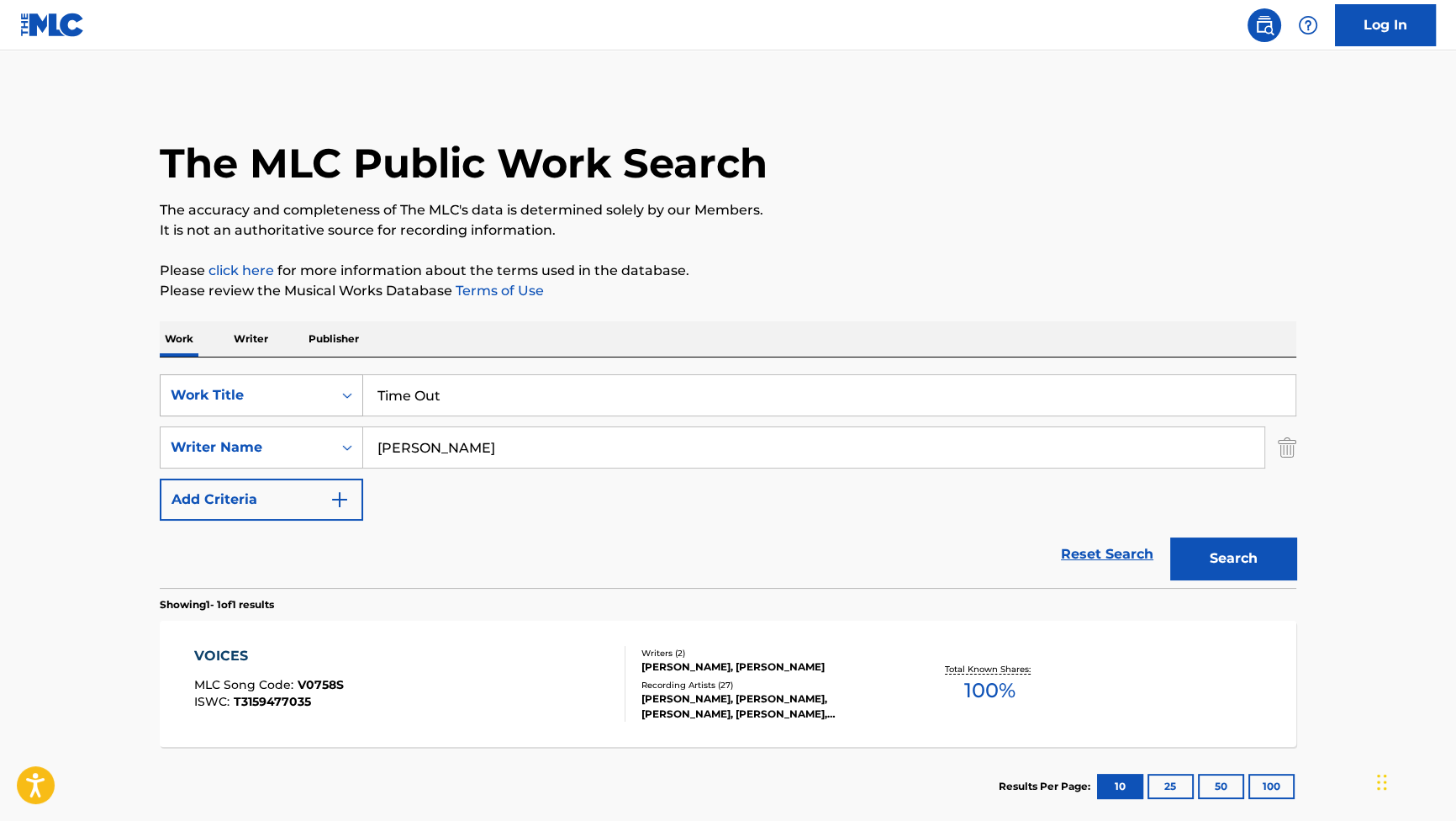
drag, startPoint x: 516, startPoint y: 446, endPoint x: 301, endPoint y: 388, distance: 222.7
click at [340, 402] on div "SearchWithCriteriab2f53146-9eec-4024-a9f5-657f81fca84a Work Title Time Out Sear…" at bounding box center [728, 447] width 1137 height 146
paste input "Zarvos"
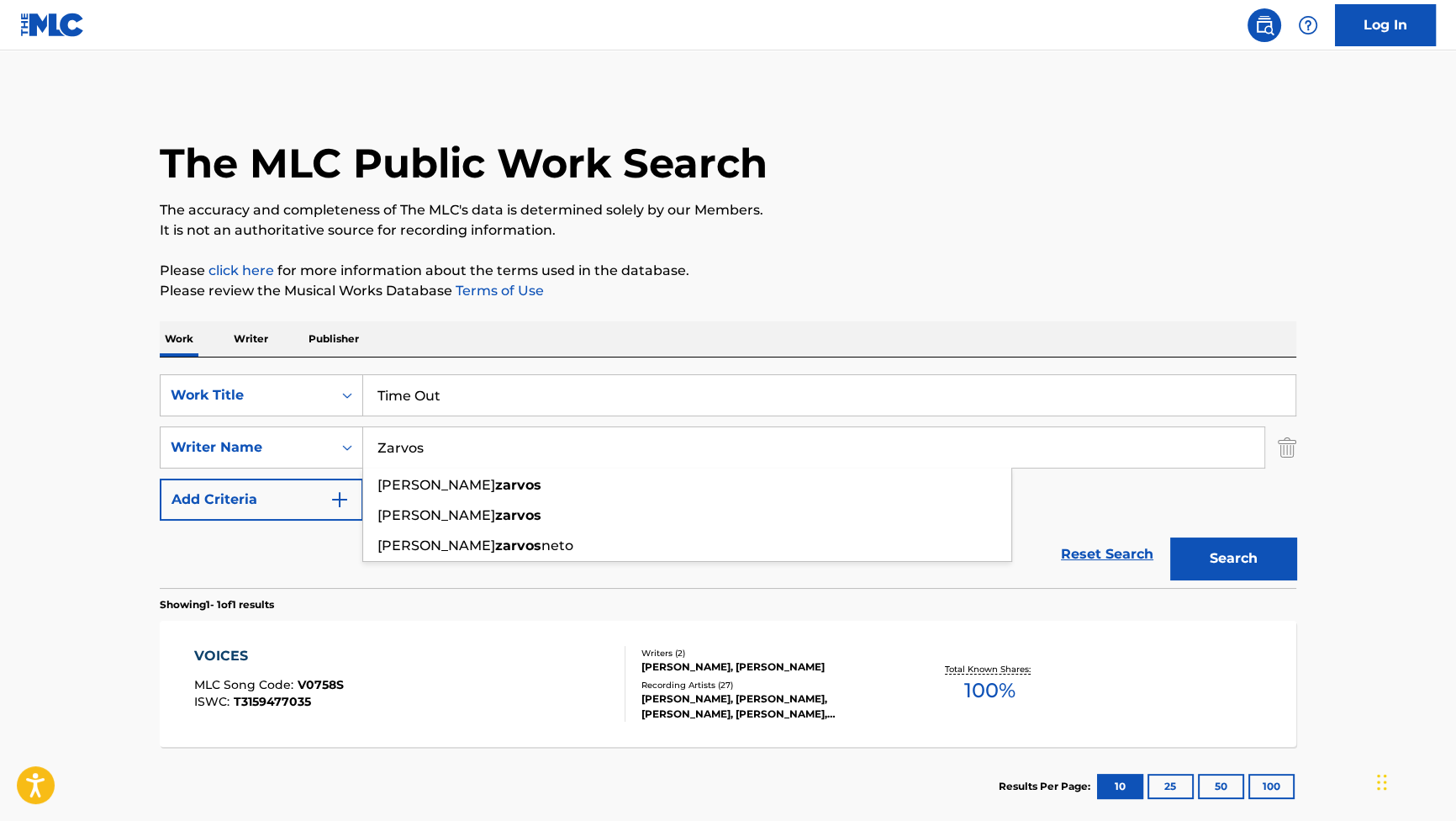
type input "Zarvos"
click at [1229, 569] on button "Search" at bounding box center [1233, 558] width 126 height 42
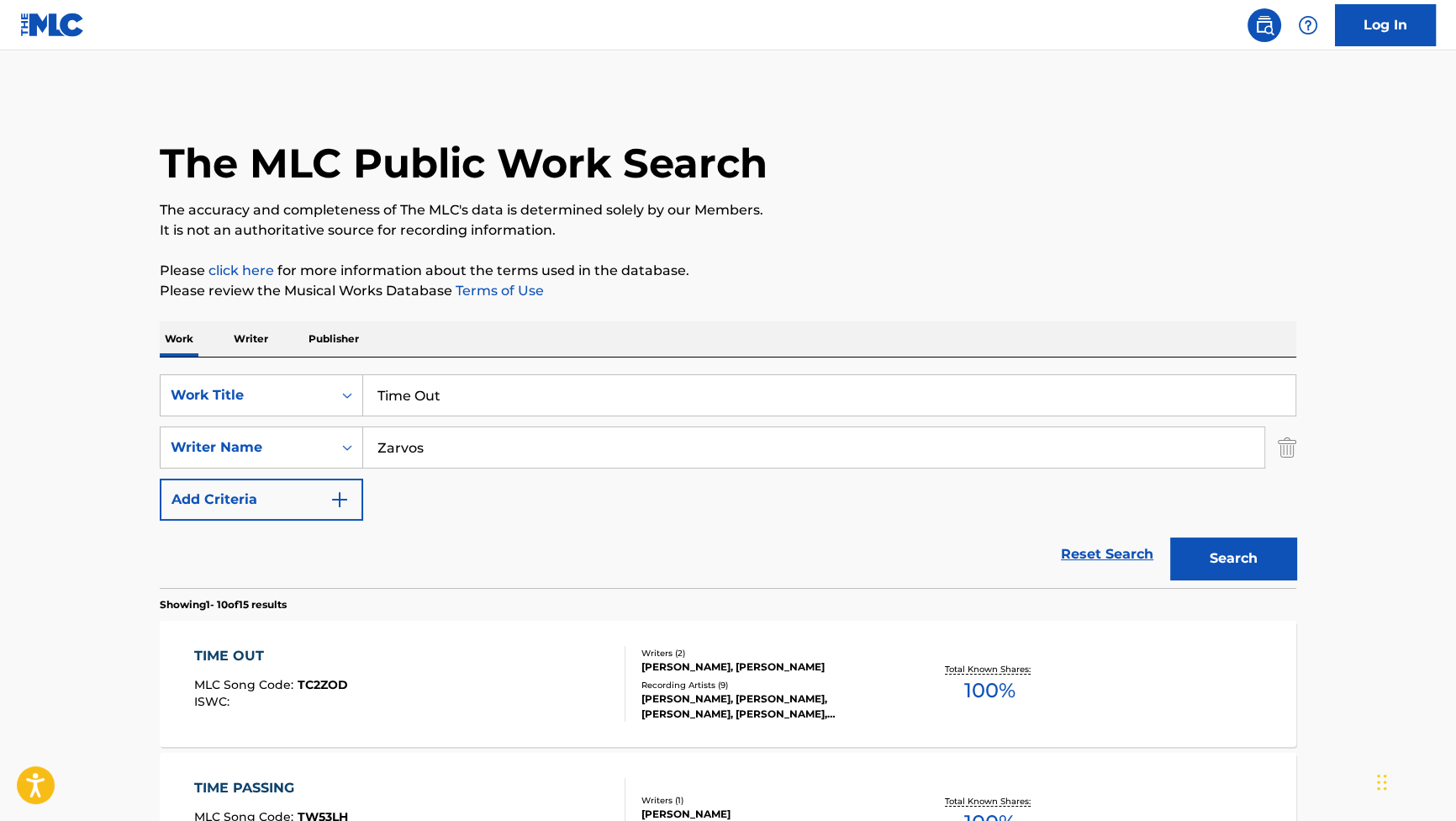
click at [227, 641] on div "TIME OUT MLC Song Code : TC2ZOD ISWC : Writers ( 2 ) [PERSON_NAME], [PERSON_NAM…" at bounding box center [728, 683] width 1137 height 126
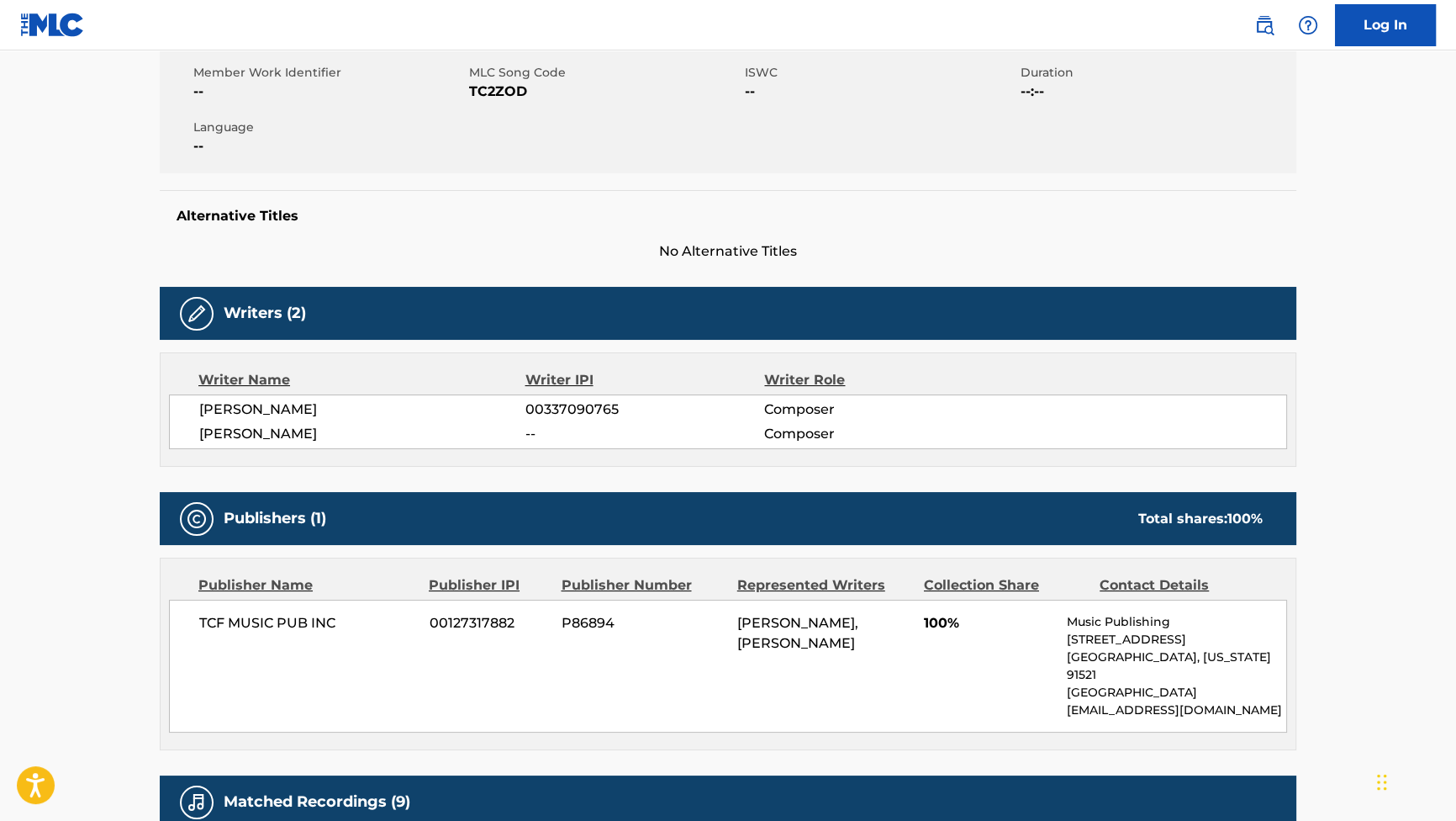
scroll to position [382, 0]
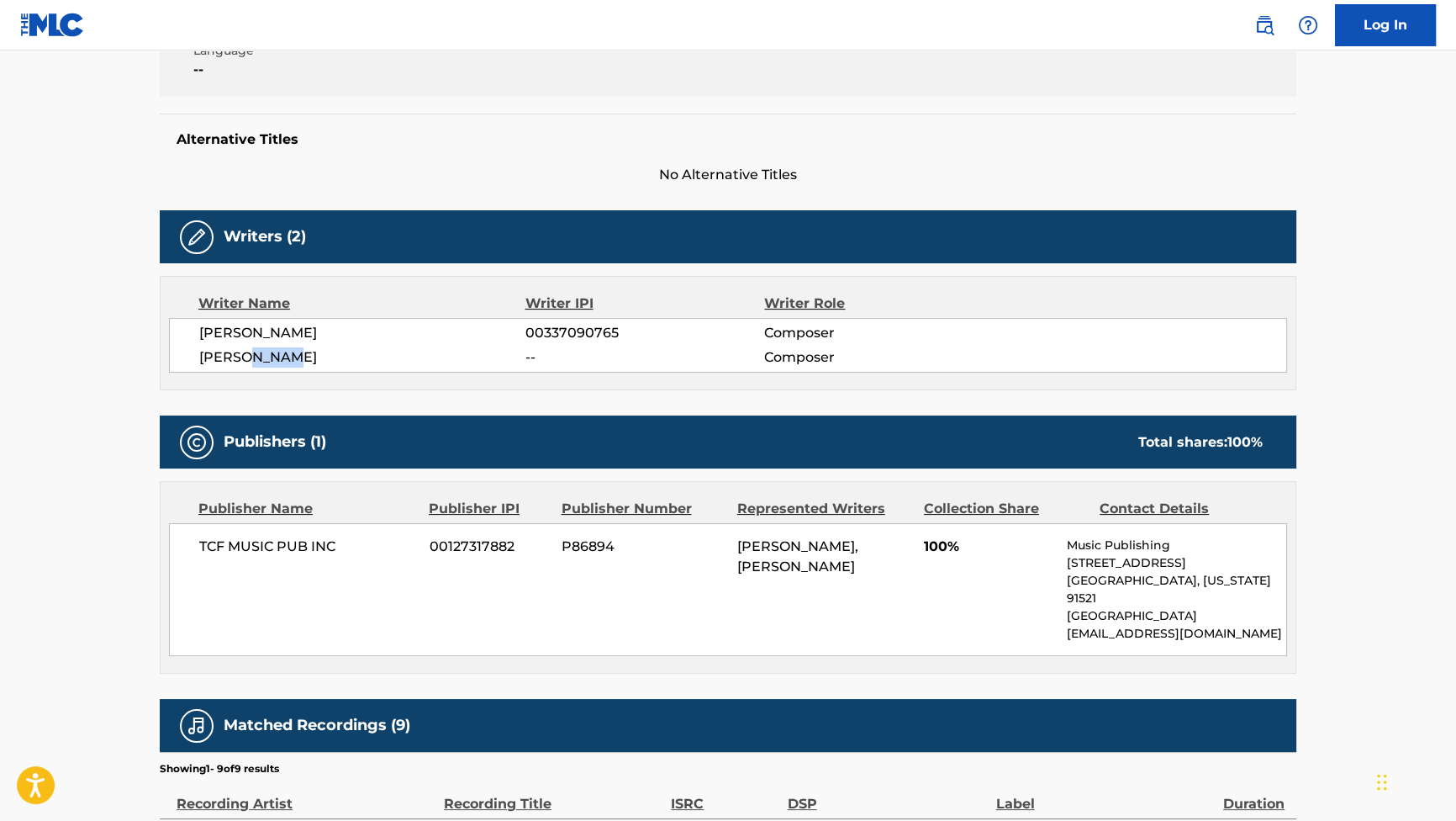
drag, startPoint x: 296, startPoint y: 355, endPoint x: 251, endPoint y: 361, distance: 45.4
click at [251, 361] on span "[PERSON_NAME]" at bounding box center [362, 357] width 326 height 20
copy span "[PERSON_NAME]"
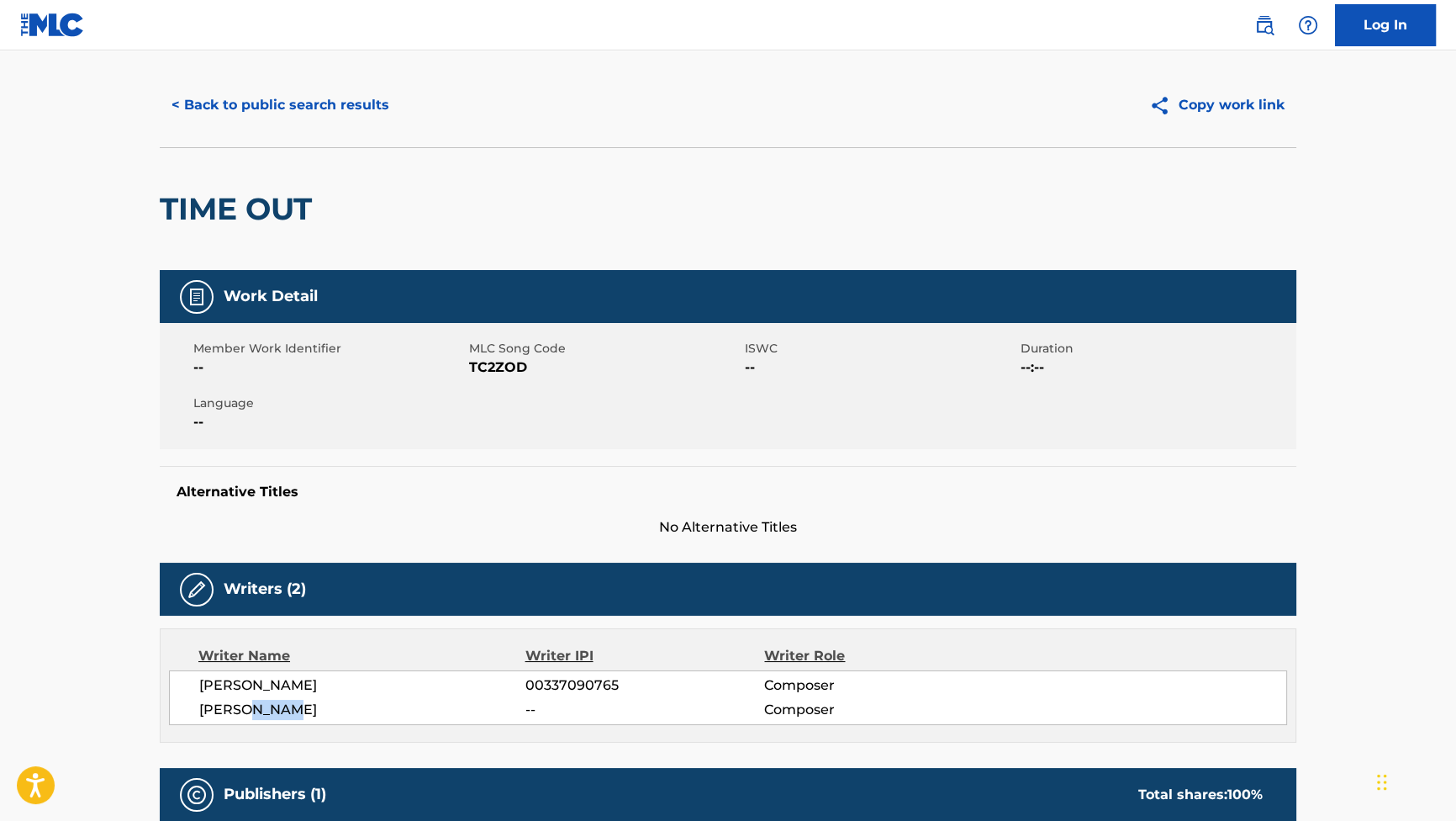
scroll to position [0, 0]
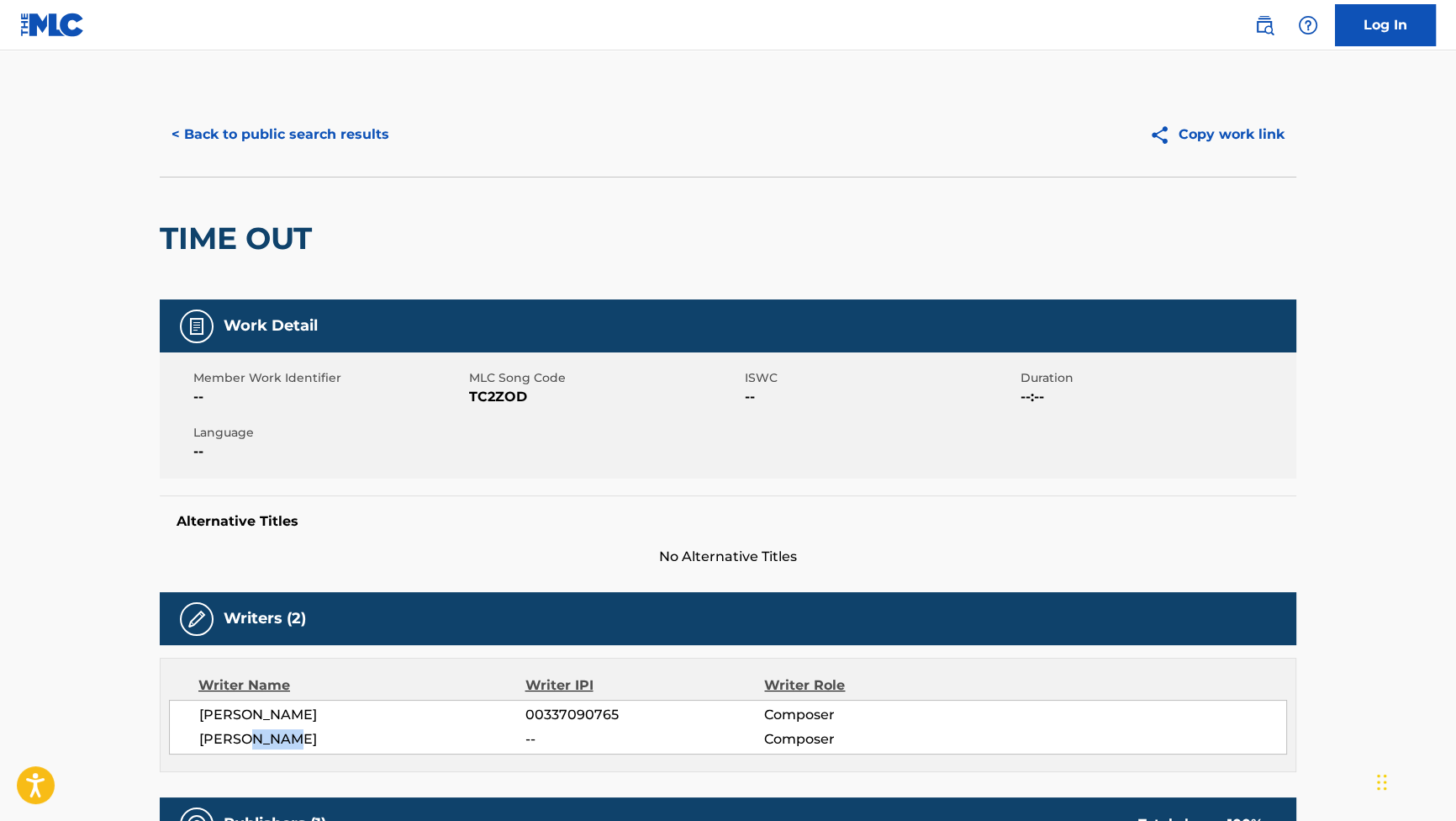
click at [340, 139] on button "< Back to public search results" at bounding box center [280, 134] width 241 height 42
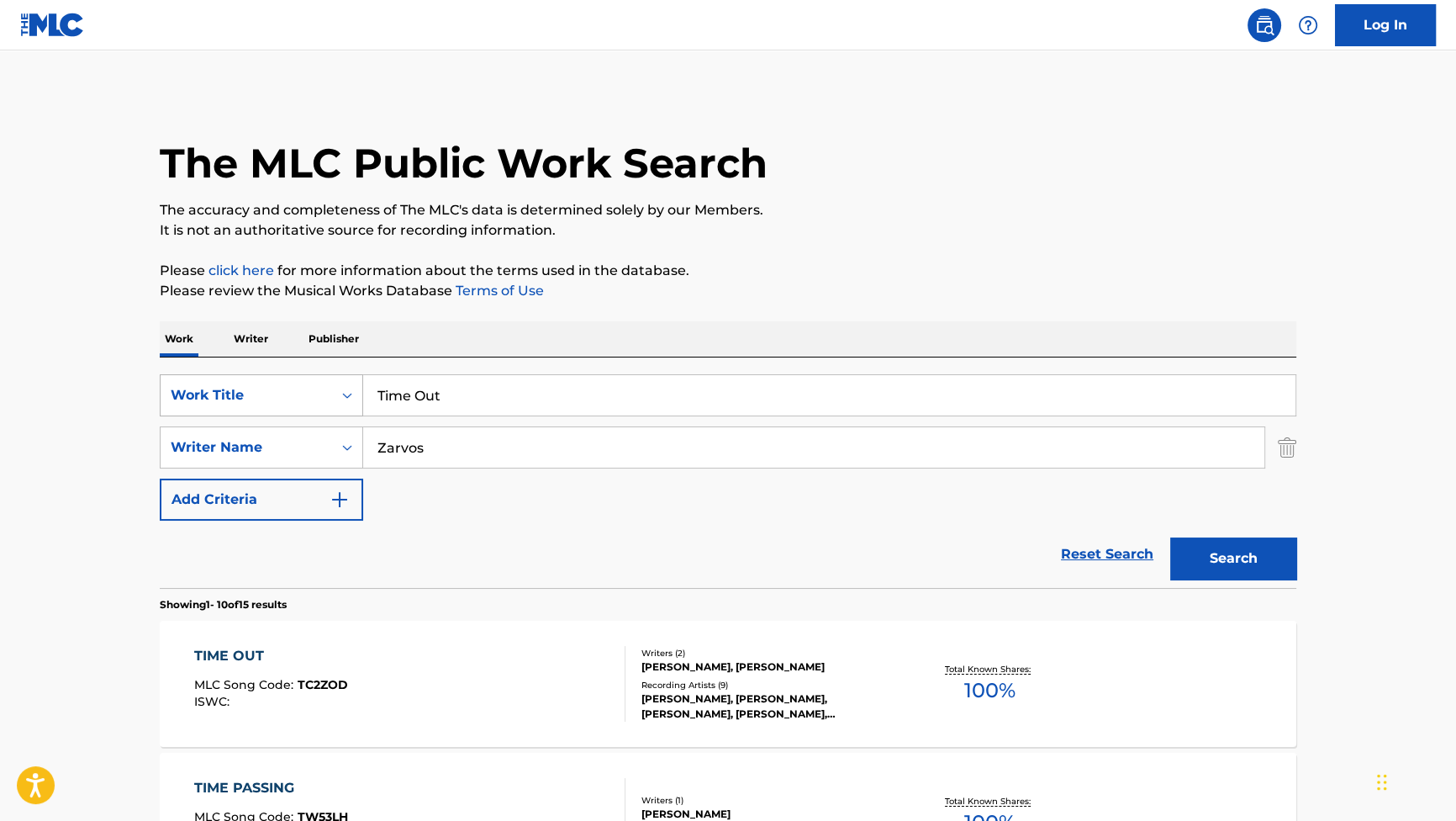
drag, startPoint x: 440, startPoint y: 408, endPoint x: 279, endPoint y: 378, distance: 163.8
click at [285, 395] on div "SearchWithCriteriab2f53146-9eec-4024-a9f5-657f81fca84a Work Title Time Out" at bounding box center [728, 395] width 1137 height 42
paste input "Hit This Shot Sitting Down"
type input "Hit This Shot Sitting Down"
drag, startPoint x: 513, startPoint y: 454, endPoint x: 300, endPoint y: 451, distance: 213.0
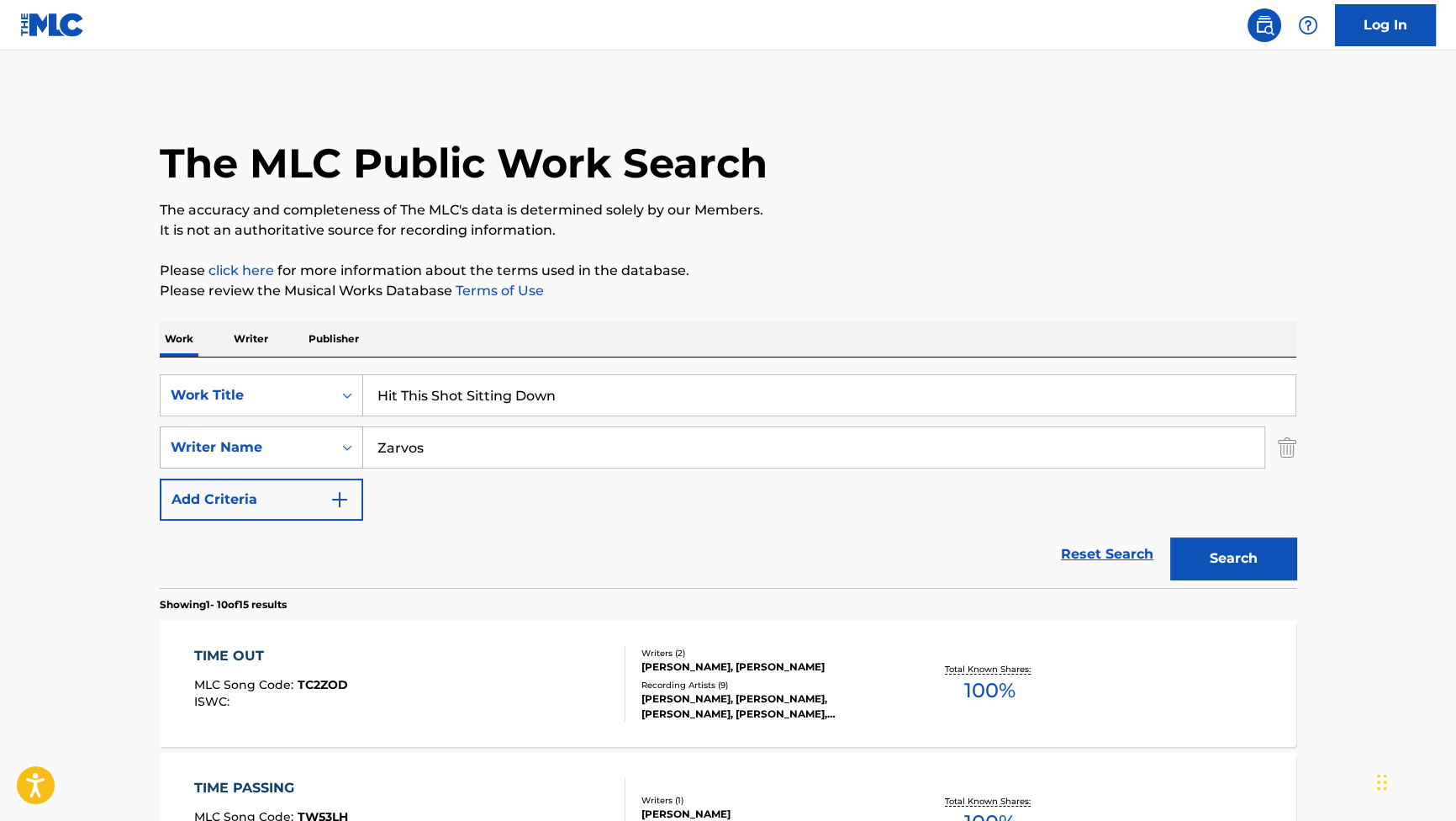
click at [304, 452] on div "SearchWithCriteriad1817ca1-ac0f-4f7a-be78-53be83e84ef3 Writer Name Zarvos" at bounding box center [728, 447] width 1137 height 42
click at [1216, 561] on button "Search" at bounding box center [1233, 558] width 126 height 42
click at [354, 646] on div "HIT THIS SHOT SITTING DOWN" at bounding box center [307, 655] width 225 height 20
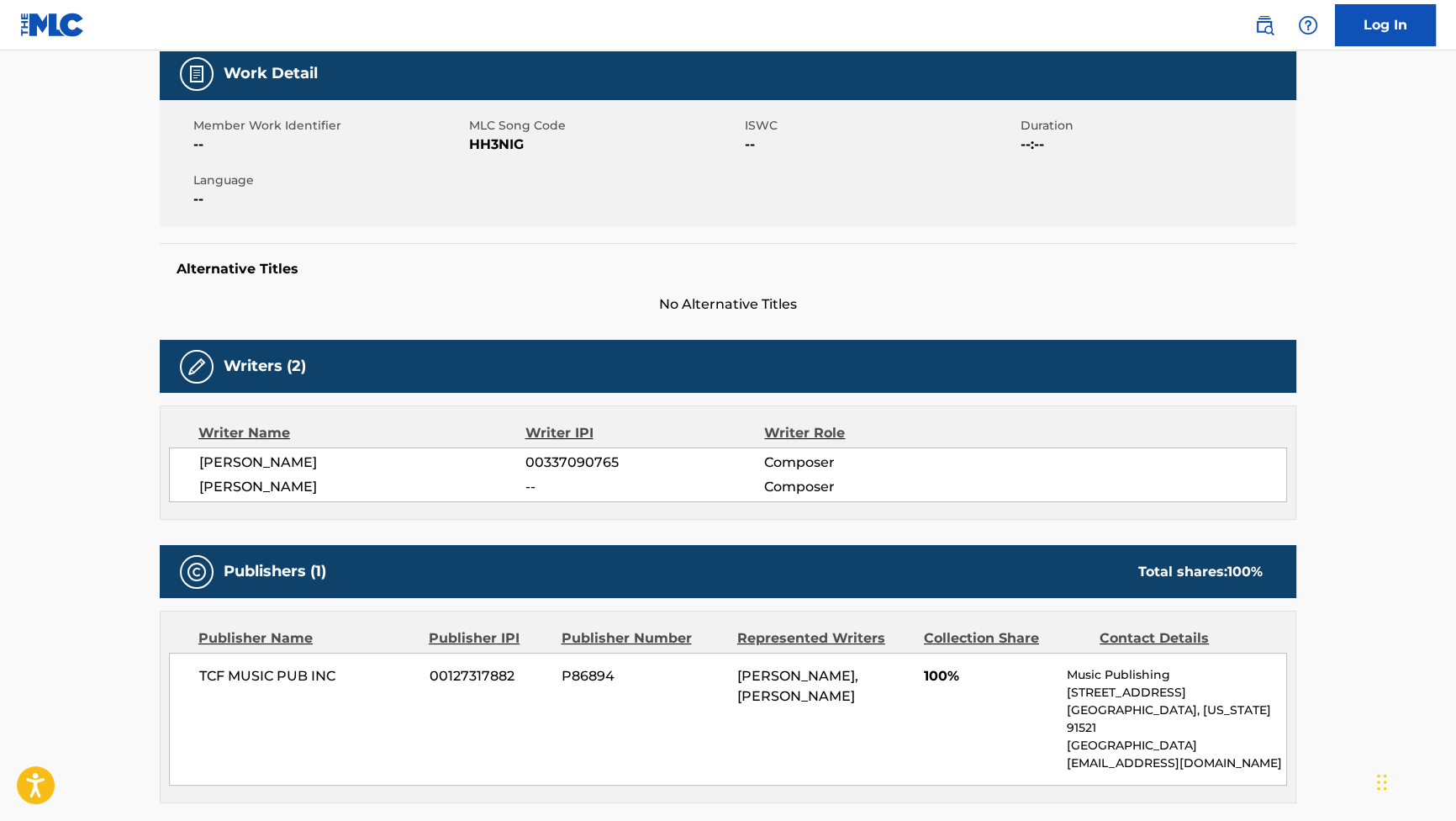
scroll to position [305, 0]
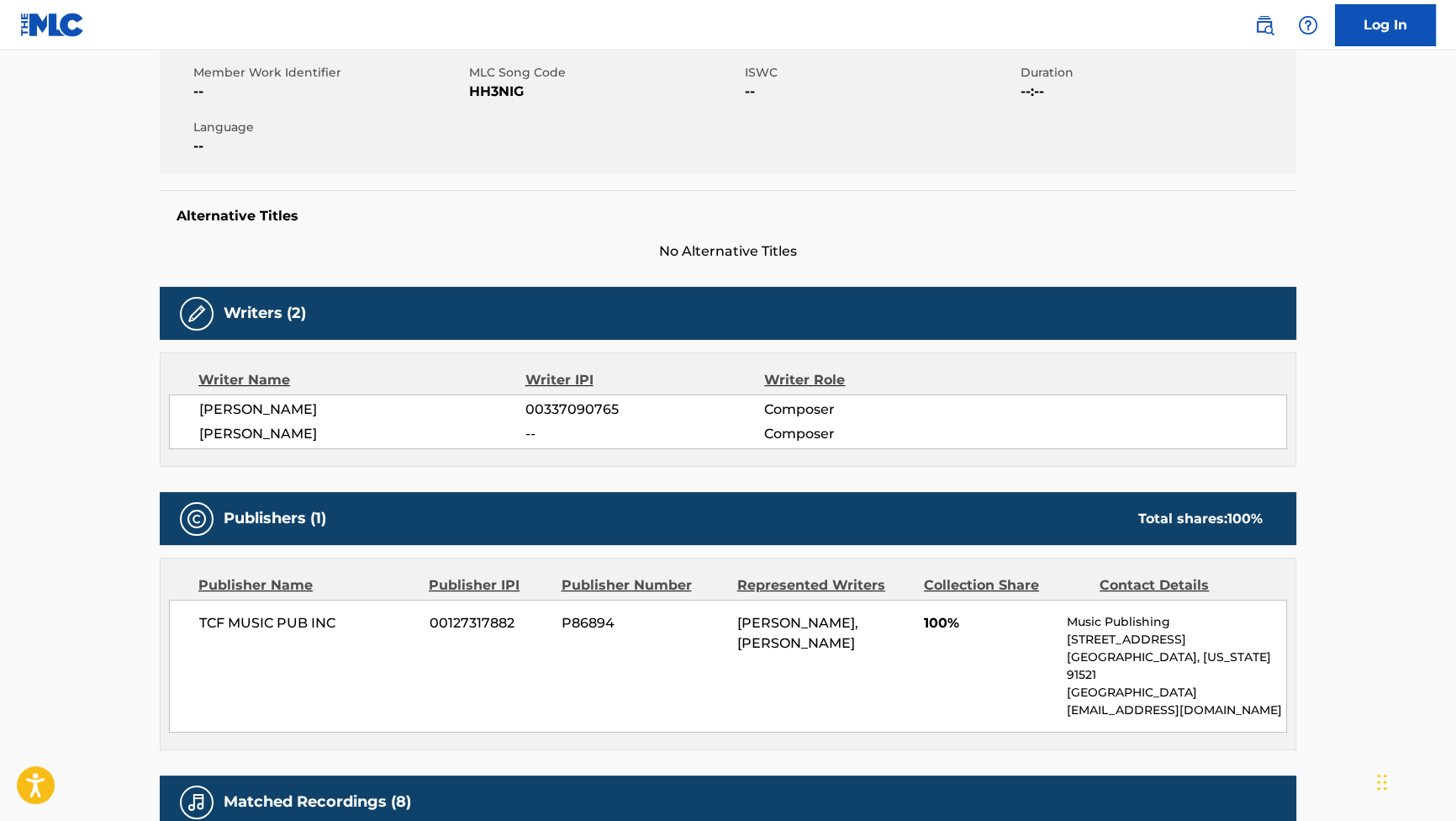
drag, startPoint x: 340, startPoint y: 412, endPoint x: 197, endPoint y: 404, distance: 143.2
click at [197, 404] on div "[PERSON_NAME] 00337090765 Composer [PERSON_NAME] -- Composer" at bounding box center [728, 421] width 1119 height 55
copy span "[PERSON_NAME]"
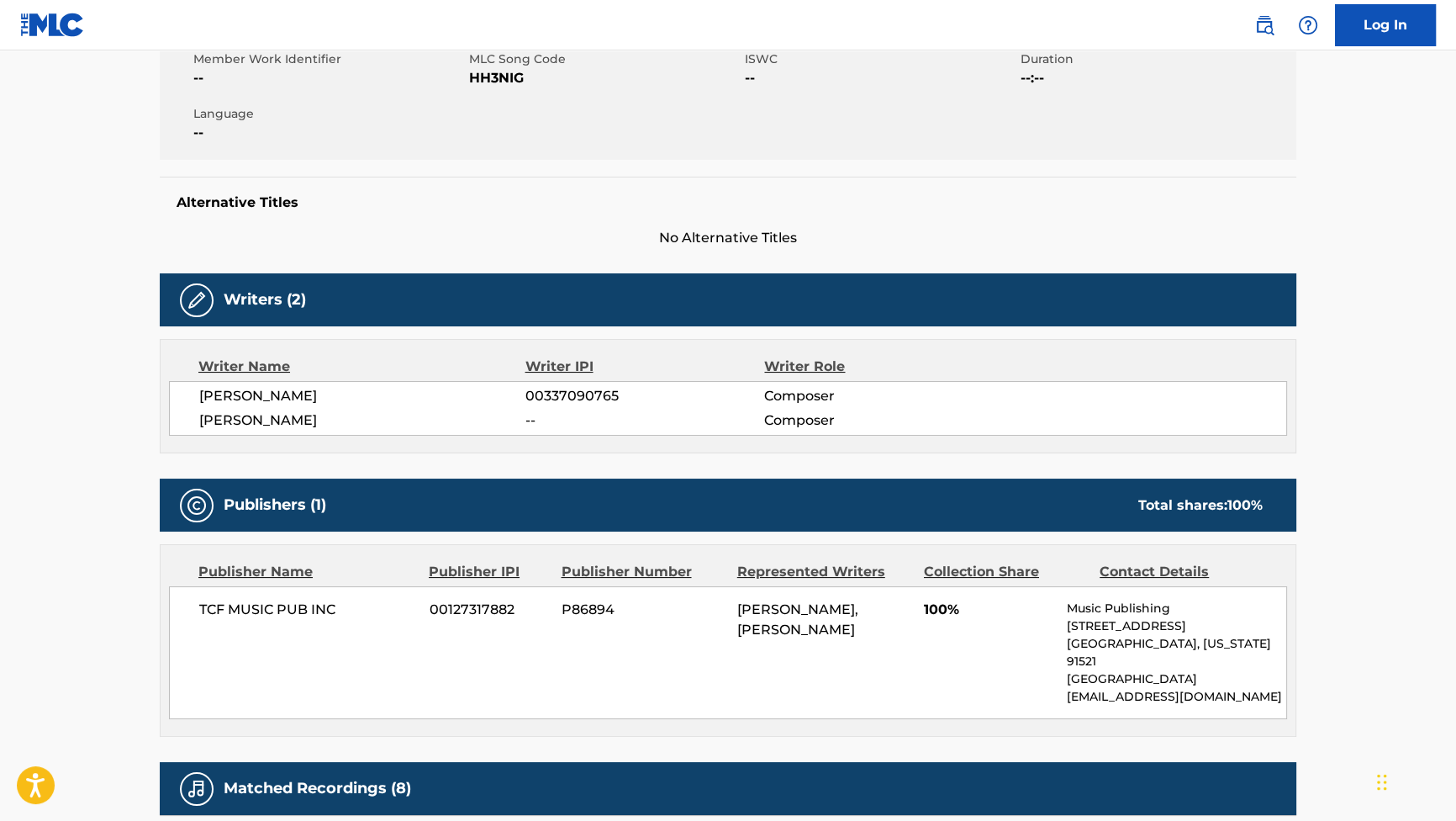
scroll to position [152, 0]
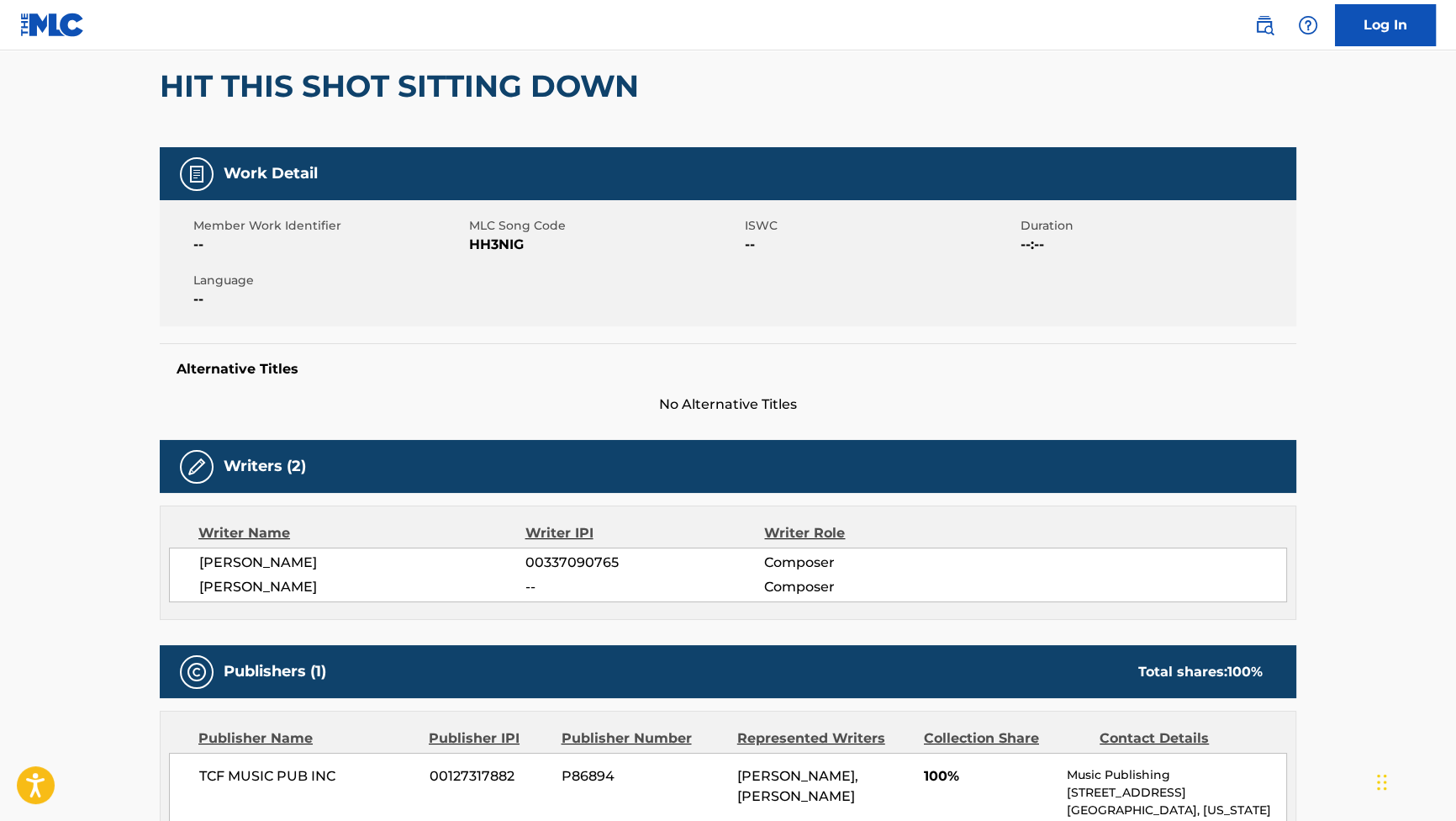
click at [230, 279] on span "Language" at bounding box center [329, 280] width 271 height 18
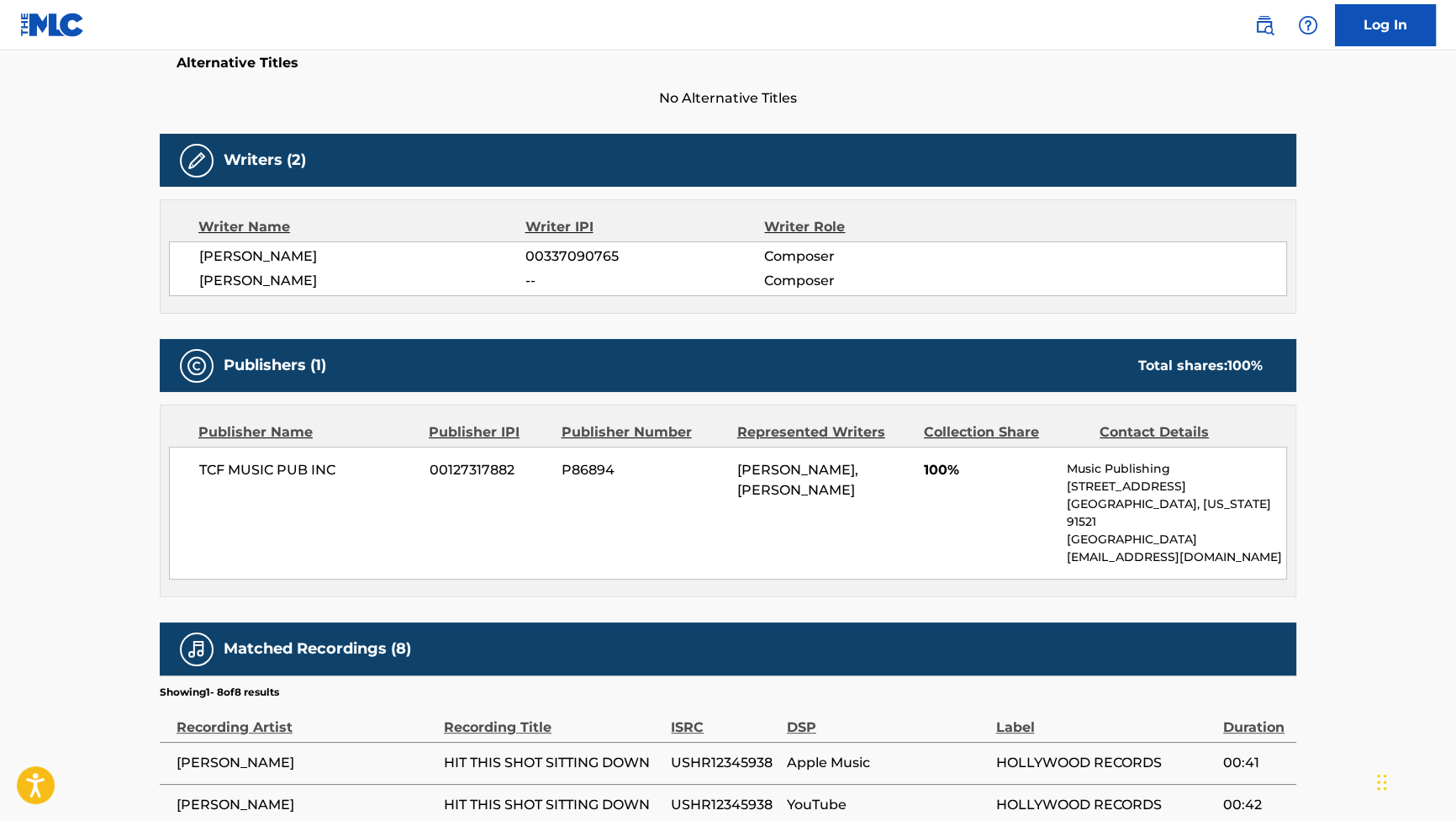
scroll to position [76, 0]
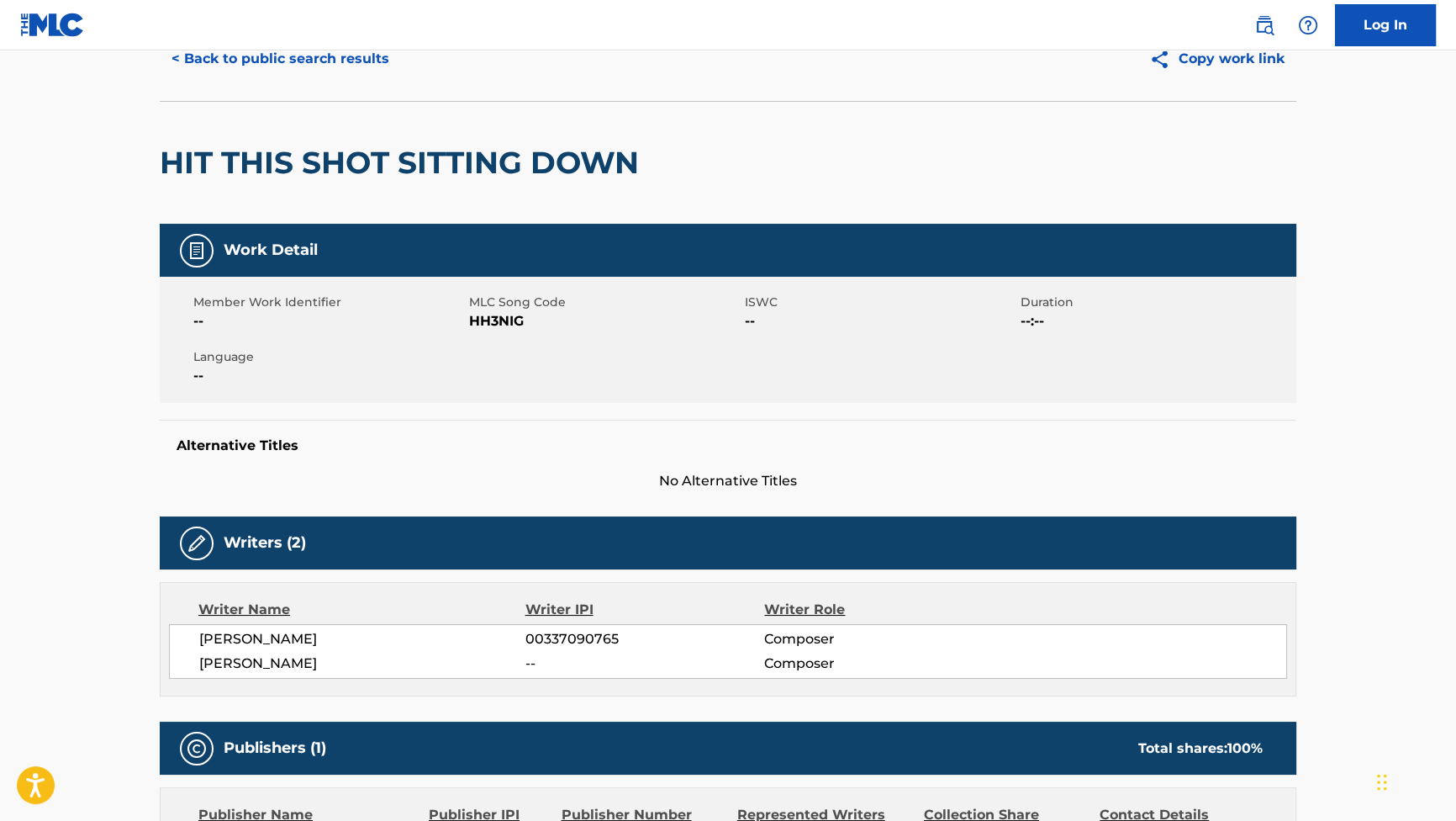
click at [363, 59] on button "< Back to public search results" at bounding box center [280, 59] width 241 height 42
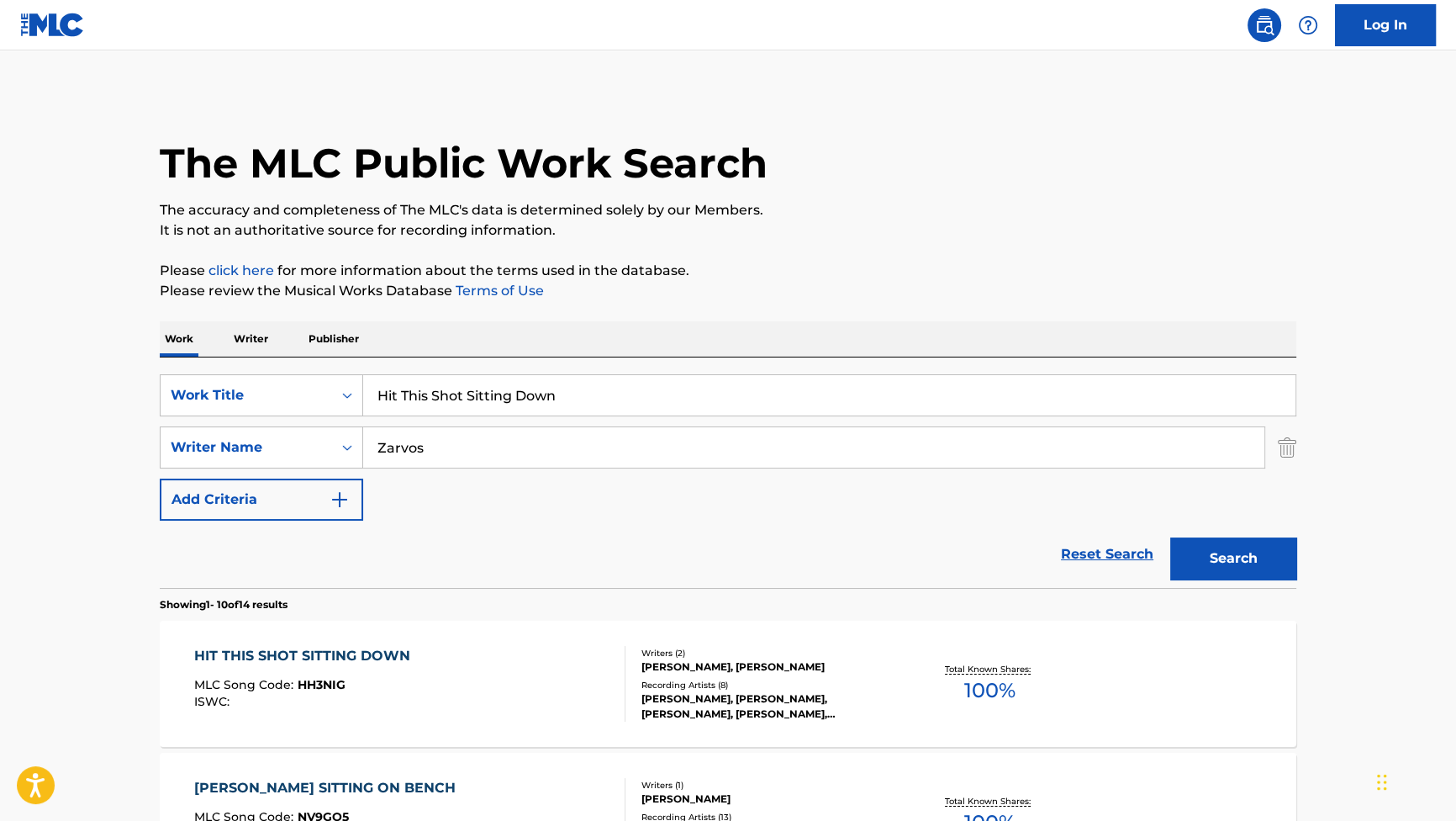
drag, startPoint x: 599, startPoint y: 394, endPoint x: 278, endPoint y: 343, distance: 325.0
paste input "Out of Your Range"
type input "Out of Your Range"
click at [1229, 561] on button "Search" at bounding box center [1233, 558] width 126 height 42
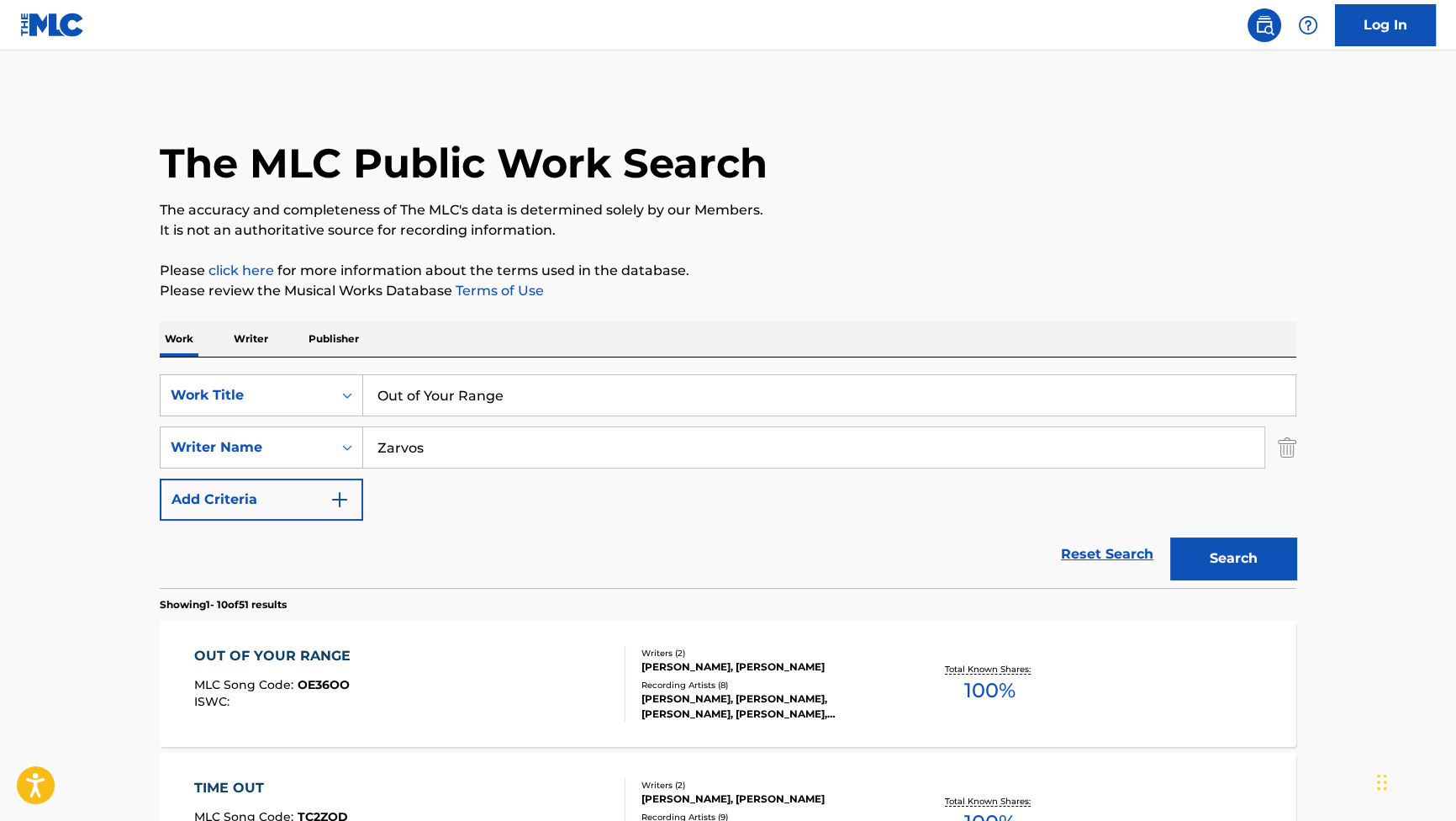
click at [319, 644] on div "OUT OF YOUR RANGE MLC Song Code : OE36OO ISWC : Writers ( 2 ) [PERSON_NAME], [P…" at bounding box center [728, 683] width 1137 height 126
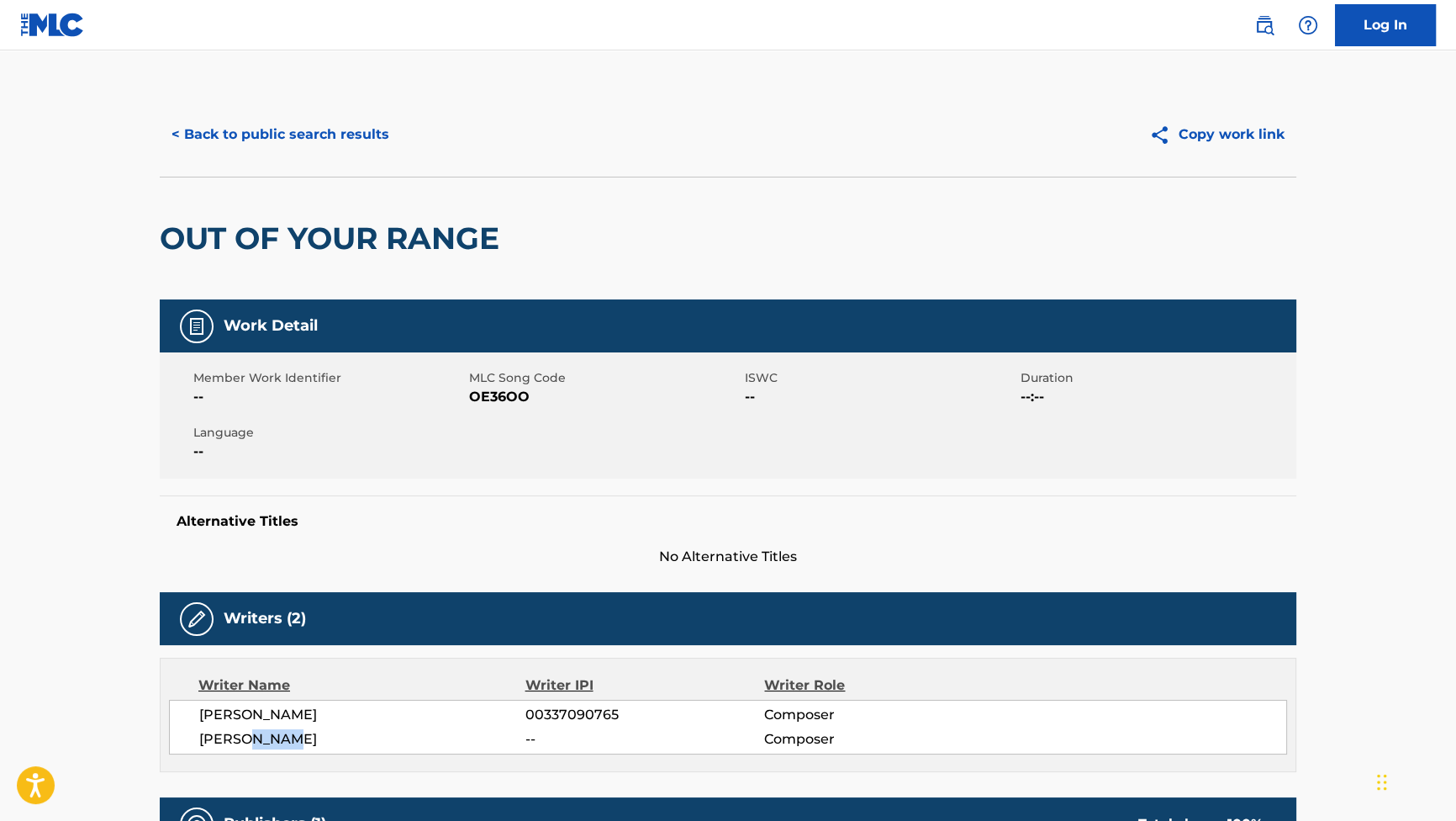
drag, startPoint x: 291, startPoint y: 741, endPoint x: 249, endPoint y: 740, distance: 42.0
click at [249, 740] on span "[PERSON_NAME]" at bounding box center [362, 739] width 326 height 20
drag, startPoint x: 332, startPoint y: 712, endPoint x: 274, endPoint y: 717, distance: 58.2
click at [274, 717] on span "[PERSON_NAME]" at bounding box center [362, 714] width 326 height 20
copy span "ZARVOS"
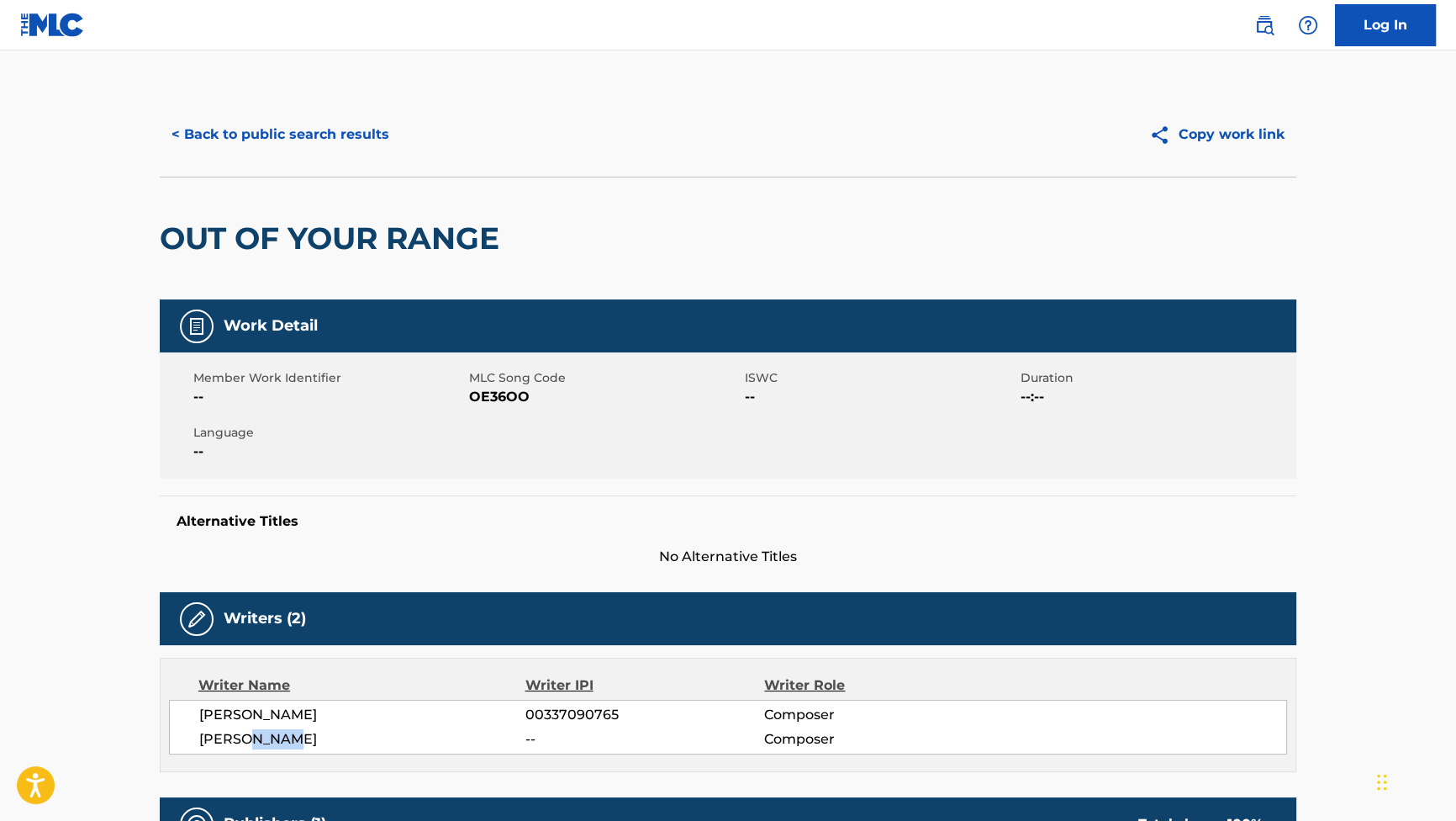
click at [329, 124] on button "< Back to public search results" at bounding box center [280, 134] width 241 height 42
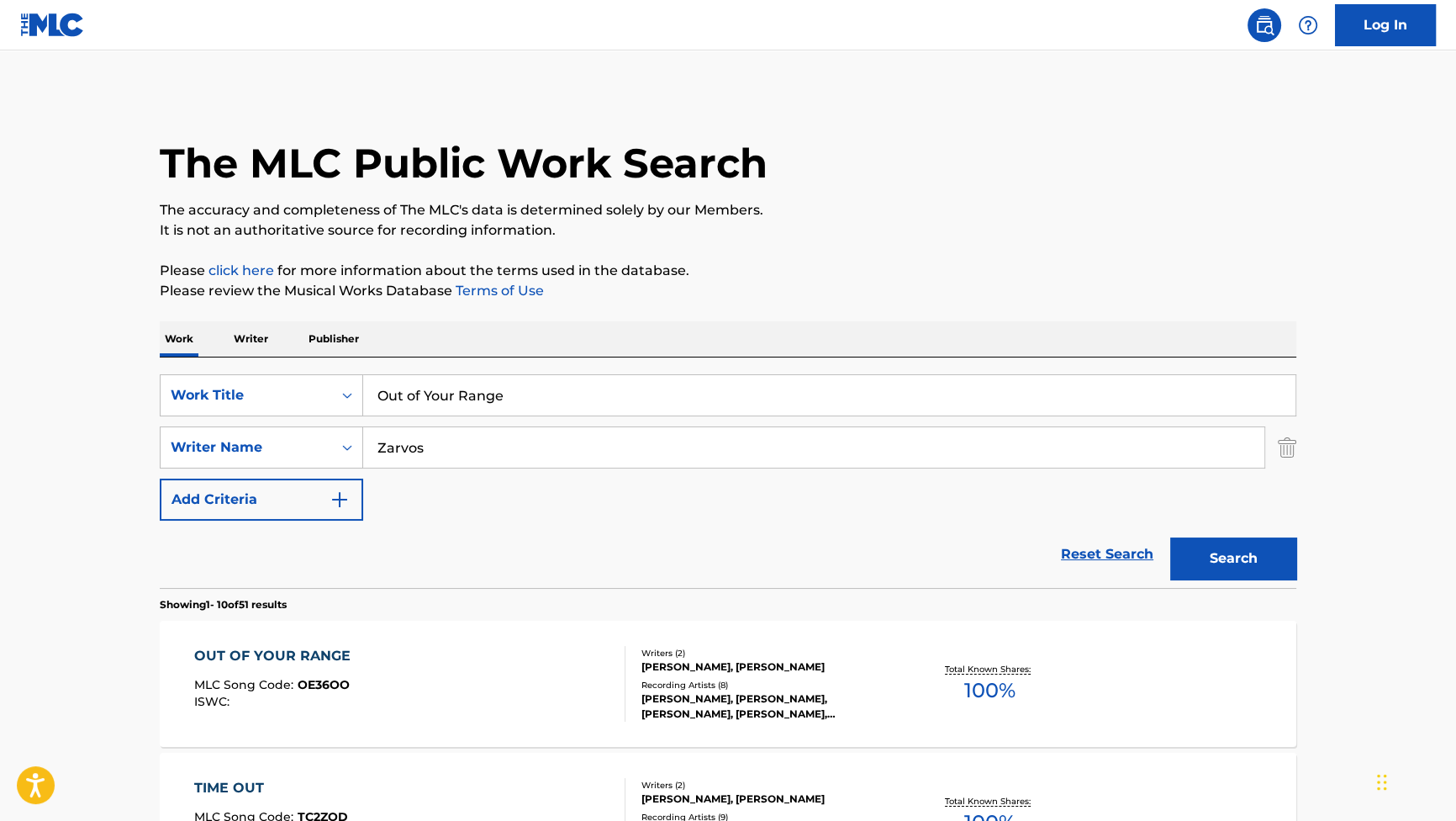
drag, startPoint x: 534, startPoint y: 388, endPoint x: 262, endPoint y: 342, distance: 275.9
paste input "[PERSON_NAME]"
type input "[PERSON_NAME]"
click at [1251, 588] on section "Showing 1 - 10 of 51 results" at bounding box center [728, 600] width 1137 height 25
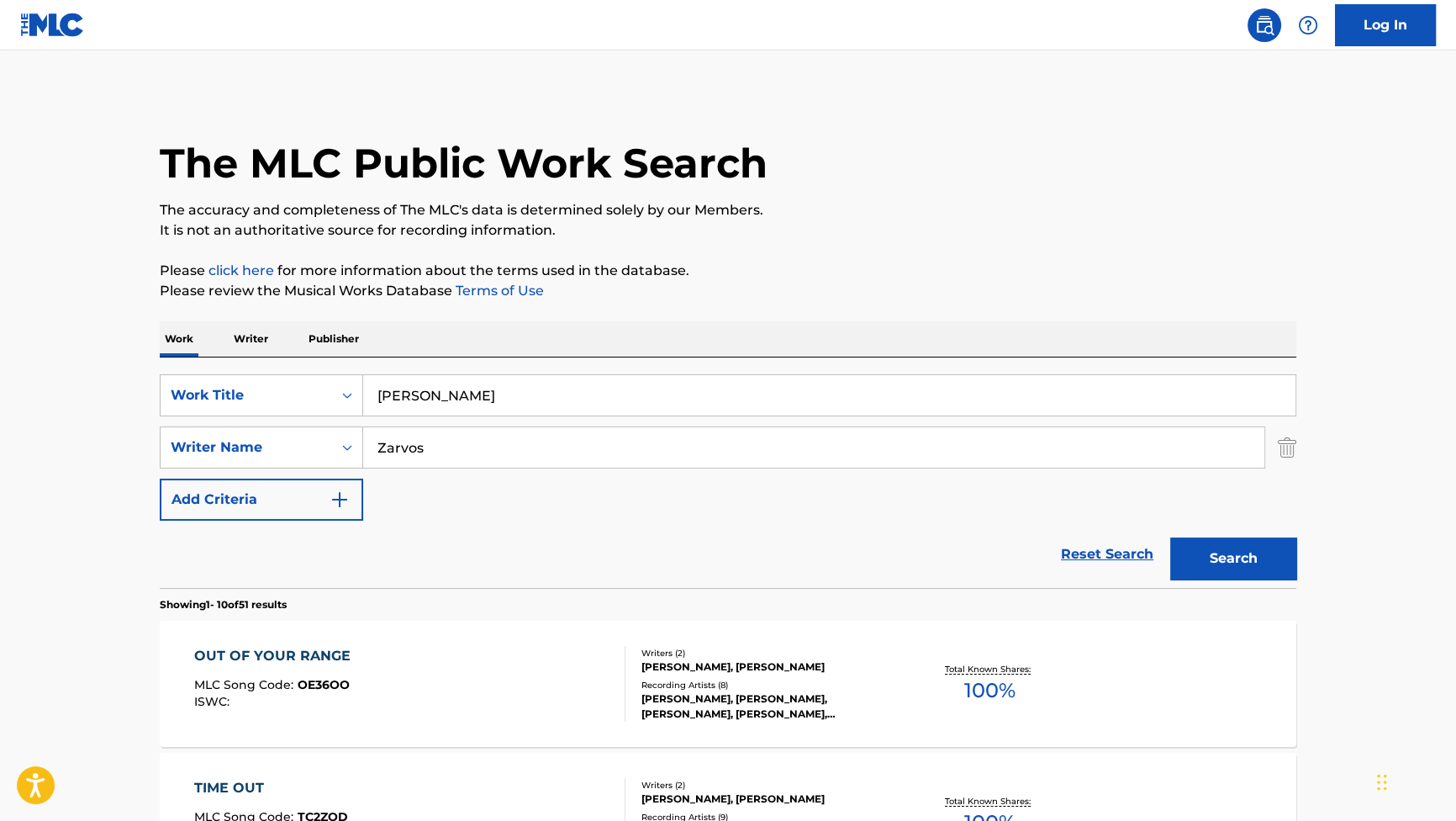
click at [1238, 564] on button "Search" at bounding box center [1233, 558] width 126 height 42
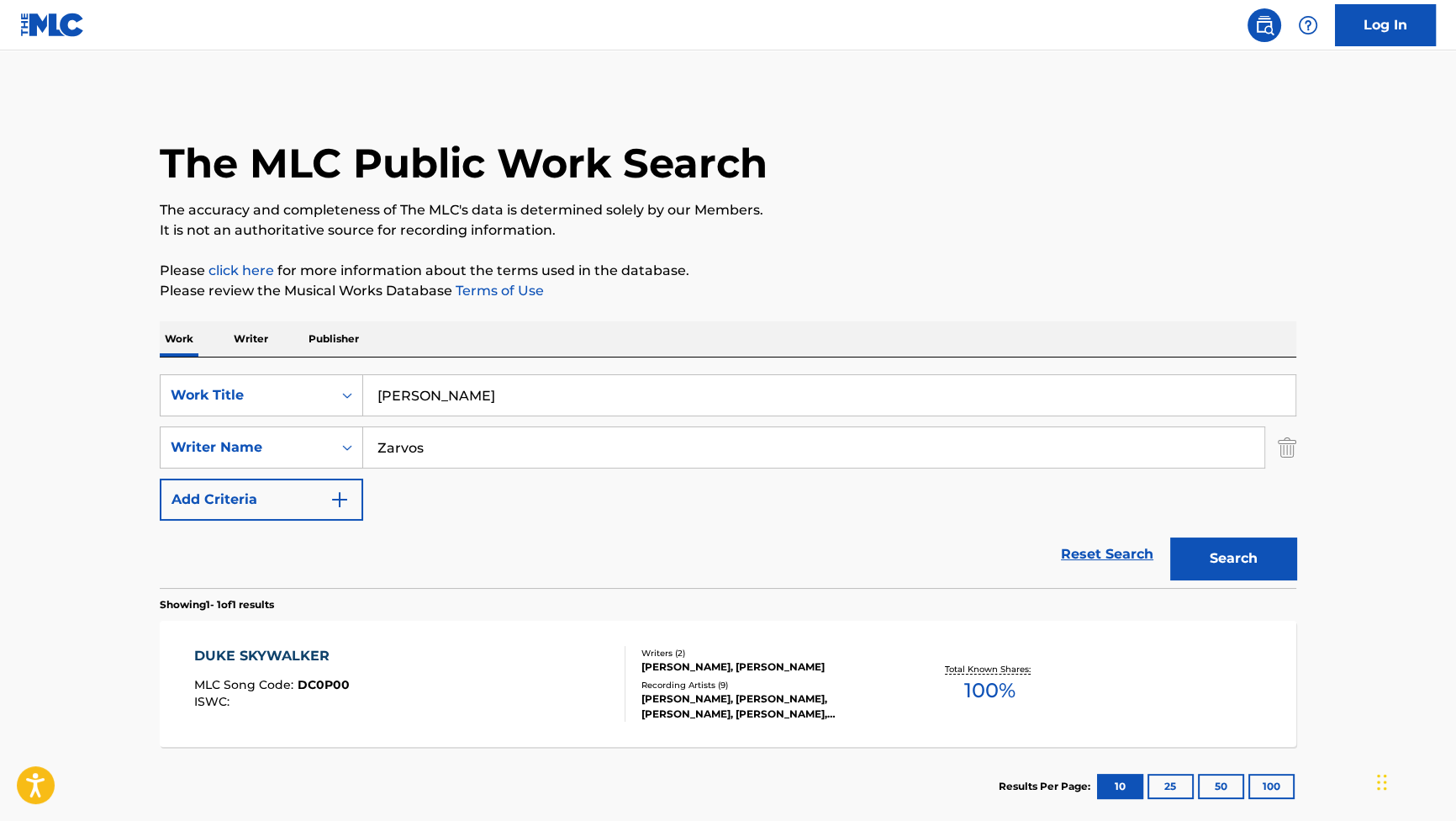
click at [296, 642] on div "DUKE SKYWALKER MLC Song Code : DC0P00 ISWC : Writers ( 2 ) [PERSON_NAME], [PERS…" at bounding box center [728, 683] width 1137 height 126
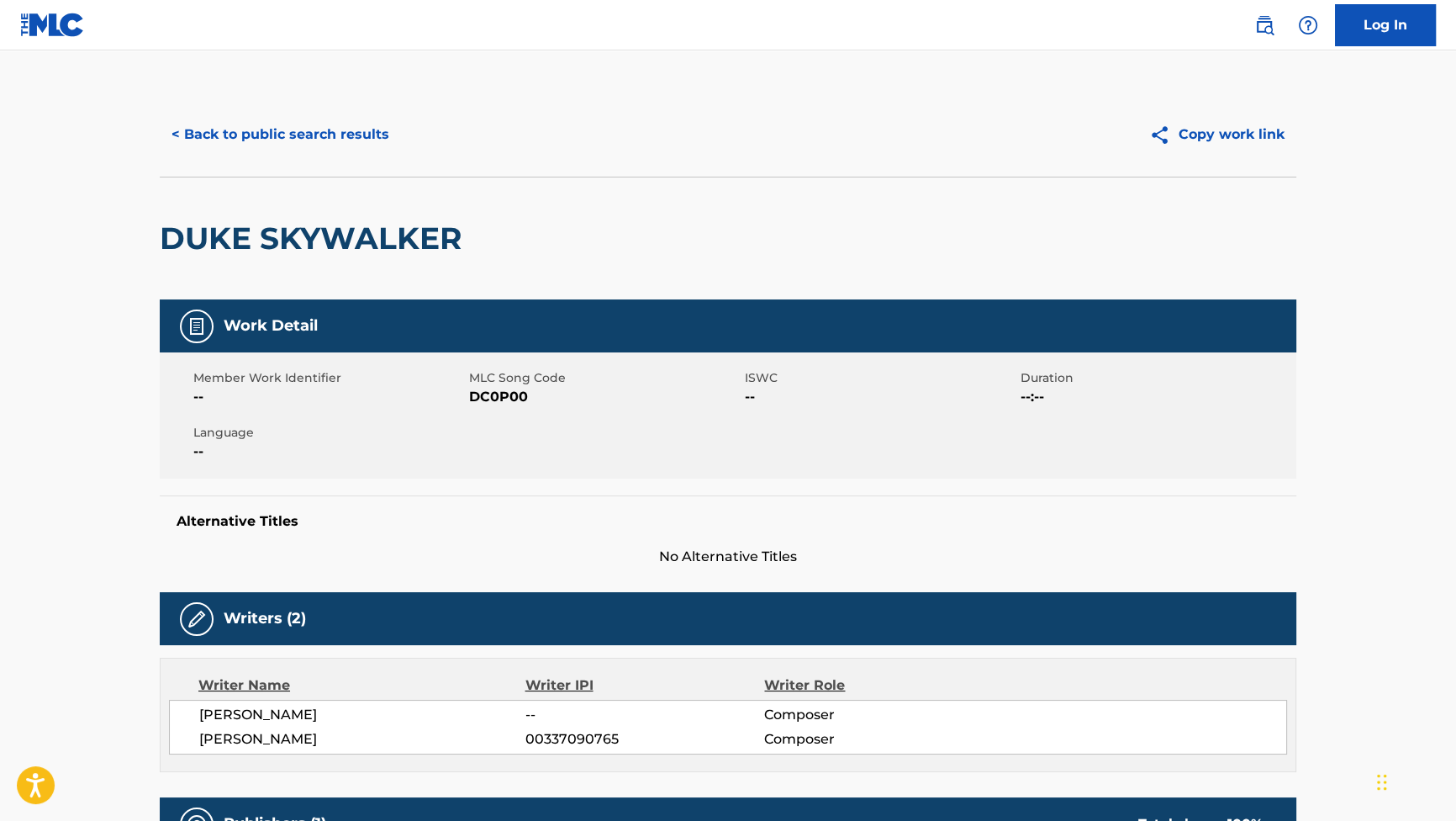
click at [317, 128] on button "< Back to public search results" at bounding box center [280, 134] width 241 height 42
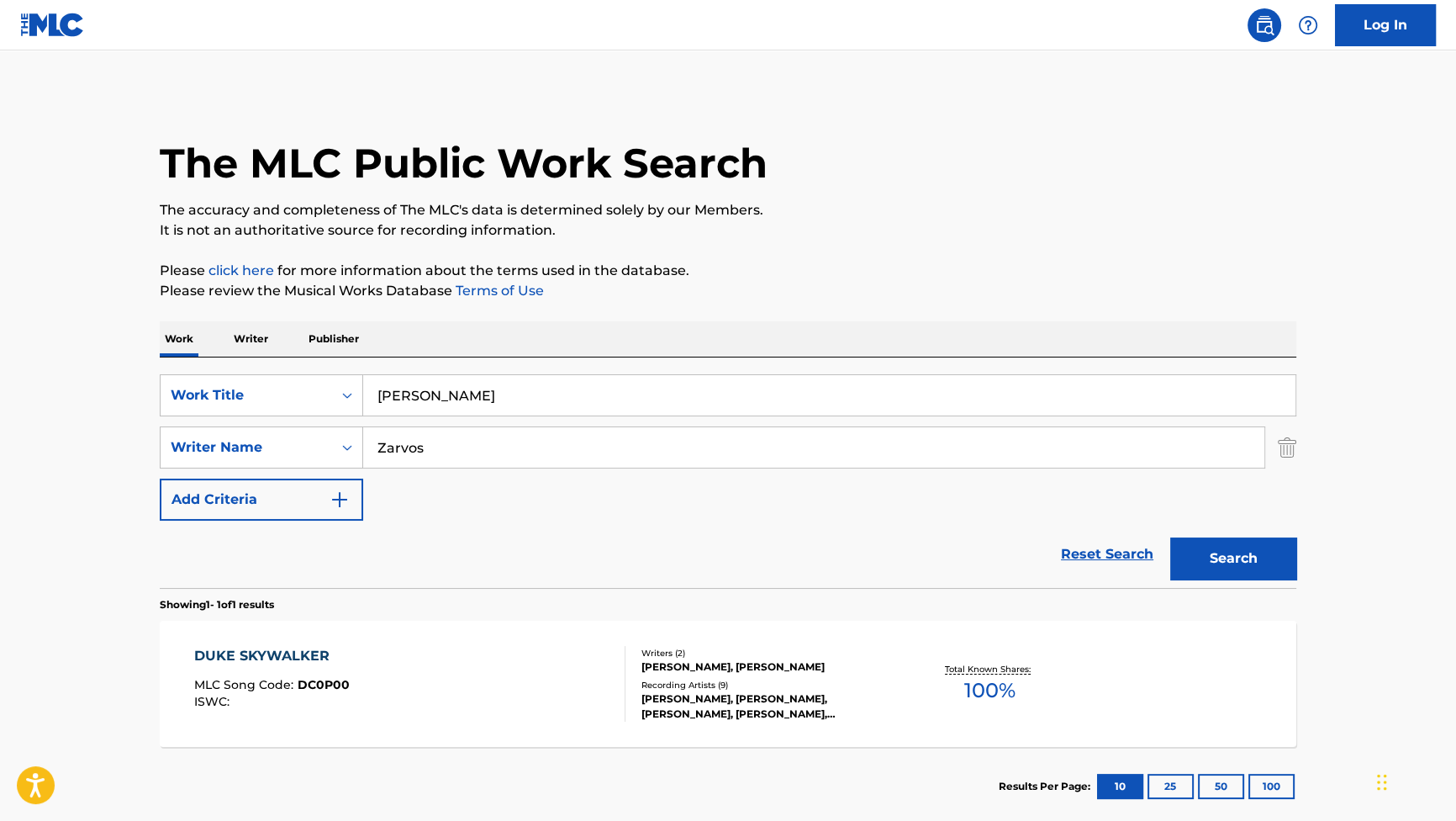
drag, startPoint x: 555, startPoint y: 386, endPoint x: 290, endPoint y: 328, distance: 271.3
click at [339, 350] on div "Work Writer Publisher SearchWithCriteriab2f53146-9eec-4024-a9f5-657f81fca84a Wo…" at bounding box center [728, 573] width 1137 height 505
paste input "Gambling on My Husband"
type input "Gambling on My Husband"
click at [1203, 577] on div "Search" at bounding box center [1229, 554] width 134 height 67
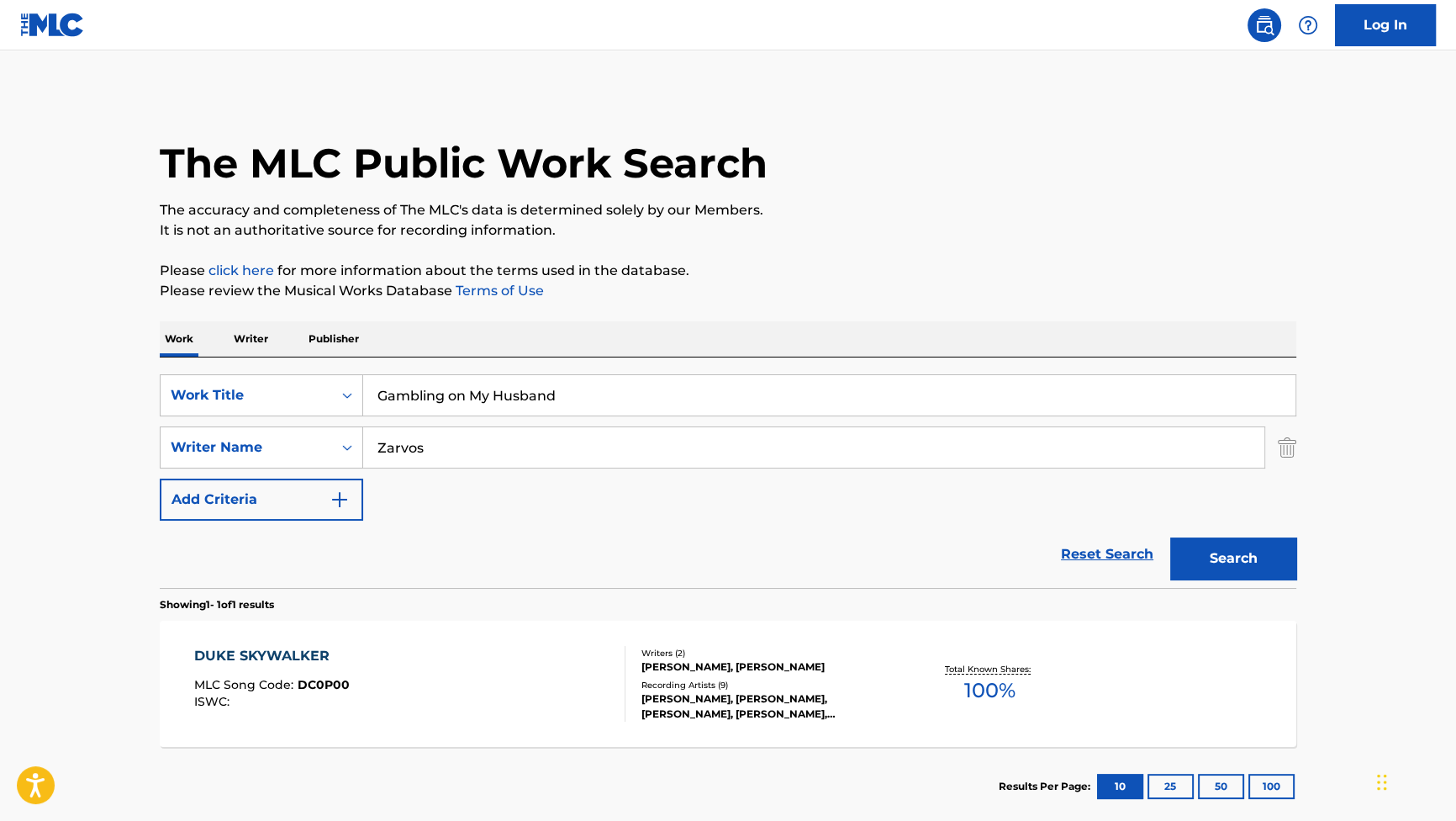
click at [1206, 573] on button "Search" at bounding box center [1233, 558] width 126 height 42
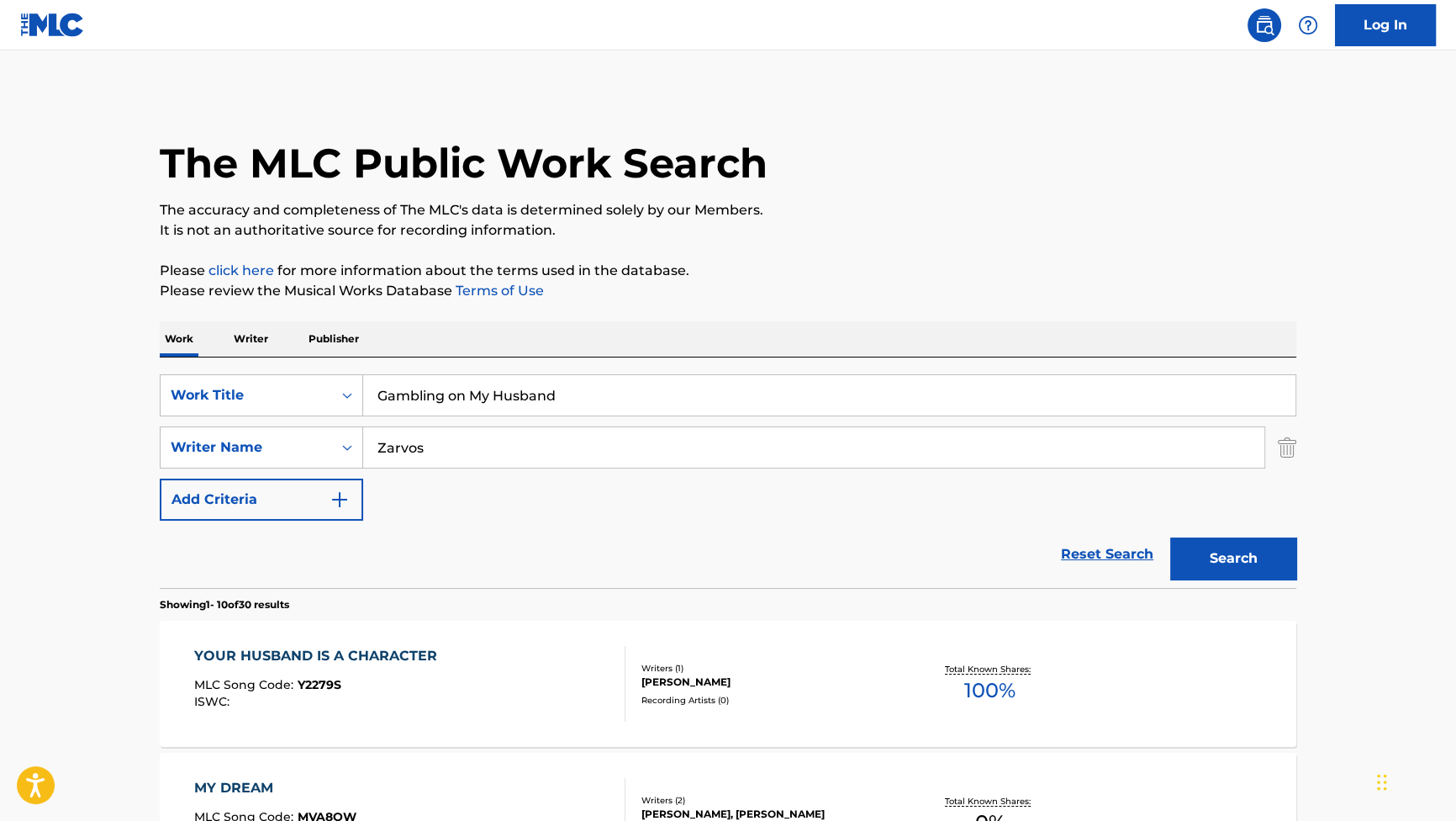
drag, startPoint x: 586, startPoint y: 447, endPoint x: 194, endPoint y: 372, distance: 399.1
click at [328, 407] on div "SearchWithCriteriab2f53146-9eec-4024-a9f5-657f81fca84a Work Title Gambling on M…" at bounding box center [728, 447] width 1137 height 146
paste input "[PERSON_NAME]"
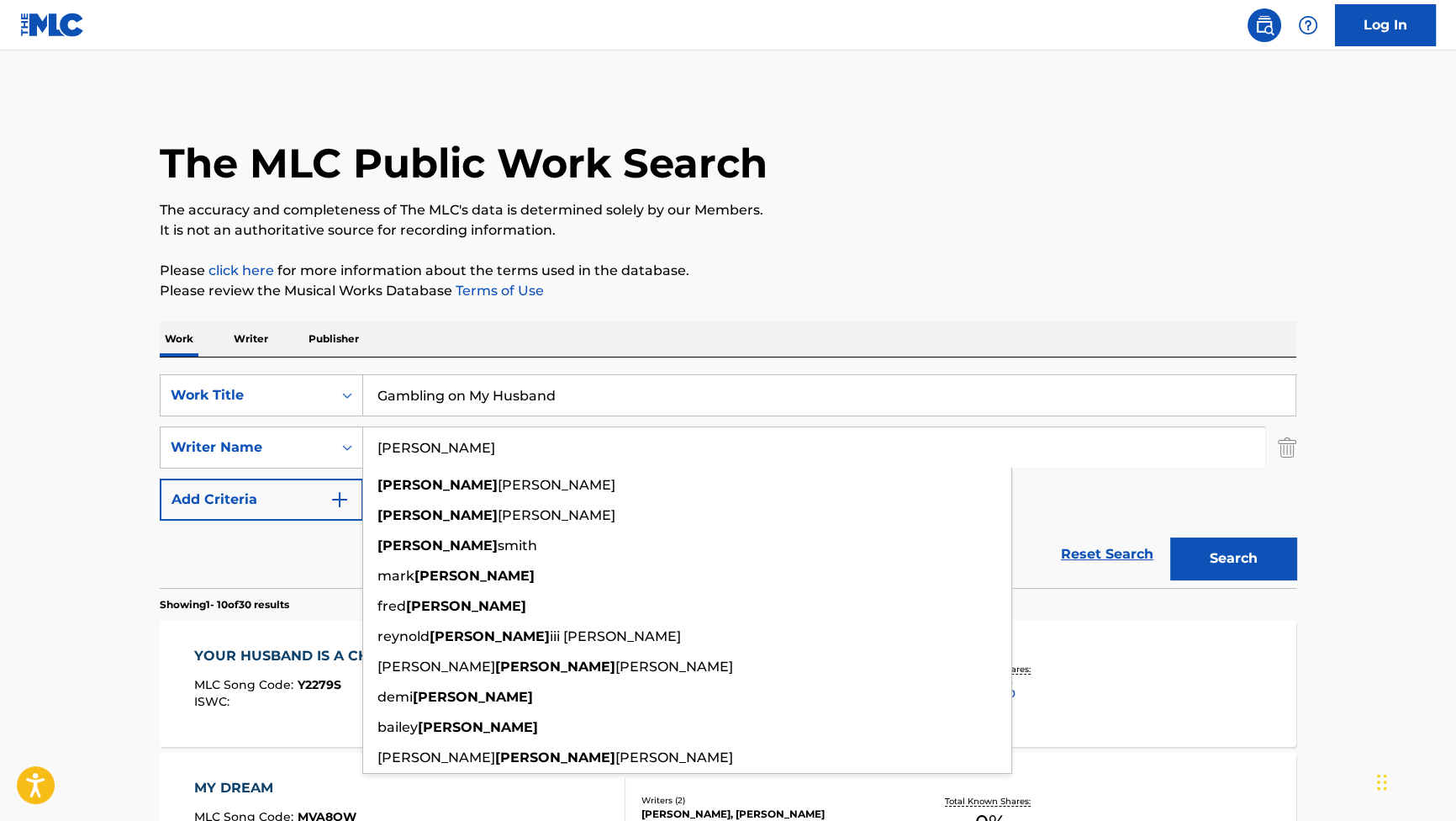
type input "[PERSON_NAME]"
click at [1225, 572] on button "Search" at bounding box center [1233, 558] width 126 height 42
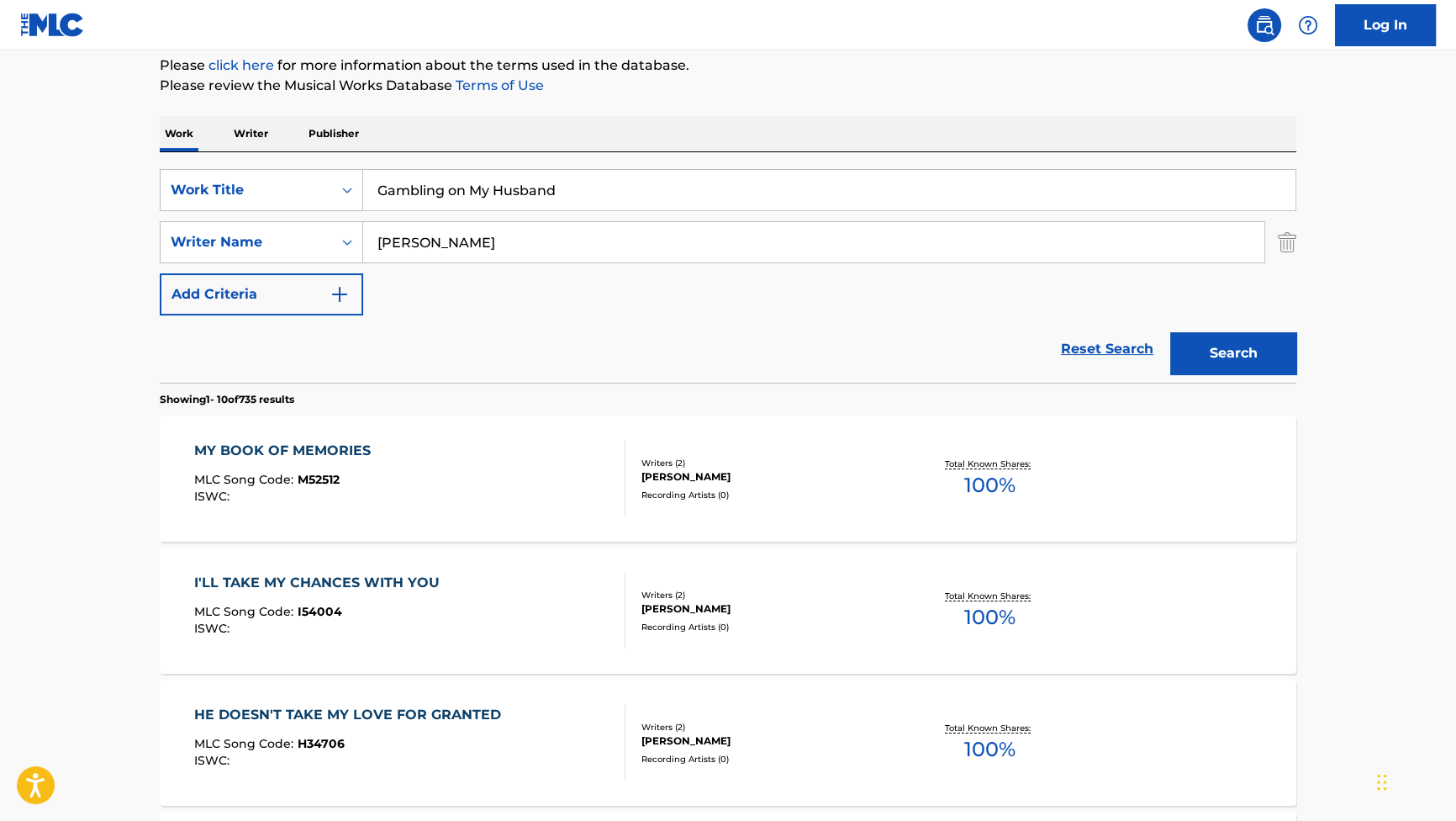
scroll to position [229, 0]
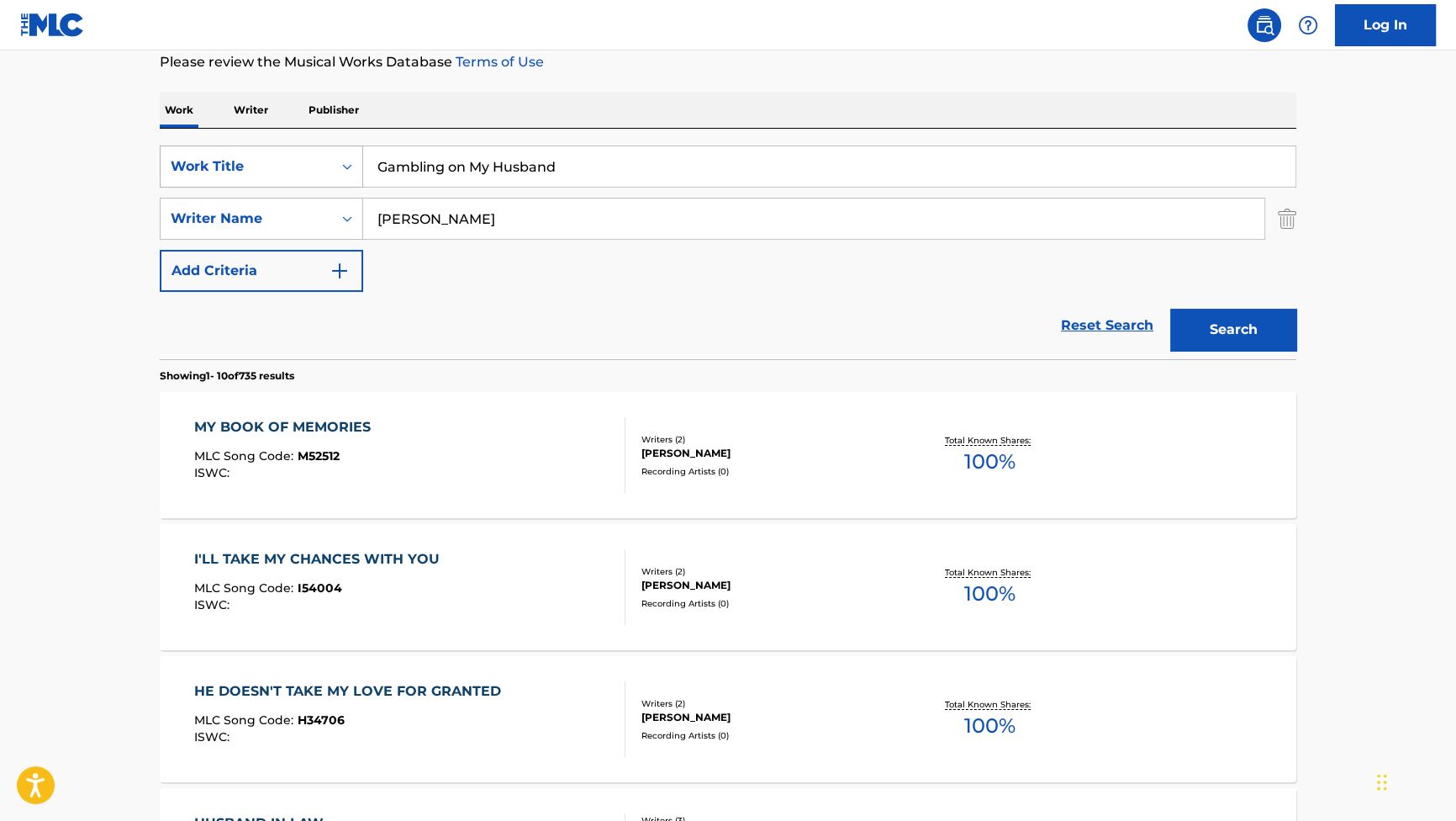
drag, startPoint x: 644, startPoint y: 143, endPoint x: 266, endPoint y: 150, distance: 378.1
click at [266, 150] on div "SearchWithCriteriab2f53146-9eec-4024-a9f5-657f81fca84a Work Title Gambling on M…" at bounding box center [728, 244] width 1137 height 231
drag, startPoint x: 575, startPoint y: 162, endPoint x: 130, endPoint y: 150, distance: 445.2
click at [130, 150] on main "The MLC Public Work Search The accuracy and completeness of The MLC's data is d…" at bounding box center [728, 811] width 1456 height 1979
paste input "Bringing Up the Past"
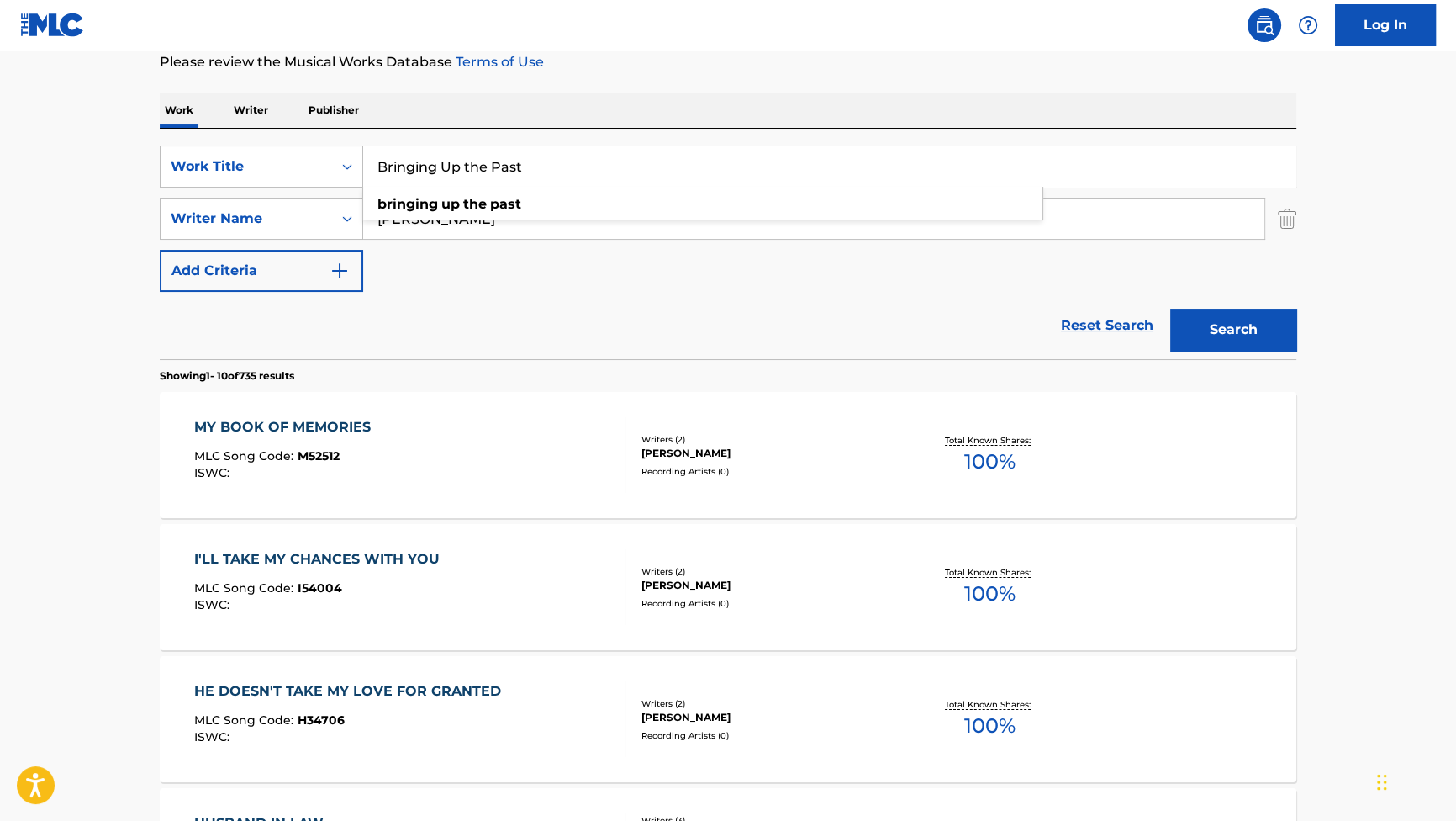
type input "Bringing Up the Past"
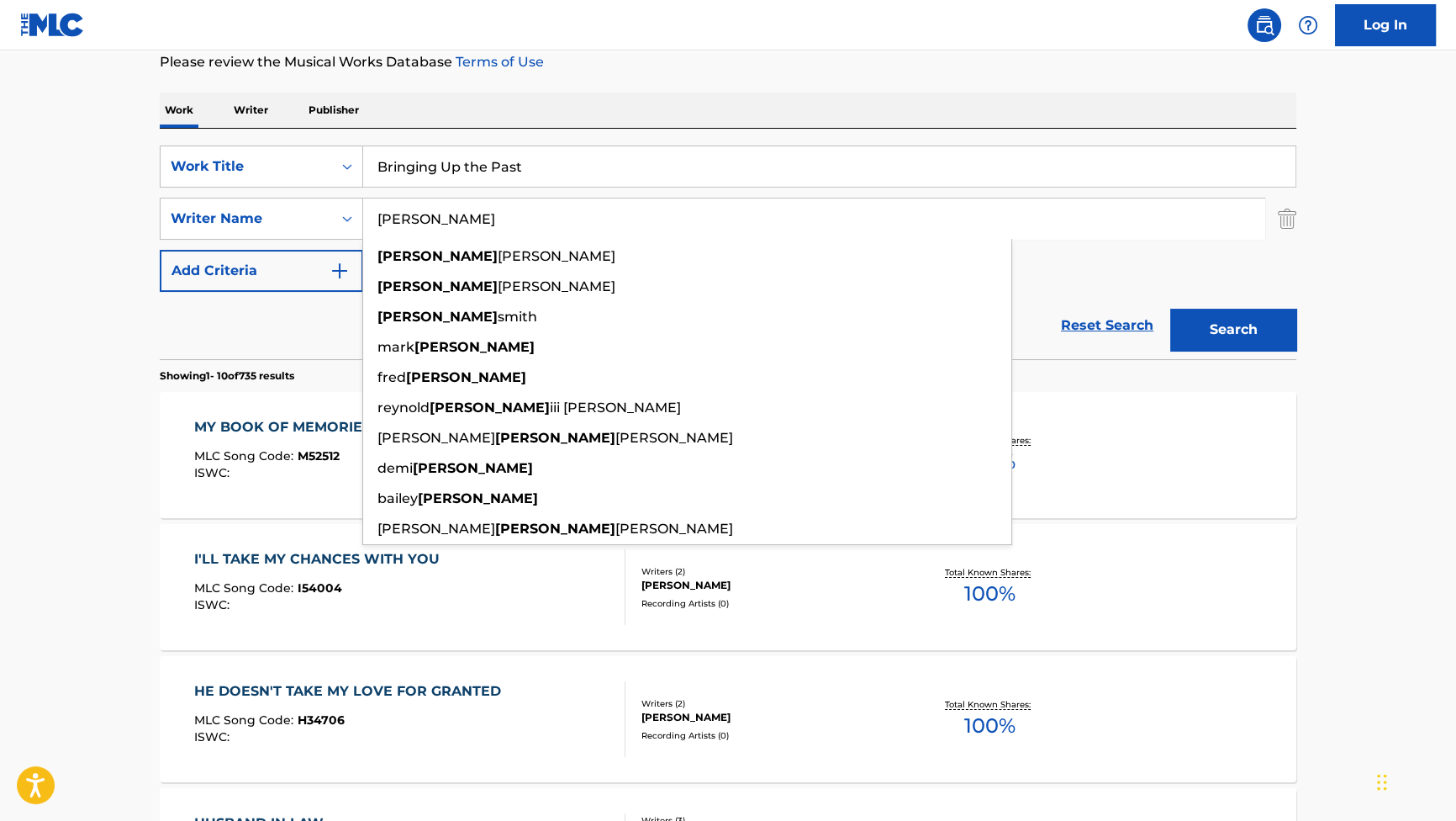
paste input "Zarvos"
drag, startPoint x: 590, startPoint y: 230, endPoint x: 418, endPoint y: 213, distance: 172.8
click at [411, 213] on input "Zarvos" at bounding box center [814, 218] width 901 height 41
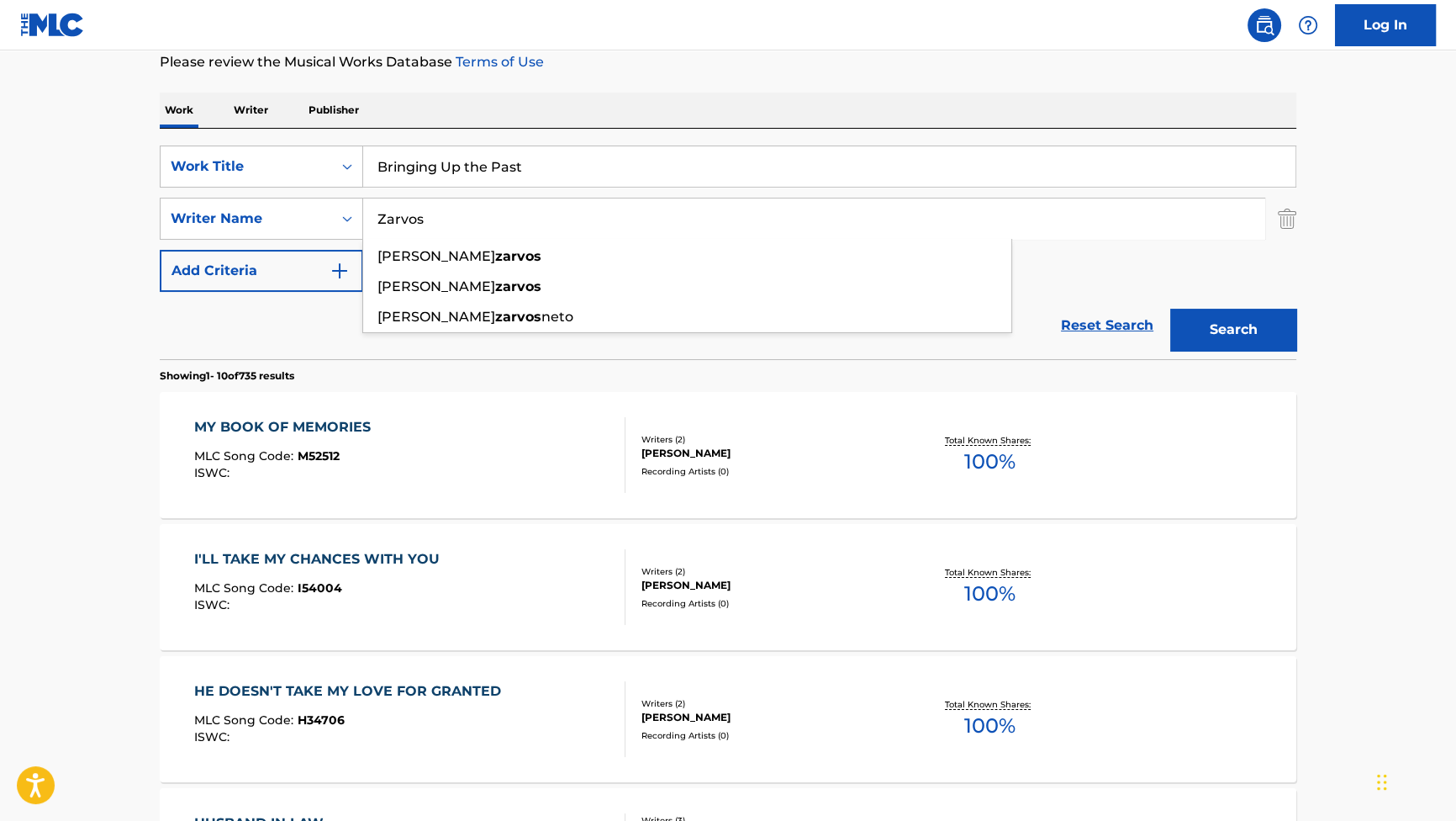
type input "Zarvos"
drag, startPoint x: 1207, startPoint y: 311, endPoint x: 1214, endPoint y: 316, distance: 8.6
click at [1208, 316] on button "Search" at bounding box center [1233, 330] width 126 height 42
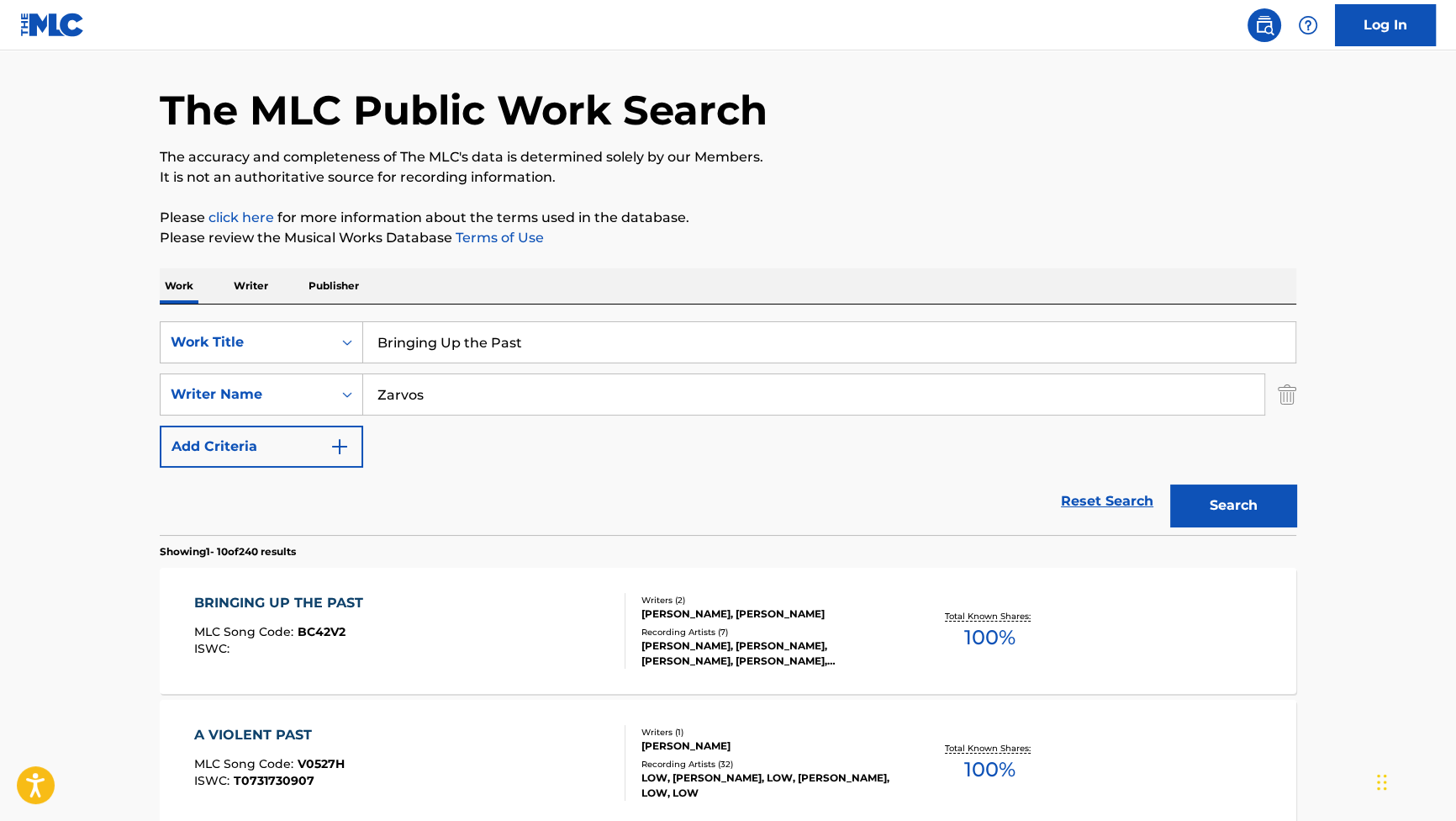
scroll to position [76, 0]
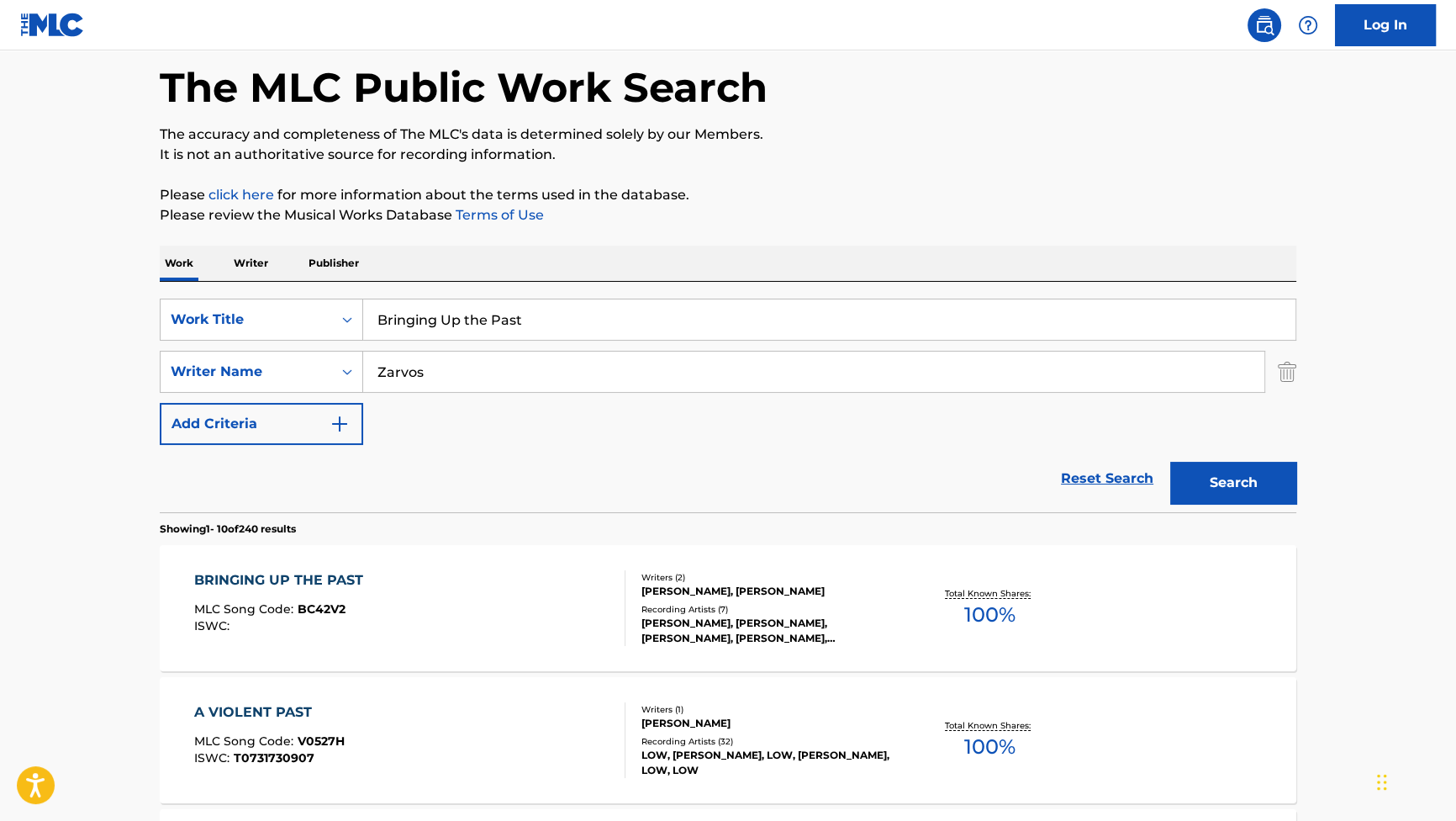
click at [327, 596] on div "BRINGING UP THE PAST MLC Song Code : BC42V2 ISWC :" at bounding box center [283, 607] width 178 height 76
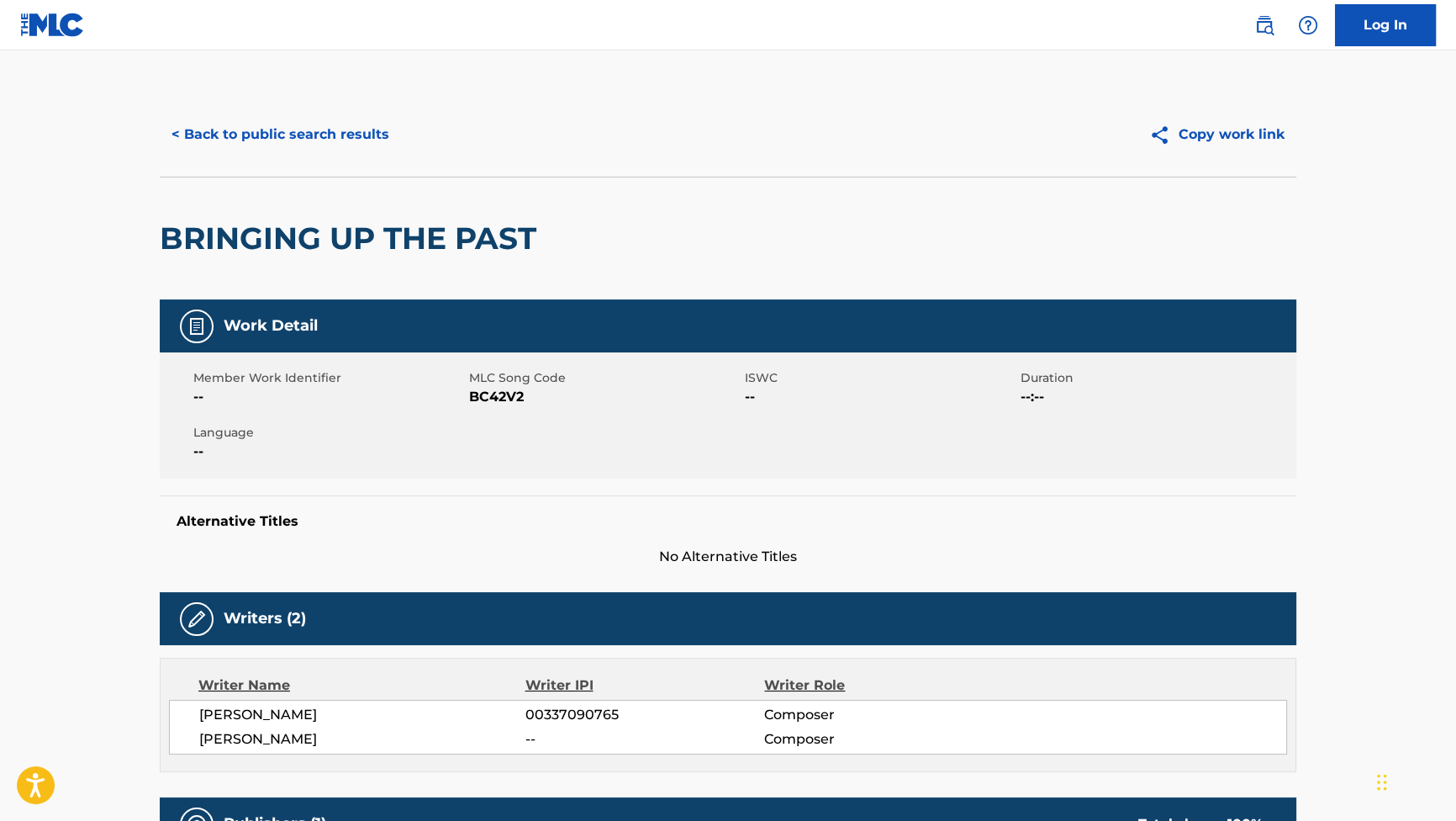
click at [391, 136] on button "< Back to public search results" at bounding box center [280, 134] width 241 height 42
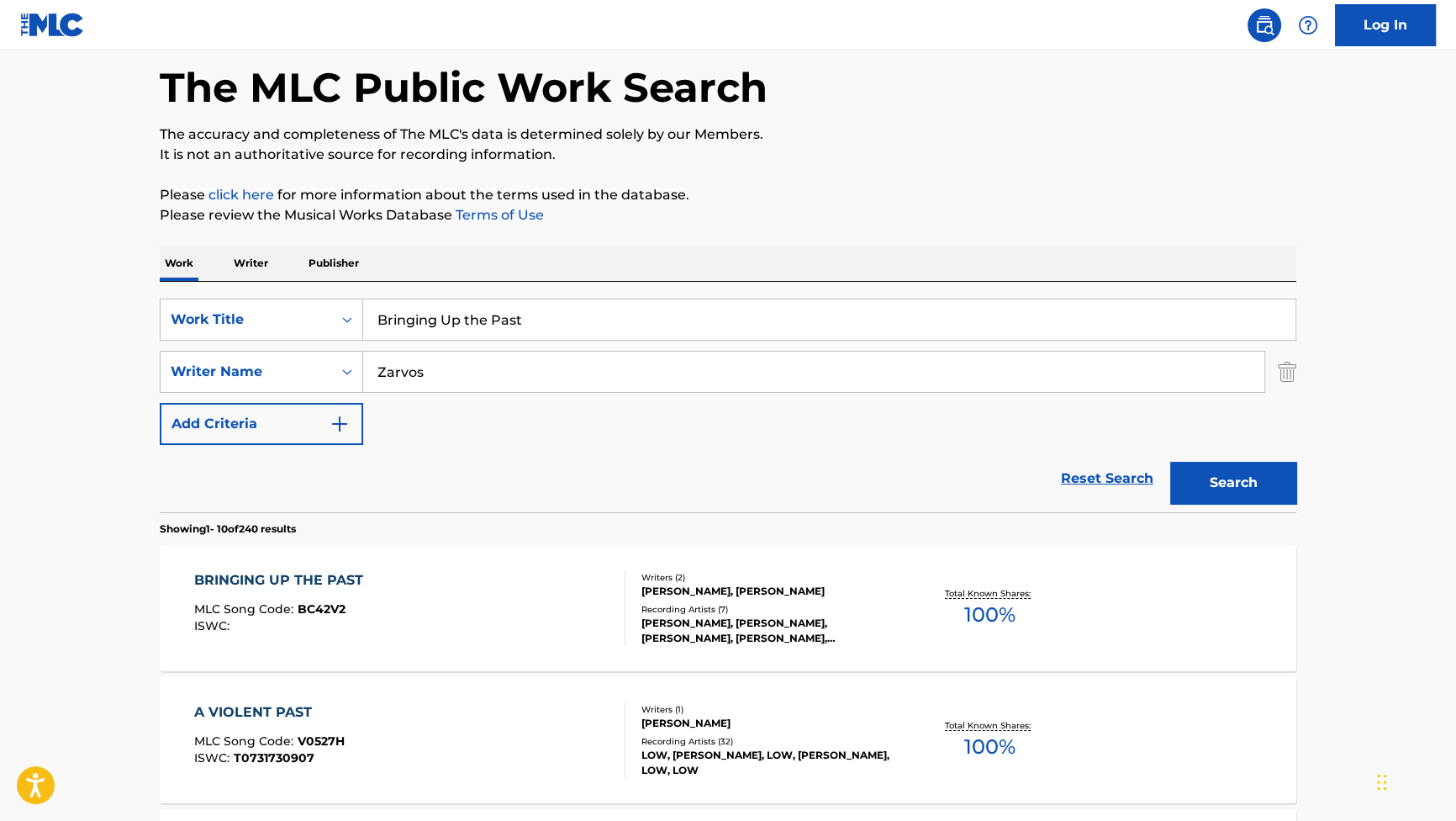
drag, startPoint x: 589, startPoint y: 319, endPoint x: 130, endPoint y: 278, distance: 460.8
paste input "New Private Workouts"
type input "New Private Workouts"
click at [1190, 470] on button "Search" at bounding box center [1233, 483] width 126 height 42
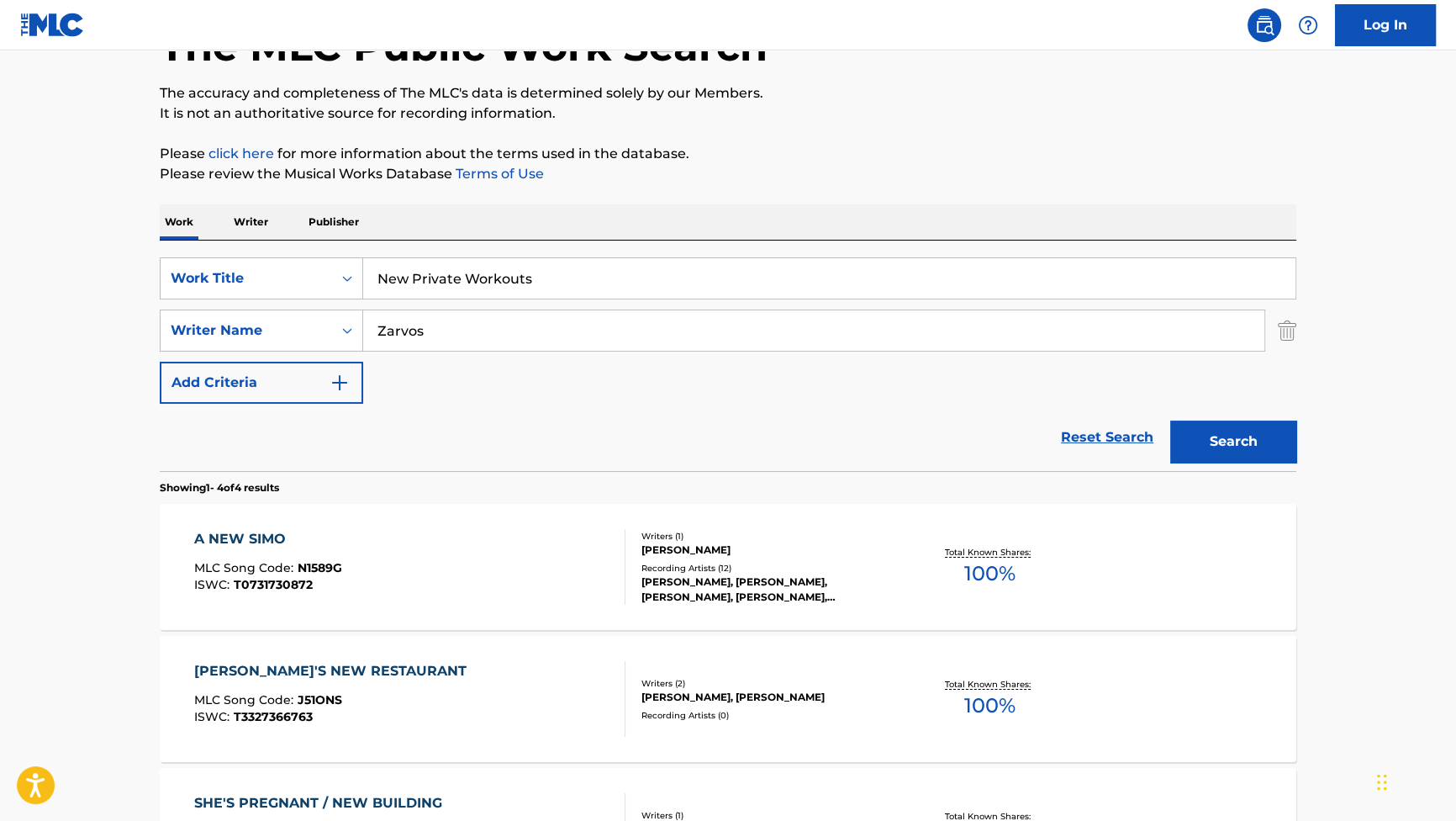
scroll to position [229, 0]
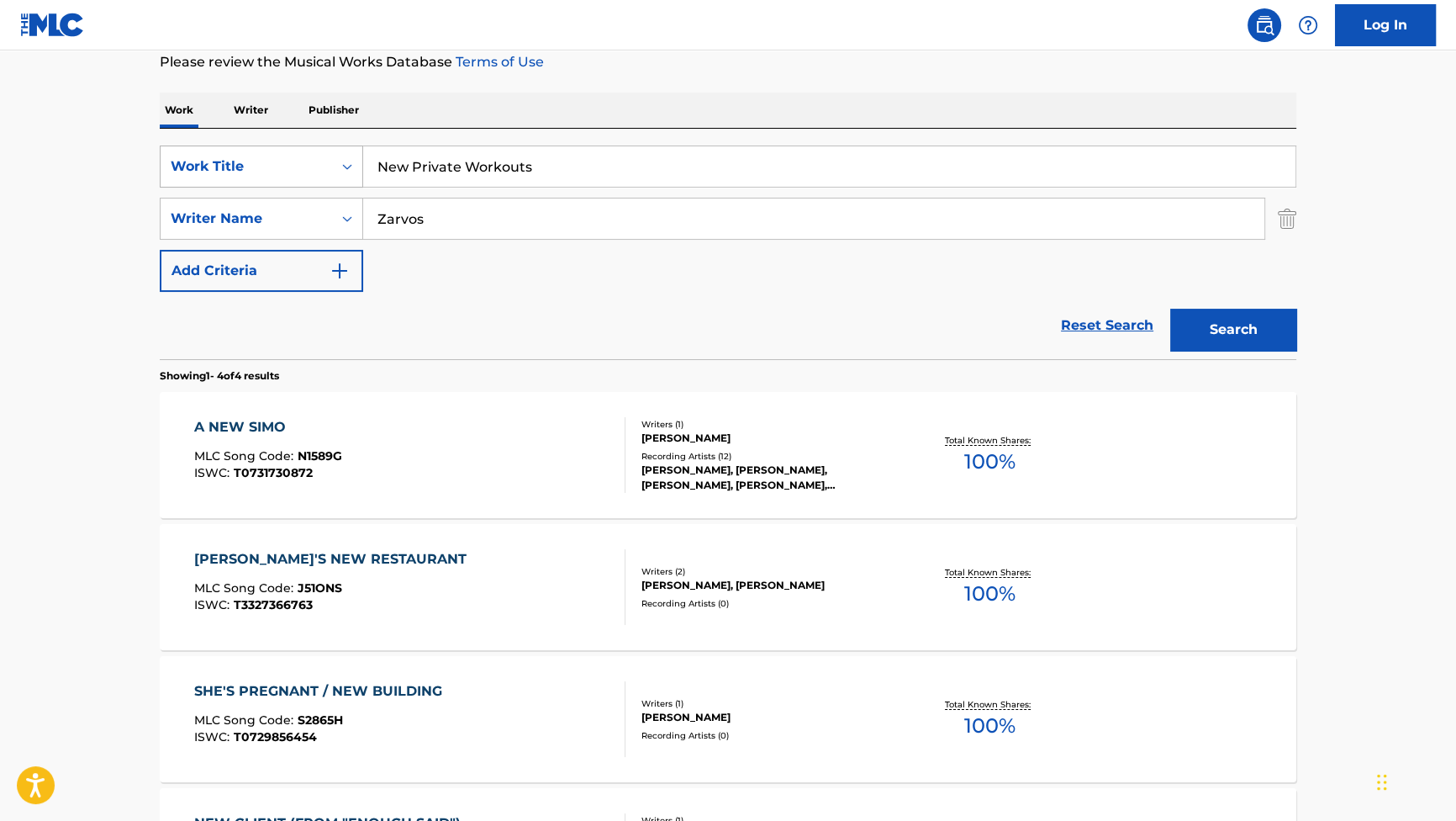
drag, startPoint x: 580, startPoint y: 233, endPoint x: 330, endPoint y: 170, distance: 257.8
click at [337, 176] on div "SearchWithCriteriab2f53146-9eec-4024-a9f5-657f81fca84a Work Title New Private W…" at bounding box center [728, 218] width 1137 height 146
paste input "[PERSON_NAME]"
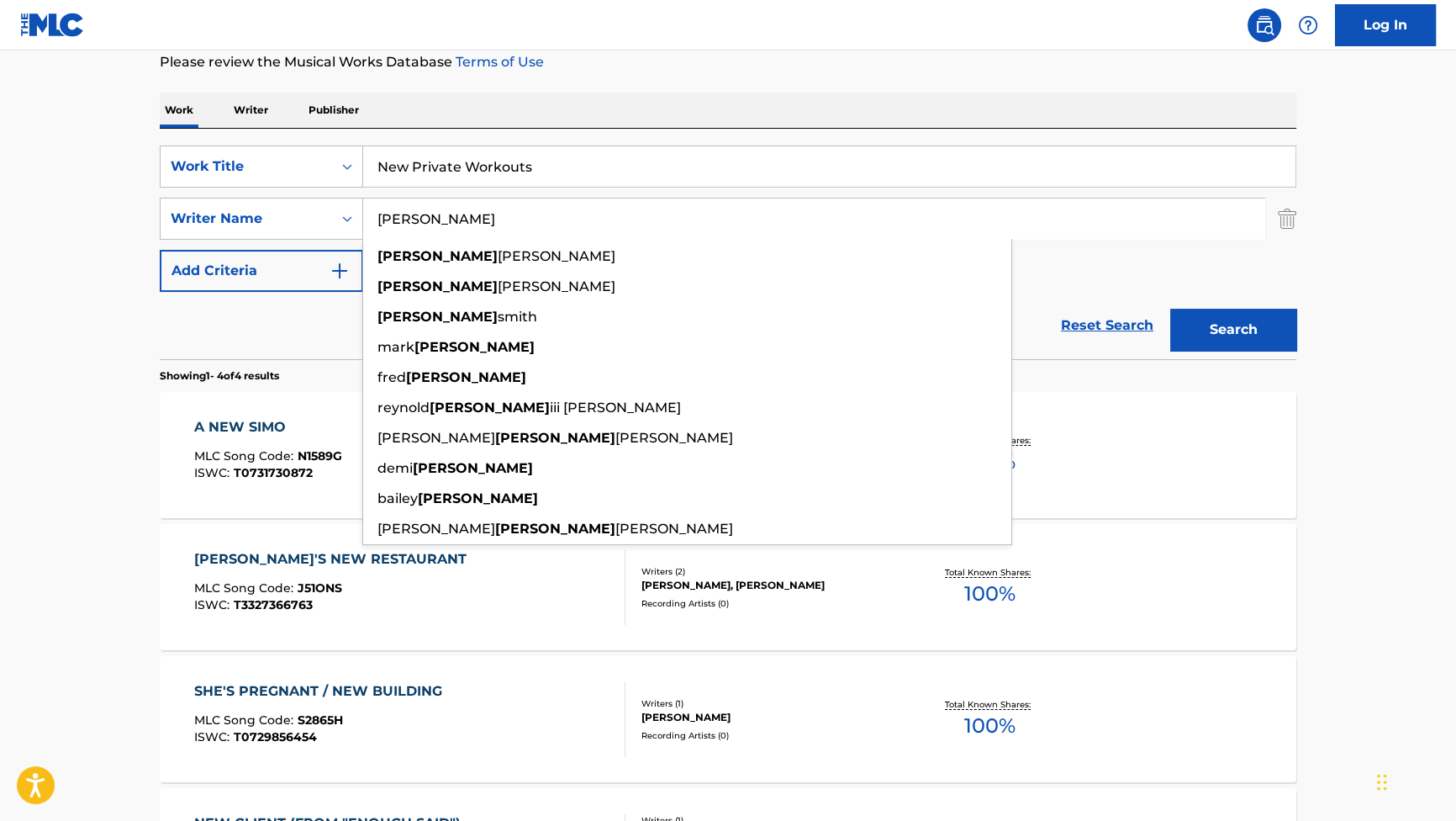
click at [1226, 312] on button "Search" at bounding box center [1233, 330] width 126 height 42
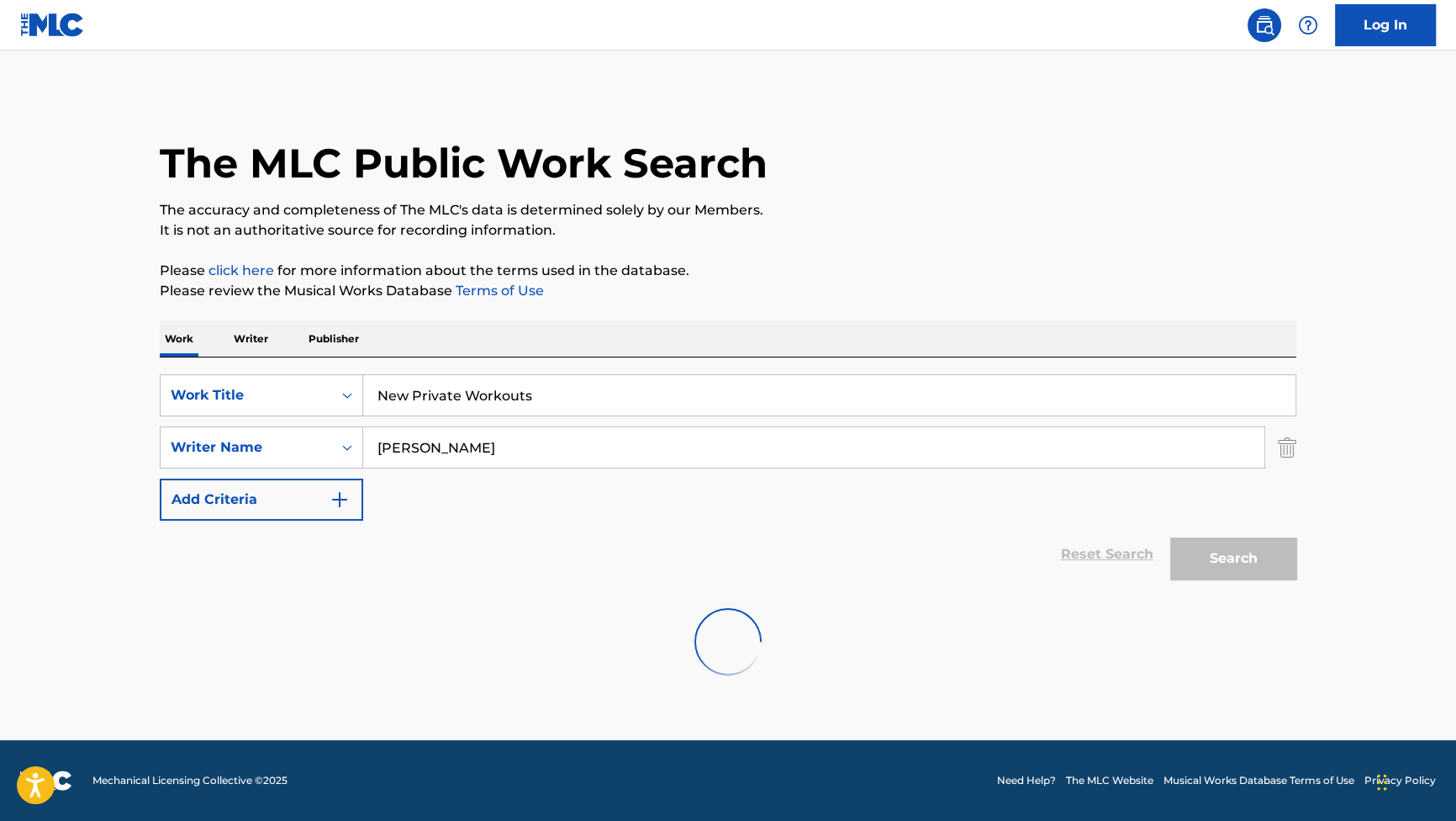
scroll to position [0, 0]
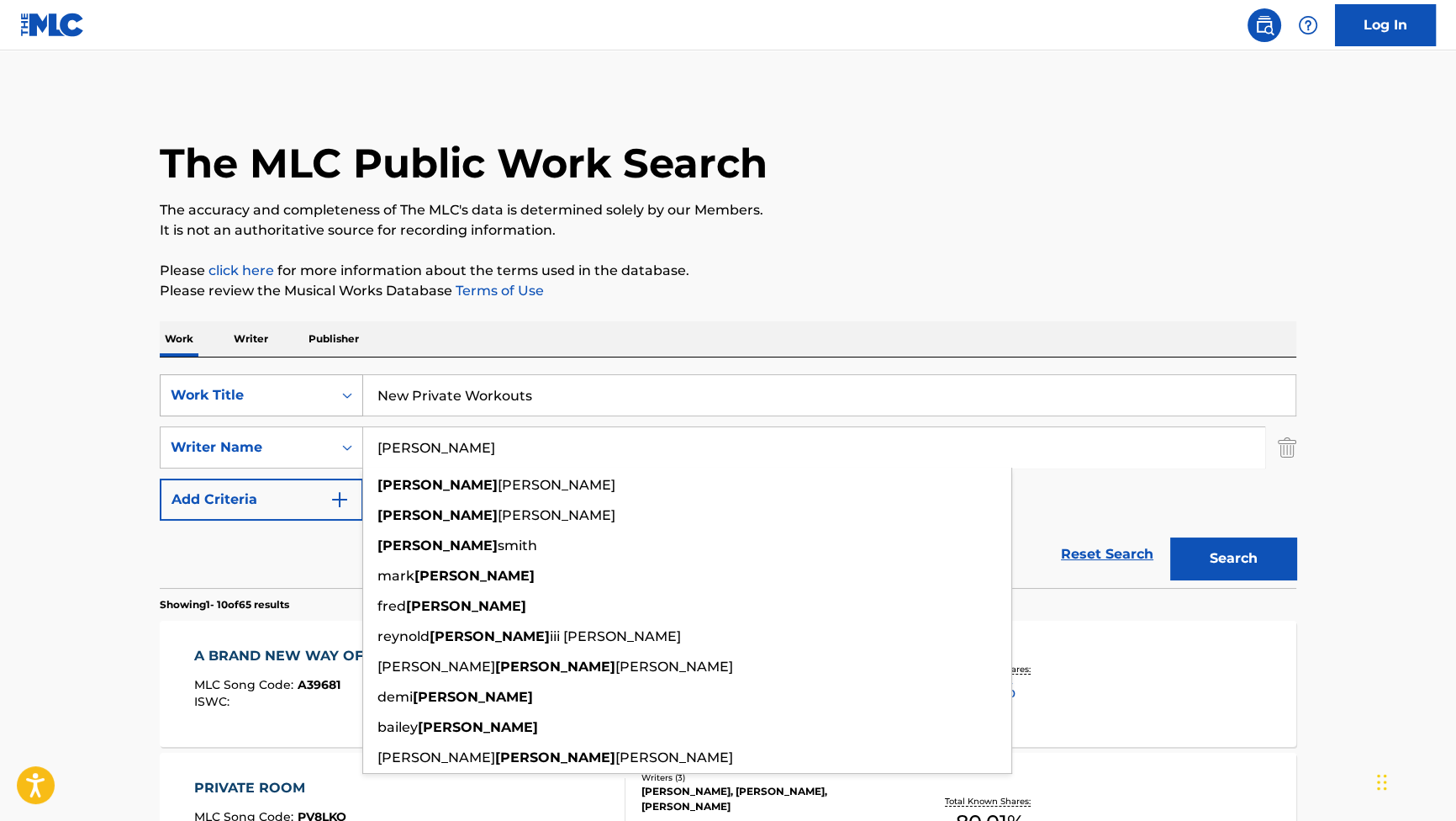
drag, startPoint x: 536, startPoint y: 436, endPoint x: 204, endPoint y: 394, distance: 334.6
click at [204, 394] on div "SearchWithCriteriab2f53146-9eec-4024-a9f5-657f81fca84a Work Title New Private W…" at bounding box center [728, 447] width 1137 height 146
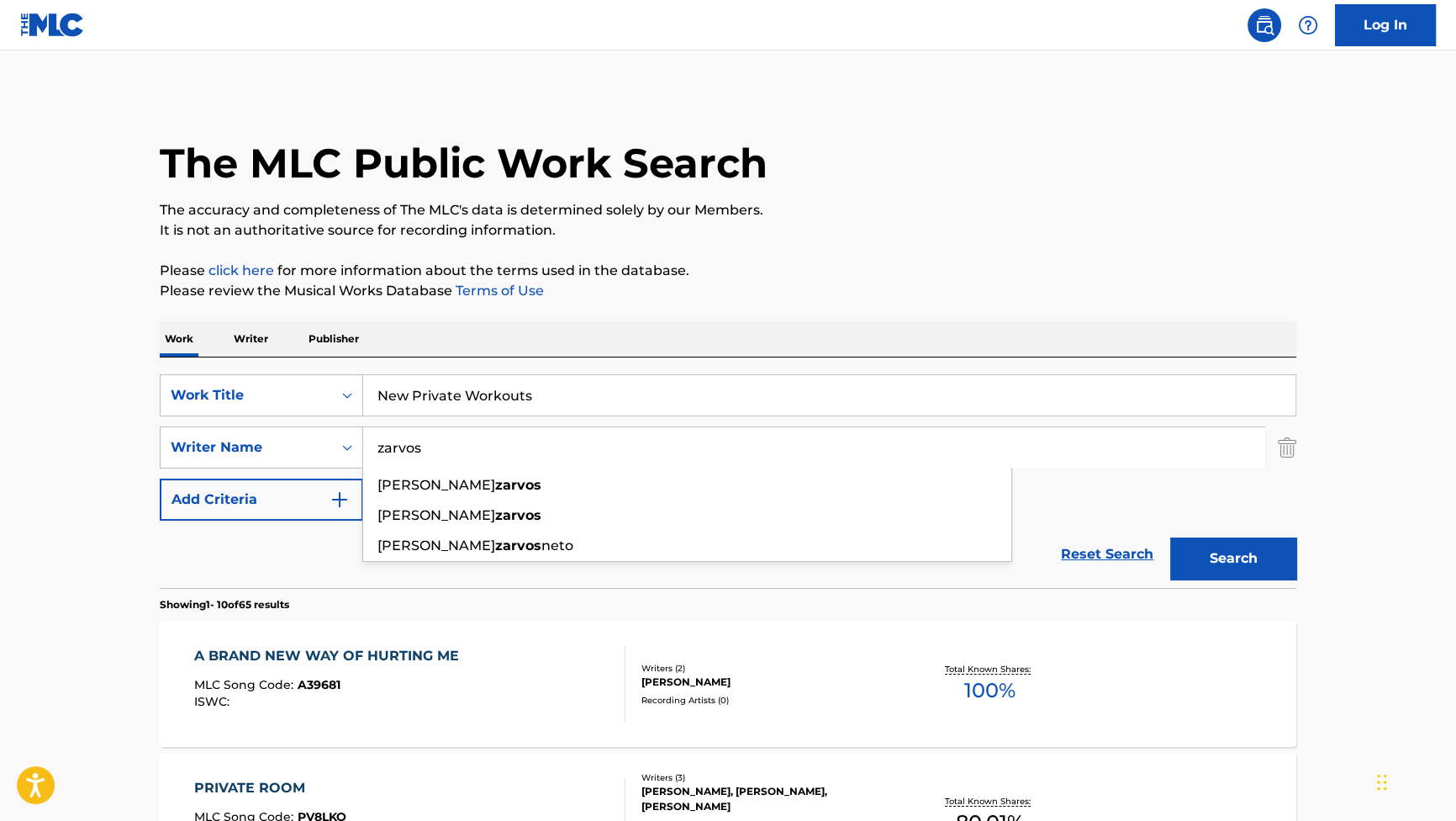
type input "zarvos"
click at [645, 404] on input "New Private Workouts" at bounding box center [829, 395] width 933 height 41
click at [781, 346] on div "Work Writer Publisher" at bounding box center [728, 338] width 1137 height 35
click at [1182, 562] on button "Search" at bounding box center [1233, 558] width 126 height 42
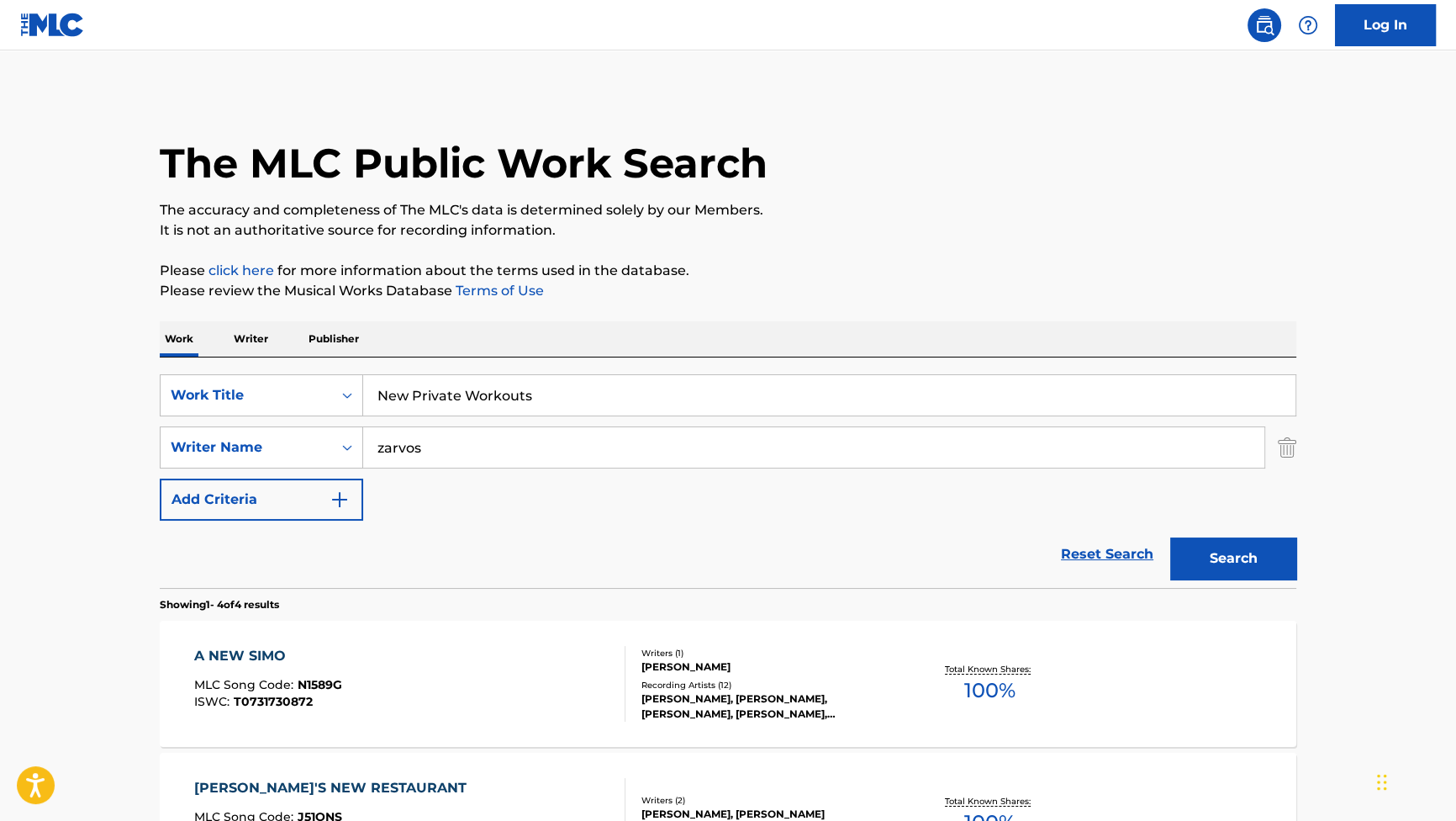
drag, startPoint x: 540, startPoint y: 405, endPoint x: 236, endPoint y: 360, distance: 307.3
click at [239, 361] on div "SearchWithCriteriab2f53146-9eec-4024-a9f5-657f81fca84a Work Title New Private W…" at bounding box center [728, 472] width 1137 height 231
paste input "What If...End Credi"
type input "What If...End Credits"
drag, startPoint x: 545, startPoint y: 450, endPoint x: 273, endPoint y: 413, distance: 274.5
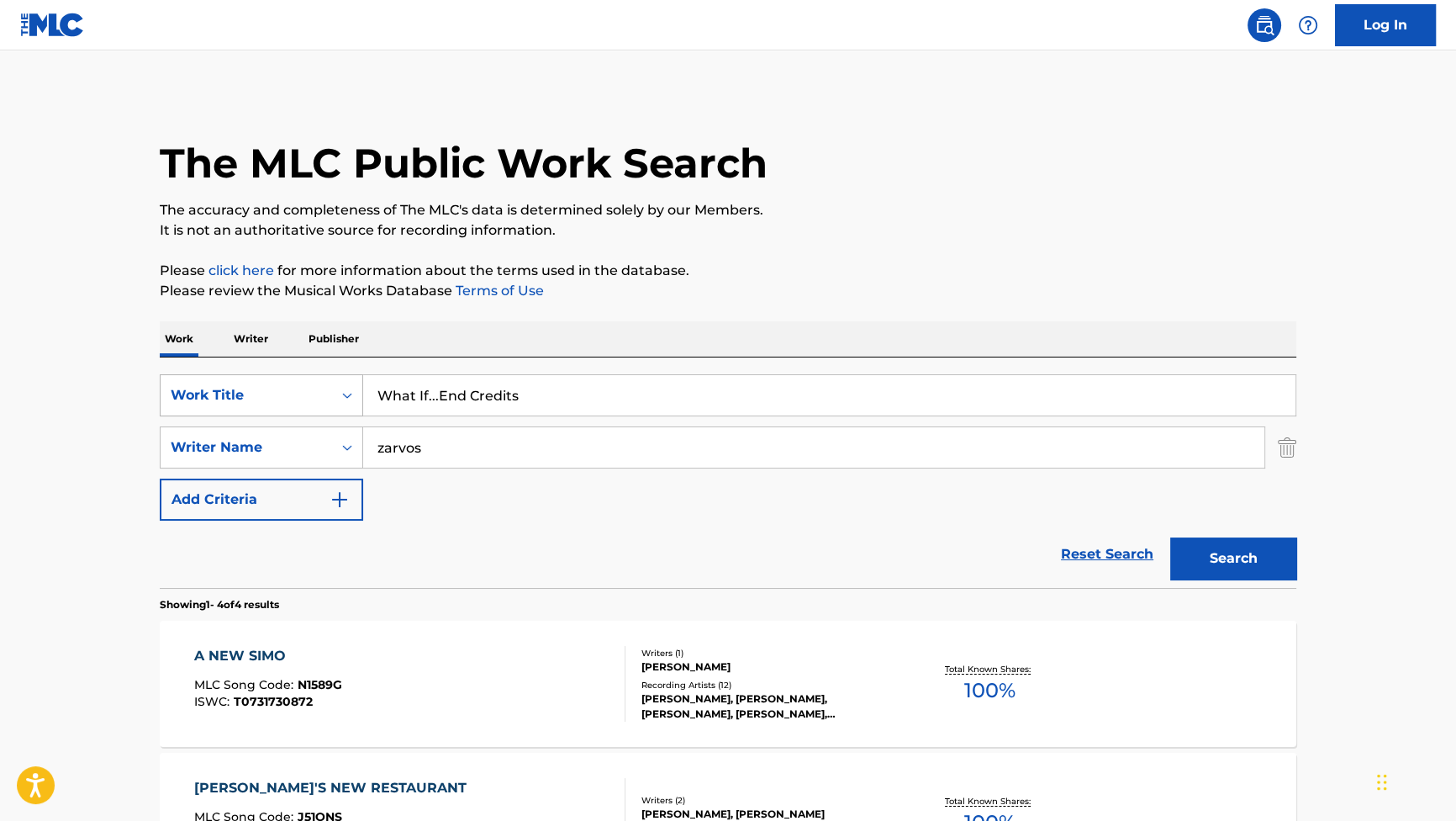
click at [282, 417] on div "SearchWithCriteriab2f53146-9eec-4024-a9f5-657f81fca84a Work Title What If...End…" at bounding box center [728, 447] width 1137 height 146
paste input "[PERSON_NAME]"
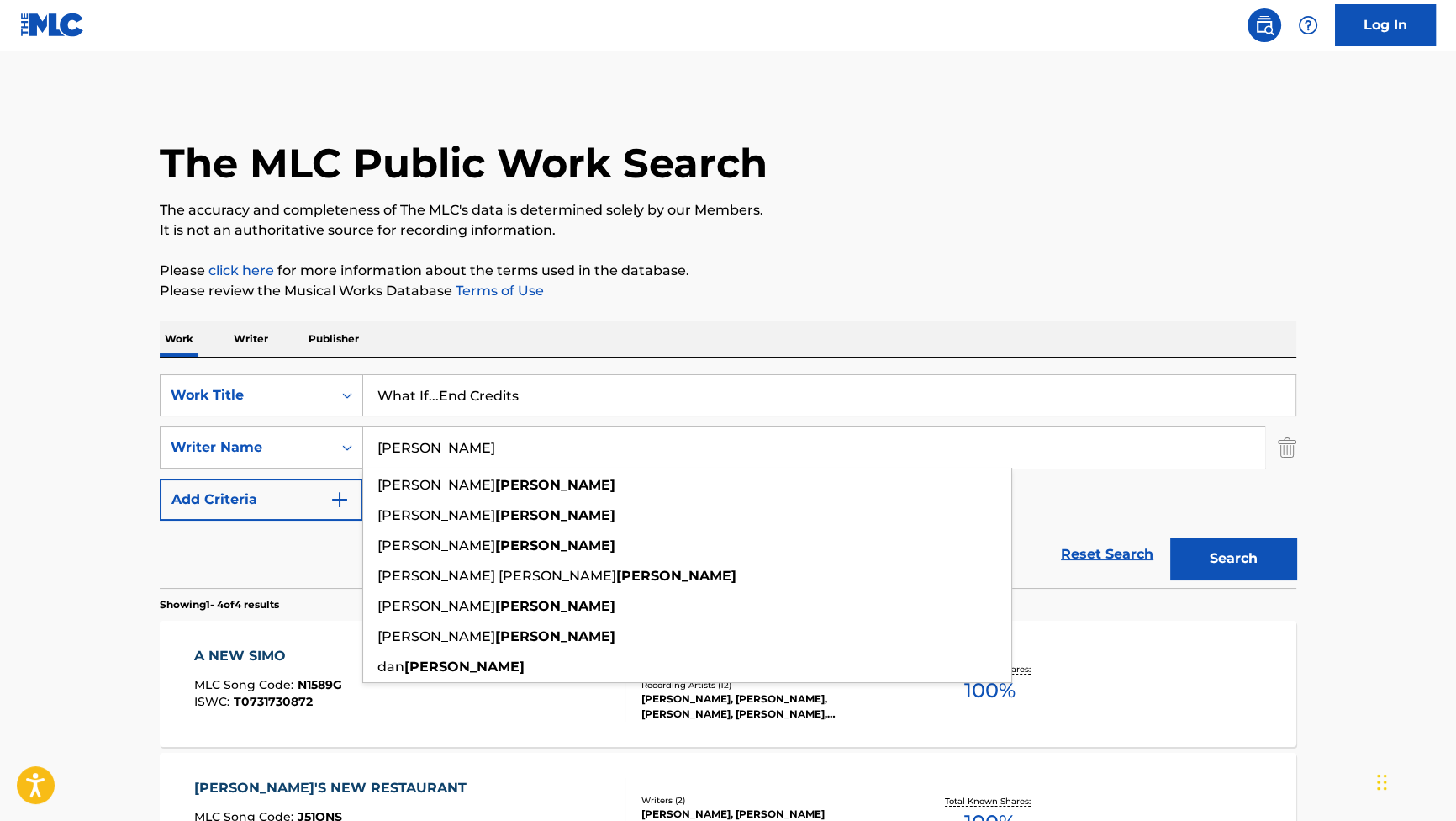
type input "[PERSON_NAME]"
click at [1227, 559] on button "Search" at bounding box center [1233, 558] width 126 height 42
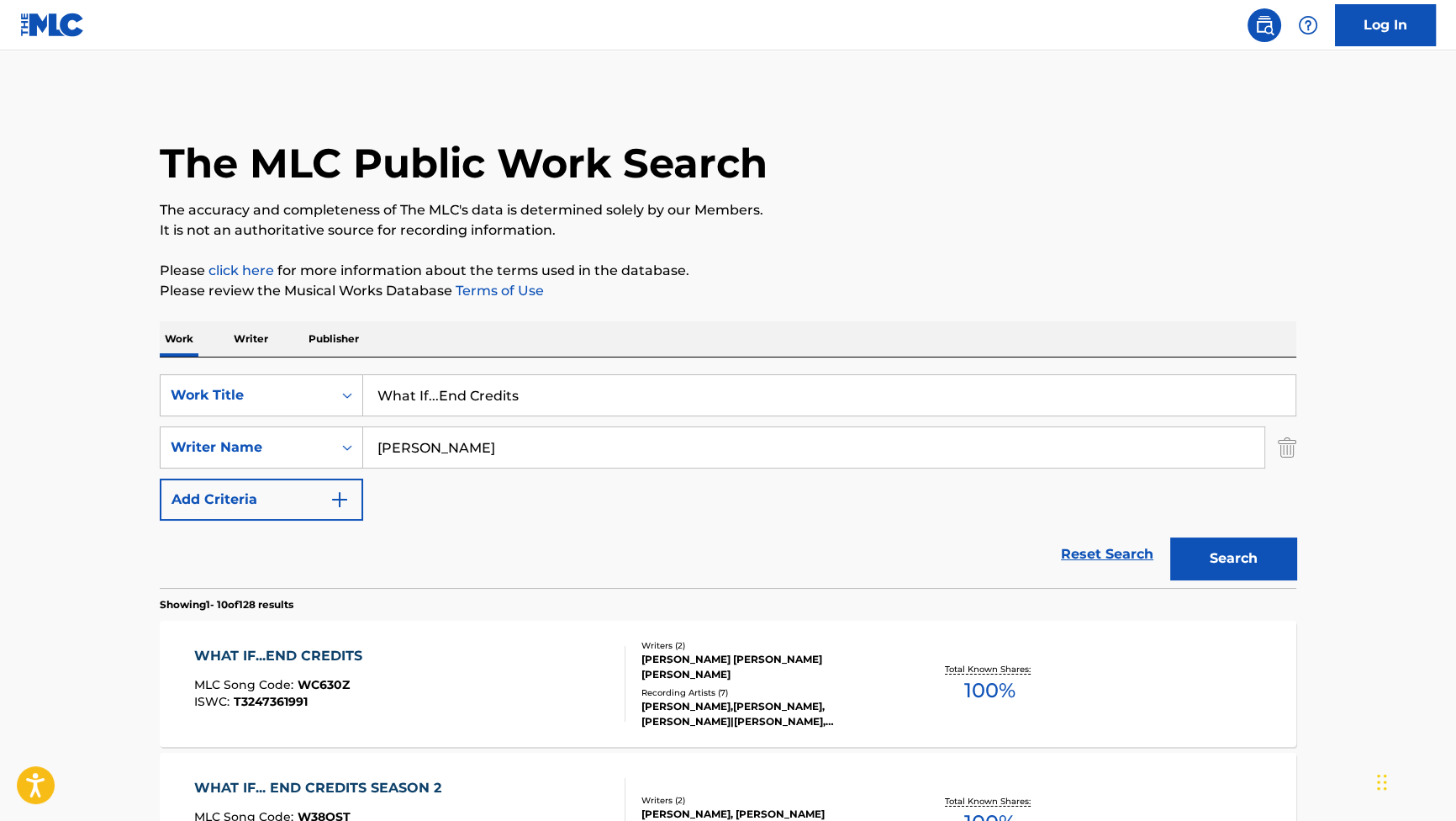
drag, startPoint x: 448, startPoint y: 381, endPoint x: 170, endPoint y: 296, distance: 290.7
paste input "?"
click at [1235, 566] on button "Search" at bounding box center [1233, 558] width 126 height 42
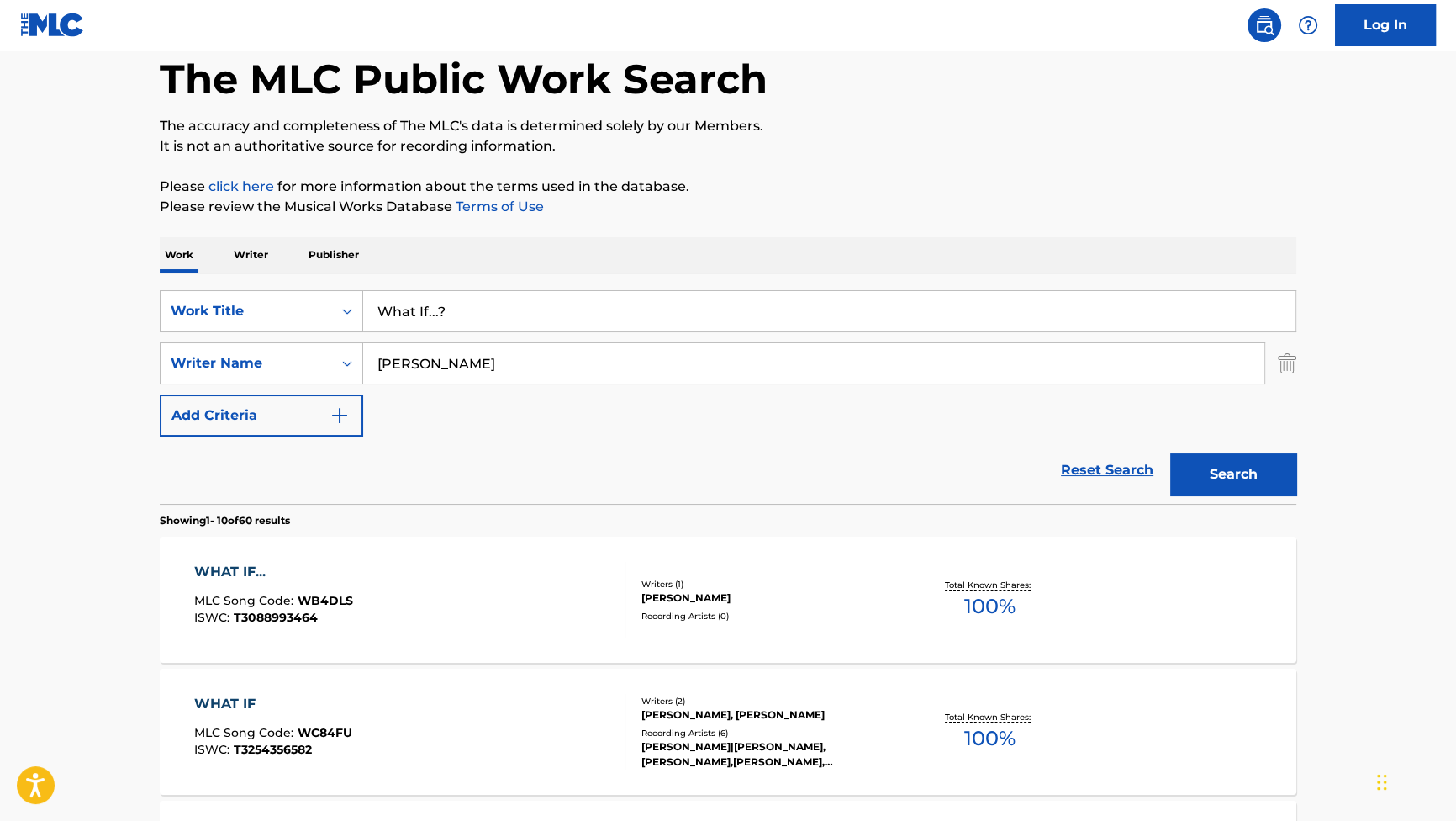
scroll to position [152, 0]
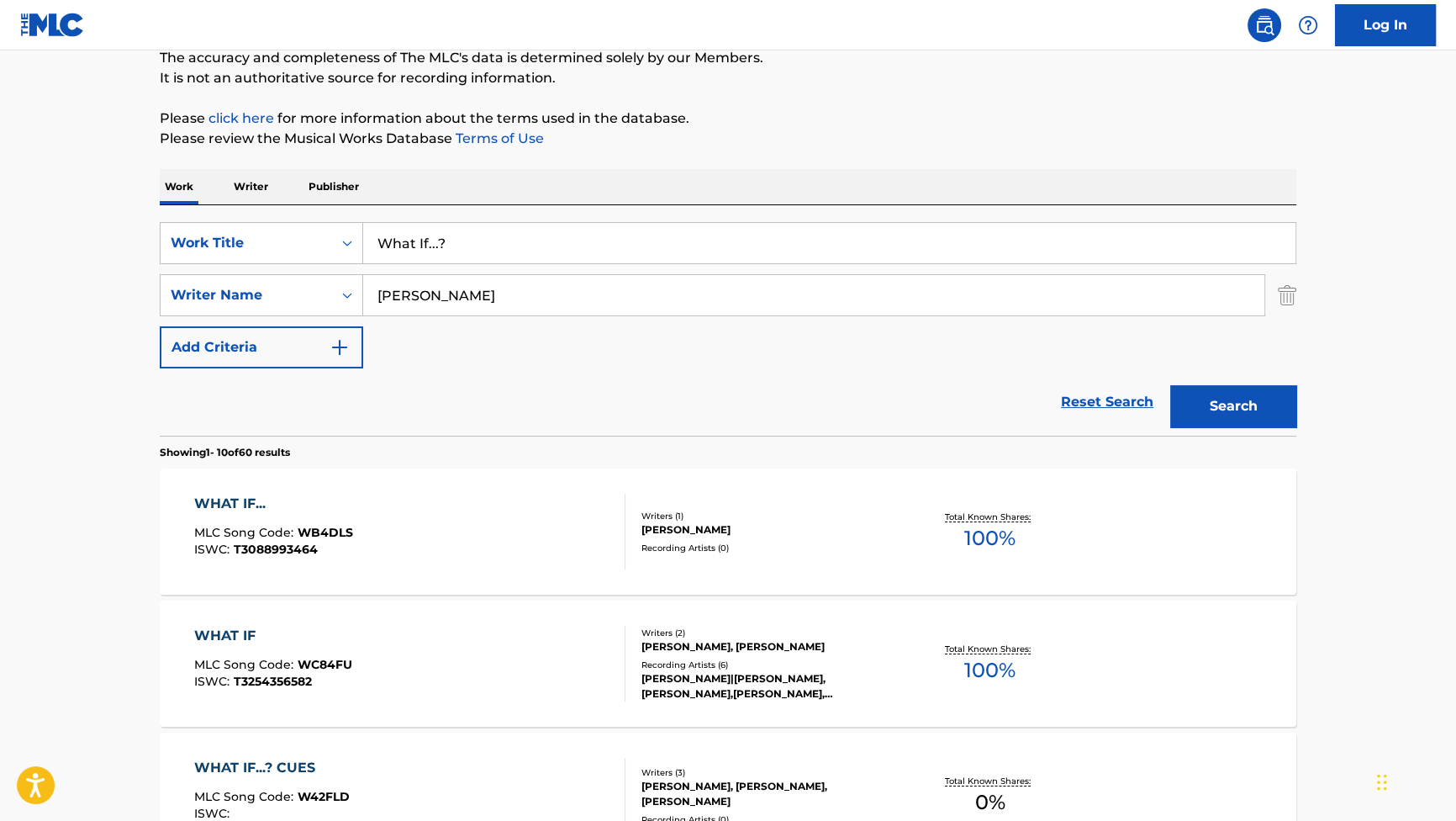
drag, startPoint x: 501, startPoint y: 241, endPoint x: 193, endPoint y: 159, distance: 318.7
paste input "e Made It"
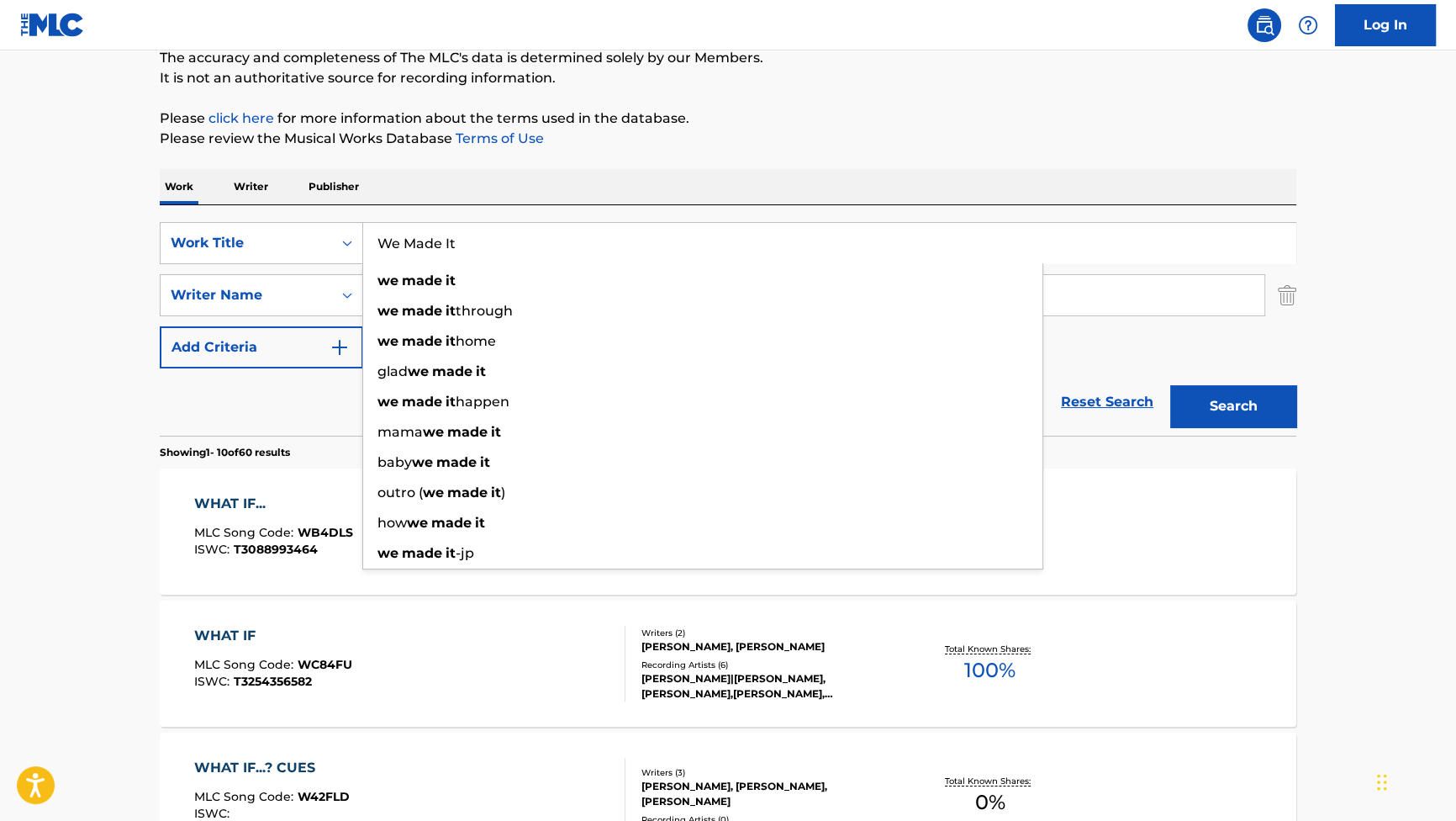
type input "We Made It"
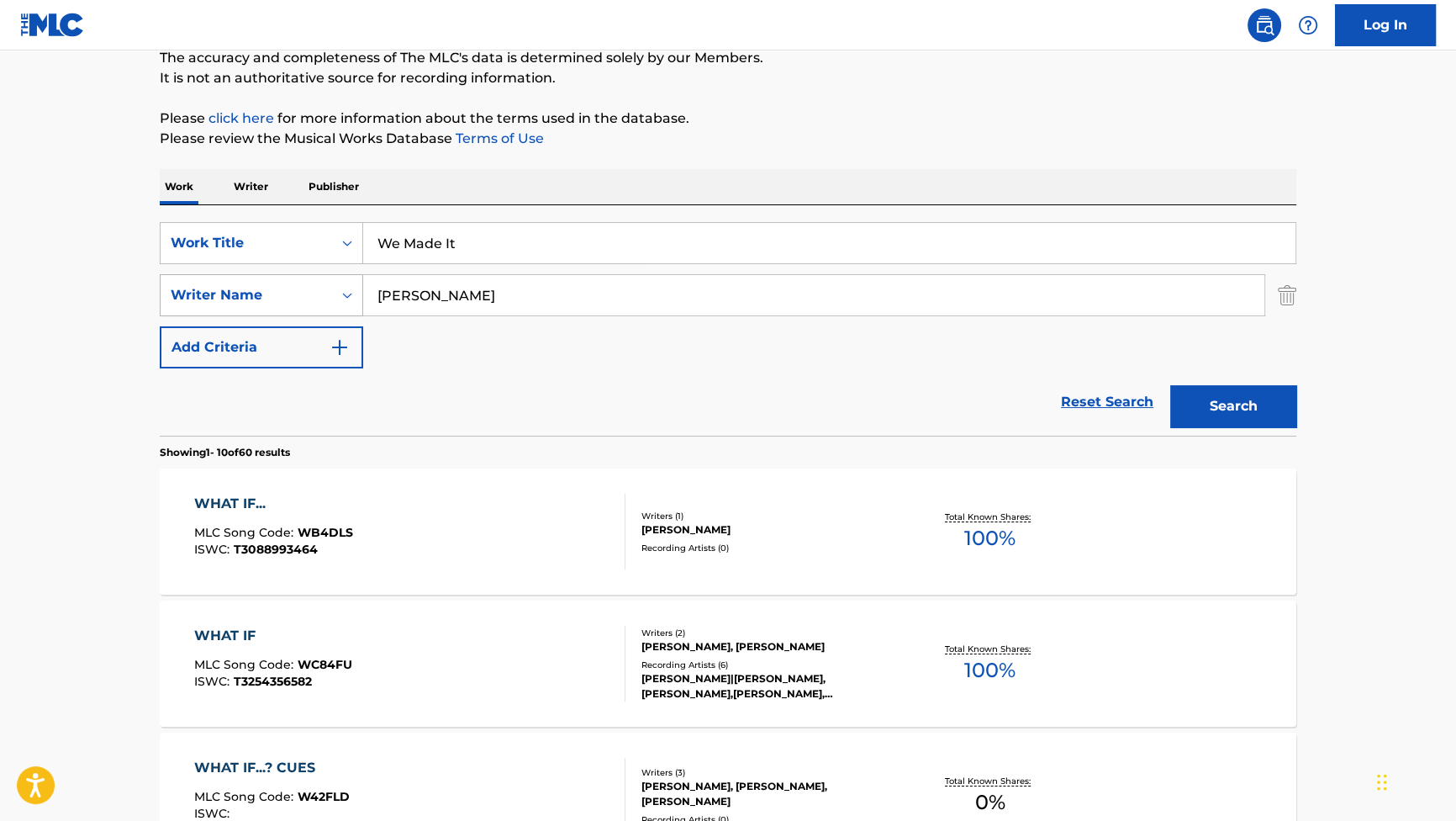
drag, startPoint x: 488, startPoint y: 304, endPoint x: 229, endPoint y: 272, distance: 261.0
click at [248, 278] on div "SearchWithCriteriad1817ca1-ac0f-4f7a-be78-53be83e84ef3 Writer Name [PERSON_NAME]" at bounding box center [728, 295] width 1137 height 42
paste input "Britell"
type input "Britell"
click at [1253, 394] on button "Search" at bounding box center [1233, 406] width 126 height 42
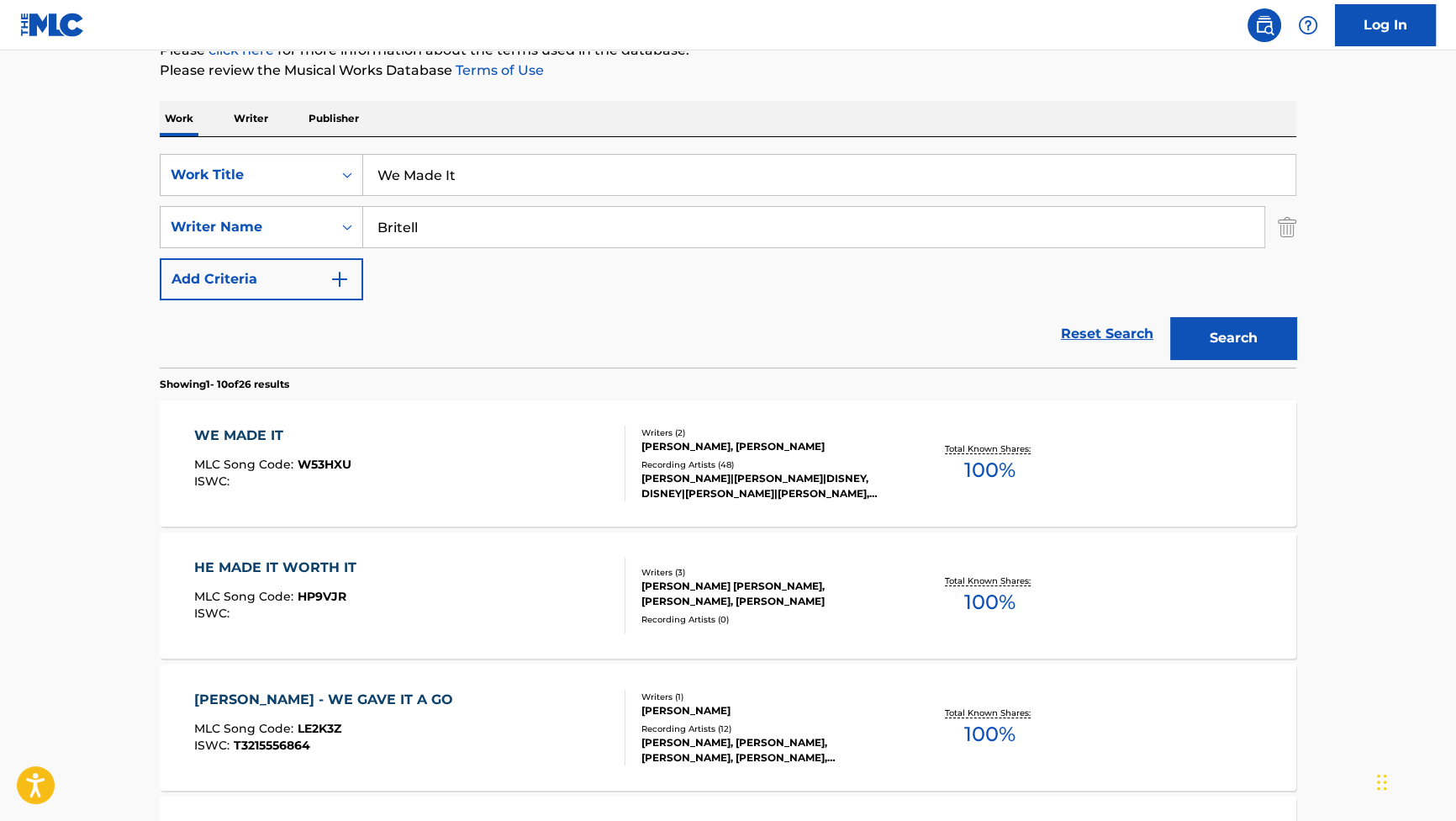
scroll to position [229, 0]
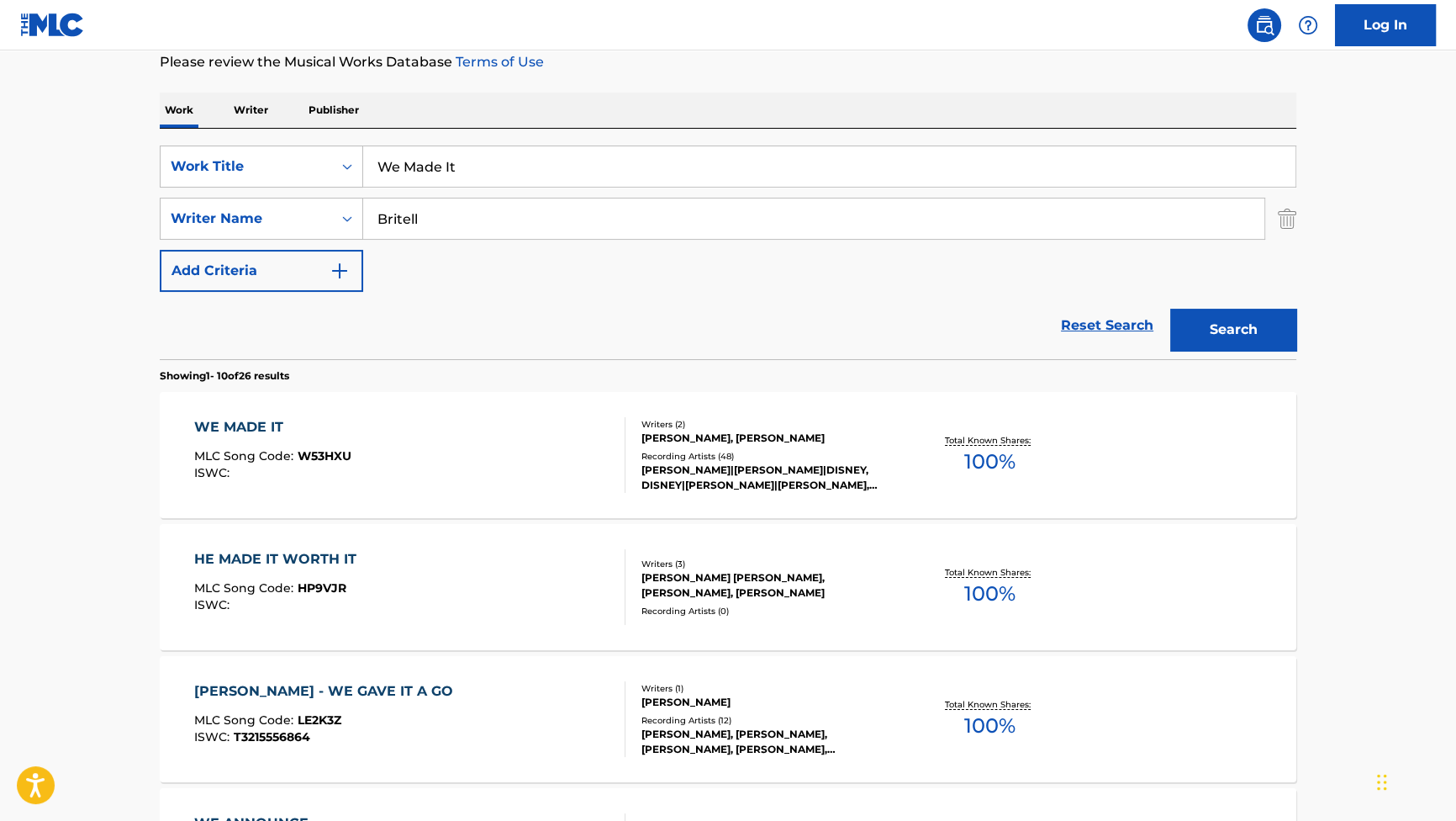
click at [230, 416] on div "WE MADE IT MLC Song Code : W53HXU ISWC : Writers ( 2 ) [PERSON_NAME], [PERSON_N…" at bounding box center [728, 454] width 1137 height 126
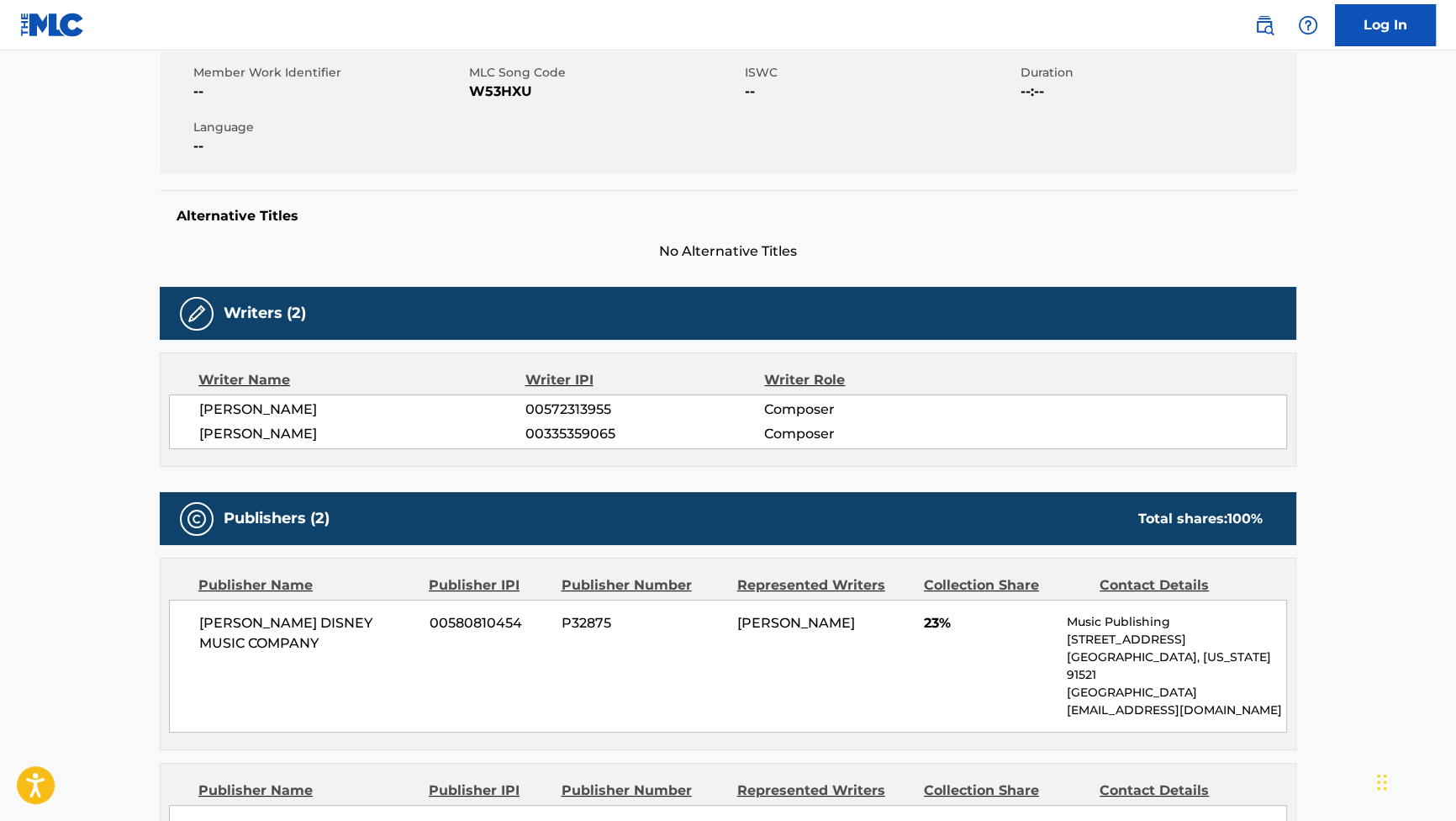
scroll to position [76, 0]
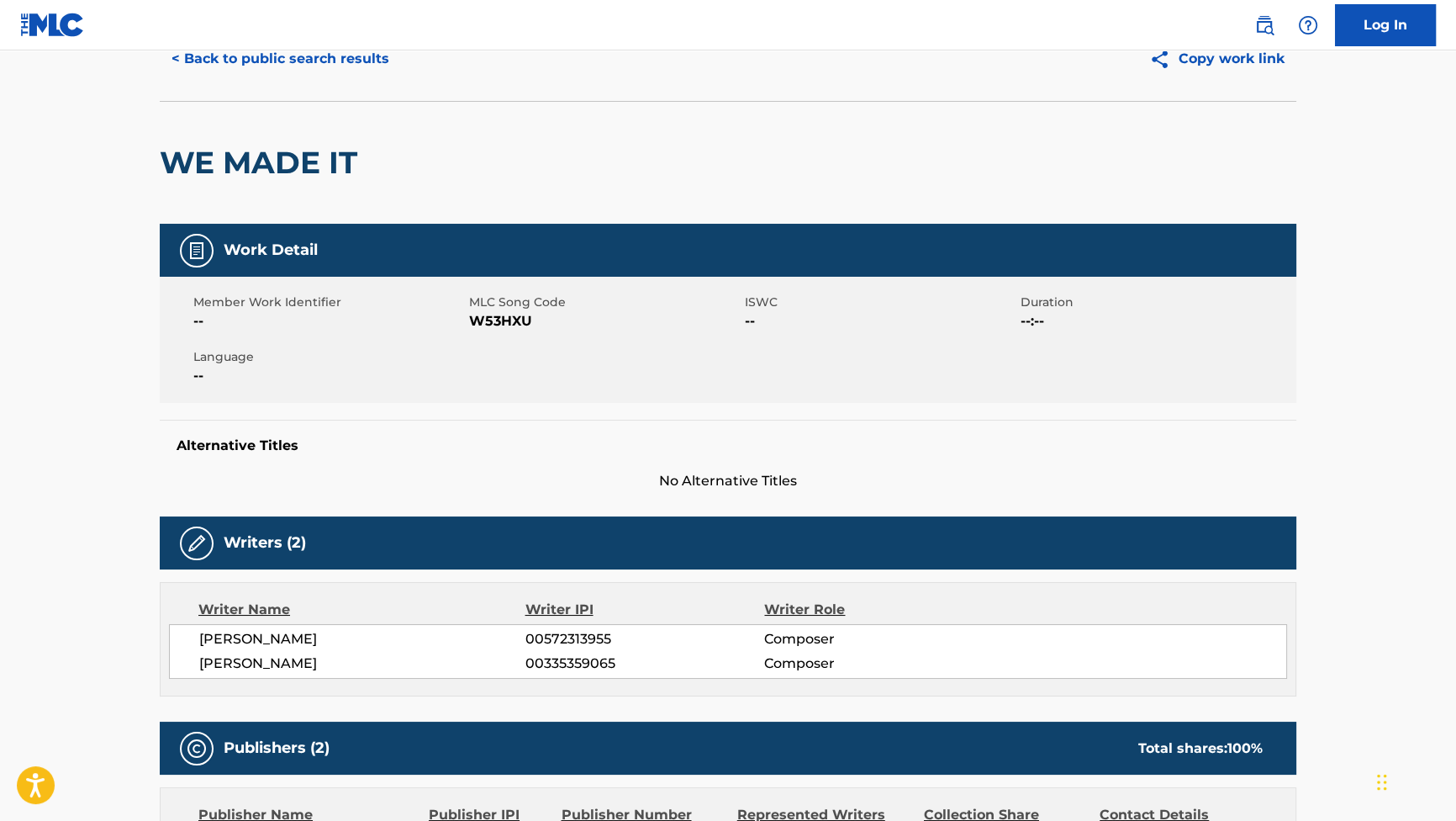
click at [361, 63] on button "< Back to public search results" at bounding box center [280, 59] width 241 height 42
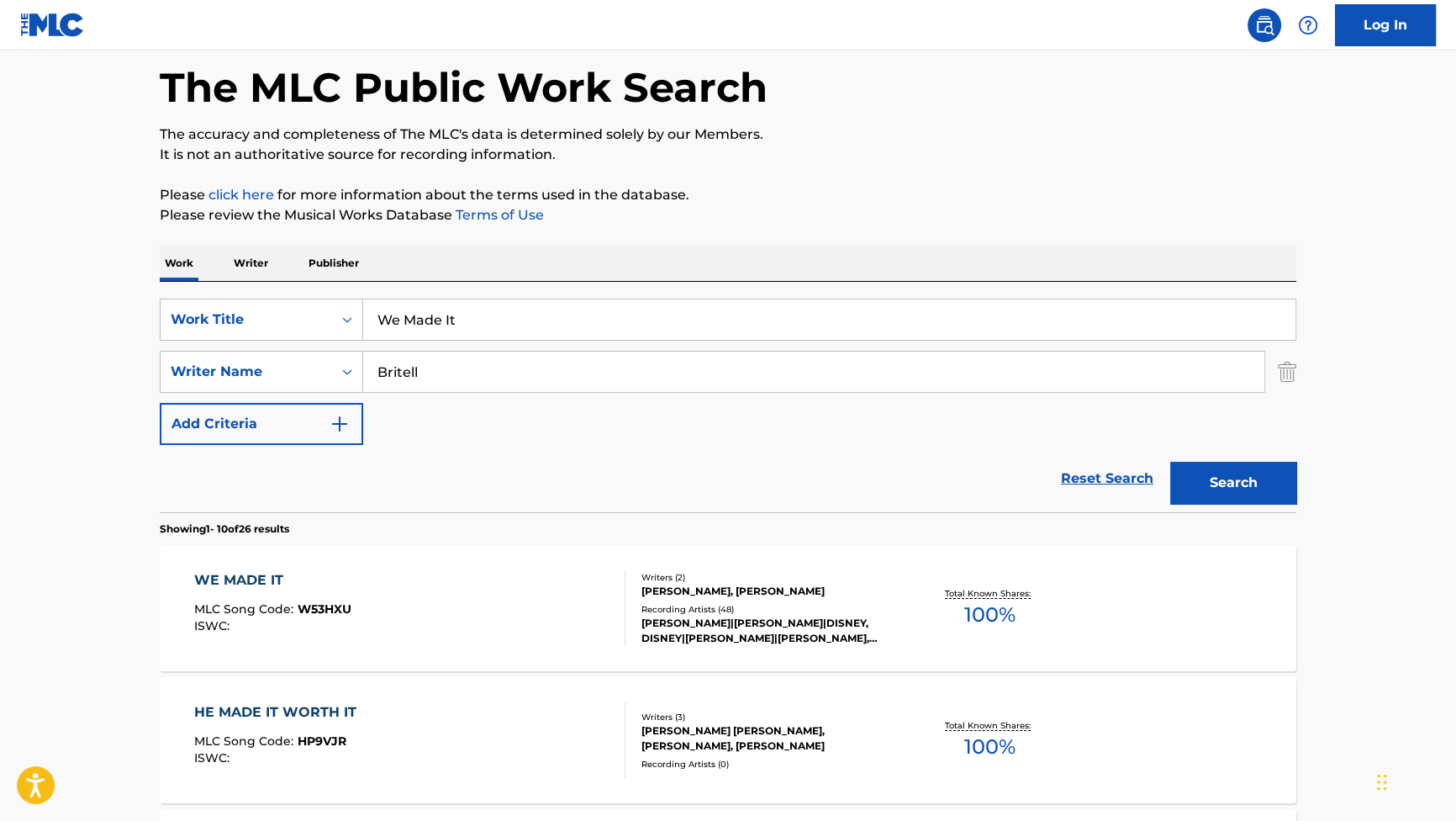
scroll to position [229, 0]
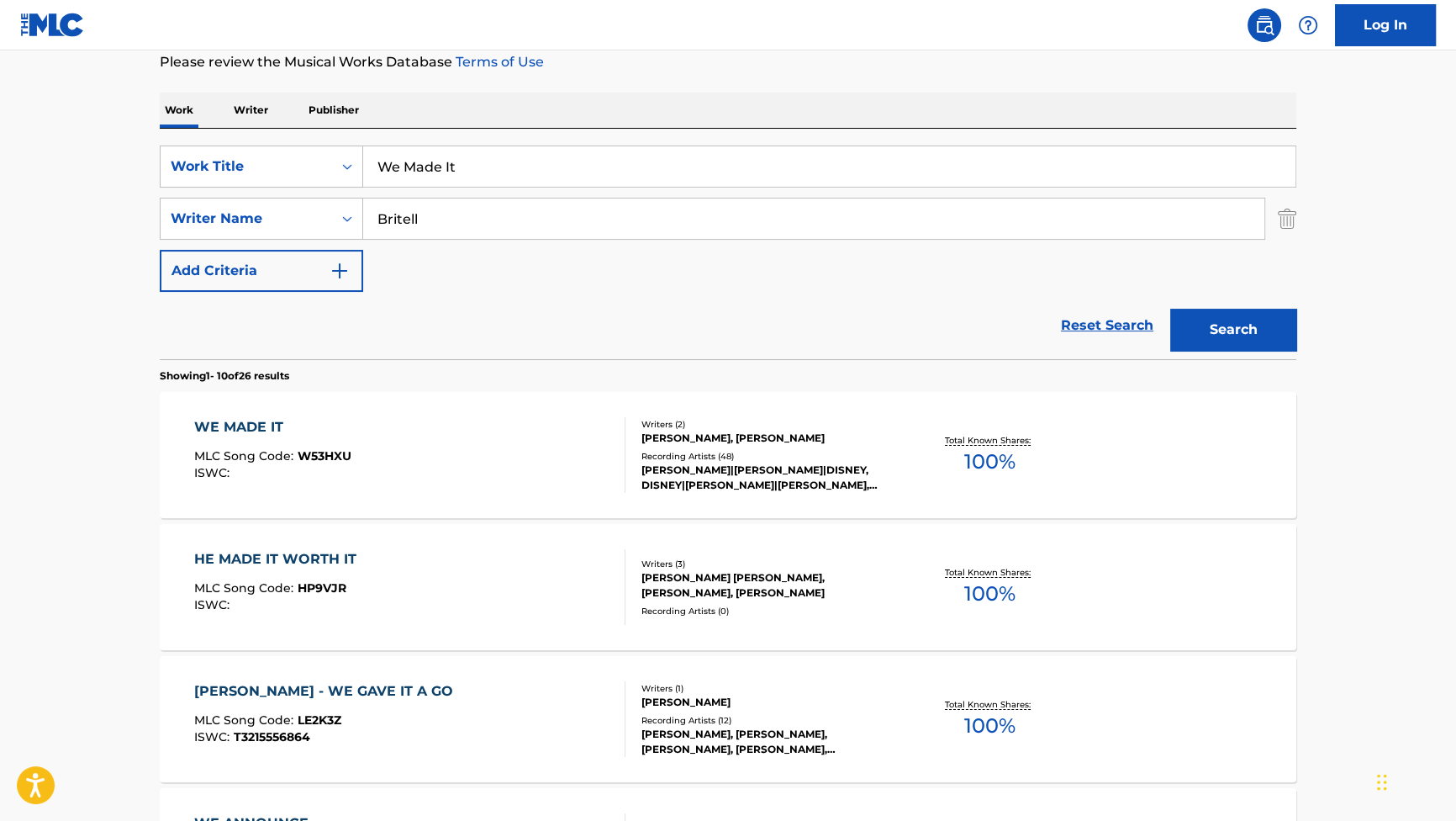
drag, startPoint x: 449, startPoint y: 163, endPoint x: 310, endPoint y: 121, distance: 145.2
click at [326, 128] on div "SearchWithCriteriab2f53146-9eec-4024-a9f5-657f81fca84a Work Title We Made It Se…" at bounding box center [728, 244] width 1137 height 231
paste input "Go Together"
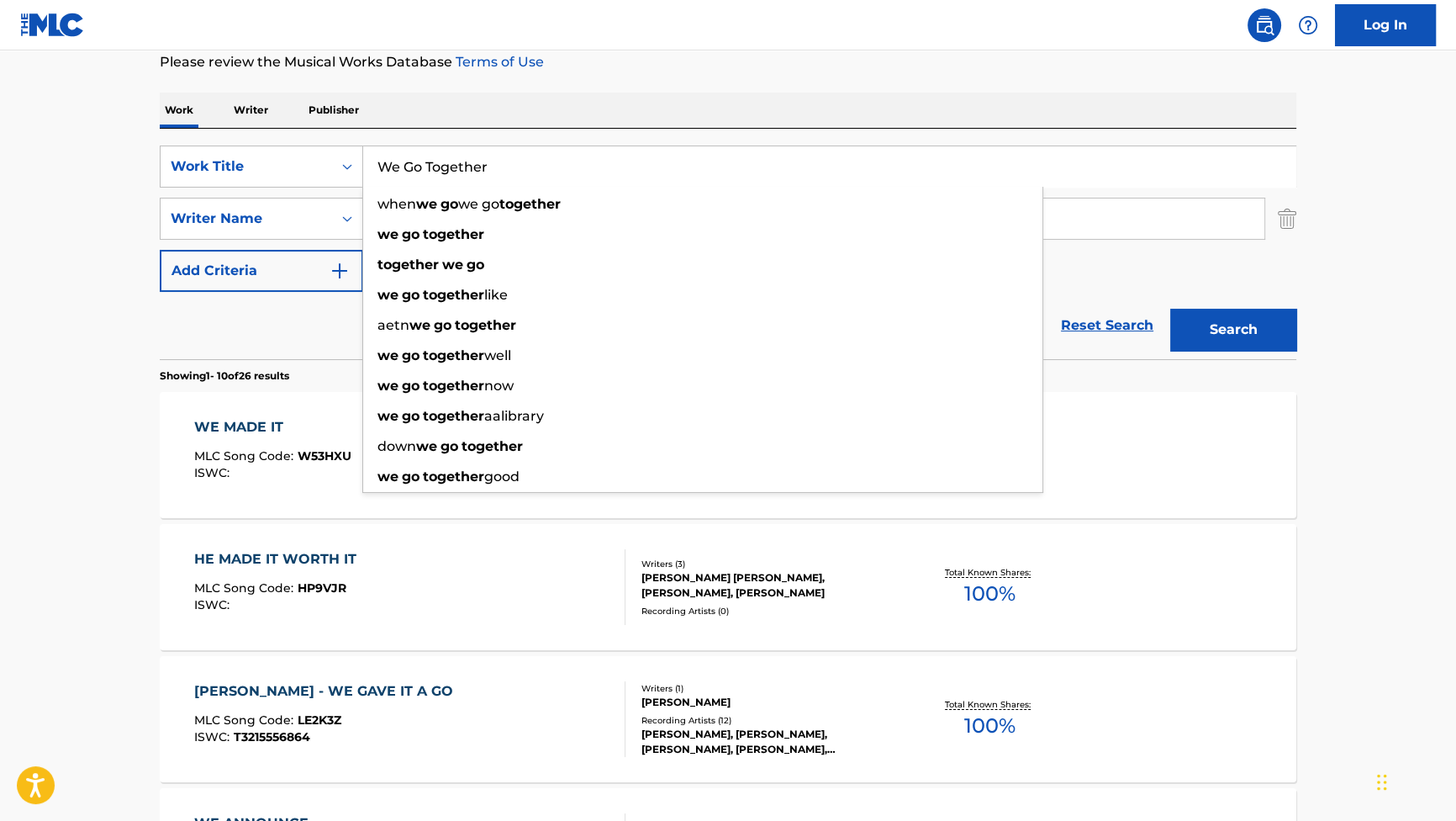
type input "We Go Together"
click at [759, 91] on div "The MLC Public Work Search The accuracy and completeness of The MLC's data is d…" at bounding box center [728, 829] width 1177 height 1929
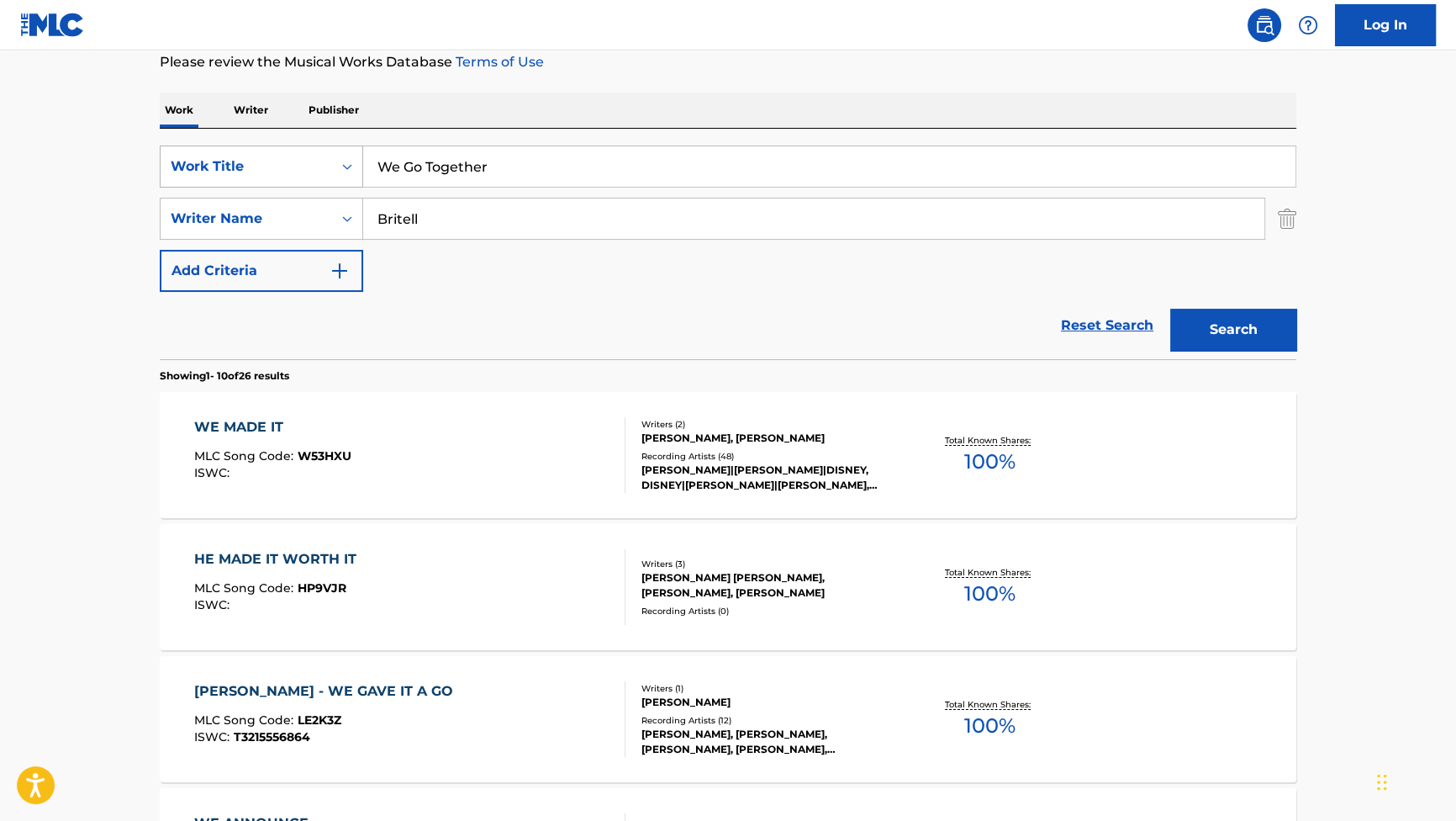
drag, startPoint x: 424, startPoint y: 218, endPoint x: 164, endPoint y: 176, distance: 263.4
click at [169, 179] on div "SearchWithCriteriab2f53146-9eec-4024-a9f5-657f81fca84a Work Title We Go Togethe…" at bounding box center [728, 218] width 1137 height 146
paste input "MORAKE"
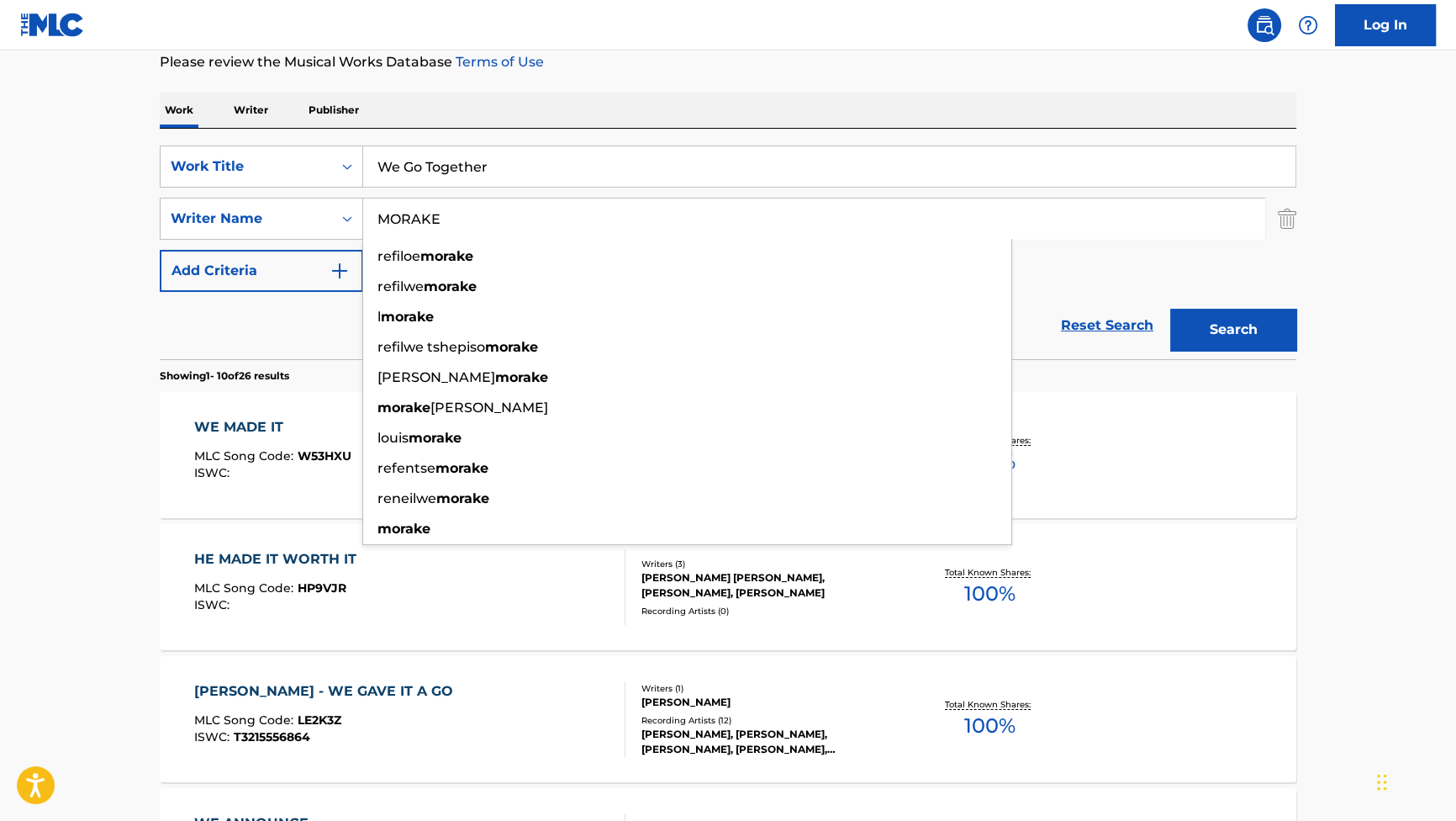
type input "MORAKE"
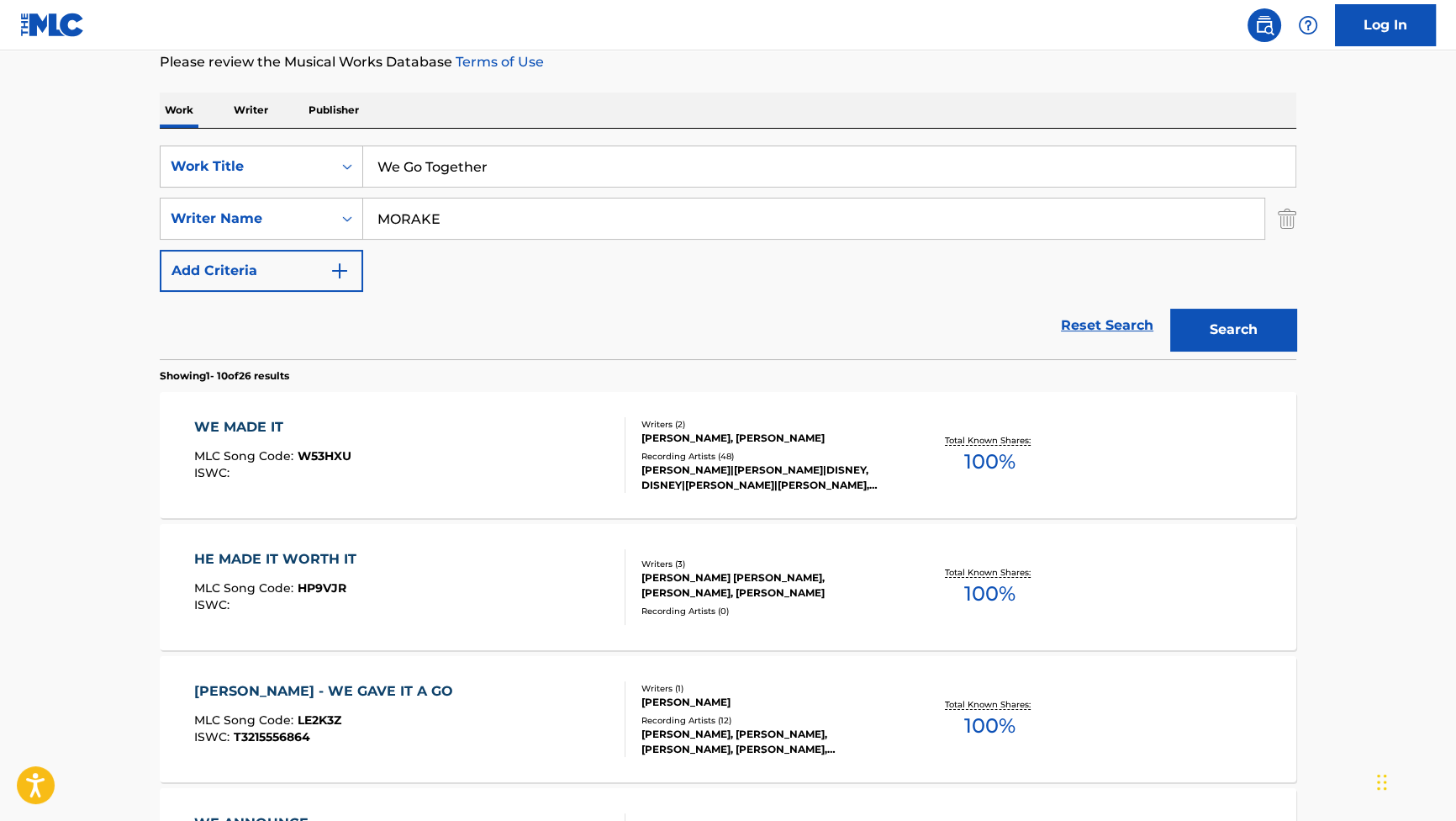
click at [1186, 326] on button "Search" at bounding box center [1233, 330] width 126 height 42
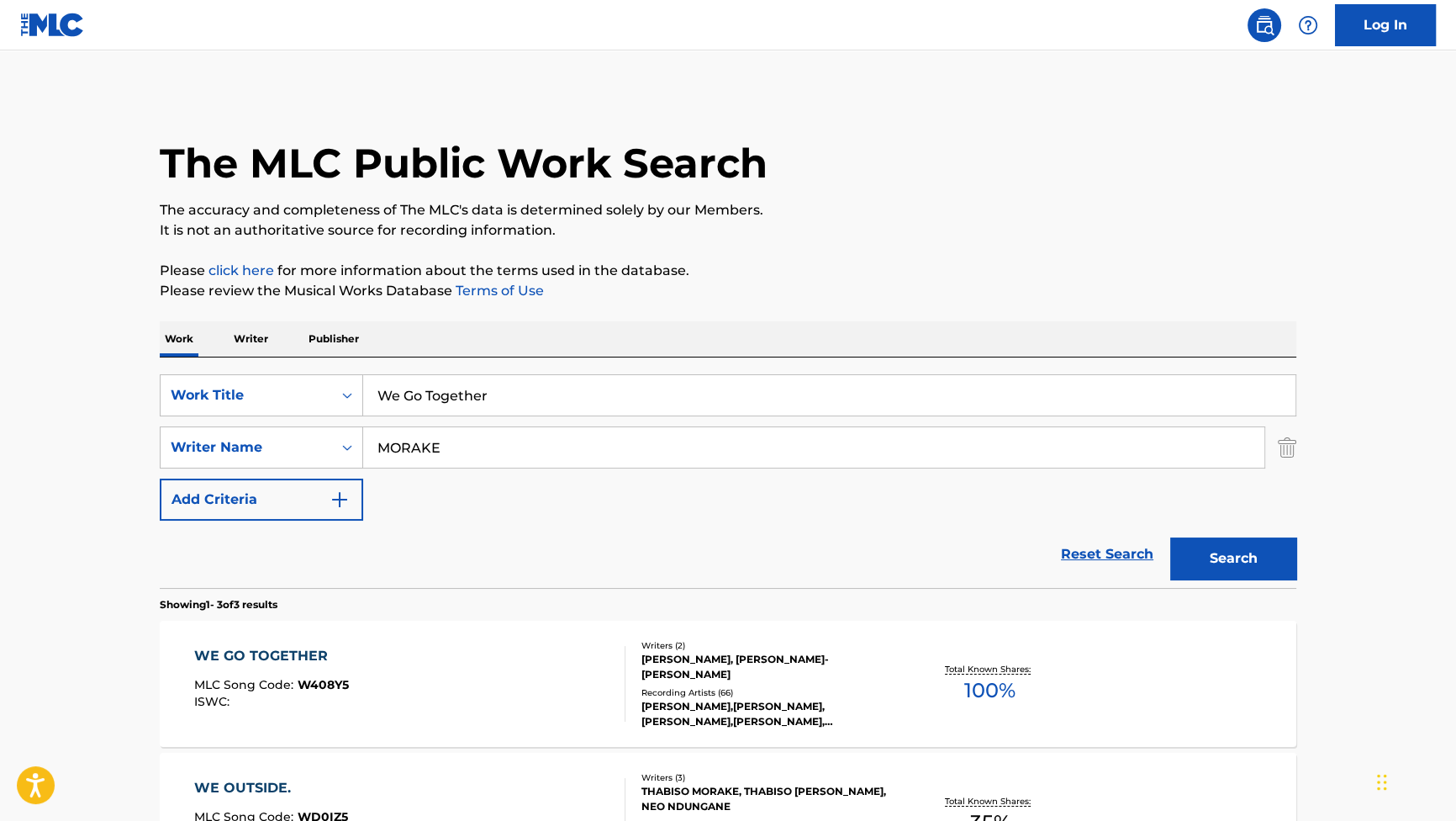
click at [341, 654] on div "WE GO TOGETHER" at bounding box center [272, 655] width 155 height 20
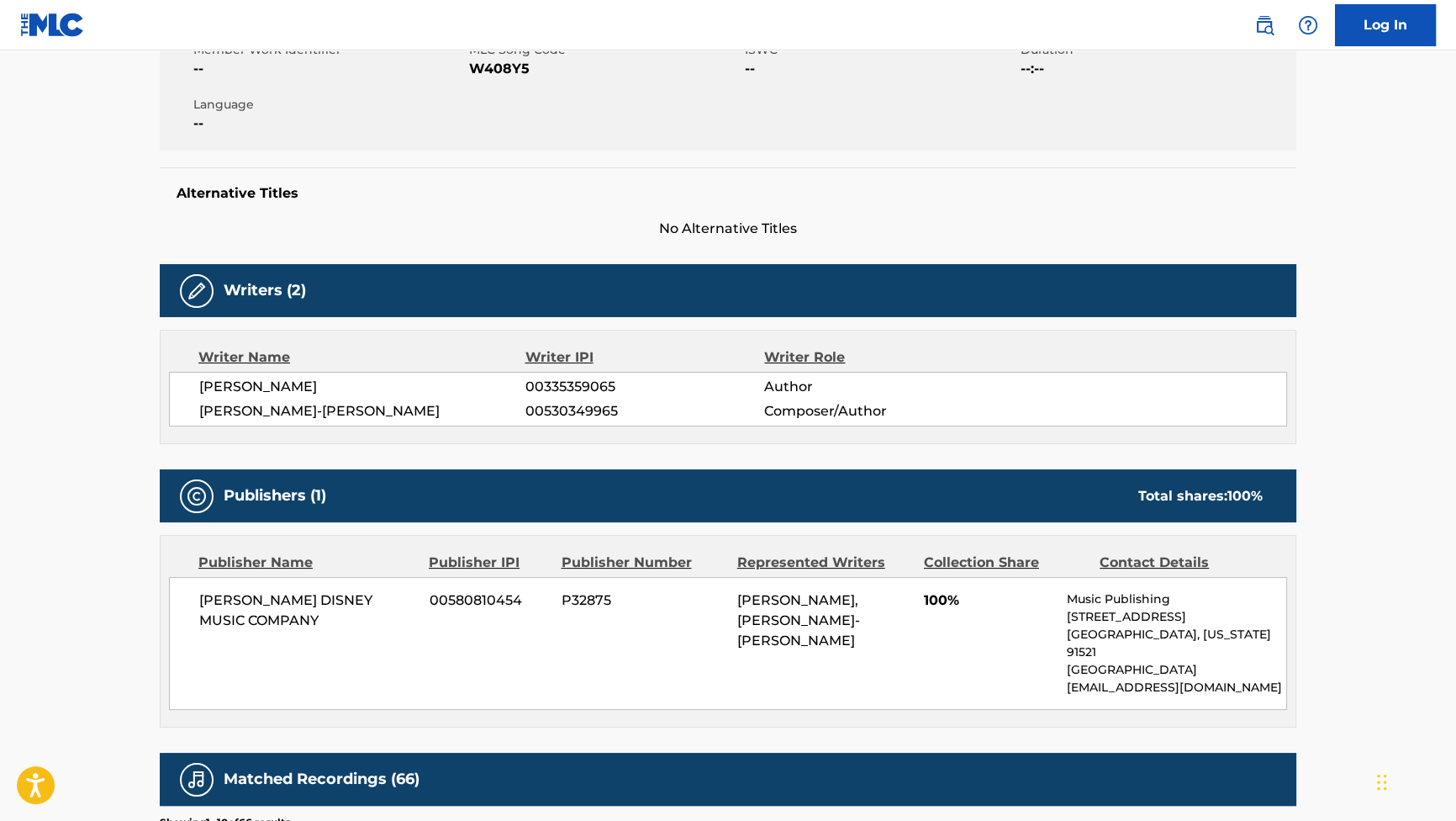
scroll to position [382, 0]
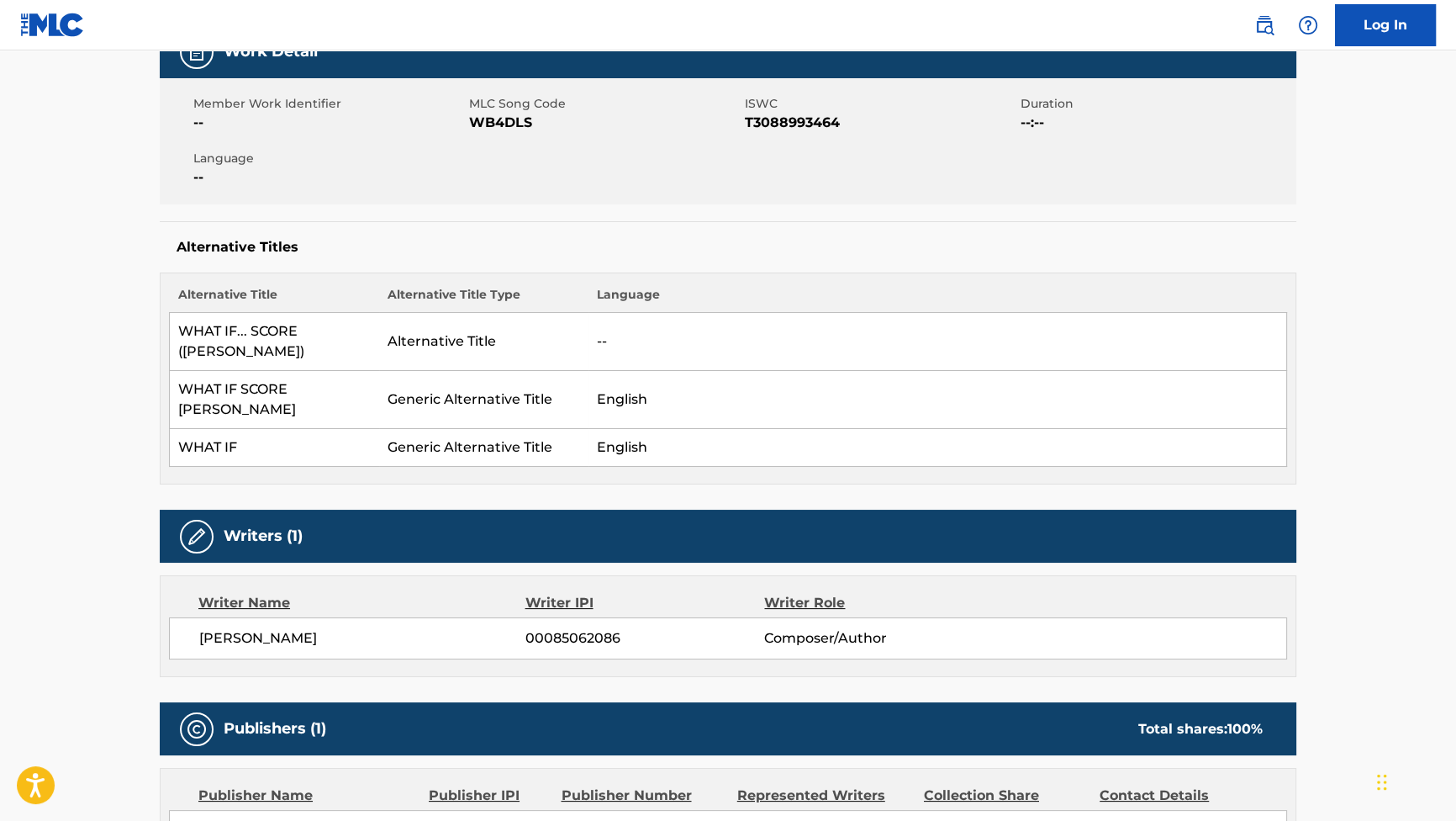
scroll to position [229, 0]
